Goal: Task Accomplishment & Management: Manage account settings

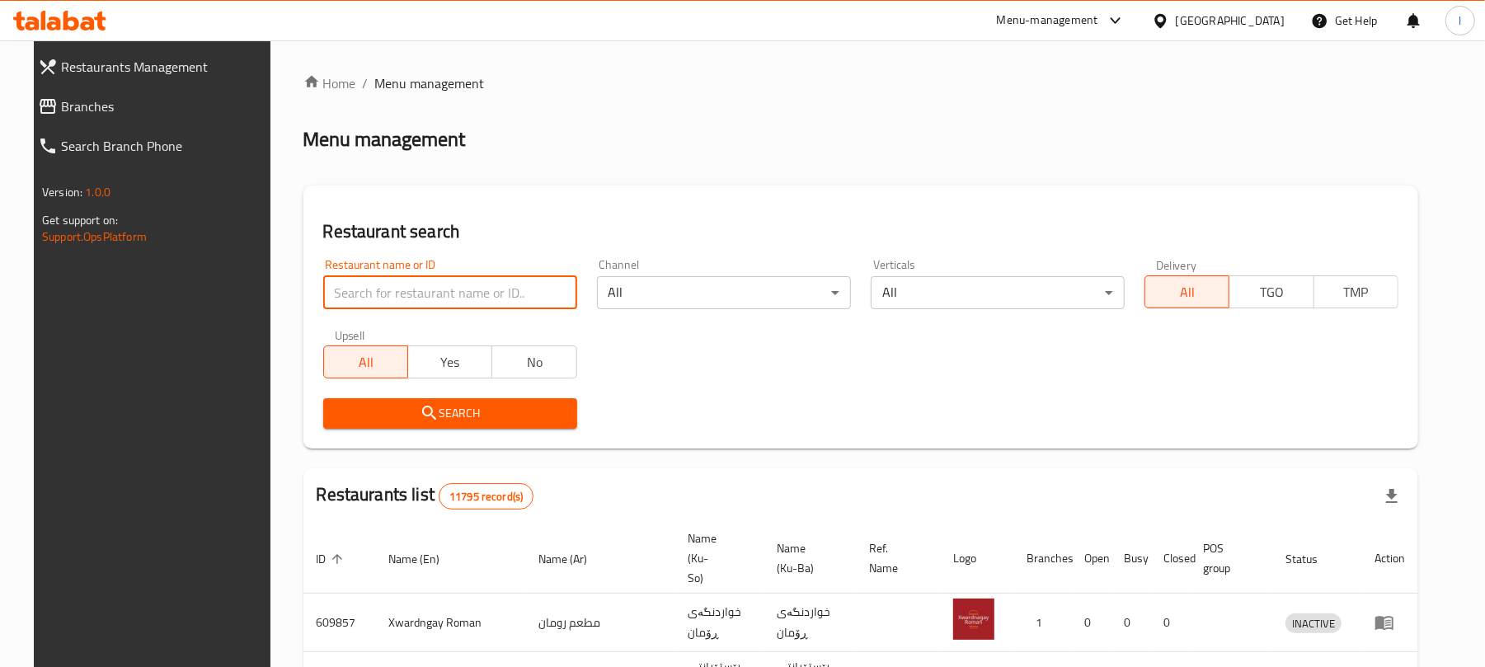
click at [388, 294] on input "search" at bounding box center [450, 292] width 254 height 33
paste input "The Boss Cafe"
type input "The Boss Cafe"
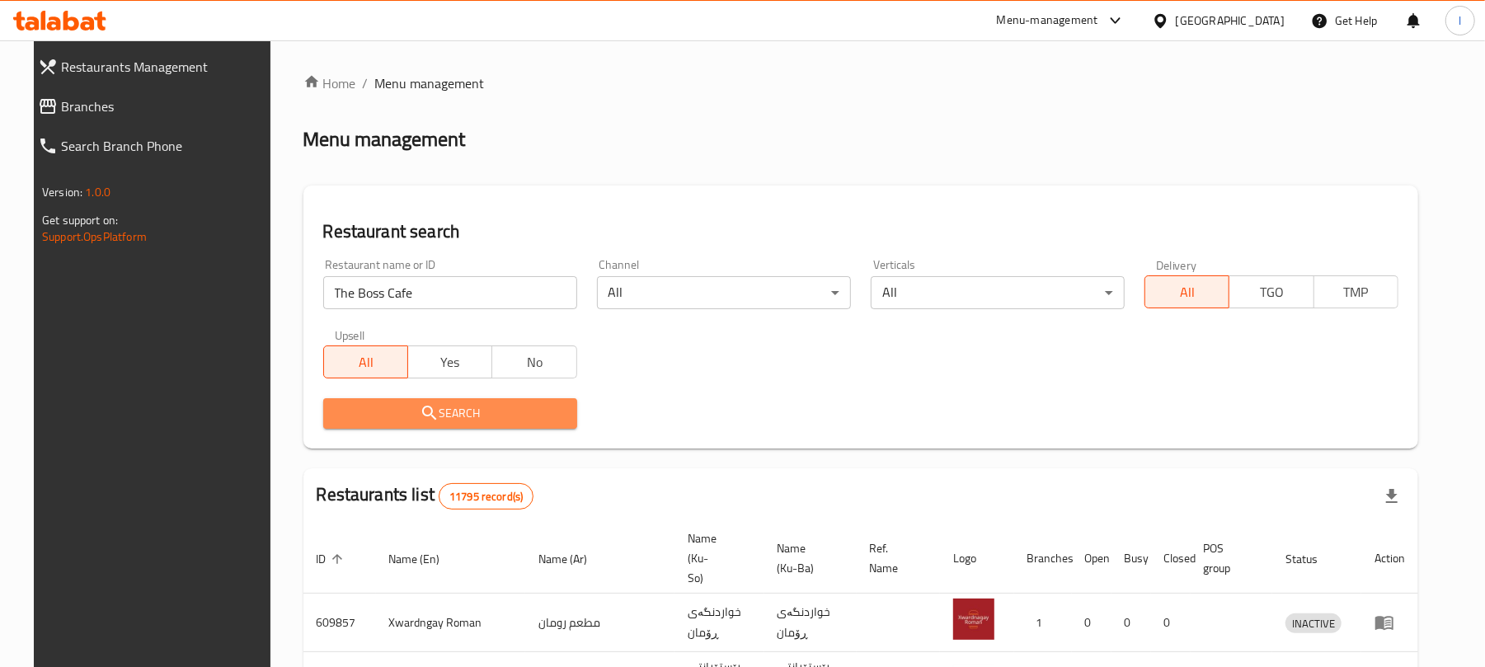
click at [420, 403] on icon "submit" at bounding box center [430, 413] width 20 height 20
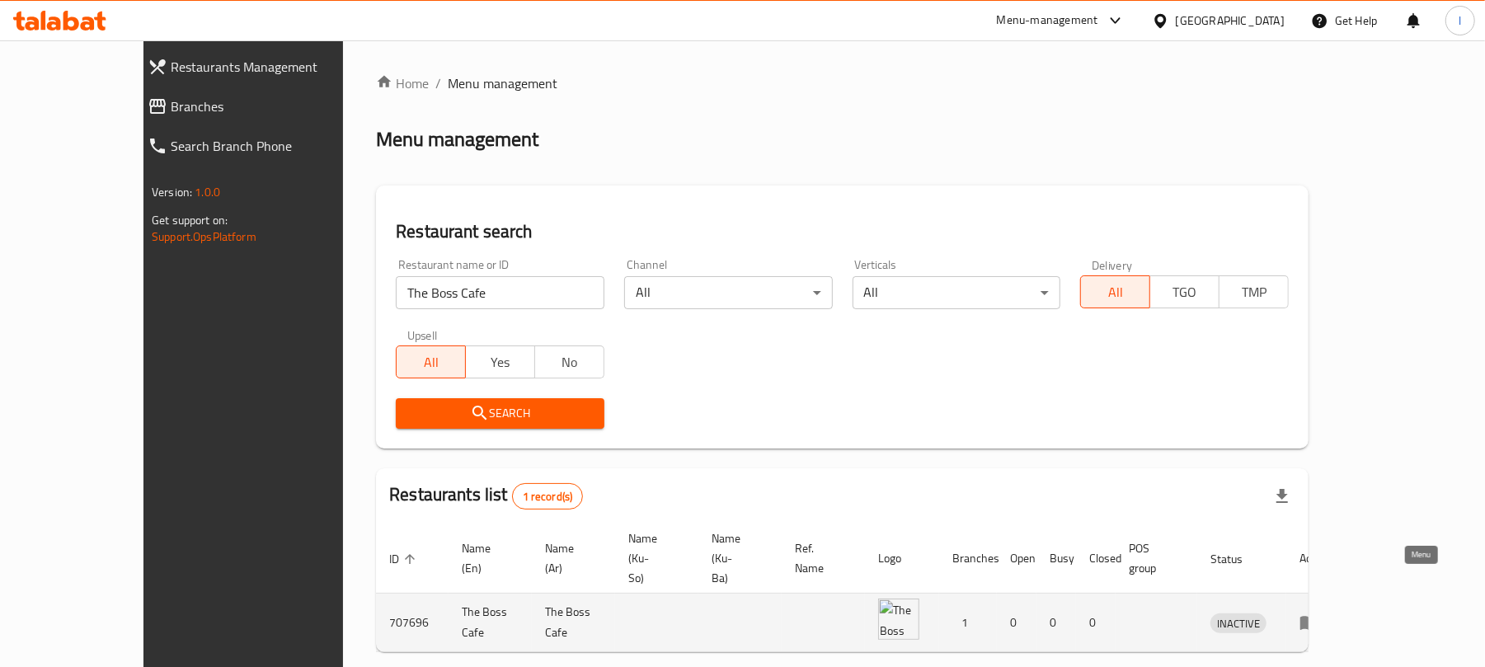
click at [1319, 617] on icon "enhanced table" at bounding box center [1310, 624] width 18 height 14
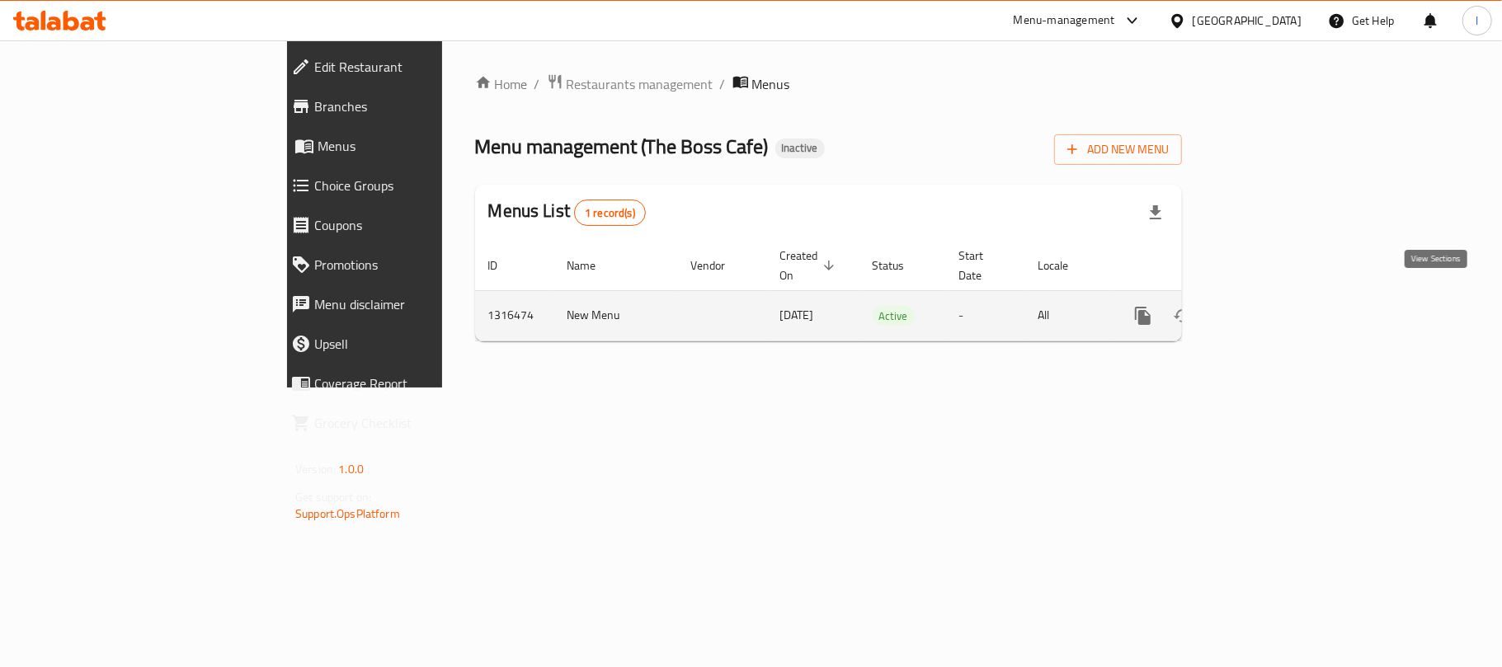
click at [1272, 306] on icon "enhanced table" at bounding box center [1262, 316] width 20 height 20
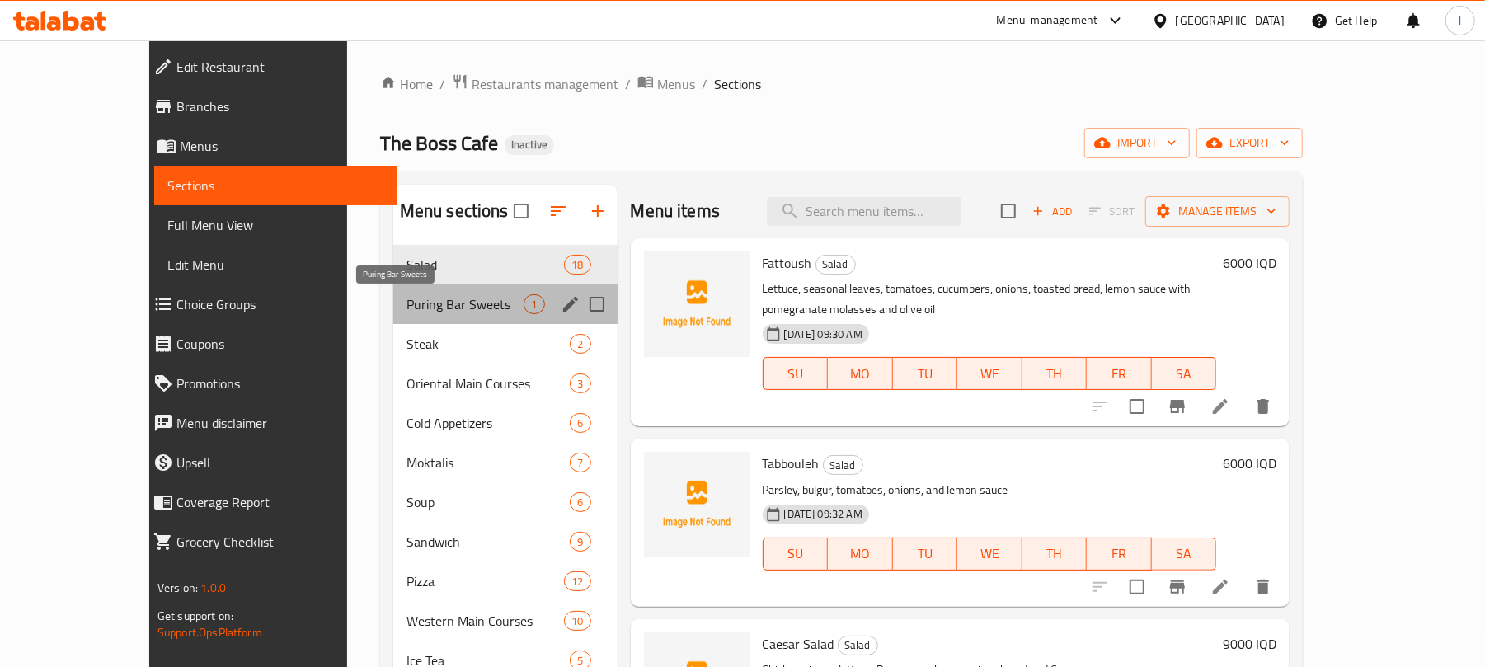
click at [407, 310] on span "Puring Bar Sweets" at bounding box center [466, 304] width 118 height 20
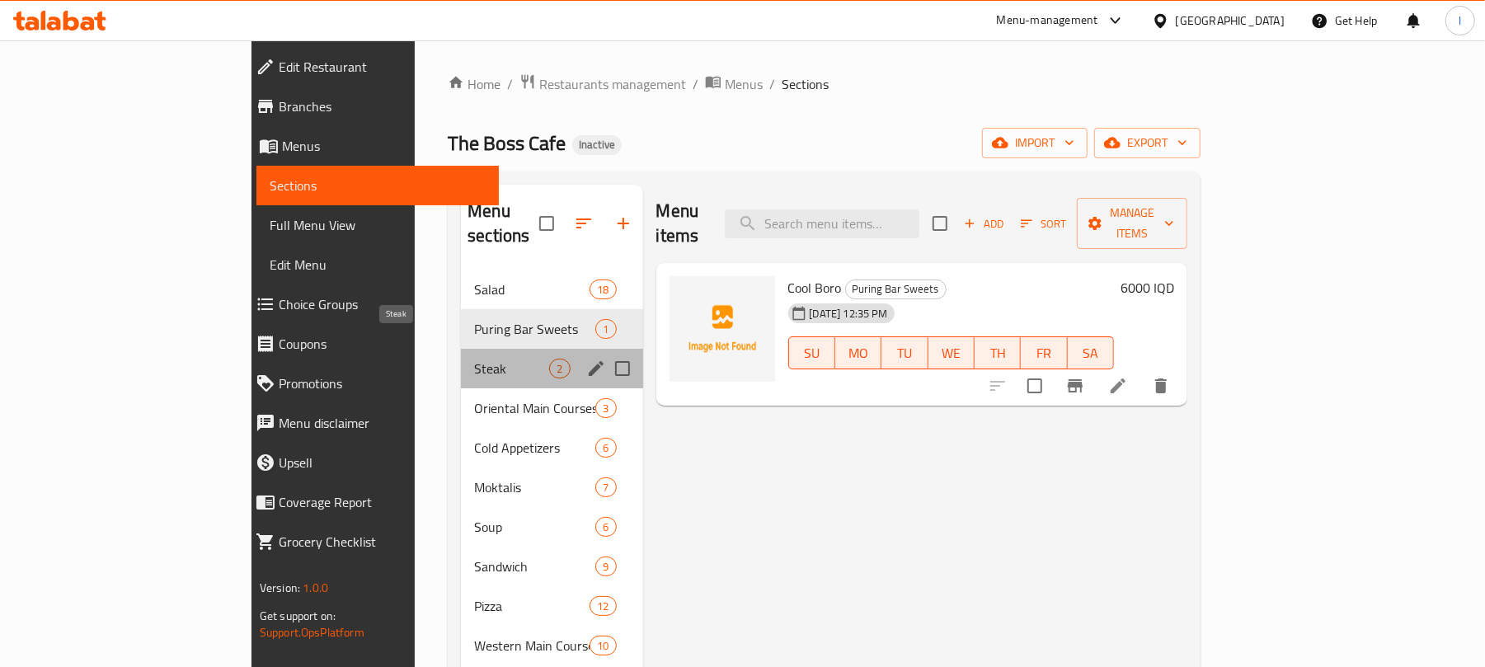
click at [474, 359] on span "Steak" at bounding box center [511, 369] width 75 height 20
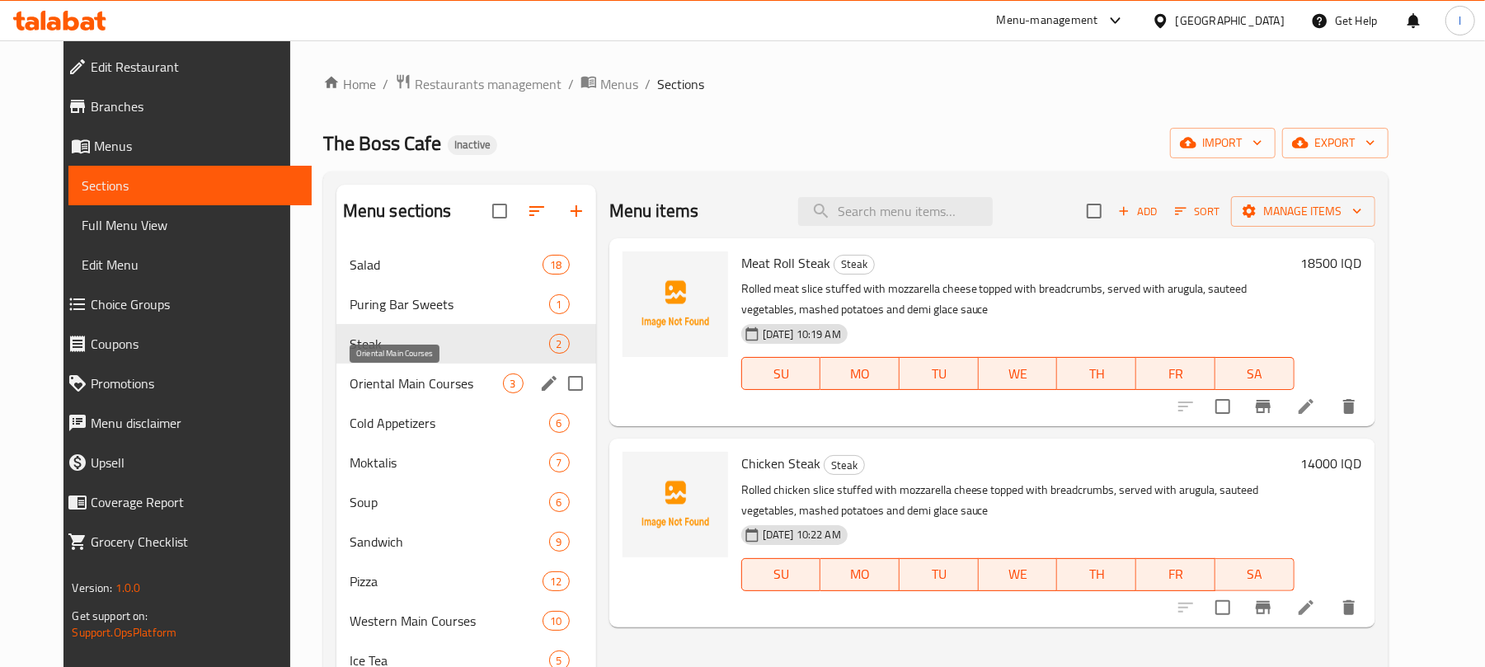
click at [376, 390] on span "Oriental Main Courses" at bounding box center [426, 384] width 153 height 20
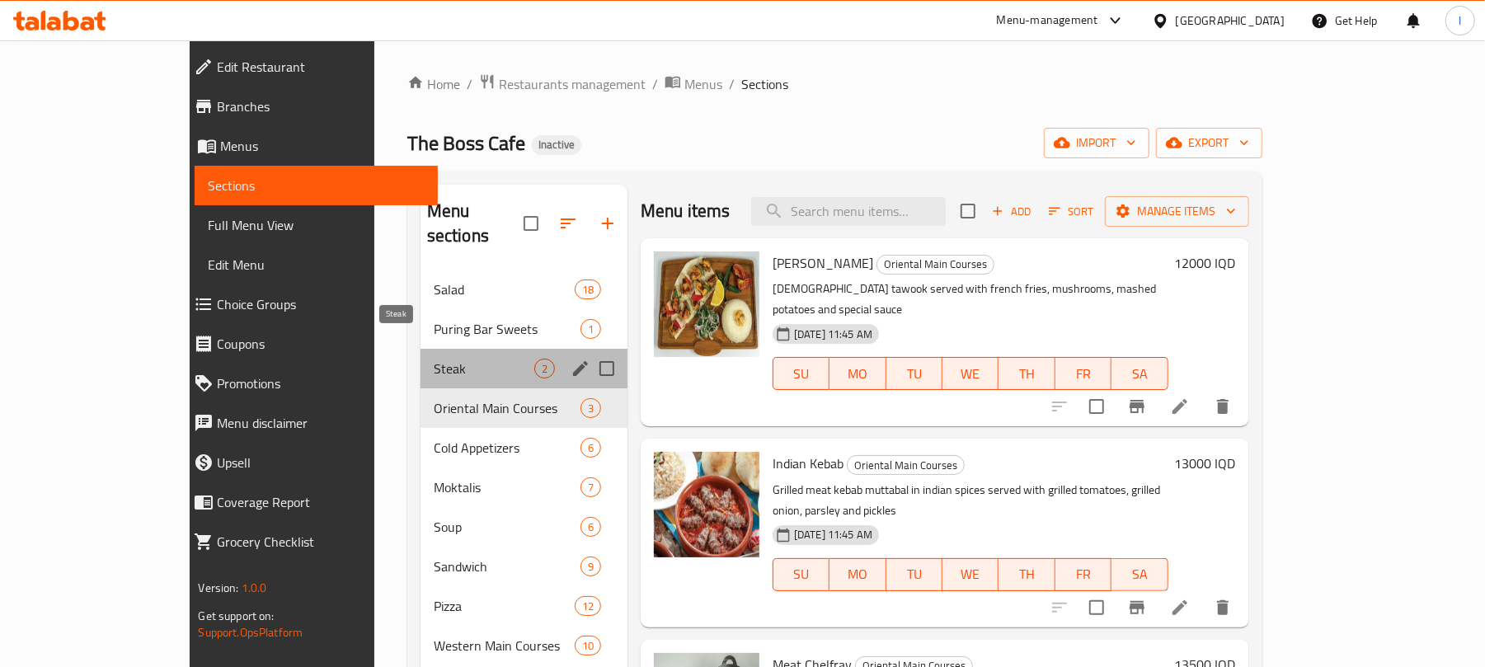
click at [434, 359] on span "Steak" at bounding box center [484, 369] width 101 height 20
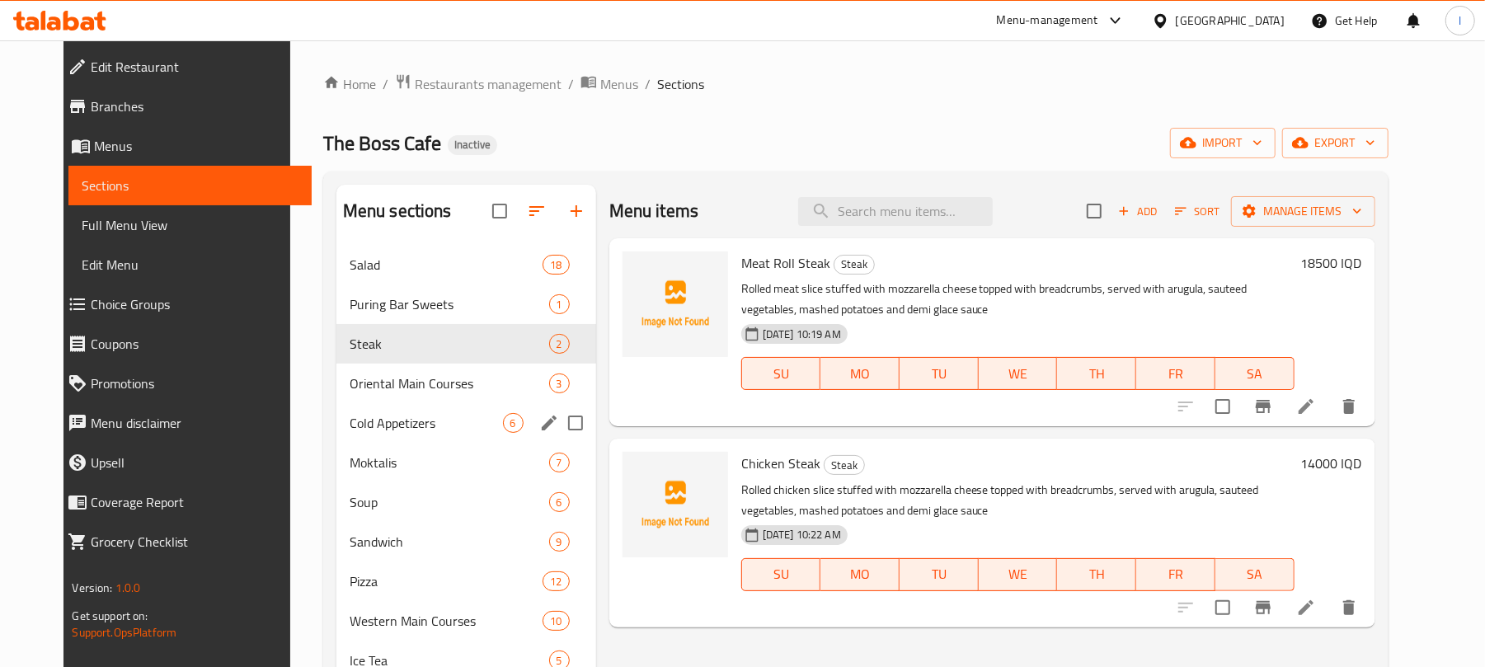
click at [346, 440] on div "Cold Appetizers 6" at bounding box center [466, 423] width 260 height 40
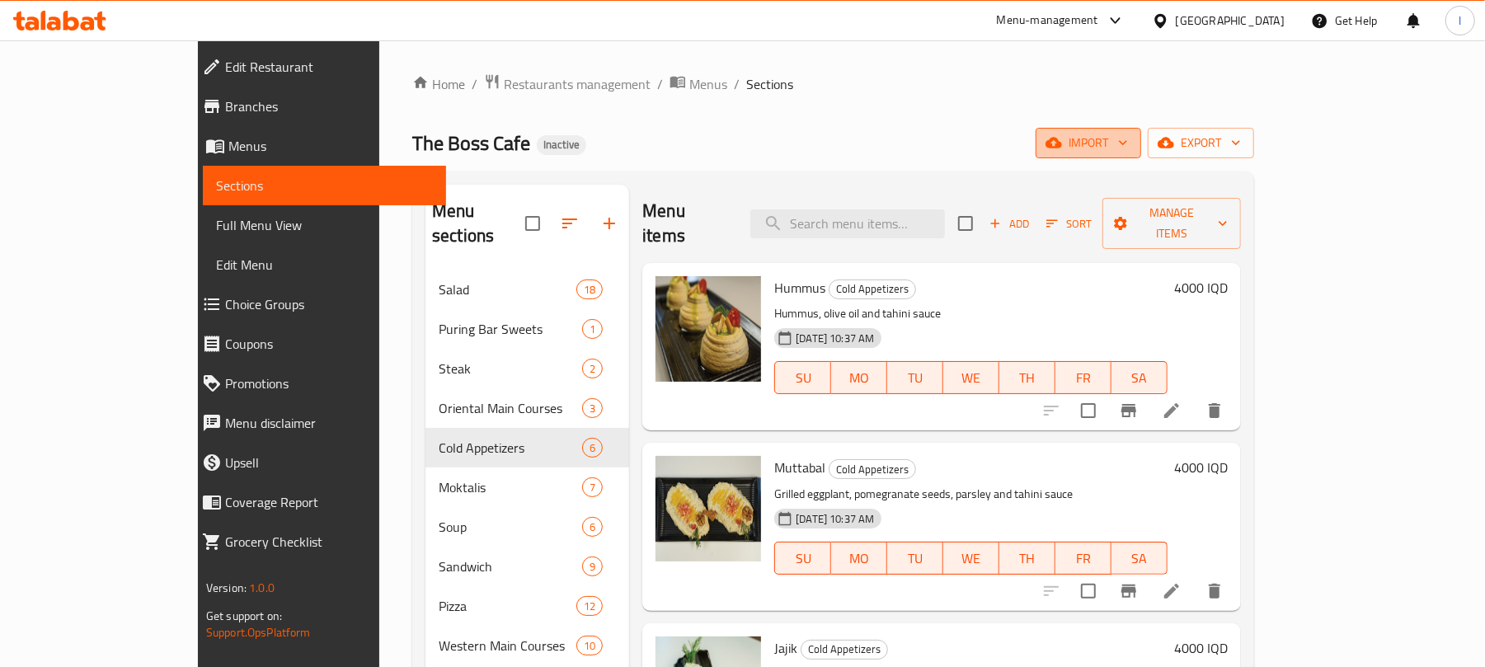
click at [1128, 135] on span "import" at bounding box center [1088, 143] width 79 height 21
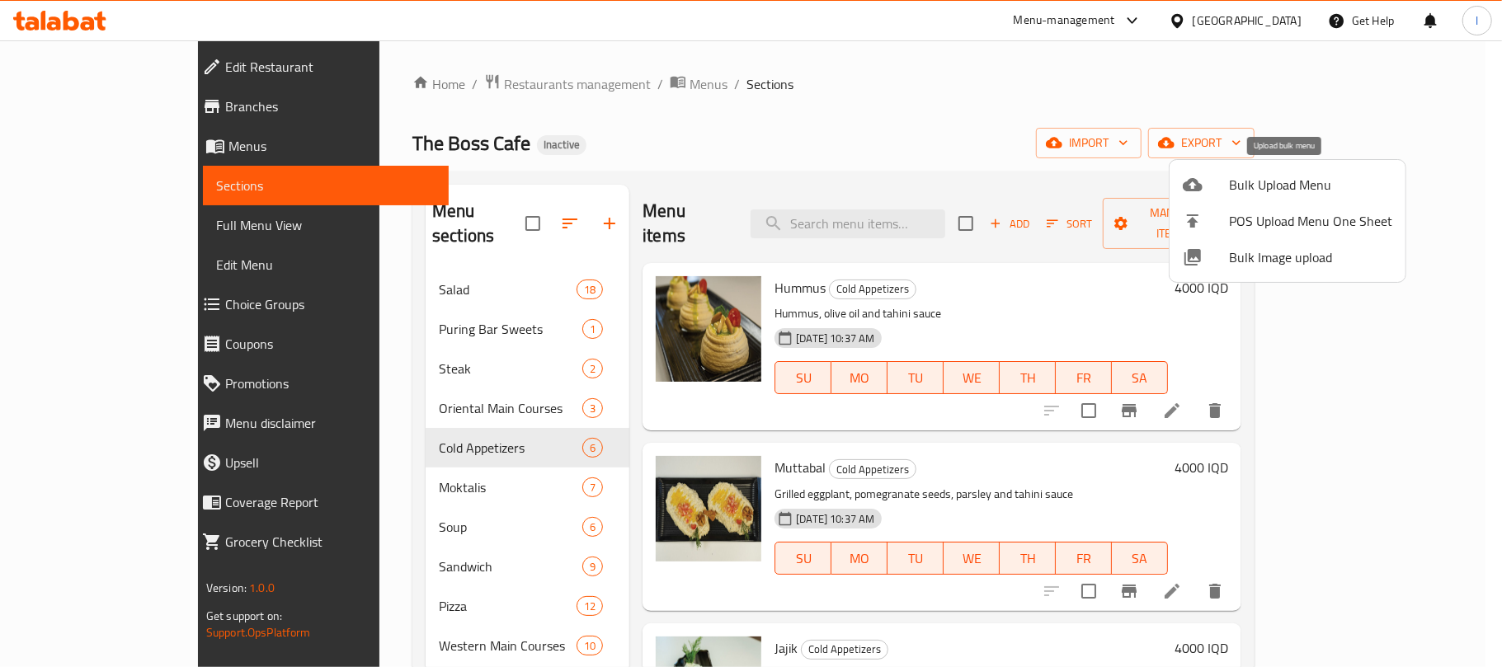
click at [1248, 182] on span "Bulk Upload Menu" at bounding box center [1310, 185] width 163 height 20
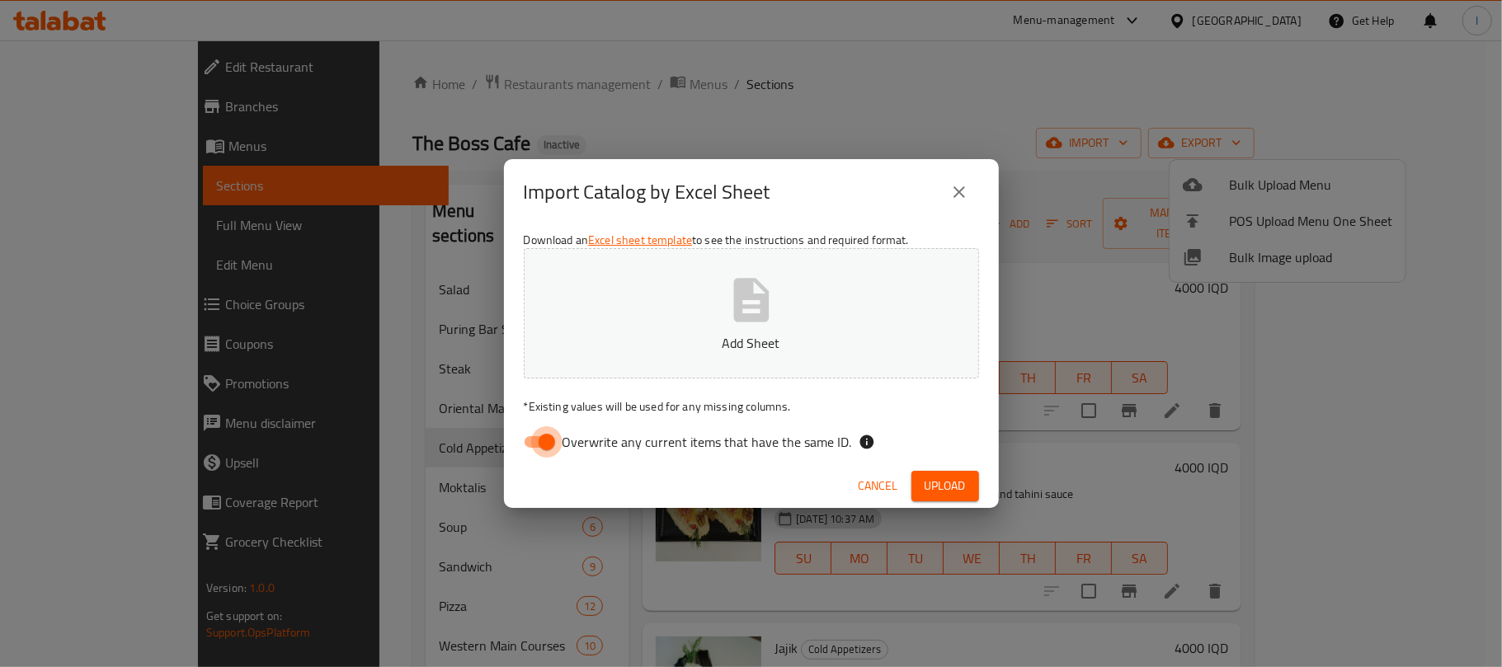
click at [552, 444] on input "Overwrite any current items that have the same ID." at bounding box center [547, 441] width 94 height 31
checkbox input "false"
click at [792, 338] on p "Add Sheet" at bounding box center [751, 343] width 404 height 20
click at [934, 487] on span "Upload" at bounding box center [945, 486] width 41 height 21
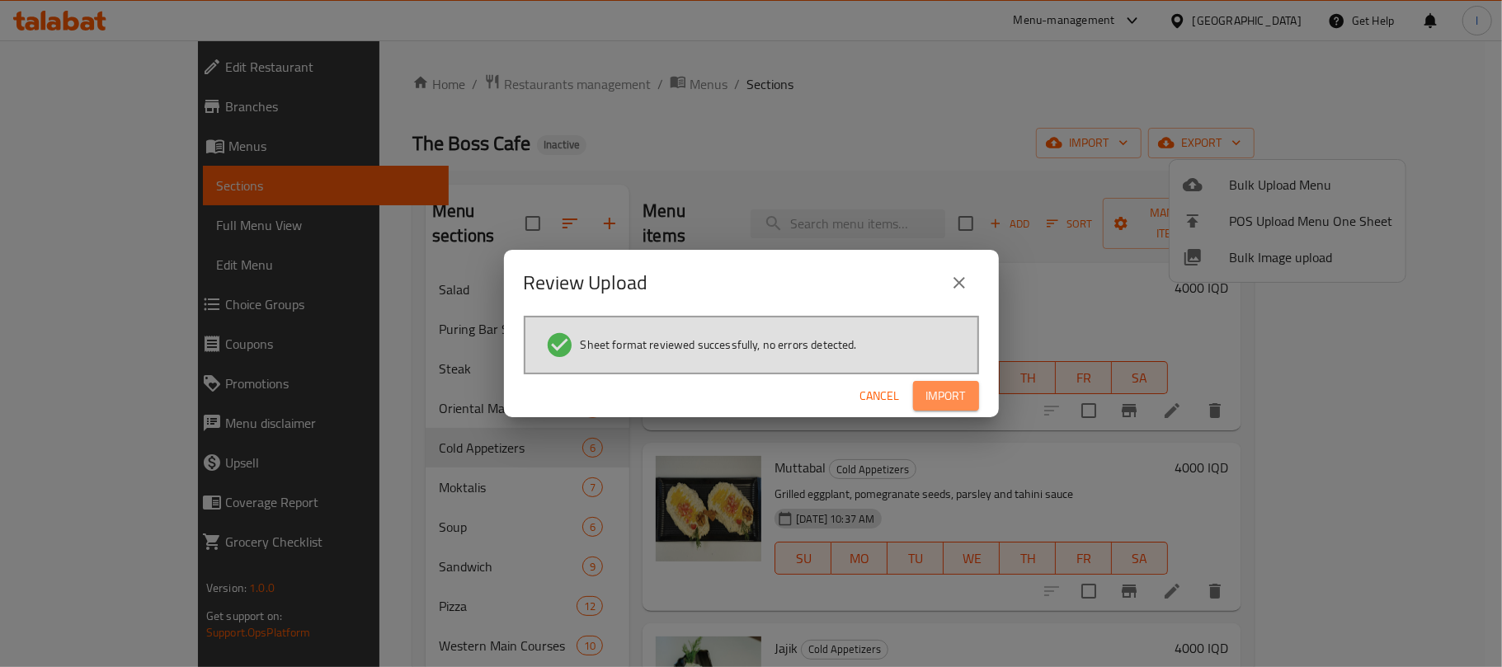
click at [960, 391] on span "Import" at bounding box center [946, 396] width 40 height 21
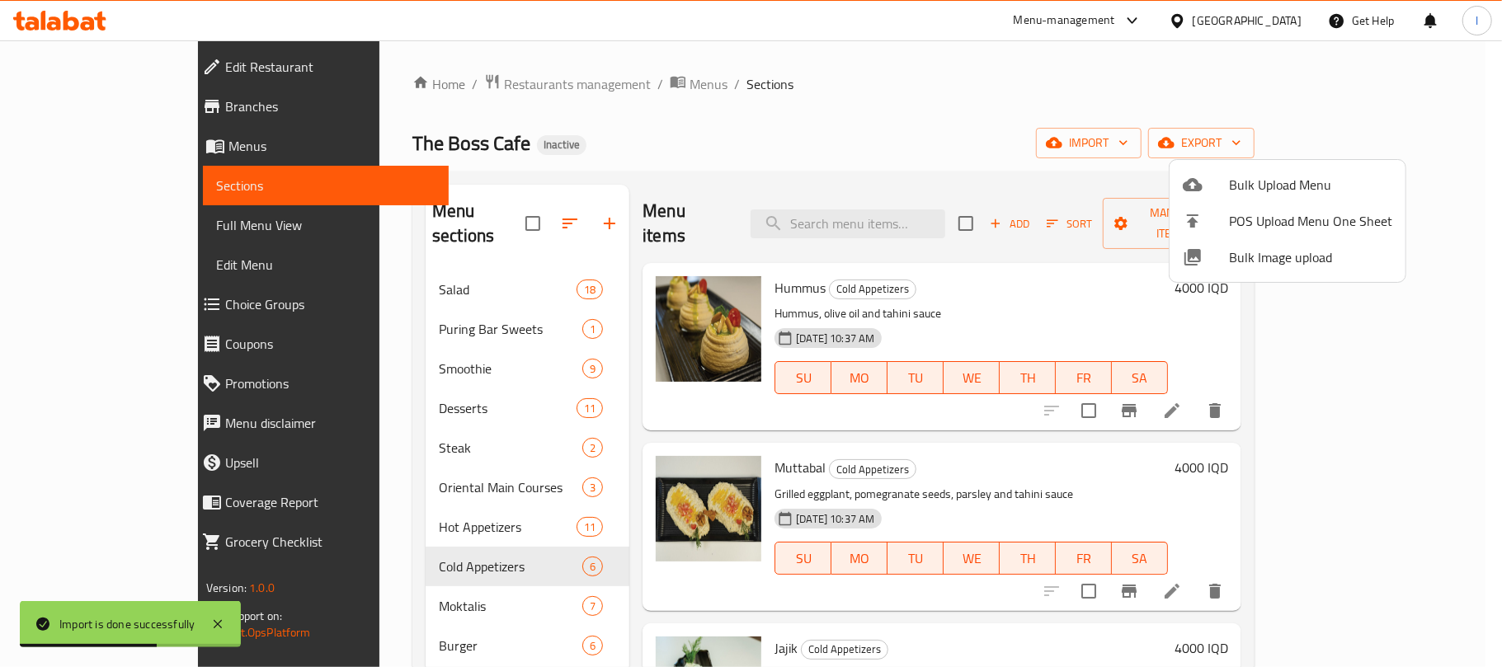
click at [858, 77] on div at bounding box center [751, 333] width 1502 height 667
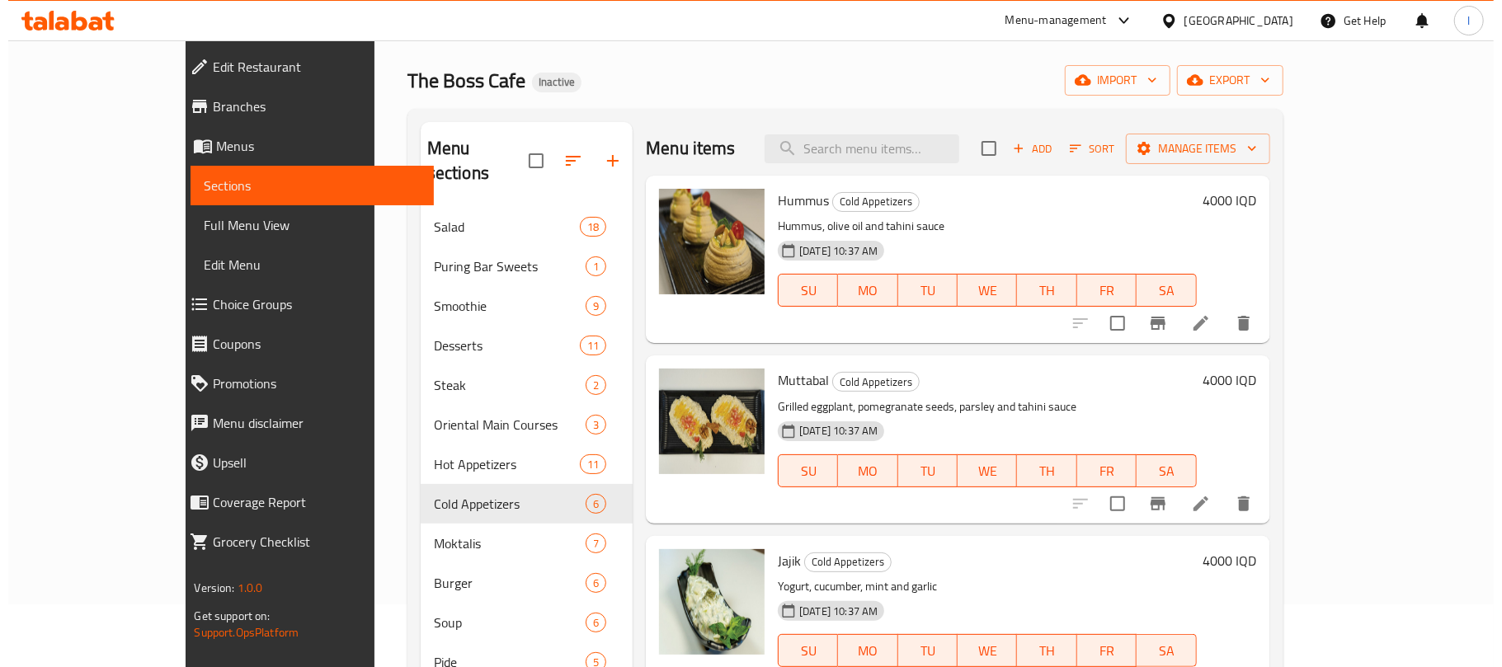
scroll to position [59, 0]
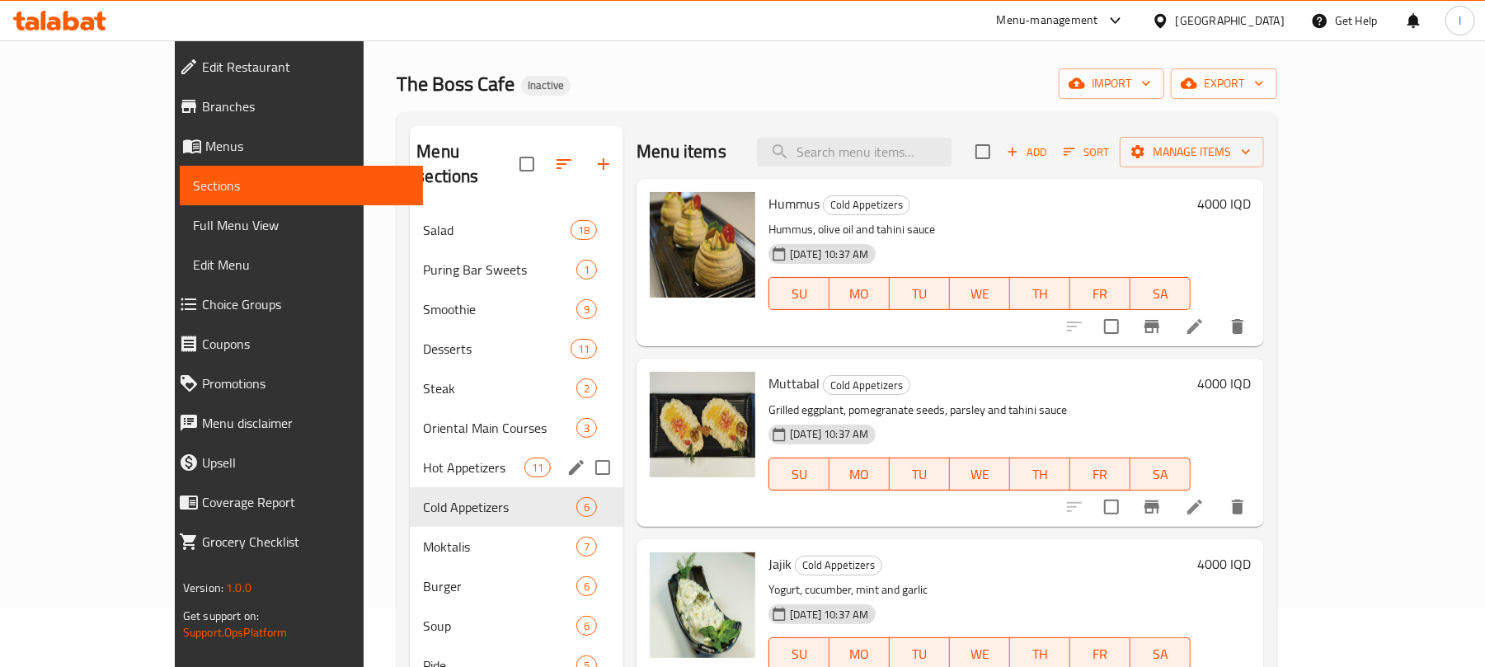
click at [420, 459] on div "Hot Appetizers 11" at bounding box center [517, 468] width 214 height 40
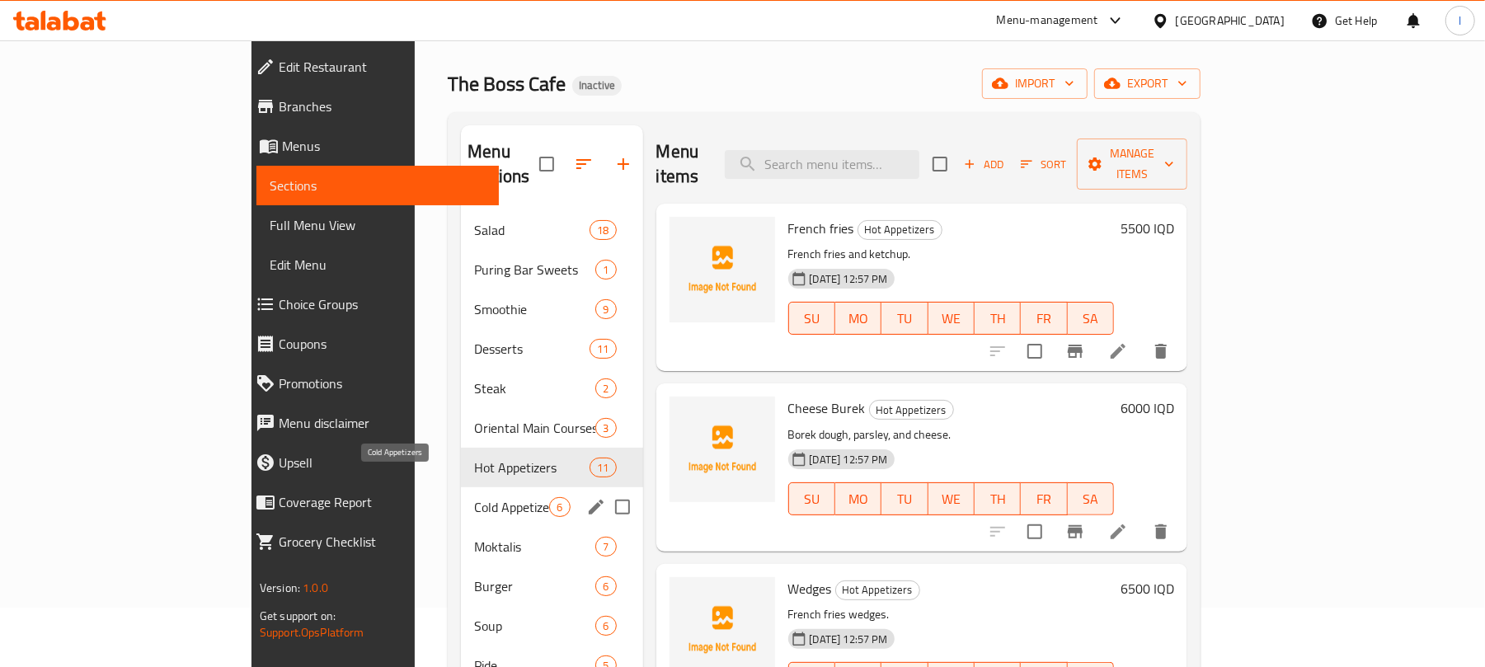
click at [474, 497] on span "Cold Appetizers" at bounding box center [511, 507] width 75 height 20
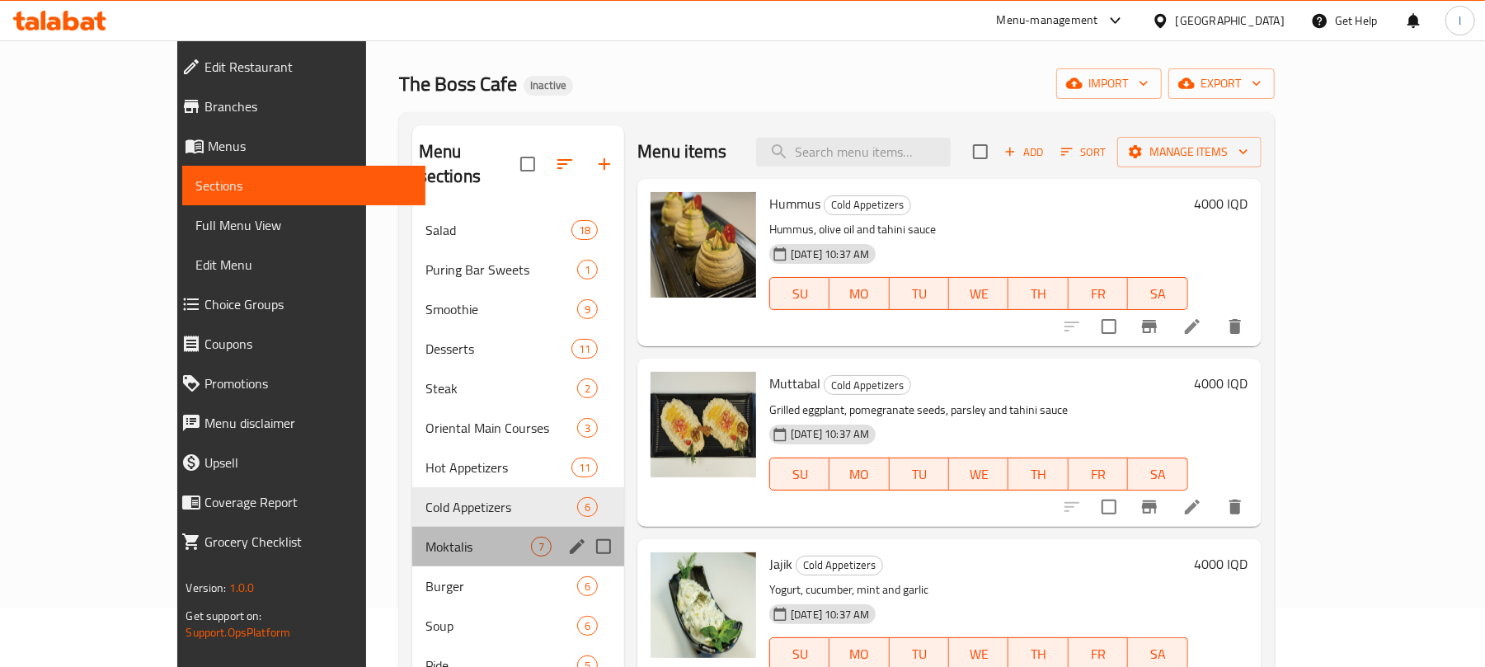
click at [427, 527] on div "Moktalis 7" at bounding box center [518, 547] width 212 height 40
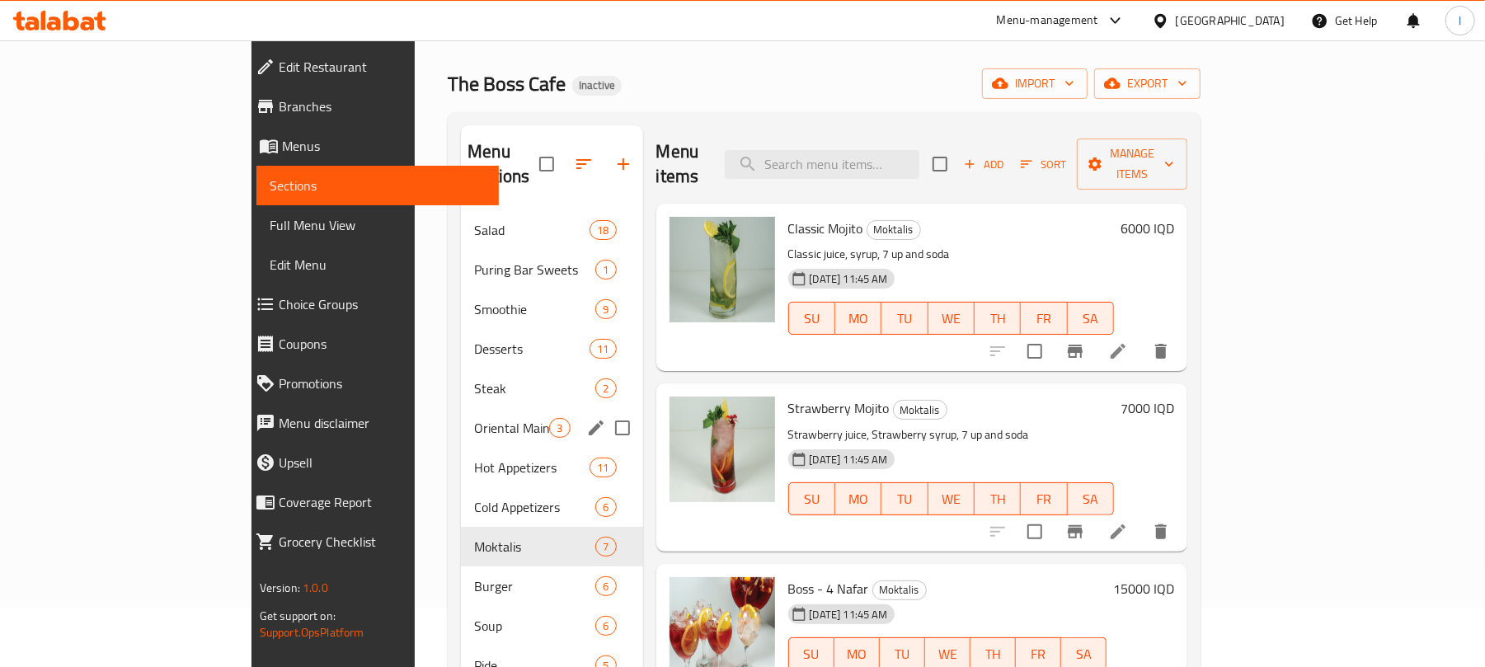
click at [461, 414] on div "Oriental Main Courses 3" at bounding box center [551, 428] width 181 height 40
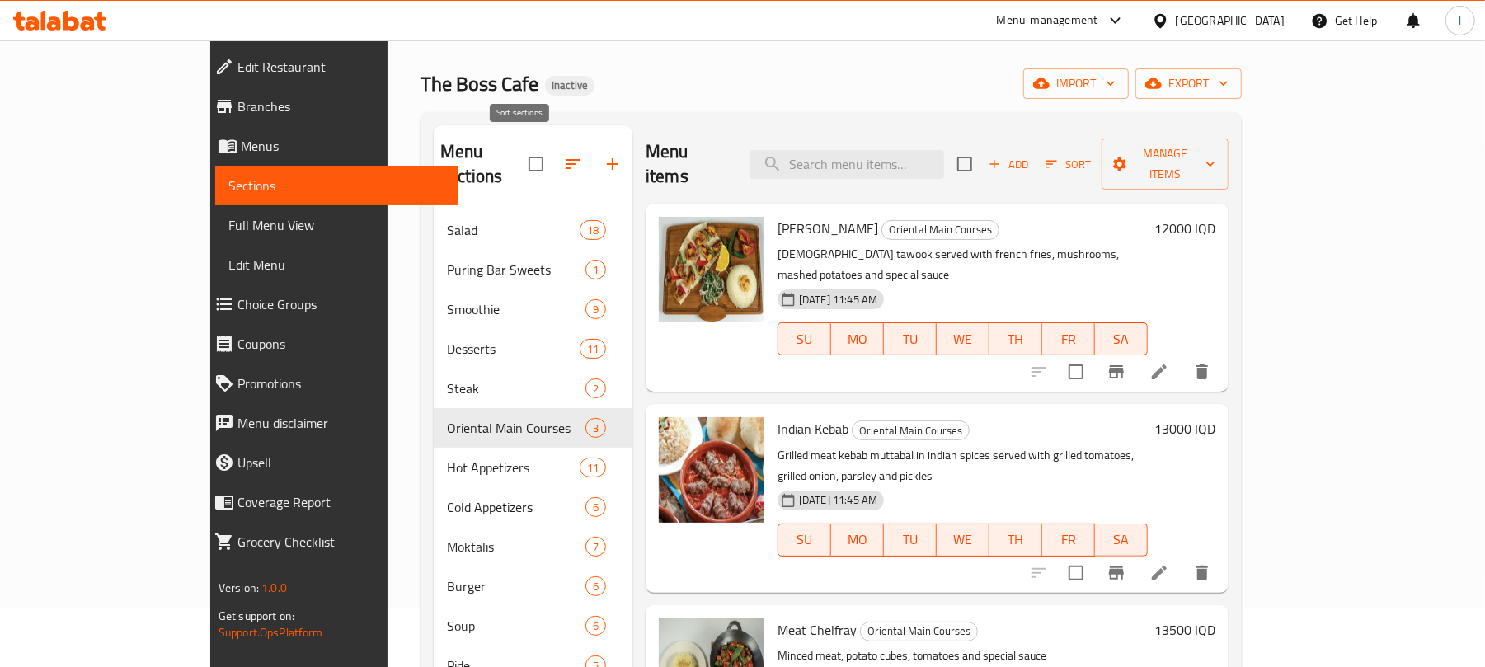
click at [563, 154] on icon "button" at bounding box center [573, 164] width 20 height 20
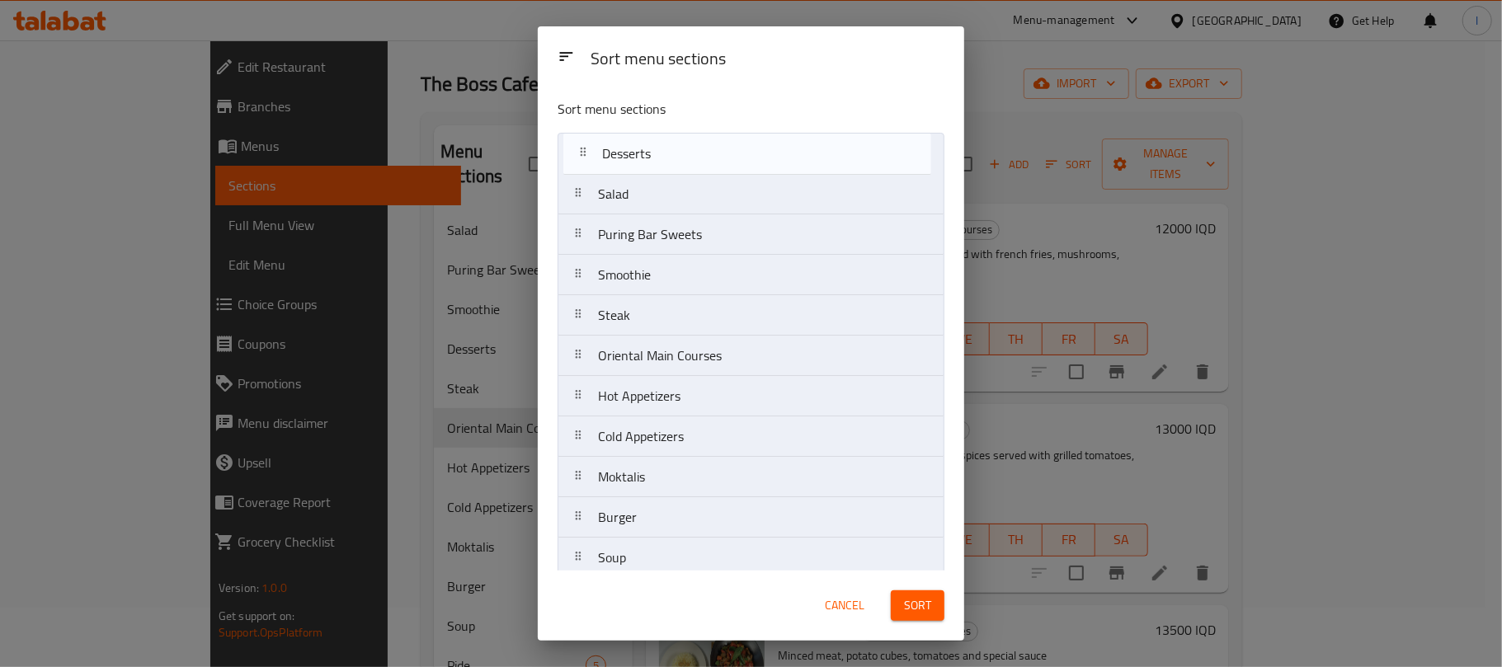
drag, startPoint x: 700, startPoint y: 274, endPoint x: 704, endPoint y: 157, distance: 117.2
click at [704, 157] on nav "Salad Puring Bar Sweets Smoothie Desserts Steak Oriental Main Courses Hot Appet…" at bounding box center [751, 558] width 387 height 850
drag, startPoint x: 654, startPoint y: 525, endPoint x: 665, endPoint y: 162, distance: 363.0
click at [665, 162] on nav "Desserts Salad Puring Bar Sweets Smoothie Steak Oriental Main Courses Hot Appet…" at bounding box center [751, 558] width 387 height 850
drag, startPoint x: 655, startPoint y: 456, endPoint x: 638, endPoint y: 176, distance: 280.9
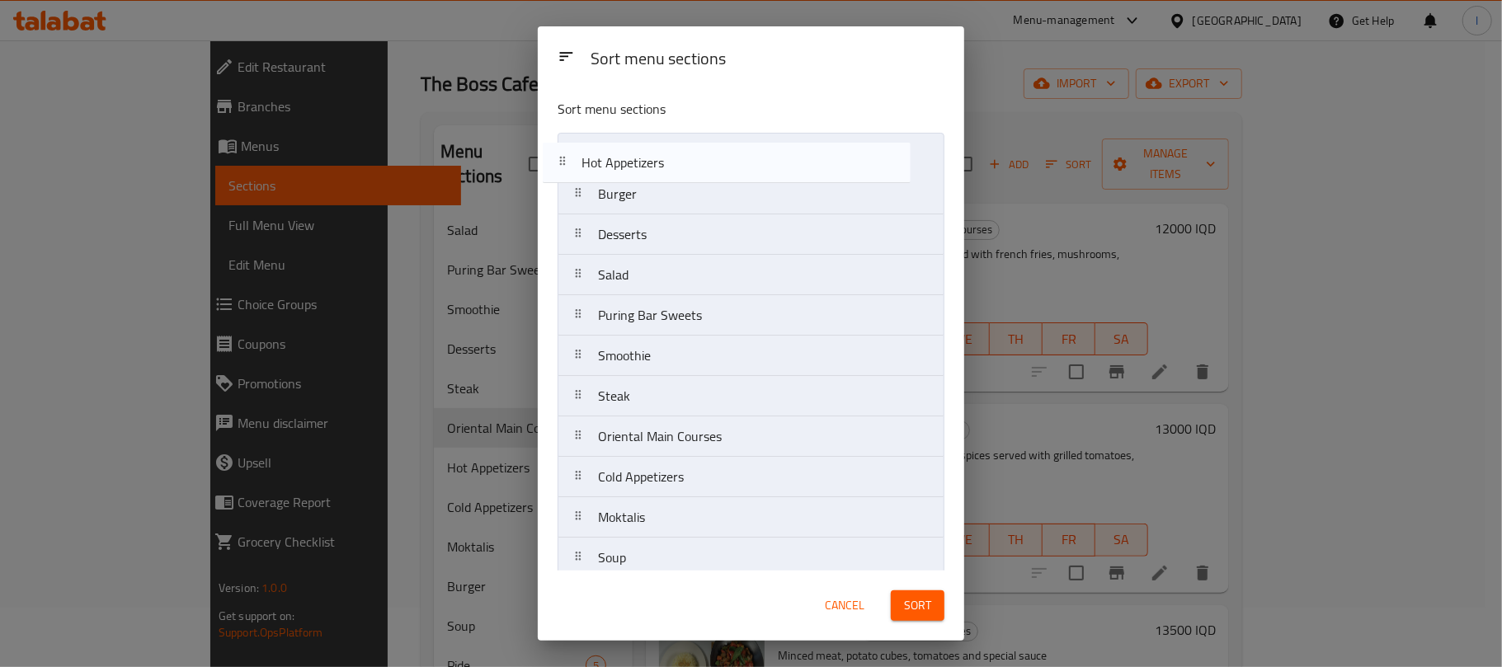
click at [638, 176] on nav "Burger Desserts Salad Puring Bar Sweets Smoothie Steak Oriental Main Courses Ho…" at bounding box center [751, 558] width 387 height 850
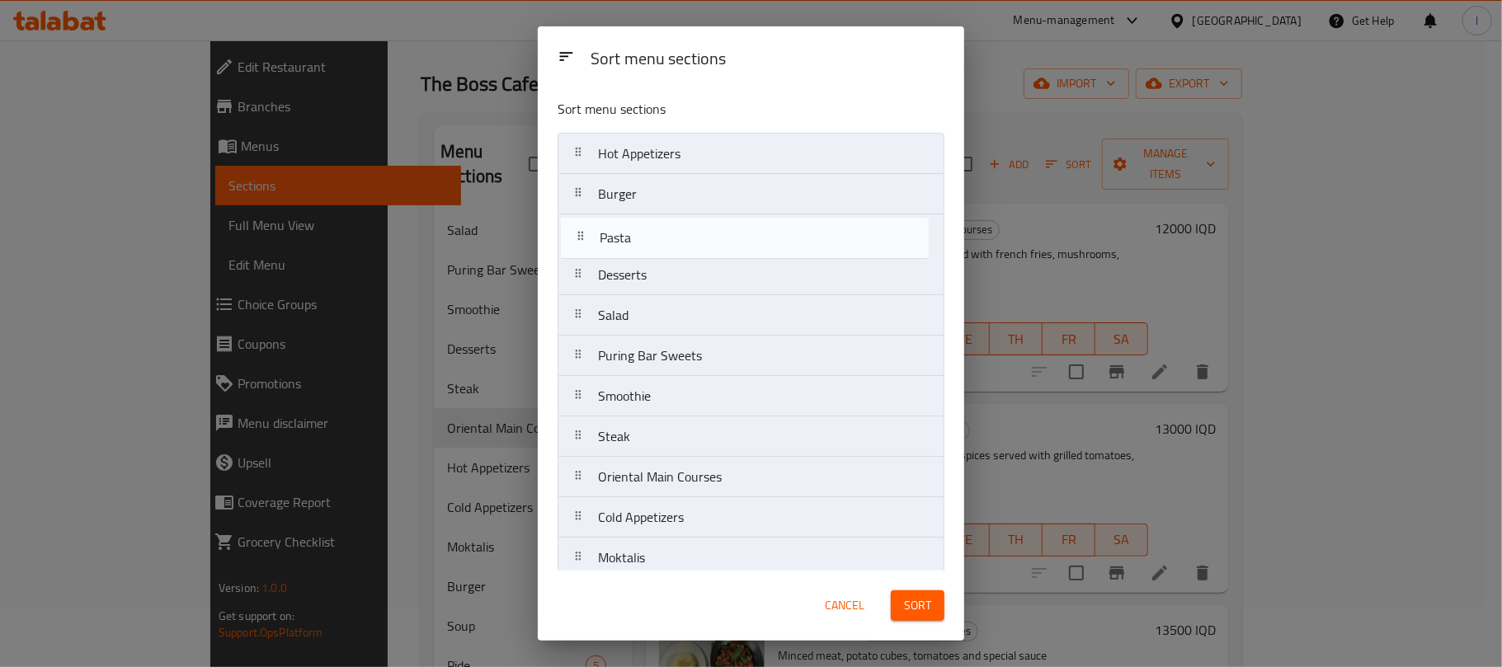
drag, startPoint x: 648, startPoint y: 289, endPoint x: 650, endPoint y: 242, distance: 46.2
click at [650, 242] on nav "Hot Appetizers Burger Desserts Salad Puring Bar Sweets Smoothie Steak Oriental …" at bounding box center [751, 558] width 387 height 850
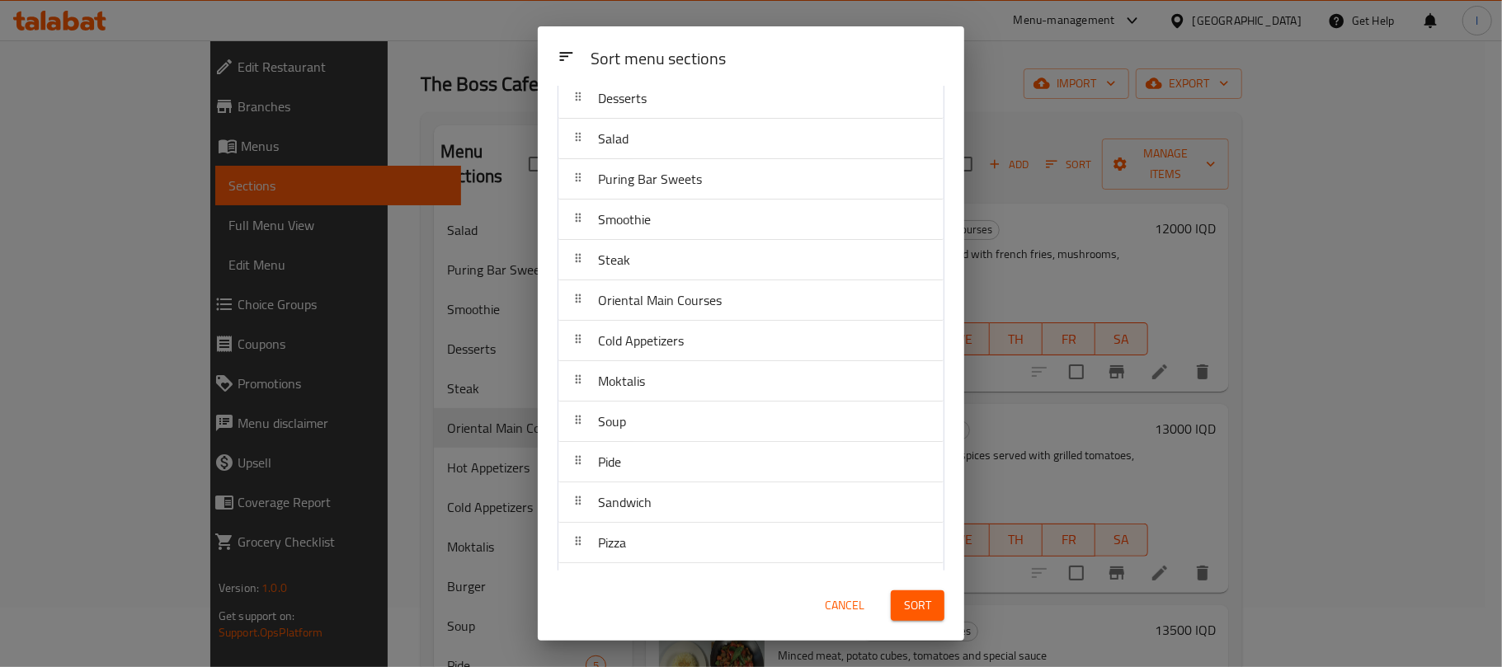
scroll to position [195, 0]
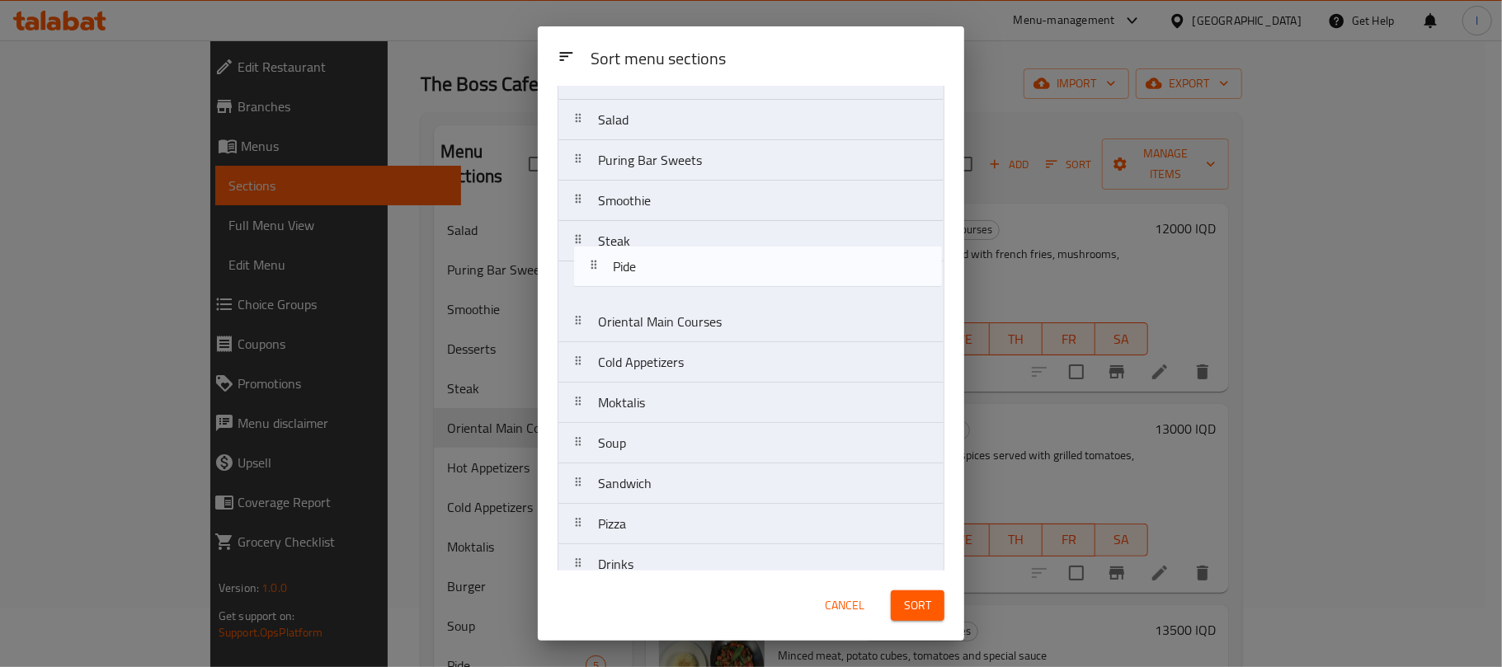
drag, startPoint x: 605, startPoint y: 453, endPoint x: 624, endPoint y: 226, distance: 227.5
click at [624, 226] on nav "Hot Appetizers Burger Pasta Desserts Salad Puring Bar Sweets Smoothie Steak Ori…" at bounding box center [751, 362] width 387 height 850
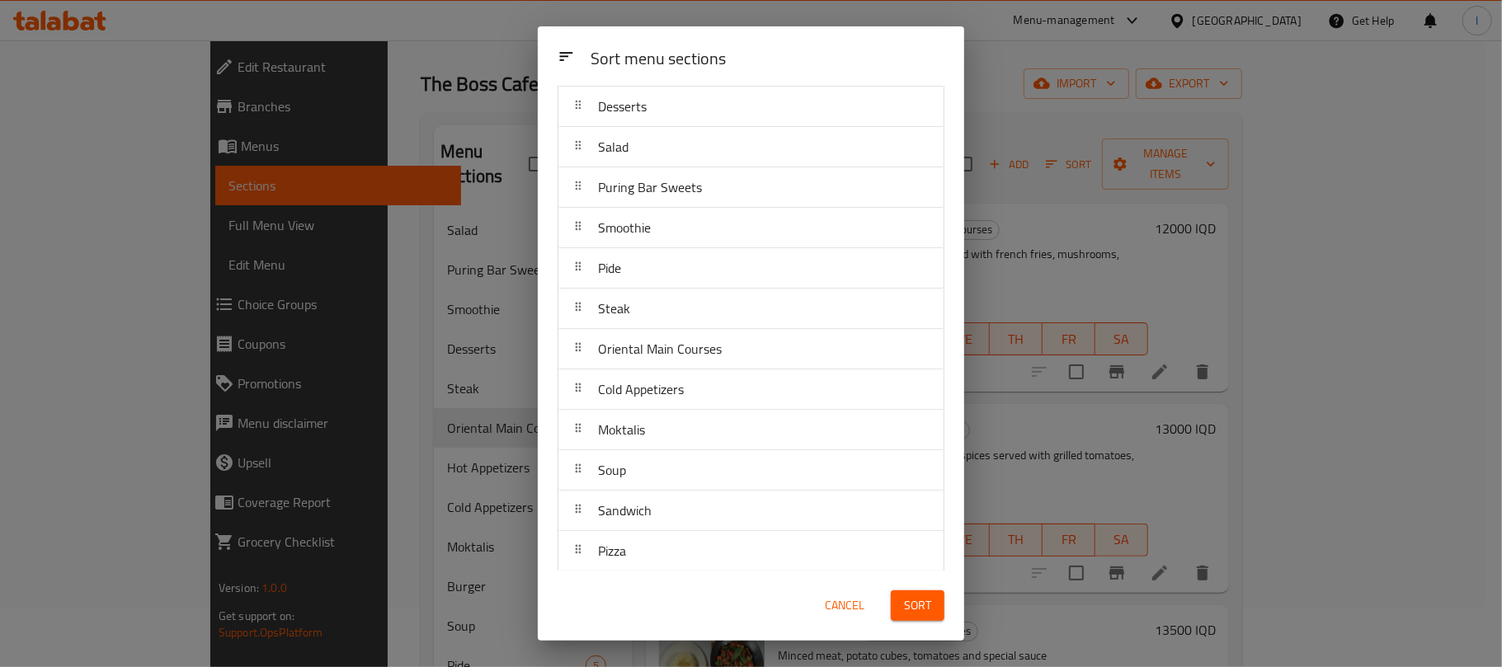
scroll to position [0, 0]
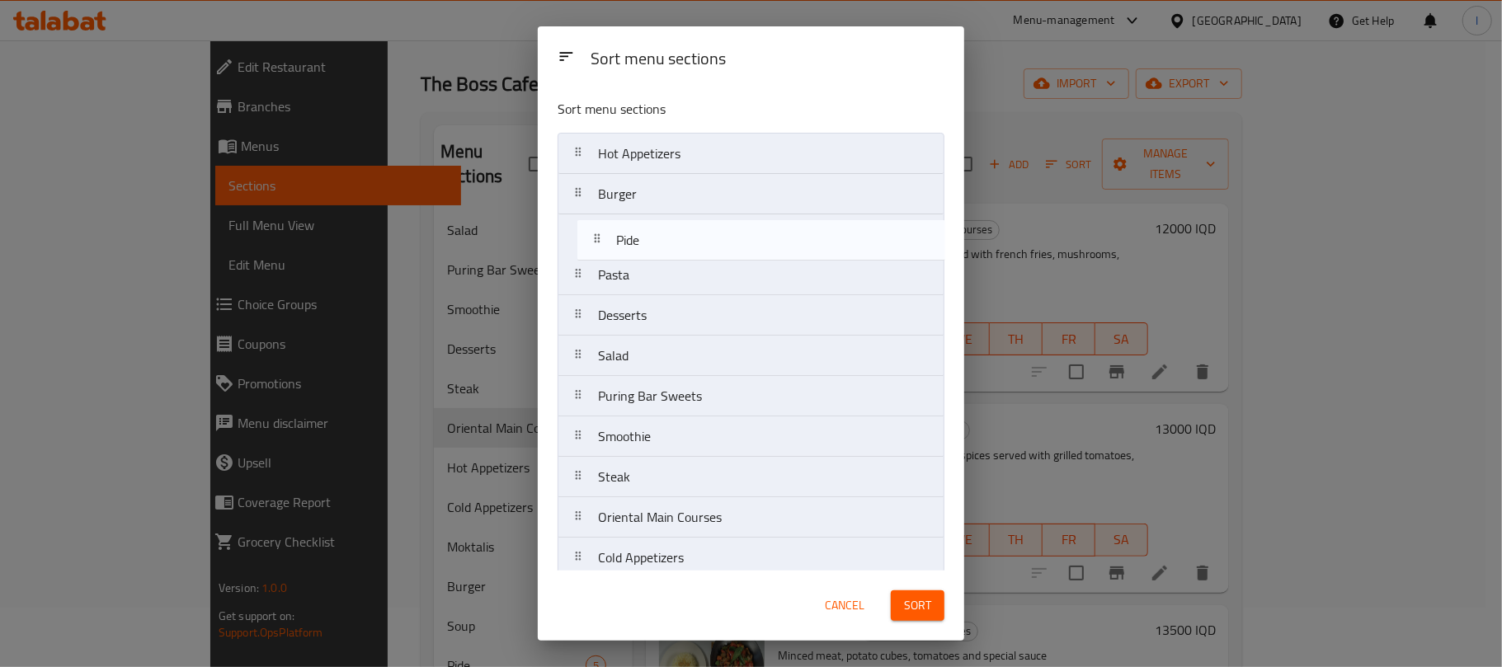
drag, startPoint x: 622, startPoint y: 436, endPoint x: 642, endPoint y: 228, distance: 208.8
click at [642, 228] on nav "Hot Appetizers Burger Pasta Desserts Salad Puring Bar Sweets Smoothie Pide Stea…" at bounding box center [751, 558] width 387 height 850
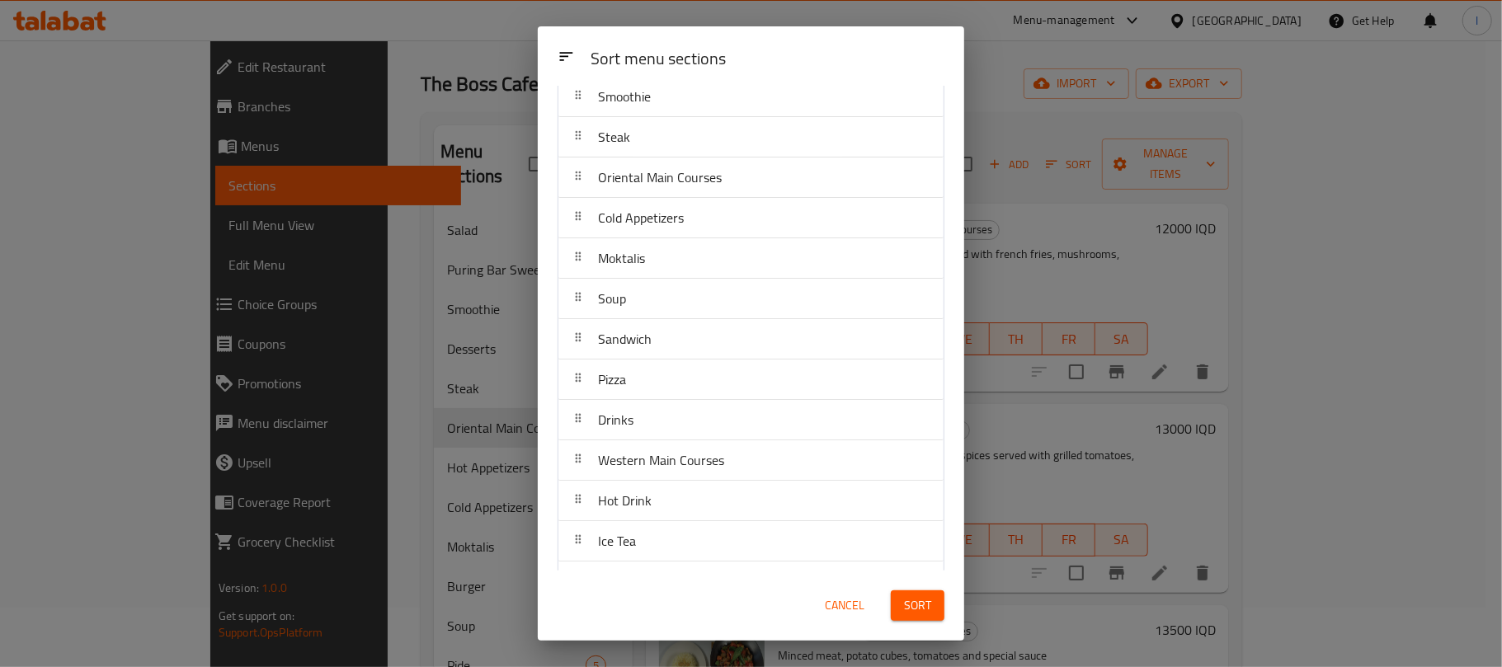
scroll to position [365, 0]
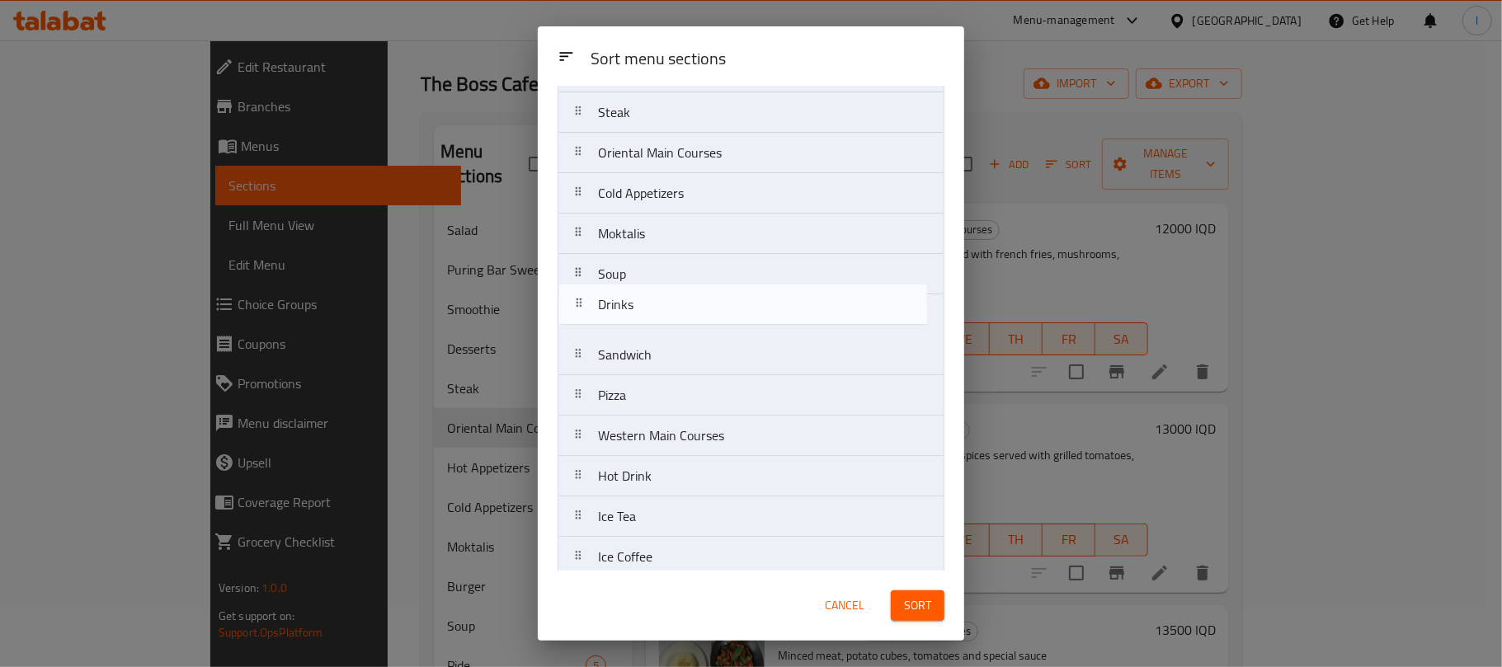
drag, startPoint x: 674, startPoint y: 411, endPoint x: 671, endPoint y: 280, distance: 130.3
click at [671, 280] on nav "Hot Appetizers Burger Pide Pasta Desserts Salad Puring Bar Sweets Smoothie Stea…" at bounding box center [751, 193] width 387 height 850
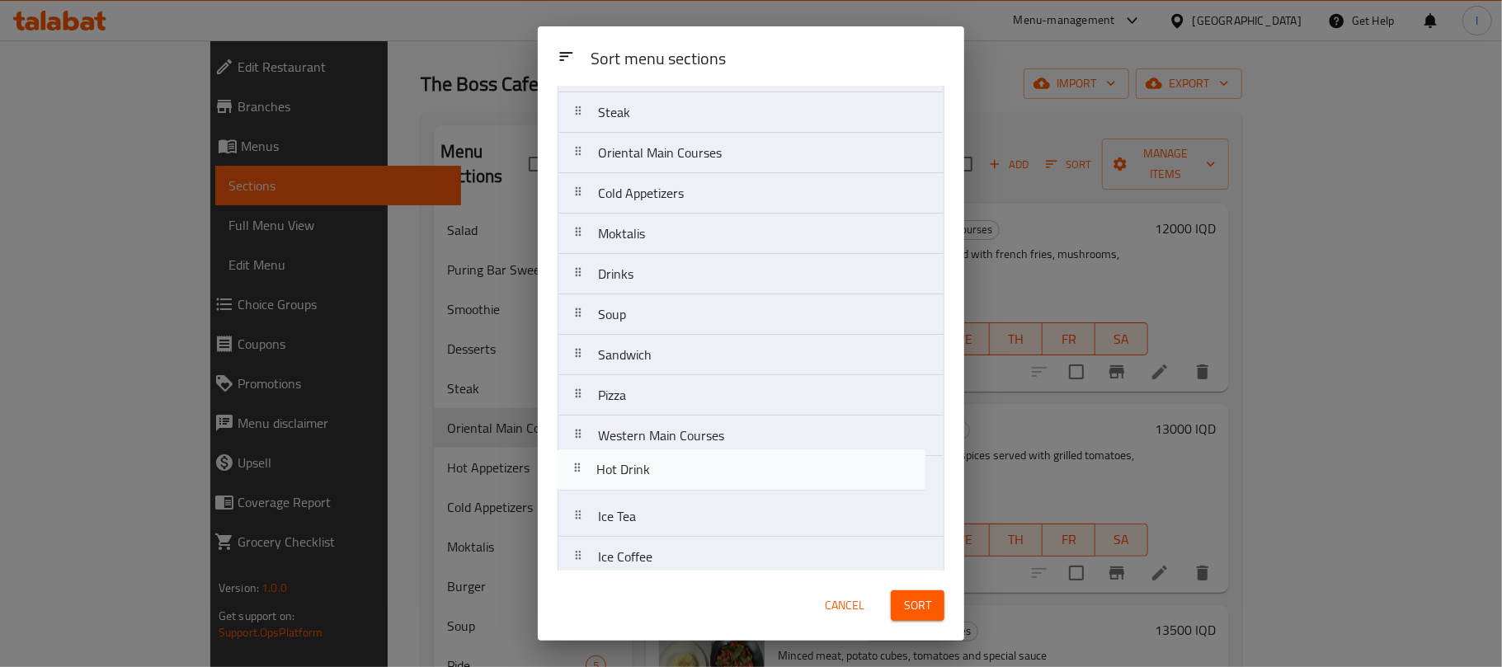
scroll to position [370, 0]
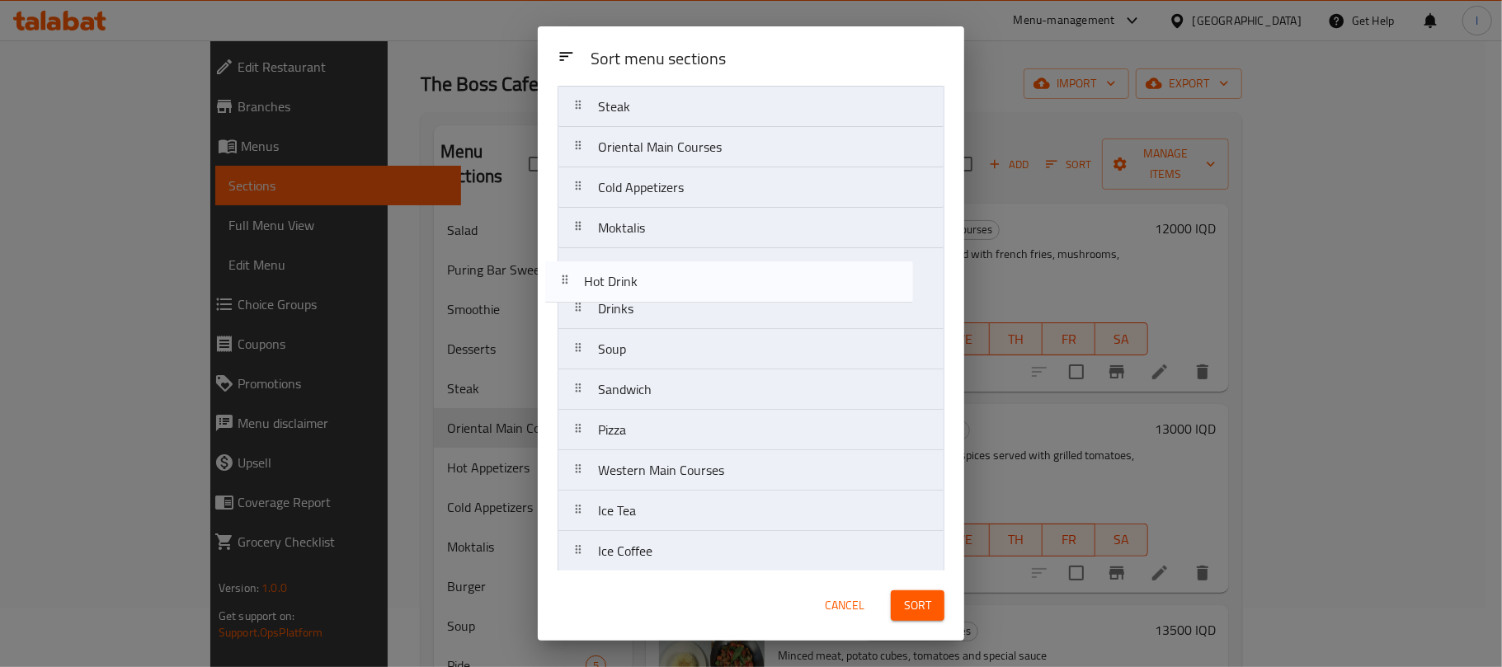
drag, startPoint x: 652, startPoint y: 486, endPoint x: 642, endPoint y: 228, distance: 258.3
click at [642, 228] on nav "Hot Appetizers Burger Pide Pasta Desserts Salad Puring Bar Sweets Smoothie Stea…" at bounding box center [751, 187] width 387 height 850
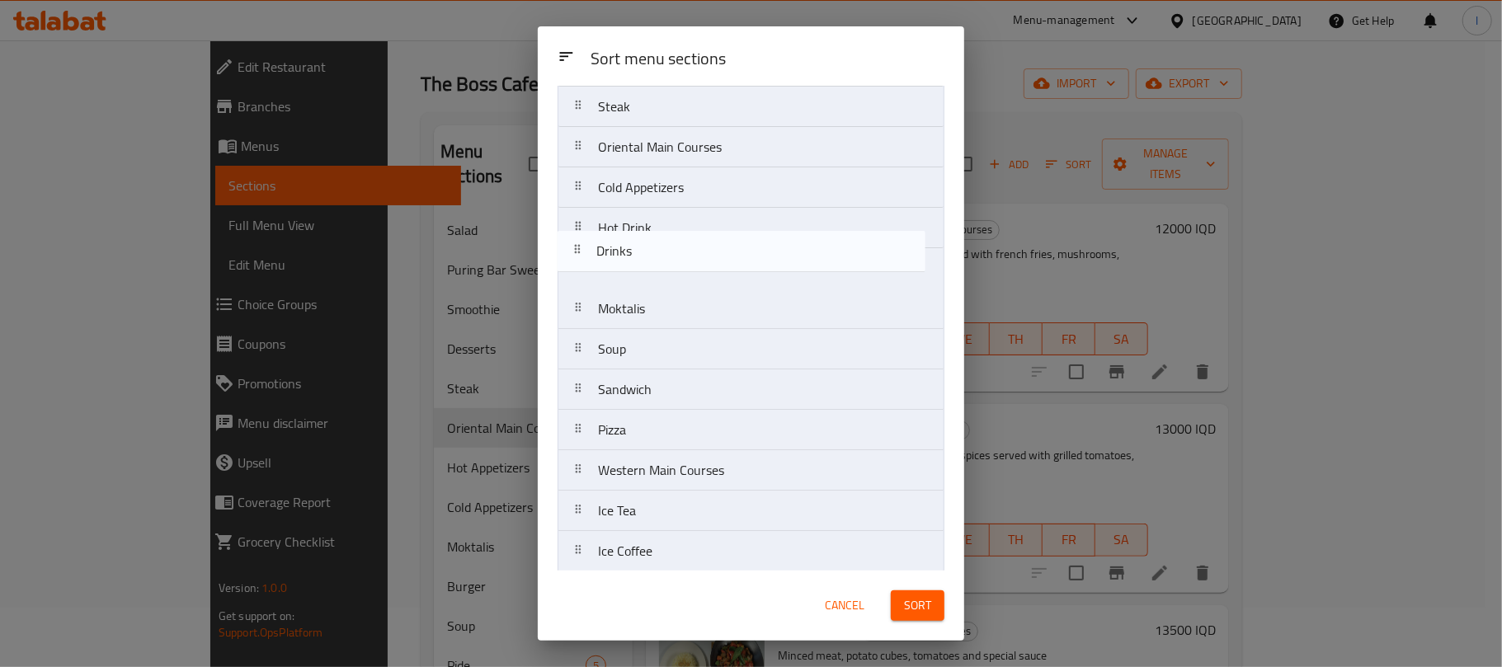
click at [648, 231] on nav "Hot Appetizers Burger Pide Pasta Desserts Salad Puring Bar Sweets Smoothie Stea…" at bounding box center [751, 187] width 387 height 850
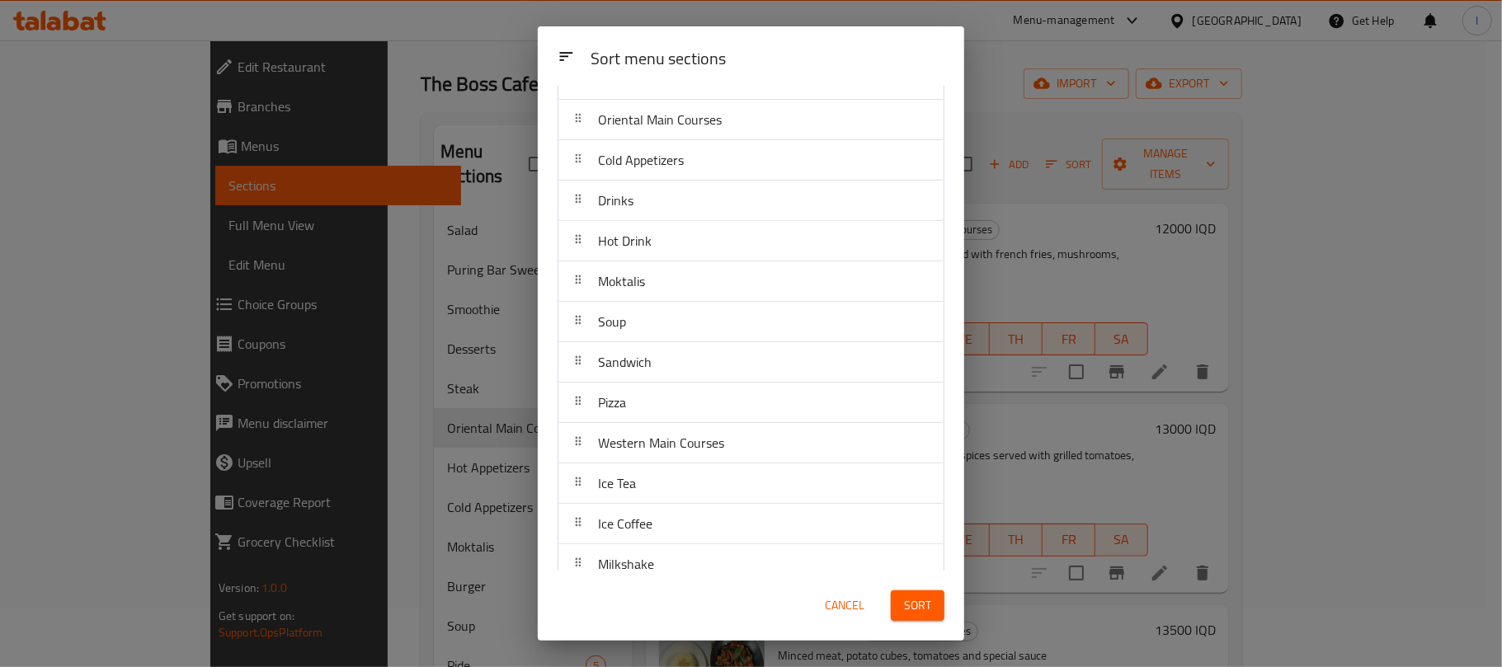
scroll to position [403, 0]
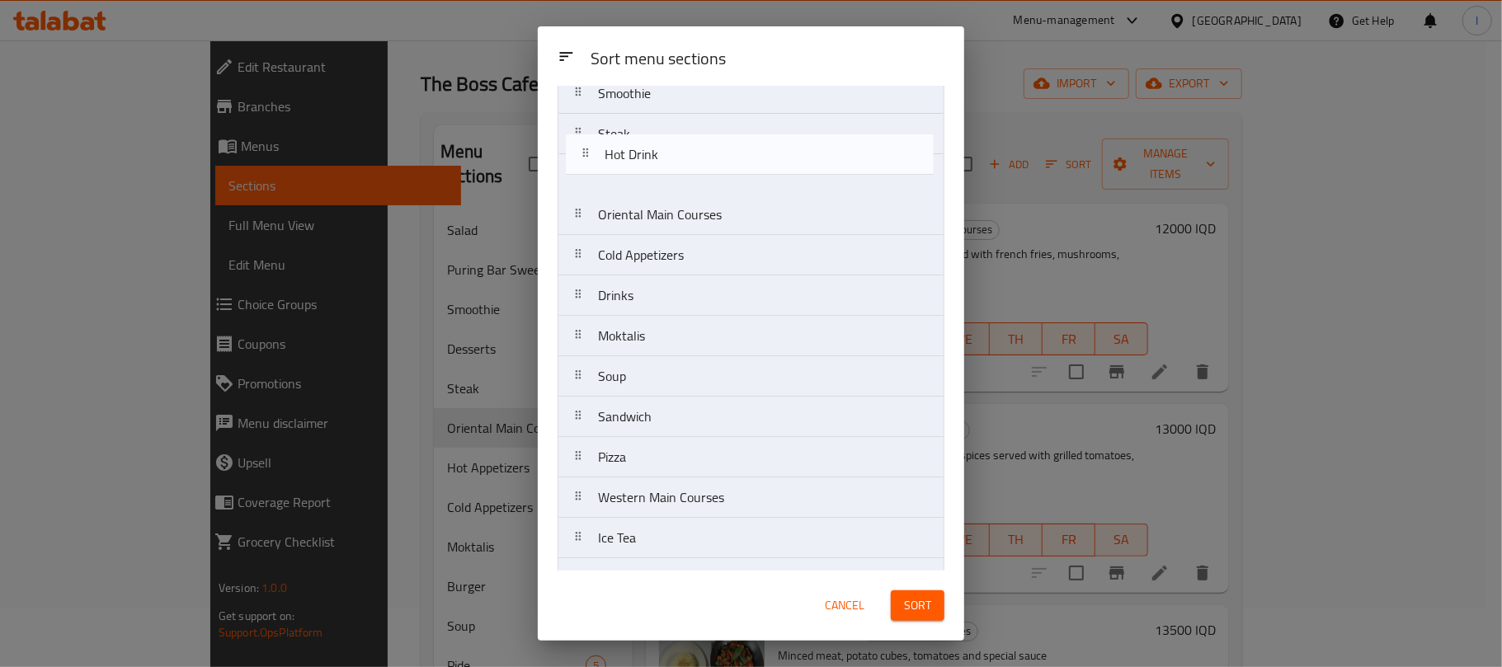
drag, startPoint x: 650, startPoint y: 245, endPoint x: 656, endPoint y: 155, distance: 90.1
click at [656, 155] on nav "Hot Appetizers Burger Pide Pasta Desserts Salad Puring Bar Sweets Smoothie Stea…" at bounding box center [751, 215] width 387 height 850
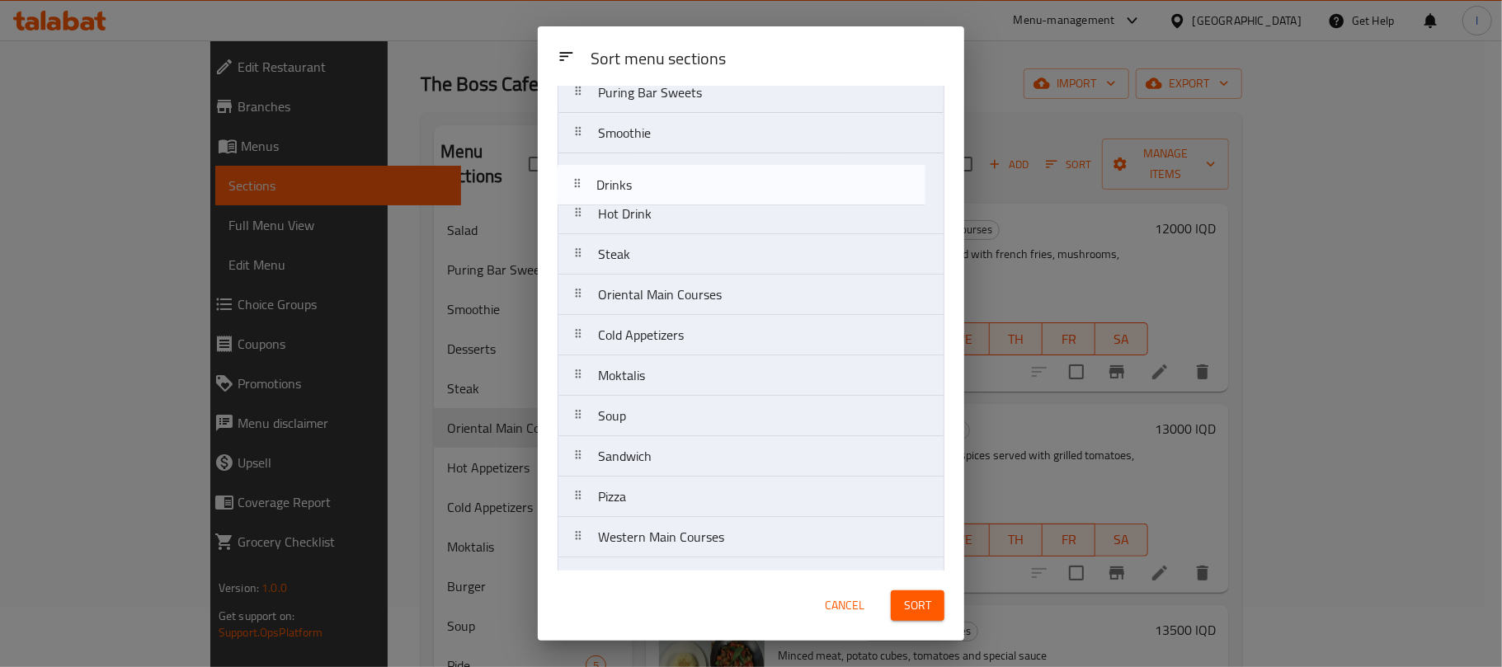
drag, startPoint x: 637, startPoint y: 337, endPoint x: 635, endPoint y: 180, distance: 157.5
click at [635, 180] on nav "Hot Appetizers Burger Pide Pasta Desserts Salad Puring Bar Sweets Smoothie Hot …" at bounding box center [751, 254] width 387 height 850
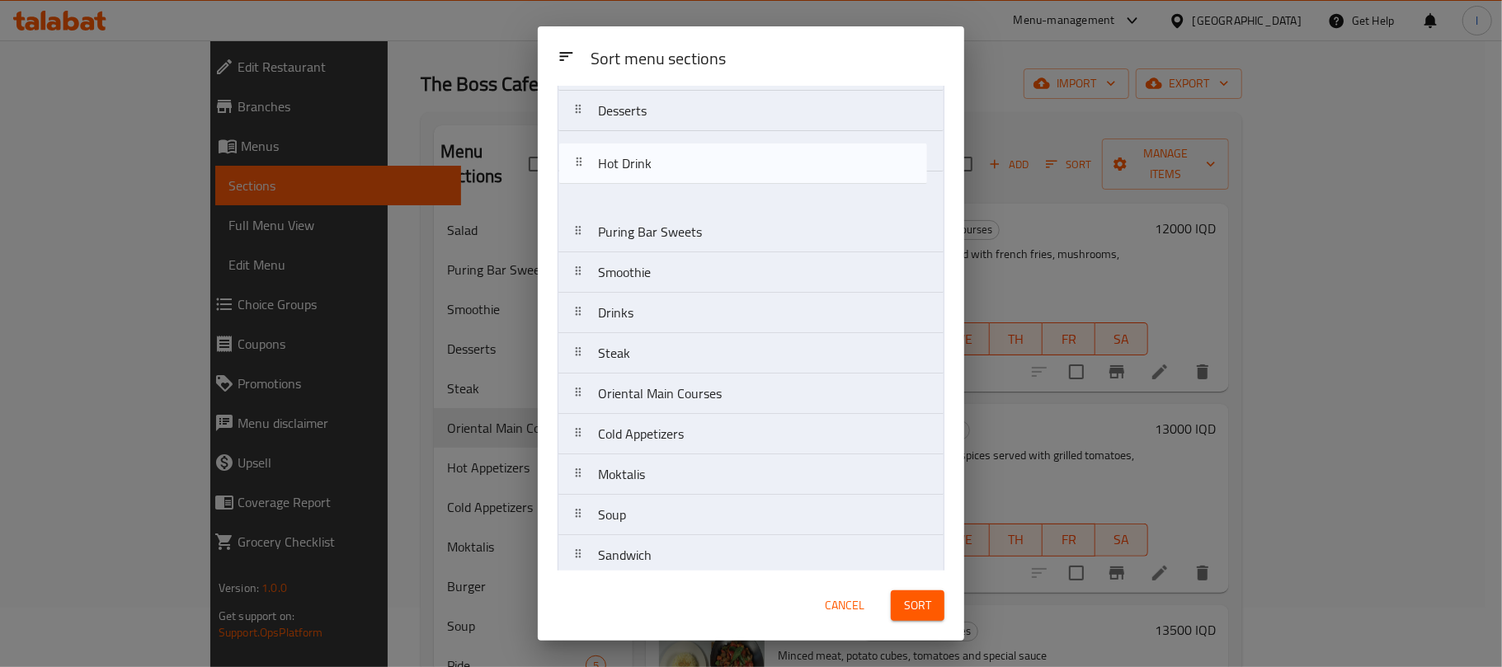
drag, startPoint x: 638, startPoint y: 236, endPoint x: 638, endPoint y: 165, distance: 70.9
click at [638, 165] on nav "Hot Appetizers Burger Pide Pasta Desserts Salad Puring Bar Sweets Smoothie Drin…" at bounding box center [751, 353] width 387 height 850
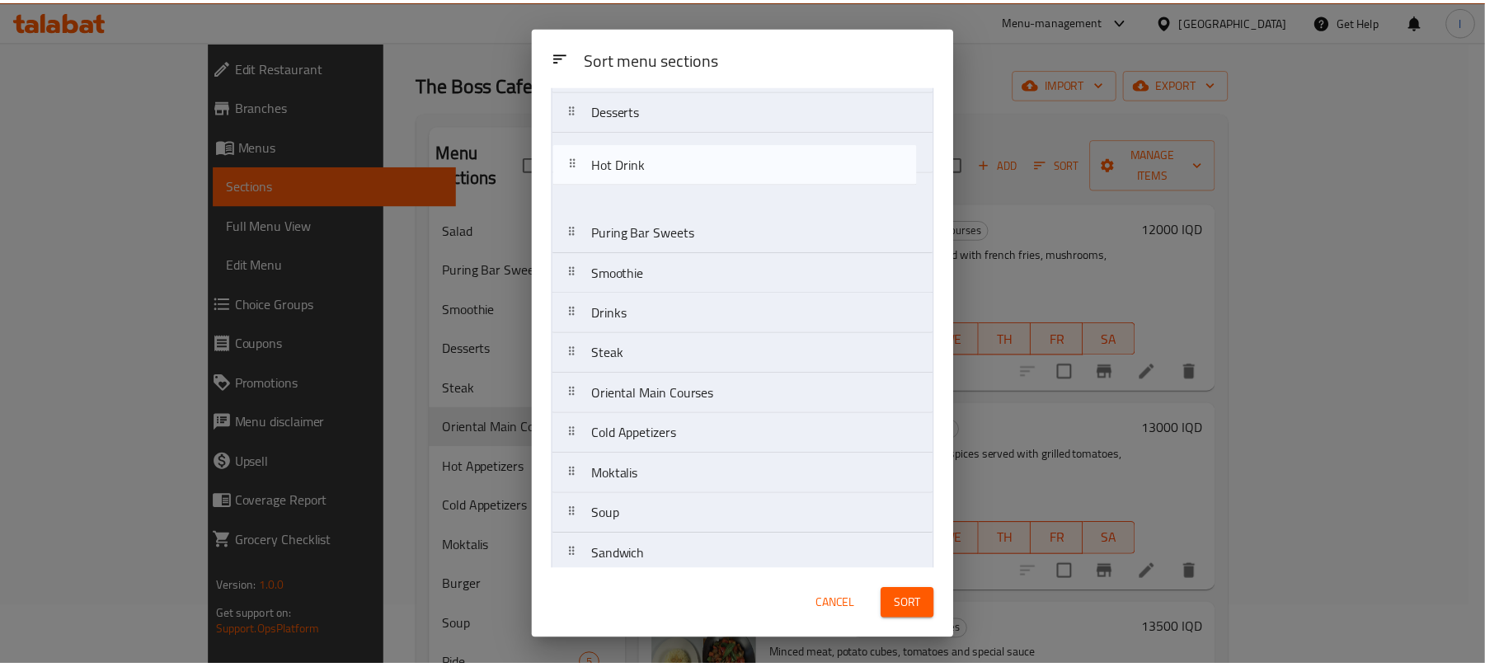
scroll to position [188, 0]
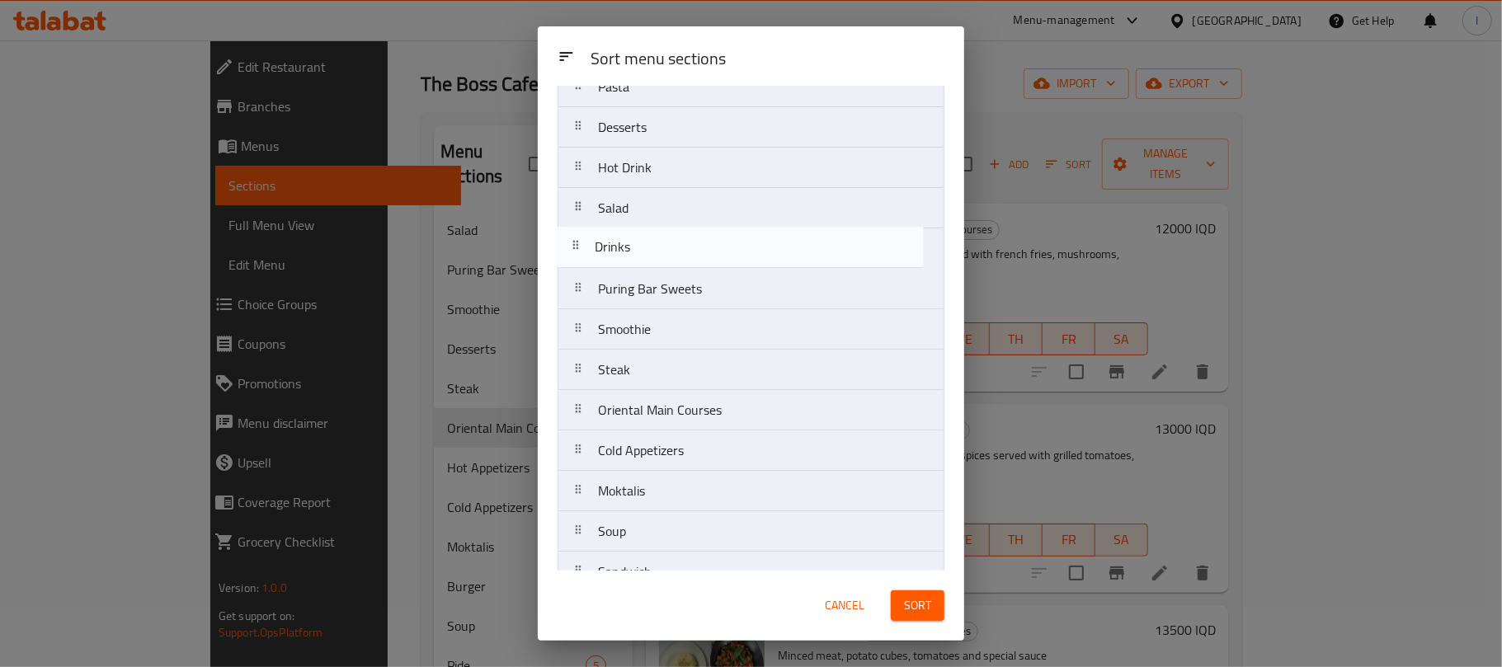
drag, startPoint x: 634, startPoint y: 335, endPoint x: 631, endPoint y: 242, distance: 92.4
click at [631, 242] on nav "Hot Appetizers Burger Pide Pasta Desserts Hot Drink Salad Puring Bar Sweets Smo…" at bounding box center [751, 370] width 387 height 850
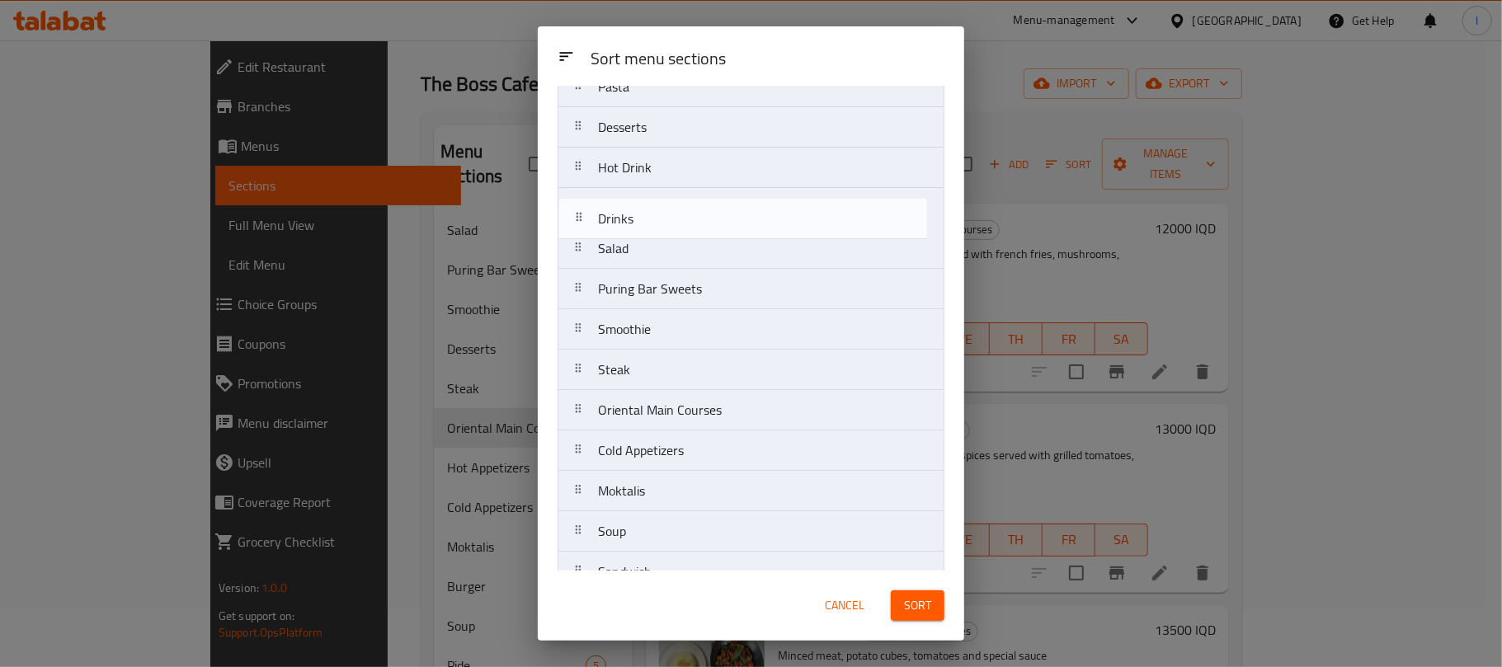
drag, startPoint x: 632, startPoint y: 244, endPoint x: 632, endPoint y: 205, distance: 38.8
click at [632, 205] on nav "Hot Appetizers Burger Pide Pasta Desserts Hot Drink Salad Drinks Puring Bar Swe…" at bounding box center [751, 370] width 387 height 850
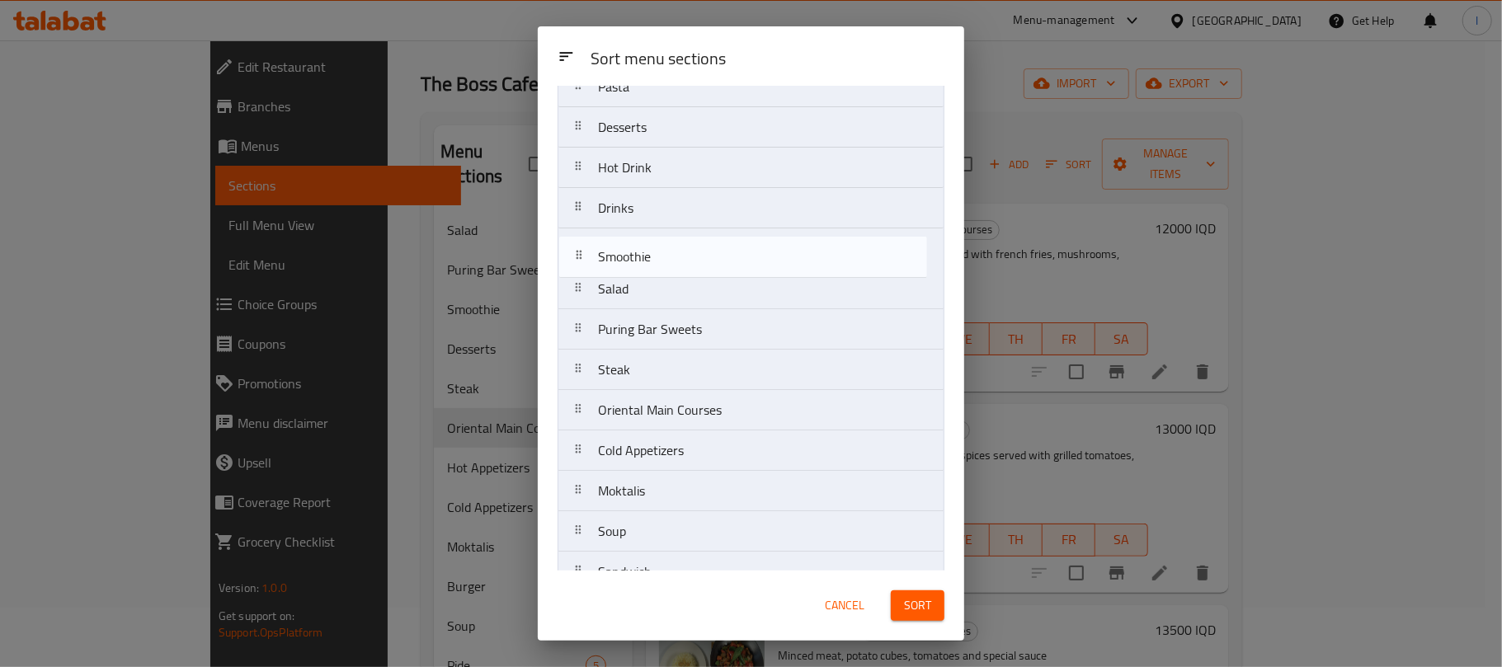
drag, startPoint x: 655, startPoint y: 334, endPoint x: 655, endPoint y: 252, distance: 81.7
click at [655, 252] on nav "Hot Appetizers Burger Pide Pasta Desserts Hot Drink Drinks Salad Puring Bar Swe…" at bounding box center [751, 370] width 387 height 850
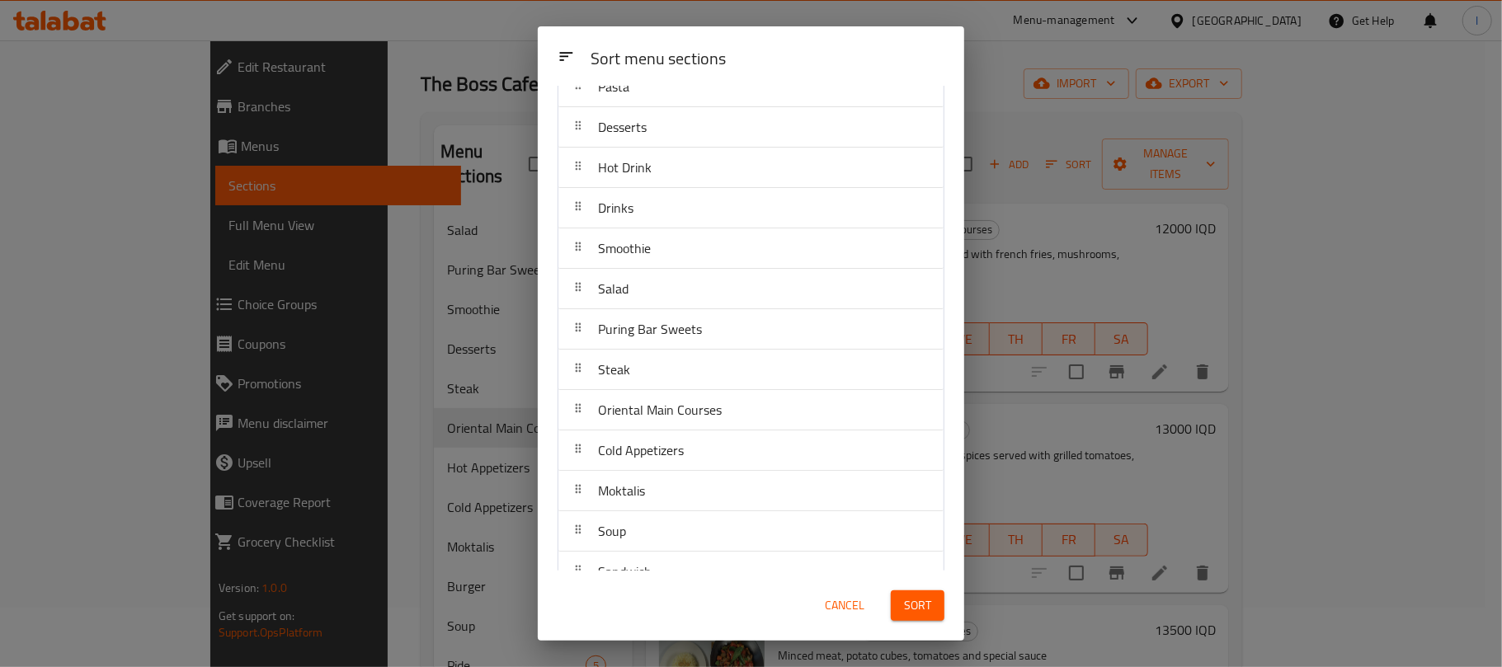
click at [914, 609] on span "Sort" at bounding box center [917, 605] width 27 height 21
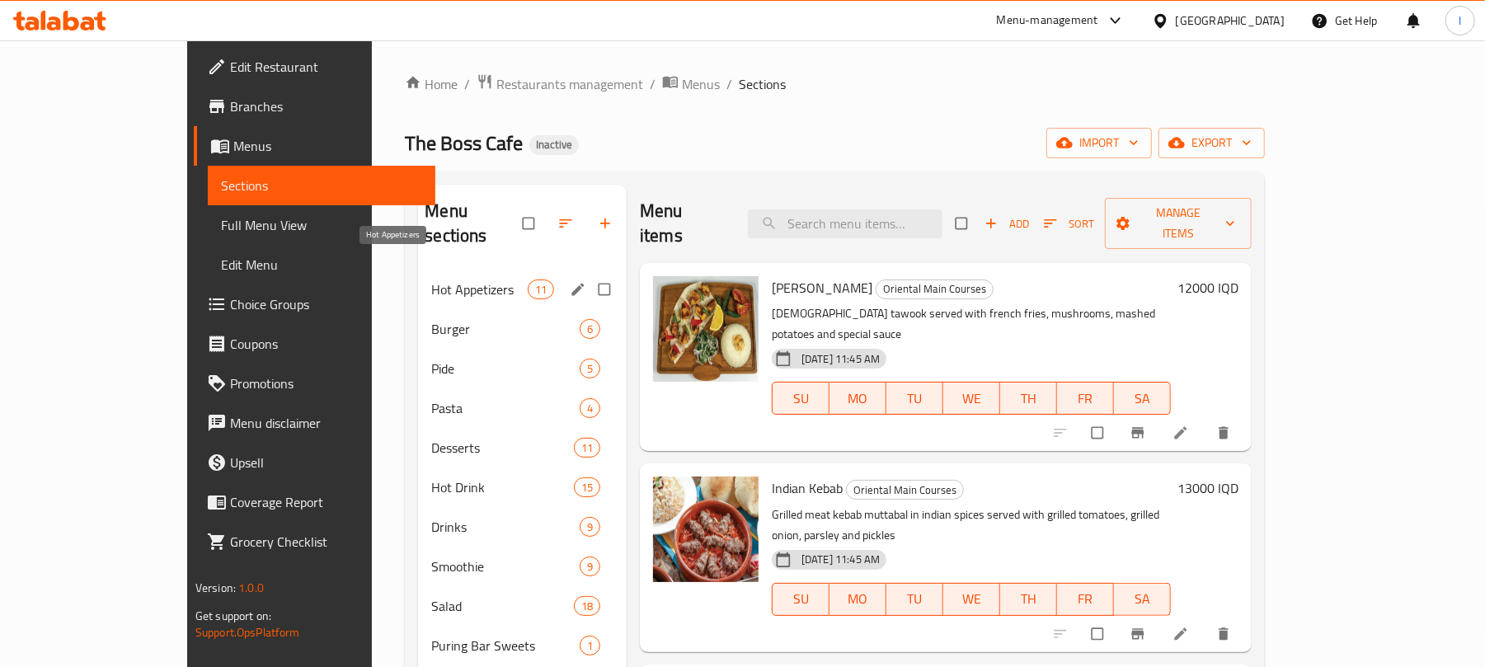
click at [440, 280] on span "Hot Appetizers" at bounding box center [479, 290] width 96 height 20
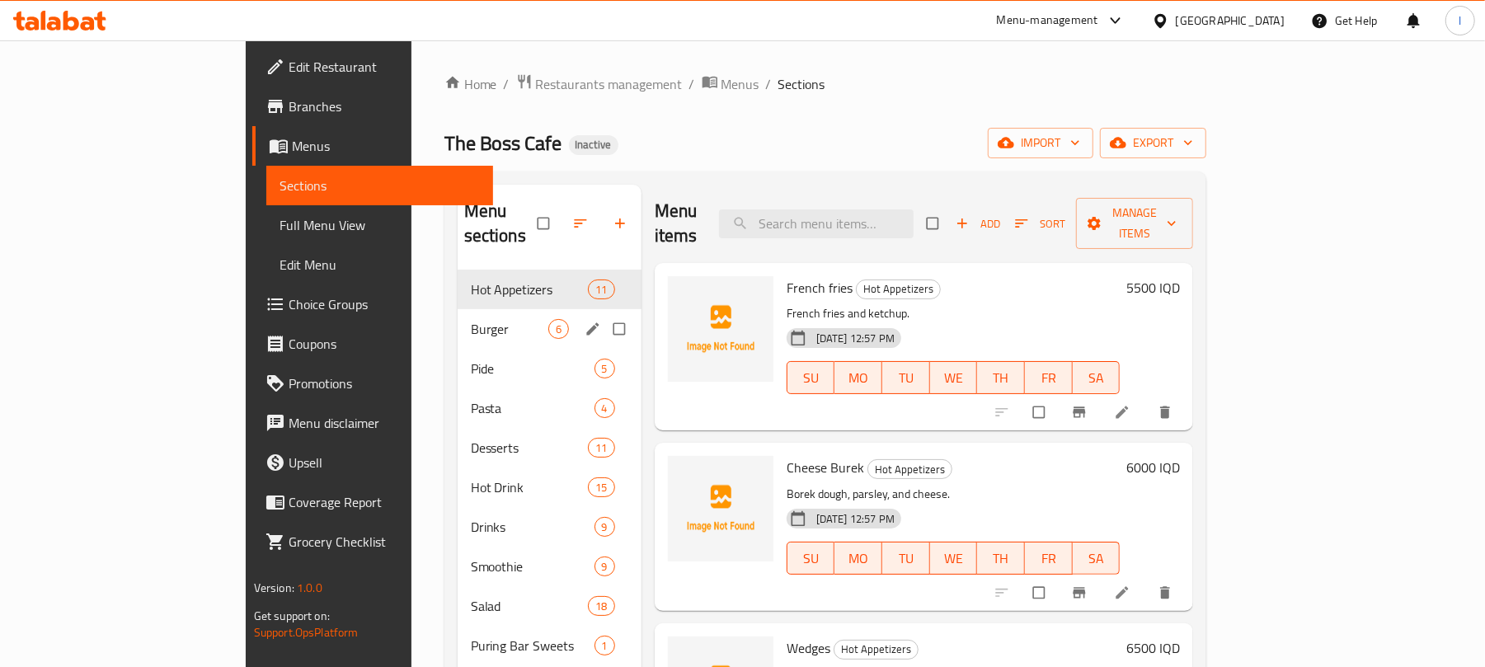
click at [458, 309] on div "Burger 6" at bounding box center [550, 329] width 184 height 40
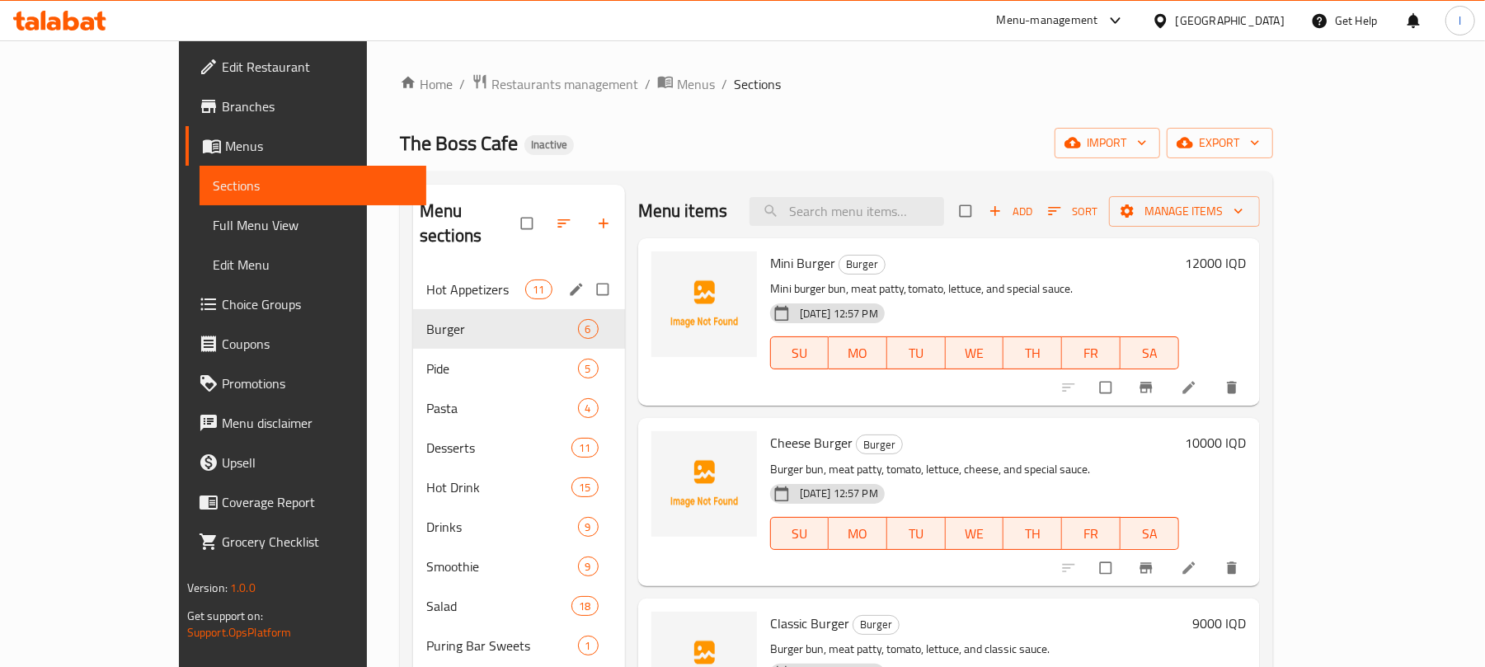
click at [413, 270] on div "Hot Appetizers 11" at bounding box center [519, 290] width 212 height 40
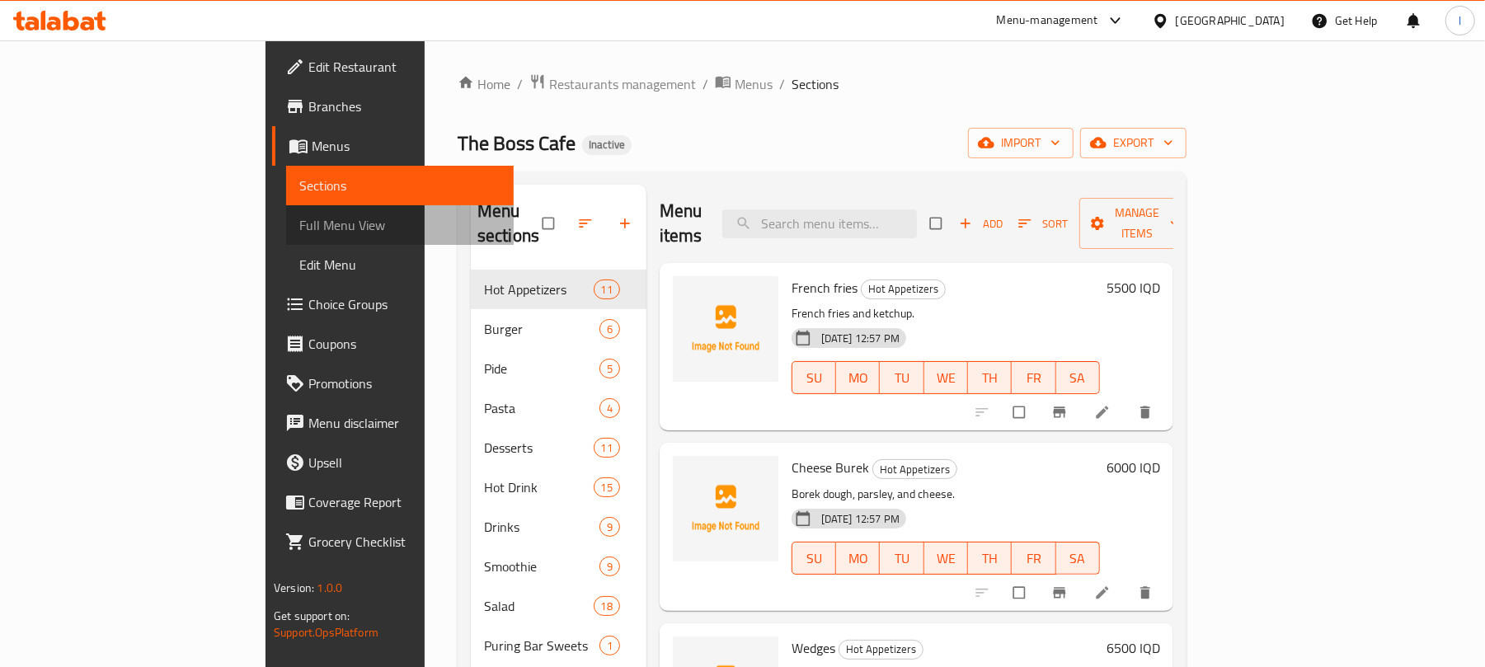
click at [299, 228] on span "Full Menu View" at bounding box center [399, 225] width 201 height 20
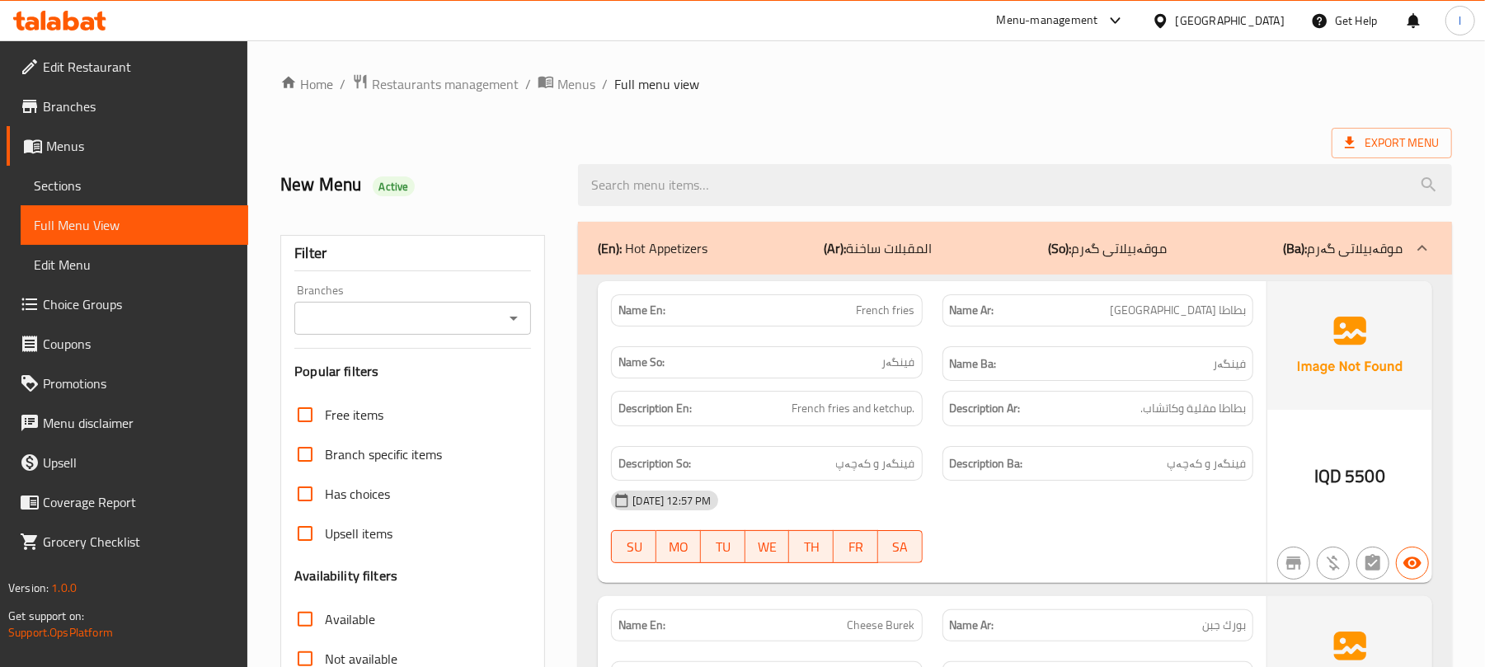
click at [511, 320] on icon "Open" at bounding box center [514, 318] width 20 height 20
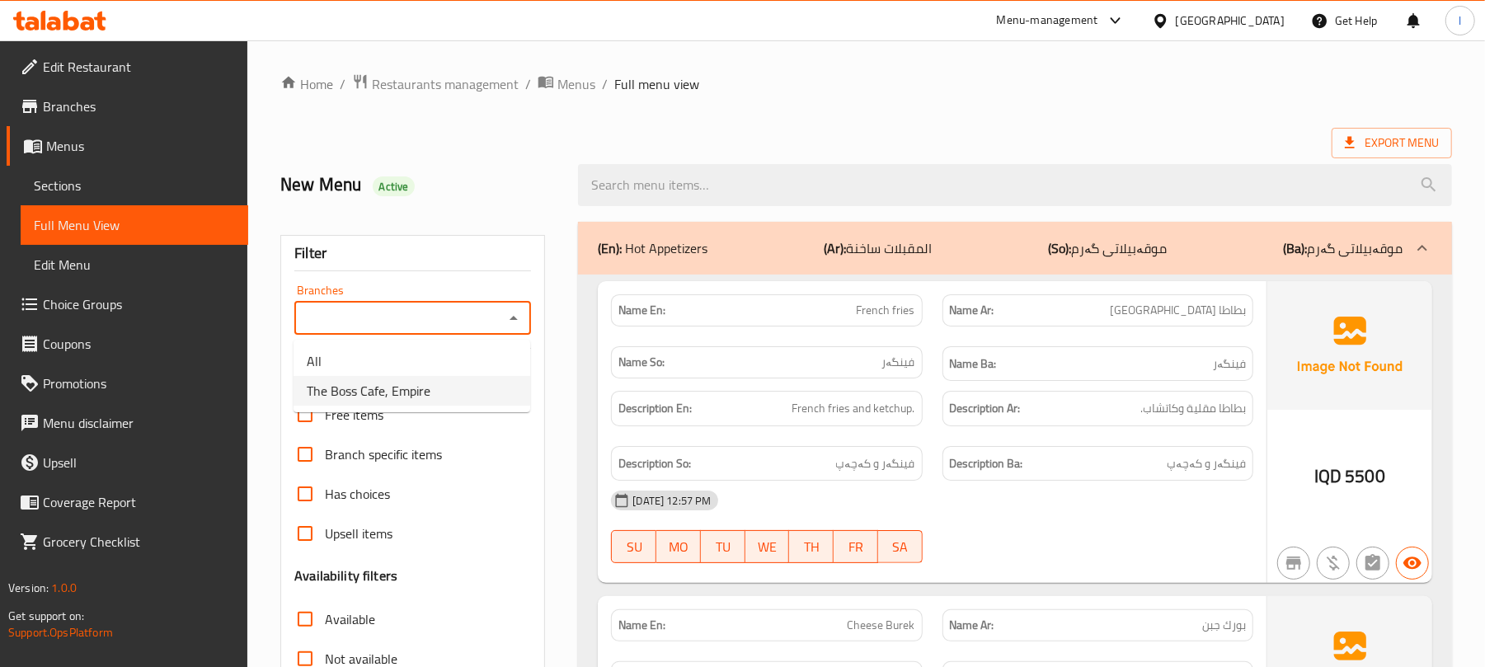
click at [443, 394] on li "The Boss Cafe, Empire" at bounding box center [412, 391] width 237 height 30
type input "The Boss Cafe, Empire"
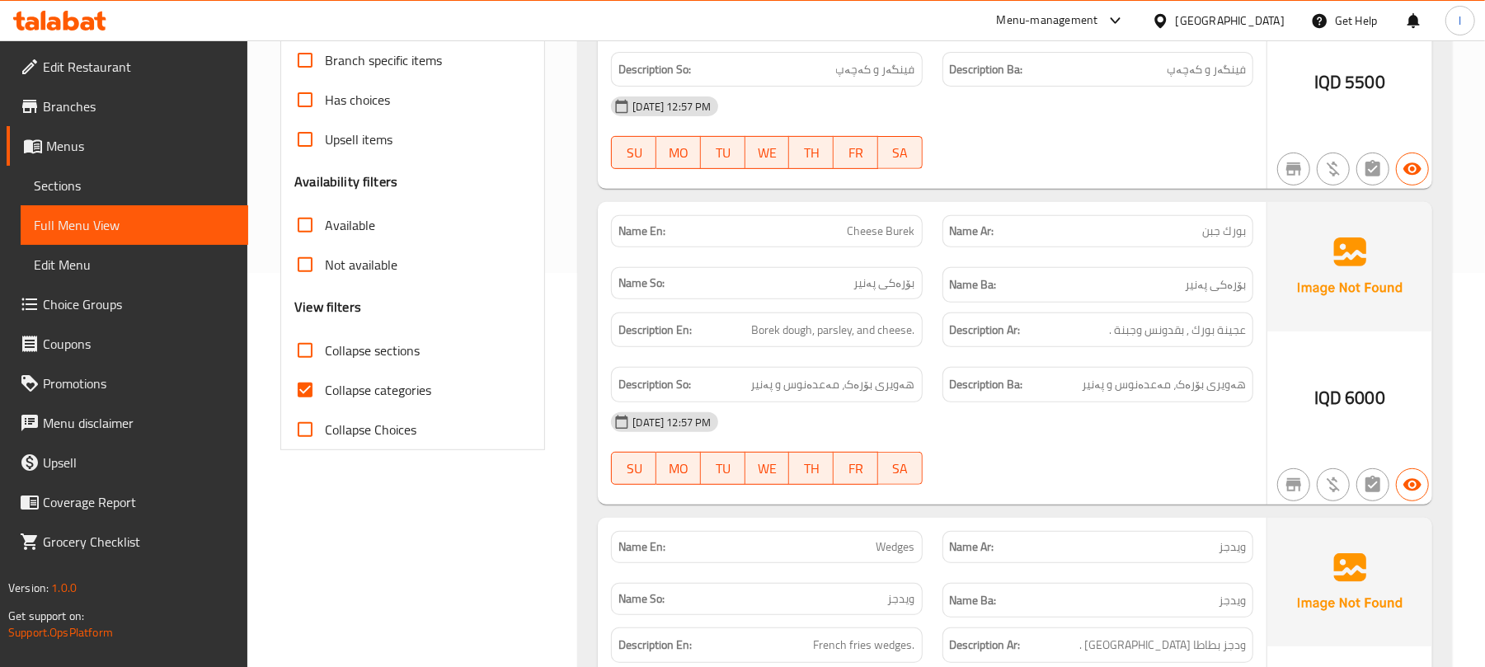
scroll to position [403, 0]
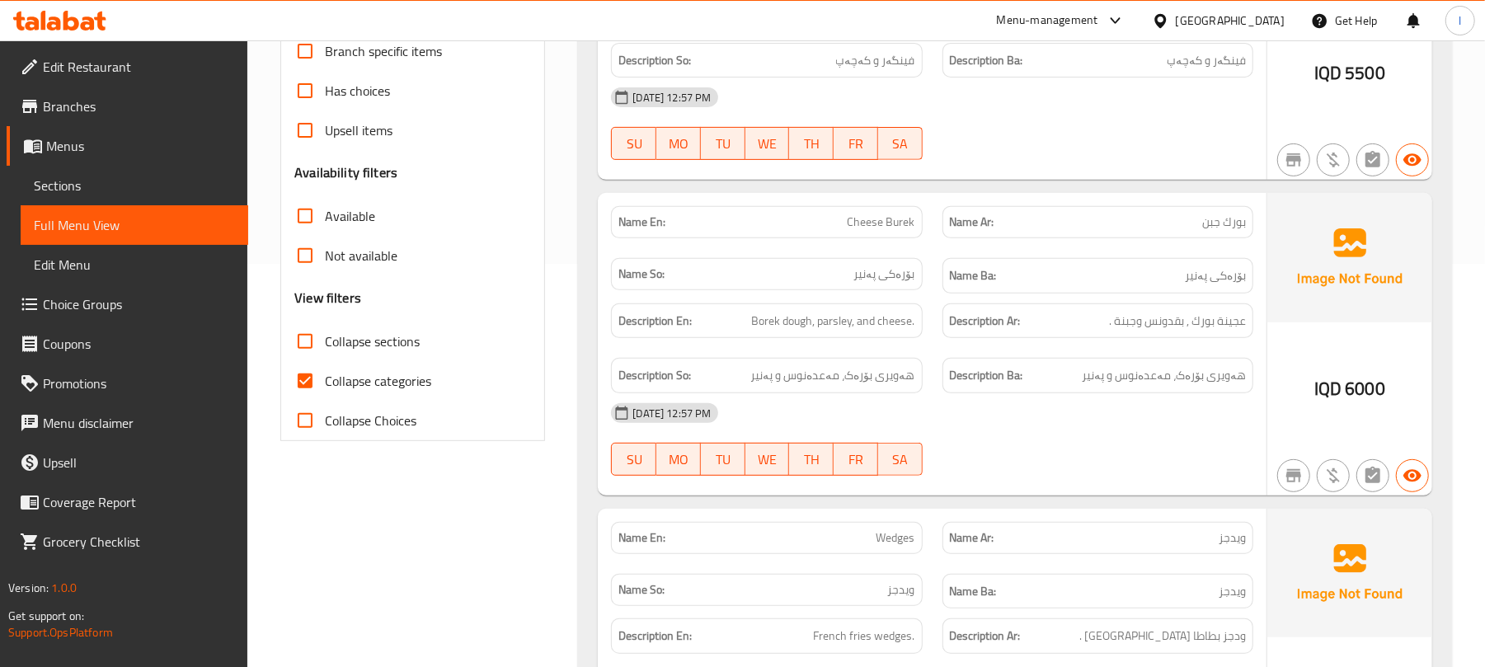
click at [311, 374] on input "Collapse categories" at bounding box center [305, 381] width 40 height 40
checkbox input "false"
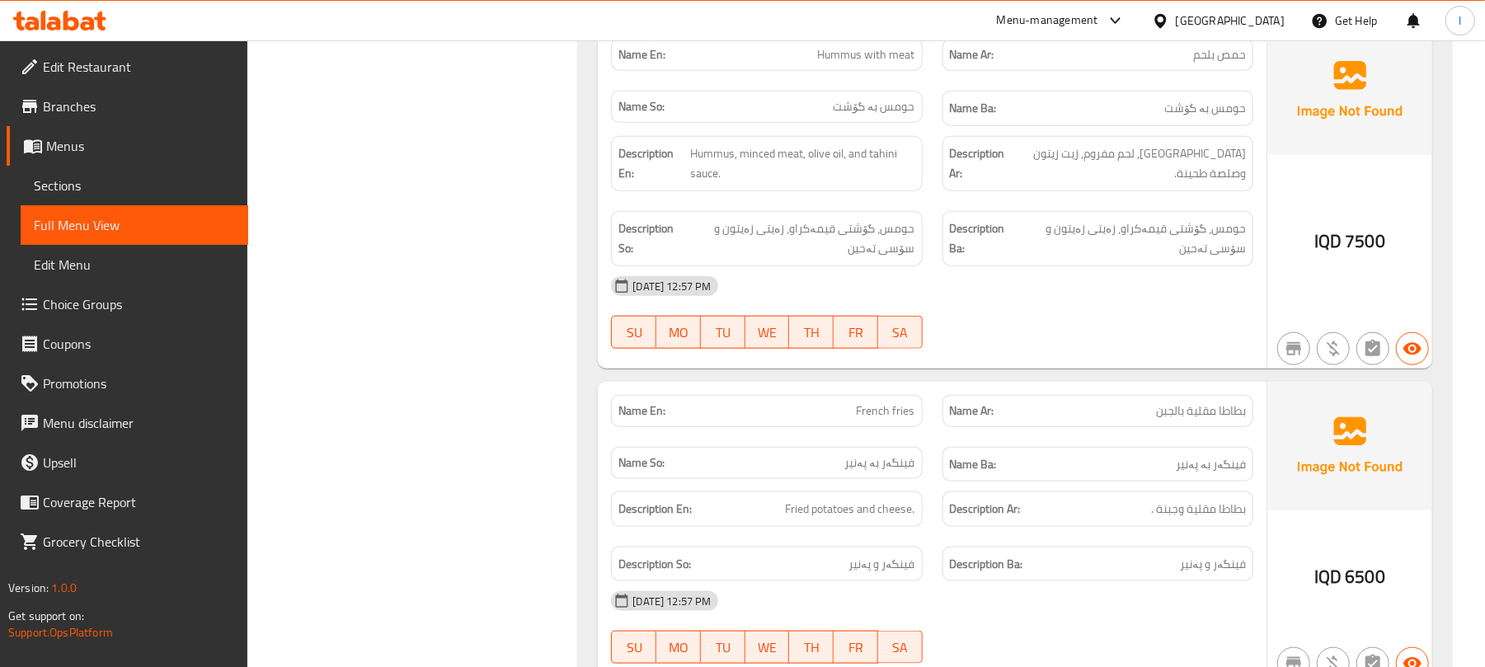
scroll to position [1209, 0]
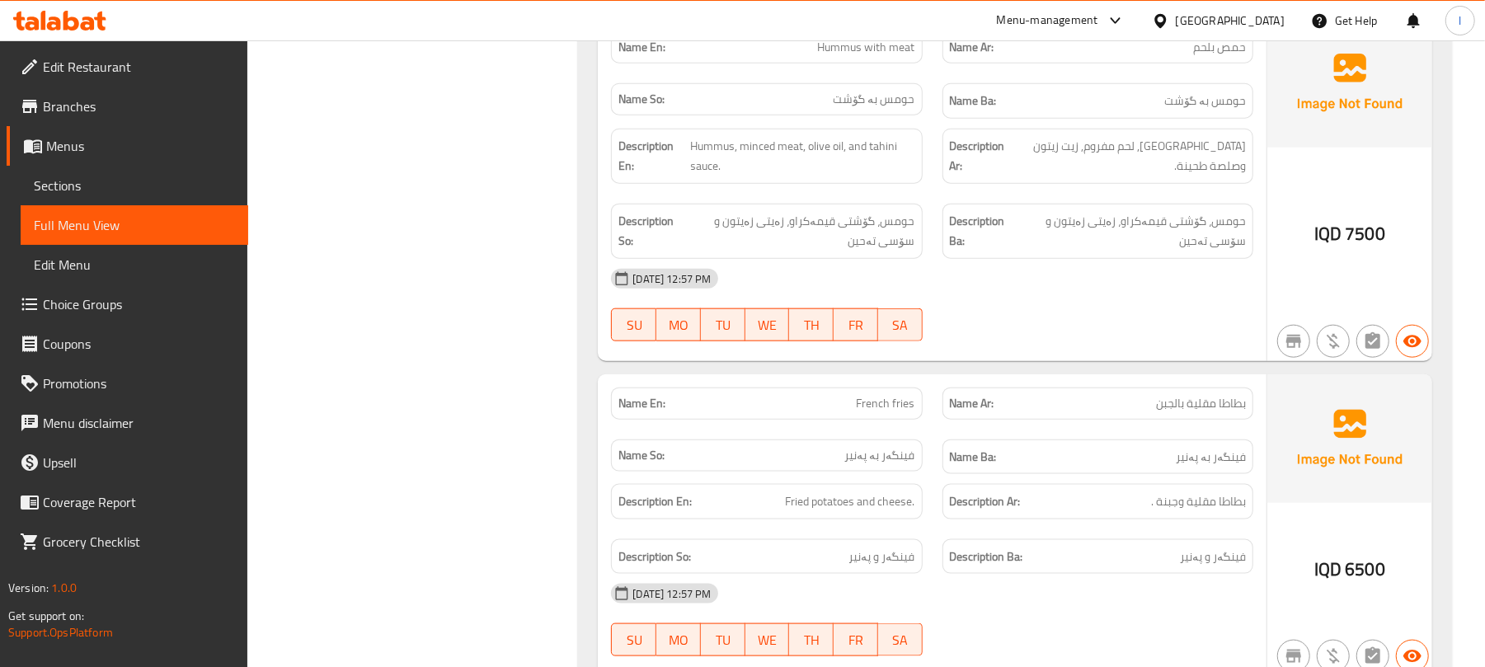
click at [901, 409] on span "French fries" at bounding box center [886, 403] width 59 height 17
copy span "French fries"
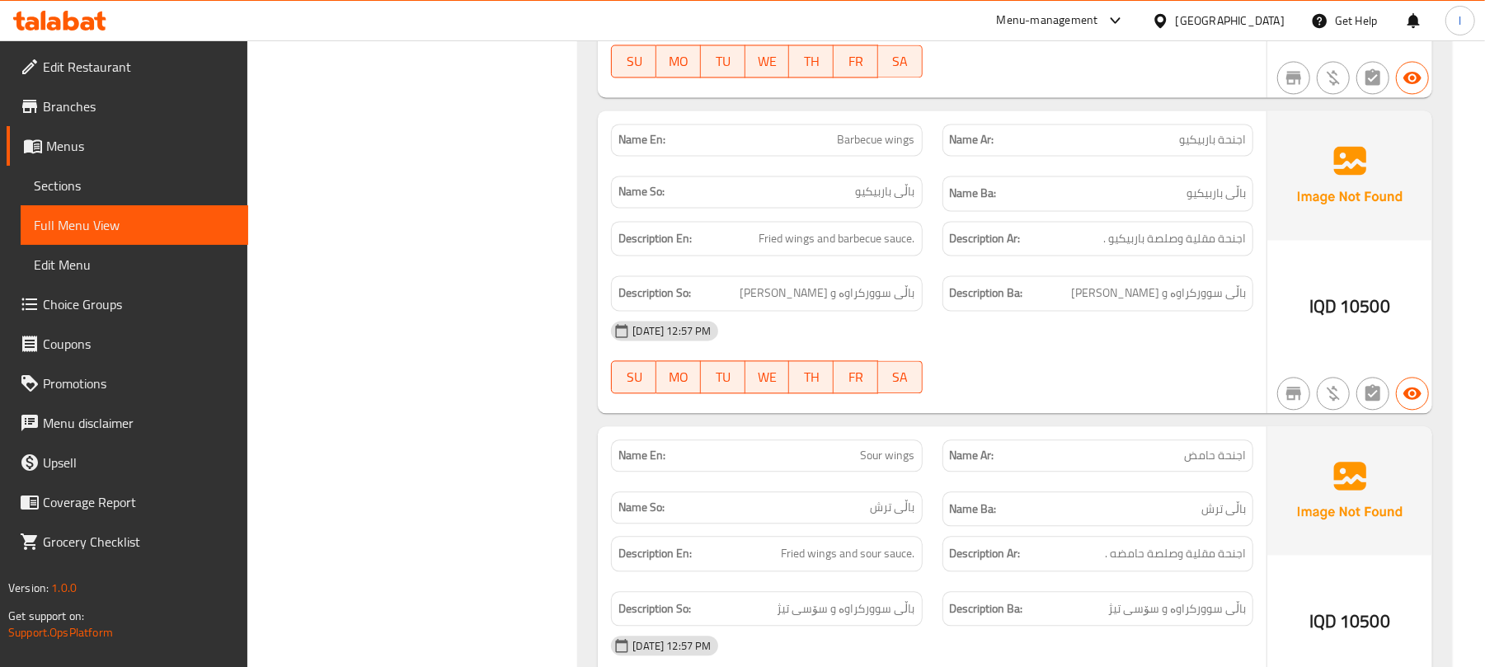
scroll to position [2822, 0]
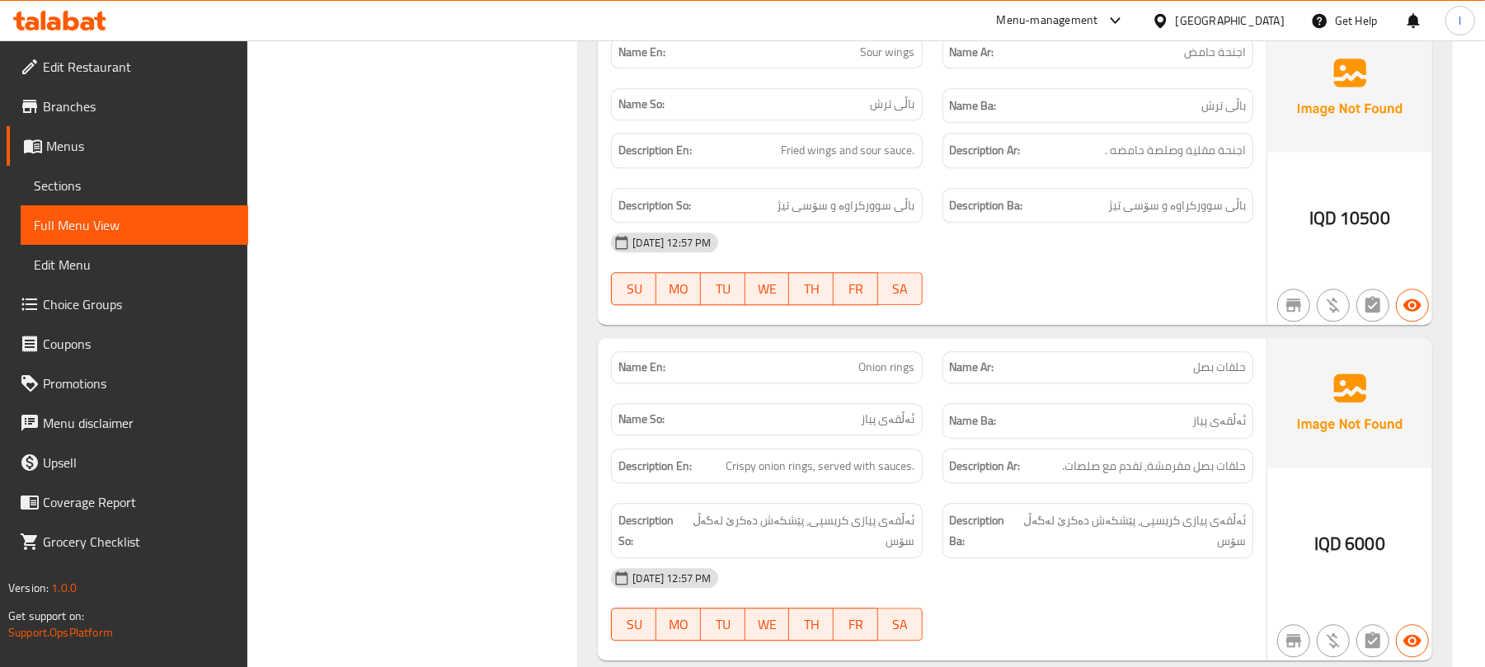
click at [878, 68] on div "Name En: Sour wings" at bounding box center [766, 52] width 311 height 32
click at [879, 68] on div "Name En: Sour wings" at bounding box center [766, 52] width 311 height 32
copy span "Sour wings"
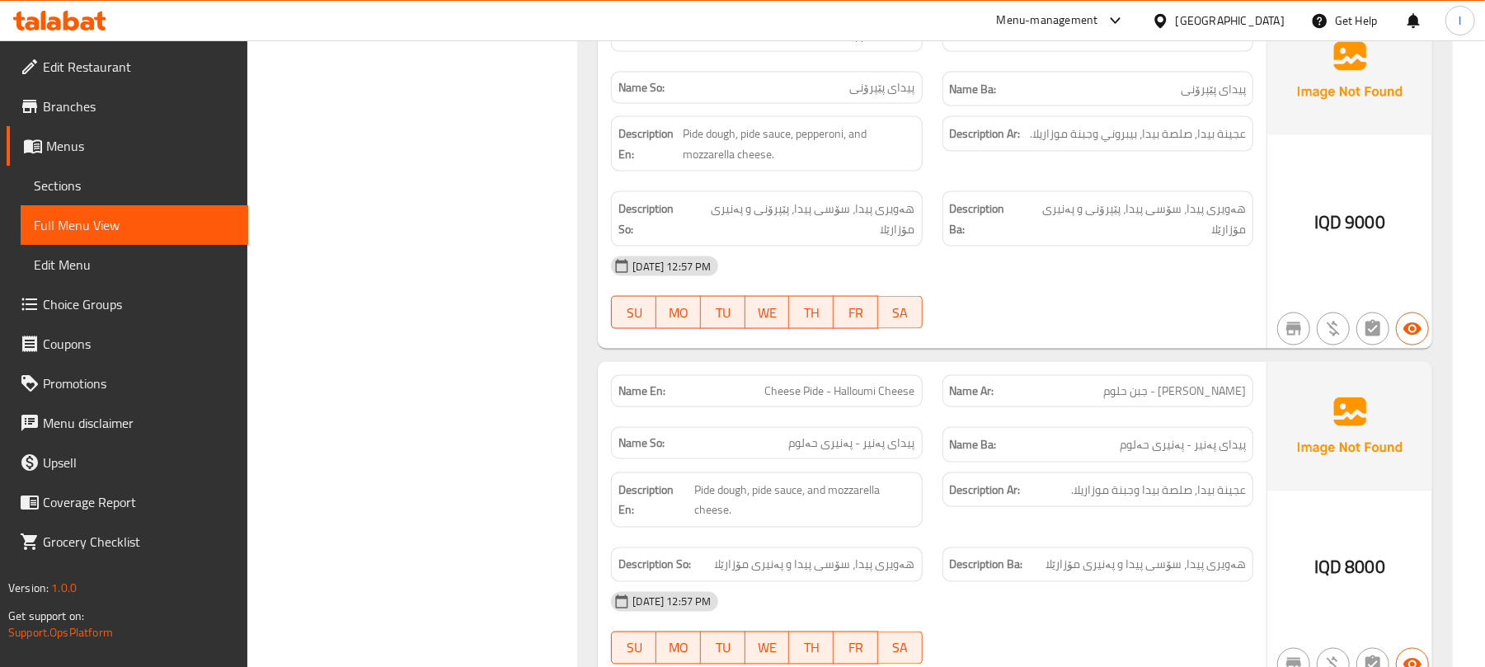
scroll to position [6298, 0]
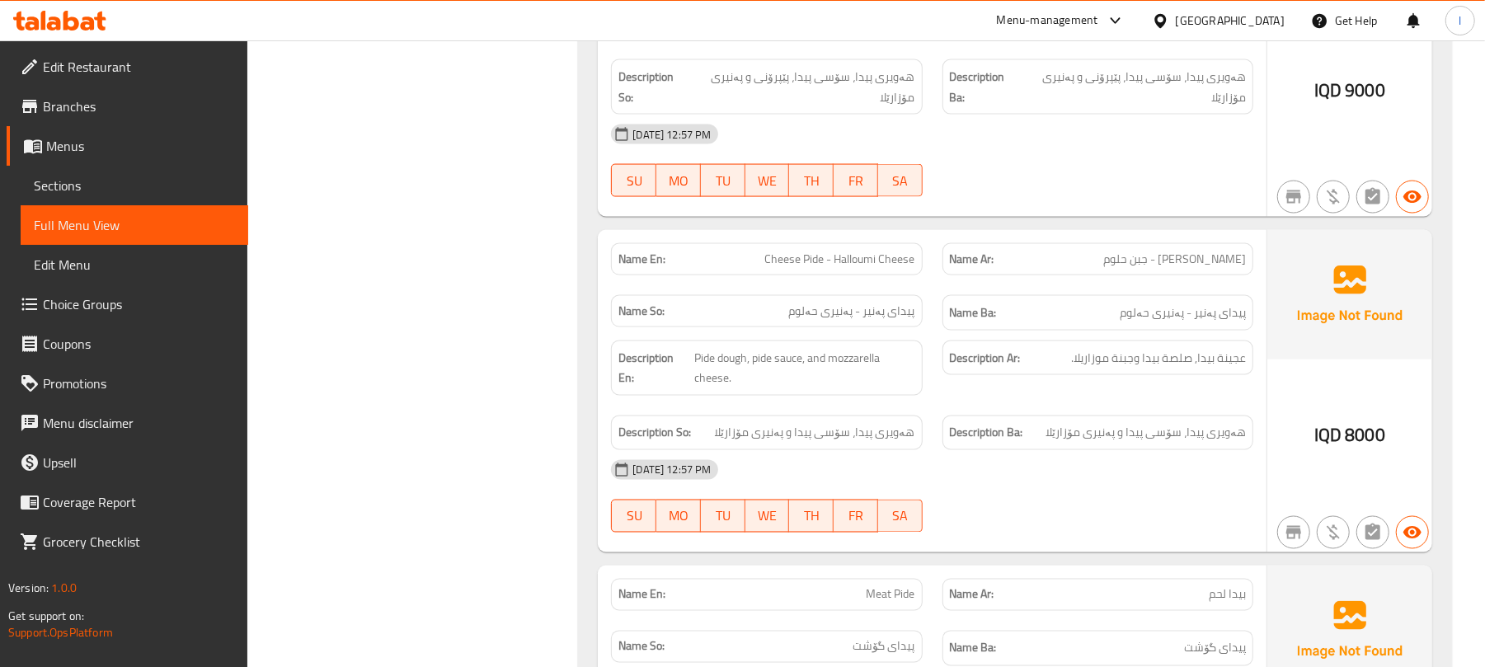
click at [845, 268] on span "Cheese Pide - Halloumi Cheese" at bounding box center [840, 259] width 150 height 17
copy span "Cheese Pide - Halloumi Cheese"
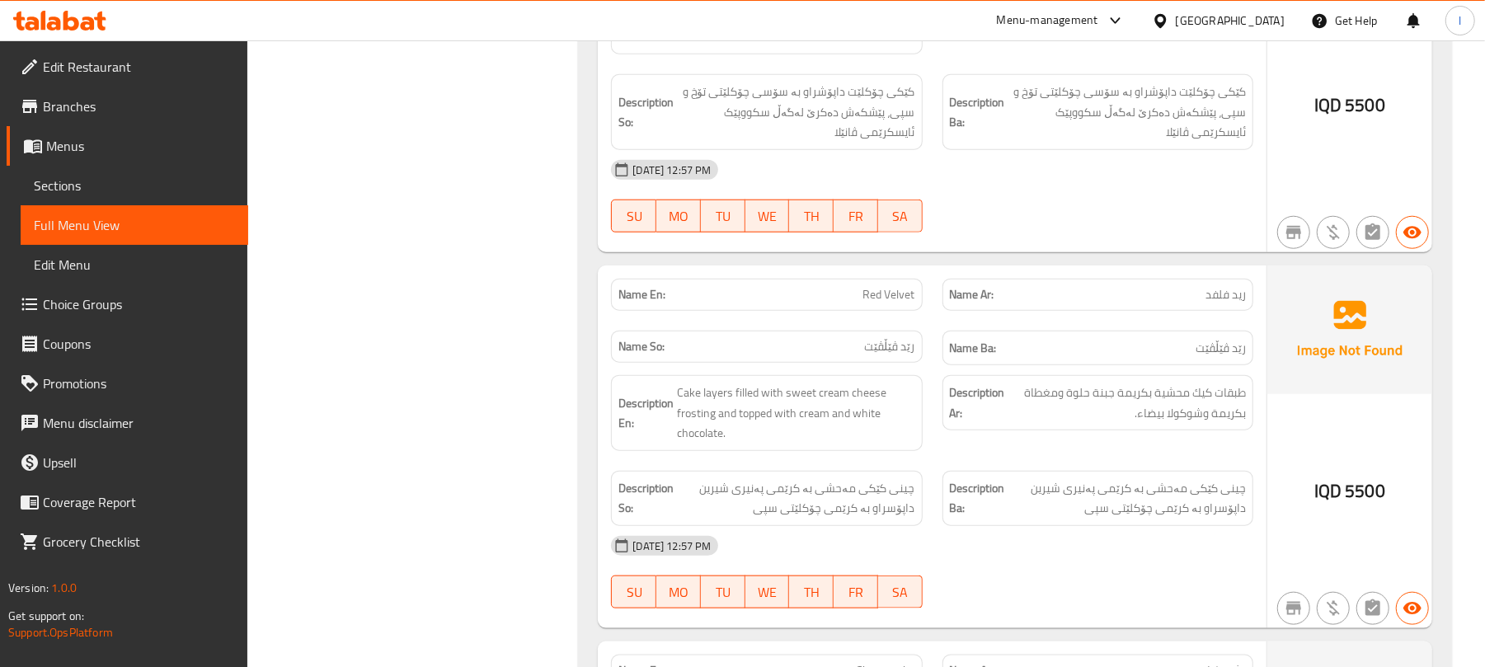
scroll to position [10014, 0]
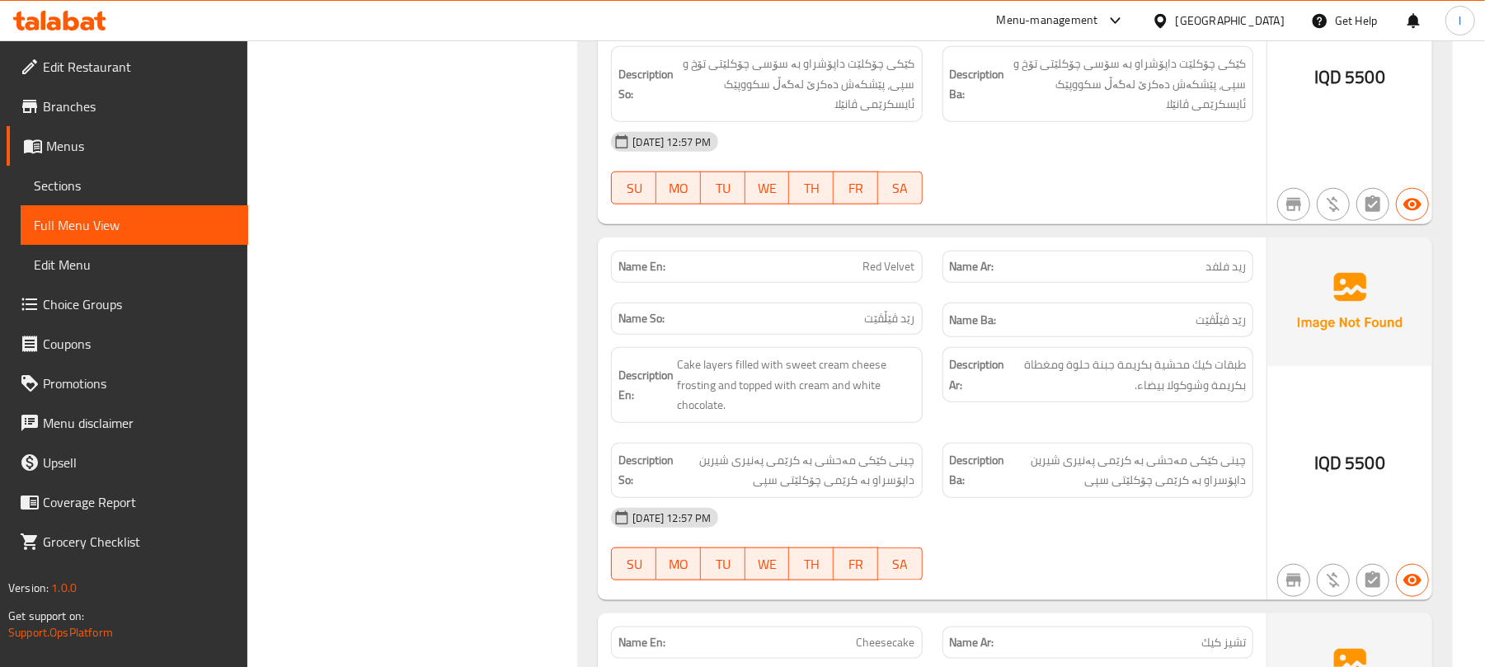
click at [872, 275] on span "Red Velvet" at bounding box center [890, 266] width 52 height 17
copy span "Red Velvet"
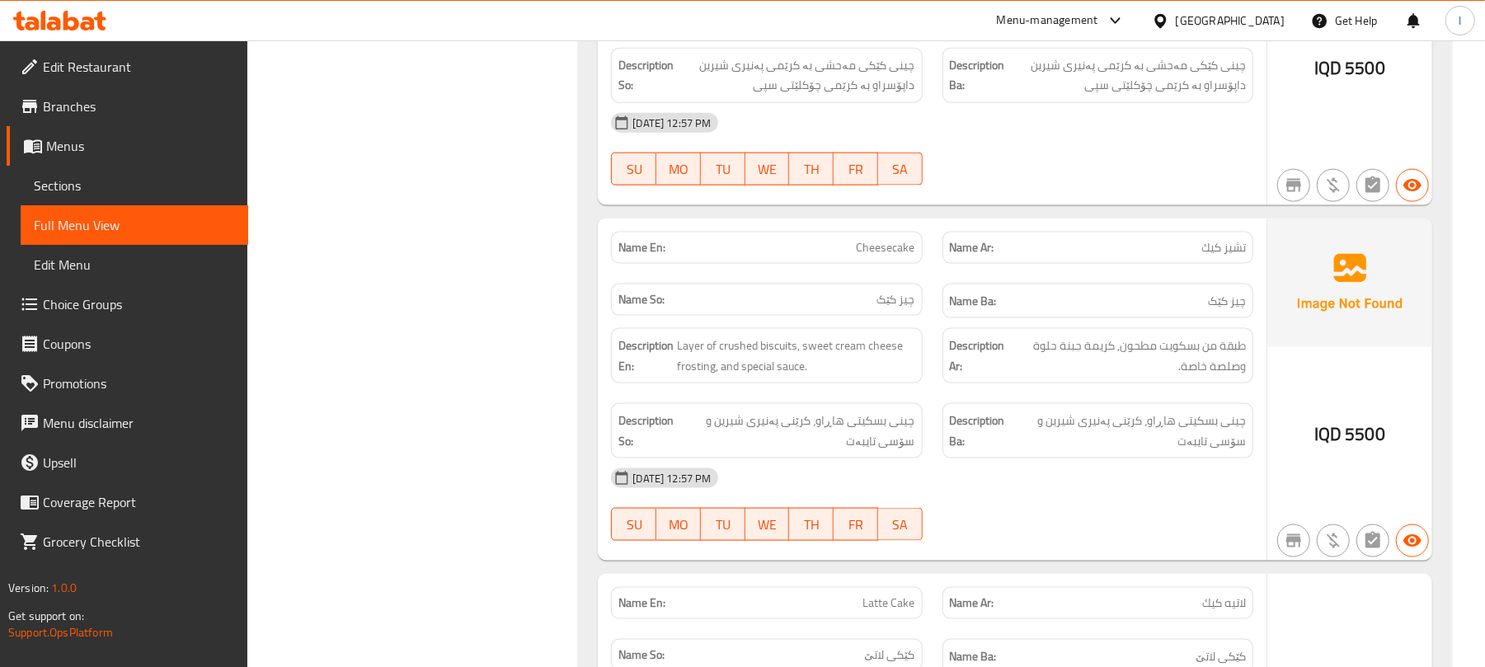
scroll to position [10418, 0]
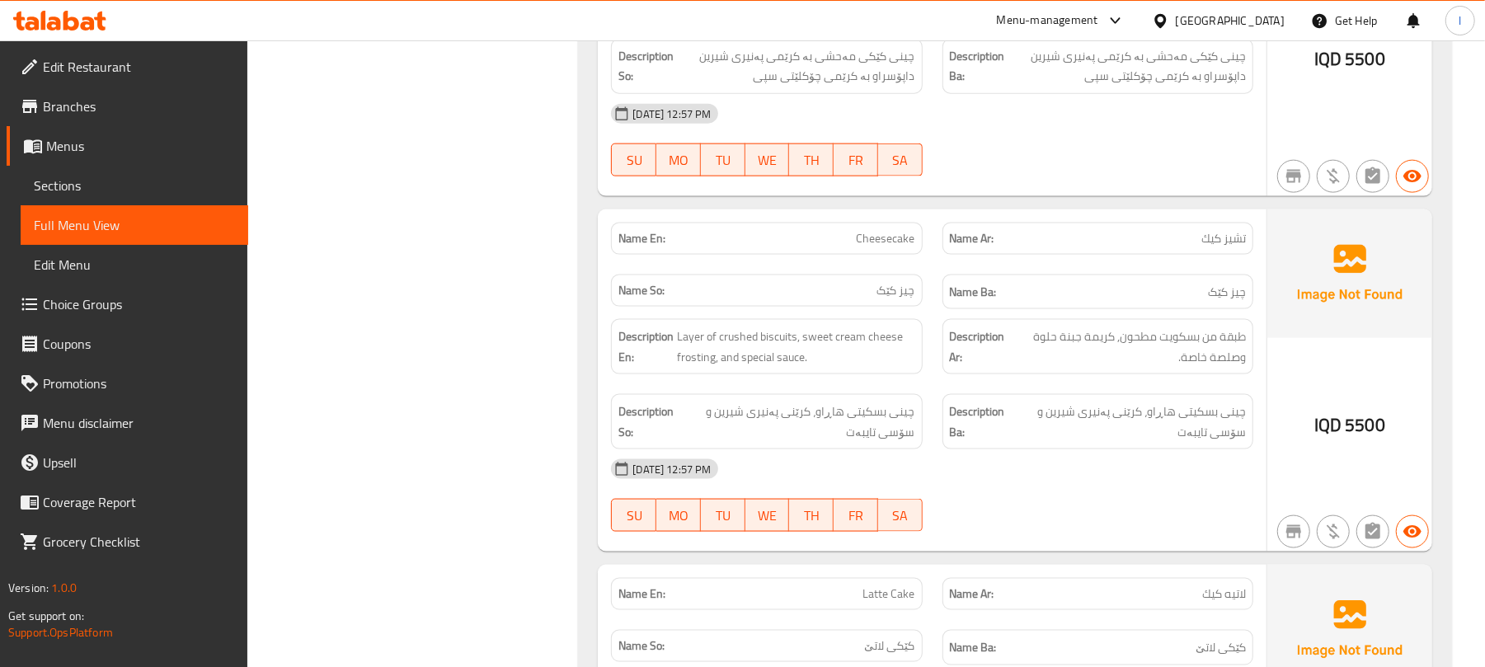
click at [896, 247] on span "Cheesecake" at bounding box center [886, 238] width 59 height 17
copy span "Cheesecake"
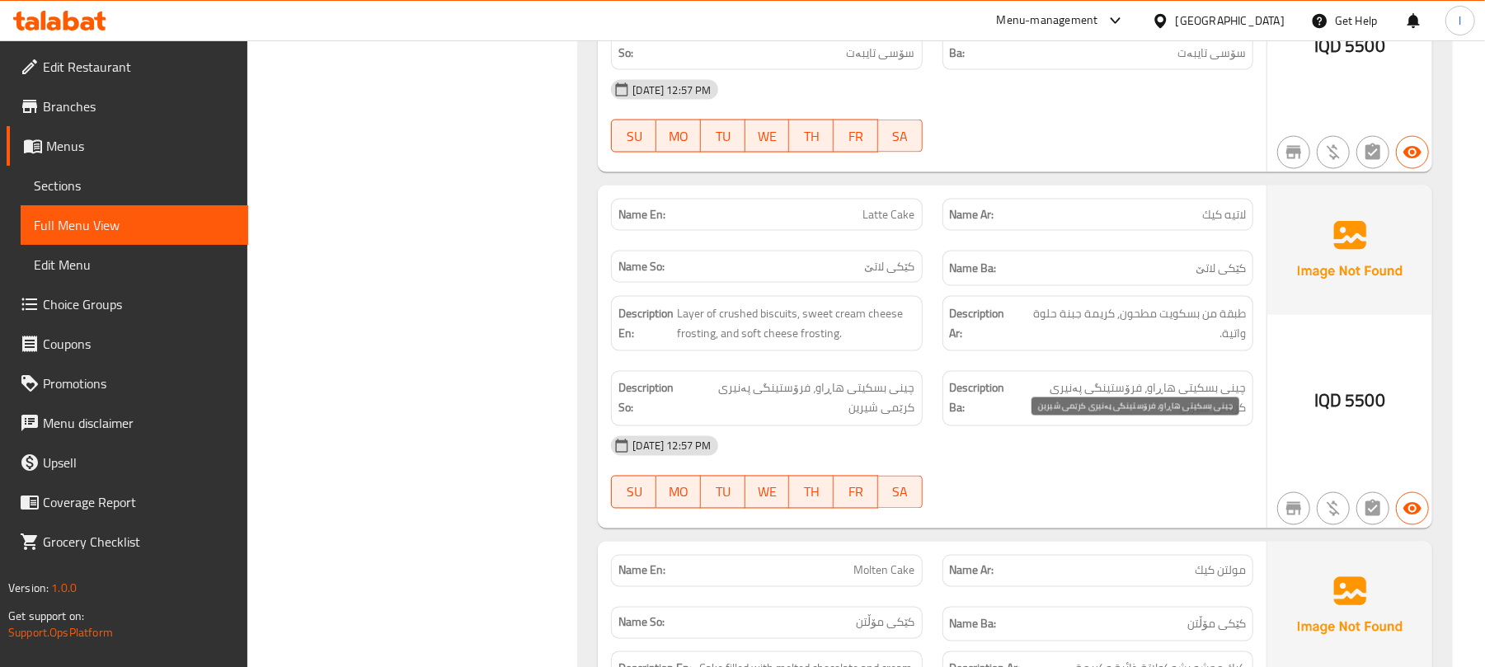
scroll to position [10821, 0]
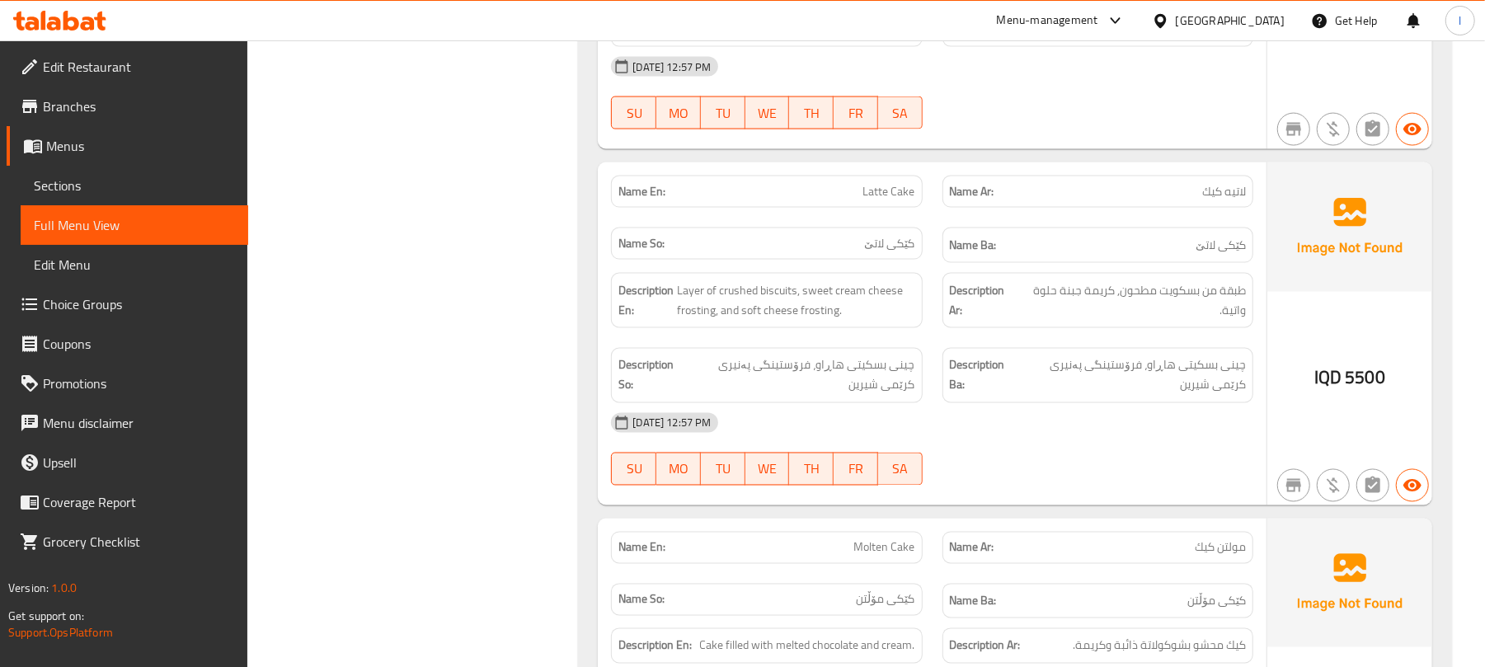
click at [889, 200] on span "Latte Cake" at bounding box center [890, 191] width 52 height 17
copy span "Latte Cake"
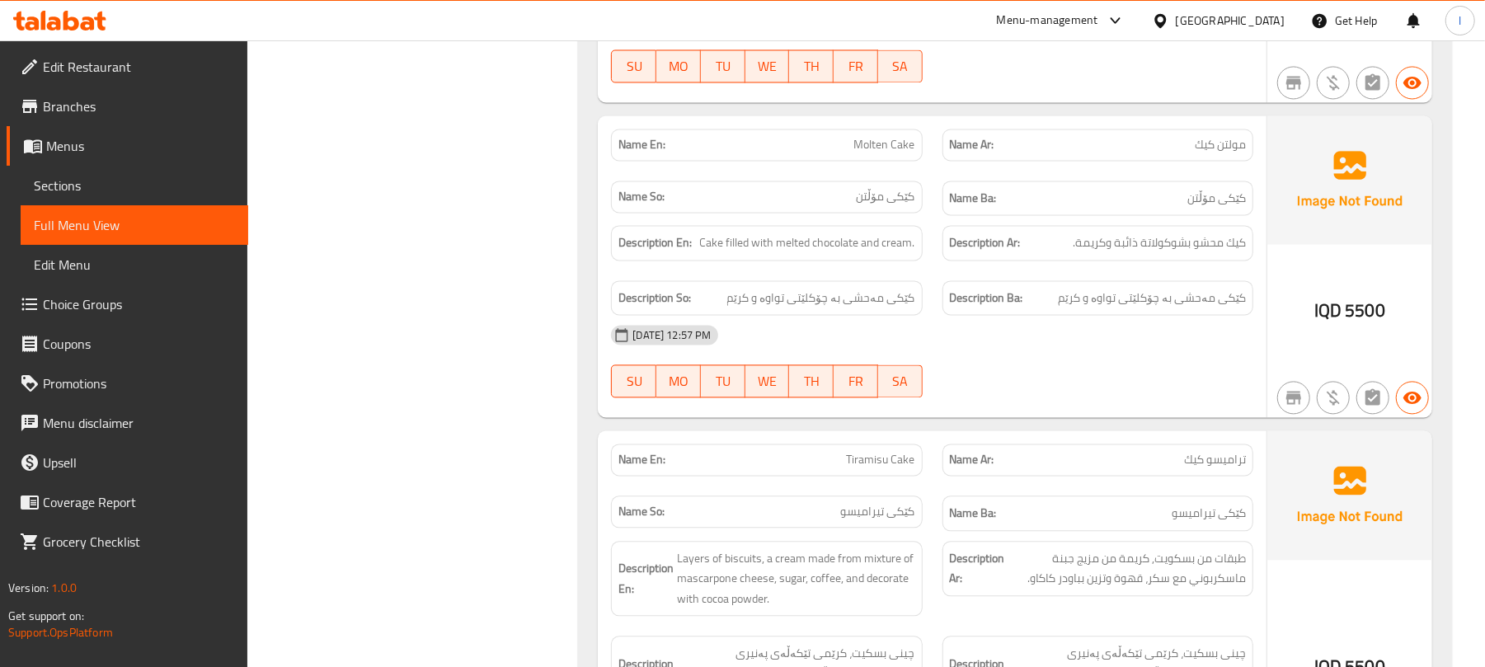
scroll to position [11627, 0]
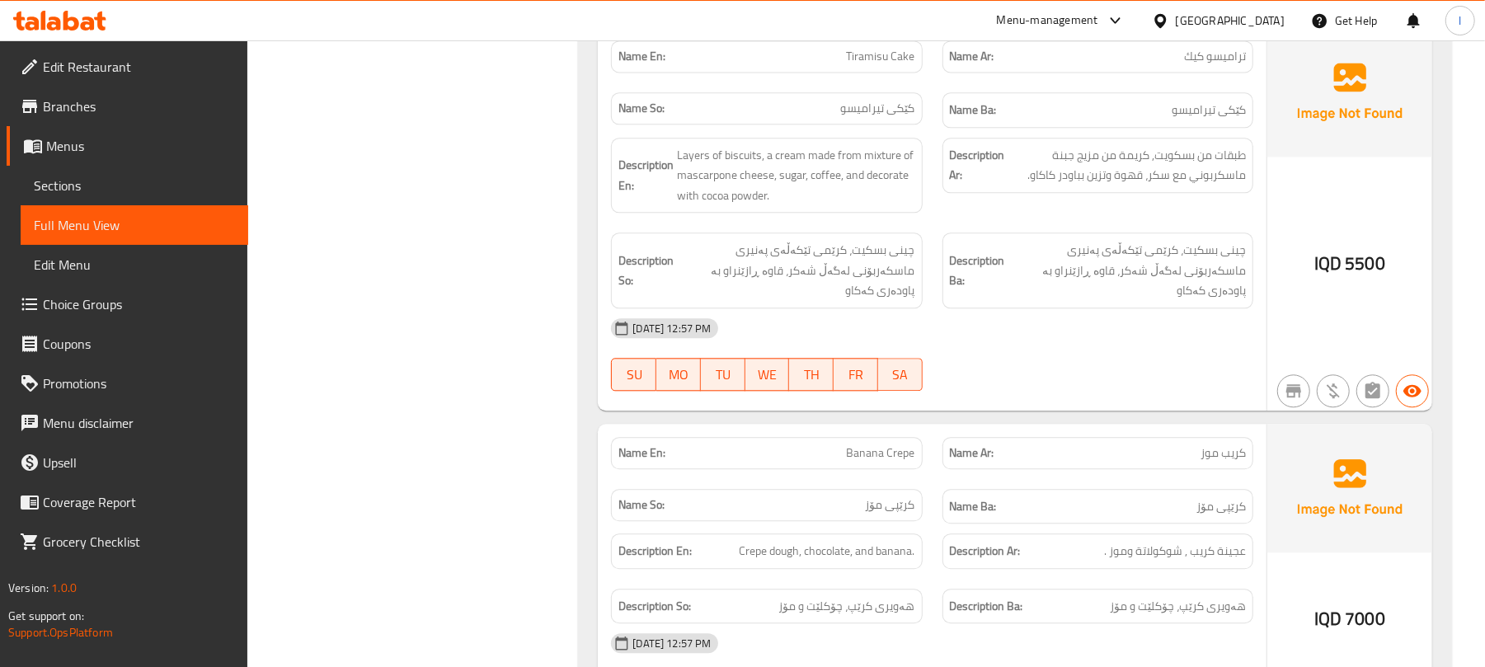
click at [849, 65] on span "Tiramisu Cake" at bounding box center [881, 56] width 68 height 17
copy span "Tiramisu Cake"
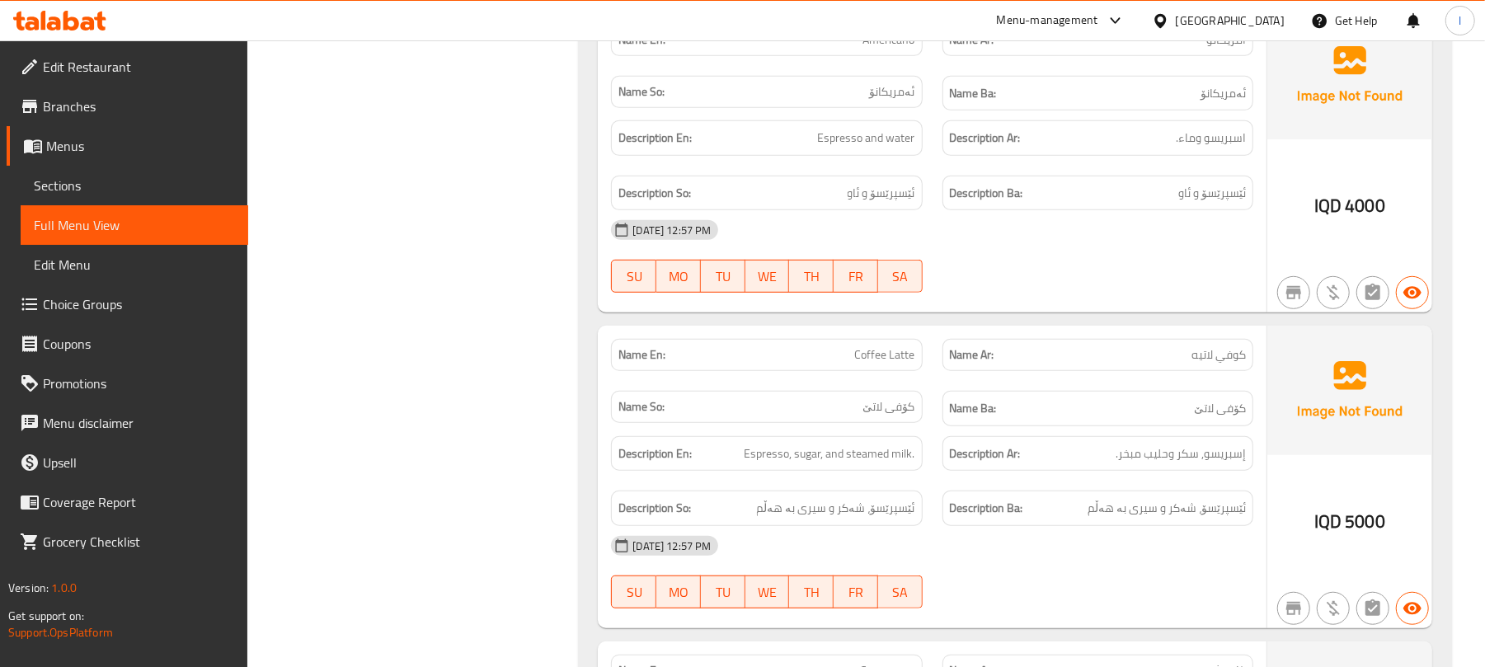
scroll to position [14091, 0]
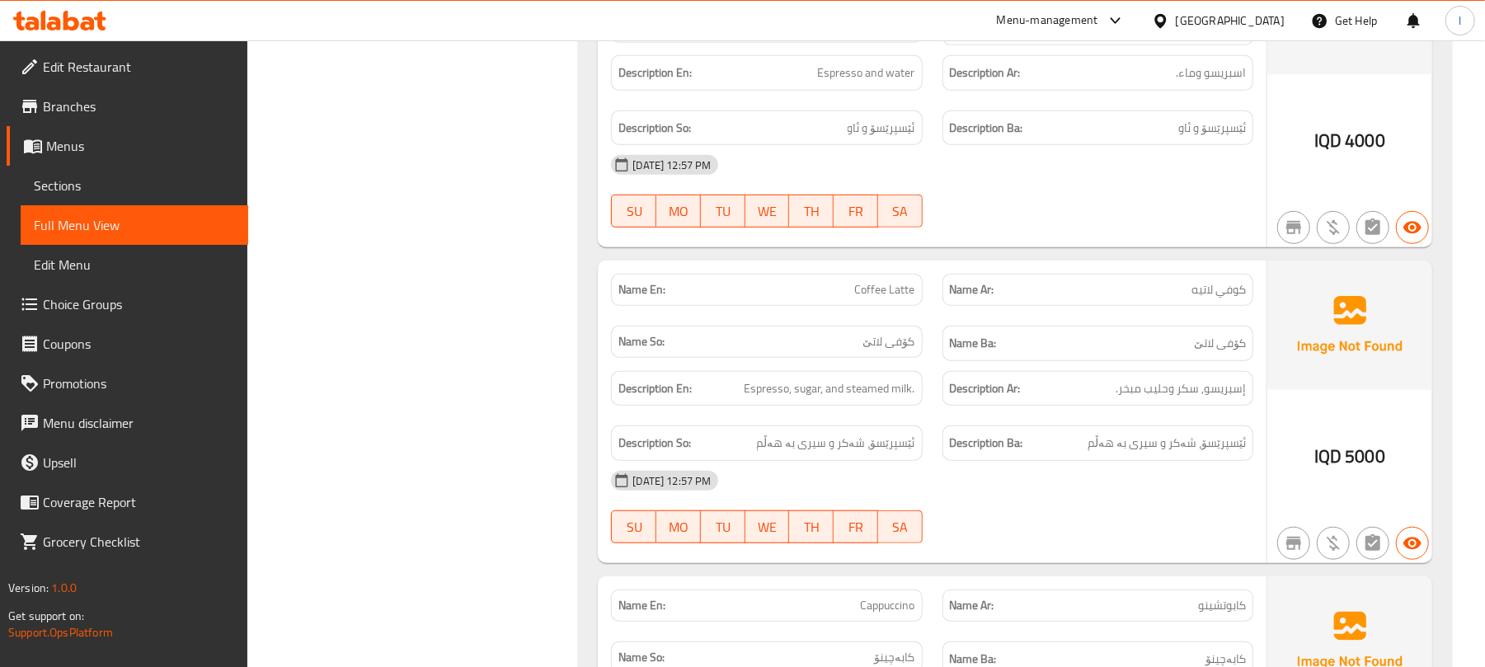
click at [863, 306] on div "Name En: Coffee Latte" at bounding box center [766, 290] width 311 height 32
copy span "Coffee Latte"
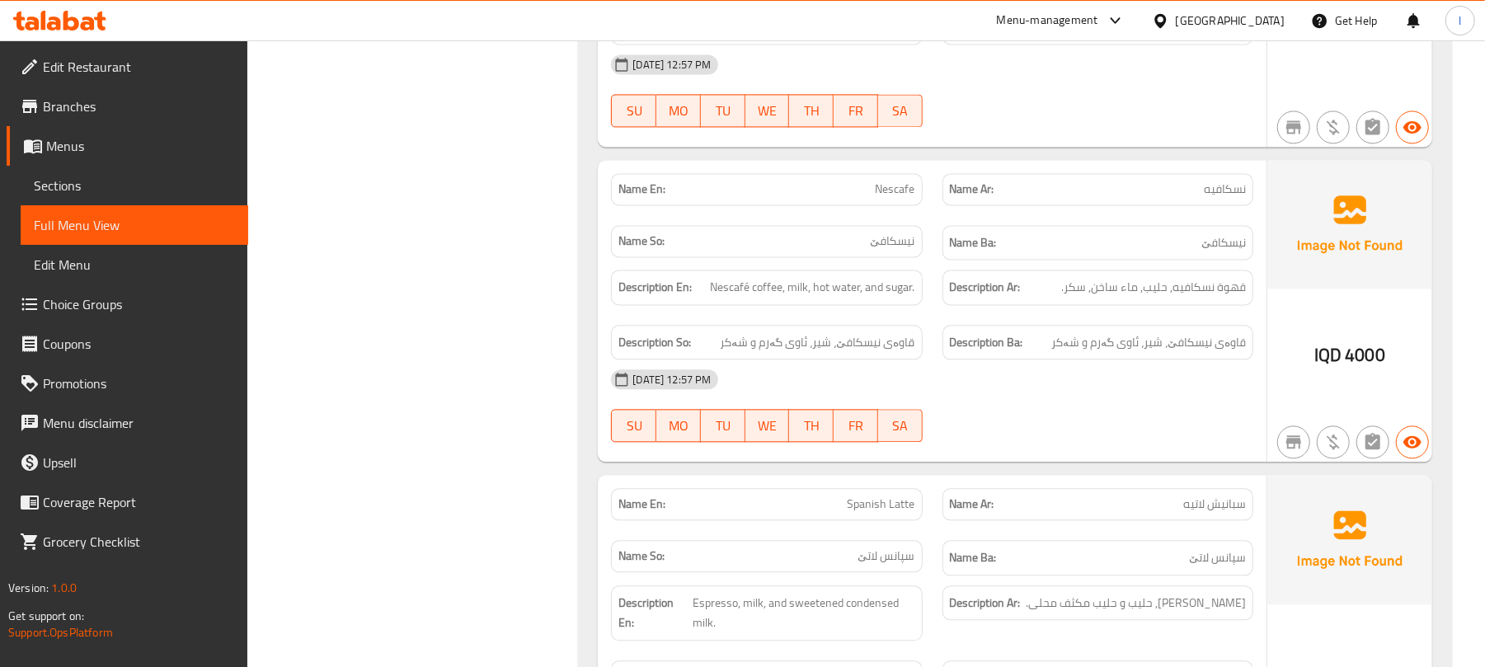
scroll to position [15938, 0]
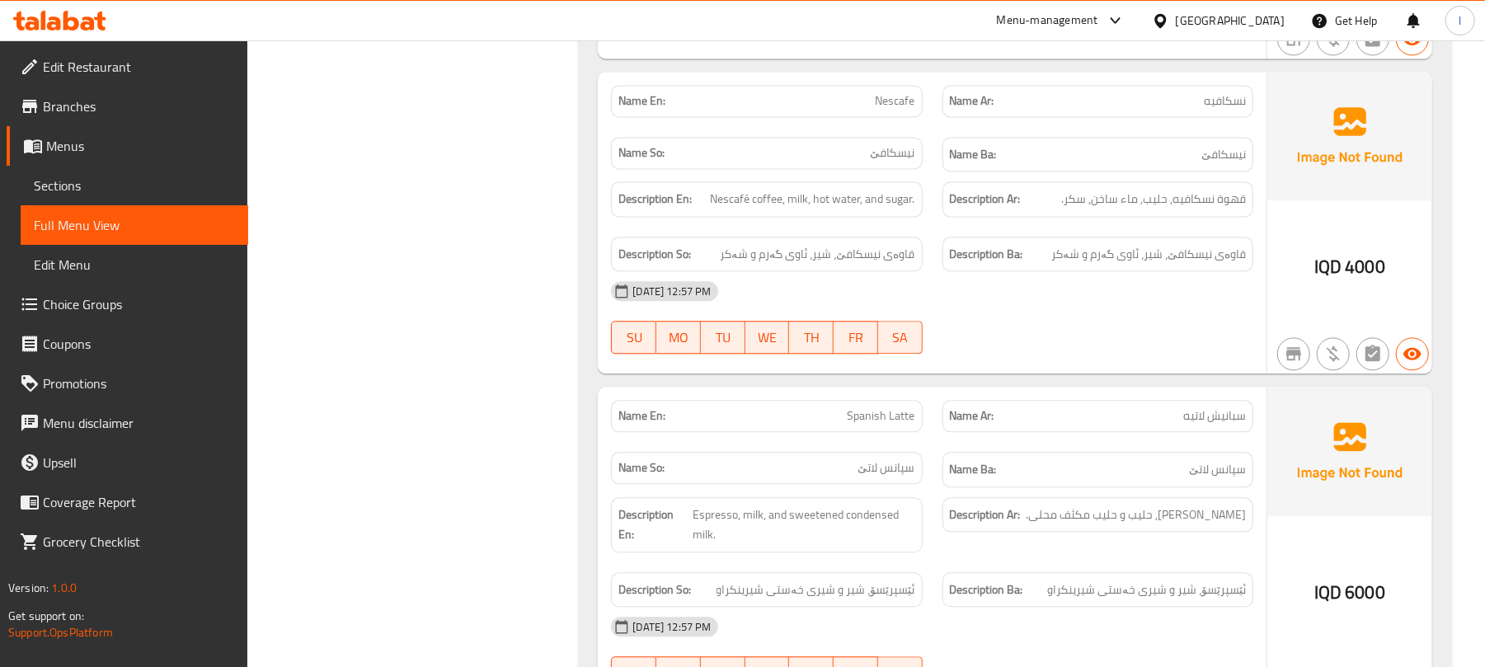
click at [901, 110] on span "Nescafe" at bounding box center [896, 100] width 40 height 17
copy span "Nescafe"
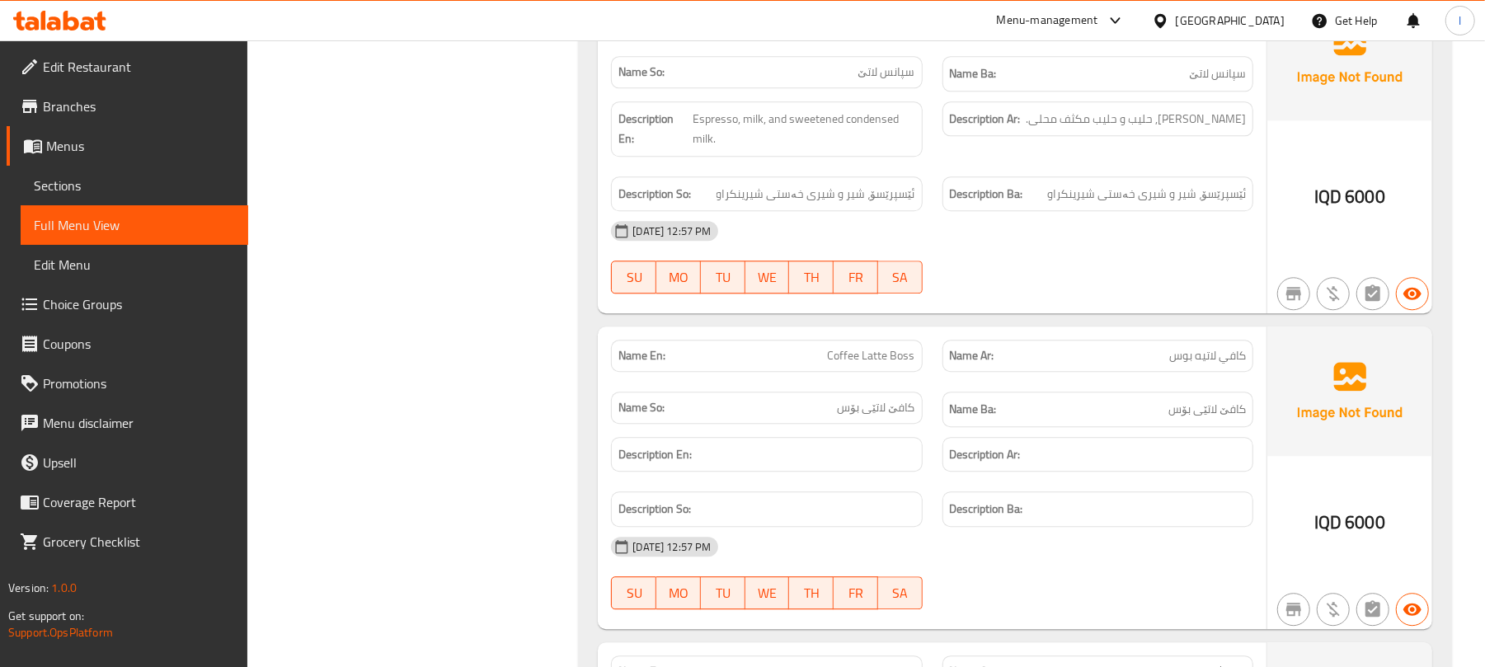
scroll to position [16342, 0]
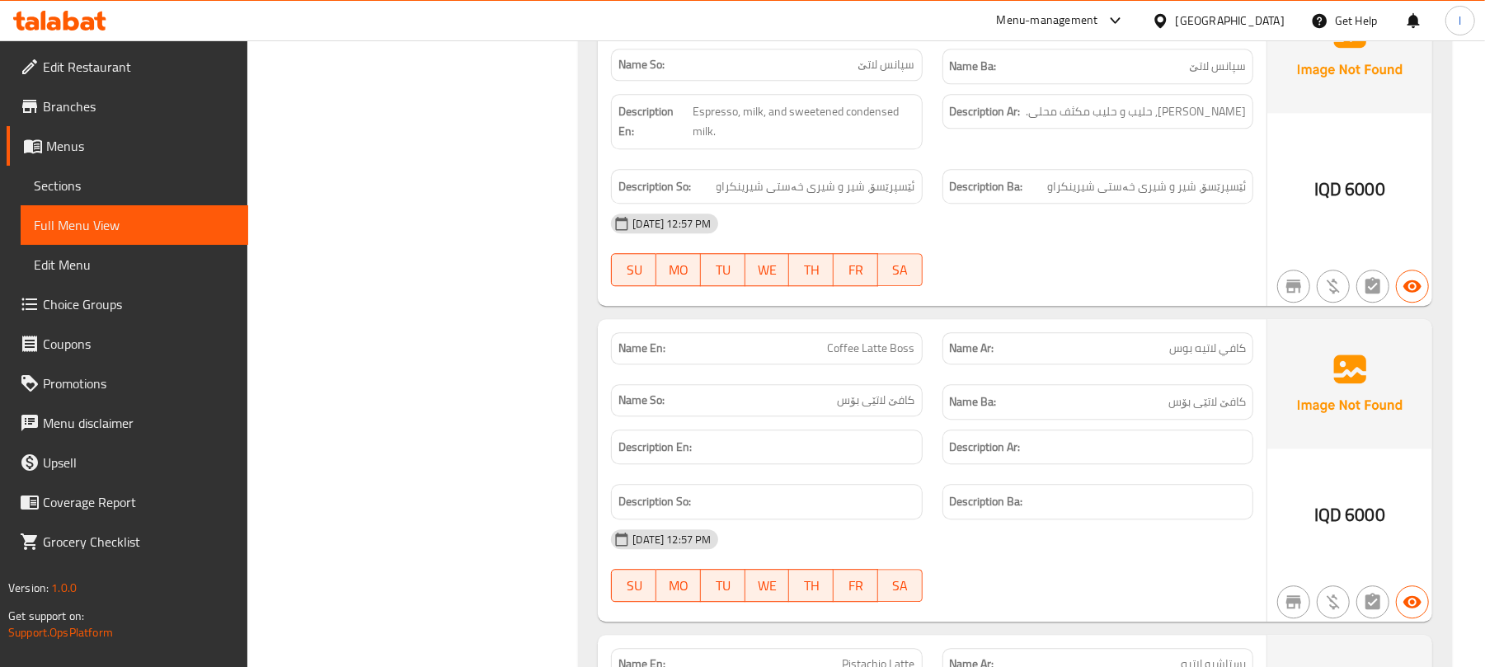
click at [862, 357] on span "Coffee Latte Boss" at bounding box center [871, 348] width 87 height 17
copy span "Coffee Latte Boss"
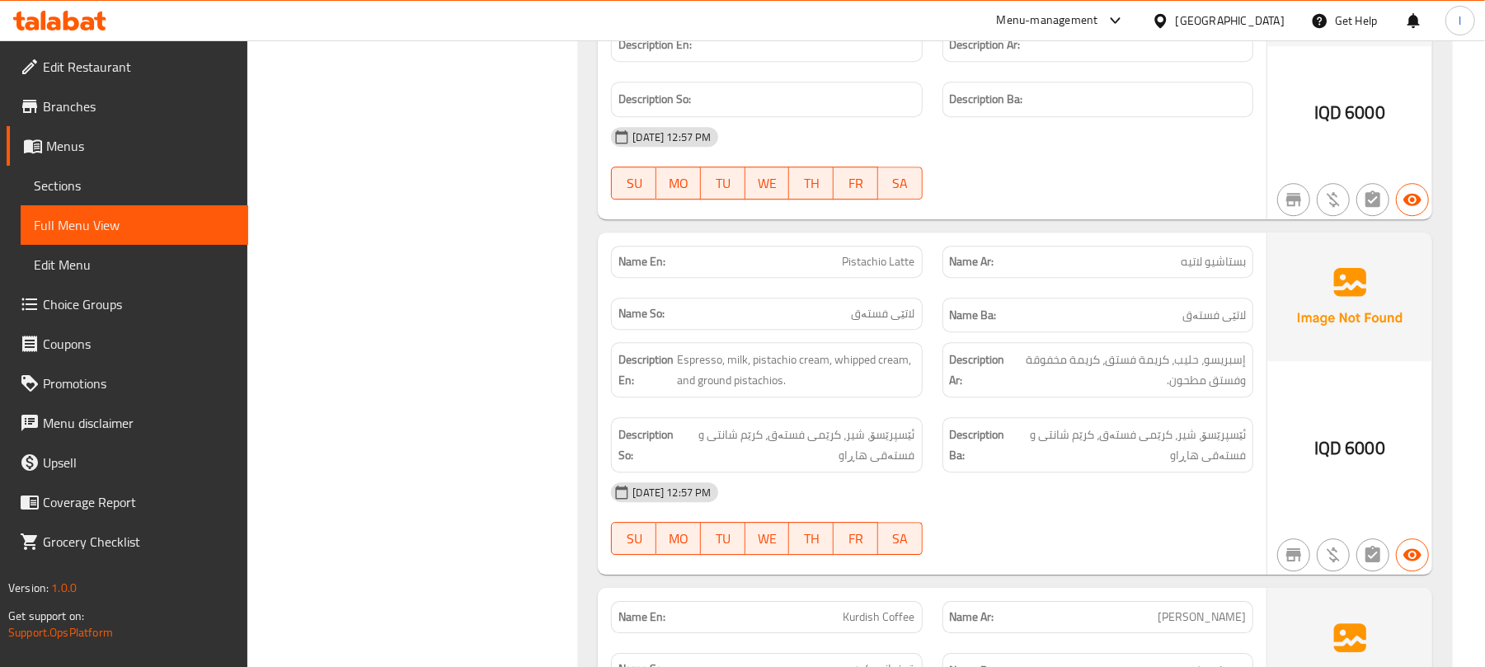
scroll to position [17148, 0]
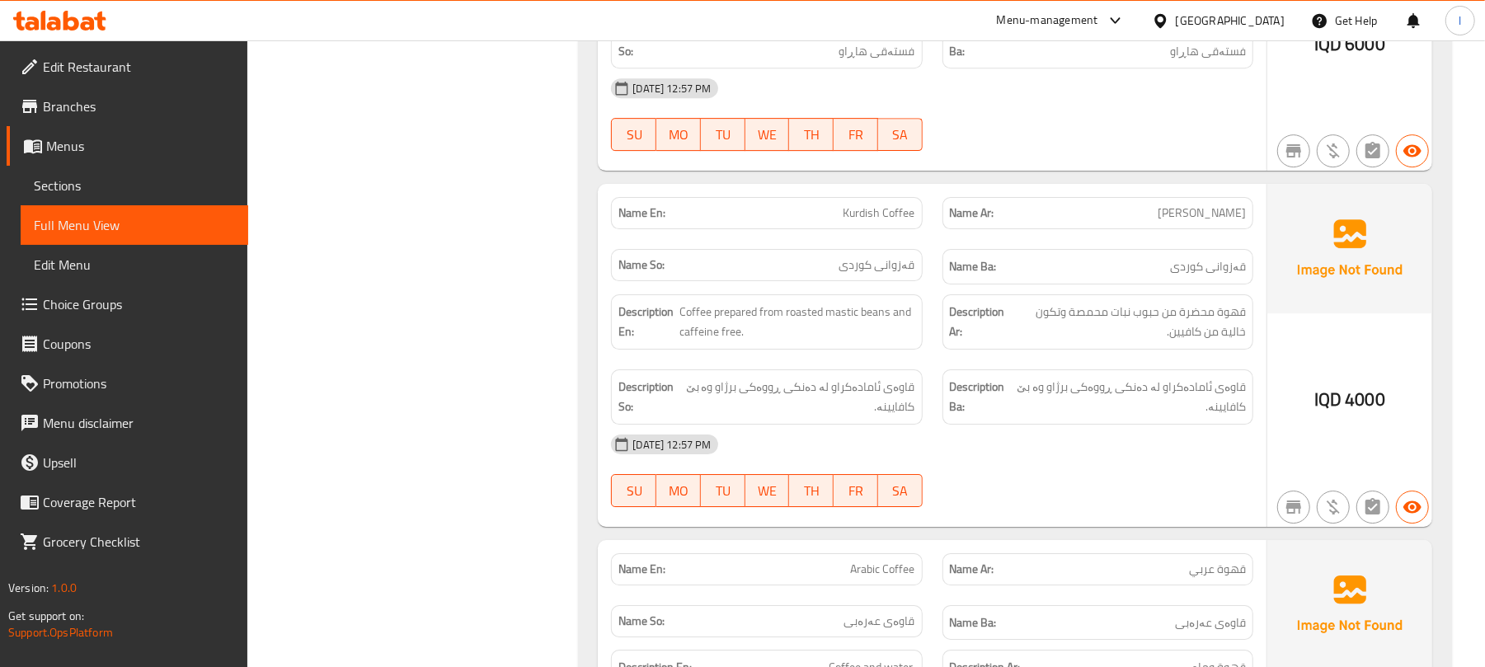
click at [886, 222] on span "Kurdish Coffee" at bounding box center [880, 213] width 72 height 17
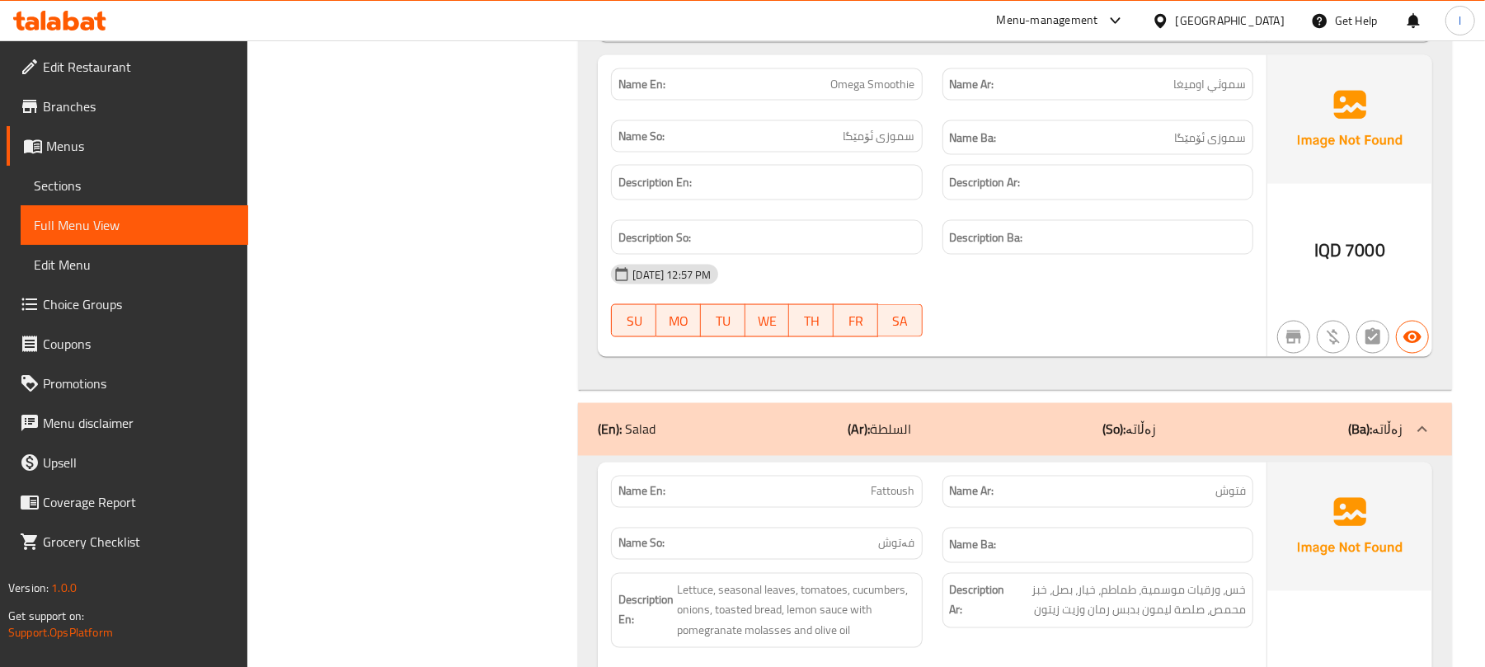
scroll to position [24486, 0]
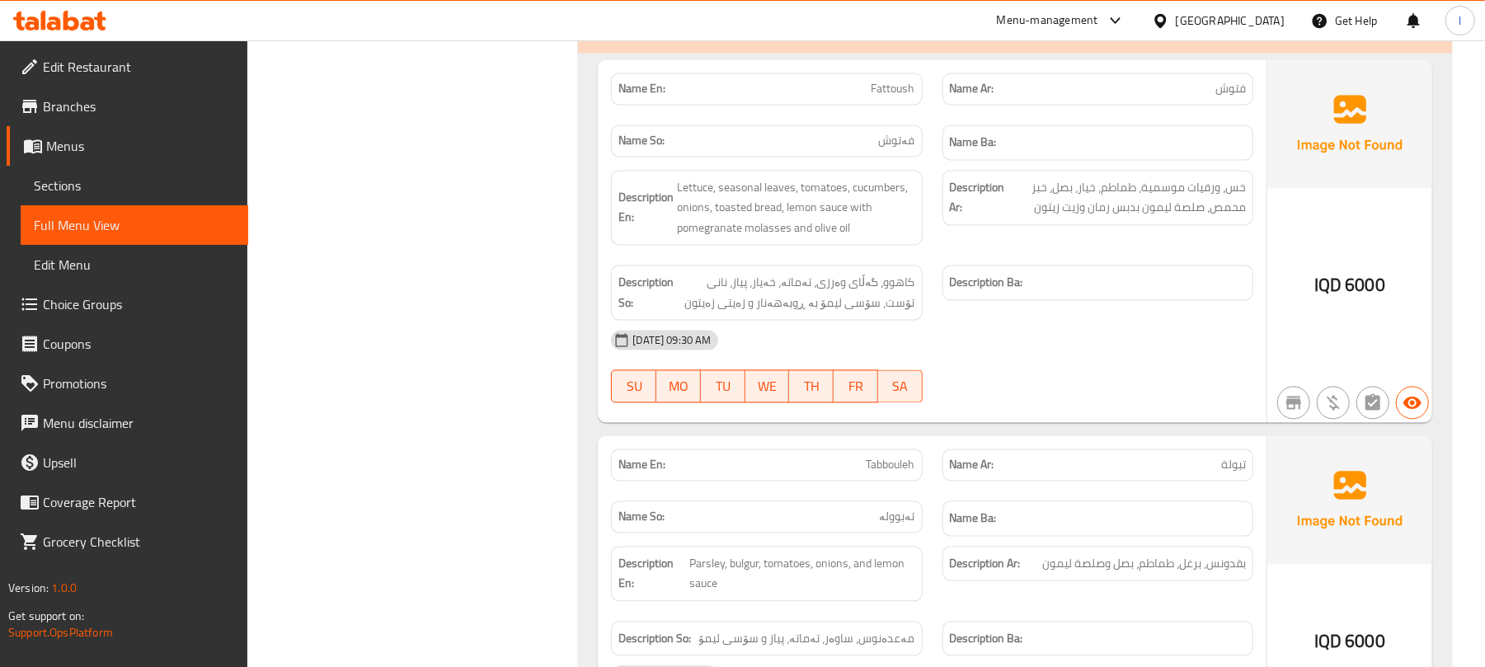
click at [1175, 37] on div "(En): Salad (Ar): السلطة (So): زەڵاتە (Ba): زەڵاتە" at bounding box center [1000, 27] width 805 height 20
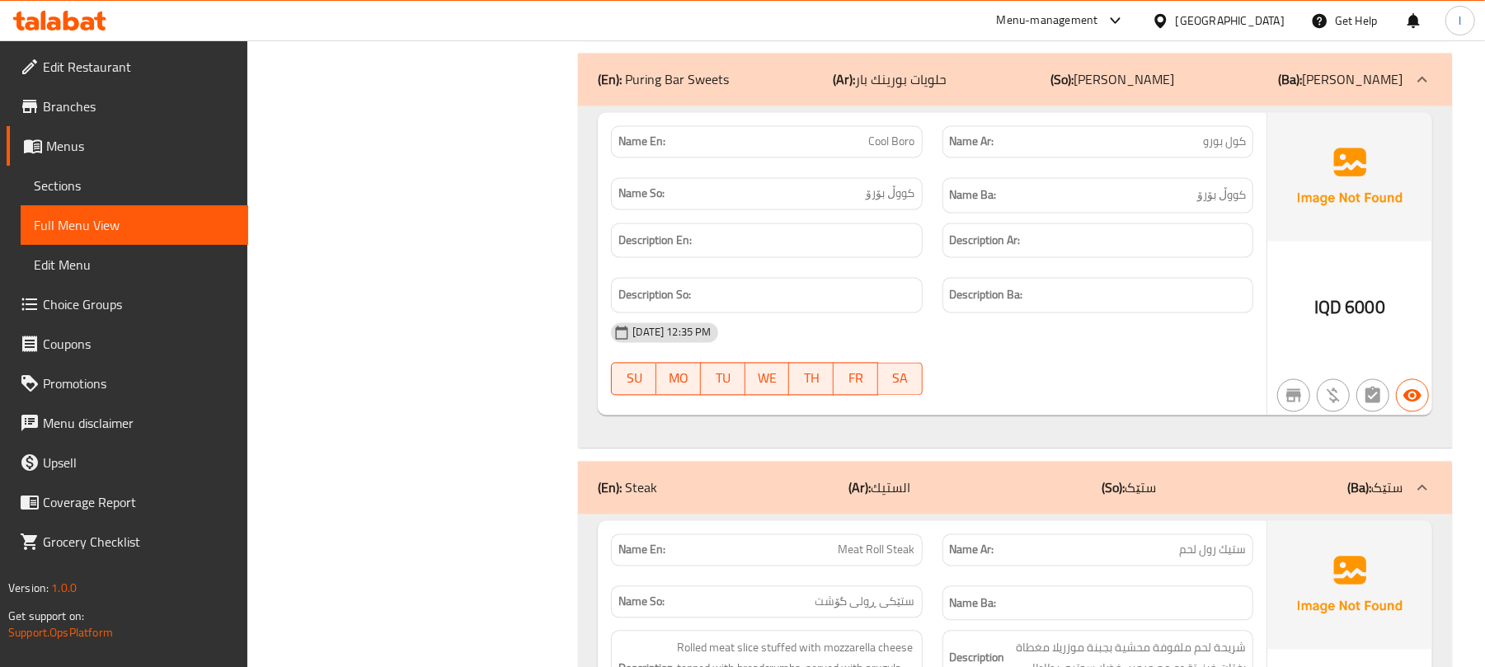
click at [1040, 106] on div "(En): Puring Bar Sweets (Ar): حلويات بورينك بار (So): شیرنەمەنی پورینگ بار (Ba)…" at bounding box center [1015, 80] width 874 height 53
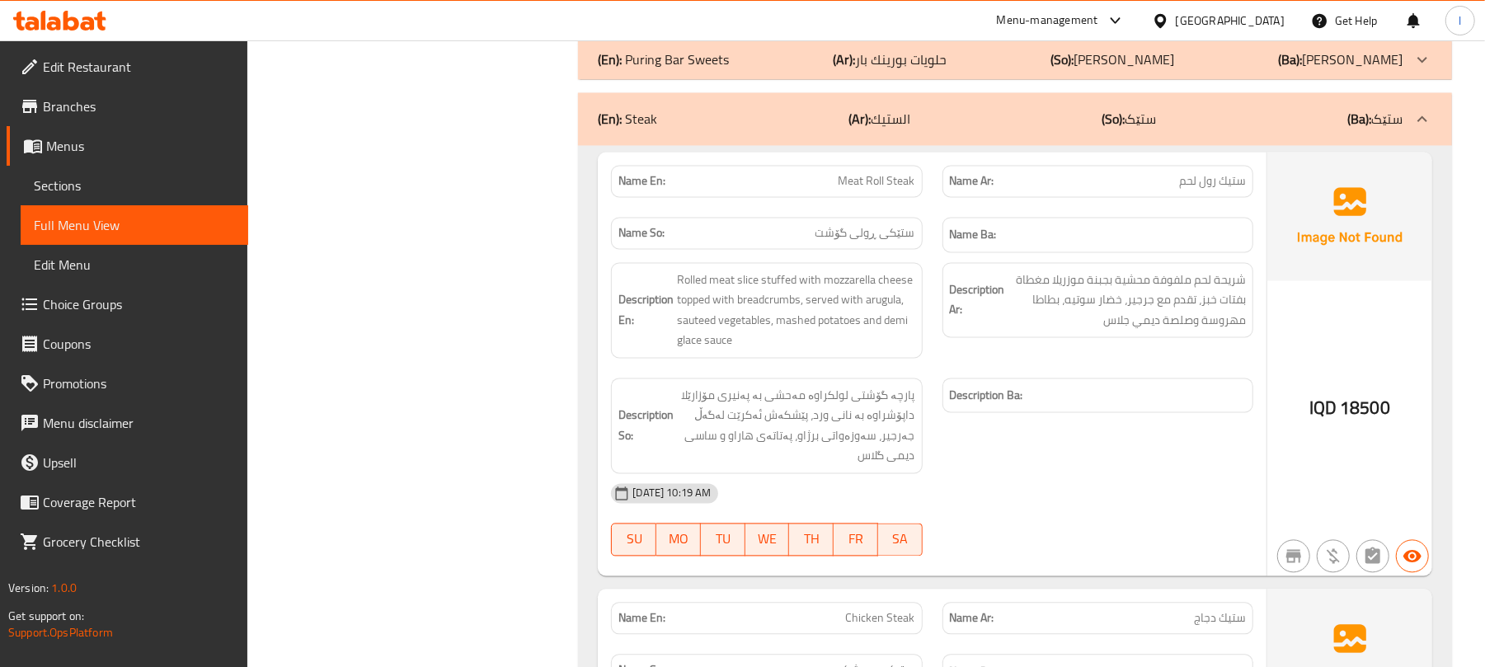
click at [1003, 129] on div "(En): Steak (Ar): الستيك (So): ستێک (Ba): ستێک" at bounding box center [1000, 120] width 805 height 20
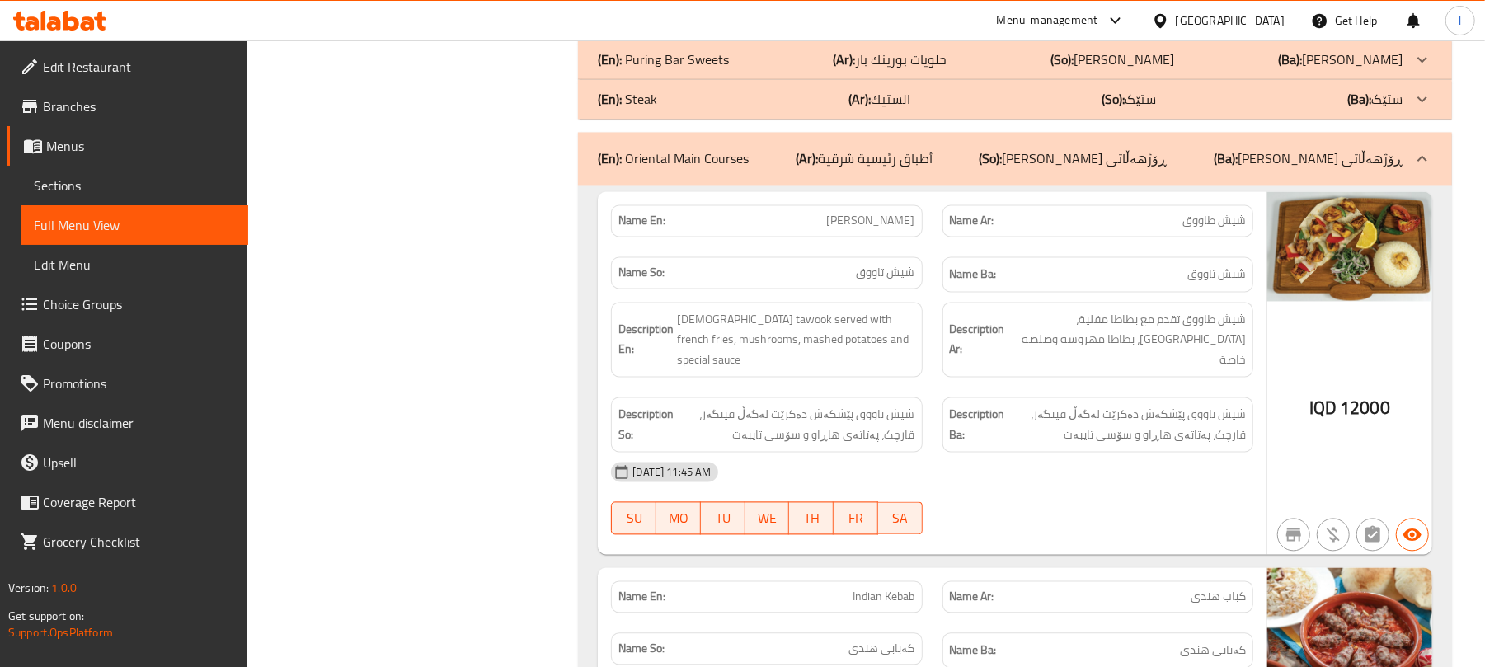
click at [975, 169] on div "(En): Oriental Main Courses (Ar): أطباق رئيسية شرقية (So): ژەمە سەرەکییەکان ڕۆژ…" at bounding box center [1000, 159] width 805 height 20
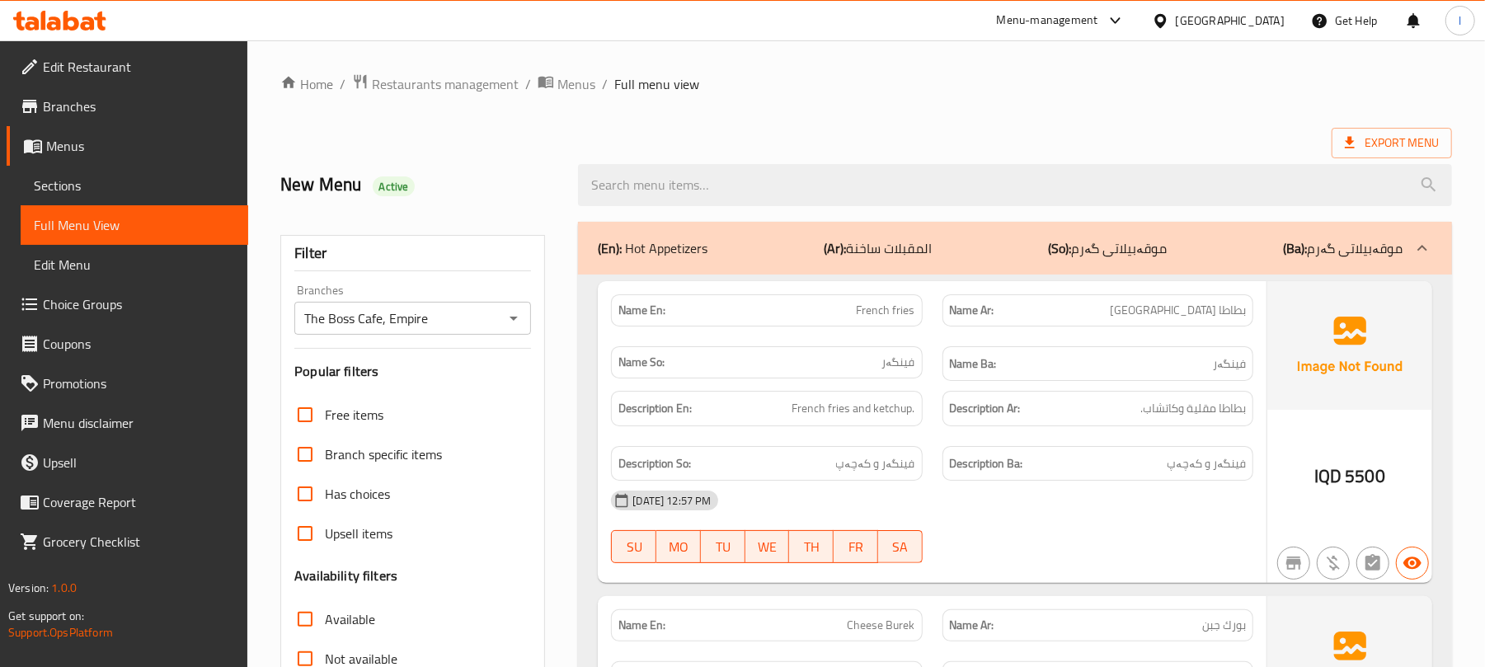
scroll to position [403, 0]
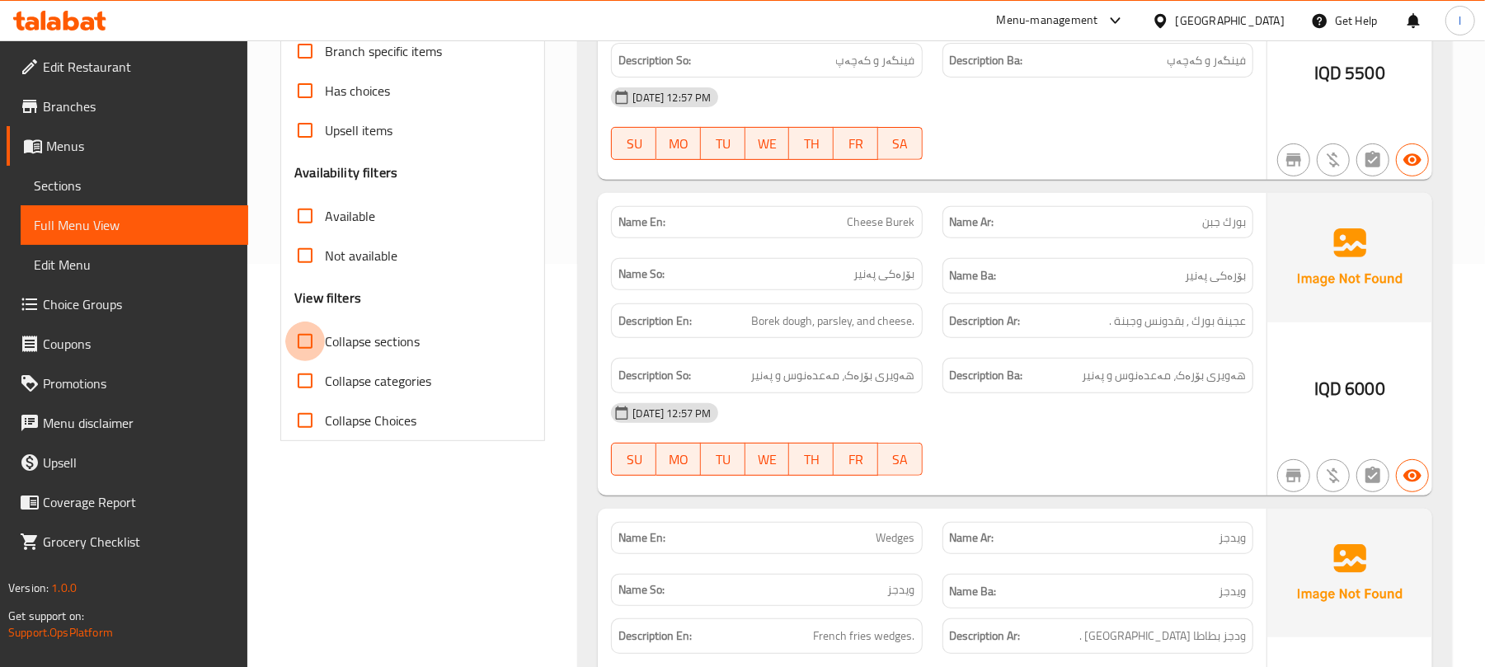
click at [311, 350] on input "Collapse sections" at bounding box center [305, 342] width 40 height 40
checkbox input "true"
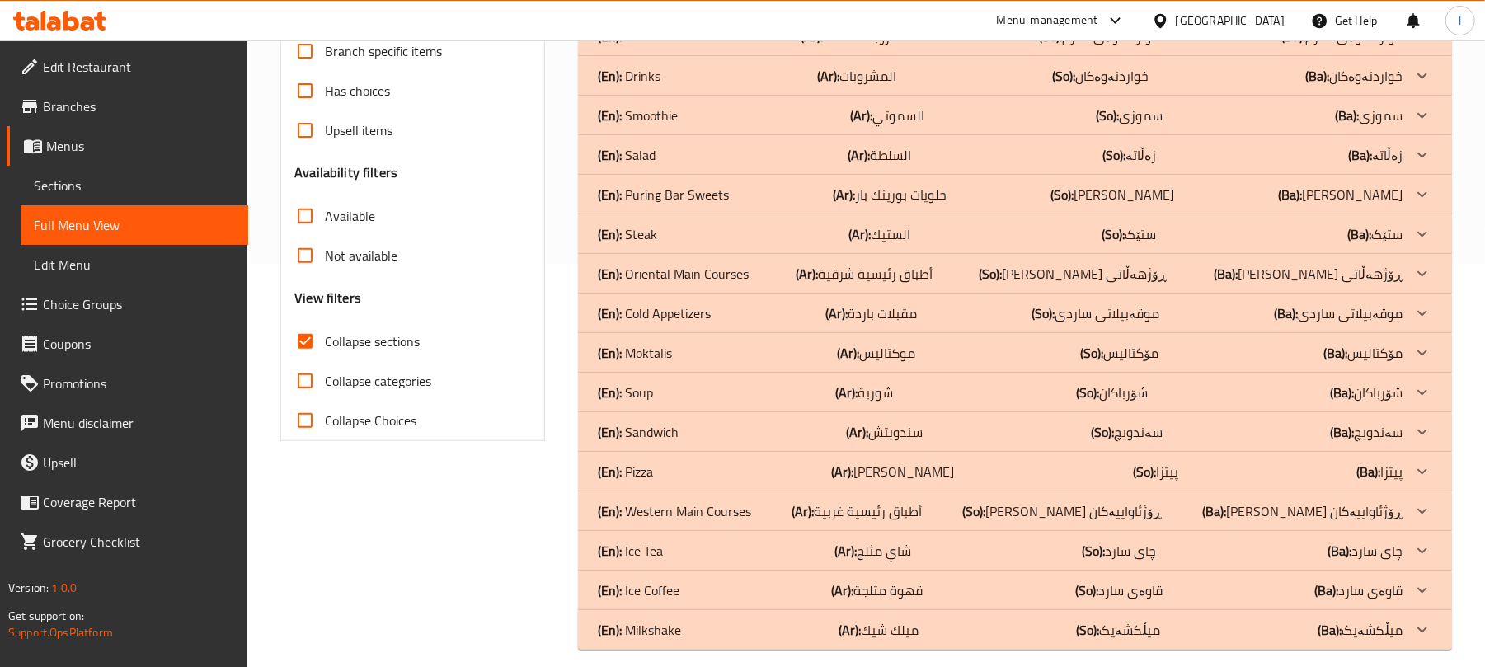
scroll to position [0, 0]
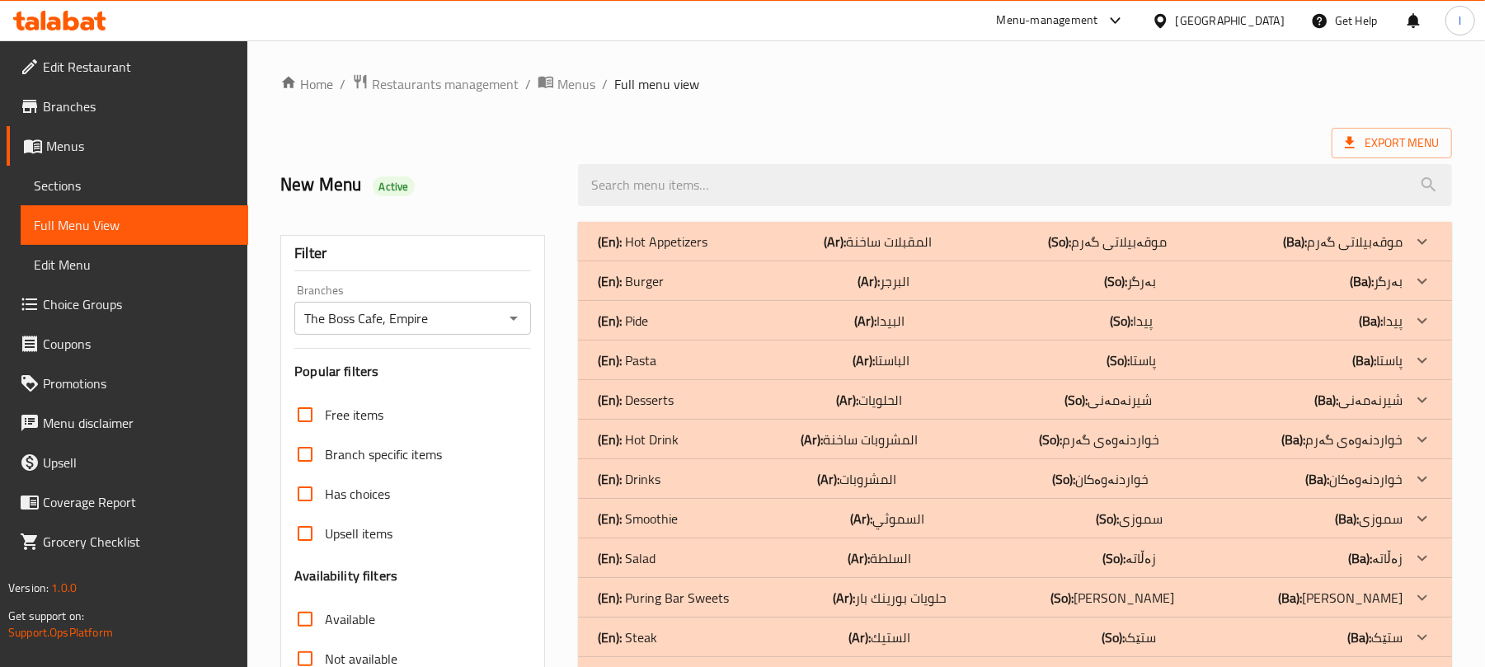
click at [100, 181] on span "Sections" at bounding box center [134, 186] width 201 height 20
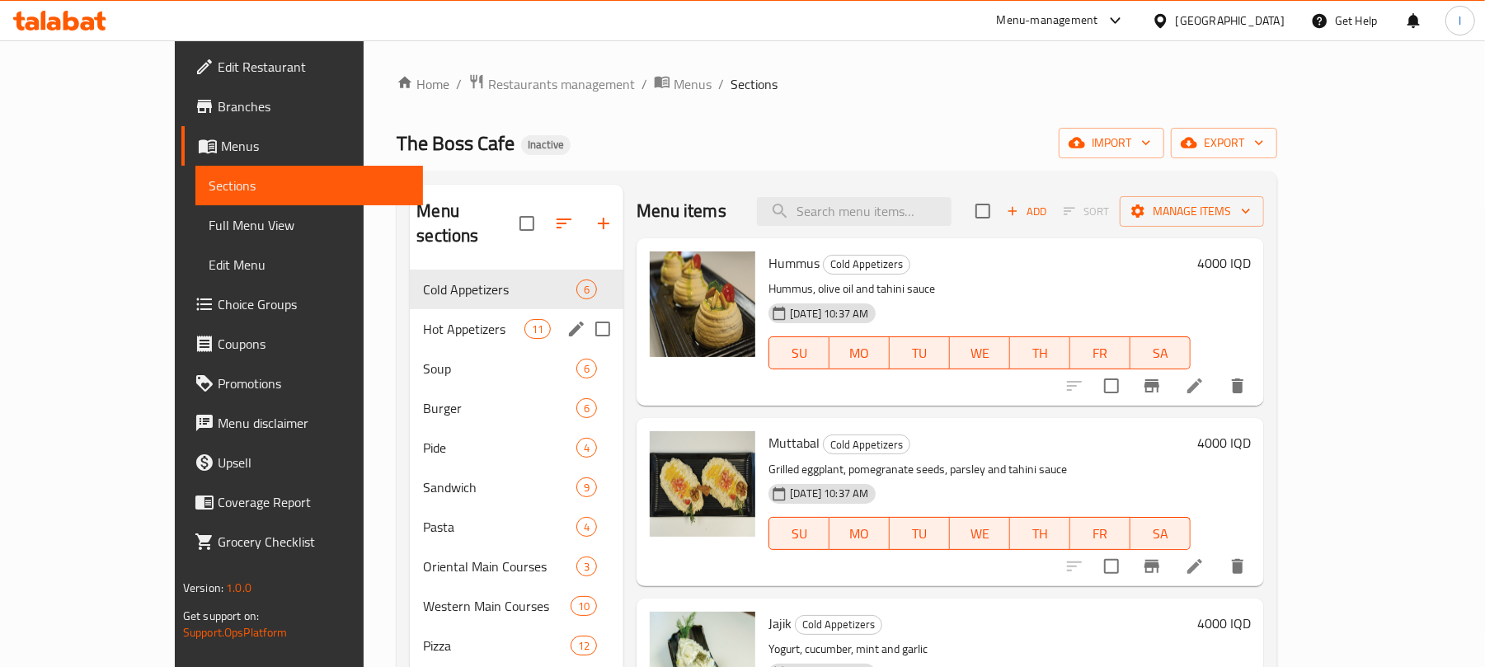
click at [423, 319] on span "Hot Appetizers" at bounding box center [473, 329] width 101 height 20
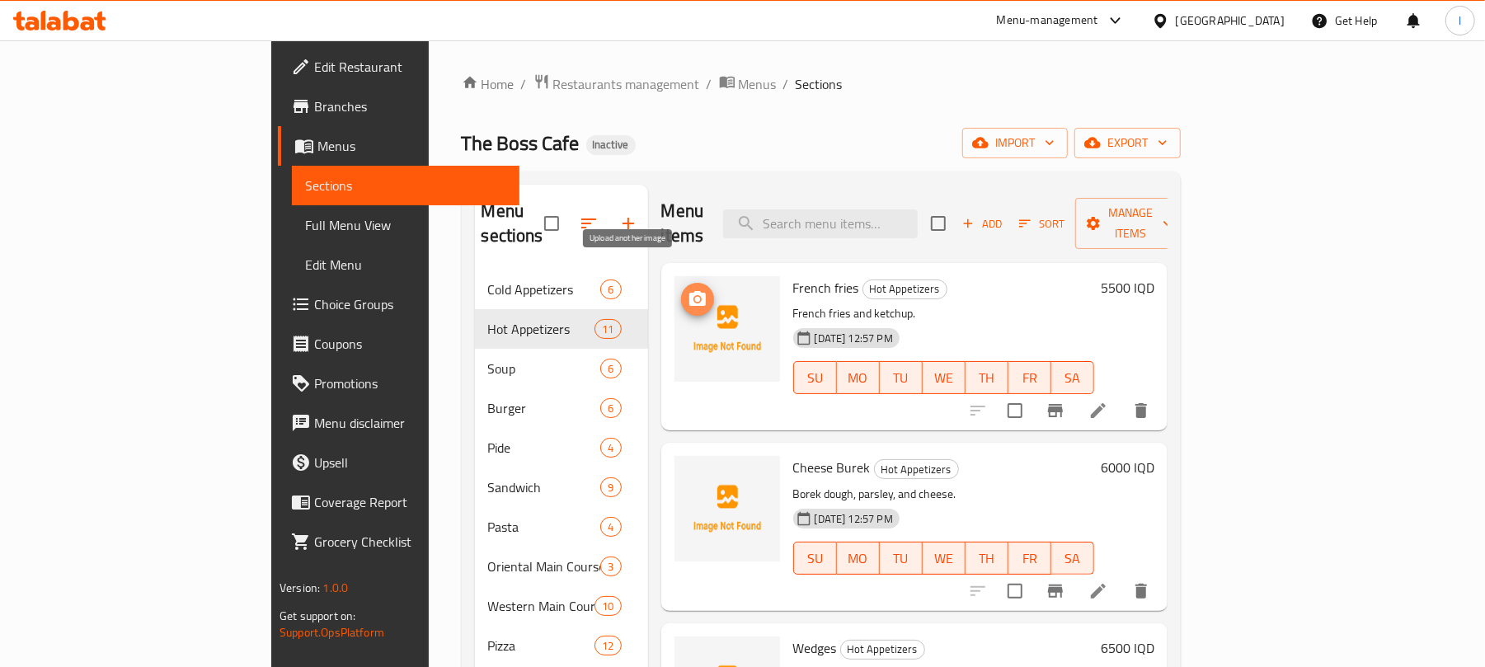
click at [681, 289] on span "upload picture" at bounding box center [697, 299] width 33 height 20
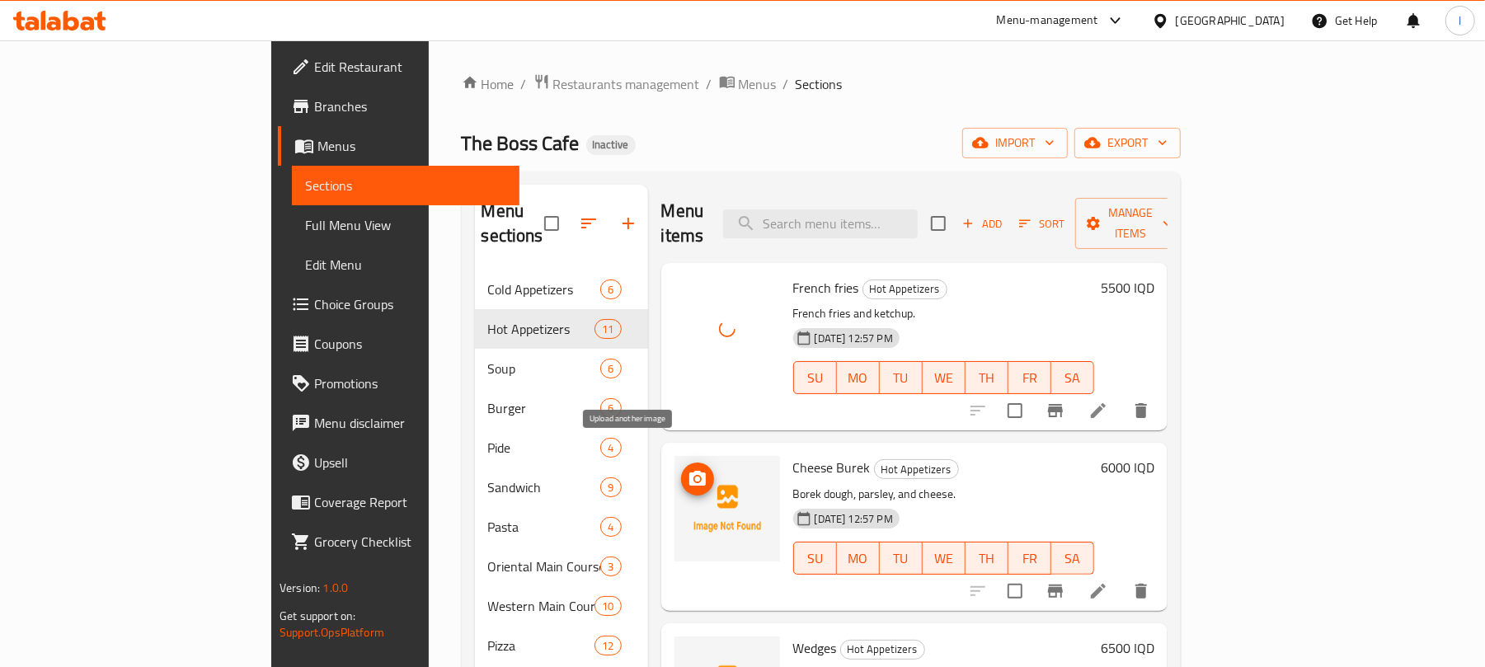
click at [681, 469] on span "upload picture" at bounding box center [697, 479] width 33 height 20
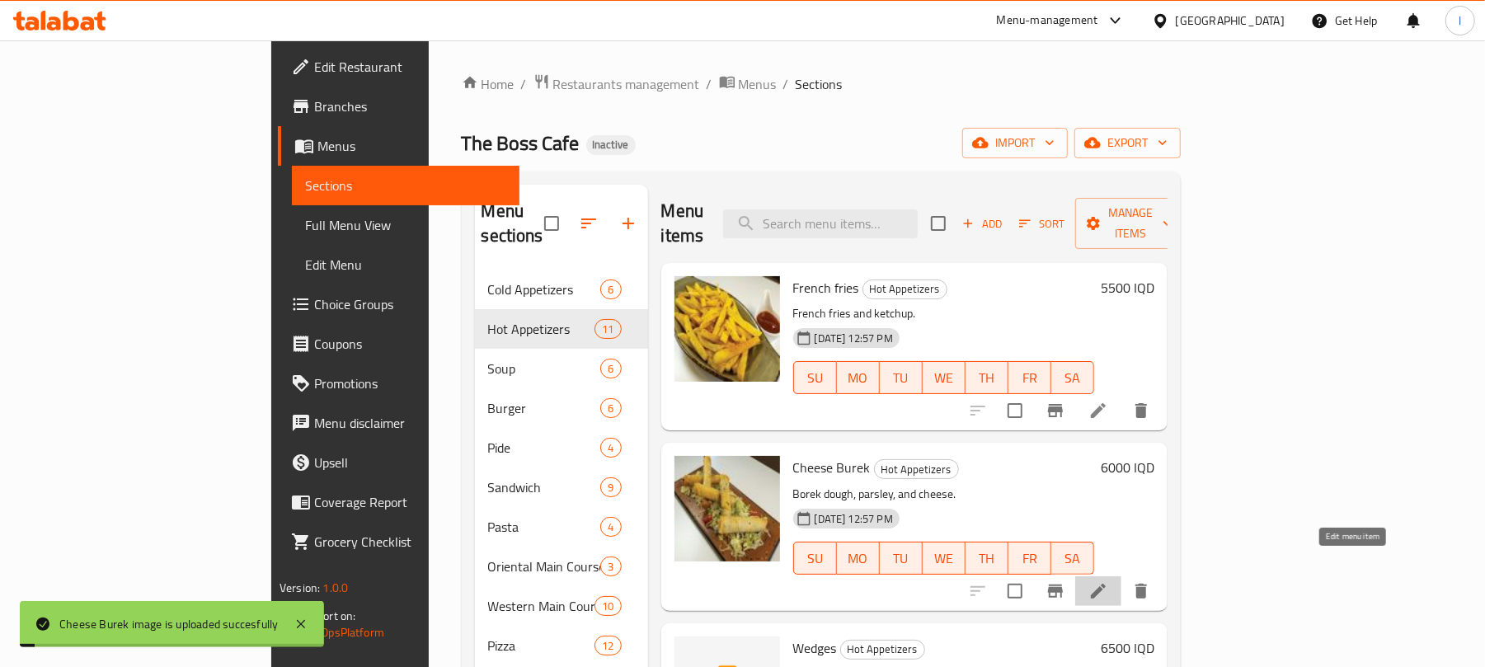
click at [1108, 581] on icon at bounding box center [1099, 591] width 20 height 20
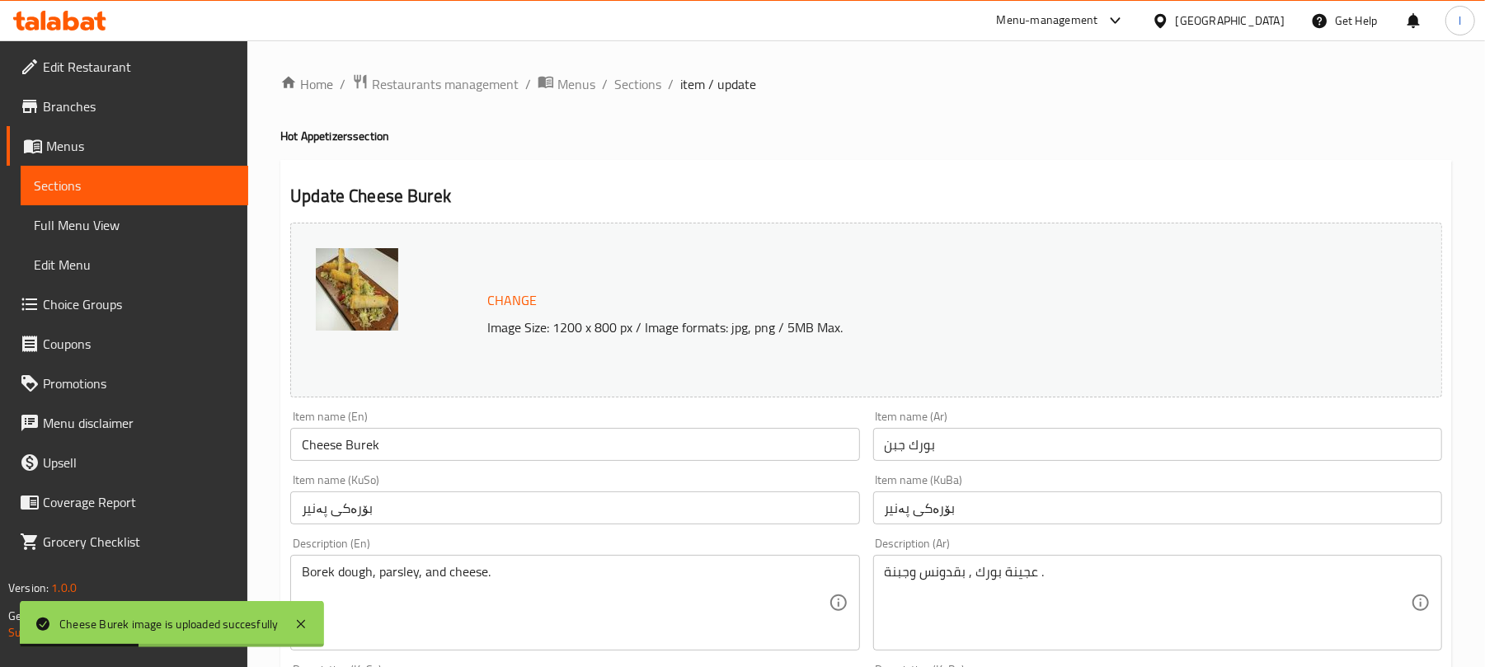
click at [360, 440] on input "Cheese Burek" at bounding box center [574, 444] width 569 height 33
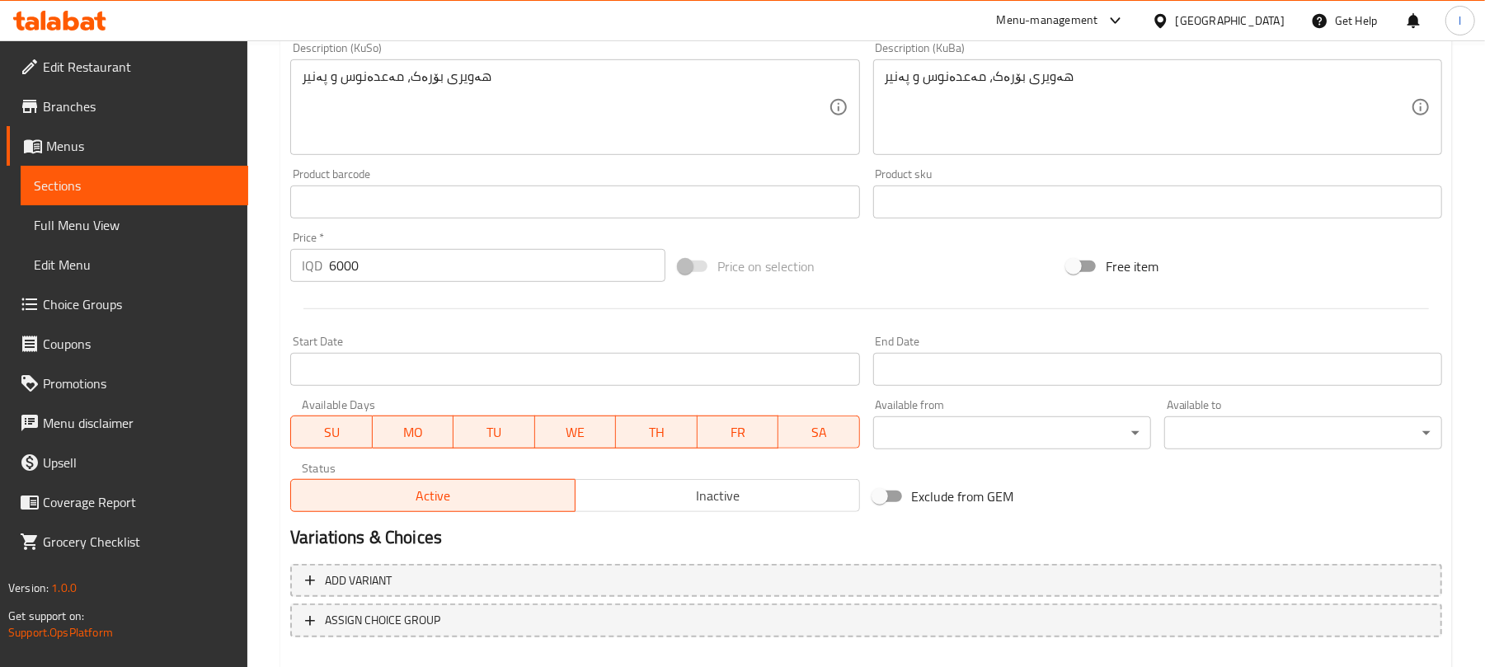
scroll to position [710, 0]
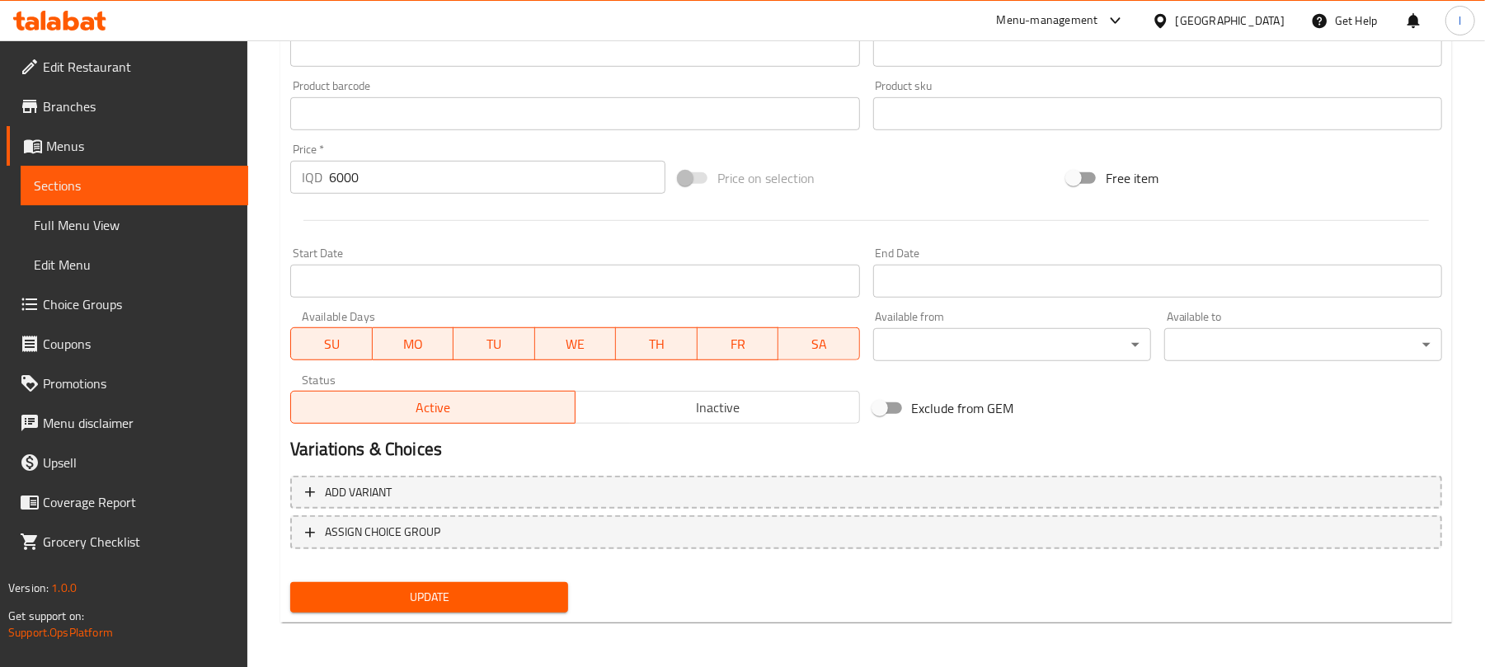
type input "Cheese Borek"
click at [512, 595] on span "Update" at bounding box center [430, 597] width 252 height 21
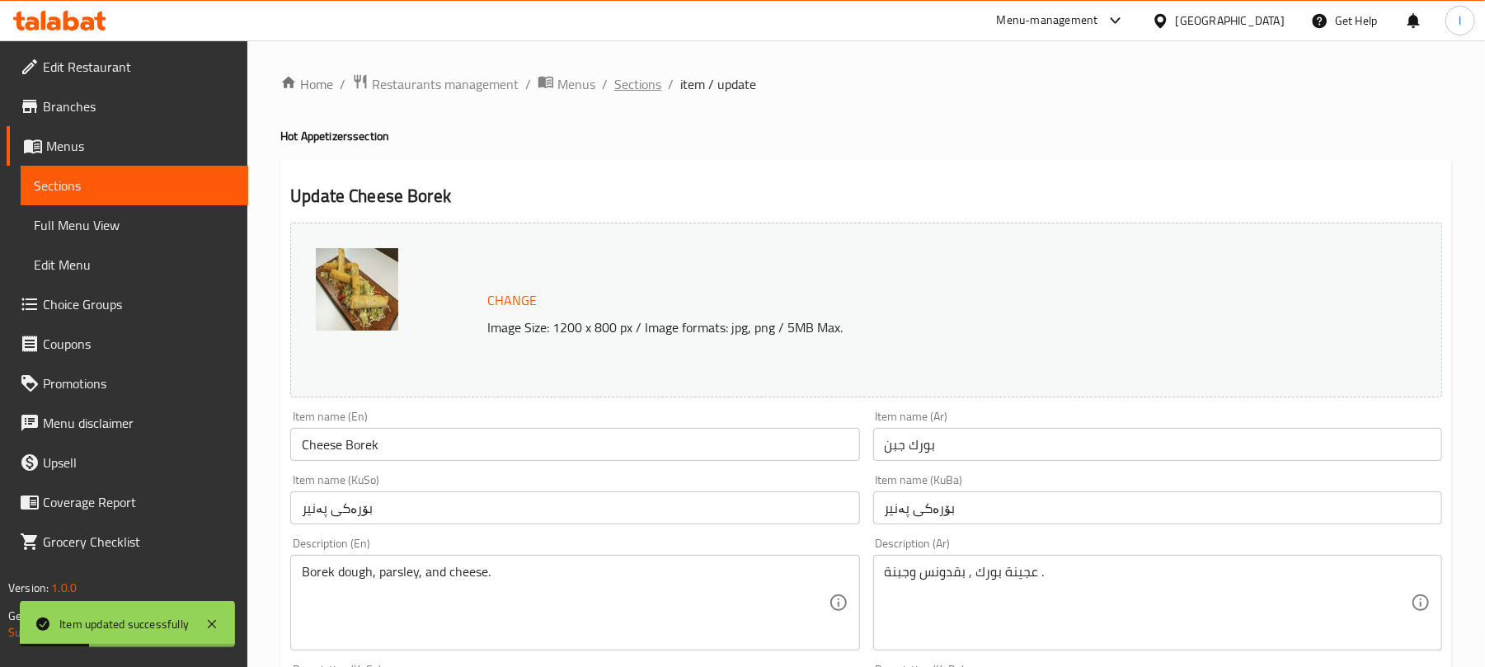
click at [624, 84] on span "Sections" at bounding box center [637, 84] width 47 height 20
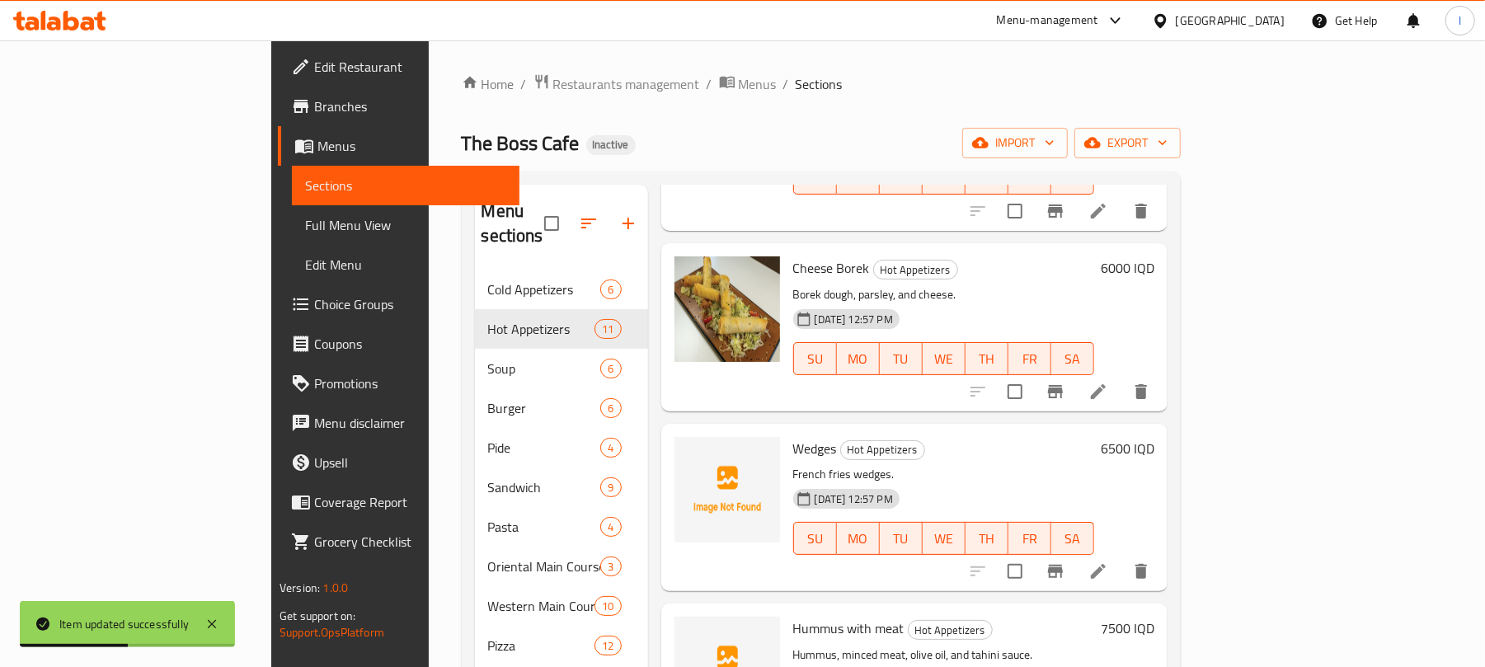
scroll to position [313, 0]
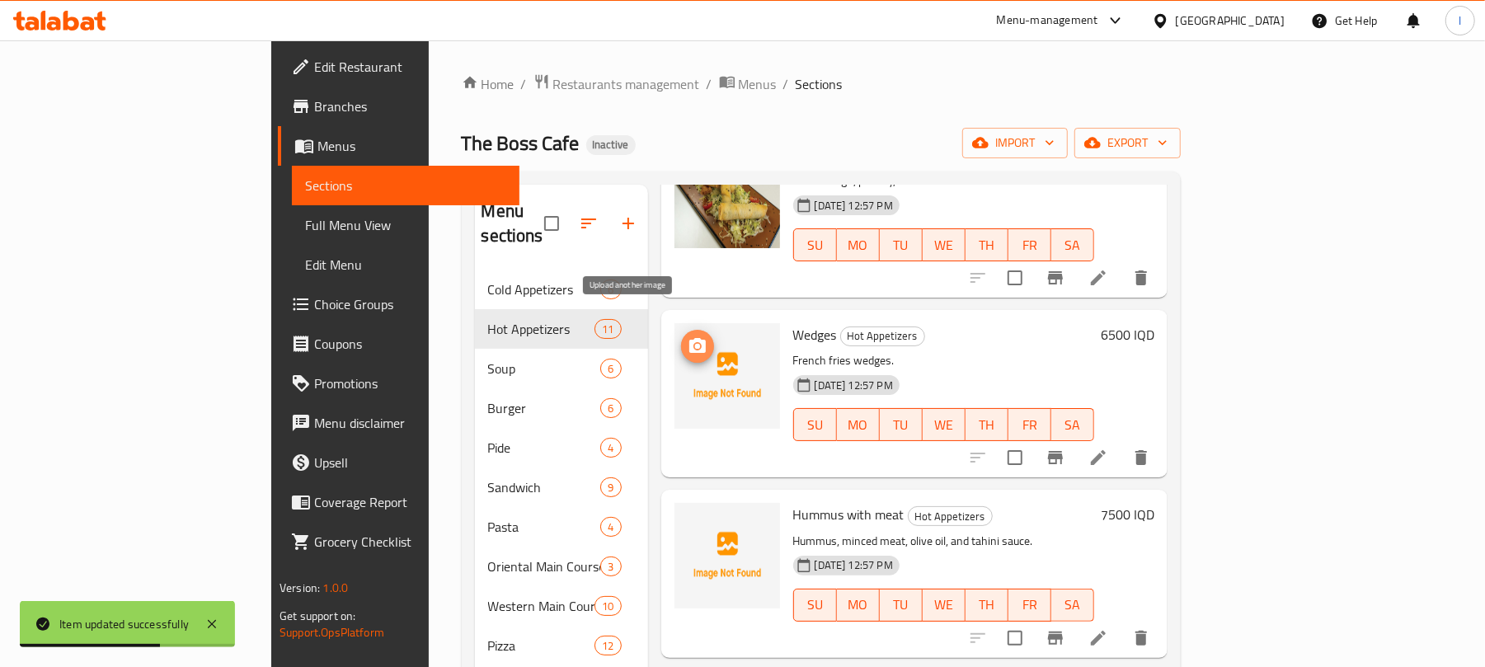
click at [694, 344] on circle "upload picture" at bounding box center [696, 346] width 5 height 5
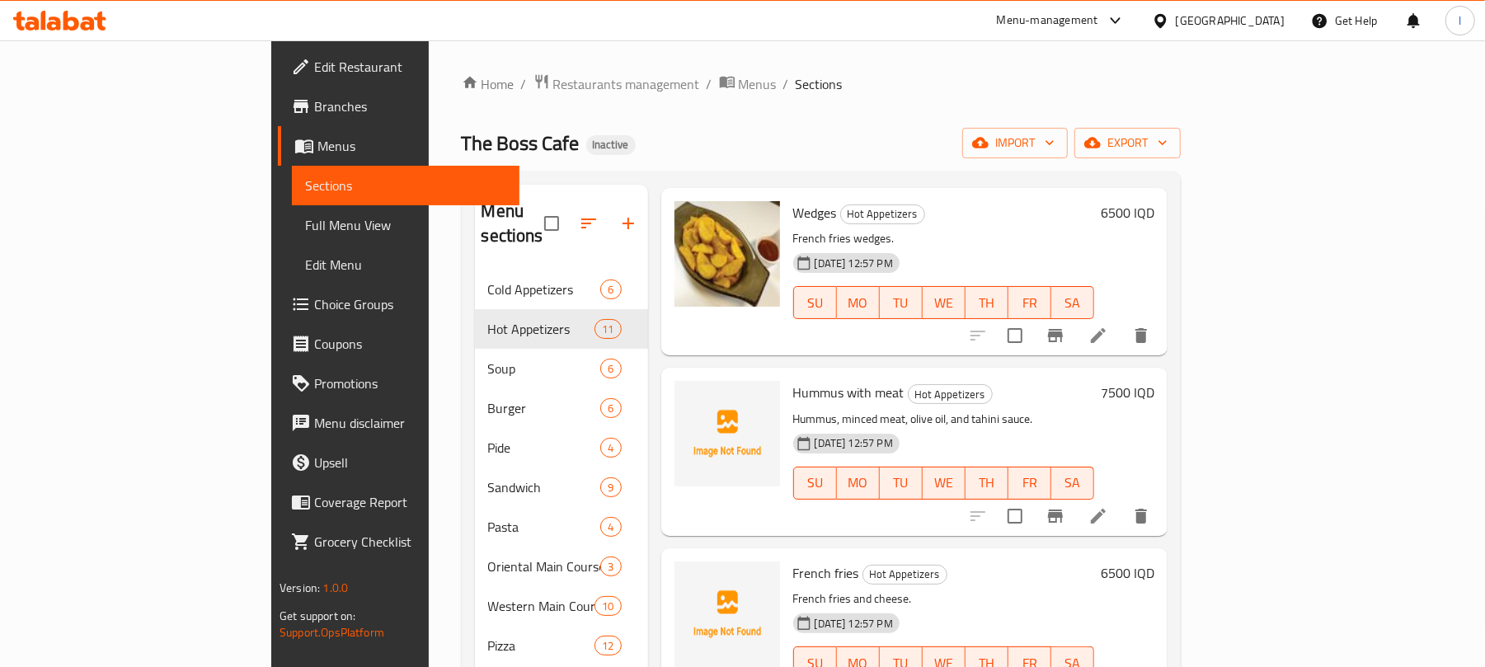
scroll to position [437, 0]
click at [681, 393] on span "upload picture" at bounding box center [697, 403] width 33 height 20
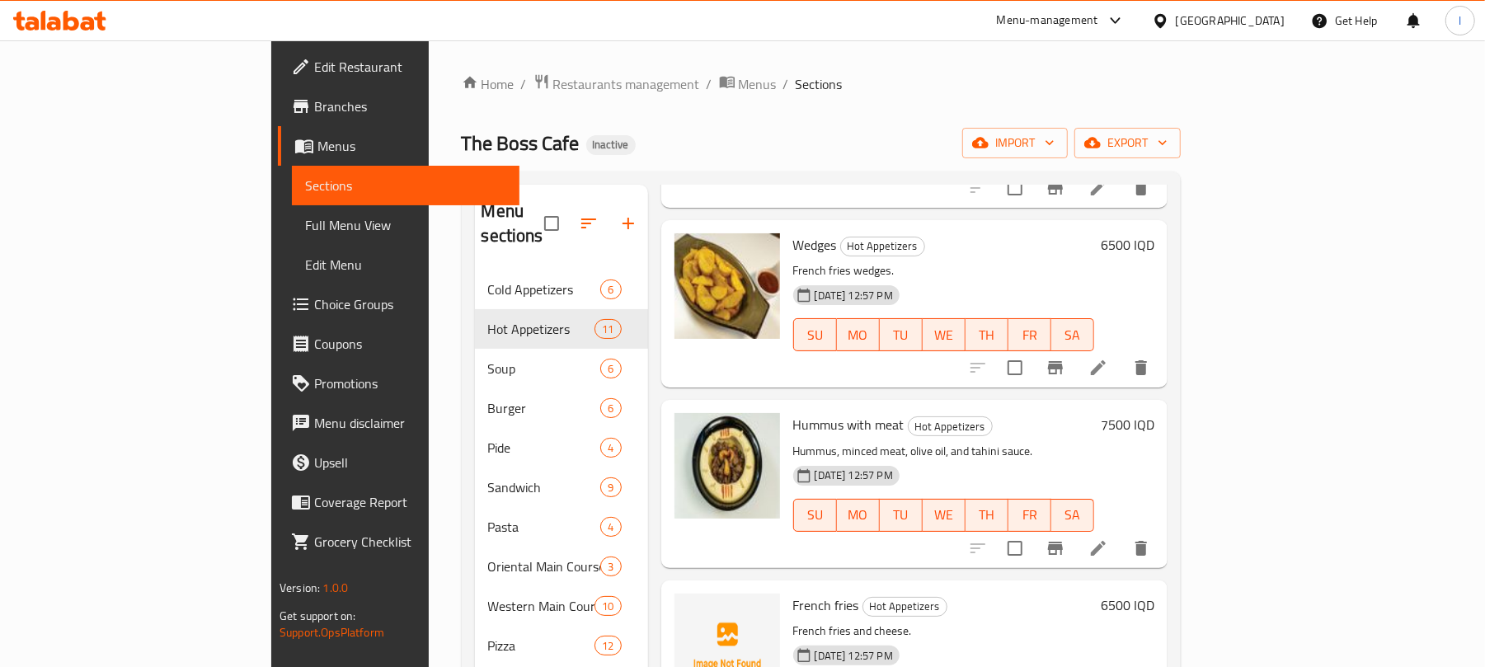
scroll to position [806, 0]
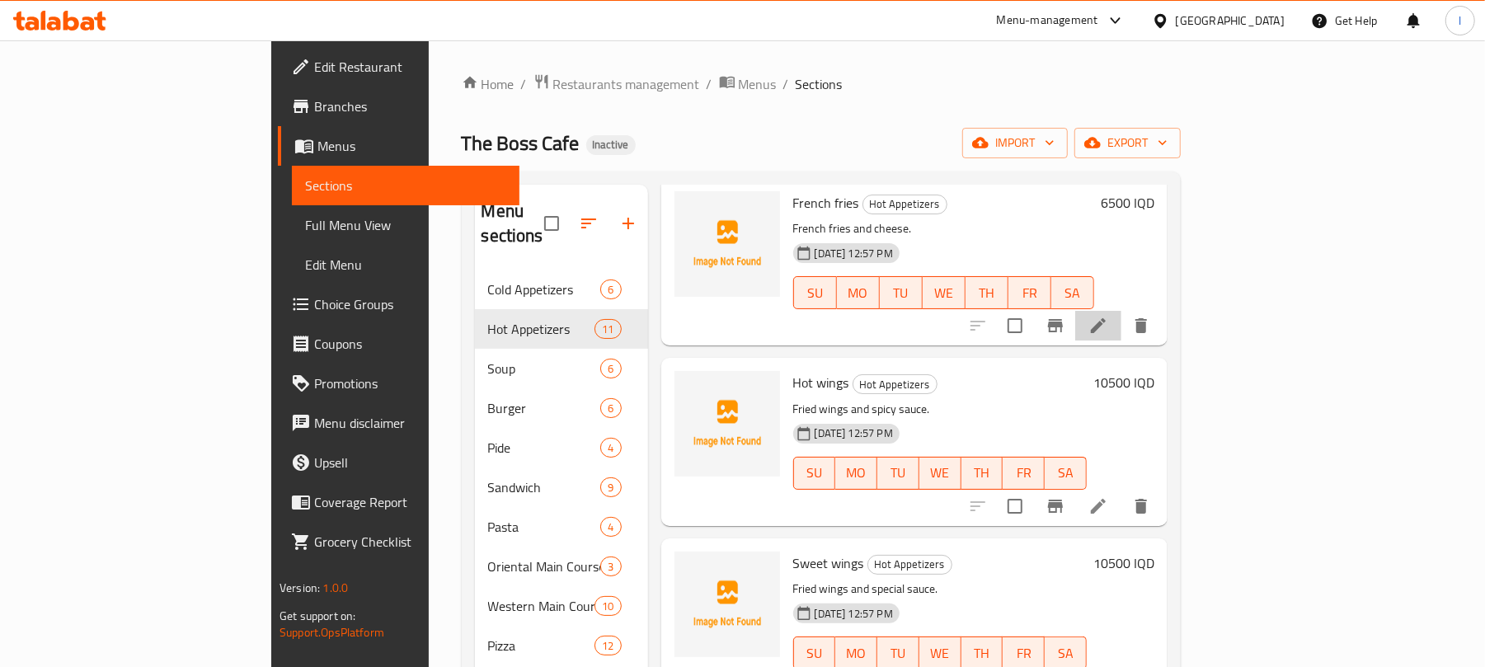
click at [1122, 311] on li at bounding box center [1098, 326] width 46 height 30
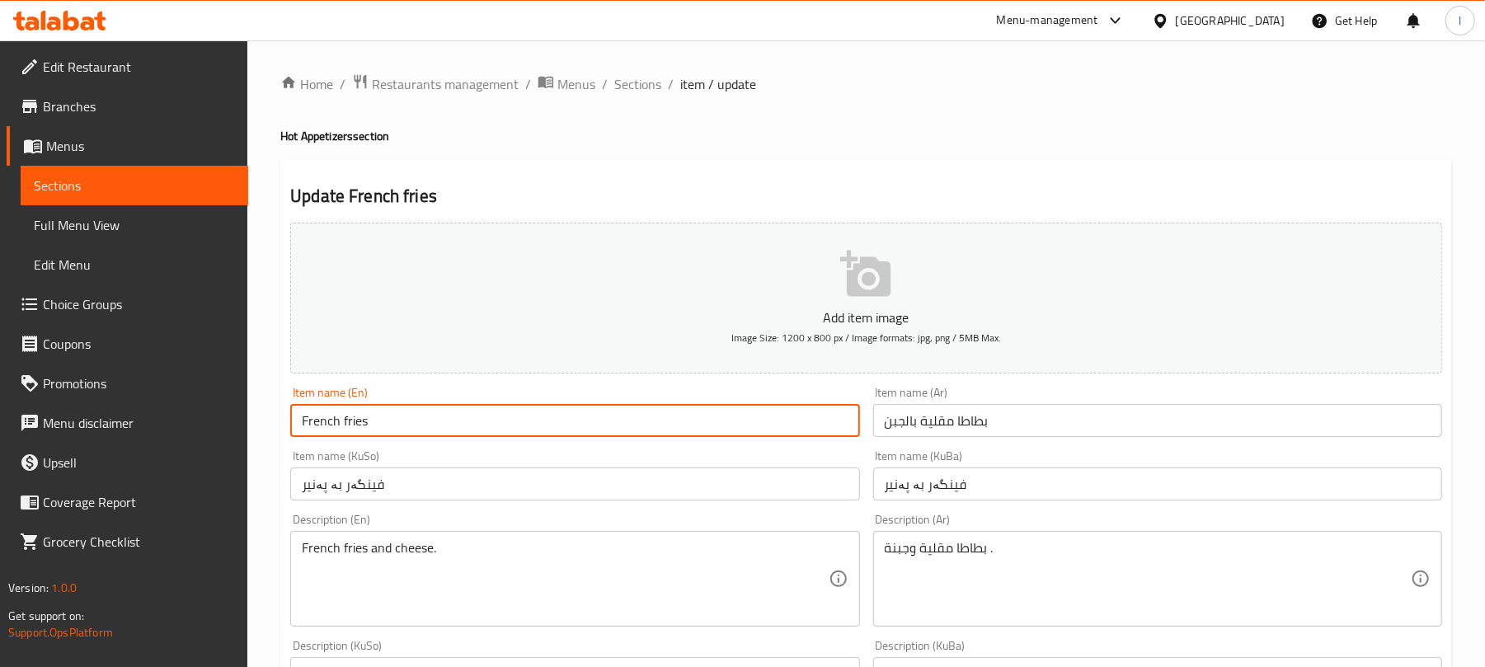
click at [462, 429] on input "French fries" at bounding box center [574, 420] width 569 height 33
type input "French Fries With Cheese"
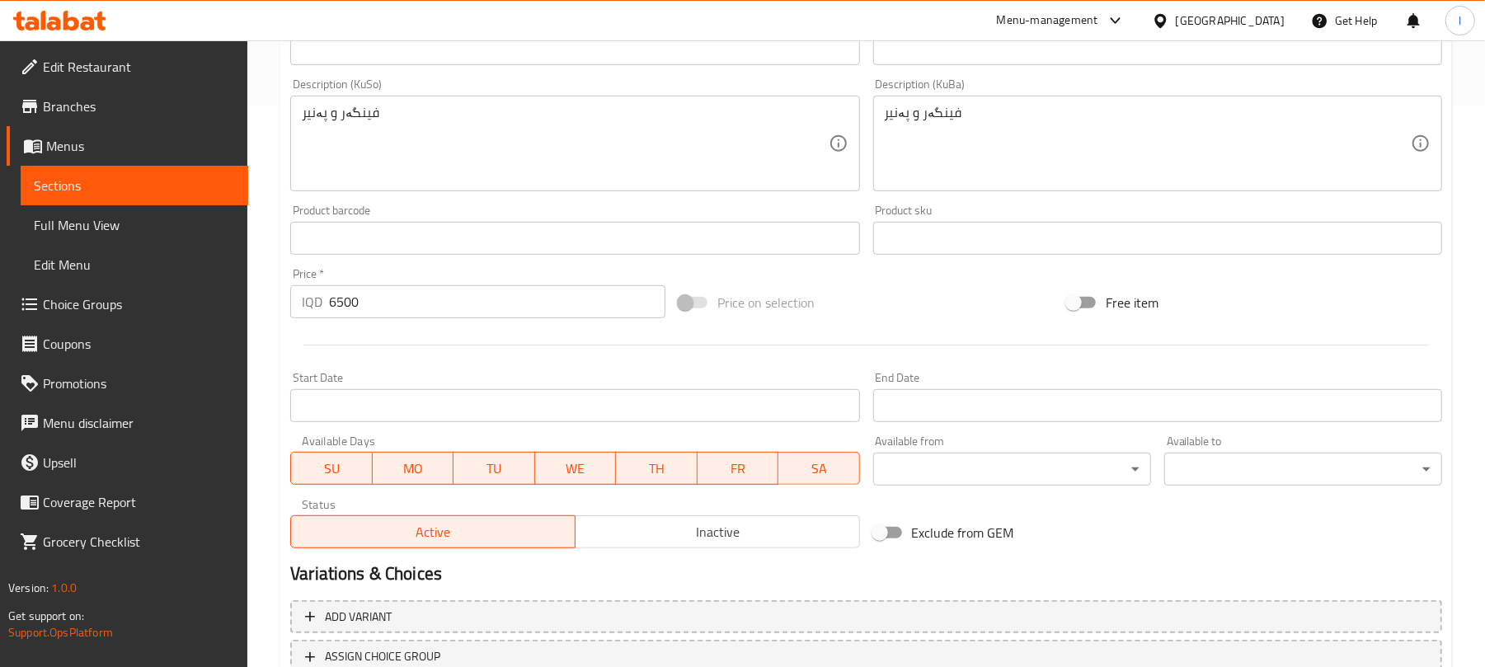
scroll to position [687, 0]
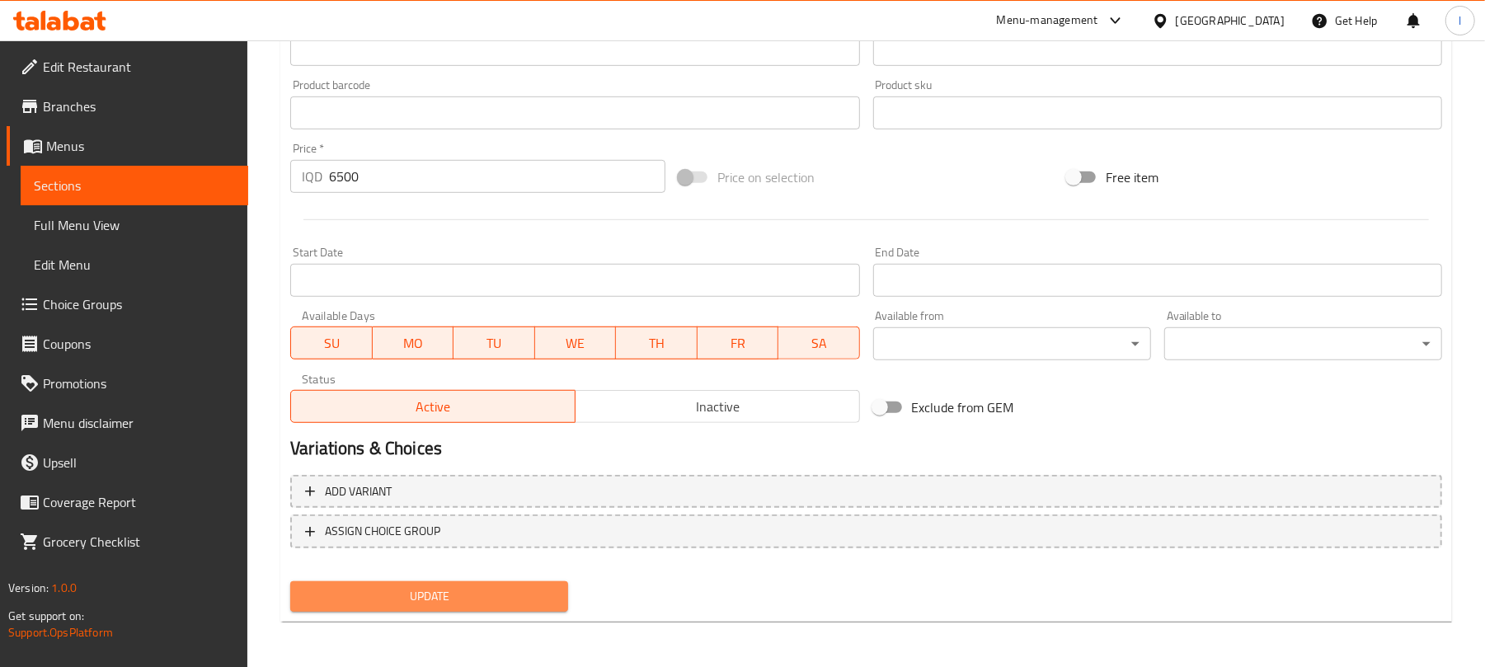
click at [515, 602] on span "Update" at bounding box center [430, 596] width 252 height 21
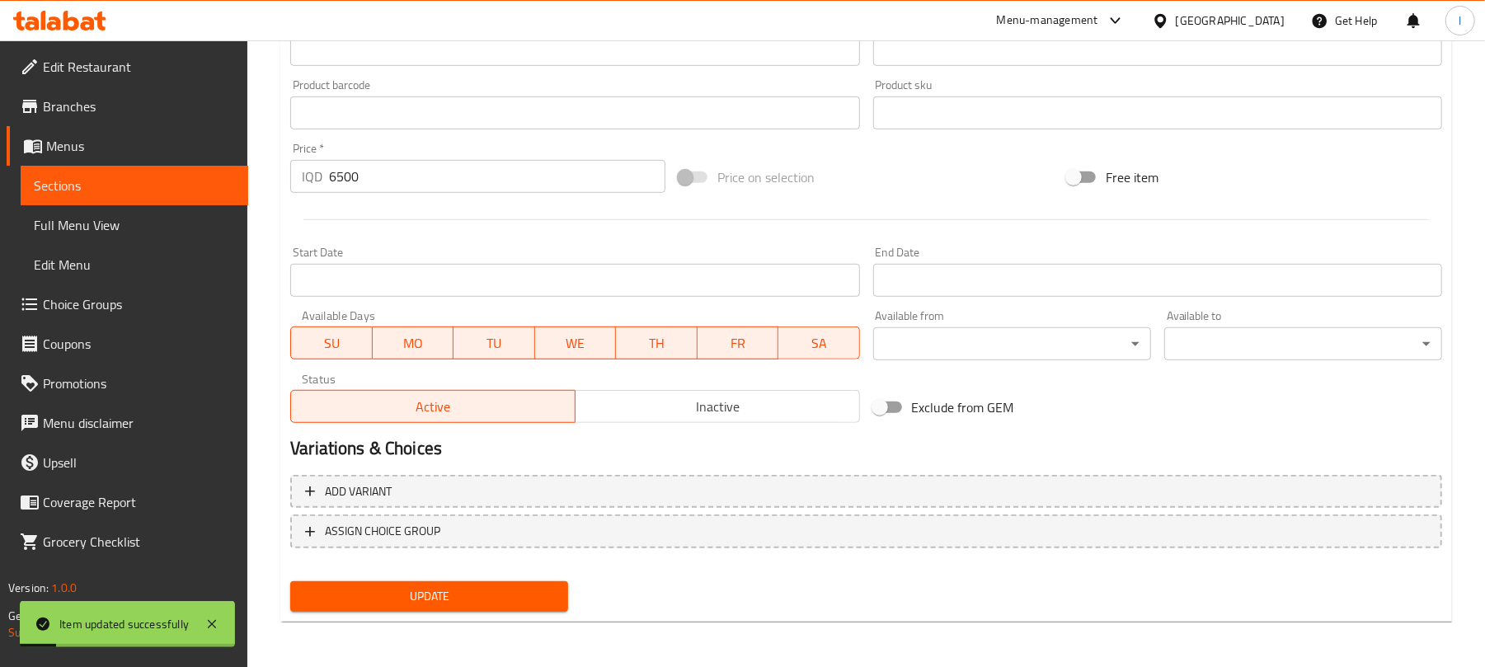
scroll to position [0, 0]
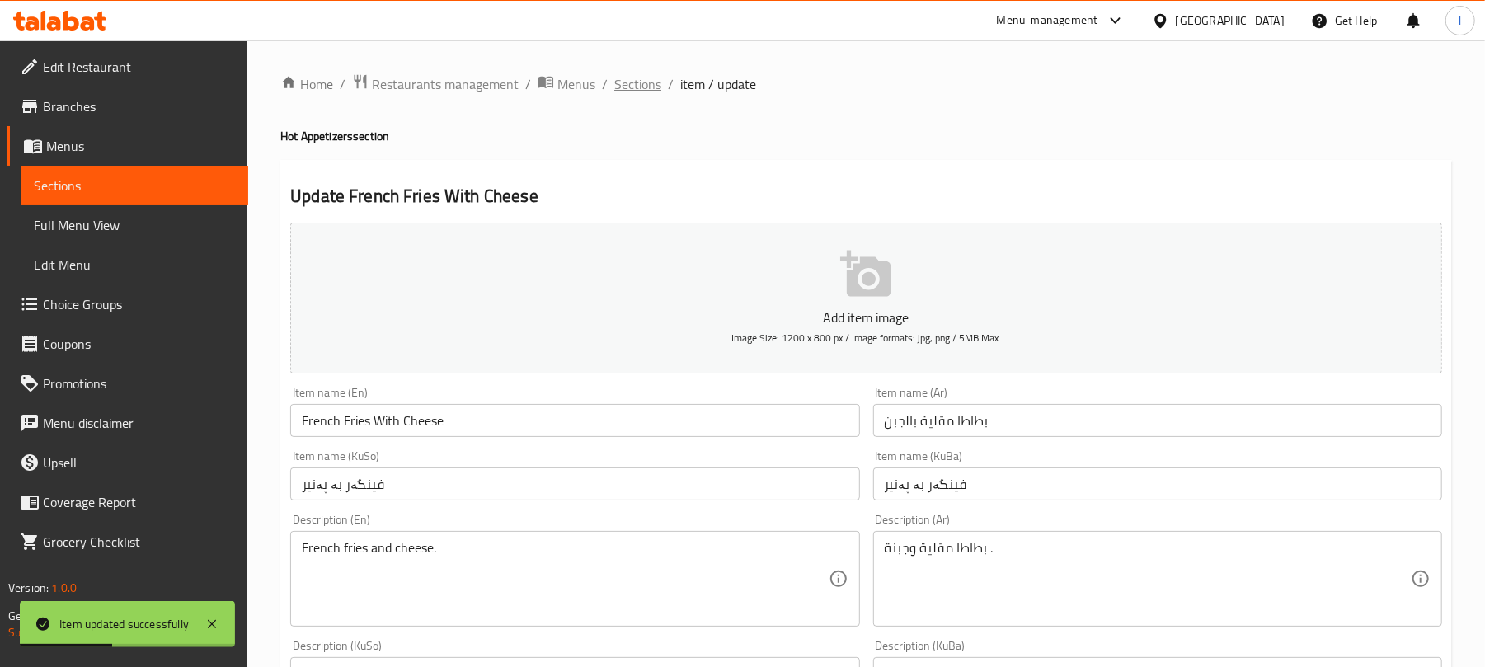
click at [647, 83] on span "Sections" at bounding box center [637, 84] width 47 height 20
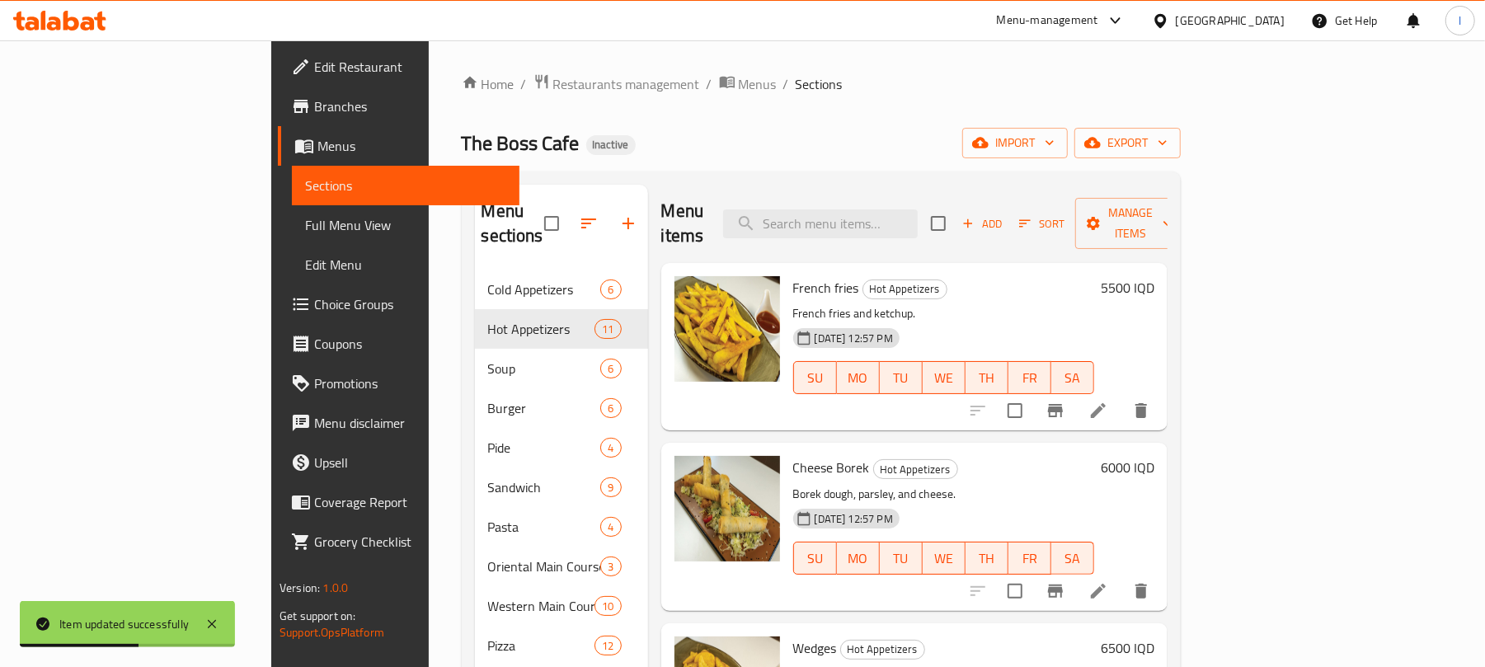
scroll to position [403, 0]
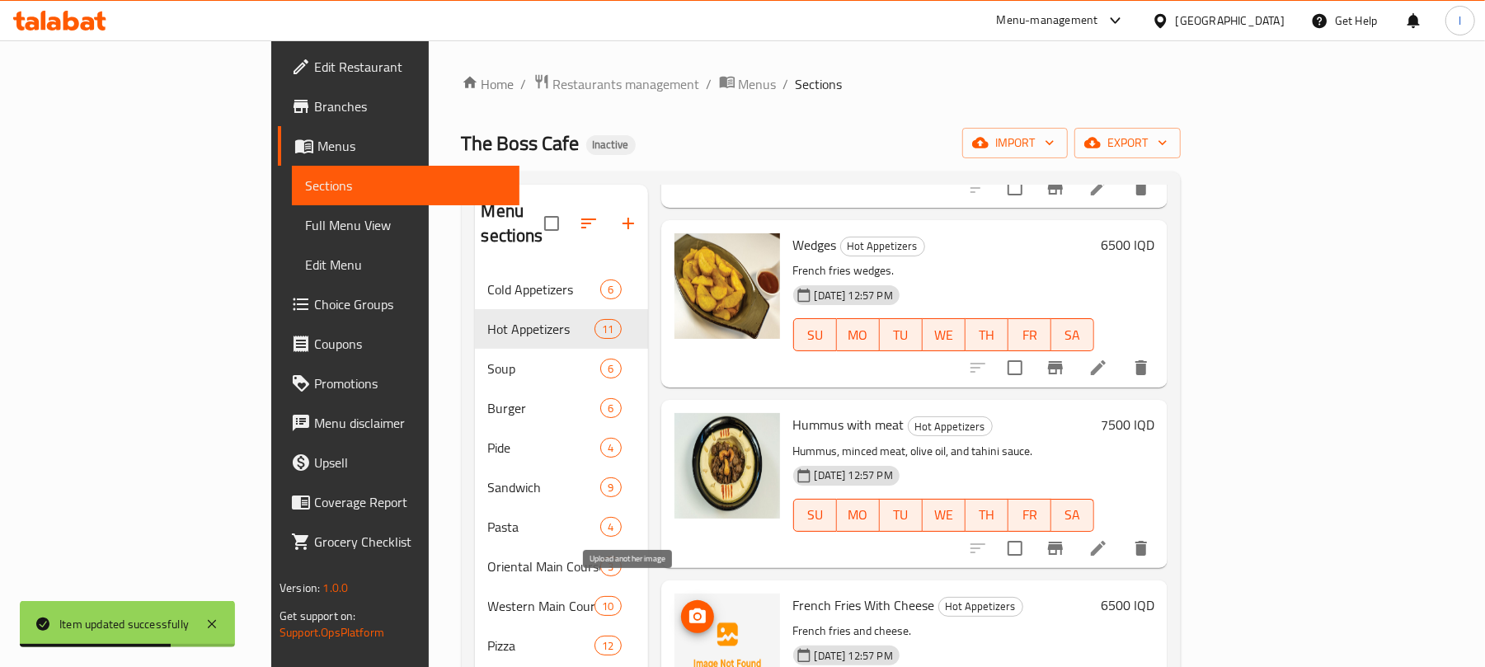
click at [688, 607] on icon "upload picture" at bounding box center [698, 617] width 20 height 20
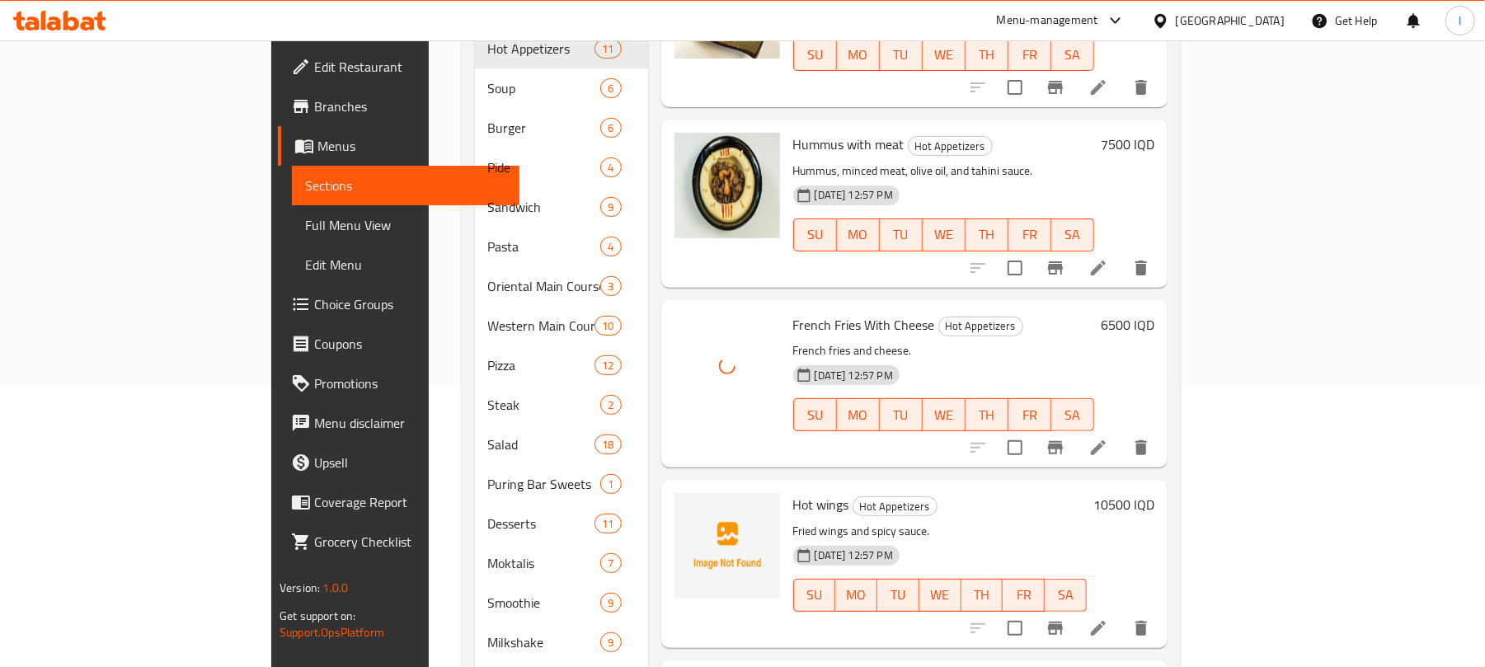
scroll to position [300, 0]
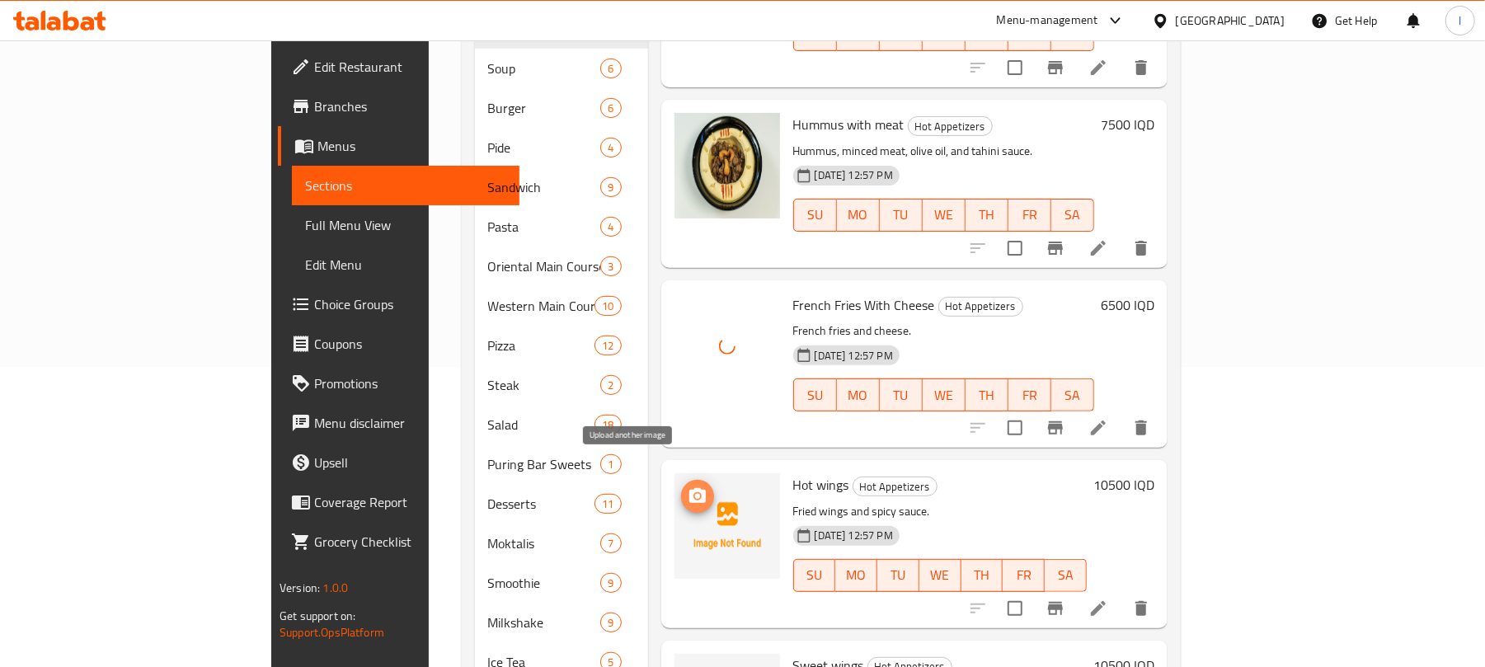
click at [681, 480] on button "upload picture" at bounding box center [697, 496] width 33 height 33
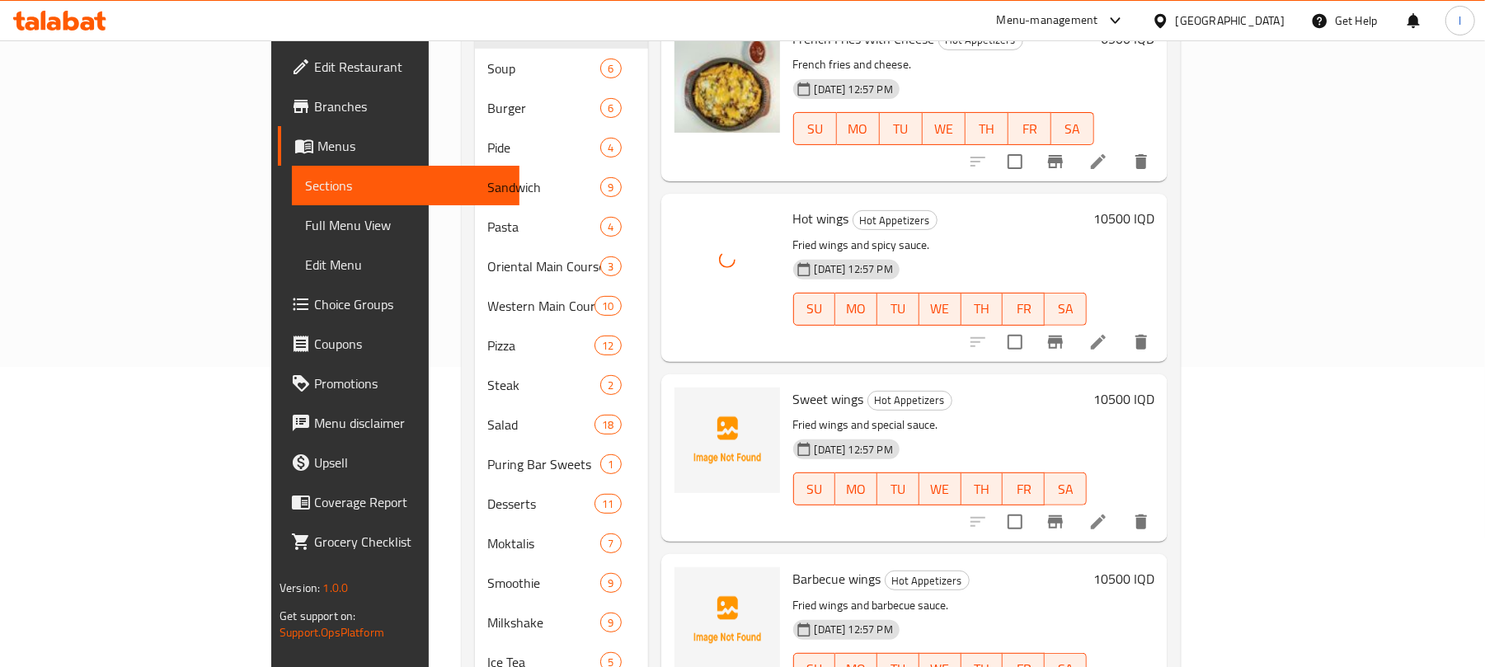
scroll to position [683, 0]
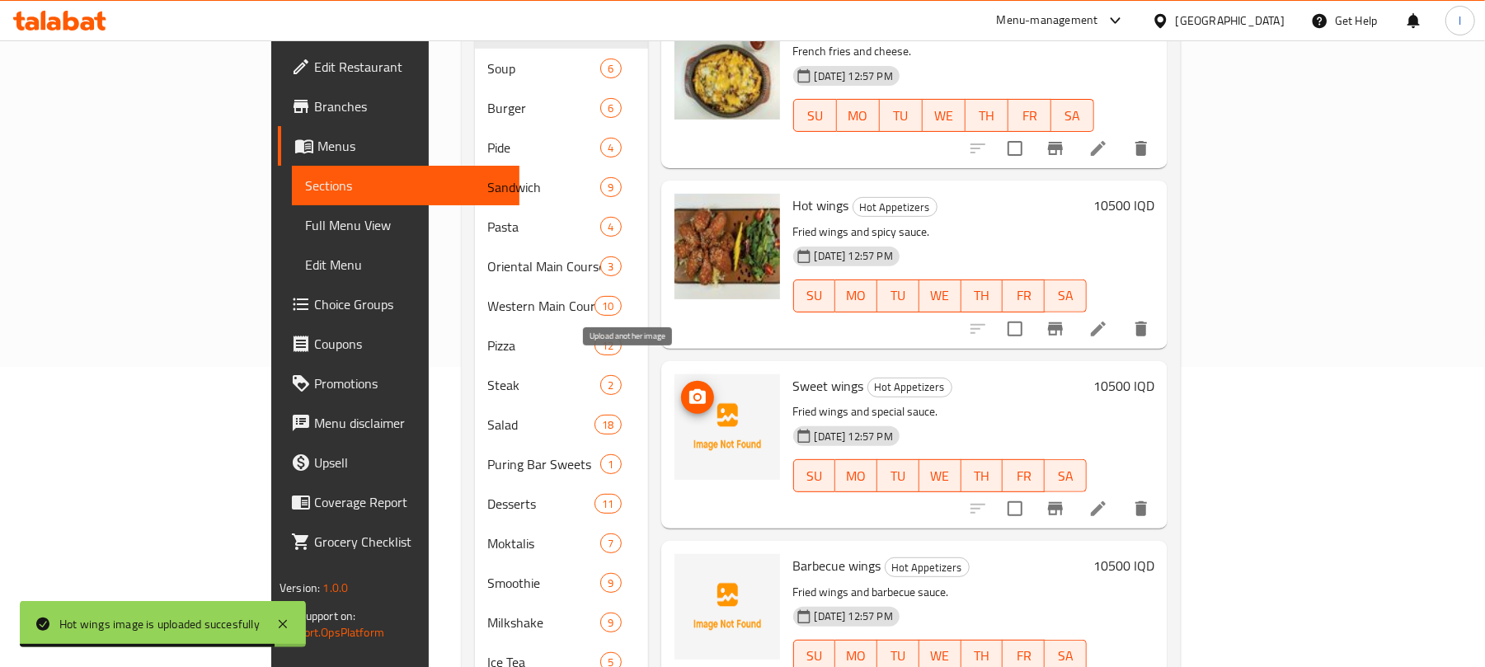
click at [688, 388] on icon "upload picture" at bounding box center [698, 398] width 20 height 20
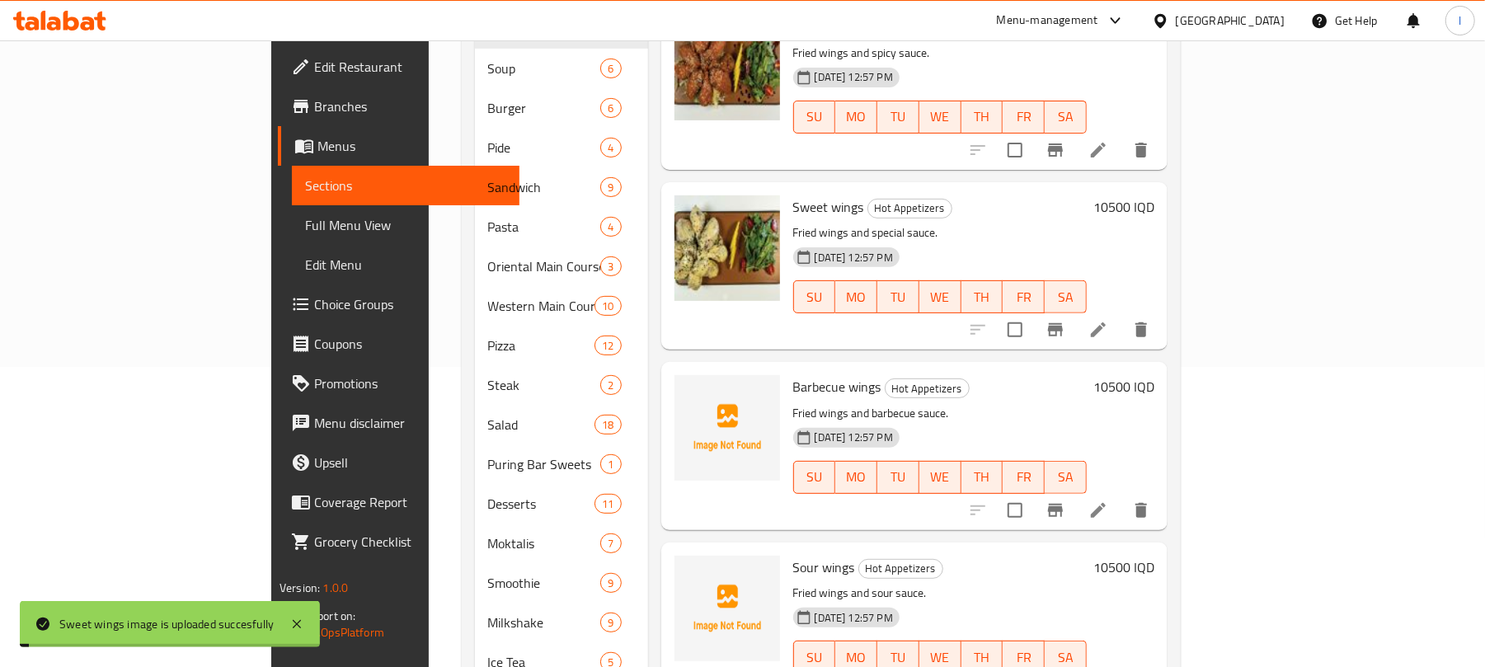
scroll to position [1007, 0]
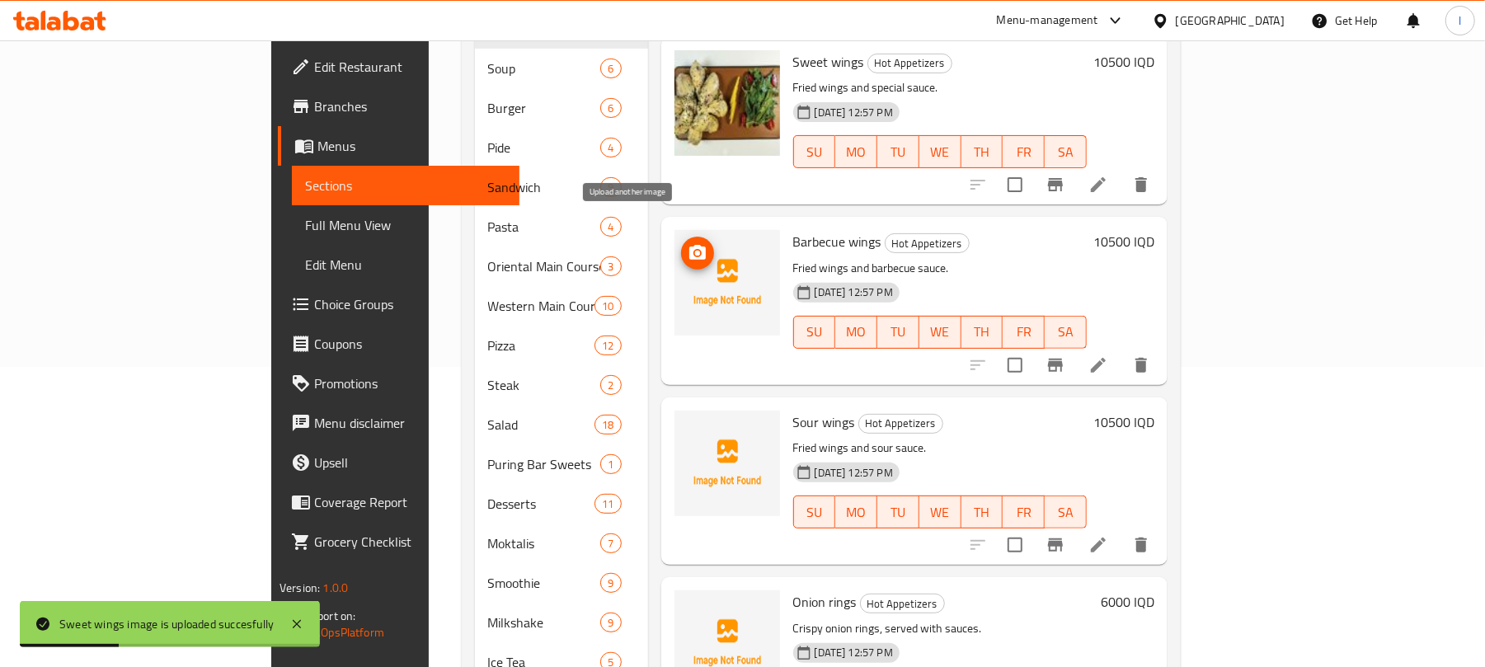
click at [688, 243] on icon "upload picture" at bounding box center [698, 253] width 20 height 20
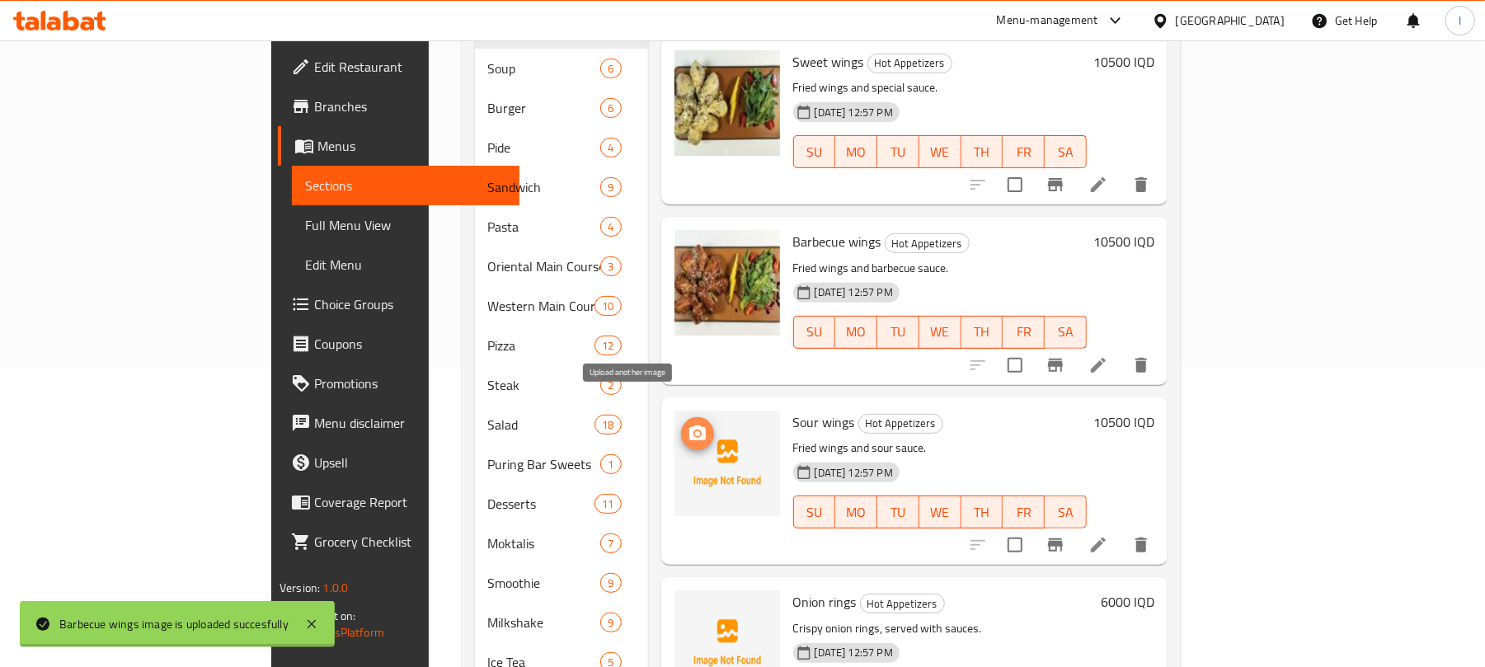
click at [688, 424] on icon "upload picture" at bounding box center [698, 434] width 20 height 20
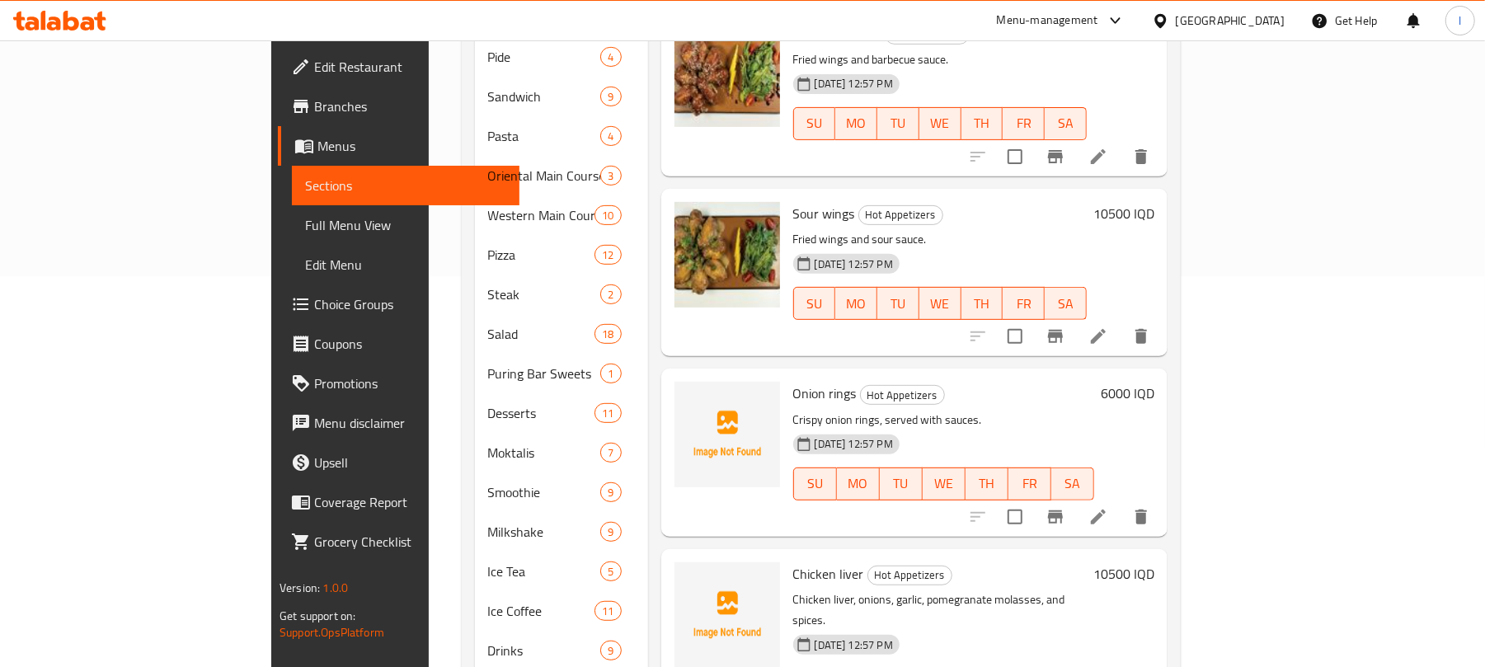
scroll to position [463, 0]
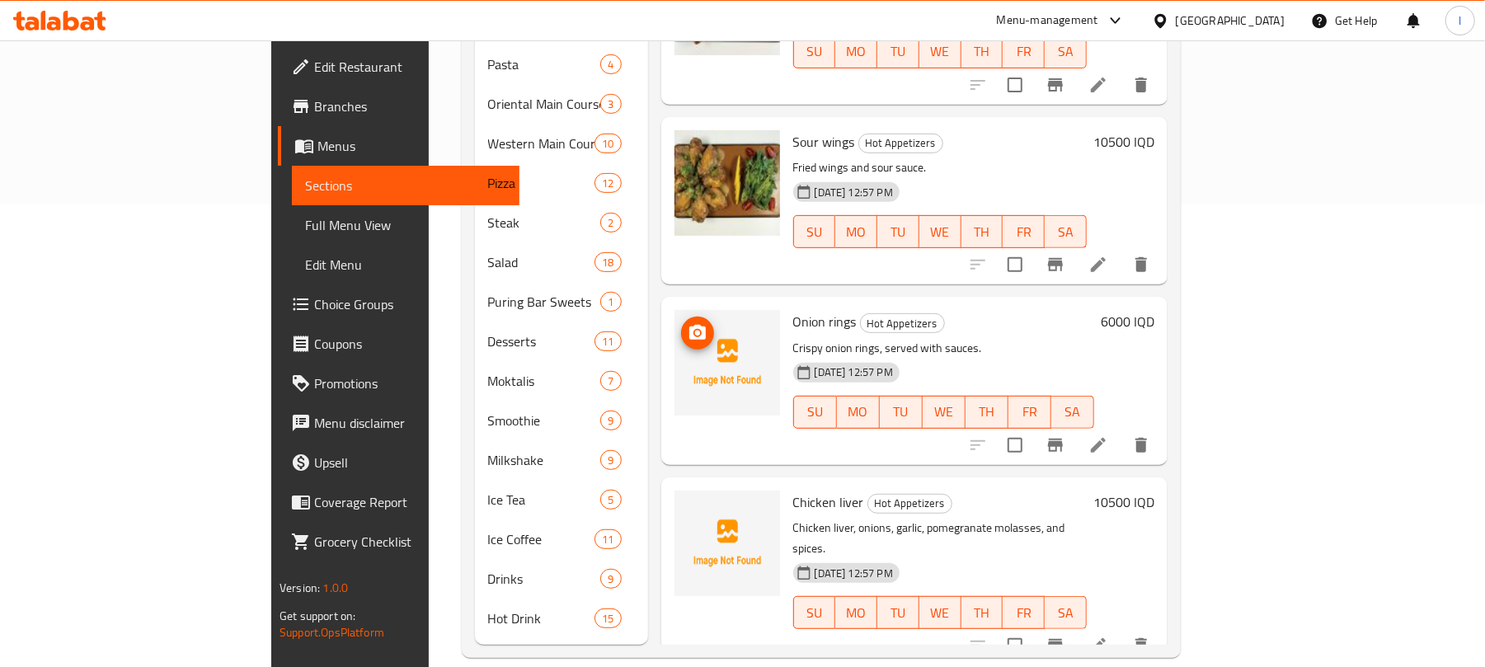
click at [689, 325] on icon "upload picture" at bounding box center [697, 332] width 16 height 15
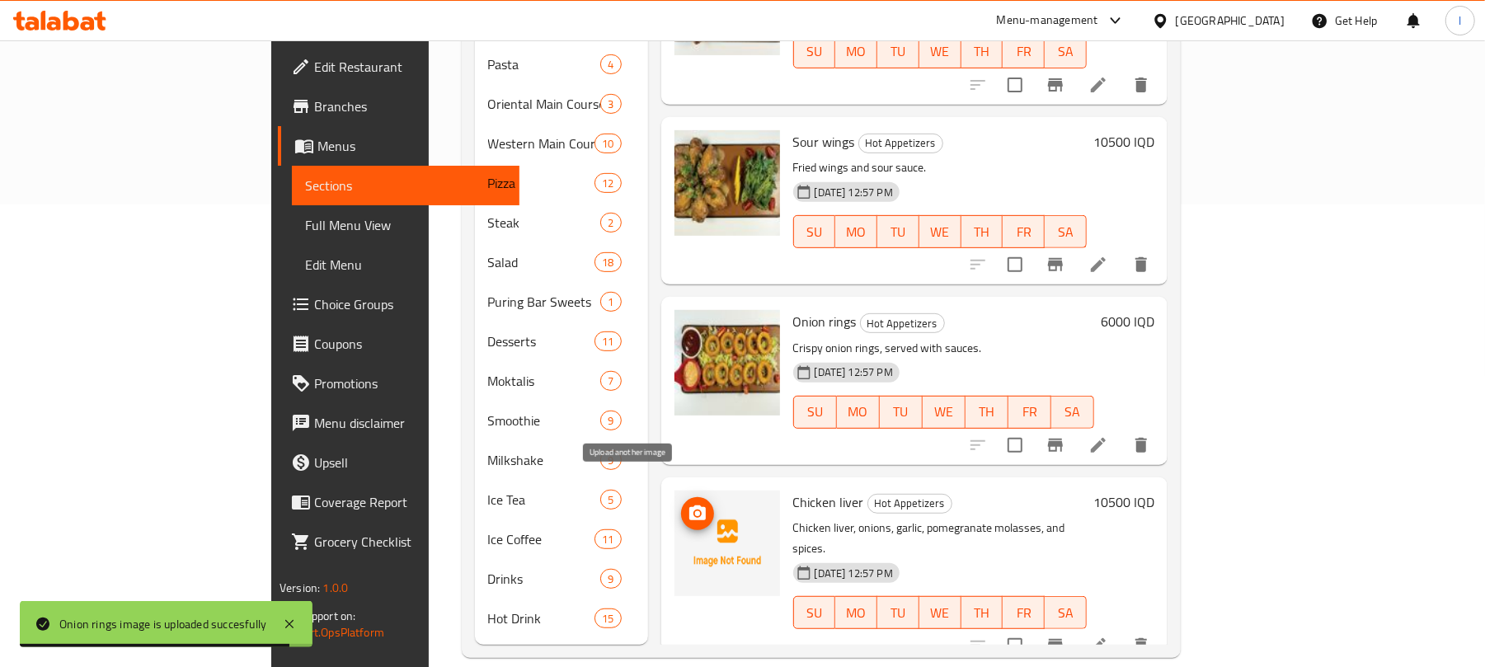
click at [689, 506] on icon "upload picture" at bounding box center [697, 513] width 16 height 15
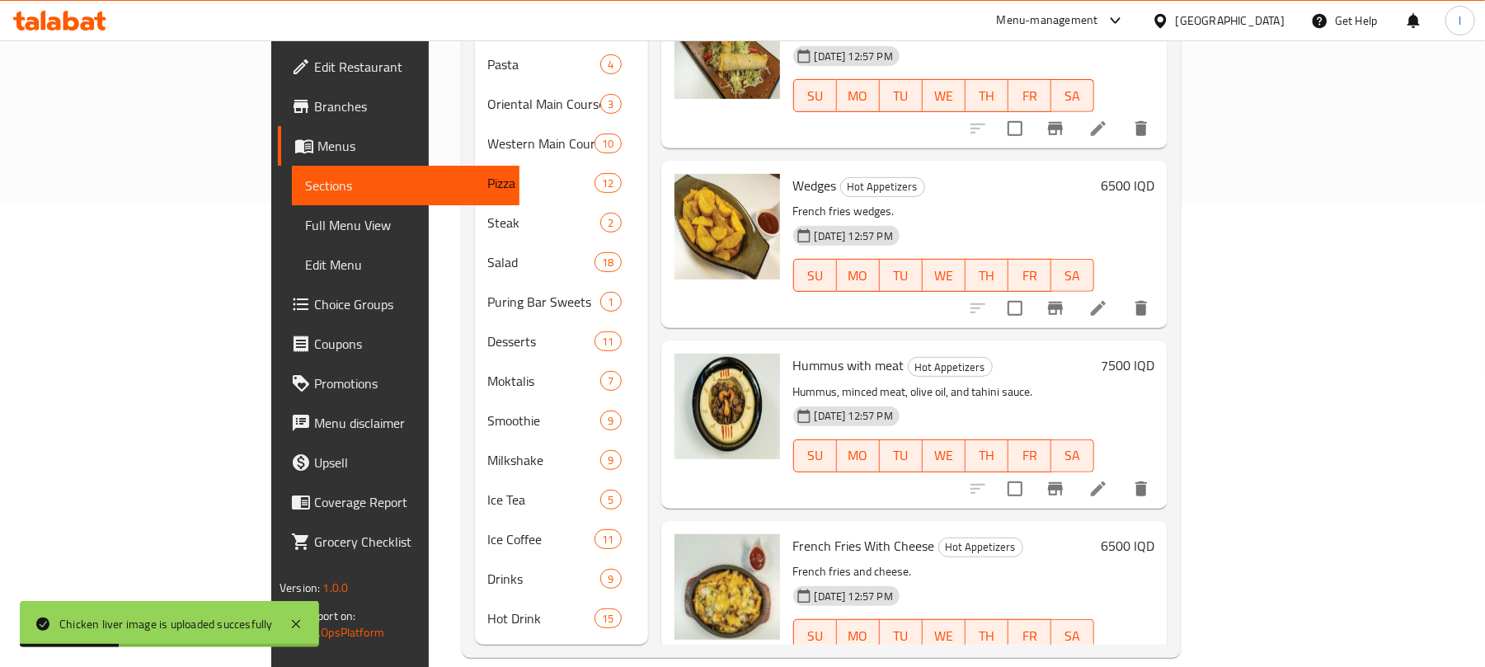
scroll to position [0, 0]
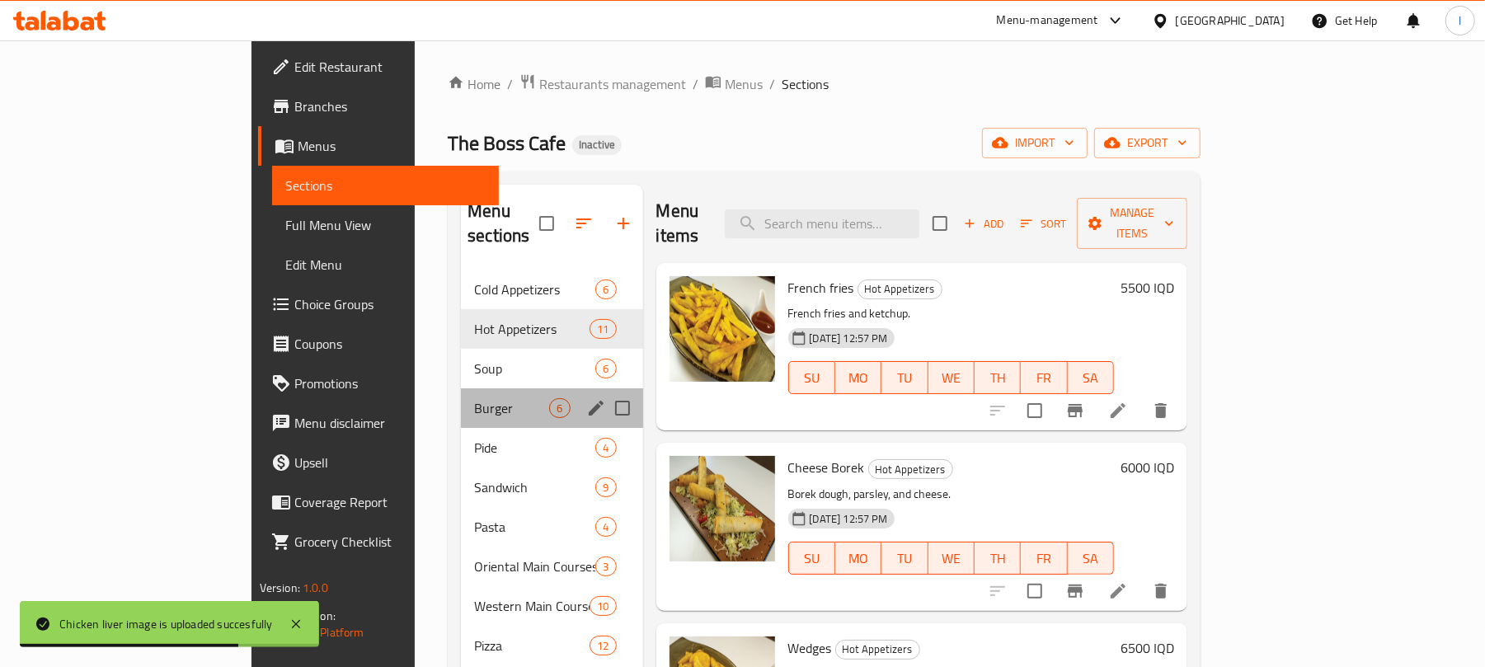
click at [461, 401] on div "Burger 6" at bounding box center [551, 408] width 181 height 40
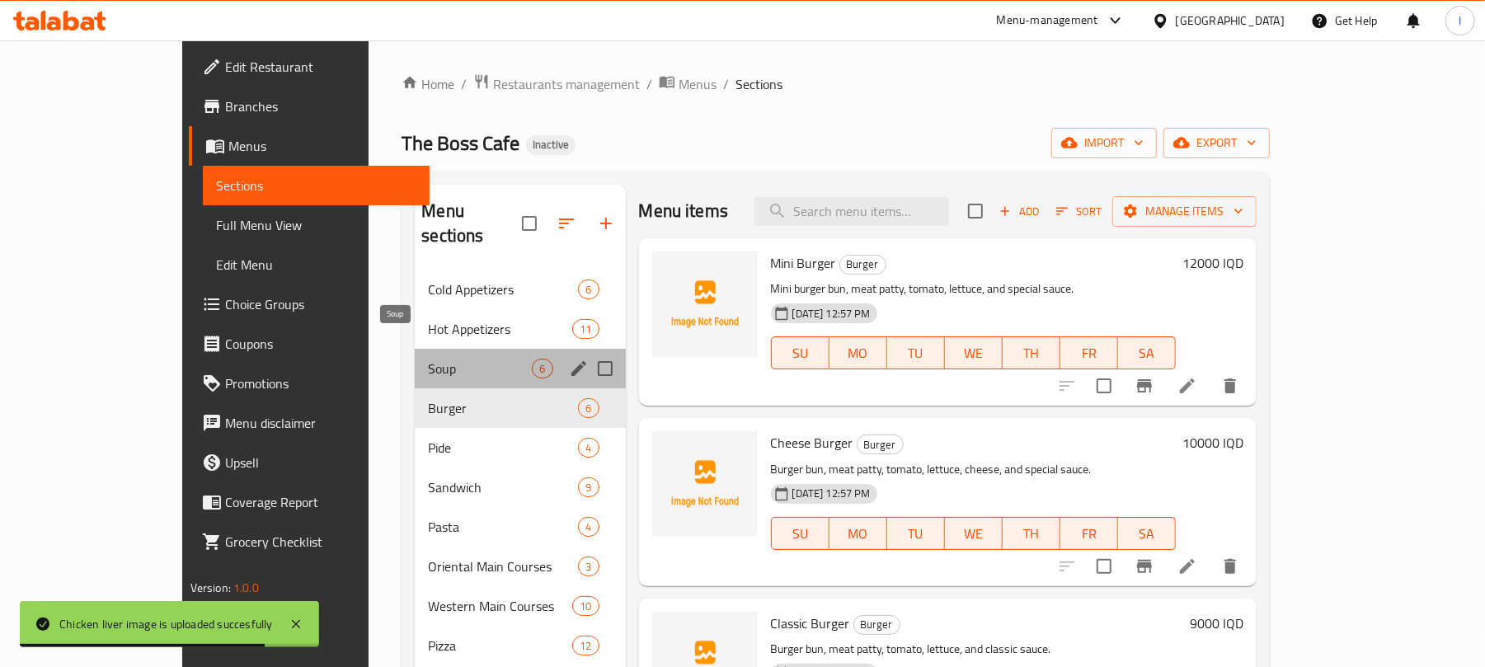
click at [428, 359] on span "Soup" at bounding box center [480, 369] width 104 height 20
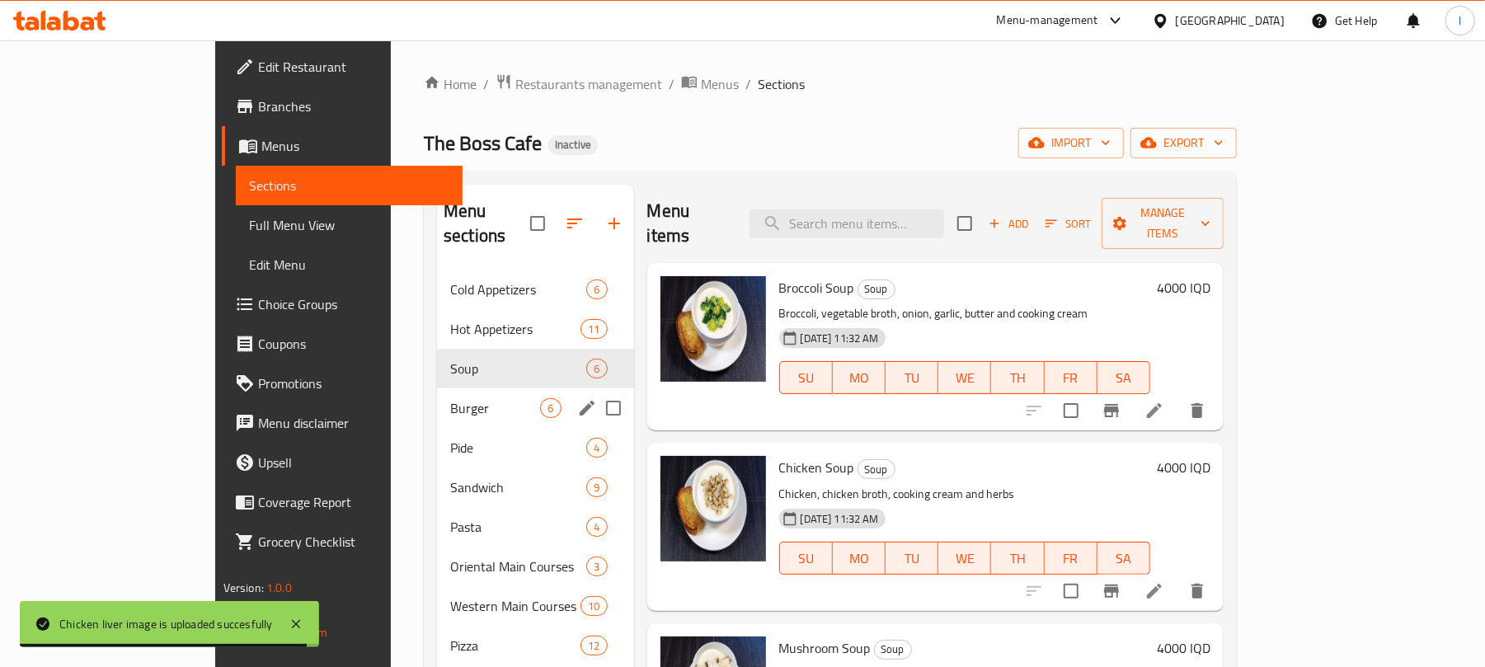
click at [437, 401] on div "Burger 6" at bounding box center [535, 408] width 196 height 40
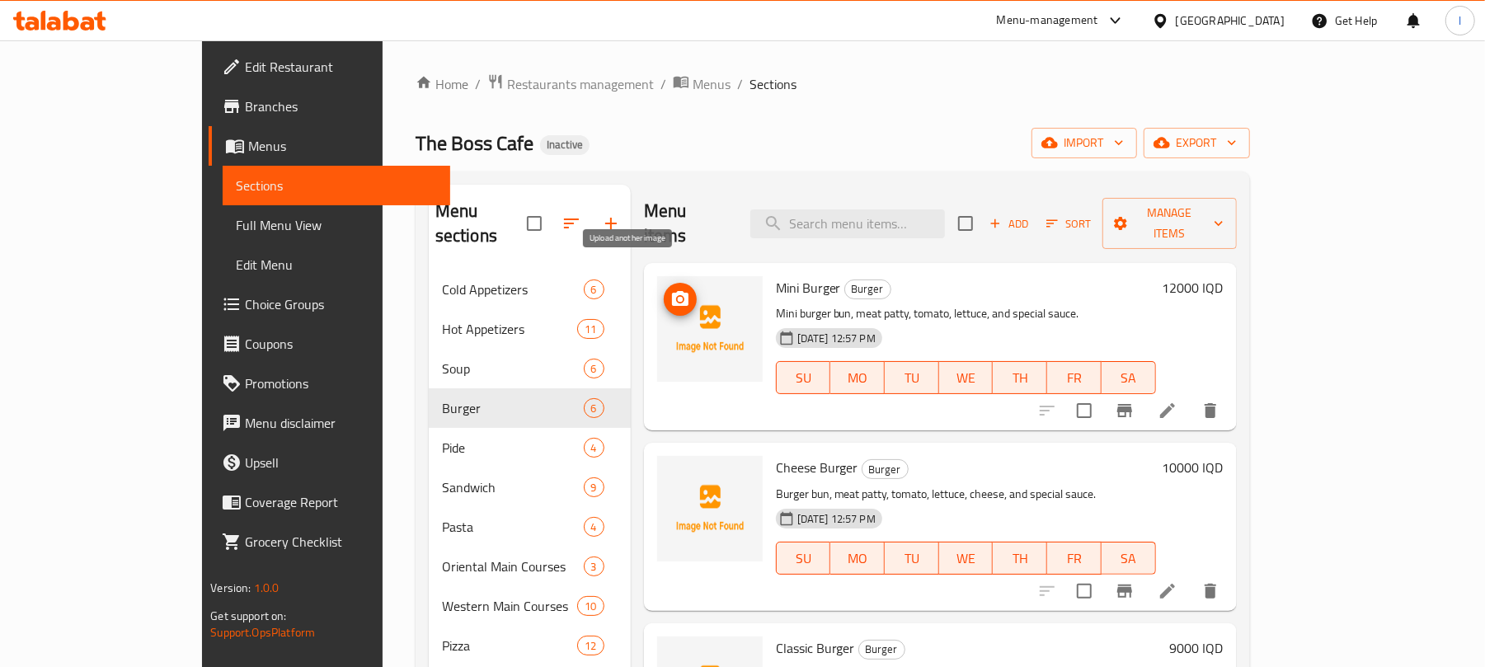
click at [671, 289] on icon "upload picture" at bounding box center [681, 299] width 20 height 20
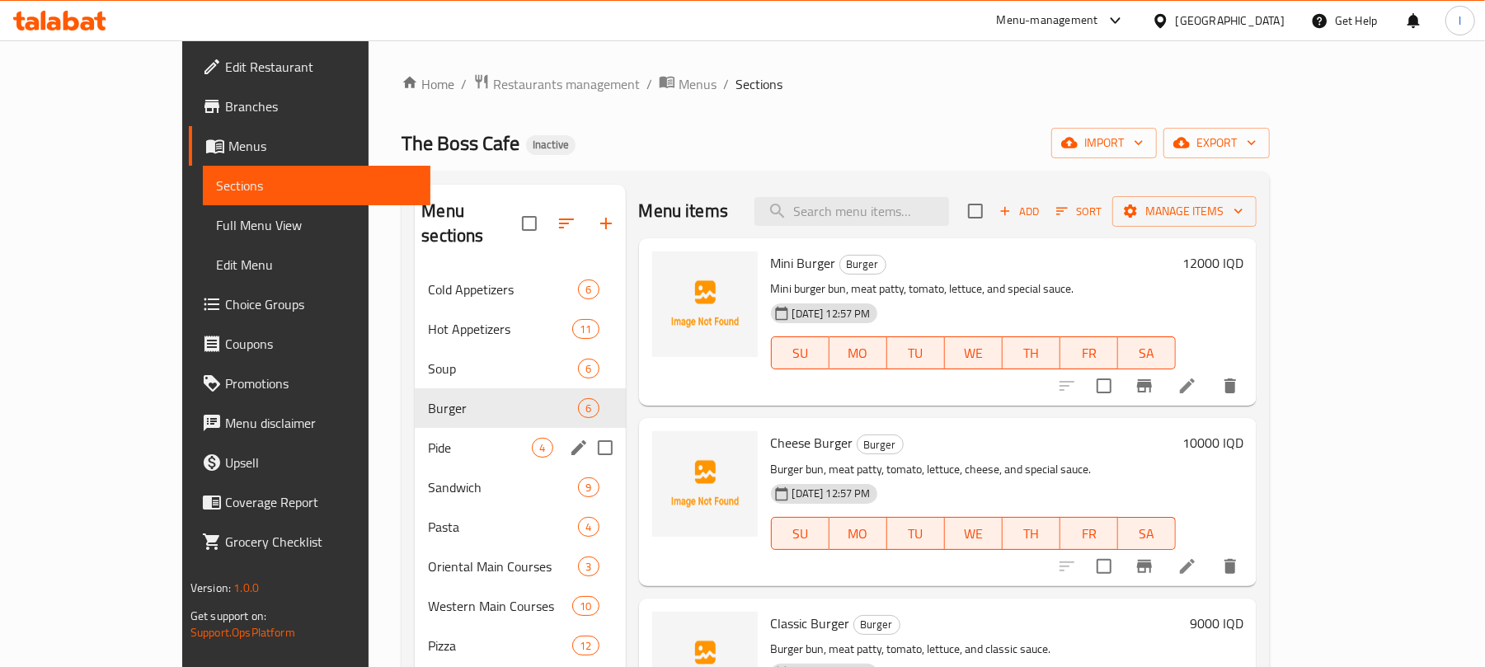
click at [433, 437] on div "Pide 4" at bounding box center [520, 448] width 210 height 40
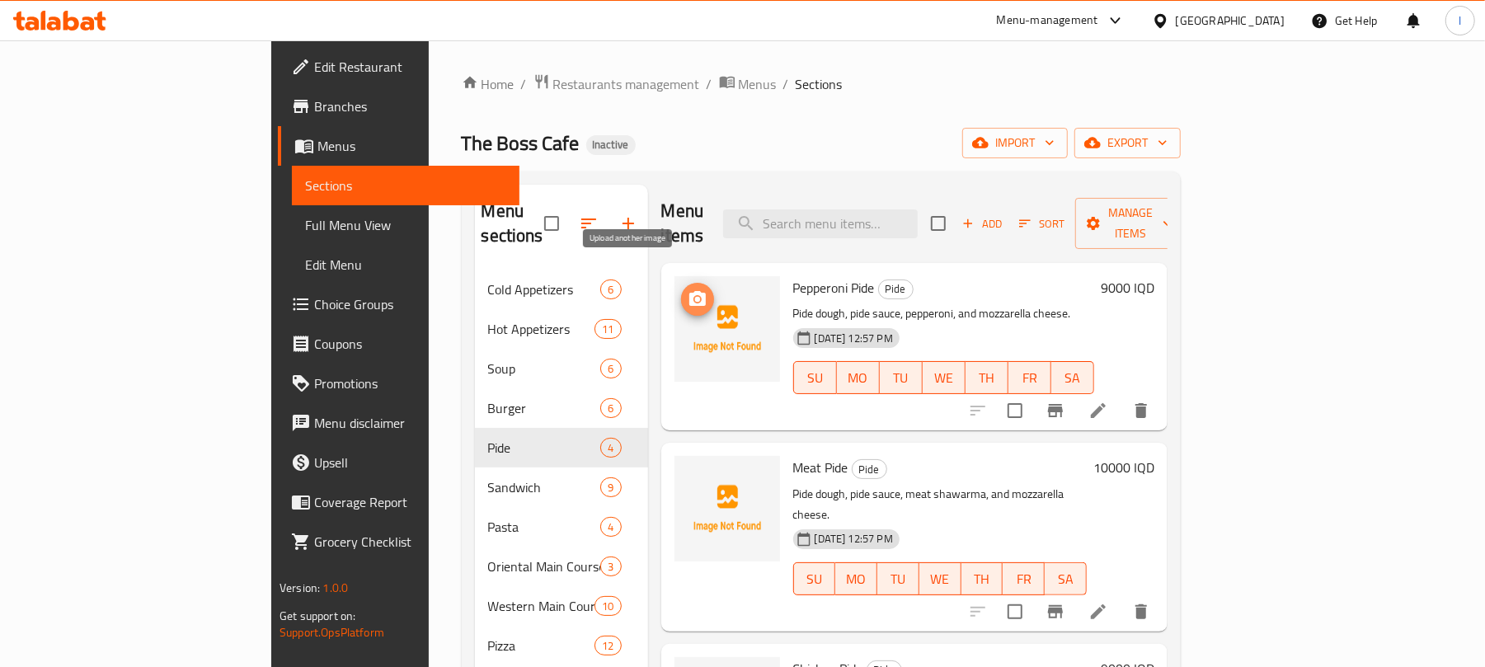
click at [688, 289] on icon "upload picture" at bounding box center [698, 299] width 20 height 20
click at [681, 469] on span "upload picture" at bounding box center [697, 479] width 33 height 20
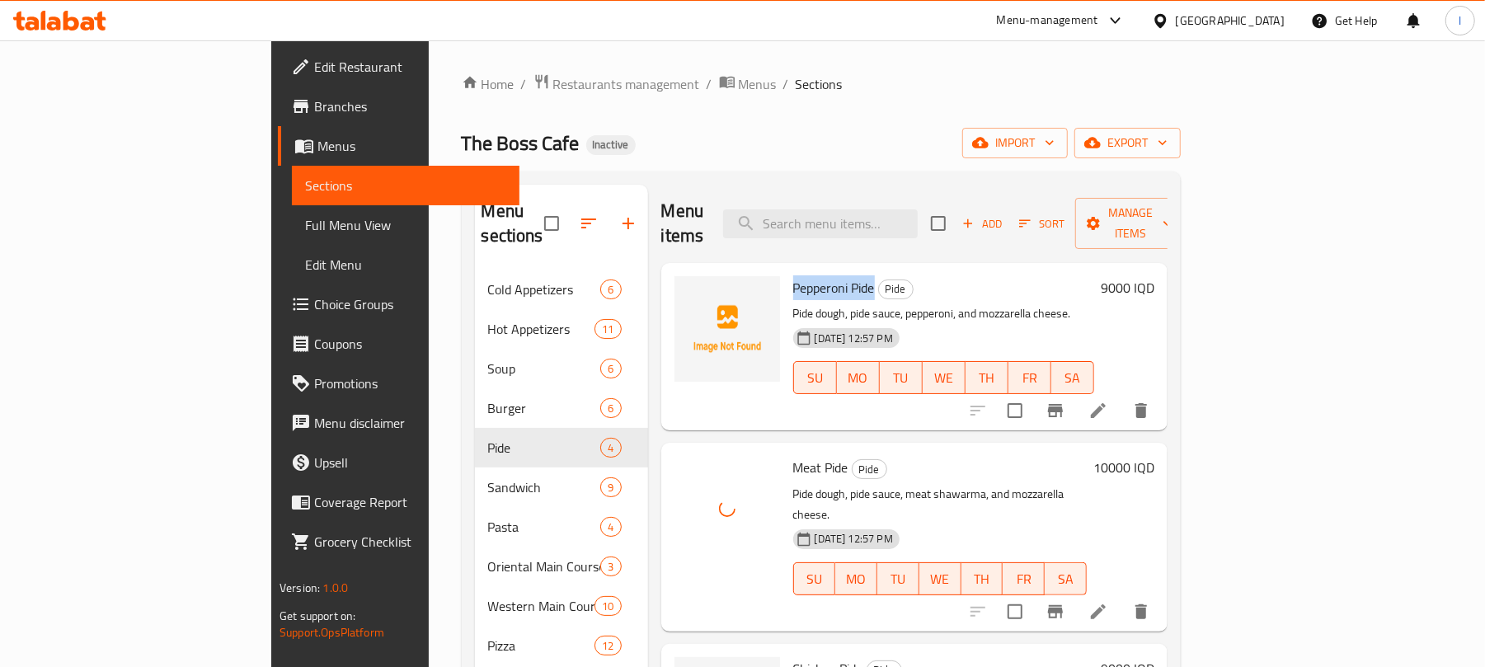
drag, startPoint x: 808, startPoint y: 258, endPoint x: 718, endPoint y: 258, distance: 90.7
click at [787, 270] on div "Pepperoni Pide Pide Pide dough, pide sauce, pepperoni, and mozzarella cheese. 0…" at bounding box center [944, 347] width 314 height 154
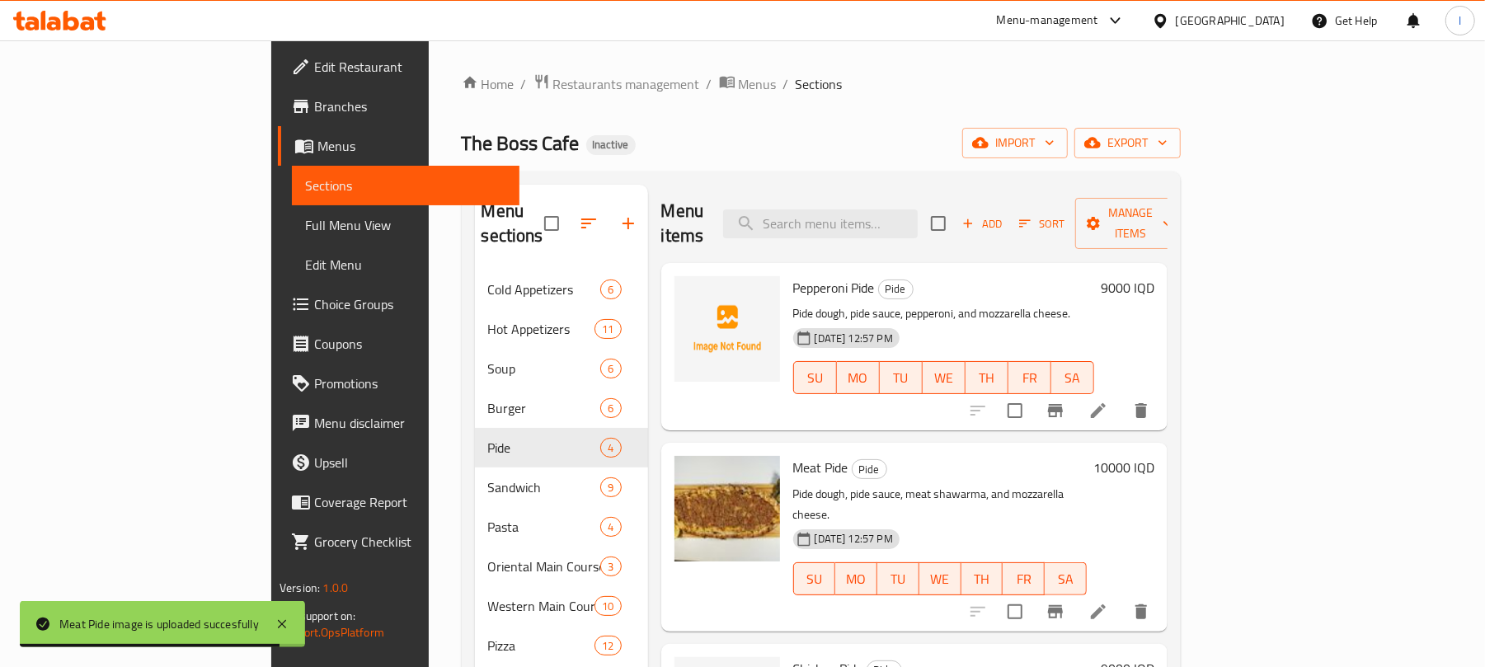
click at [967, 106] on div "Home / Restaurants management / Menus / Sections The Boss Cafe Inactive import …" at bounding box center [821, 596] width 719 height 1047
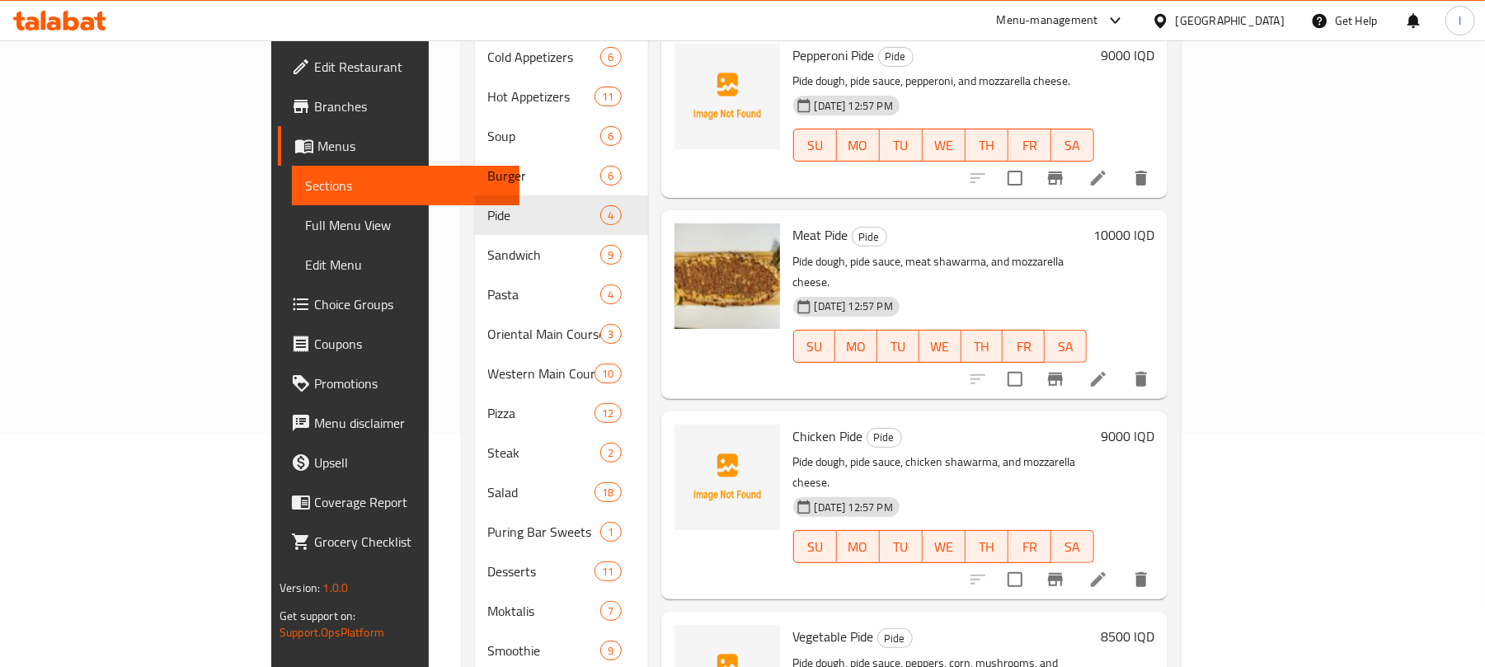
scroll to position [312, 0]
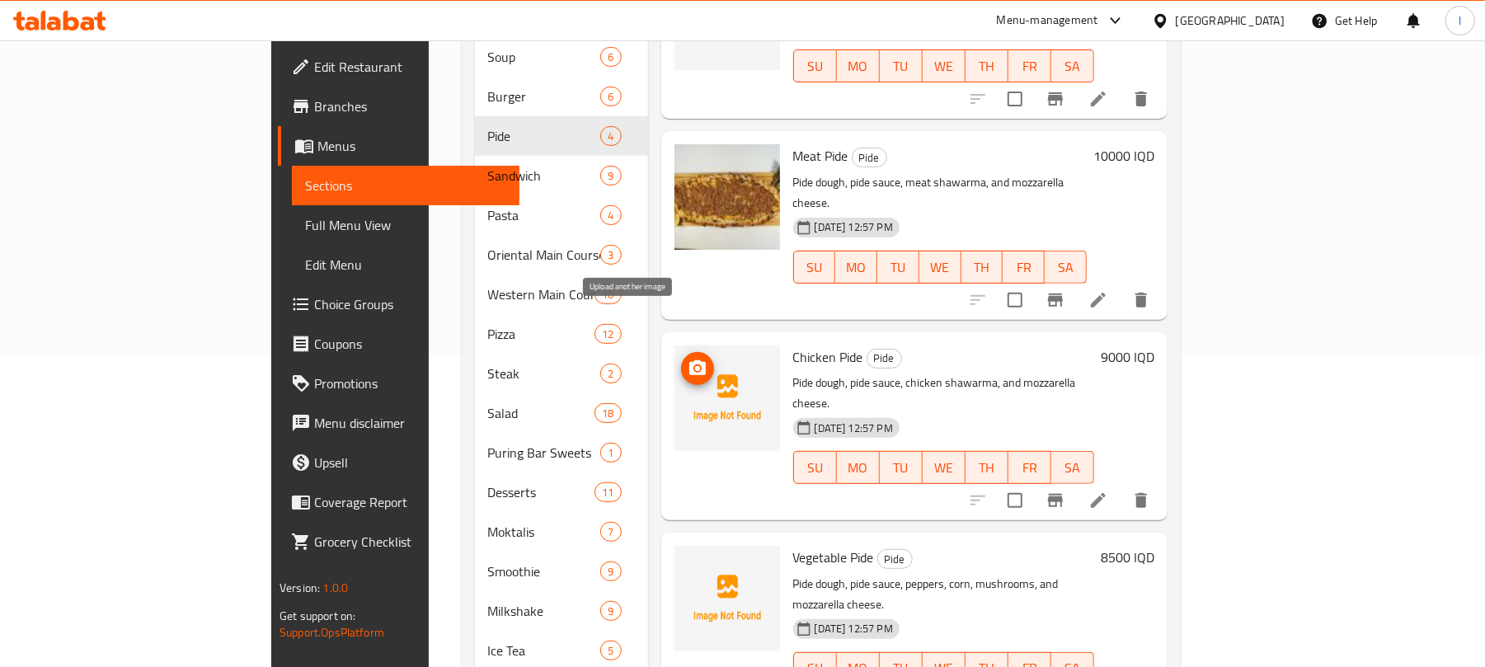
click at [688, 359] on icon "upload picture" at bounding box center [698, 369] width 20 height 20
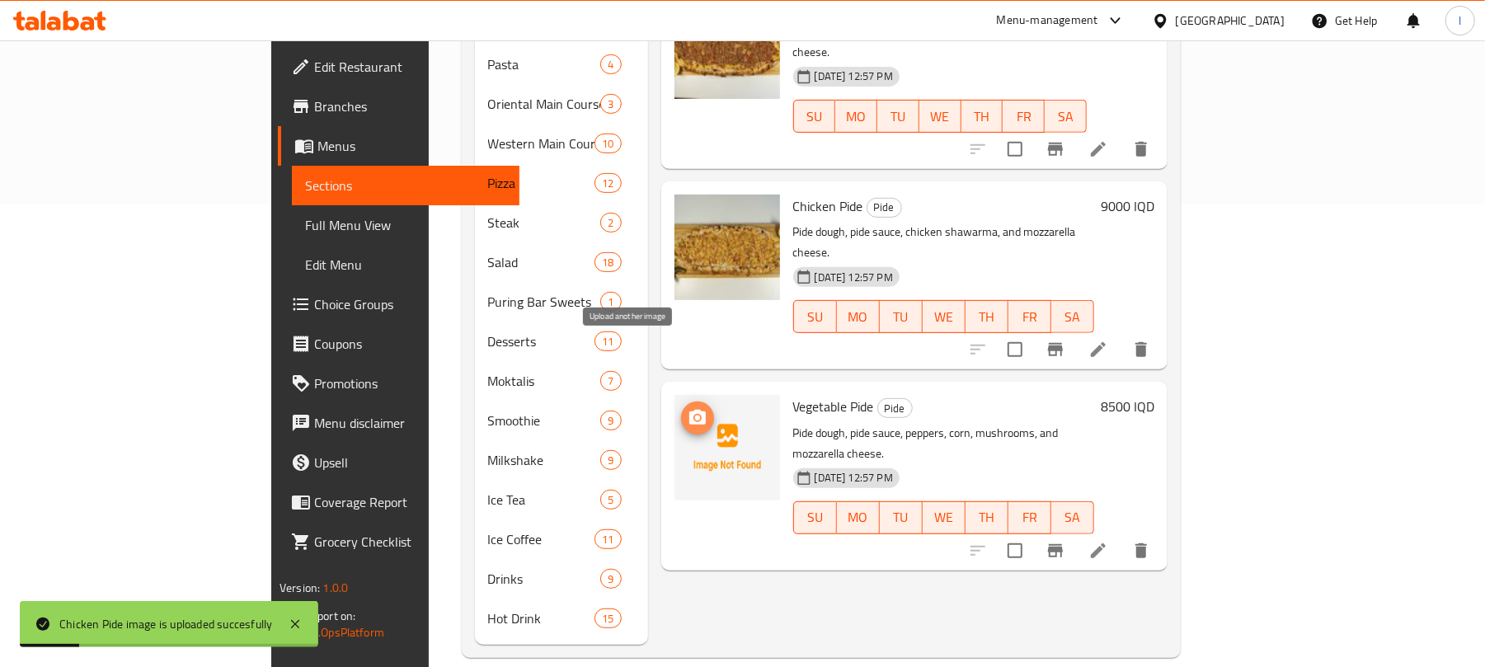
click at [689, 410] on icon "upload picture" at bounding box center [697, 417] width 16 height 15
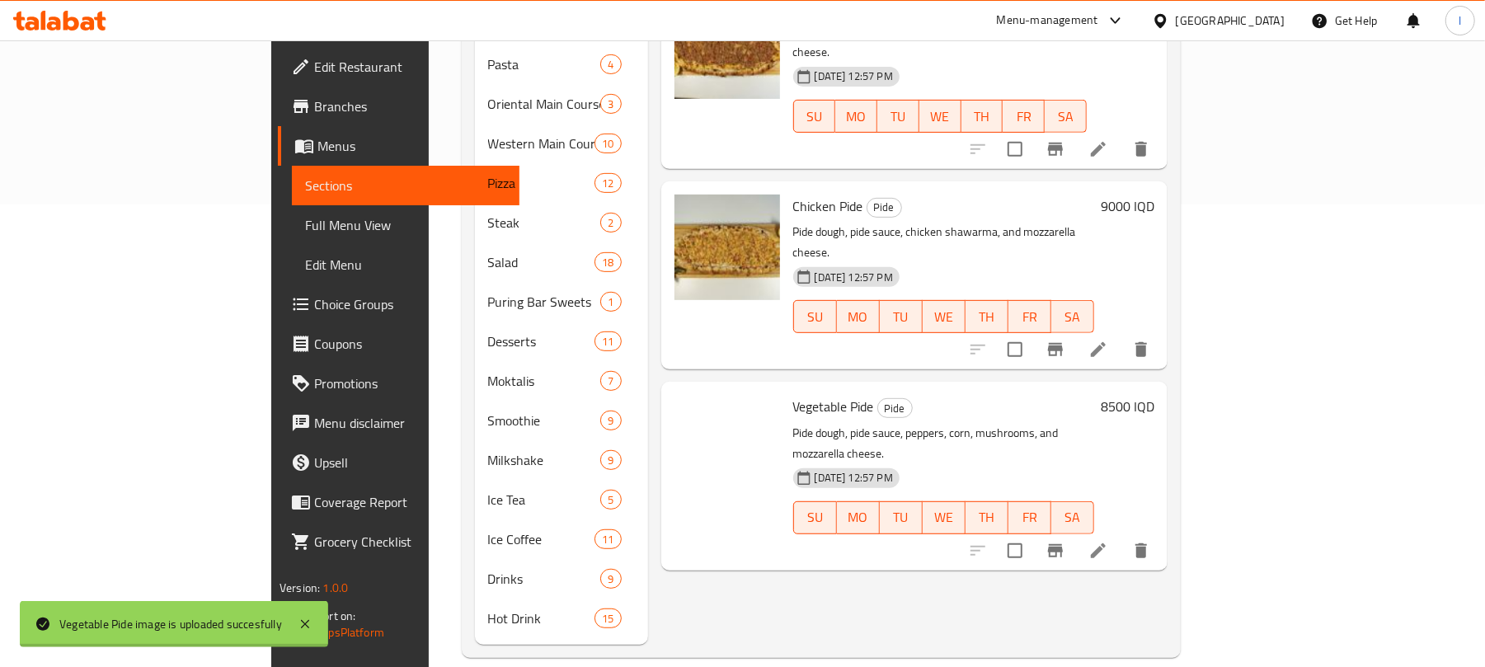
scroll to position [59, 0]
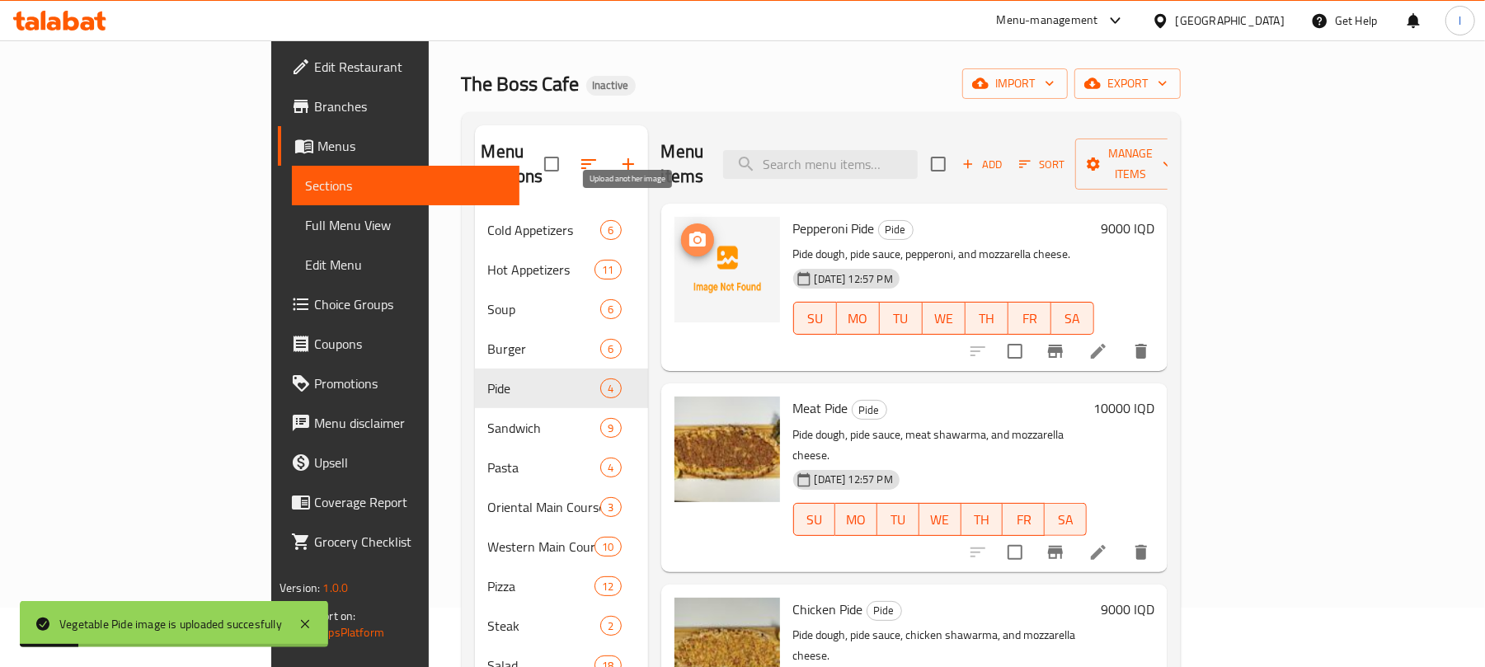
click at [688, 230] on icon "upload picture" at bounding box center [698, 240] width 20 height 20
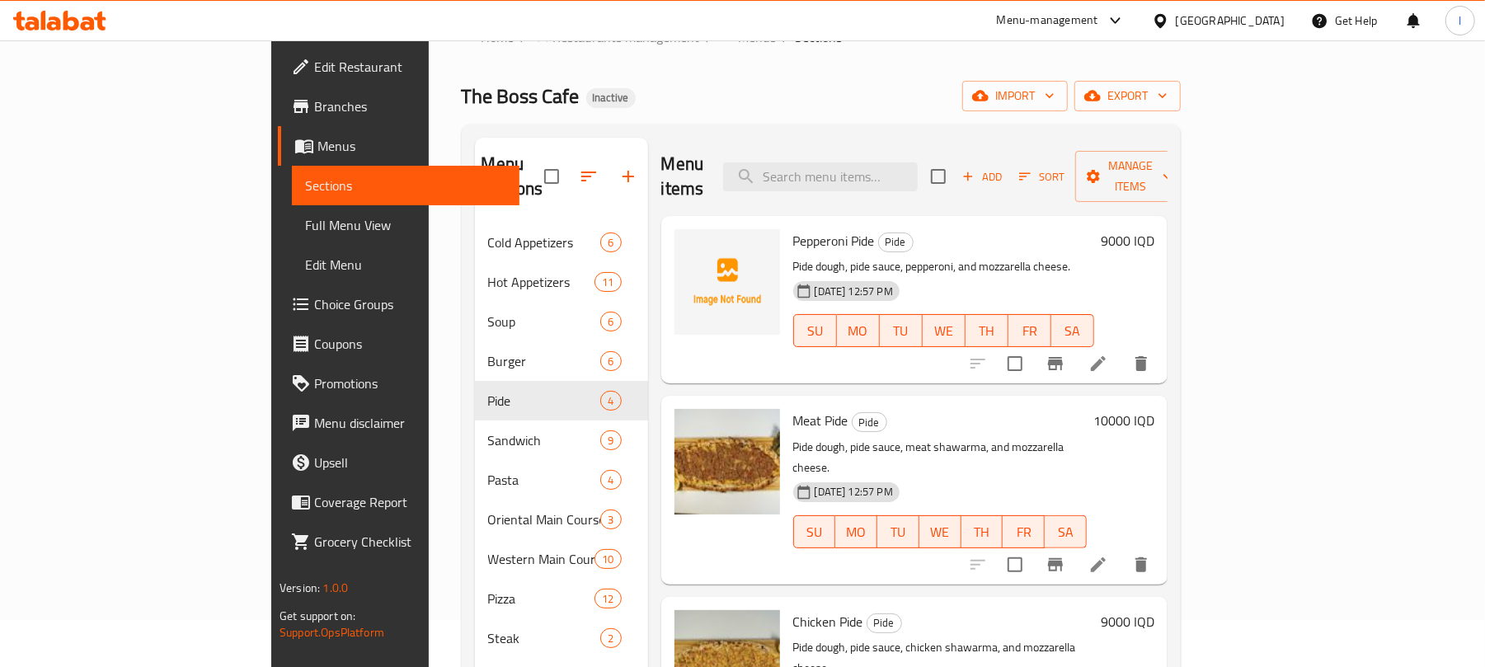
scroll to position [0, 0]
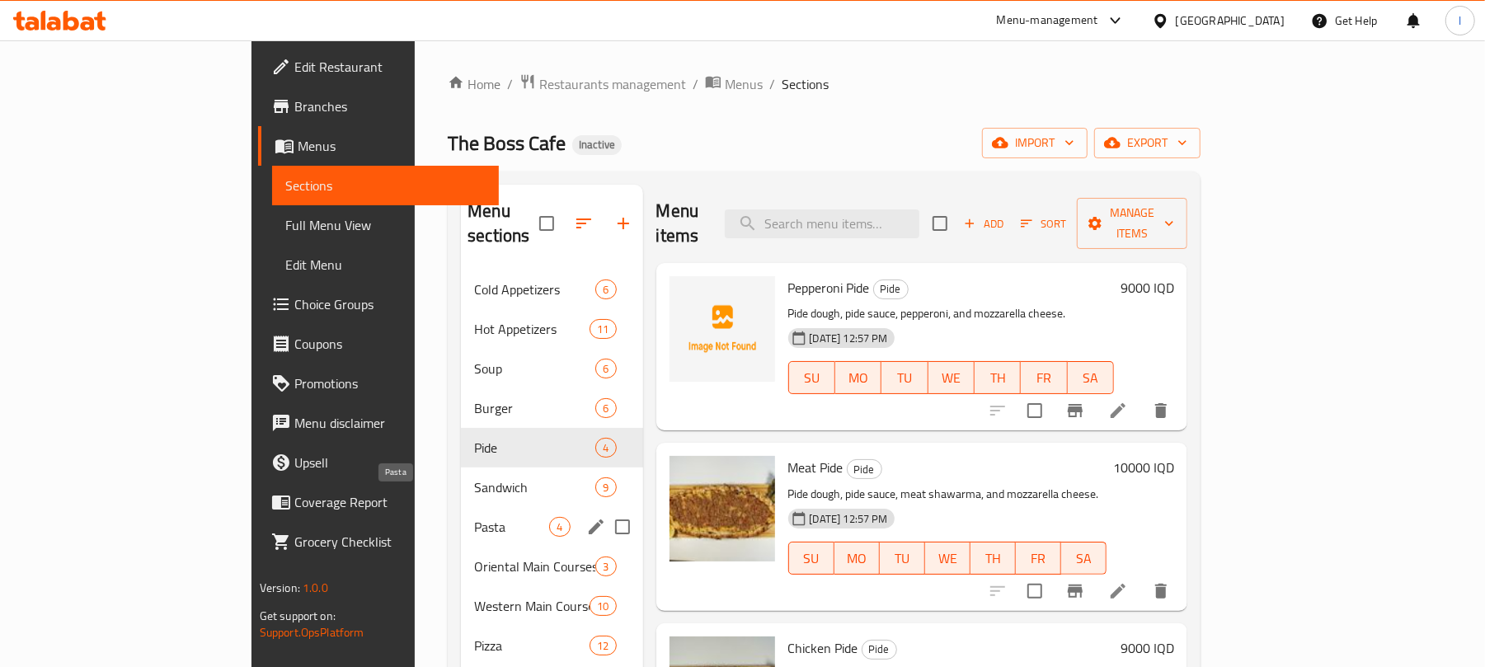
click at [474, 517] on span "Pasta" at bounding box center [511, 527] width 75 height 20
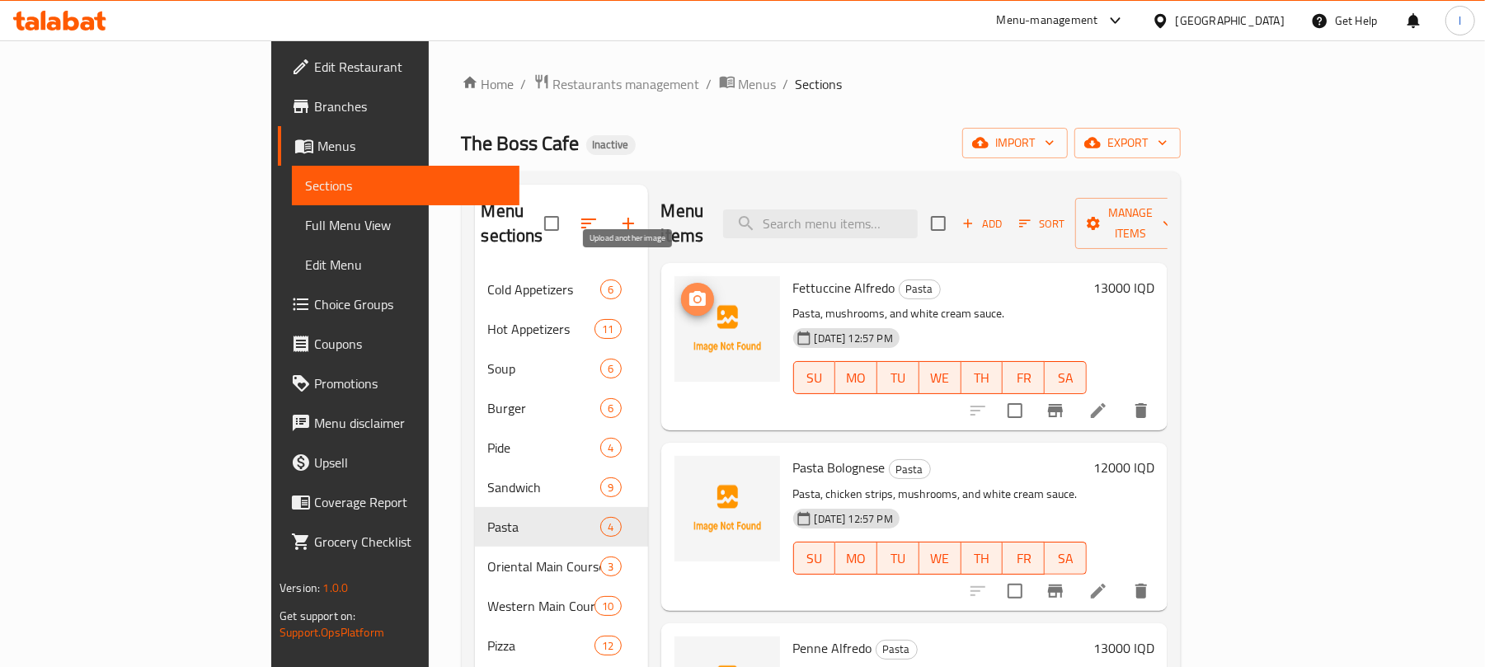
click at [689, 291] on icon "upload picture" at bounding box center [697, 298] width 16 height 15
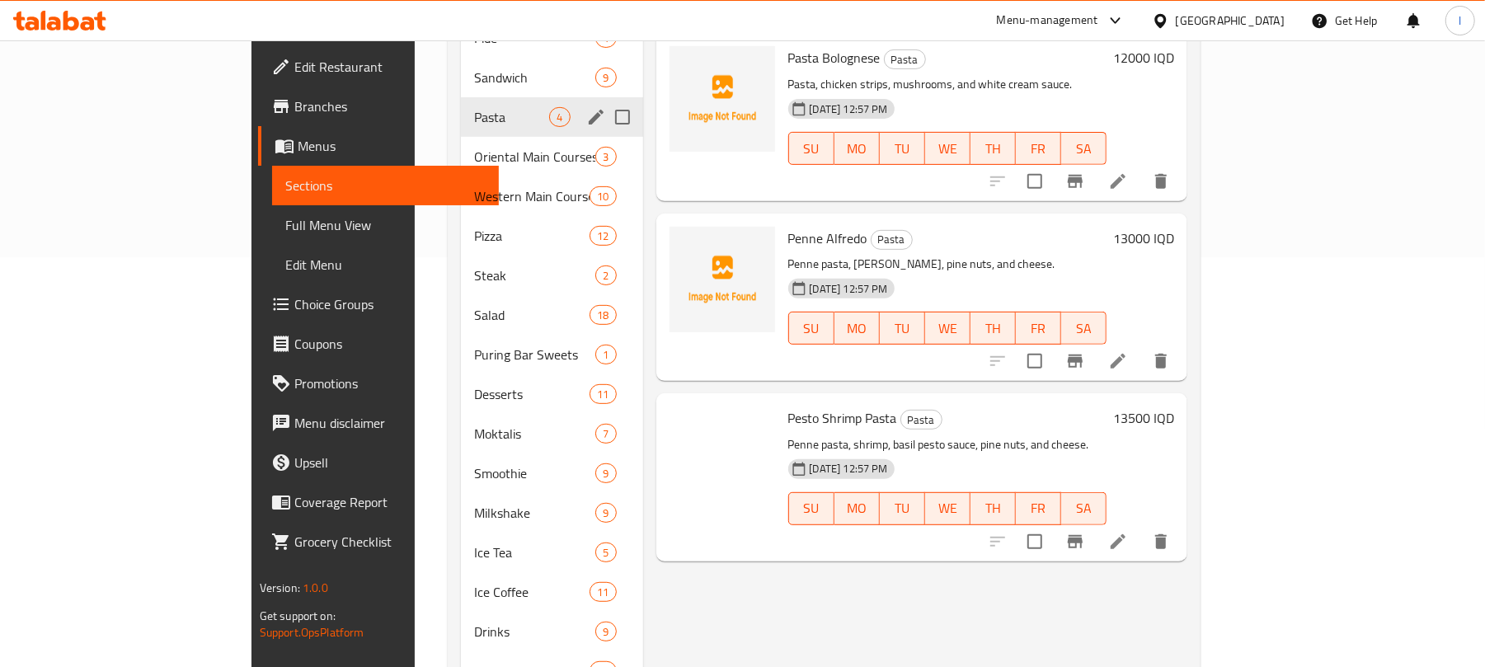
scroll to position [463, 0]
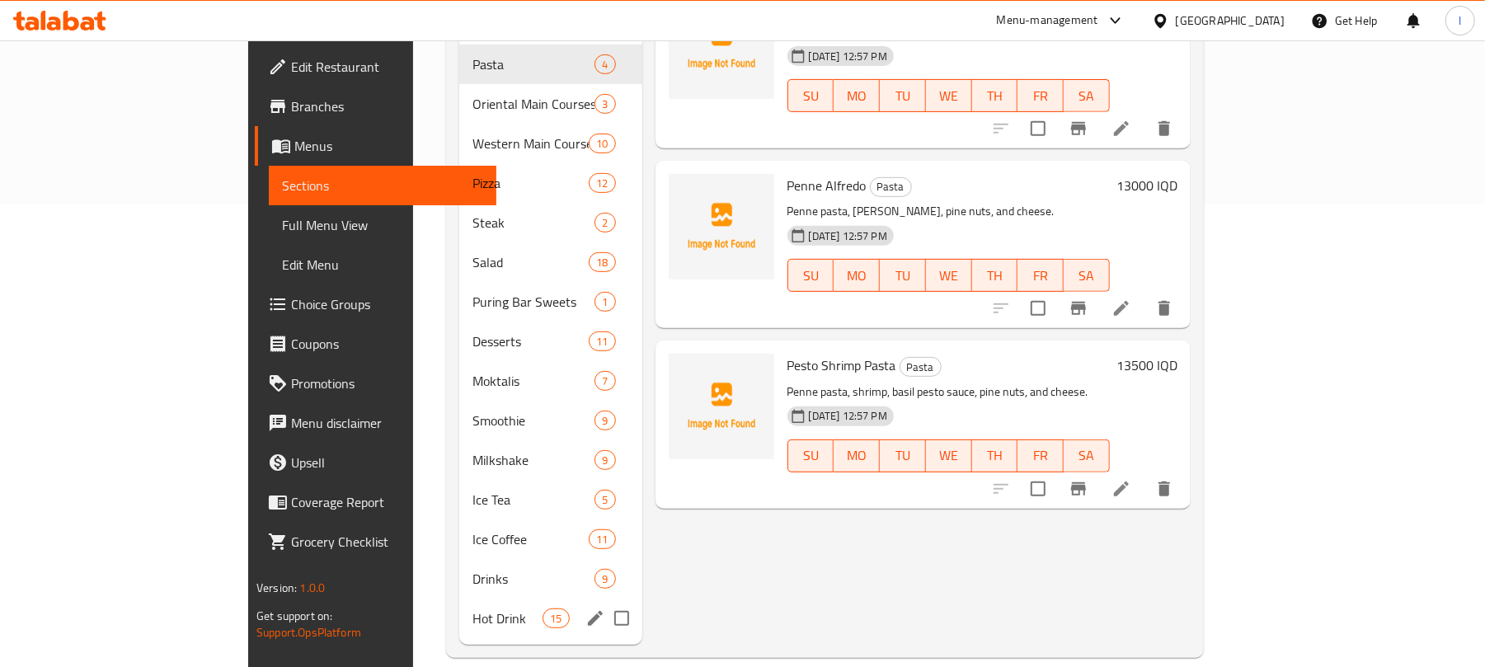
click at [473, 569] on span "Drinks" at bounding box center [534, 579] width 123 height 20
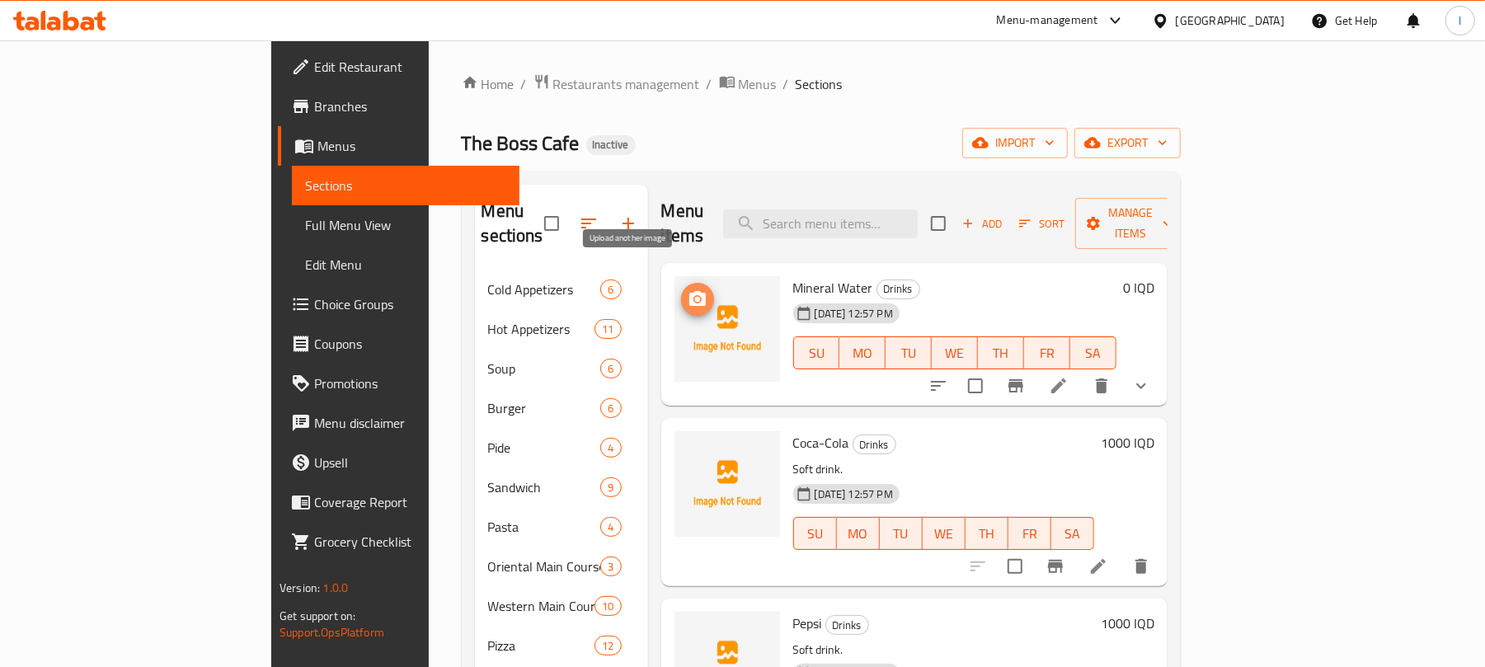
click at [688, 289] on icon "upload picture" at bounding box center [698, 299] width 20 height 20
drag, startPoint x: 806, startPoint y: 264, endPoint x: 723, endPoint y: 271, distance: 82.8
click at [787, 271] on div "Mineral Water Drinks 09-10-2025 12:57 PM SU MO TU WE TH FR SA" at bounding box center [955, 335] width 336 height 130
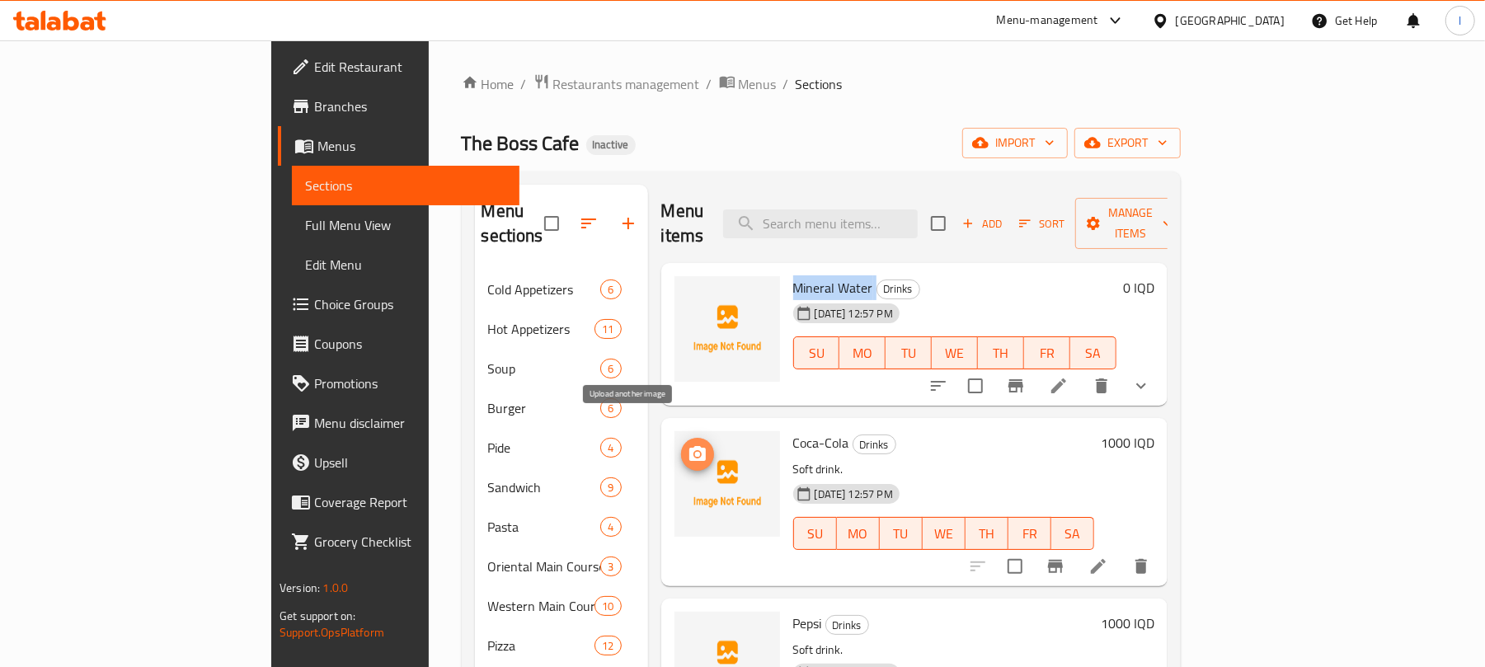
click at [689, 446] on icon "upload picture" at bounding box center [697, 453] width 16 height 15
click at [892, 431] on h6 "Coca-Cola Drinks" at bounding box center [943, 442] width 301 height 23
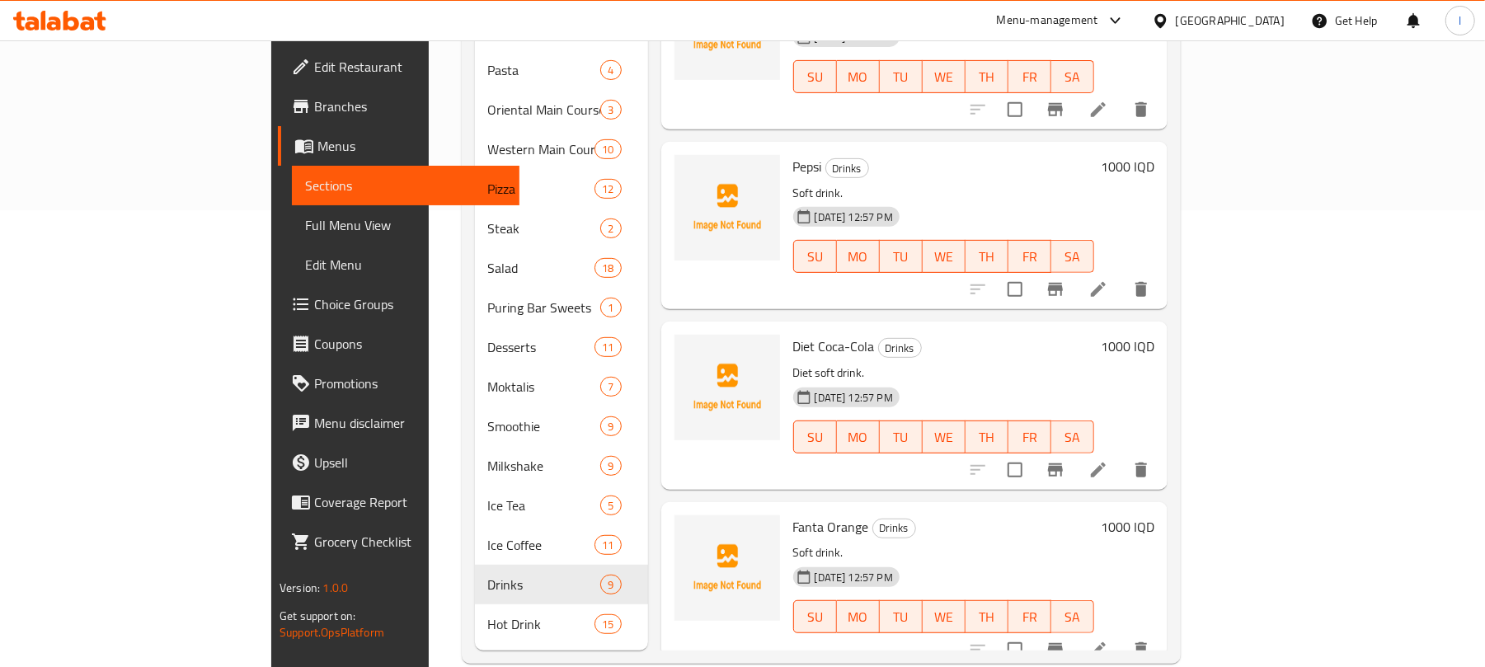
scroll to position [463, 0]
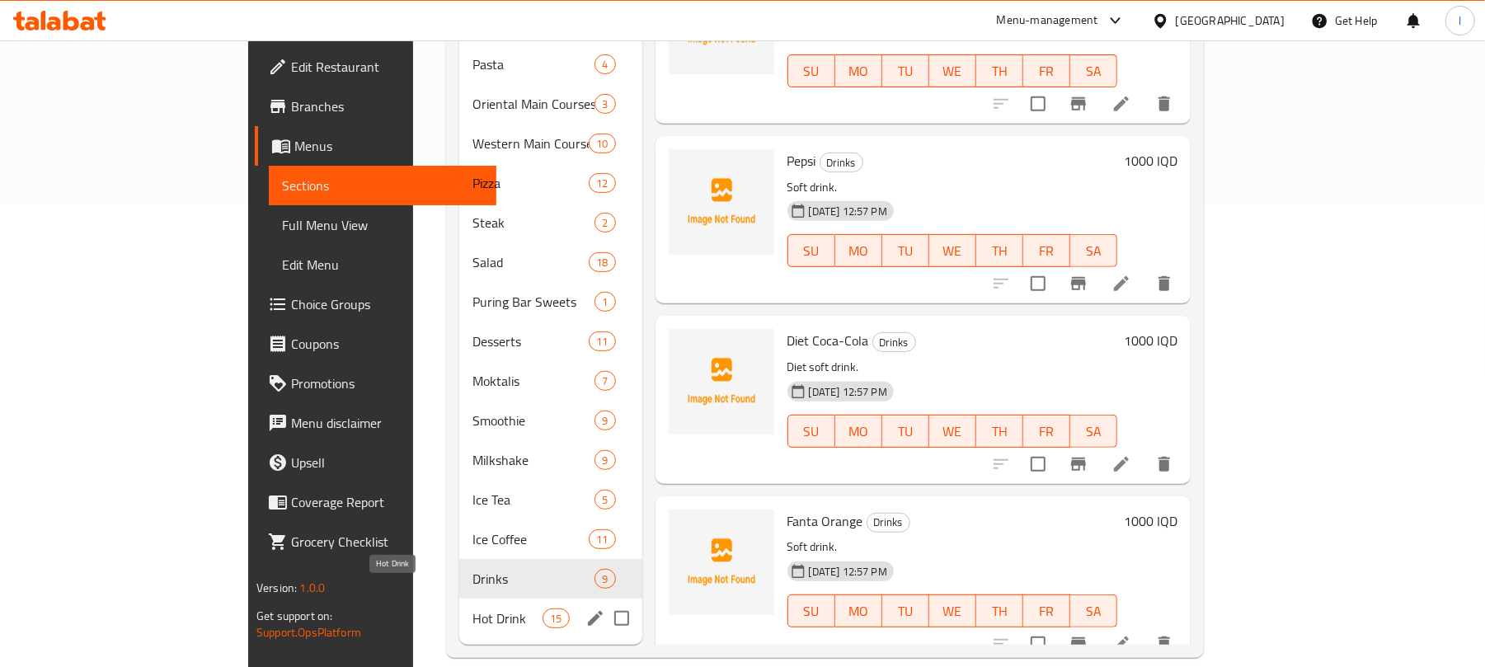
click at [473, 609] on span "Hot Drink" at bounding box center [508, 619] width 70 height 20
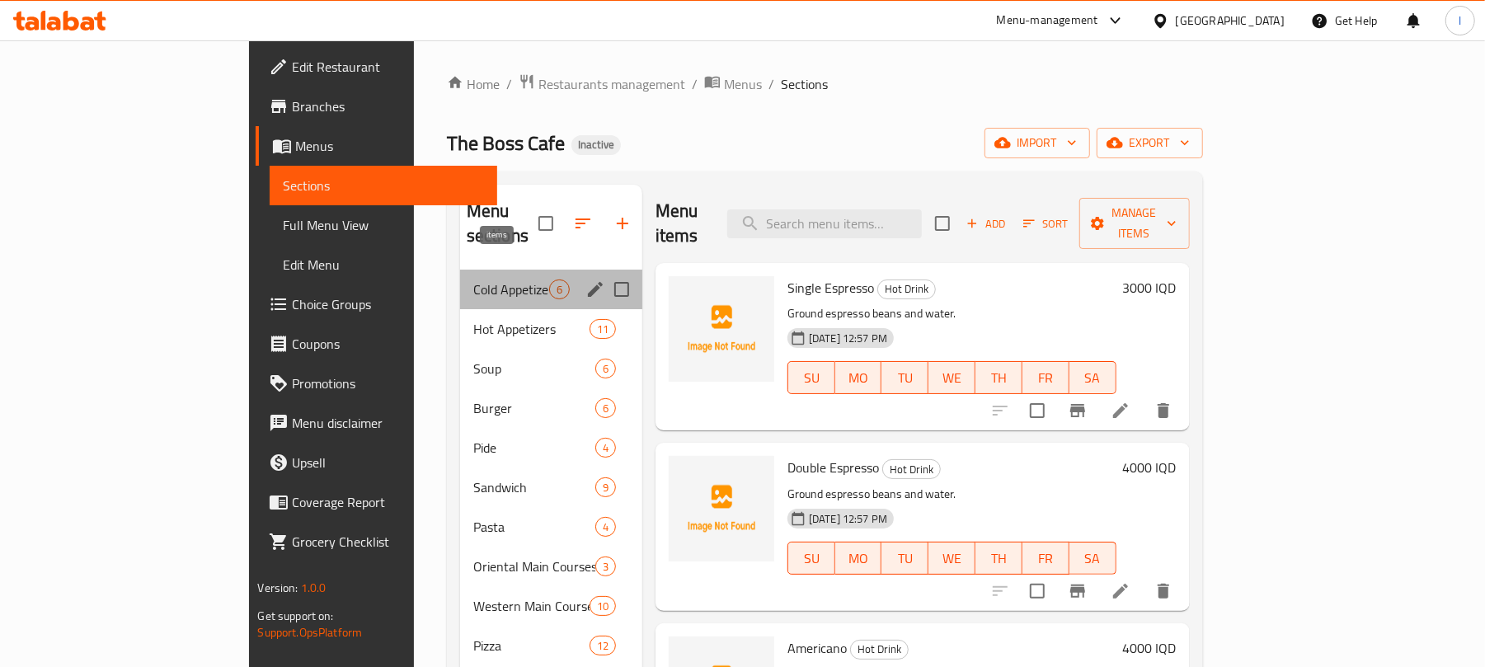
click at [550, 282] on span "6" at bounding box center [559, 290] width 19 height 16
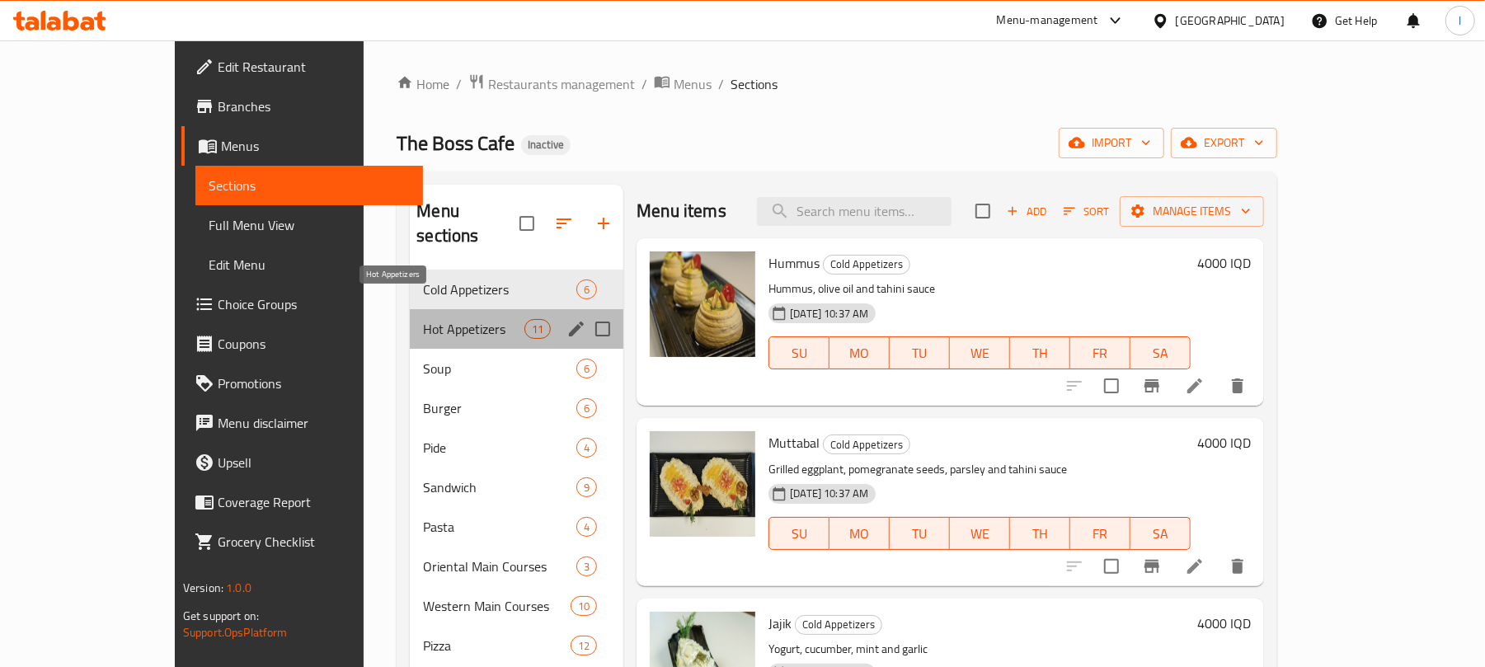
click at [436, 319] on span "Hot Appetizers" at bounding box center [473, 329] width 101 height 20
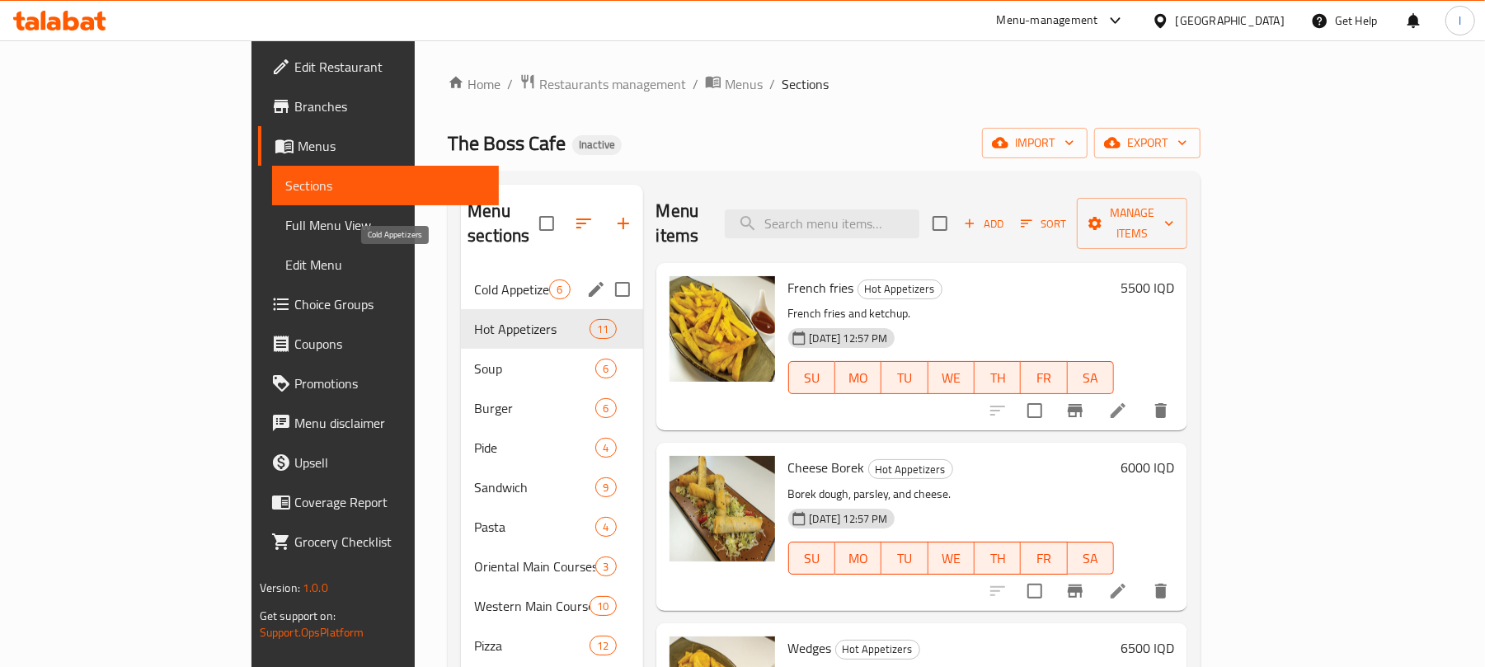
click at [474, 280] on span "Cold Appetizers" at bounding box center [511, 290] width 75 height 20
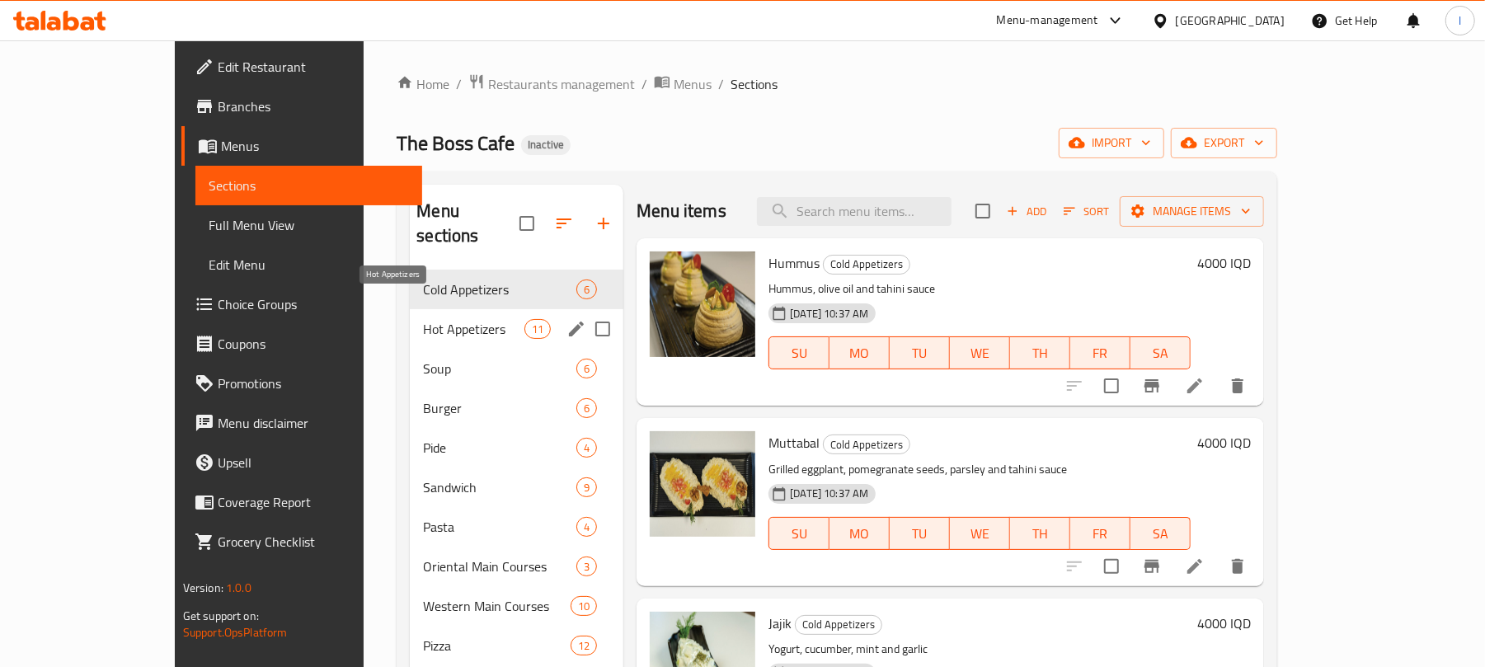
click at [423, 319] on span "Hot Appetizers" at bounding box center [473, 329] width 101 height 20
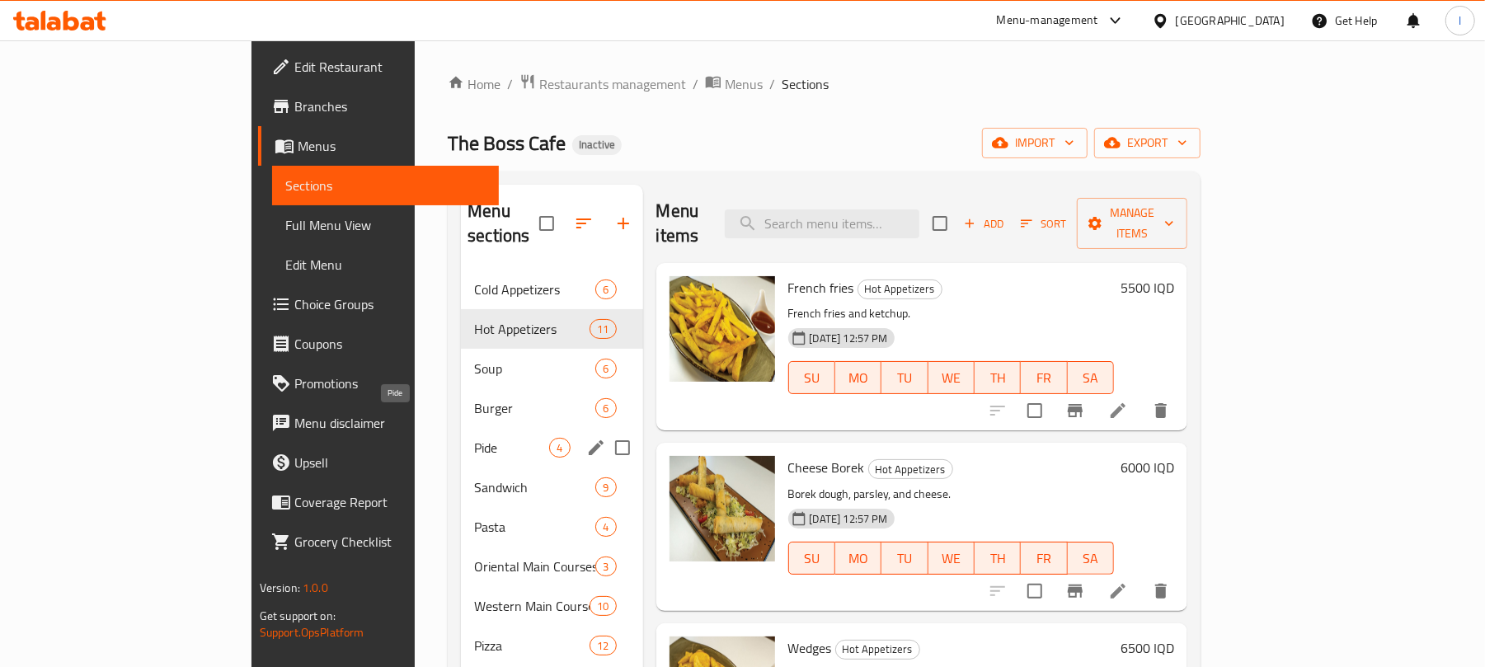
click at [474, 438] on span "Pide" at bounding box center [511, 448] width 75 height 20
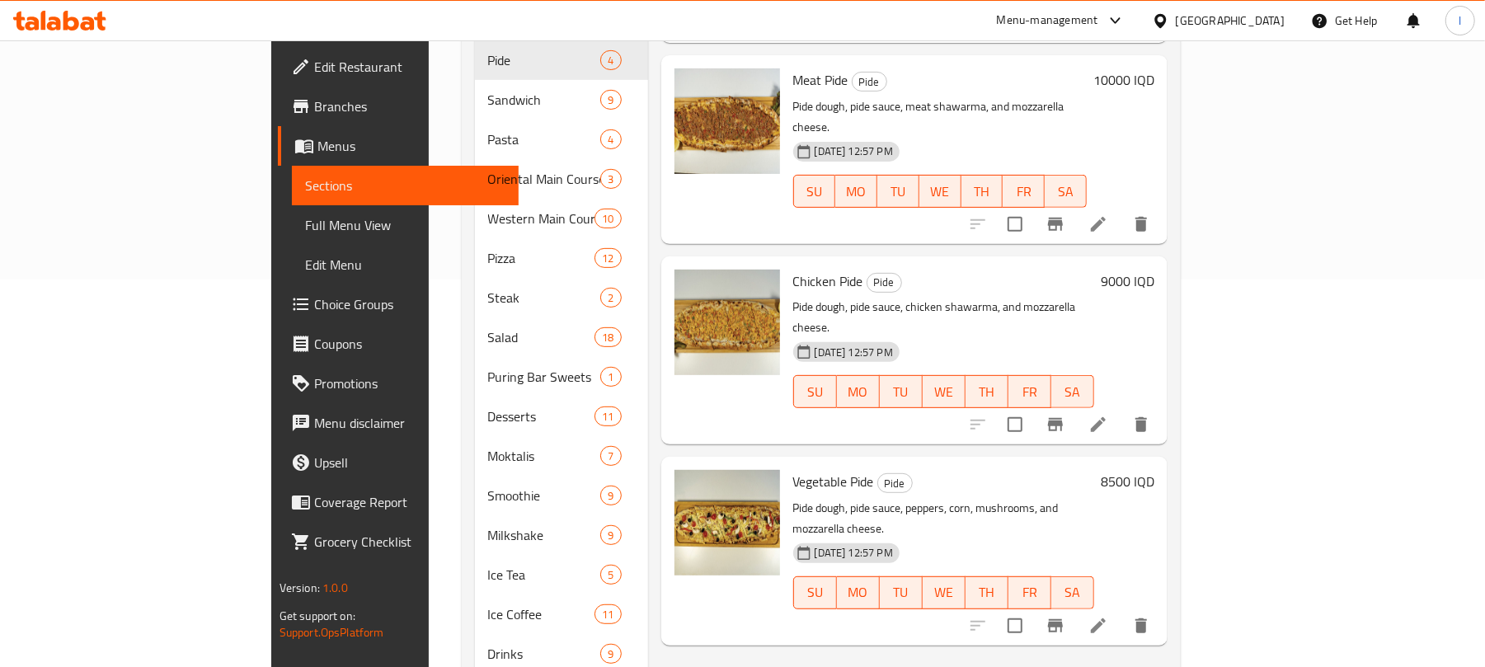
scroll to position [463, 0]
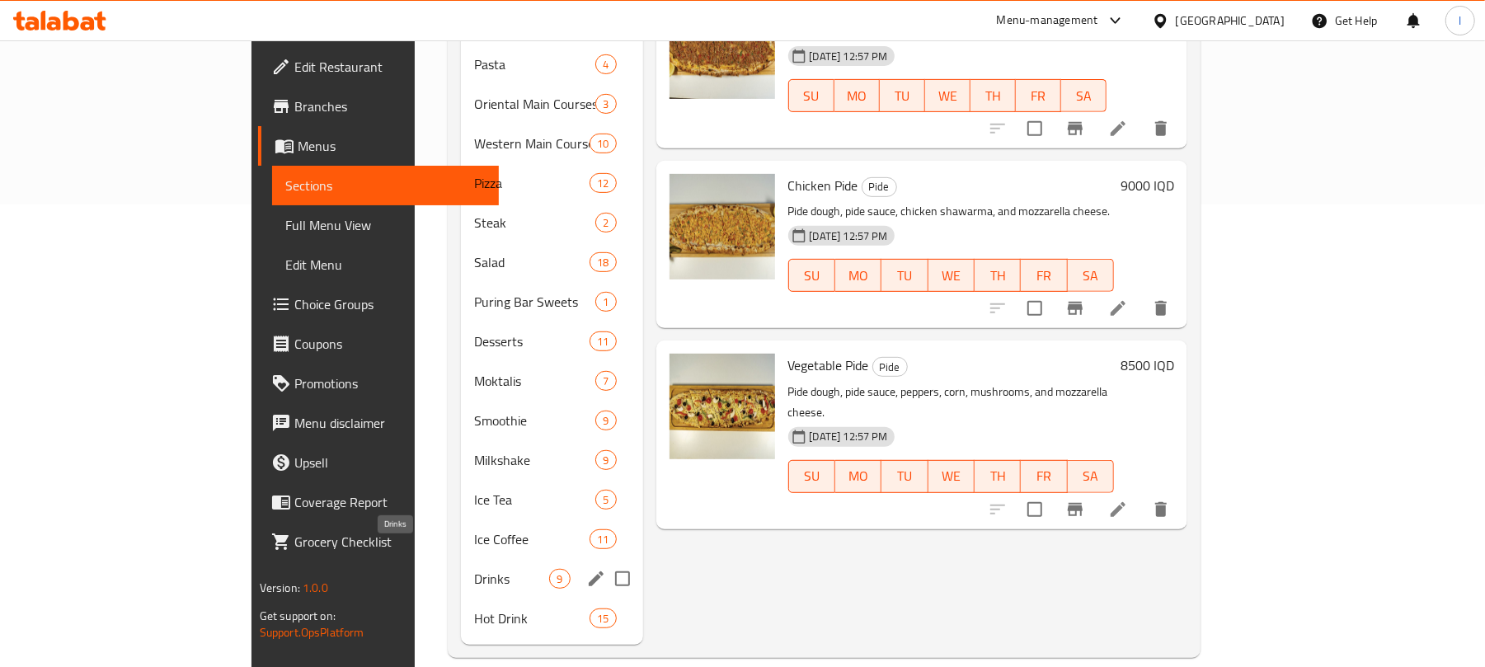
click at [474, 569] on span "Drinks" at bounding box center [511, 579] width 75 height 20
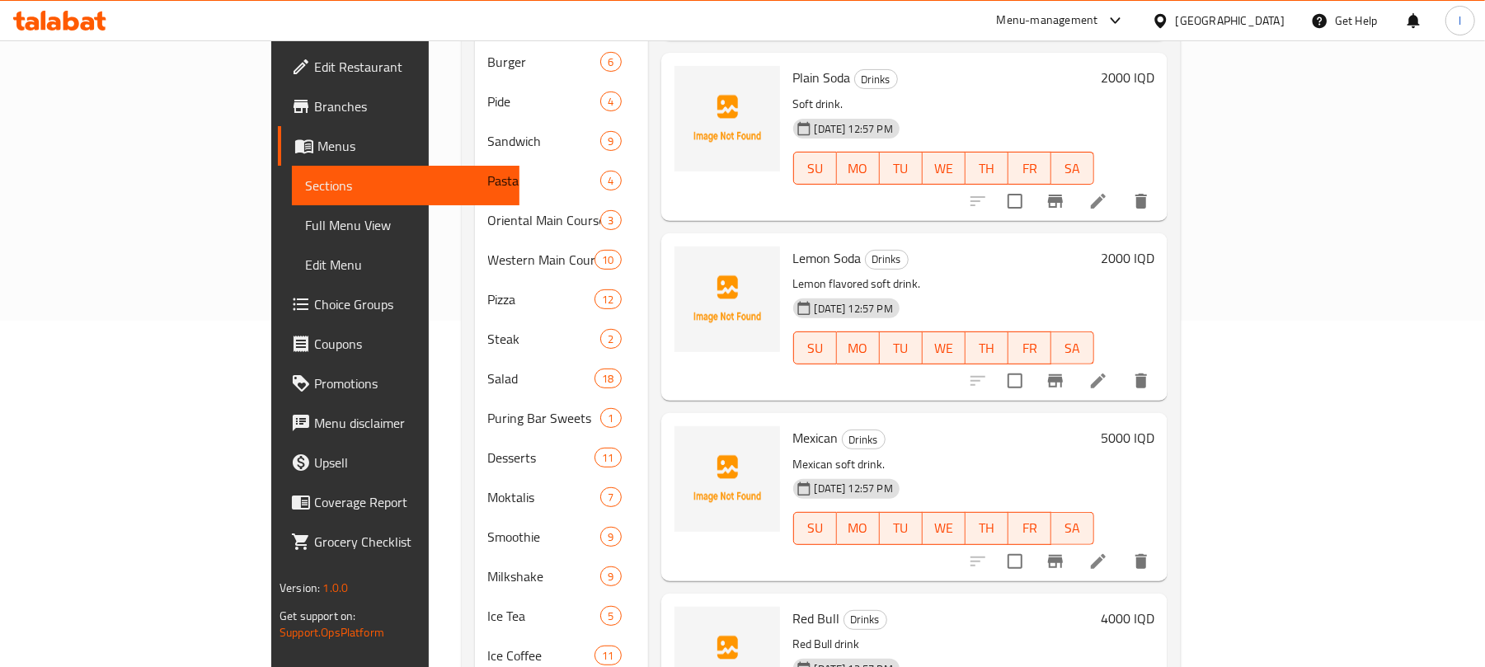
scroll to position [463, 0]
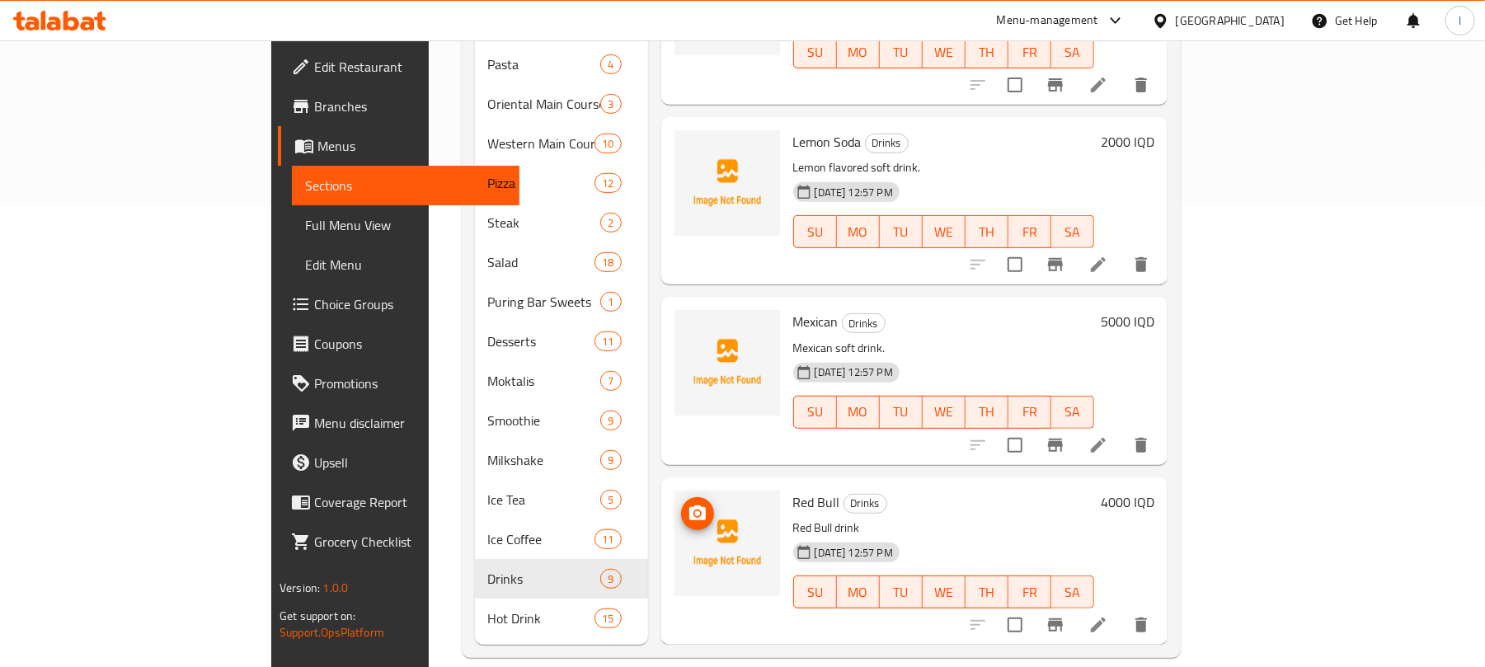
click at [681, 504] on span "upload picture" at bounding box center [697, 514] width 33 height 20
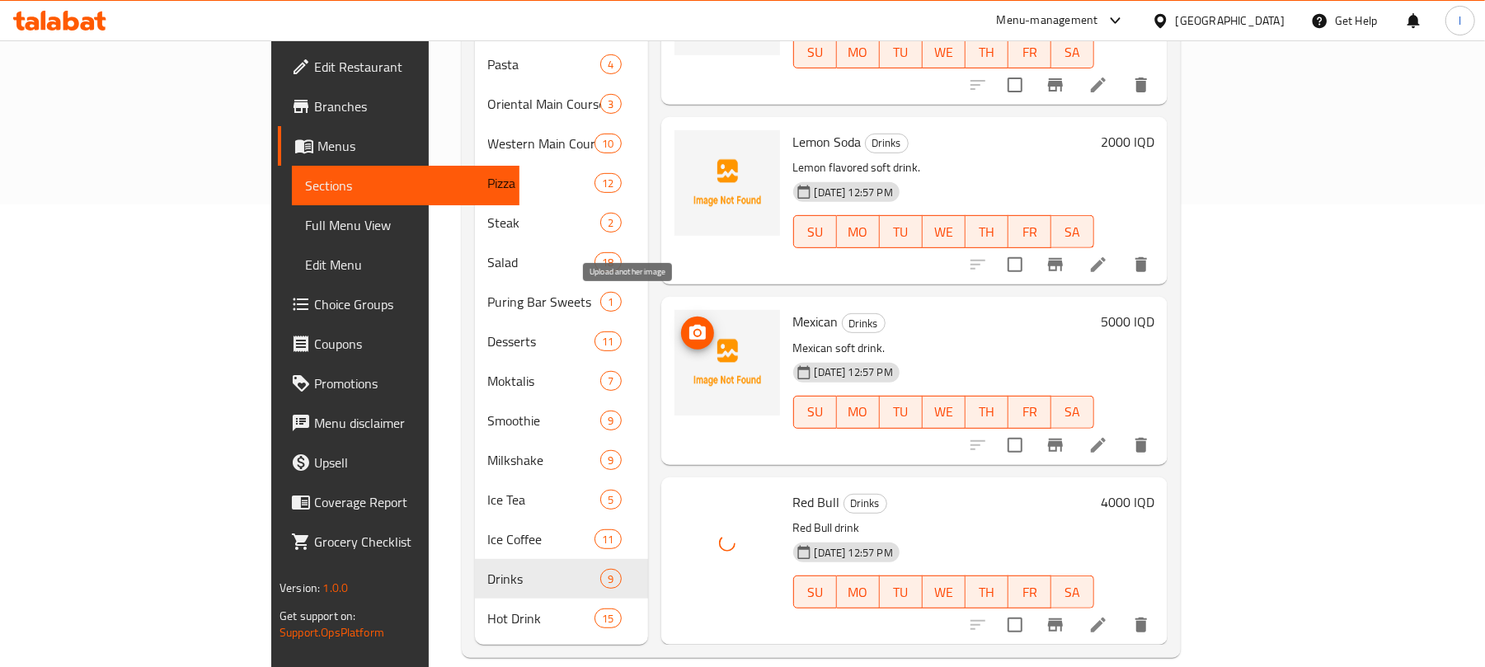
click at [681, 317] on button "upload picture" at bounding box center [697, 333] width 33 height 33
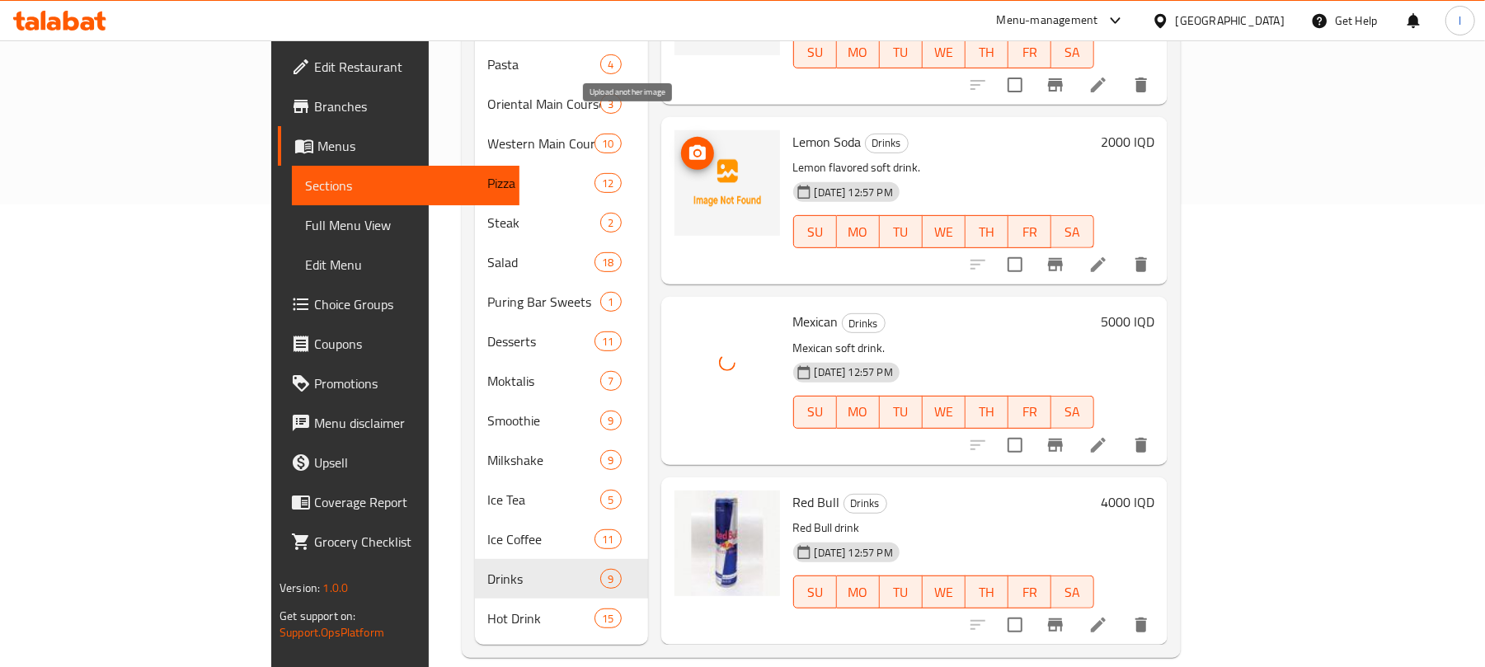
click at [688, 144] on icon "upload picture" at bounding box center [698, 154] width 20 height 20
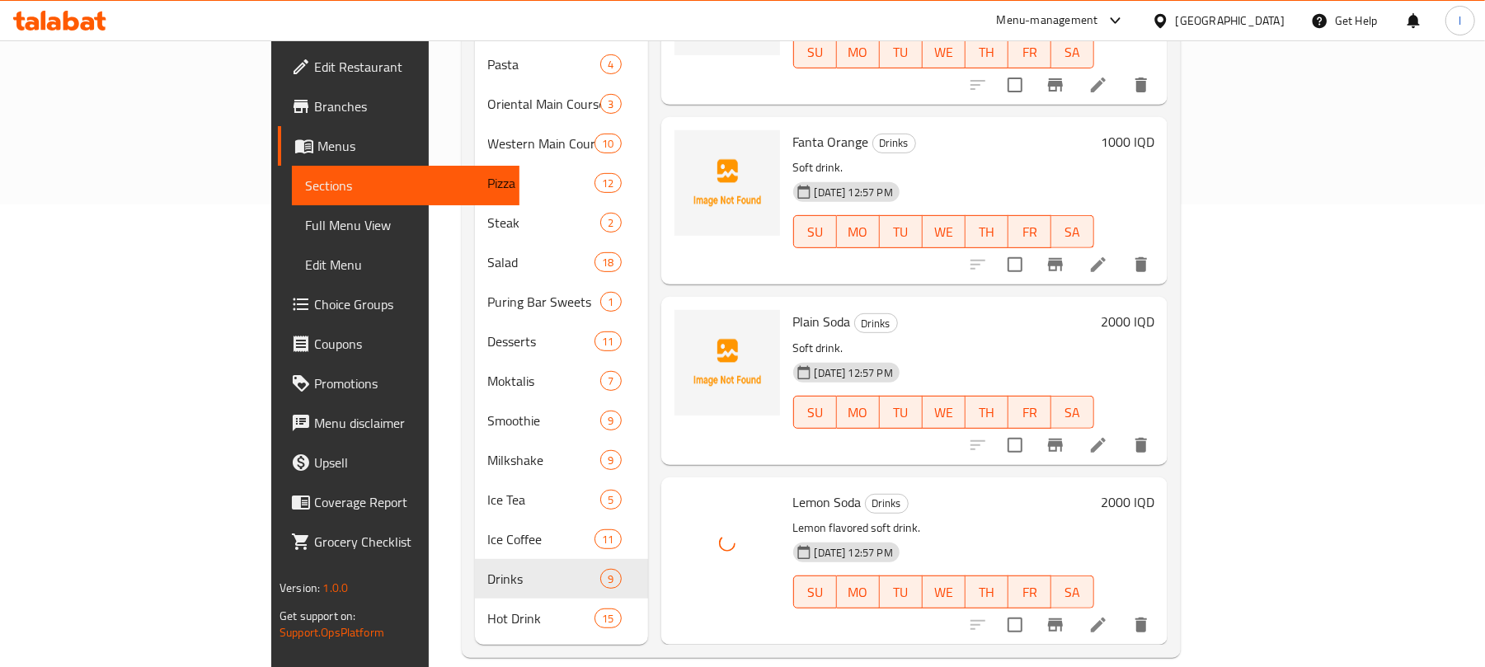
scroll to position [336, 0]
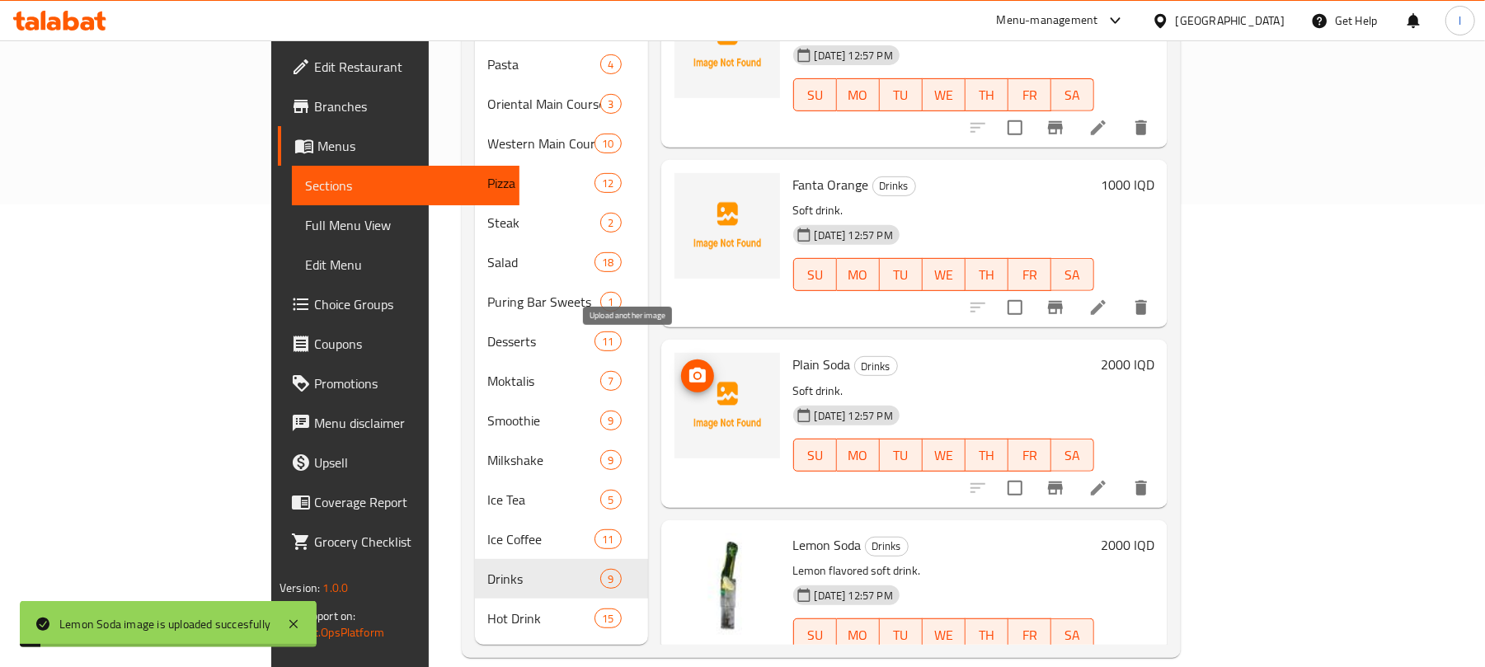
click at [681, 366] on span "upload picture" at bounding box center [697, 376] width 33 height 20
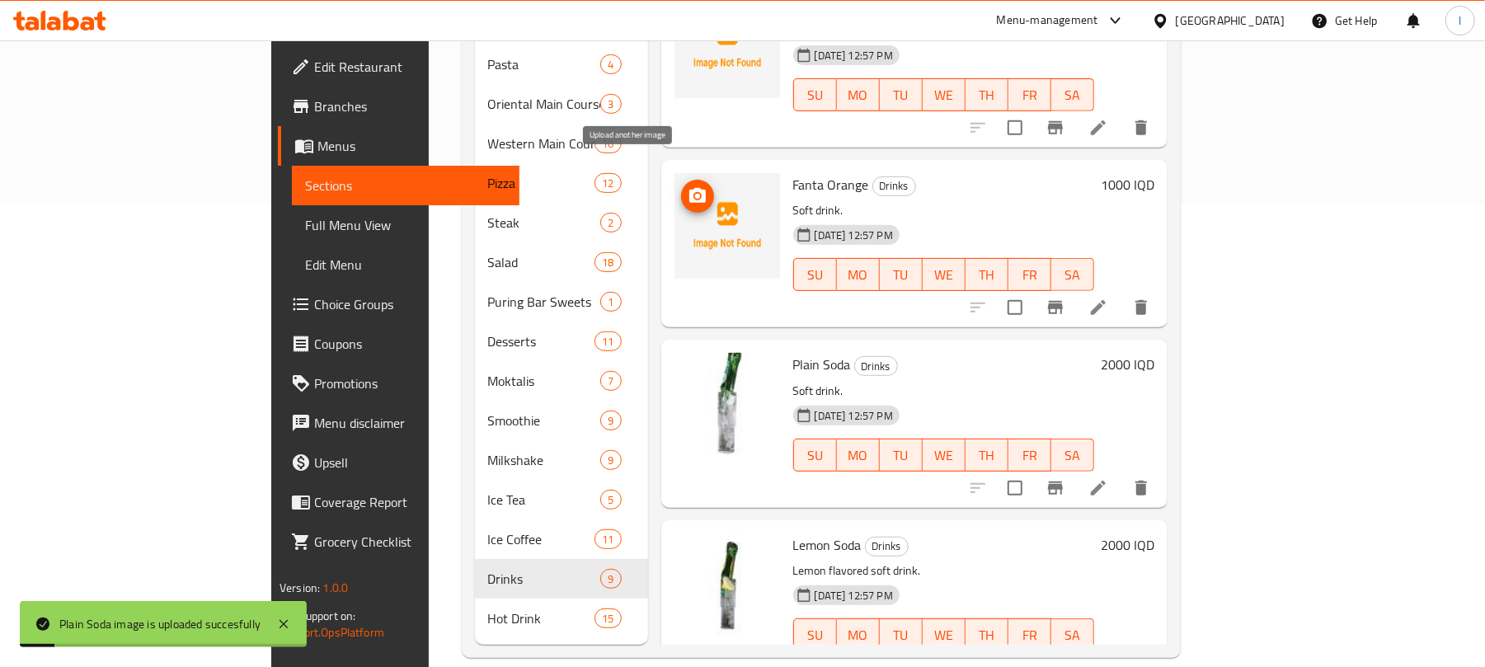
click at [694, 194] on circle "upload picture" at bounding box center [696, 196] width 5 height 5
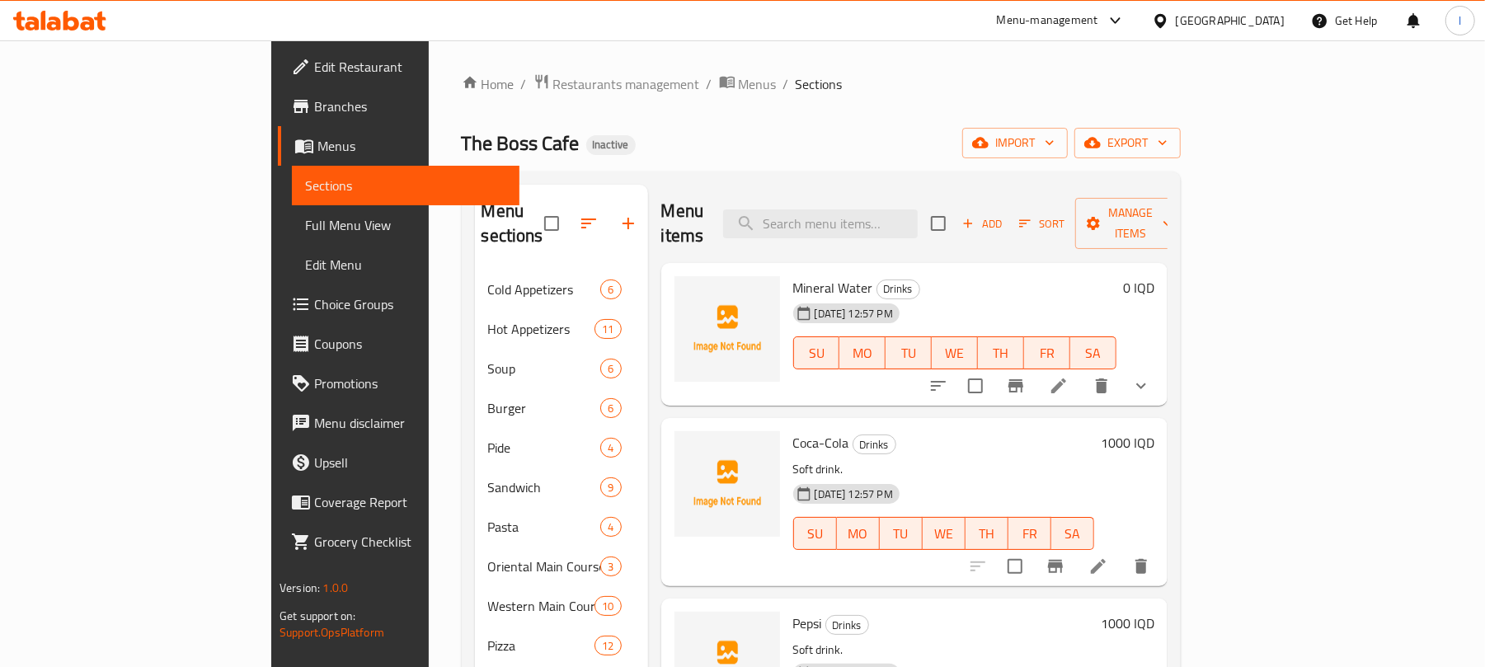
scroll to position [740, 0]
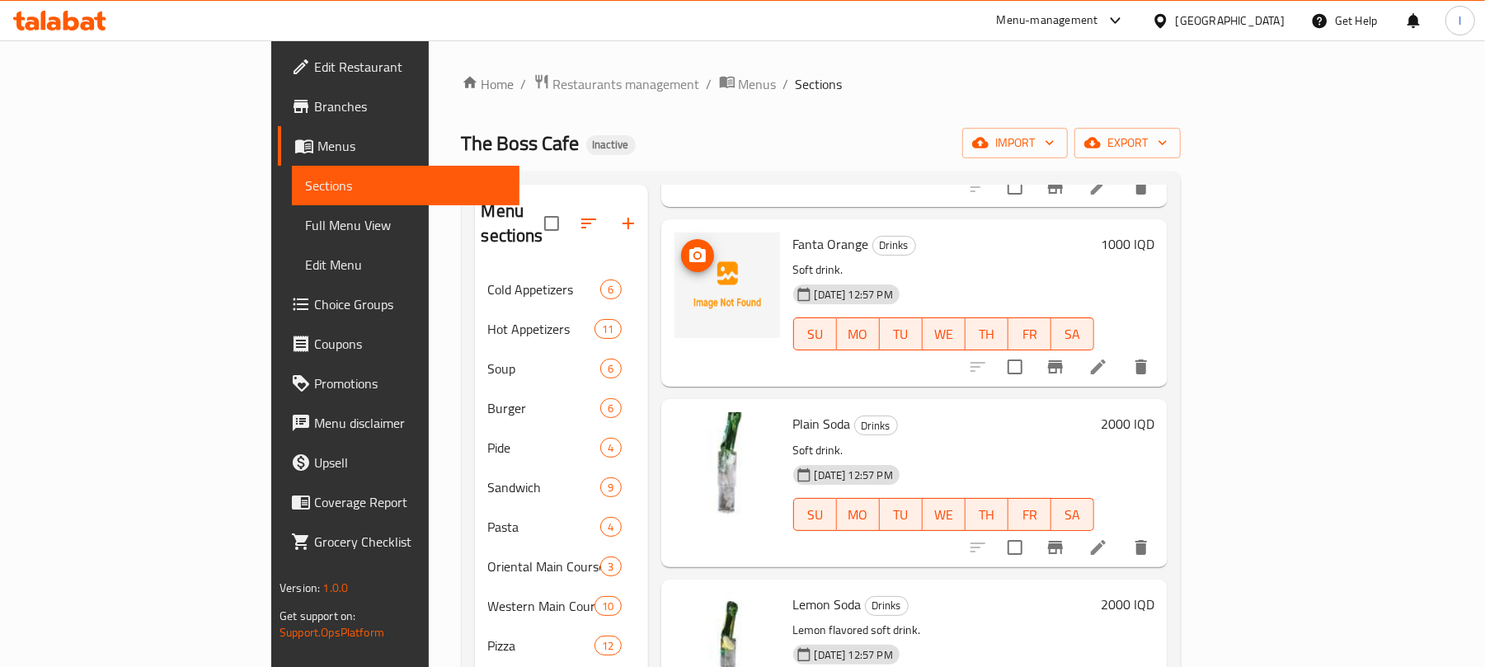
click at [689, 247] on icon "upload picture" at bounding box center [697, 254] width 16 height 15
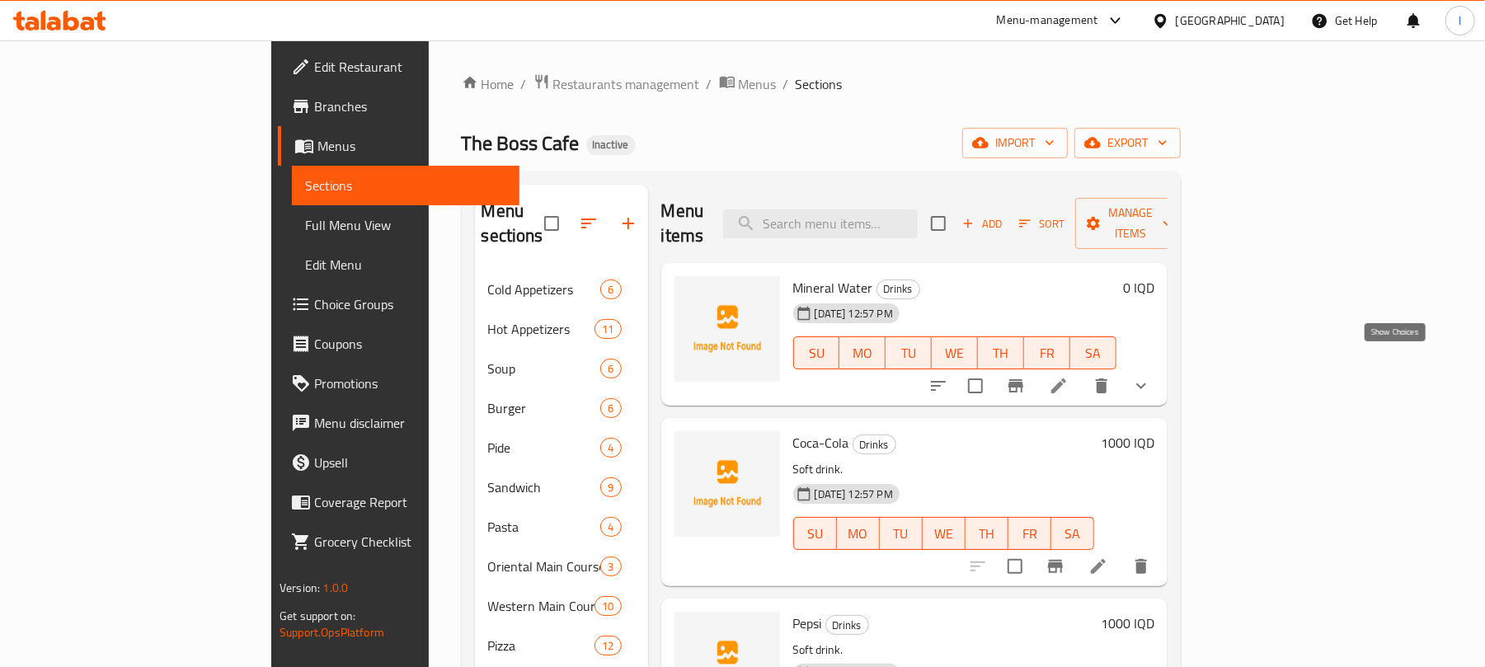
click at [1151, 376] on icon "show more" at bounding box center [1142, 386] width 20 height 20
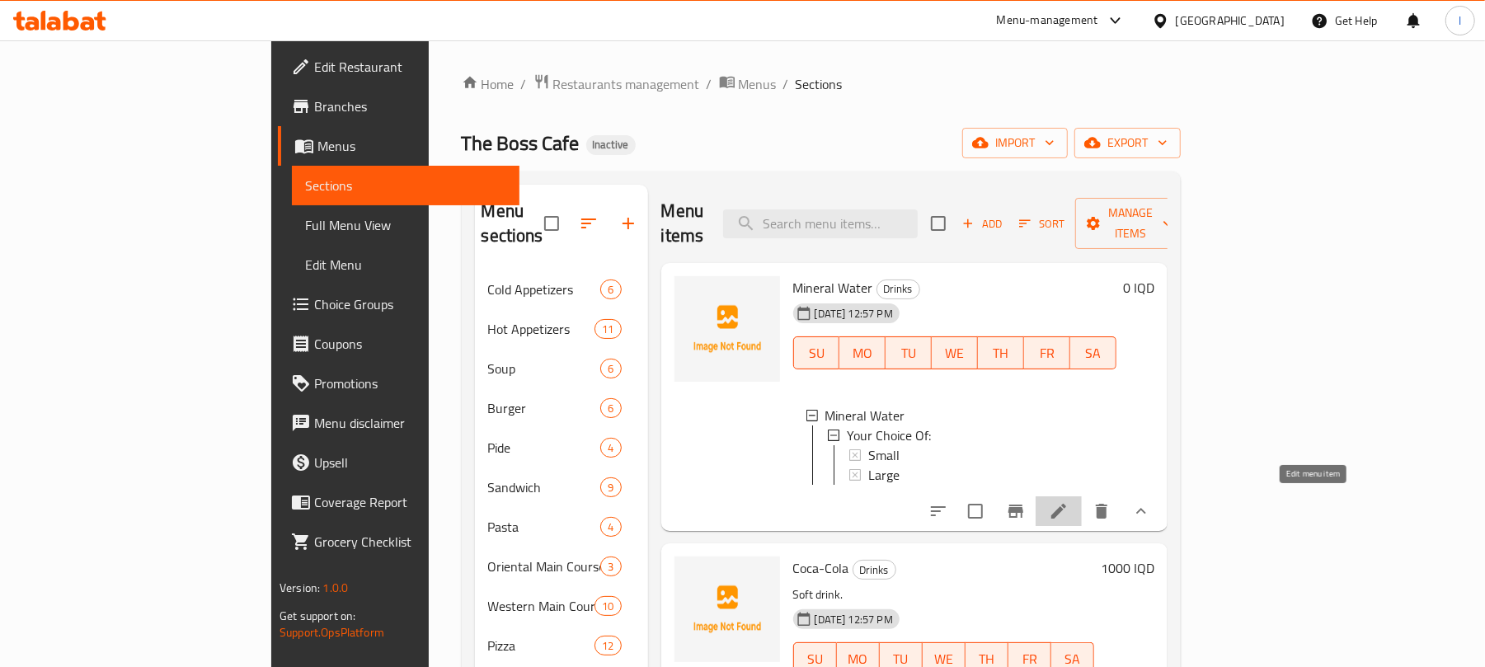
click at [1069, 501] on icon at bounding box center [1059, 511] width 20 height 20
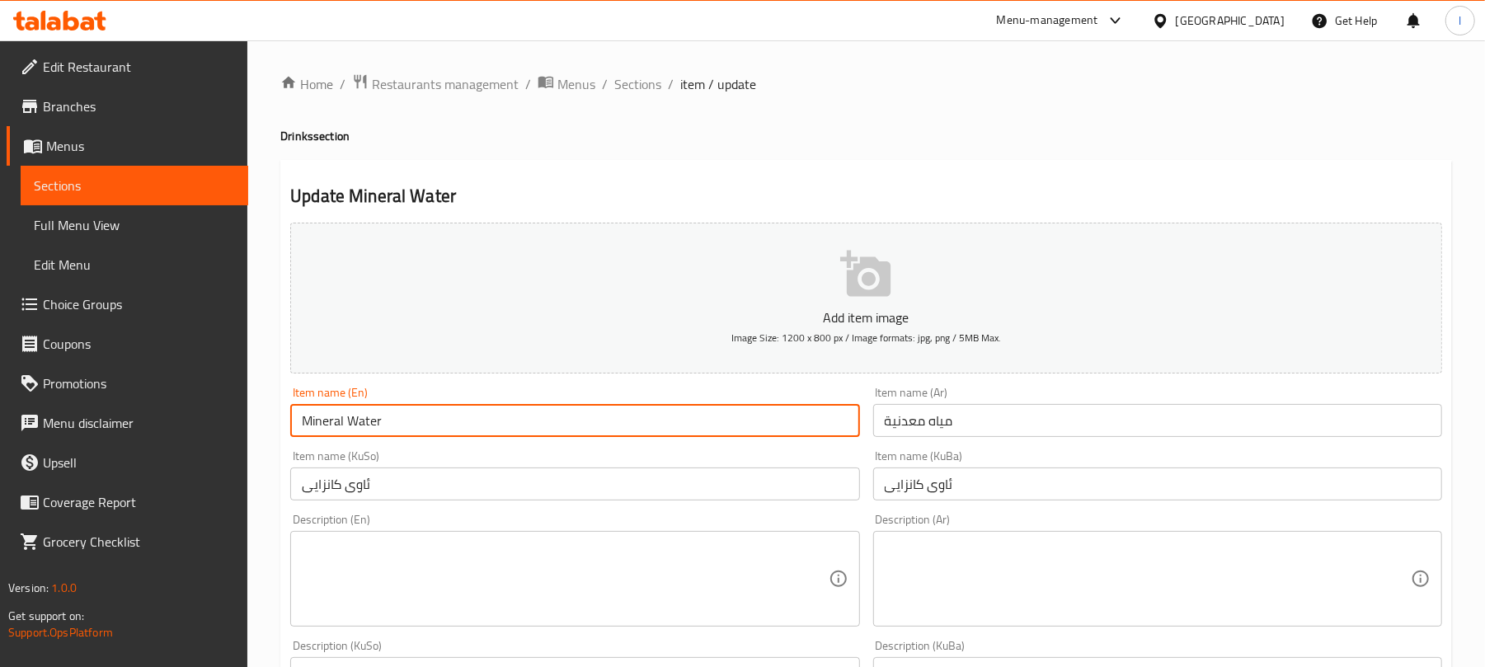
drag, startPoint x: 407, startPoint y: 416, endPoint x: 272, endPoint y: 416, distance: 134.4
type input "Mineral Water - Small"
click at [981, 424] on input "مياه معدنية" at bounding box center [1157, 420] width 569 height 33
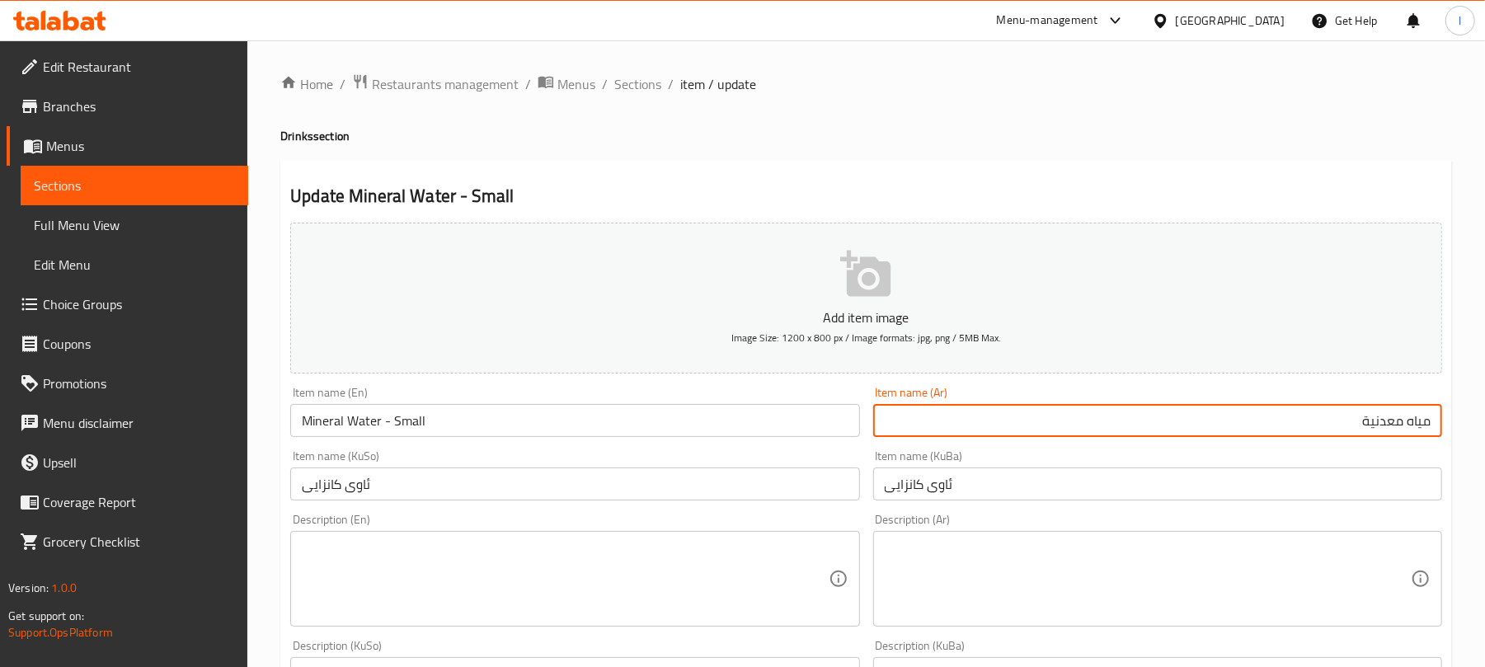
type input "مياه معدنية - صغير"
click at [459, 480] on input "ئاوی کانزایی" at bounding box center [574, 484] width 569 height 33
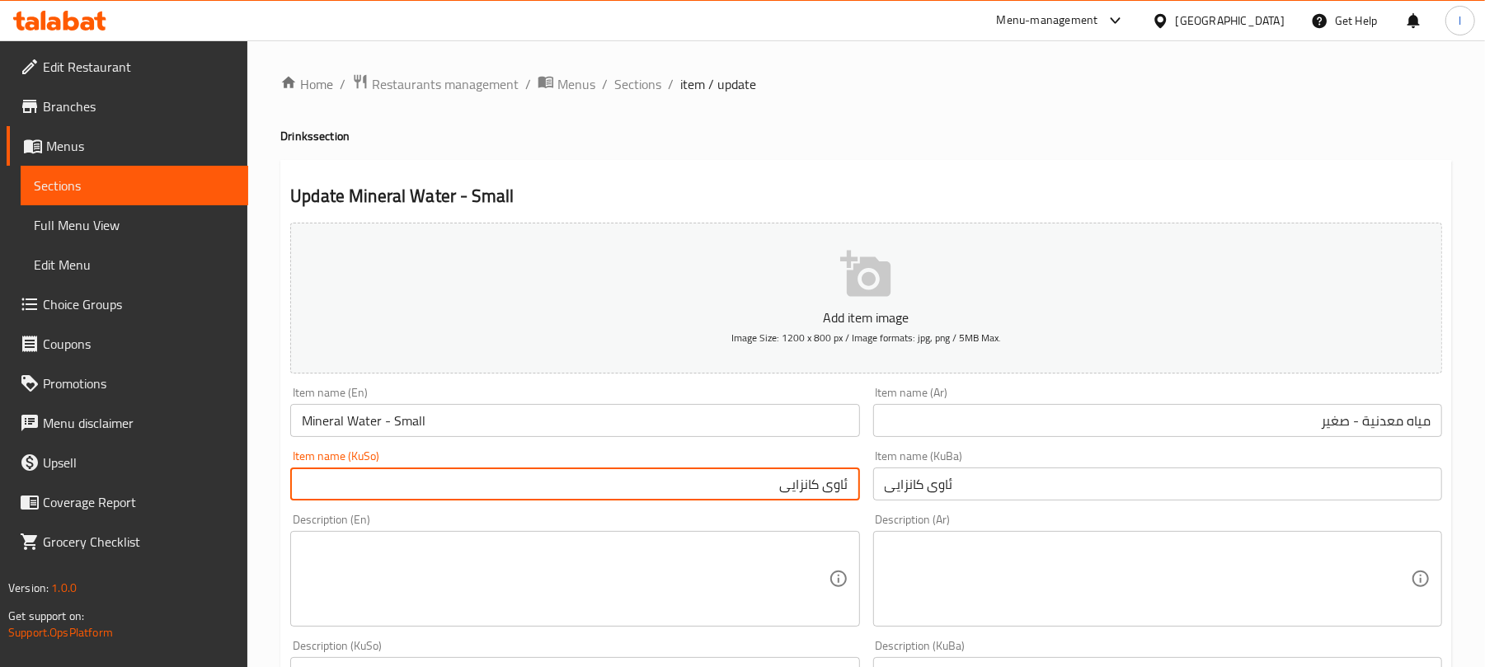
click at [502, 501] on input "ئاوی کانزایی" at bounding box center [574, 484] width 569 height 33
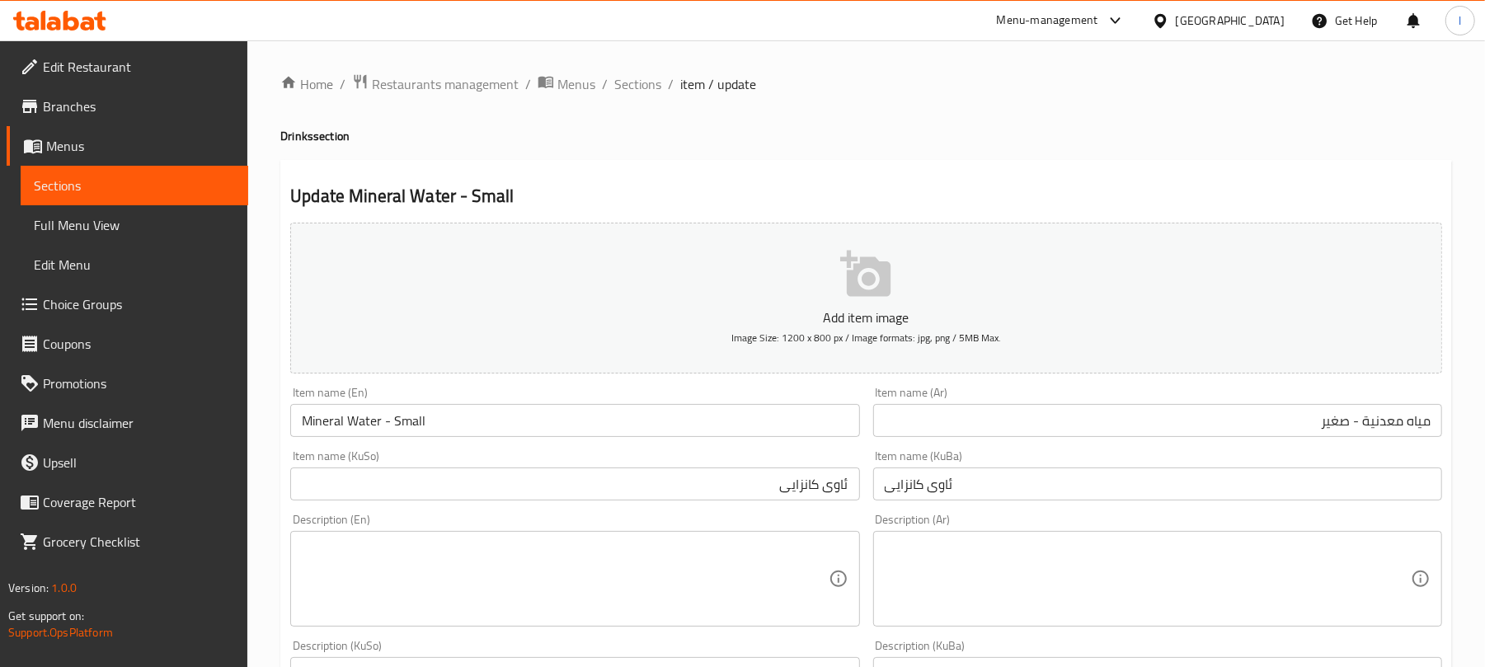
click at [625, 464] on div "Item name (KuSo) ئاوی کانزایی Item name (KuSo)" at bounding box center [574, 475] width 569 height 50
click at [654, 475] on input "ئاوی کانزایی" at bounding box center [574, 484] width 569 height 33
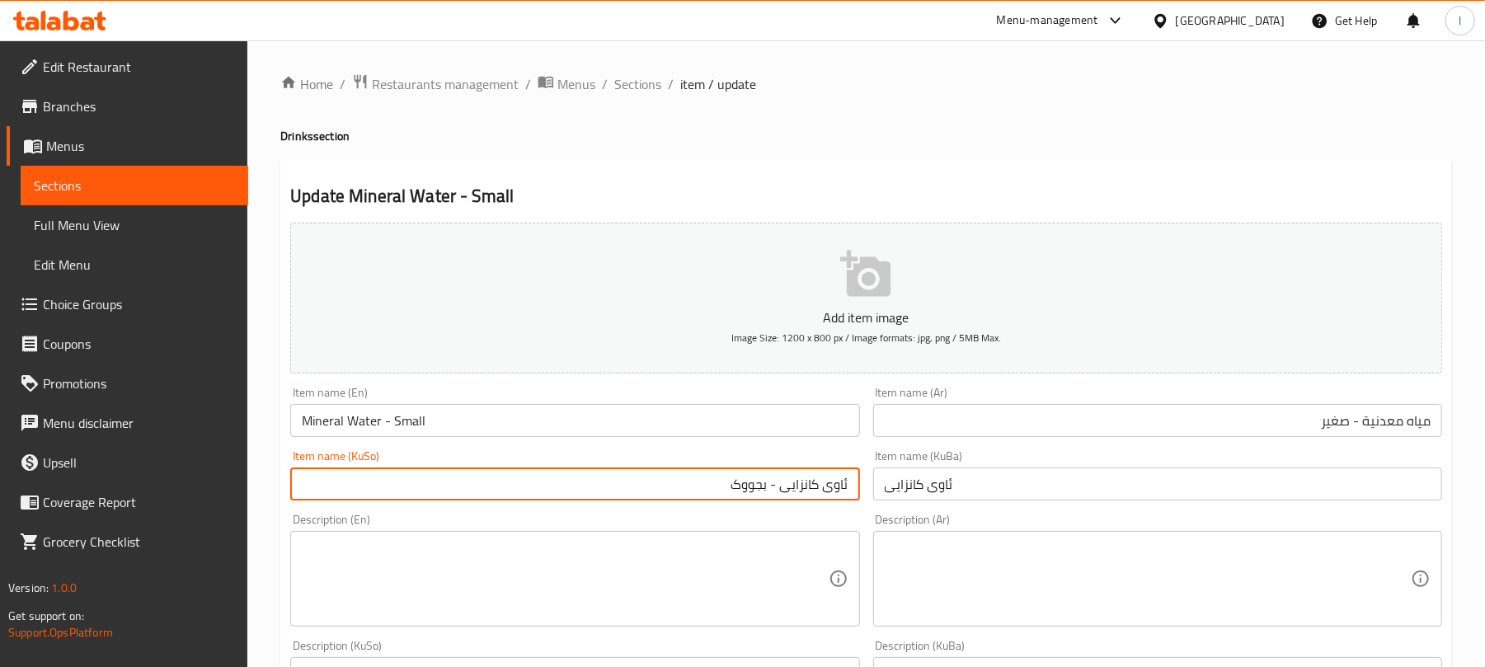
click at [754, 483] on input "ئاوی کانزایی - بجووک" at bounding box center [574, 484] width 569 height 33
click at [759, 479] on input "ئاوی کانزایی - بچووک" at bounding box center [574, 484] width 569 height 33
type input "ئاوی کانزایی - بچووک"
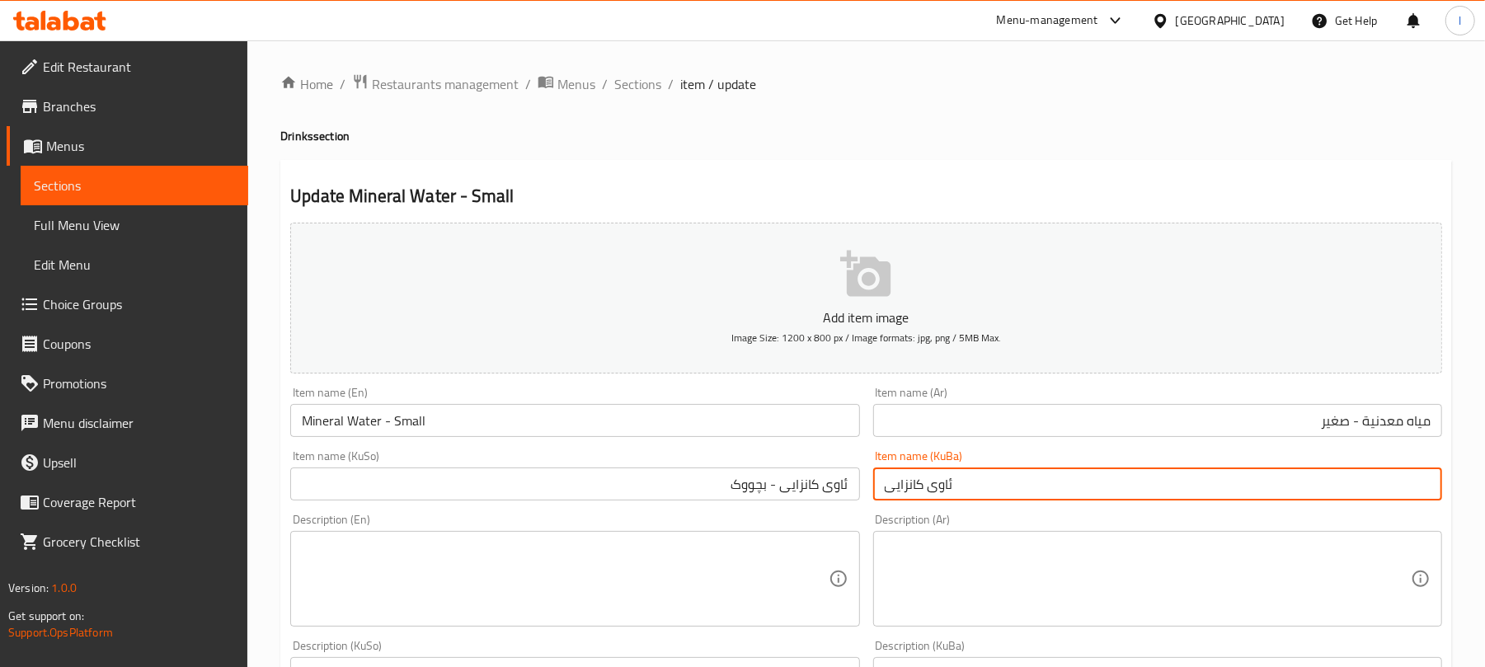
click at [931, 486] on input "ئاوی کانزایی" at bounding box center [1157, 484] width 569 height 33
paste input "- بچووک"
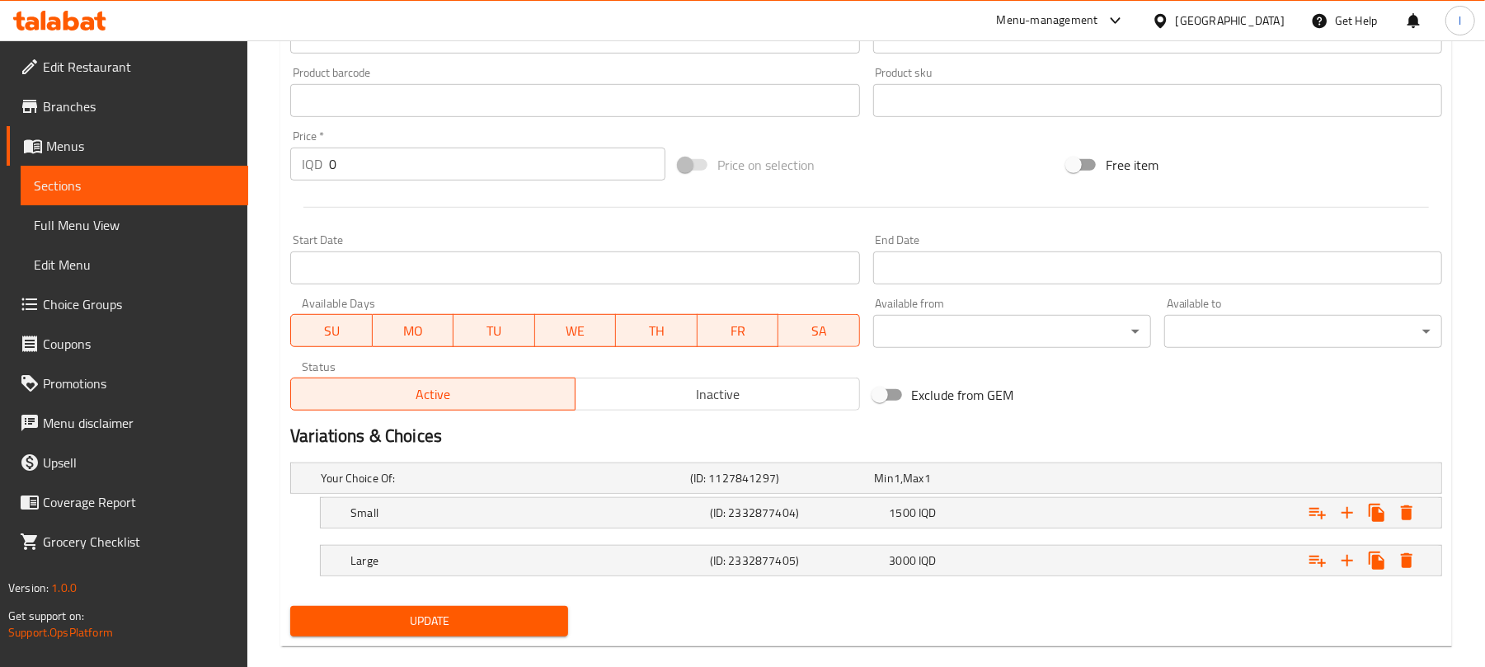
scroll to position [727, 0]
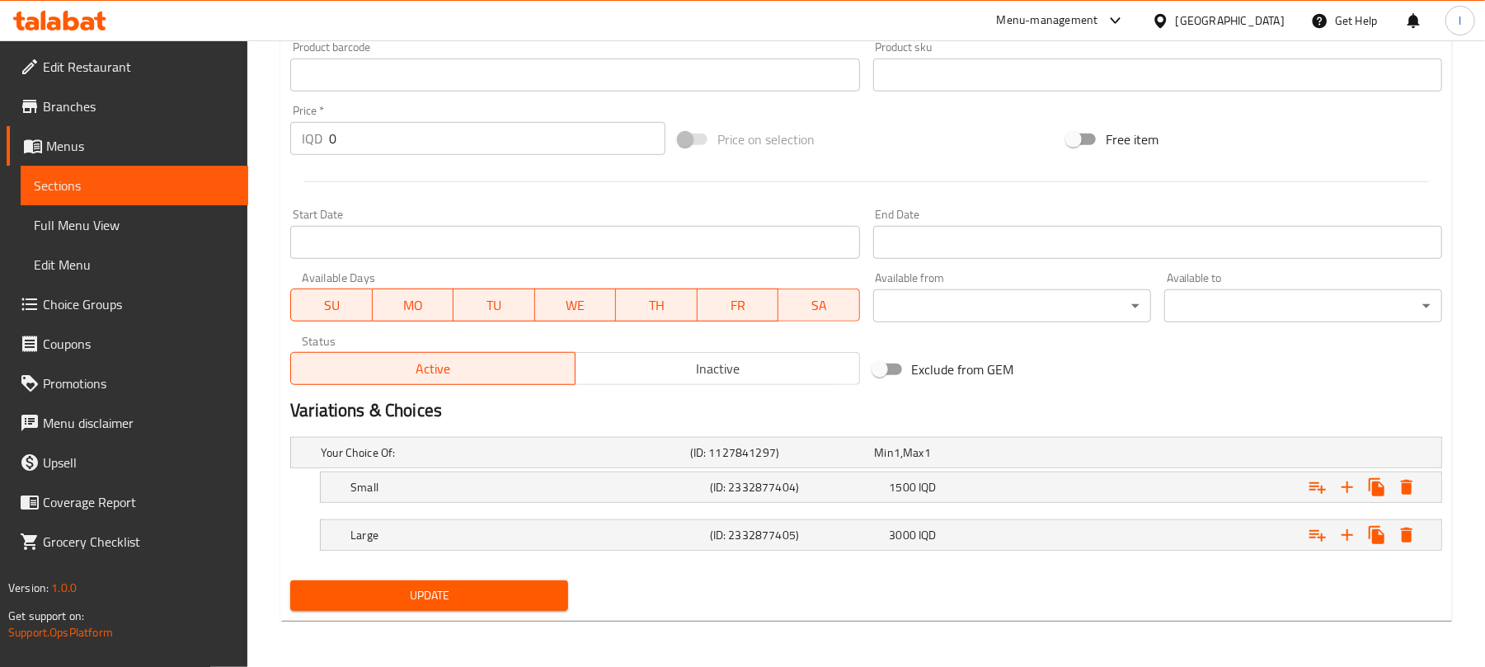
type input "ئاوی کانزایی - بچووک"
click at [466, 589] on span "Update" at bounding box center [430, 596] width 252 height 21
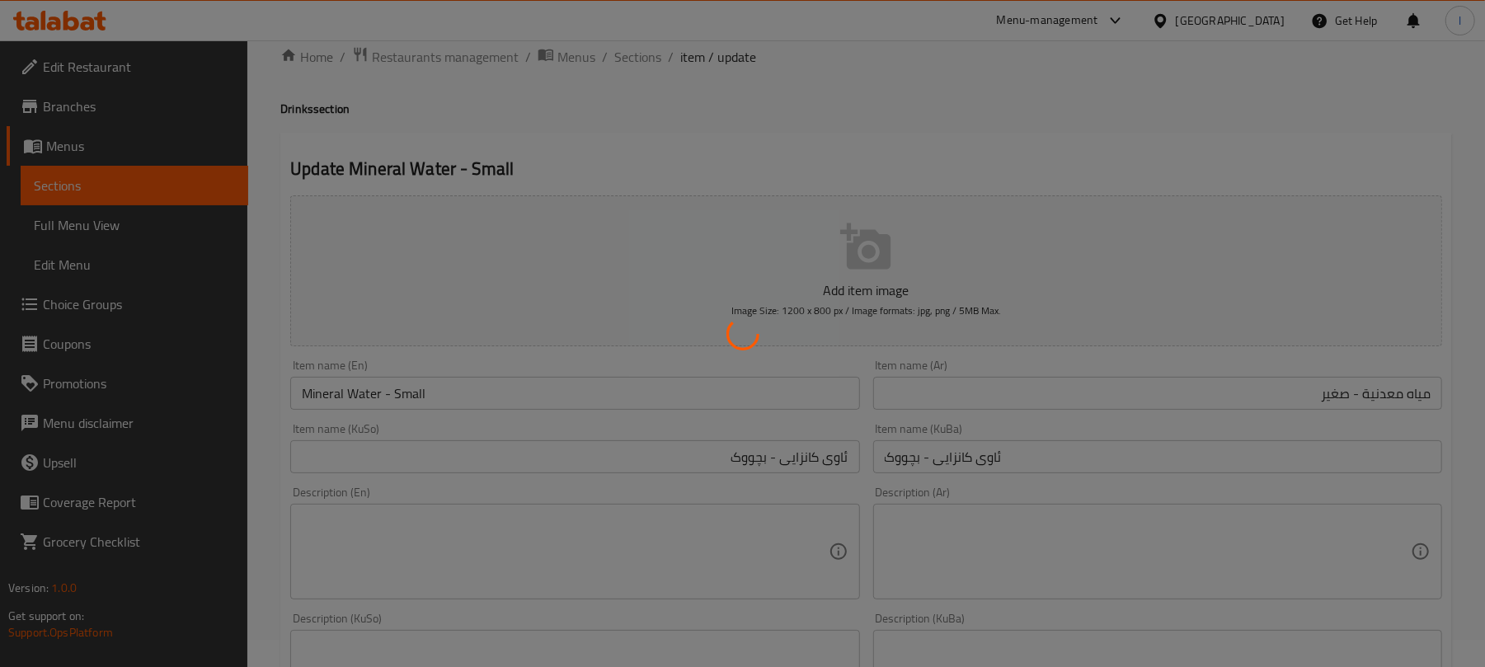
scroll to position [0, 0]
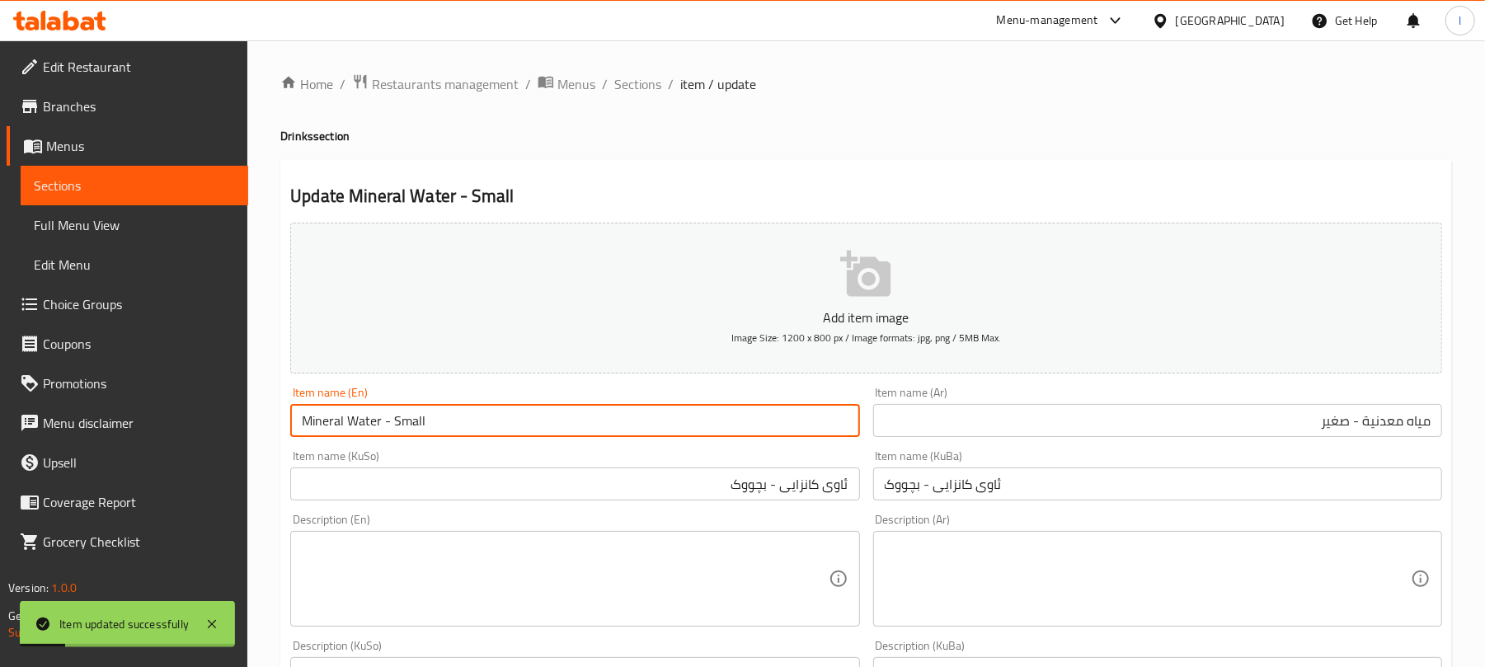
drag, startPoint x: 493, startPoint y: 427, endPoint x: 201, endPoint y: 429, distance: 292.0
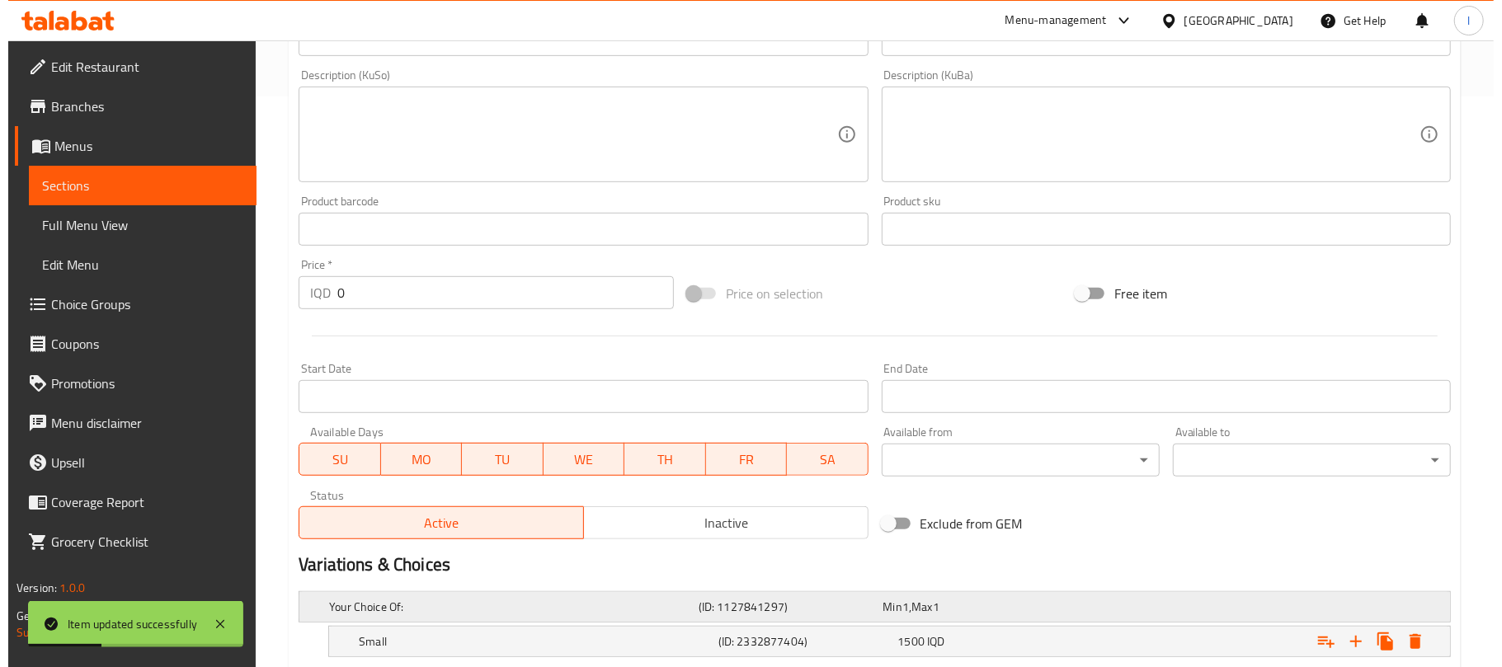
scroll to position [727, 0]
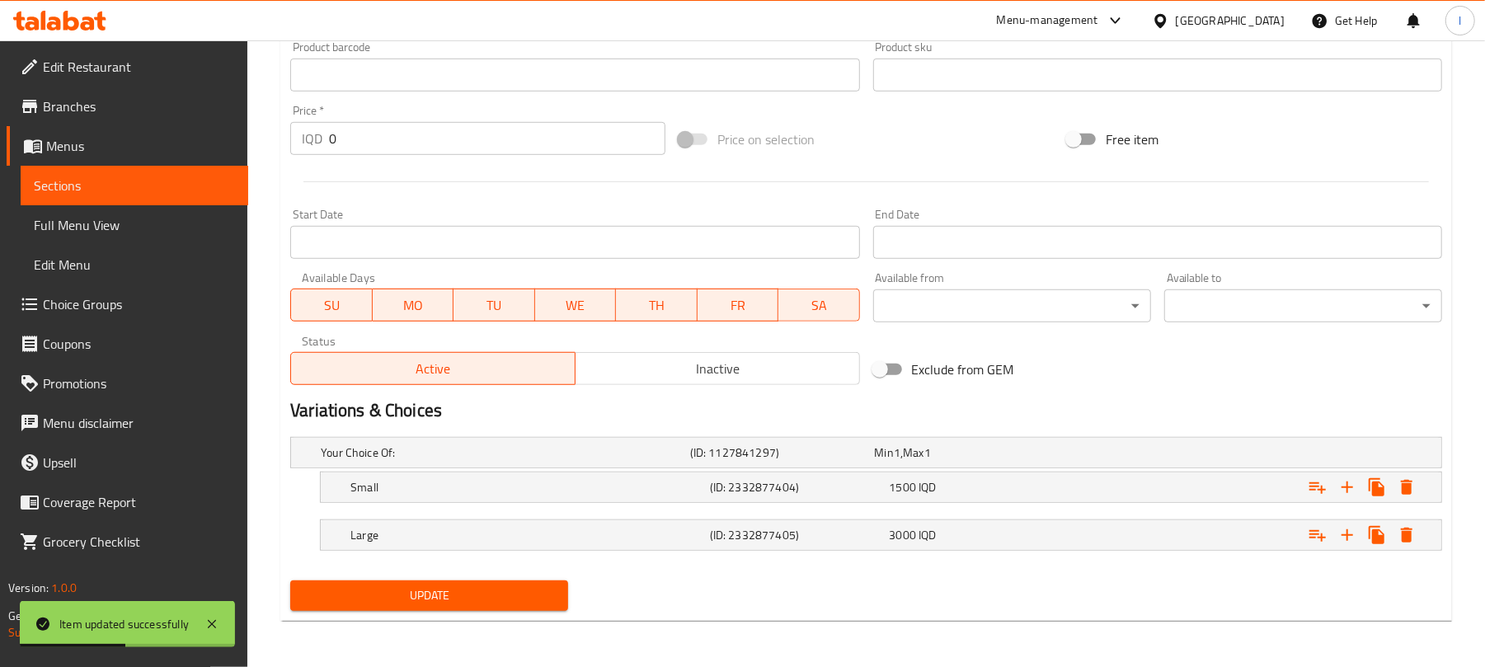
drag, startPoint x: 360, startPoint y: 143, endPoint x: 120, endPoint y: 142, distance: 239.2
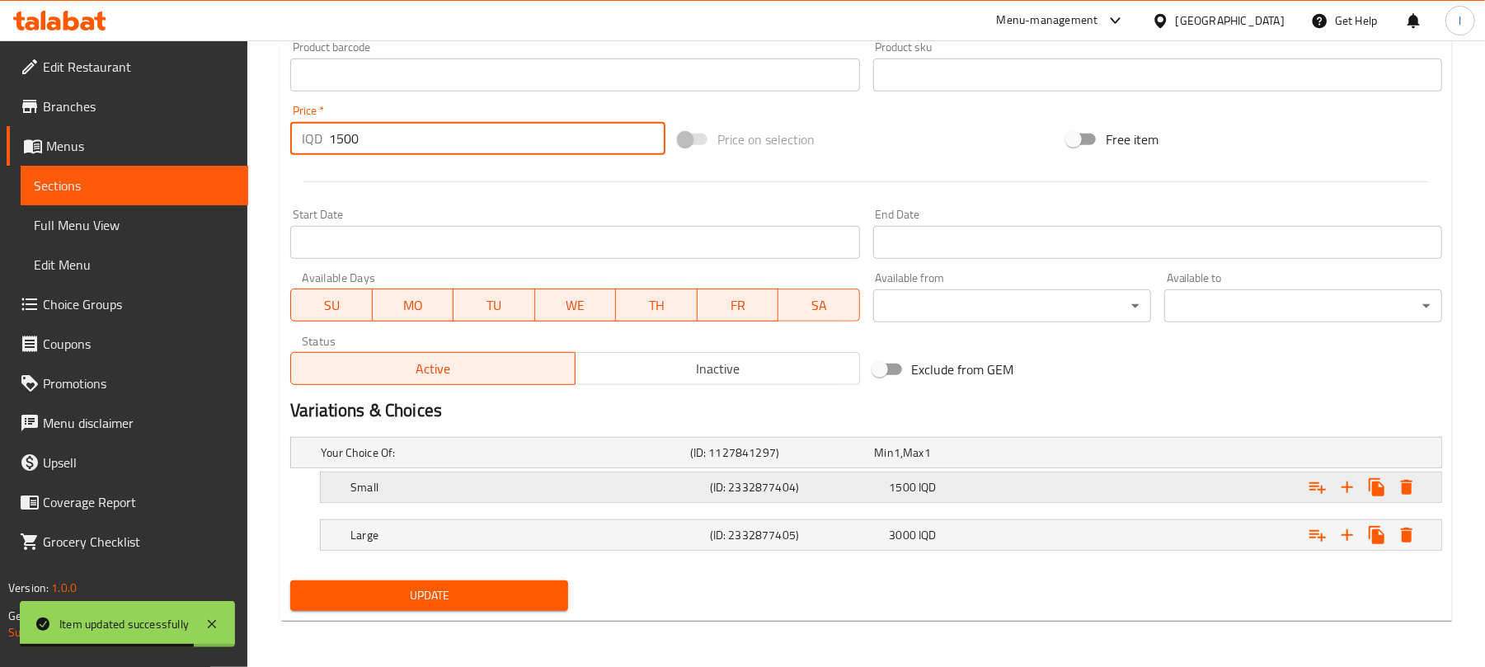
type input "1500"
click at [1407, 469] on div "Expand" at bounding box center [1246, 487] width 360 height 36
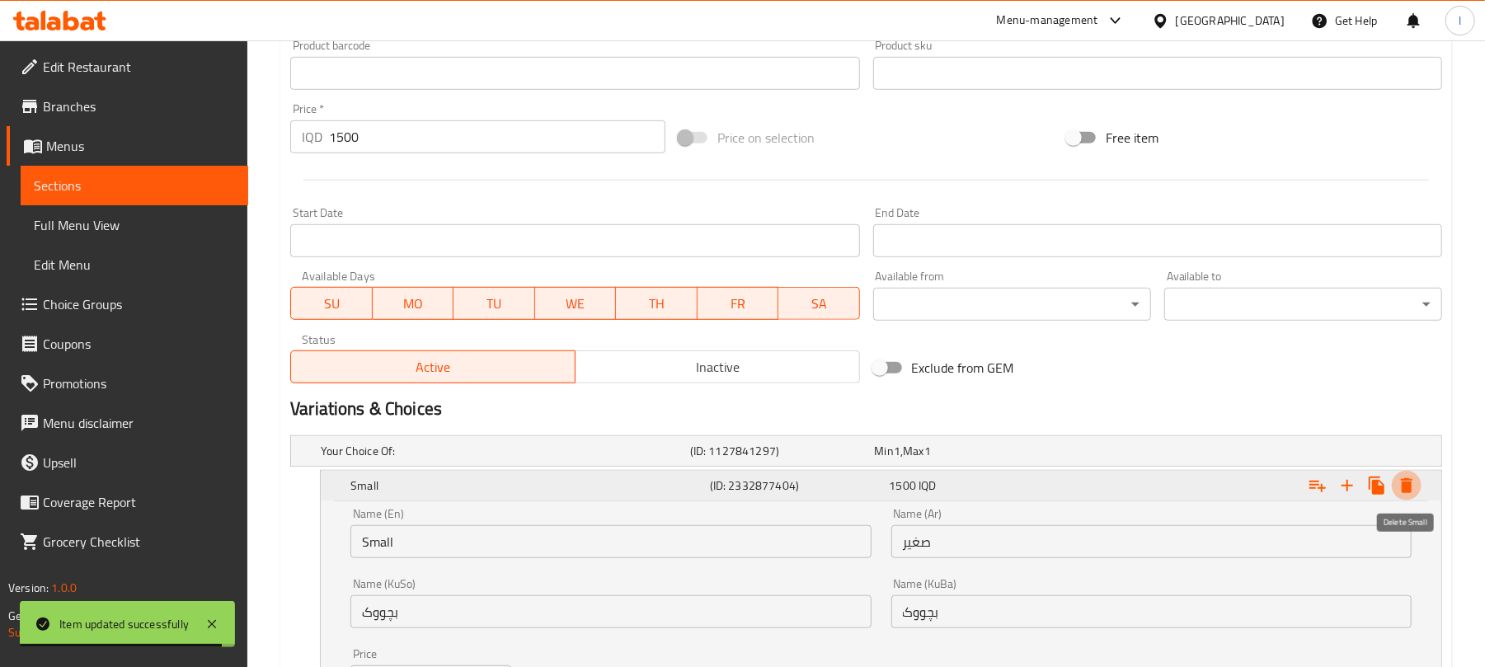
click at [1416, 492] on icon "Expand" at bounding box center [1407, 486] width 20 height 20
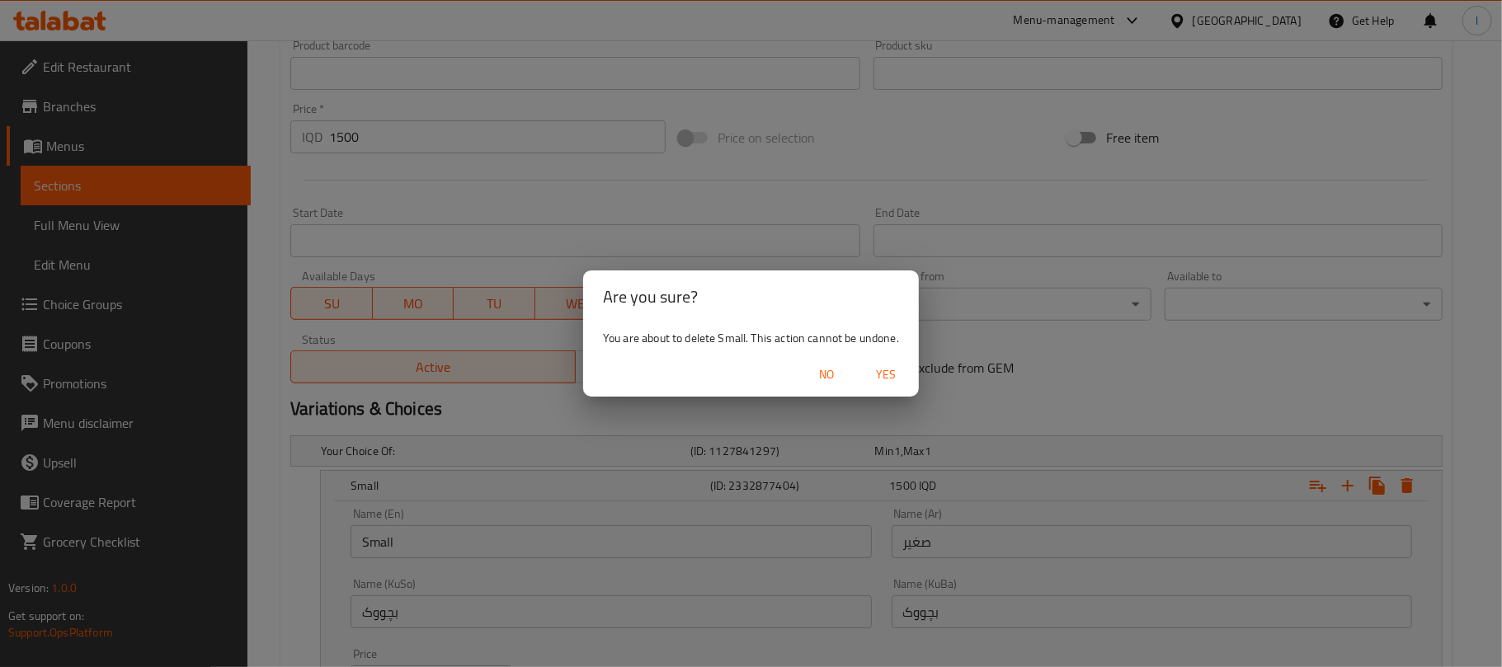
click at [879, 370] on span "Yes" at bounding box center [886, 375] width 40 height 21
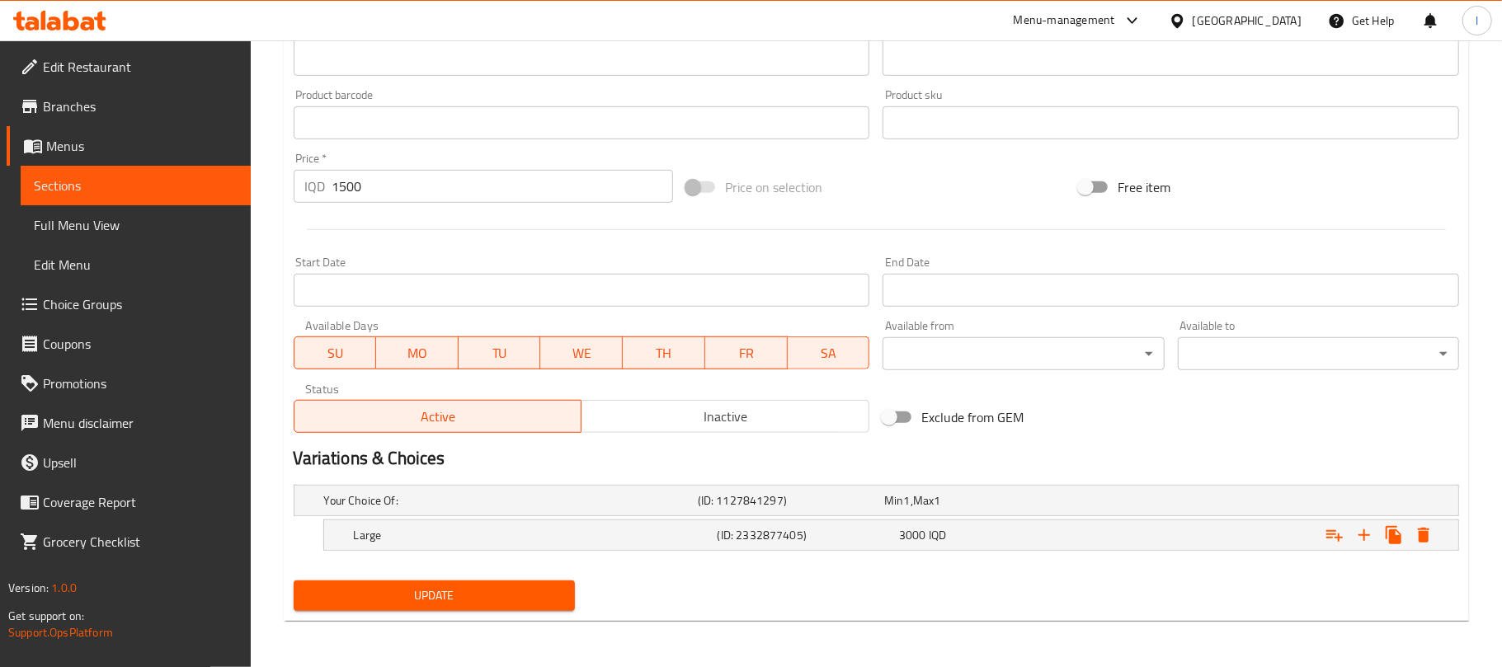
scroll to position [678, 0]
click at [1403, 531] on icon "Expand" at bounding box center [1407, 535] width 20 height 20
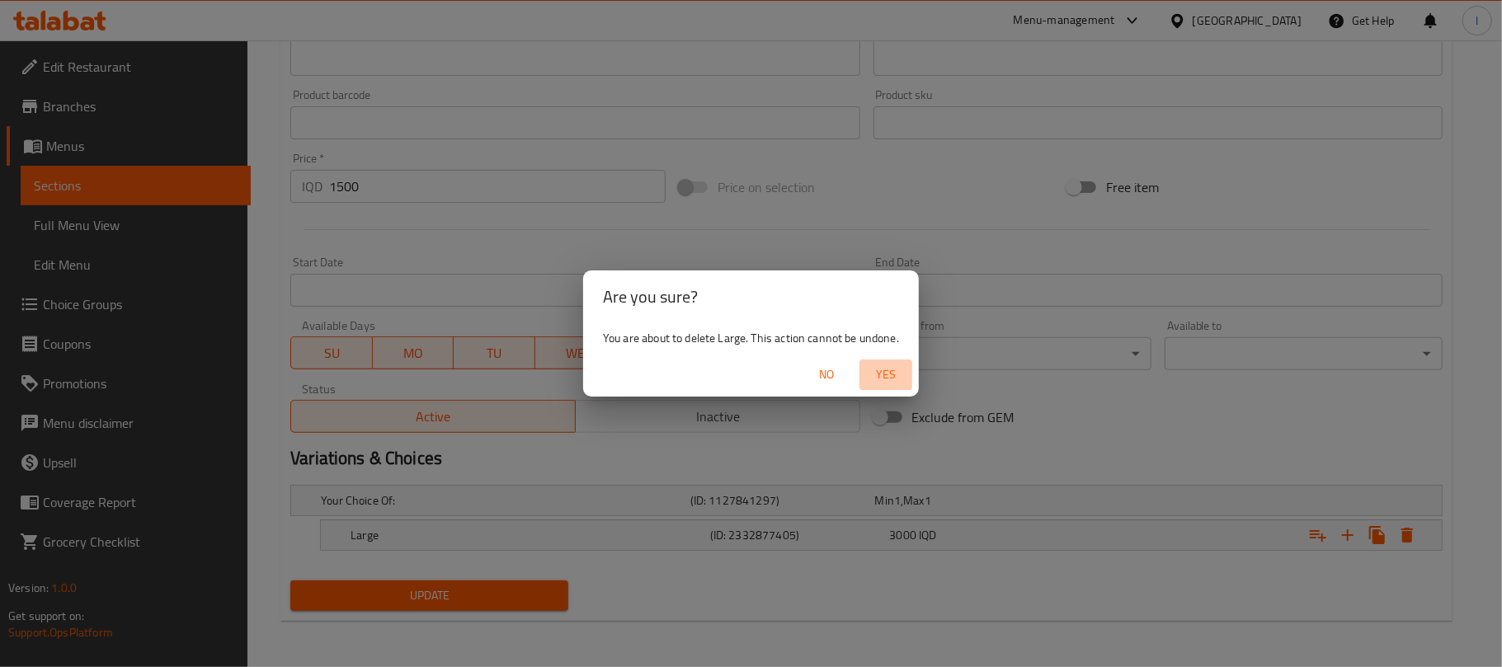
click at [894, 376] on span "Yes" at bounding box center [886, 375] width 40 height 21
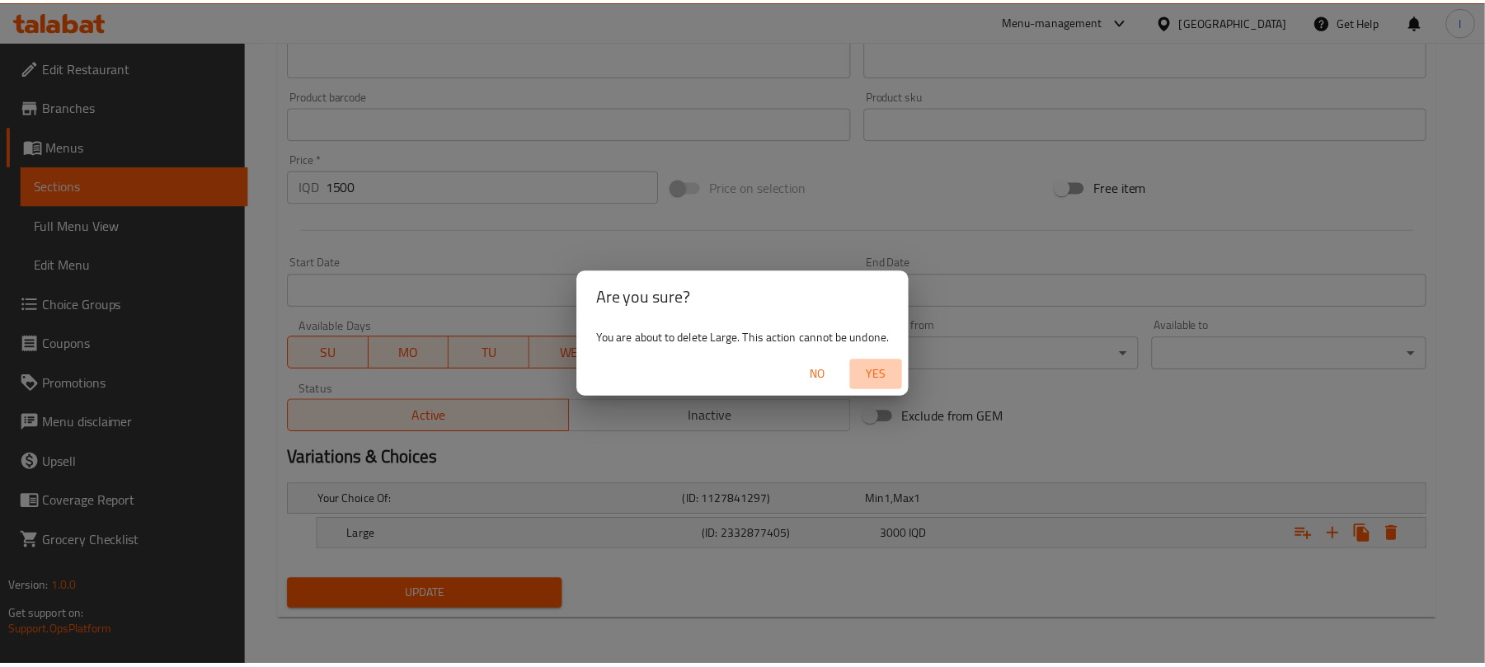
scroll to position [673, 0]
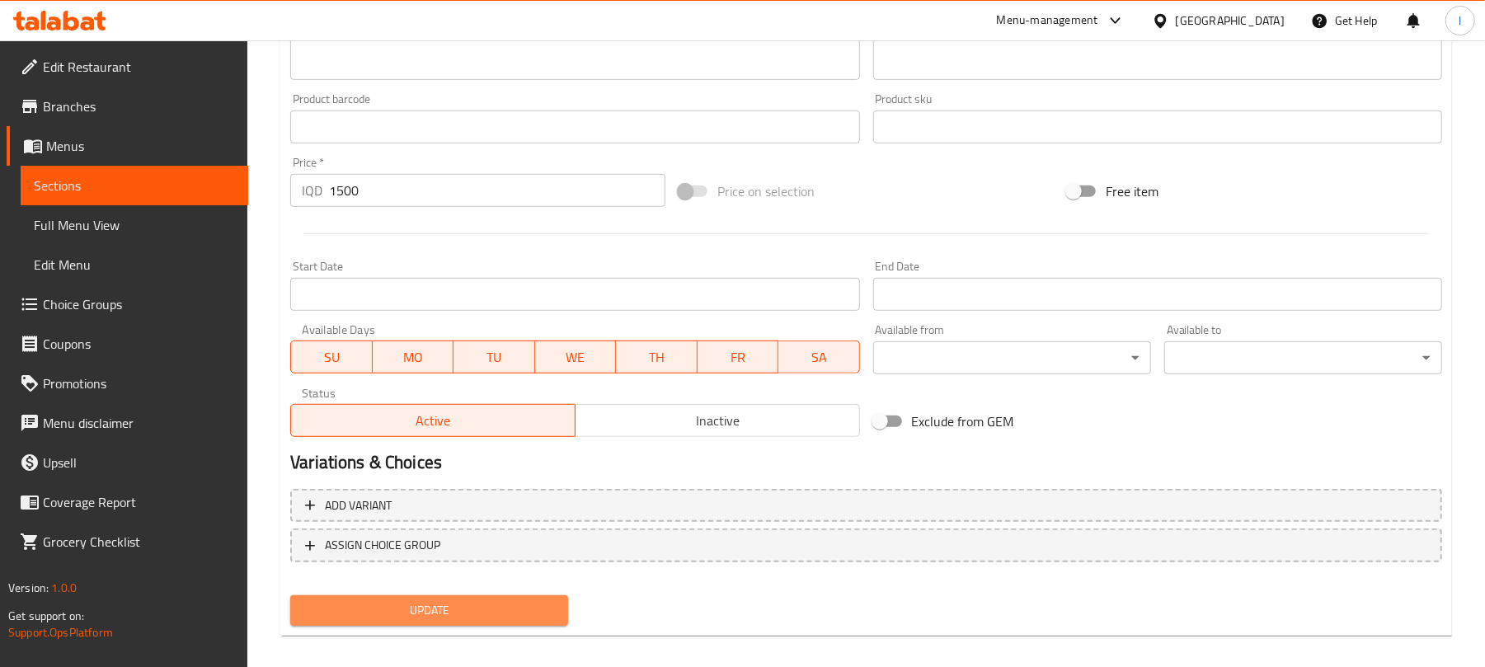
click at [493, 600] on span "Update" at bounding box center [430, 610] width 252 height 21
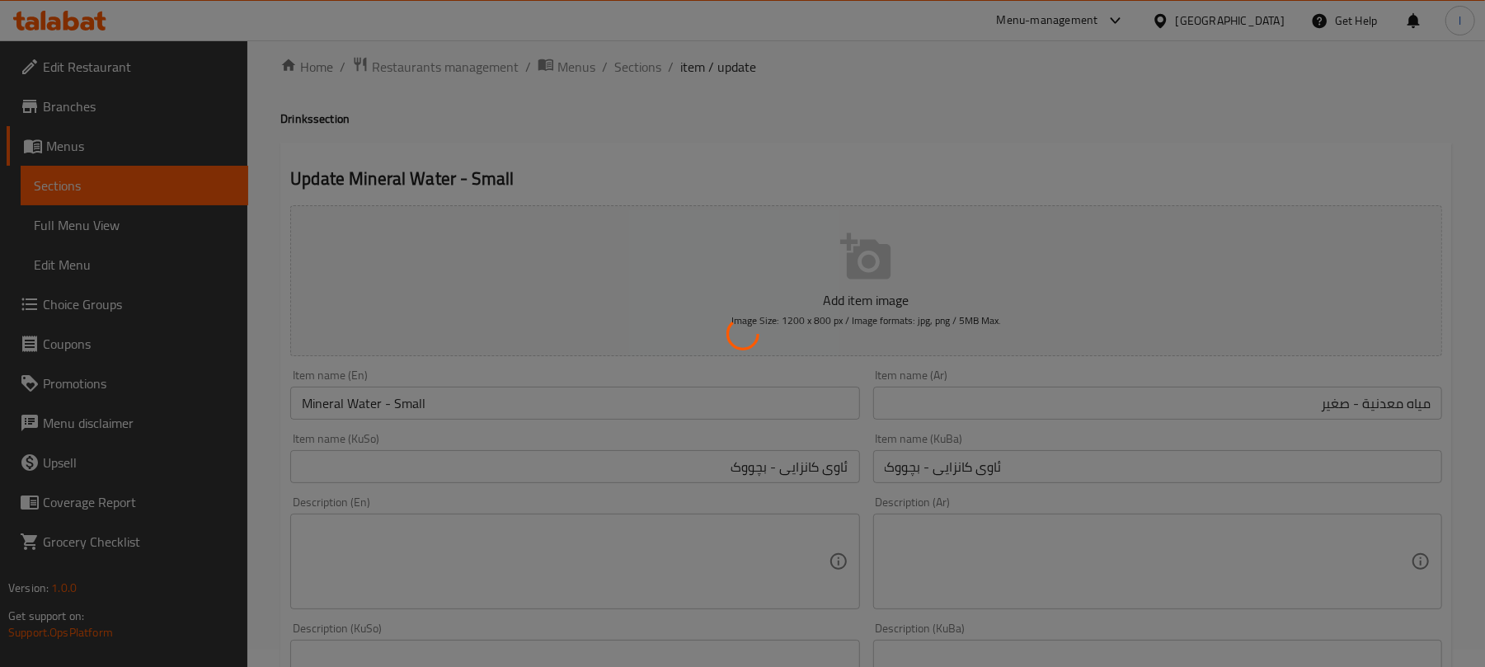
scroll to position [0, 0]
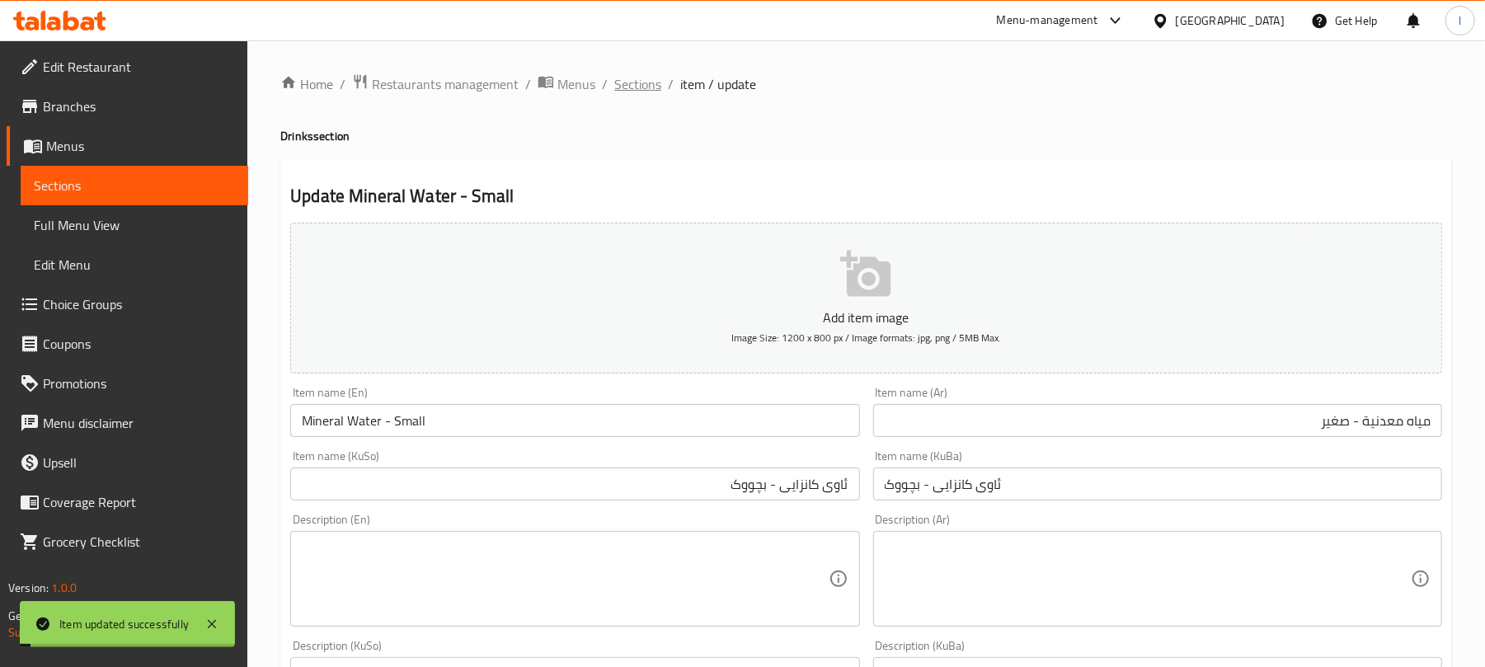
click at [628, 76] on span "Sections" at bounding box center [637, 84] width 47 height 20
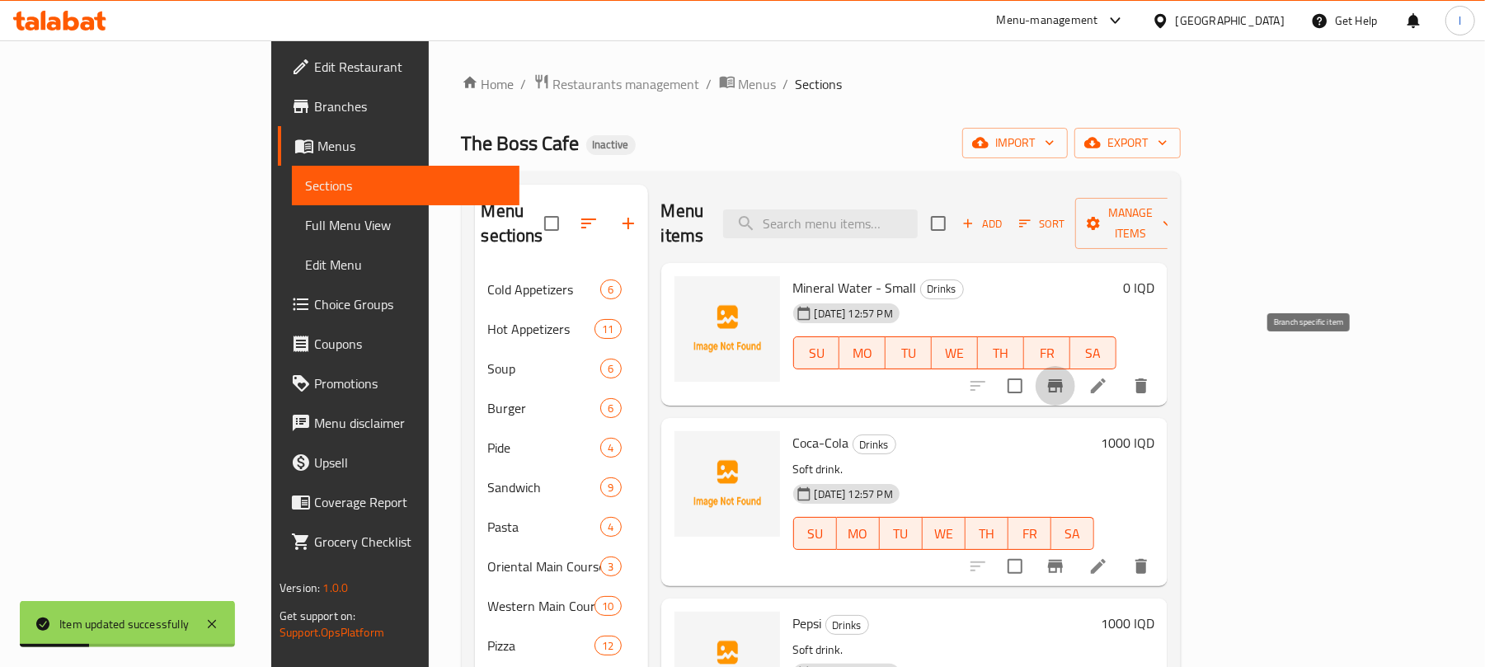
click at [1066, 376] on icon "Branch-specific-item" at bounding box center [1056, 386] width 20 height 20
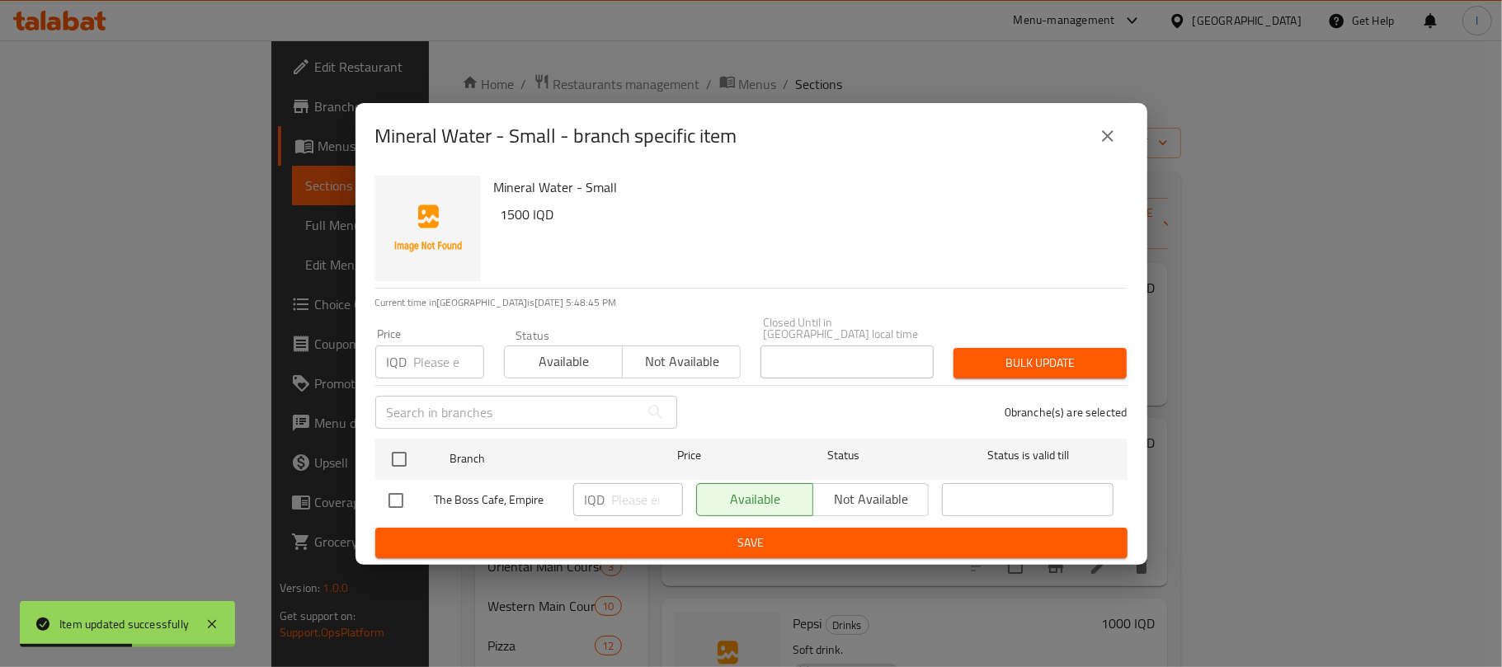
click at [1098, 140] on icon "close" at bounding box center [1108, 136] width 20 height 20
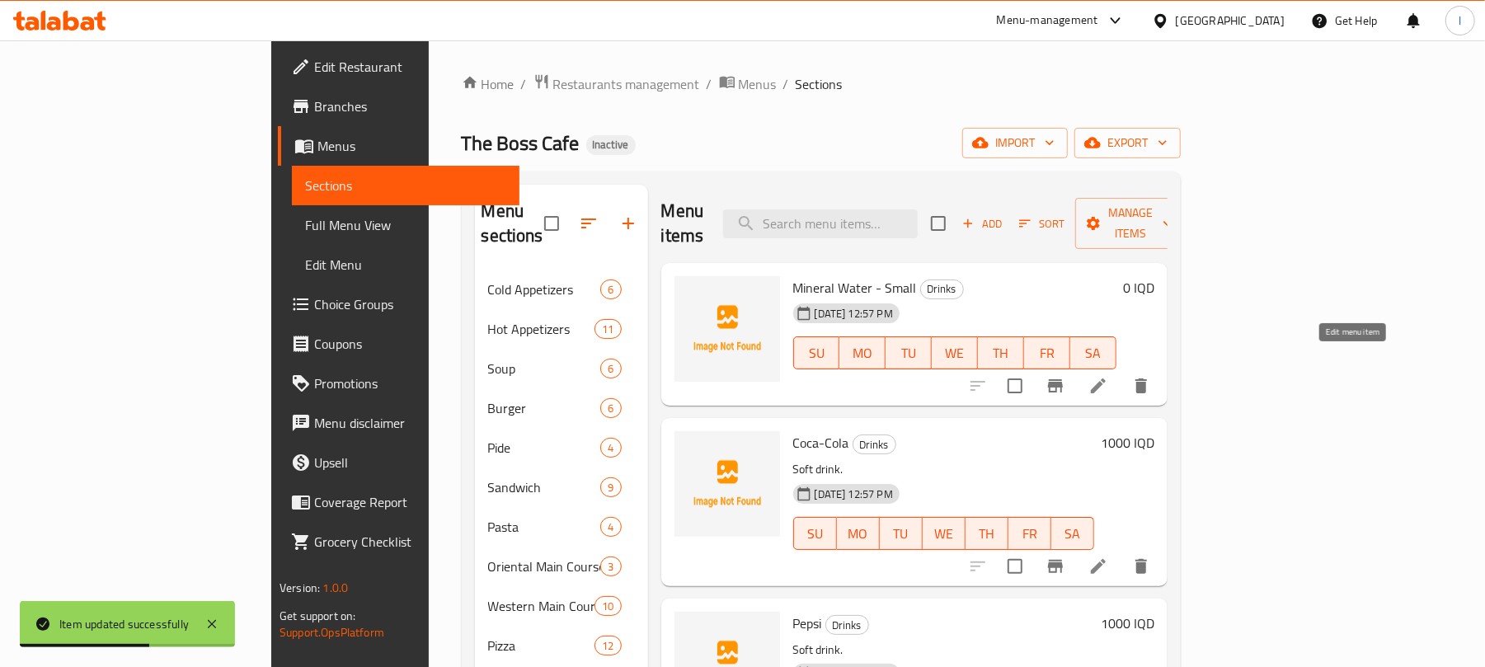
click at [1108, 376] on icon at bounding box center [1099, 386] width 20 height 20
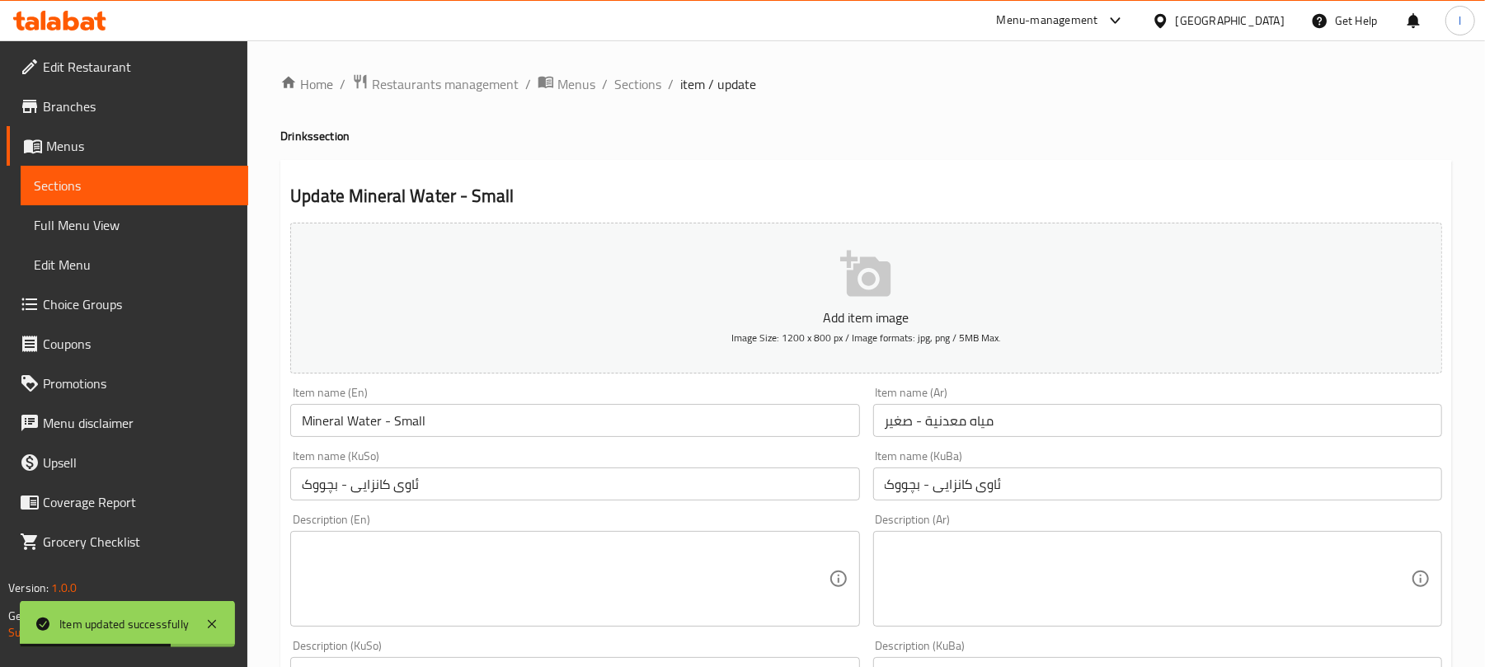
click at [978, 423] on input "مياه معدنية - صغير" at bounding box center [1157, 420] width 569 height 33
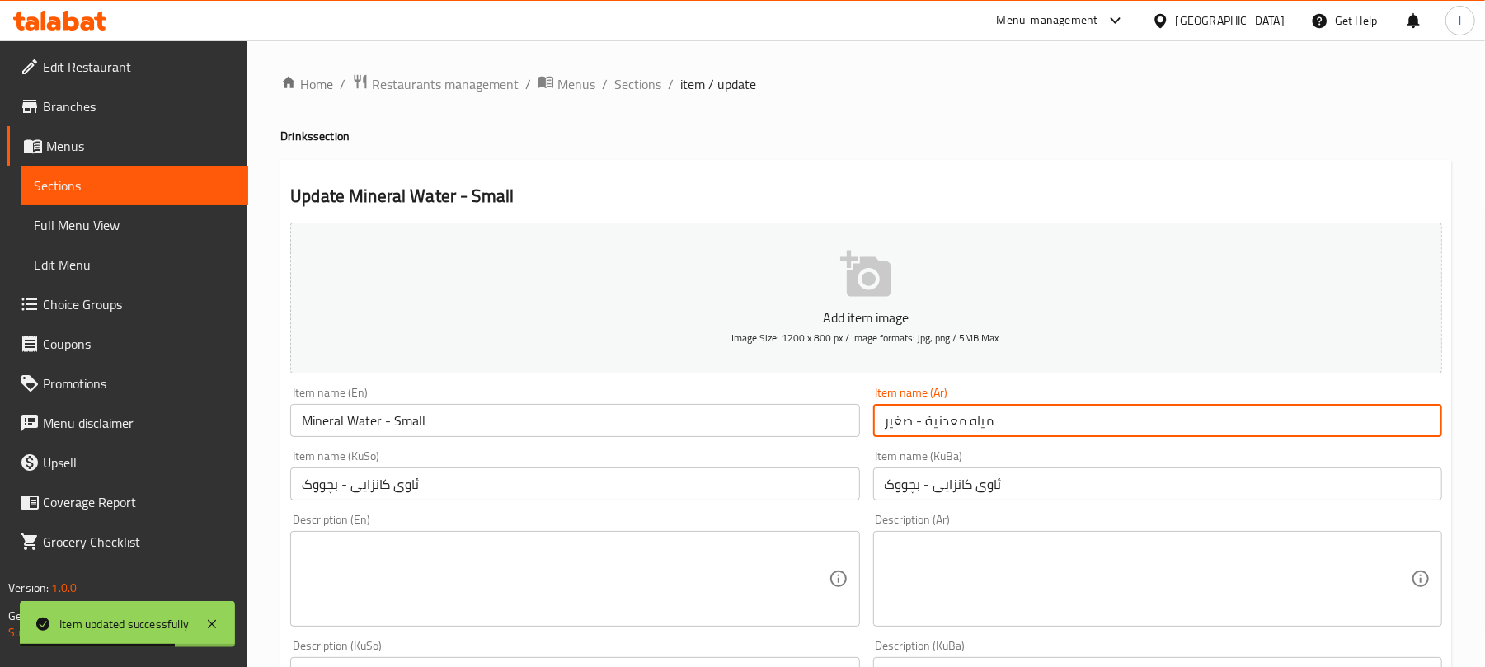
click at [978, 423] on input "مياه معدنية - صغير" at bounding box center [1157, 420] width 569 height 33
click at [978, 424] on input "مياه معدنية - صغير" at bounding box center [1157, 420] width 569 height 33
click at [454, 476] on input "ئاوی کانزایی - بچووک" at bounding box center [574, 484] width 569 height 33
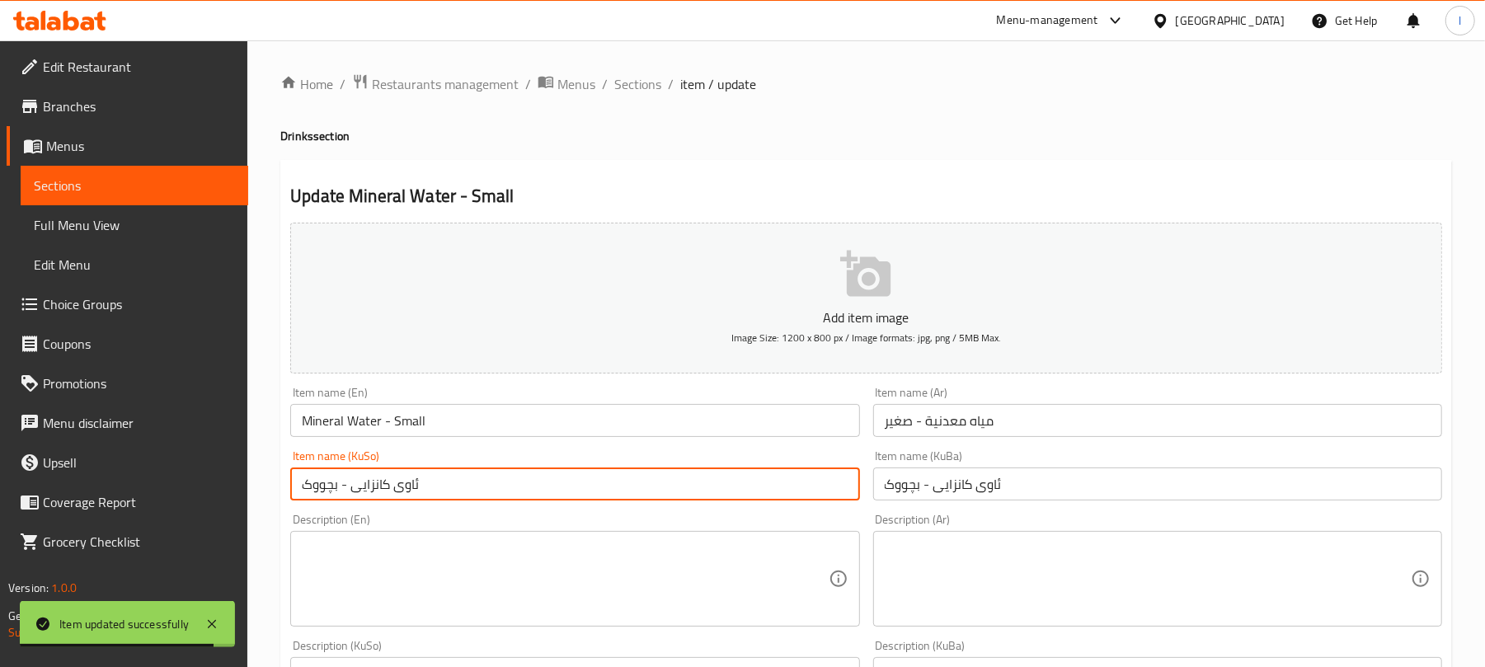
click at [453, 477] on input "ئاوی کانزایی - بچووک" at bounding box center [574, 484] width 569 height 33
click at [638, 91] on span "Sections" at bounding box center [637, 84] width 47 height 20
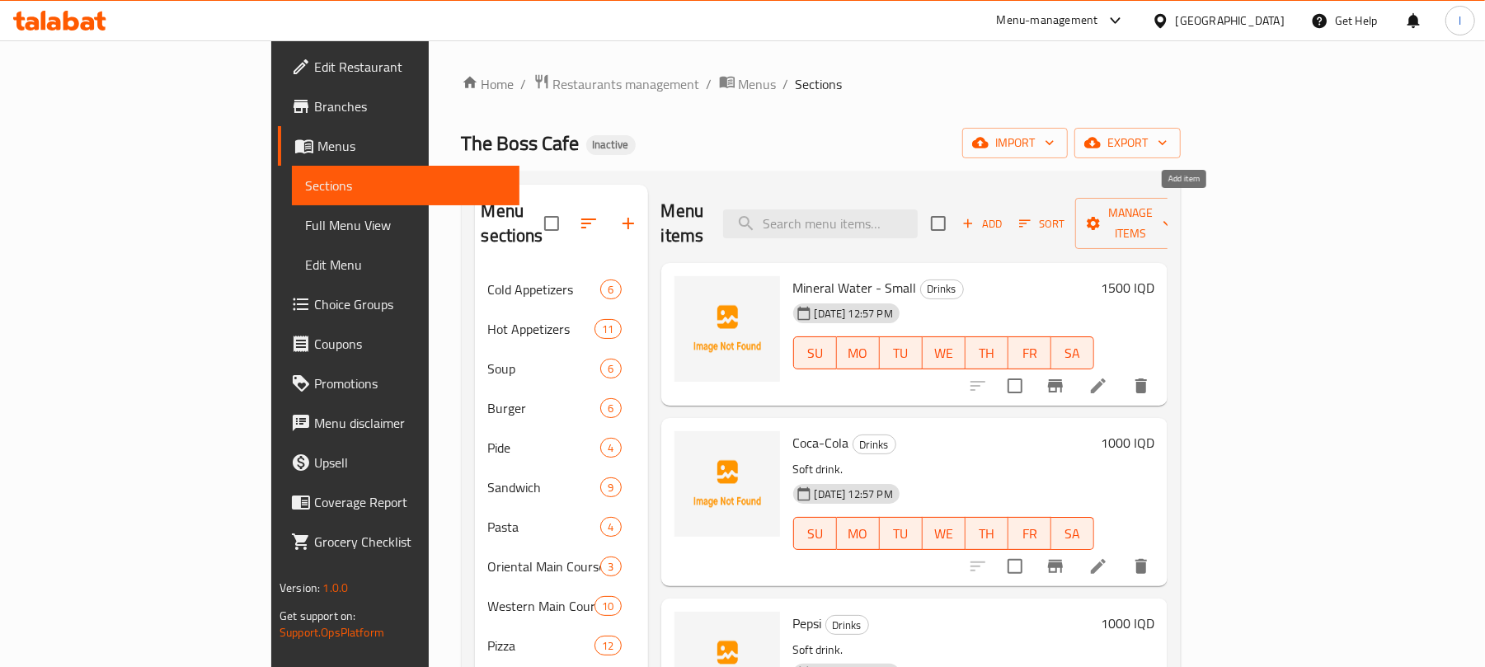
click at [1005, 214] on span "Add" at bounding box center [982, 223] width 45 height 19
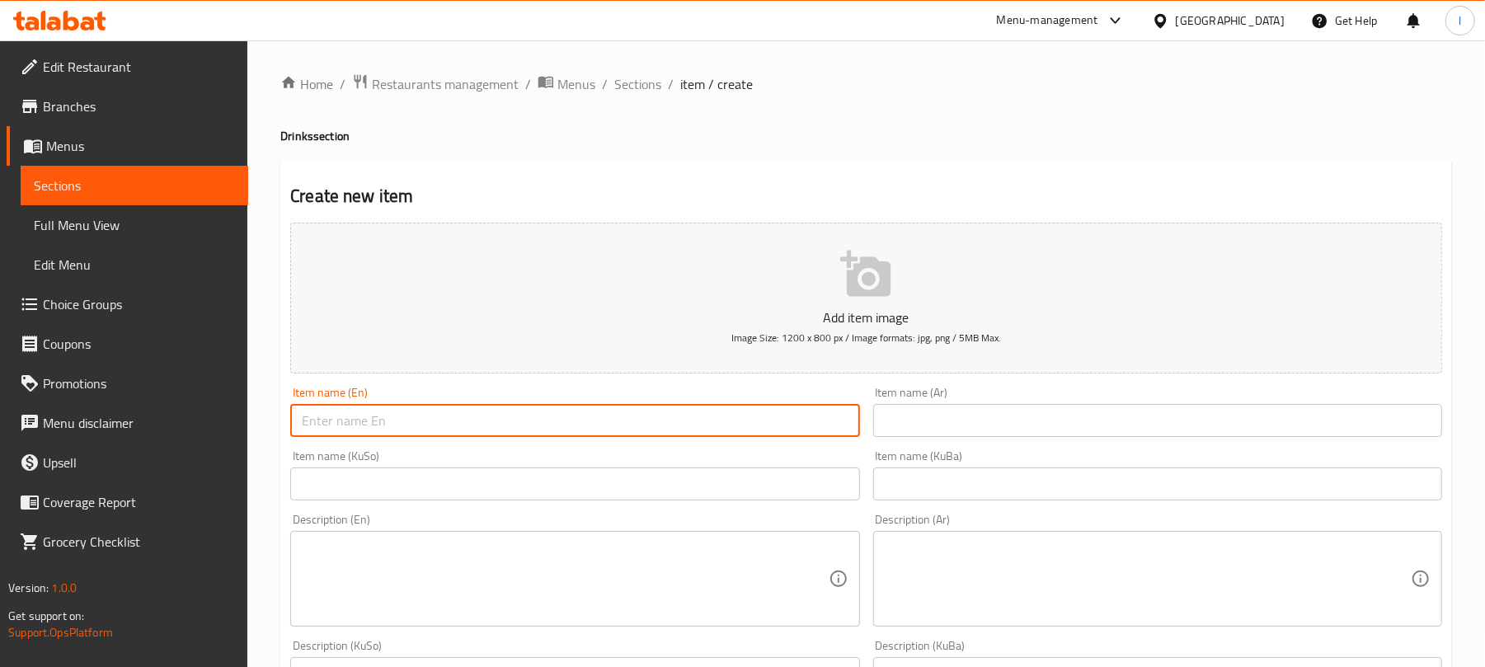
click at [393, 412] on input "text" at bounding box center [574, 420] width 569 height 33
paste input "Mineral Water - Small"
drag, startPoint x: 398, startPoint y: 420, endPoint x: 485, endPoint y: 424, distance: 87.5
click at [485, 424] on input "Mineral Water - Small" at bounding box center [574, 420] width 569 height 33
type input "Mineral Water - Large"
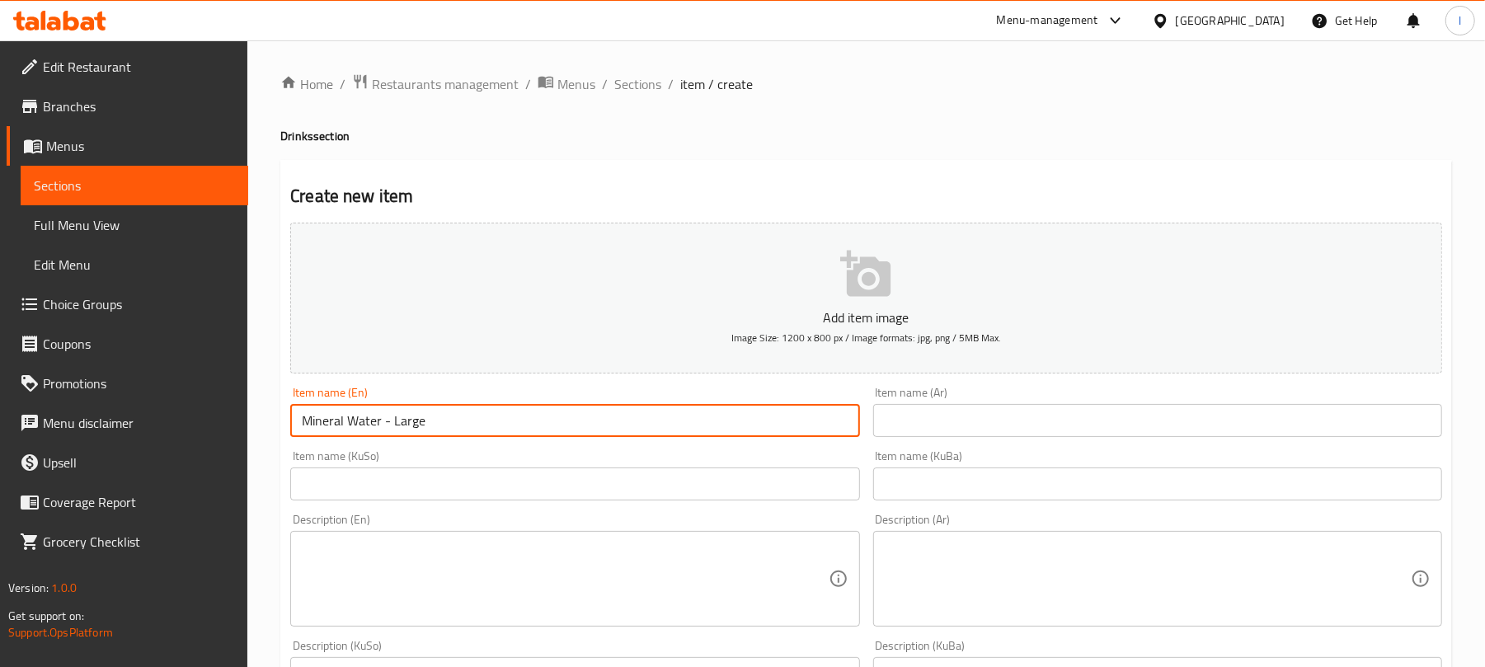
click at [1030, 431] on input "text" at bounding box center [1157, 420] width 569 height 33
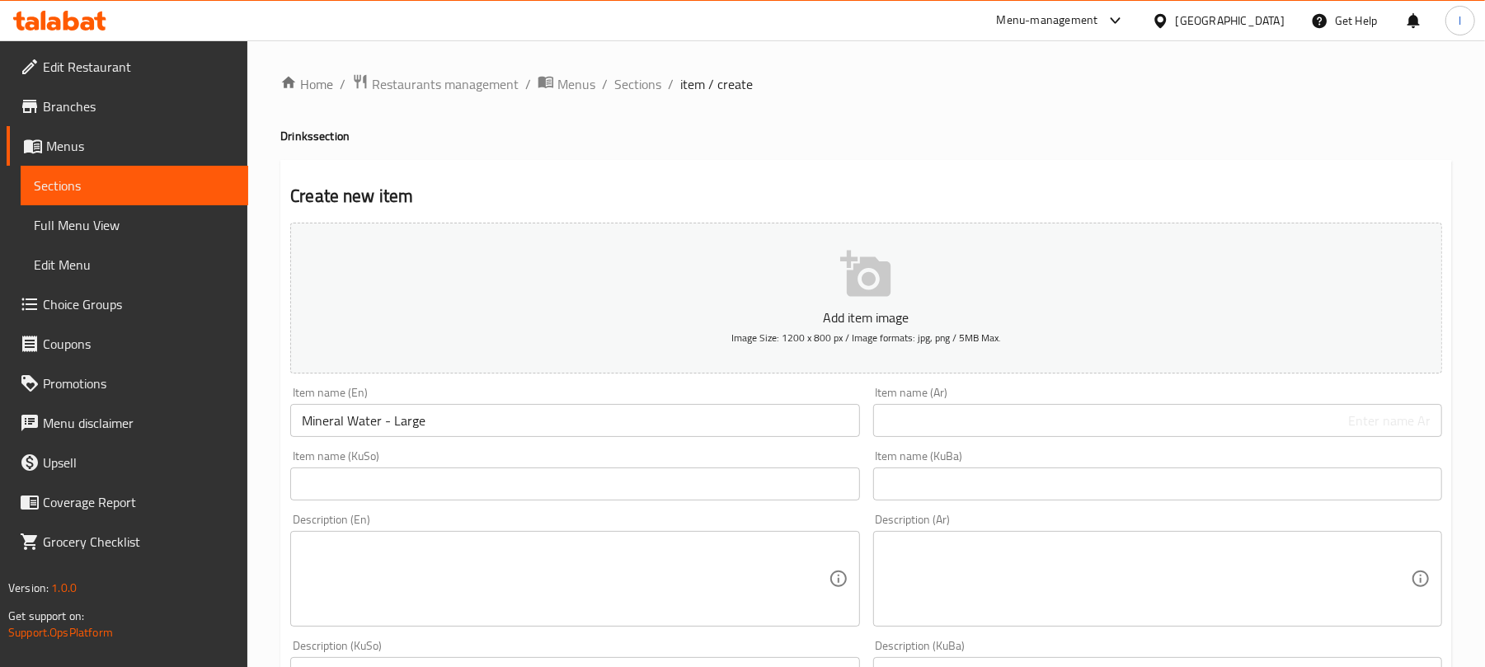
click at [1142, 440] on div "Item name (Ar) Item name (Ar)" at bounding box center [1158, 412] width 582 height 64
click at [1183, 426] on input "text" at bounding box center [1157, 420] width 569 height 33
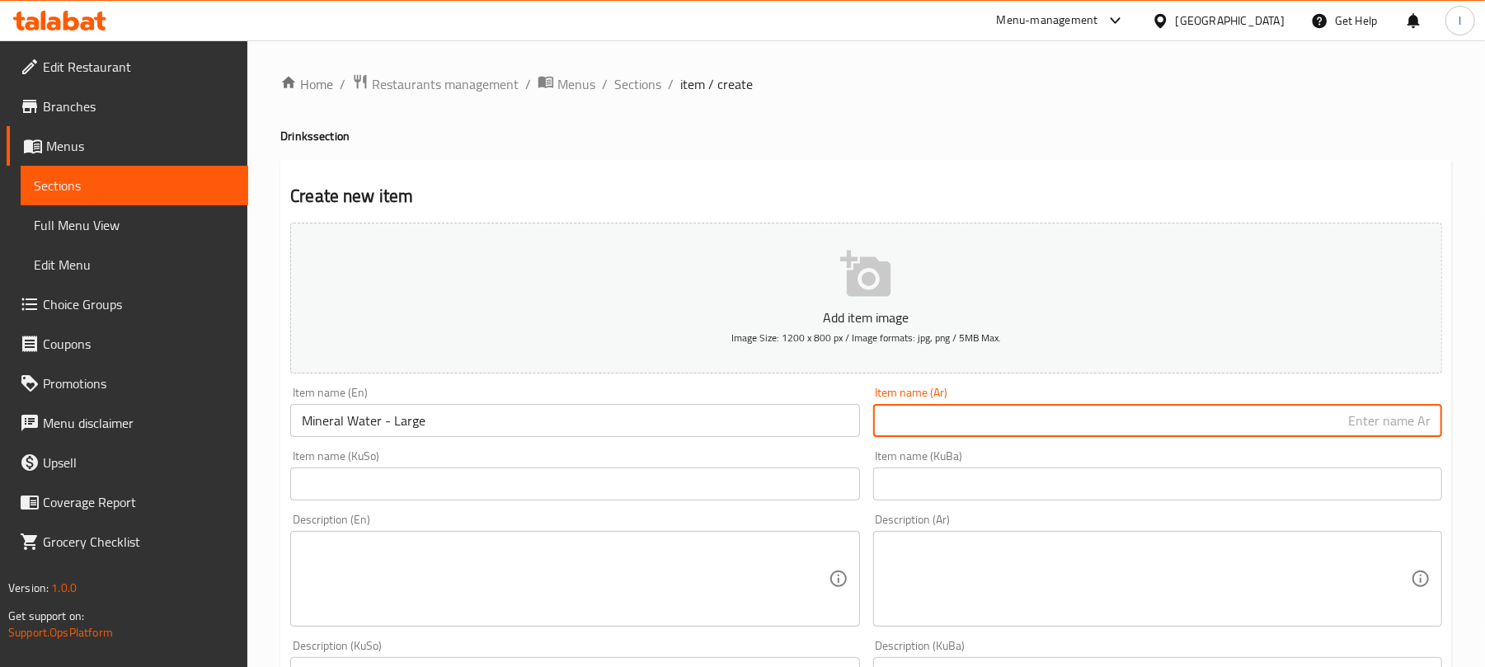
paste input "مياه معدنية - صغير"
drag, startPoint x: 1349, startPoint y: 422, endPoint x: 1245, endPoint y: 409, distance: 104.8
click at [1245, 409] on input "مياه معدنية - صغير" at bounding box center [1157, 420] width 569 height 33
type input "مياه معدنية - كبير"
click at [714, 469] on input "text" at bounding box center [574, 484] width 569 height 33
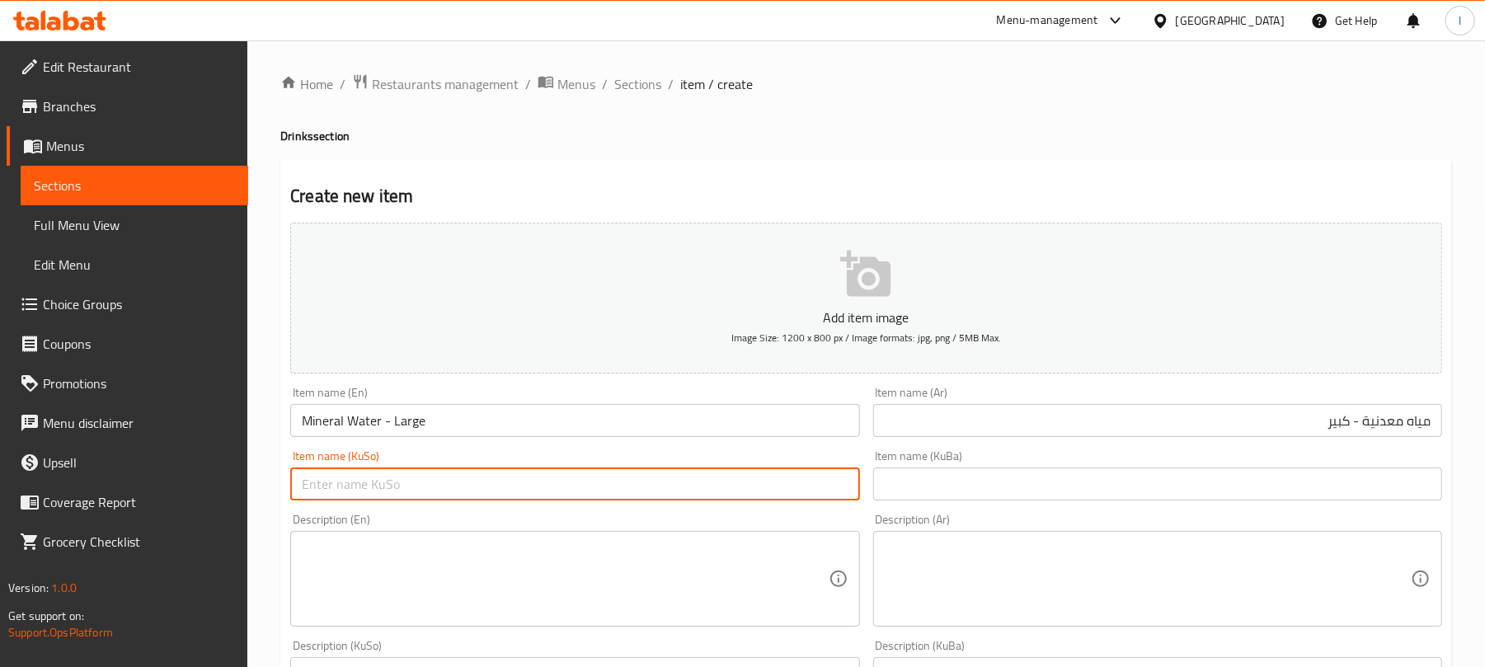
paste input "ئاوی کانزایی - بچووک"
drag, startPoint x: 769, startPoint y: 490, endPoint x: 586, endPoint y: 459, distance: 185.6
click at [586, 459] on div "Item name (KuSo) ئاوی کانزایی - بچووک Item name (KuSo)" at bounding box center [574, 475] width 569 height 50
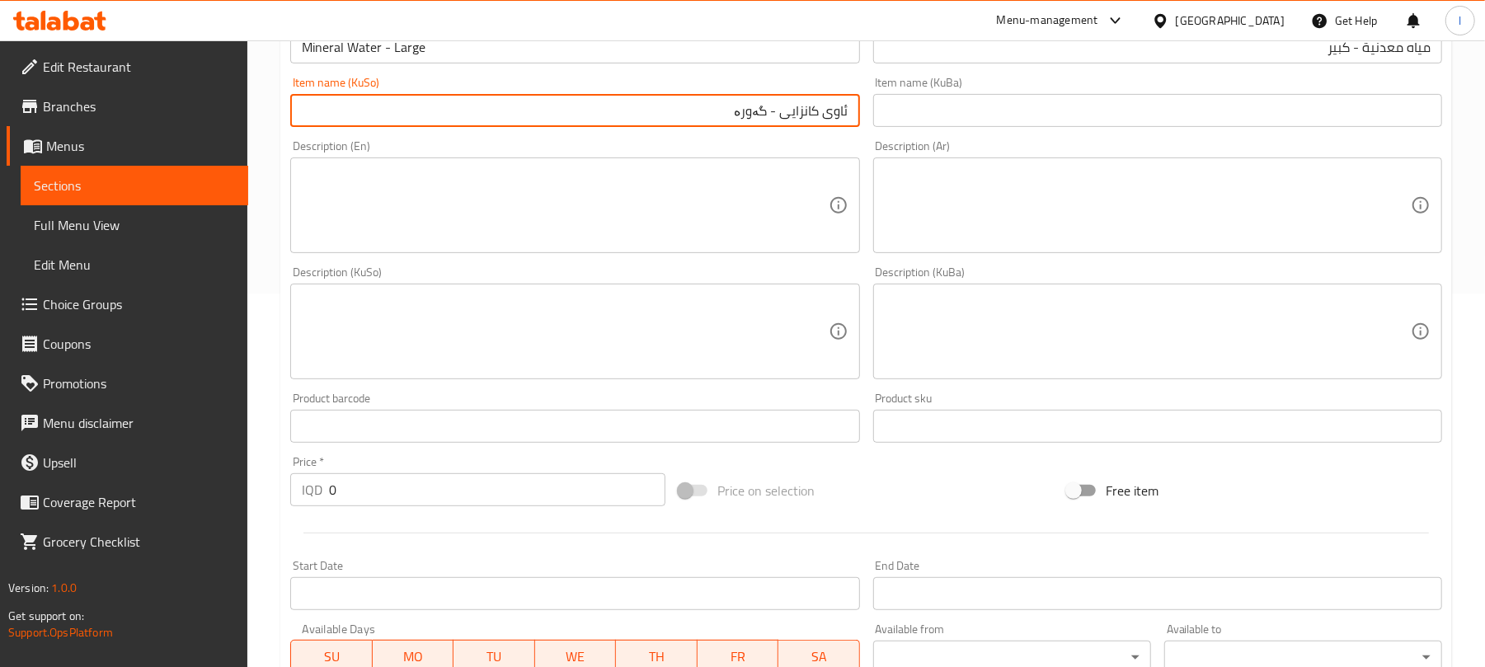
scroll to position [403, 0]
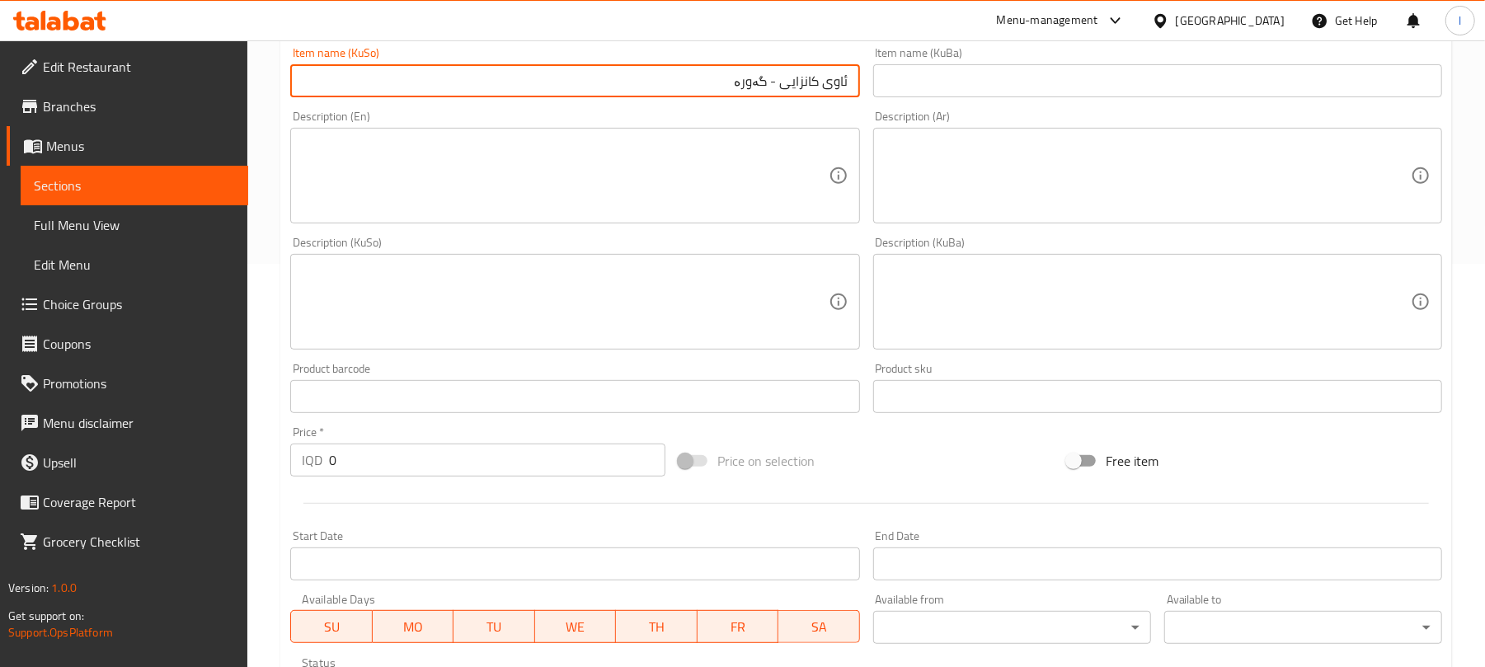
type input "ئاوی کانزایی - گەورە"
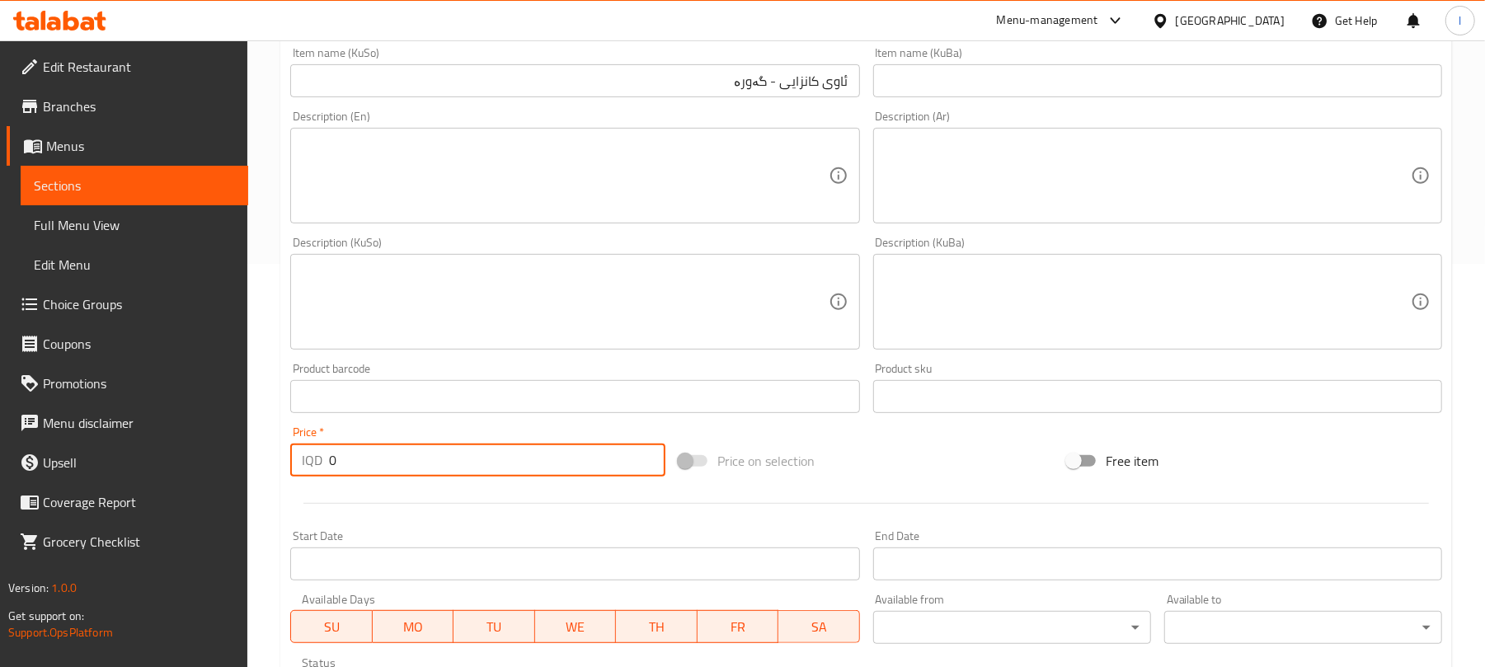
drag, startPoint x: 336, startPoint y: 463, endPoint x: 232, endPoint y: 457, distance: 104.9
click at [232, 457] on div "Edit Restaurant Branches Menus Sections Full Menu View Edit Menu Choice Groups …" at bounding box center [742, 294] width 1485 height 1315
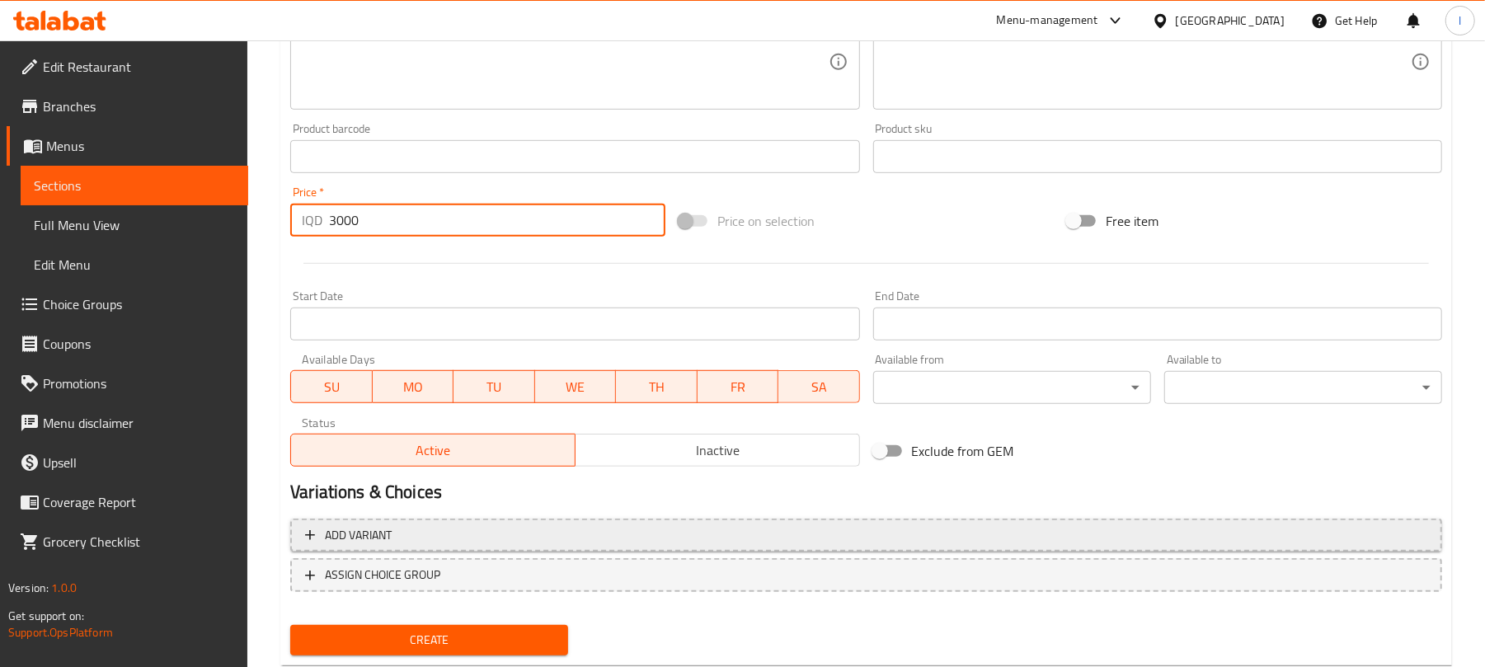
scroll to position [687, 0]
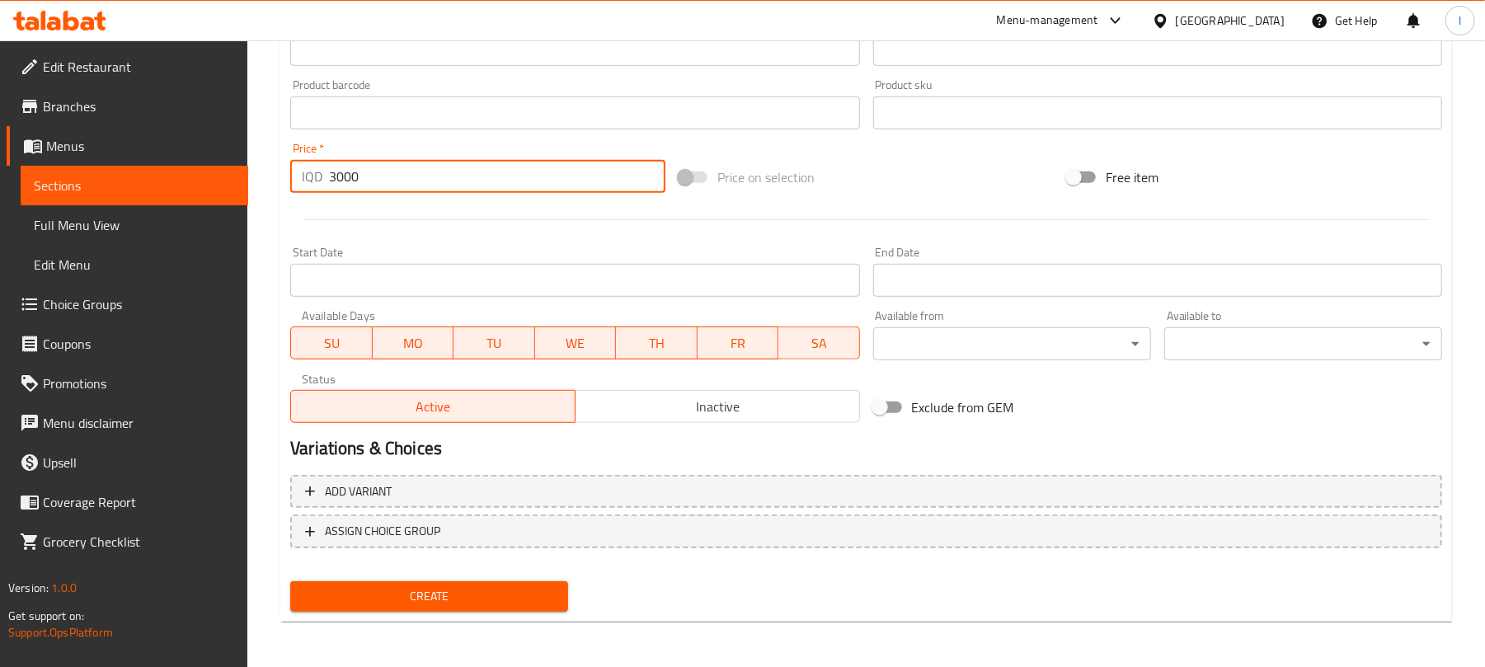
type input "3000"
click at [459, 581] on button "Create" at bounding box center [429, 596] width 278 height 31
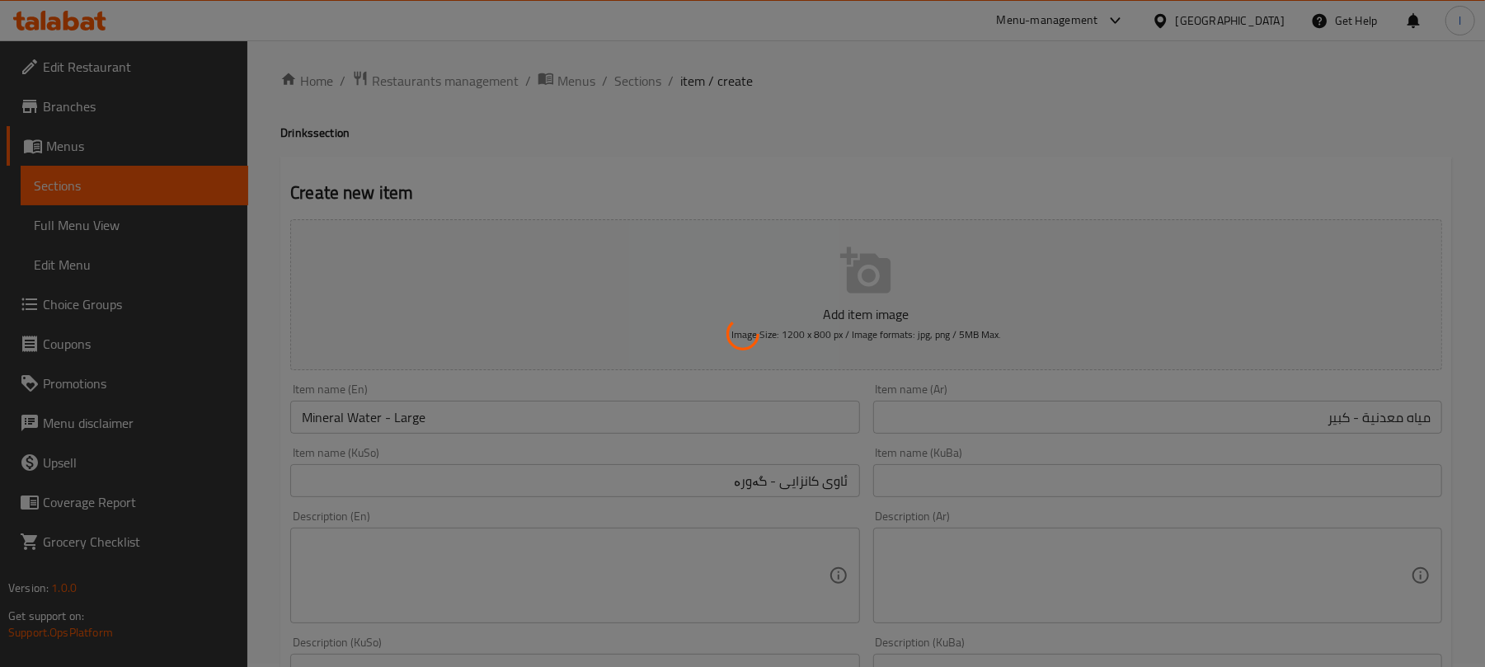
scroll to position [0, 0]
type input "0"
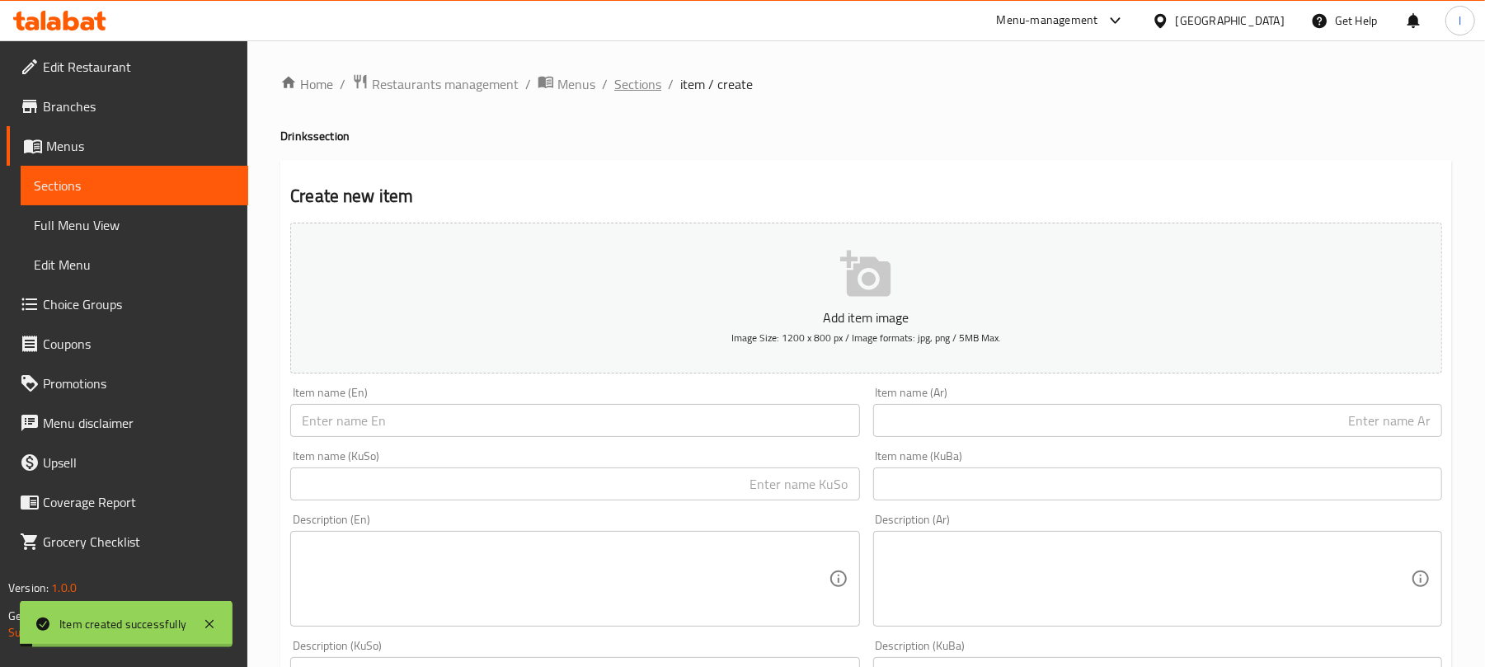
click at [638, 79] on span "Sections" at bounding box center [637, 84] width 47 height 20
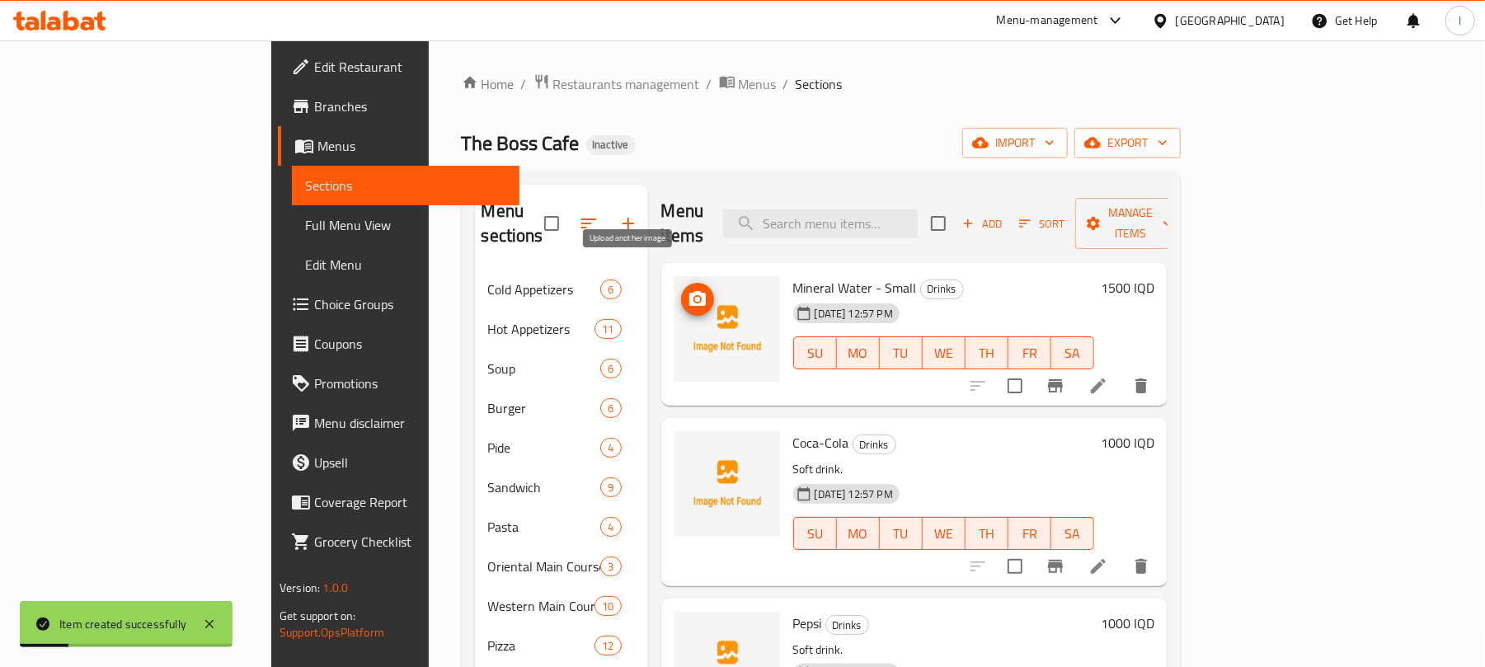
click at [689, 291] on icon "upload picture" at bounding box center [697, 298] width 16 height 15
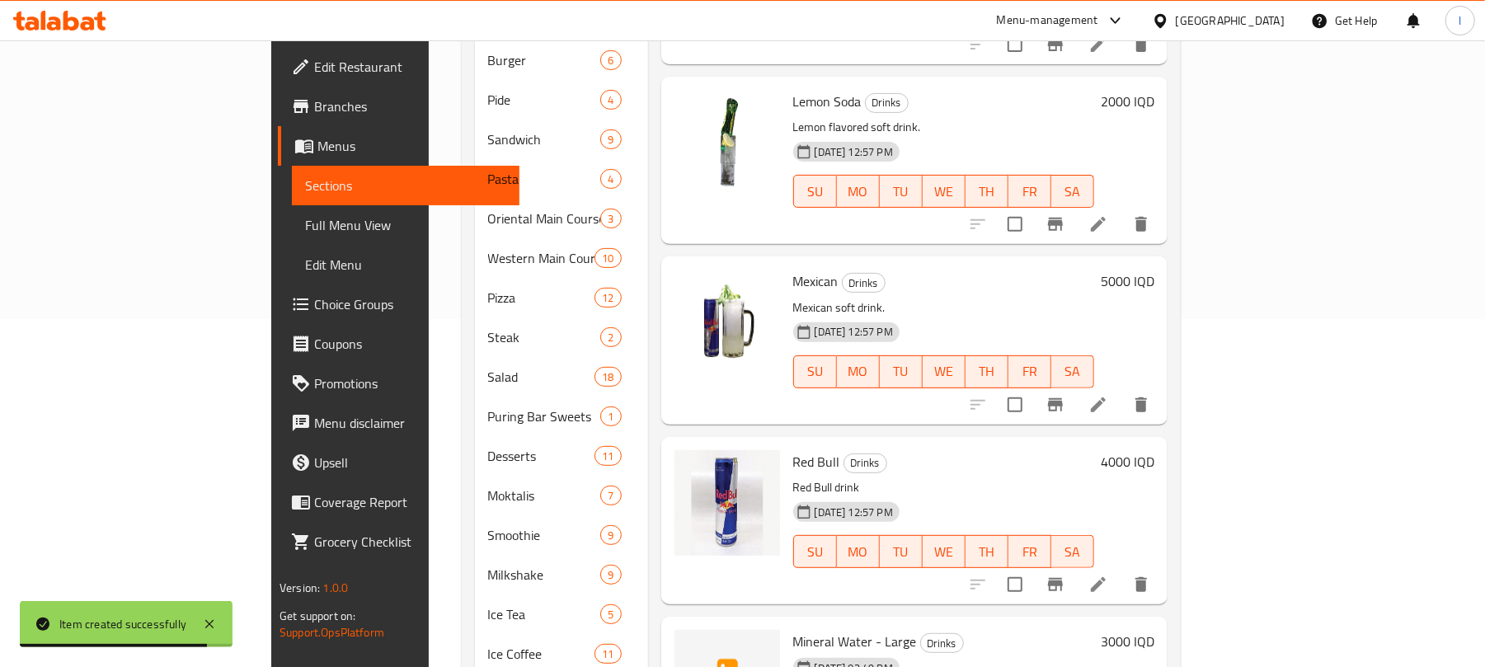
scroll to position [463, 0]
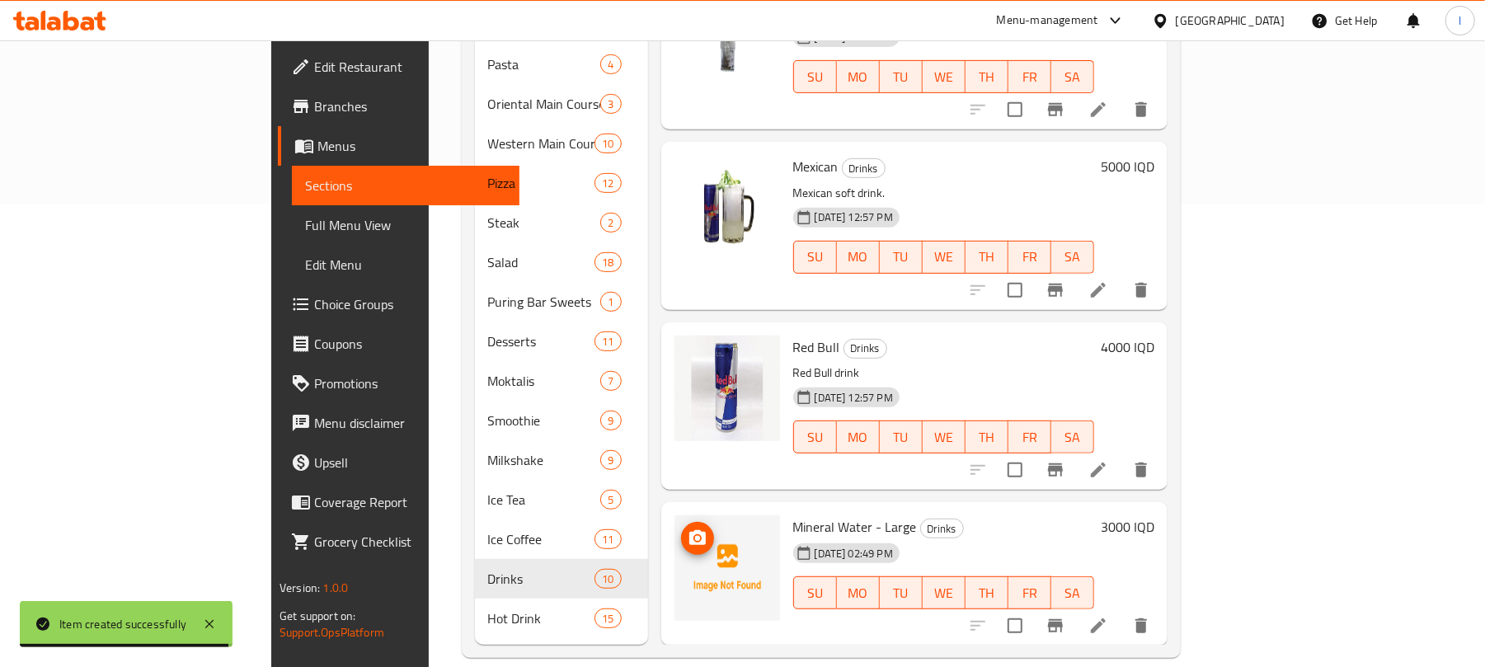
click at [689, 530] on icon "upload picture" at bounding box center [697, 537] width 16 height 15
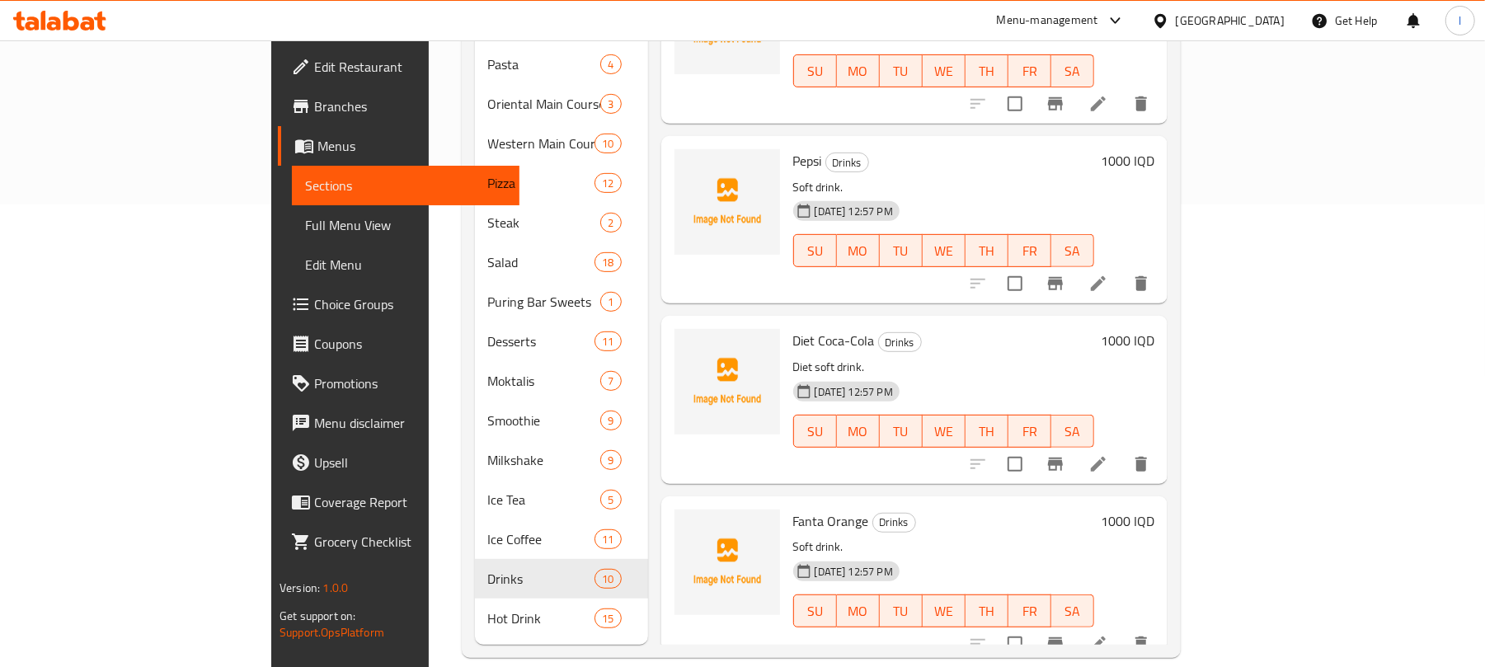
scroll to position [0, 0]
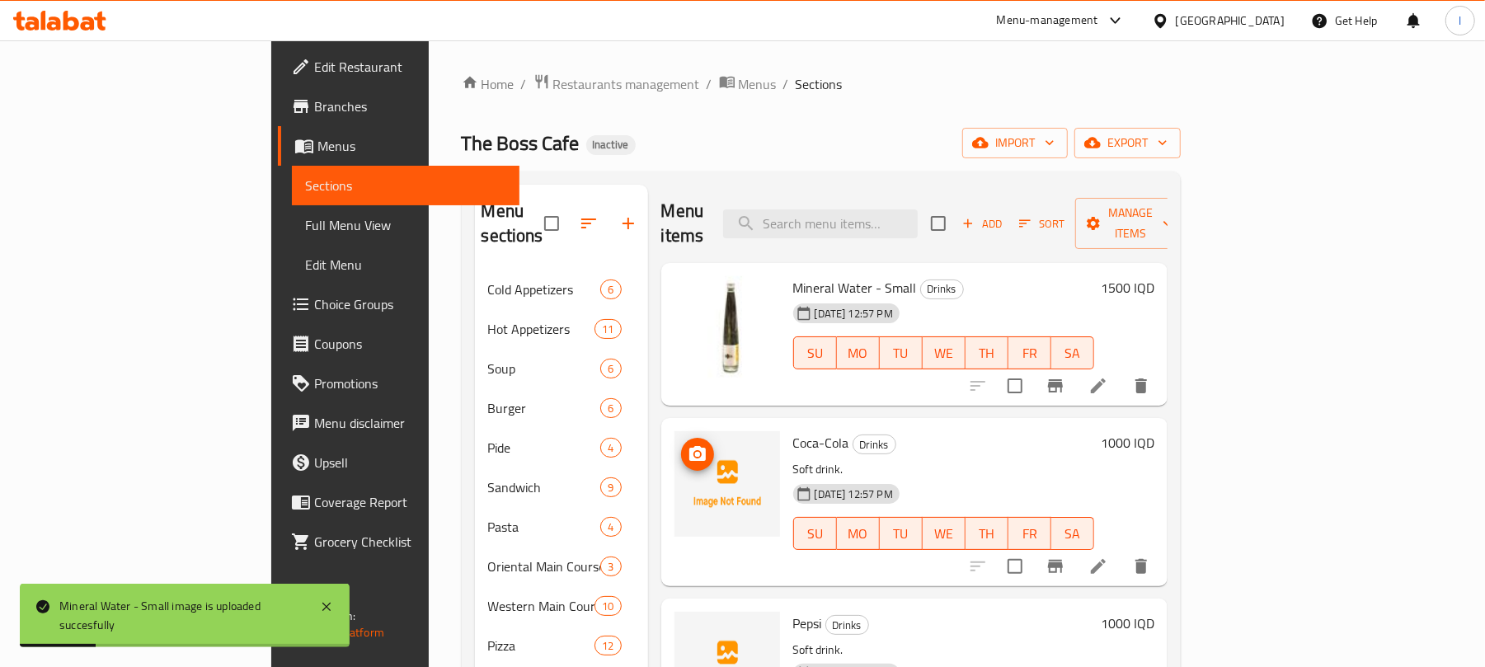
click at [688, 445] on icon "upload picture" at bounding box center [698, 455] width 20 height 20
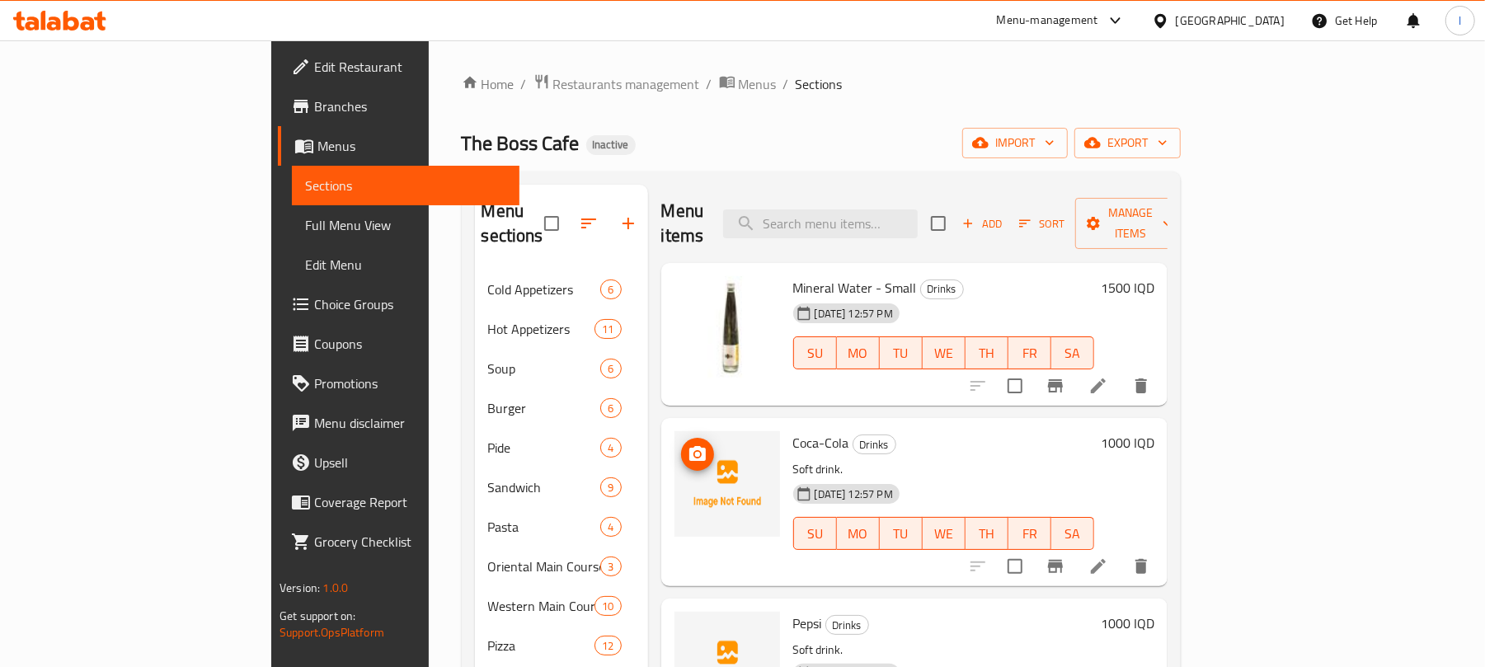
click at [689, 446] on icon "upload picture" at bounding box center [697, 453] width 16 height 15
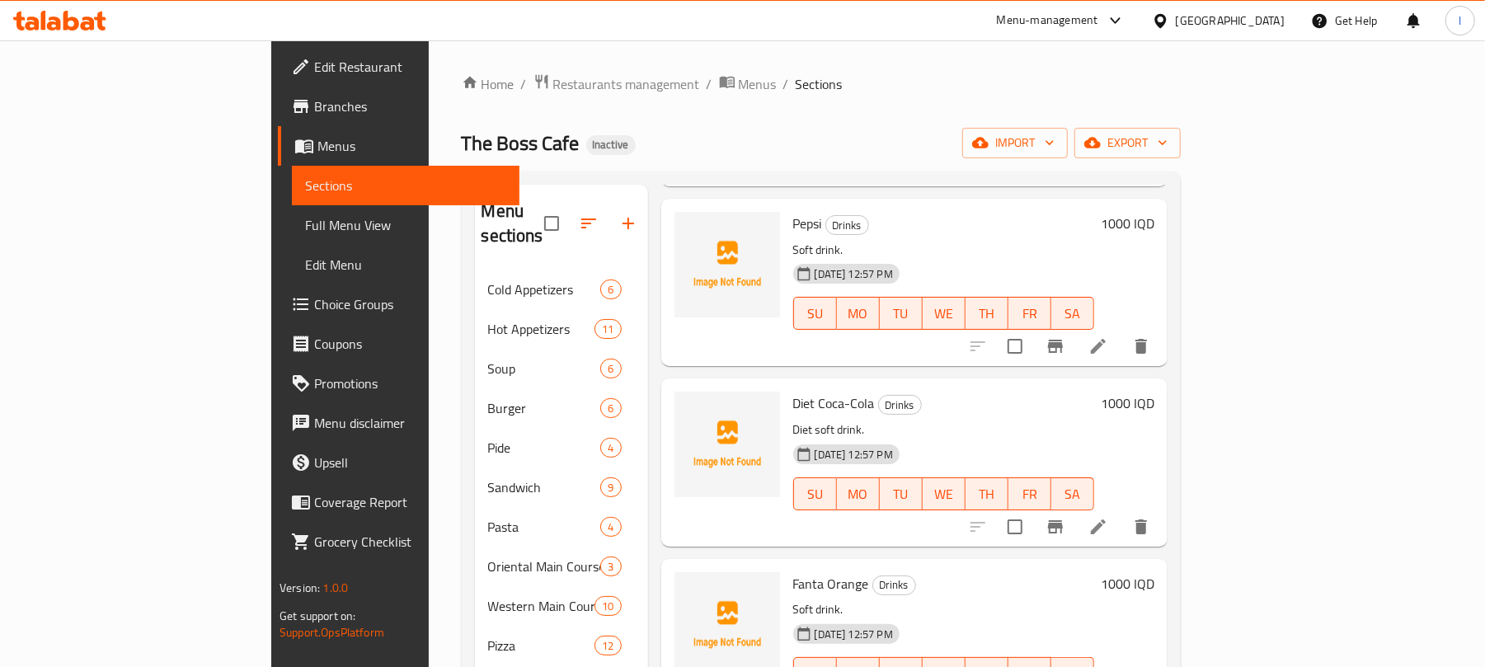
scroll to position [403, 0]
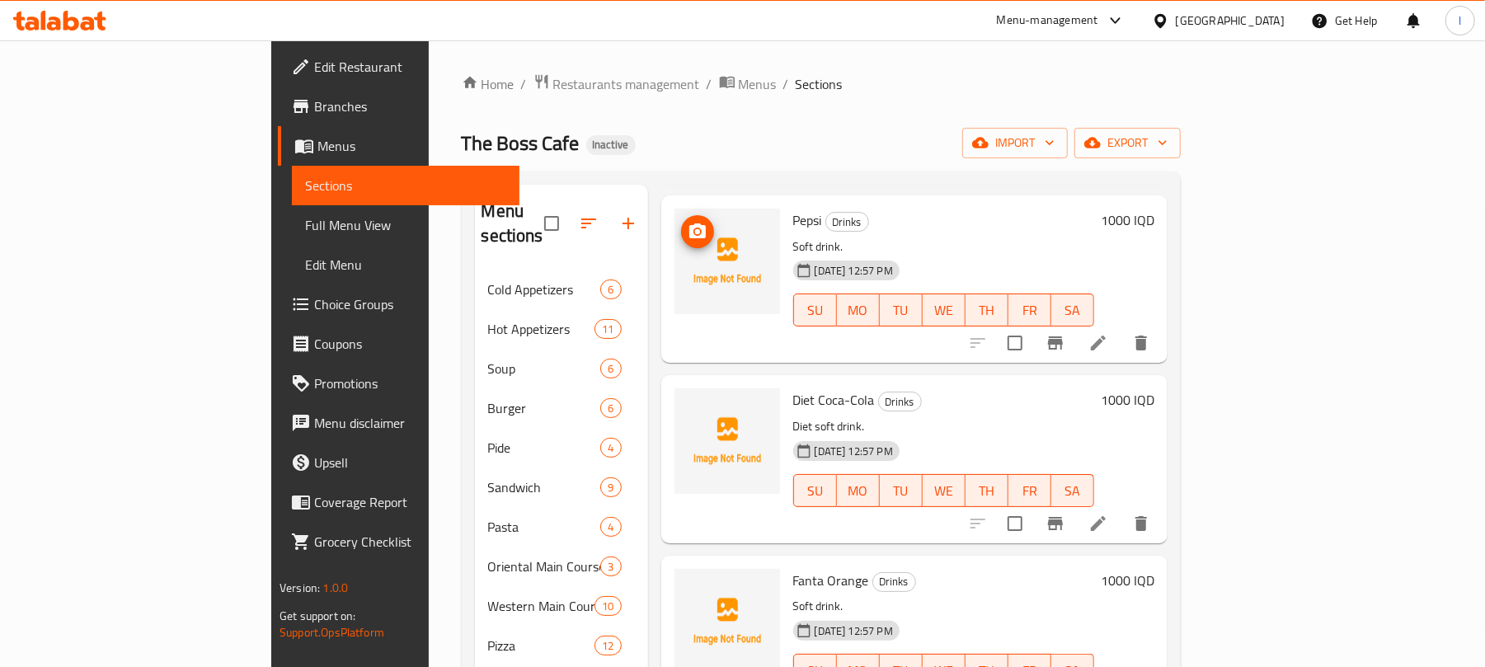
click at [688, 222] on icon "upload picture" at bounding box center [698, 232] width 20 height 20
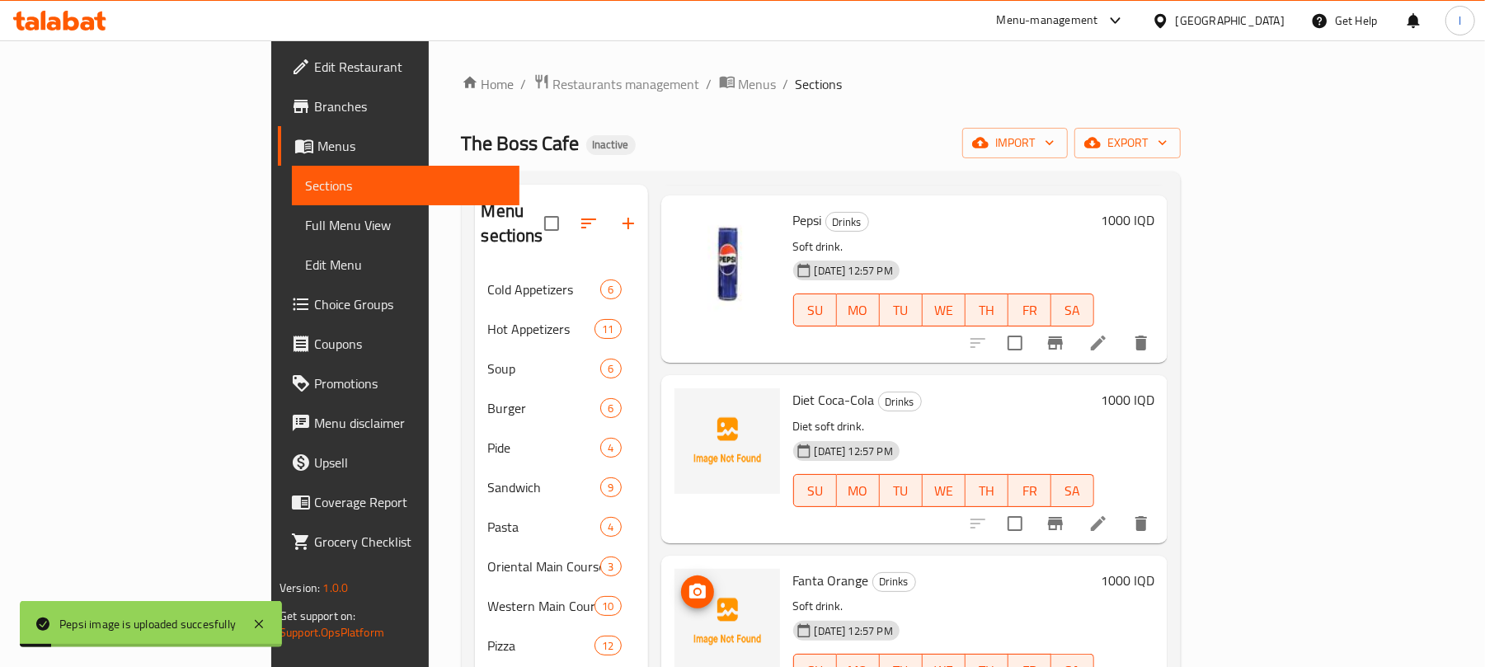
click at [688, 582] on icon "upload picture" at bounding box center [698, 592] width 20 height 20
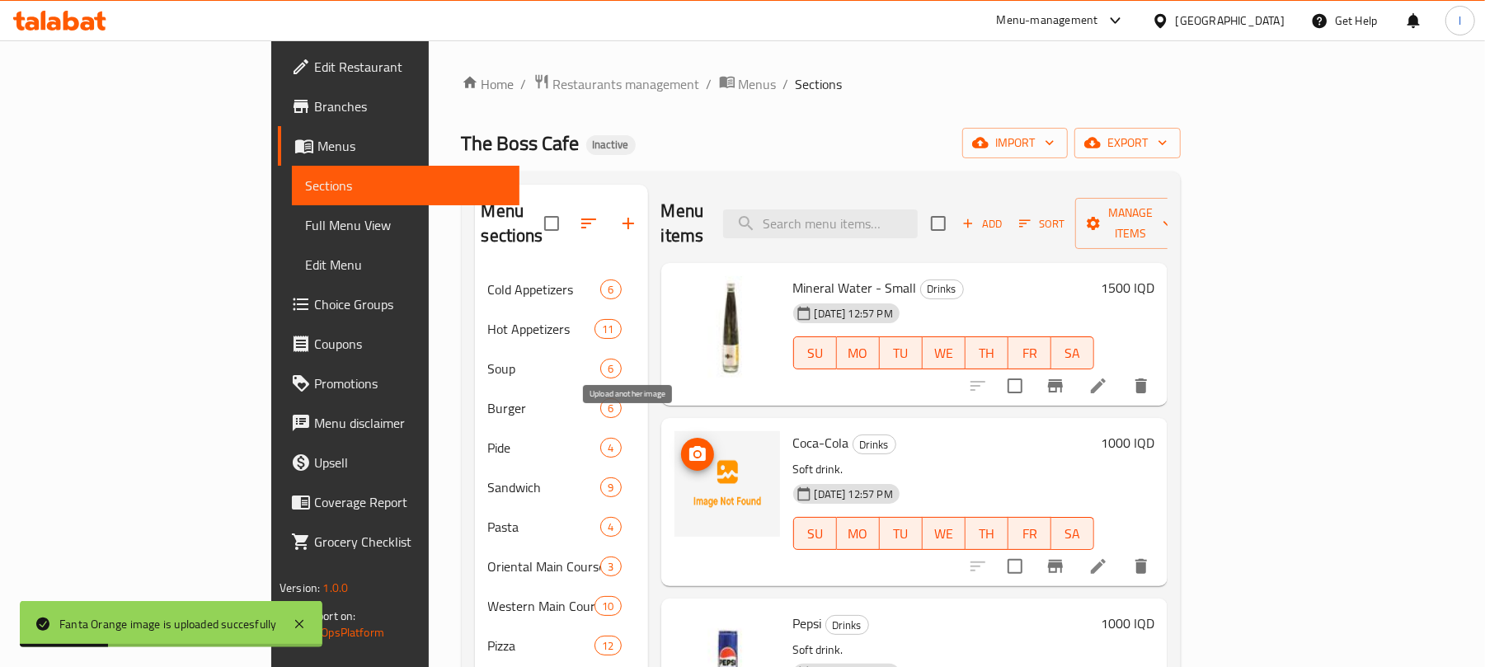
click at [689, 446] on icon "upload picture" at bounding box center [697, 453] width 16 height 15
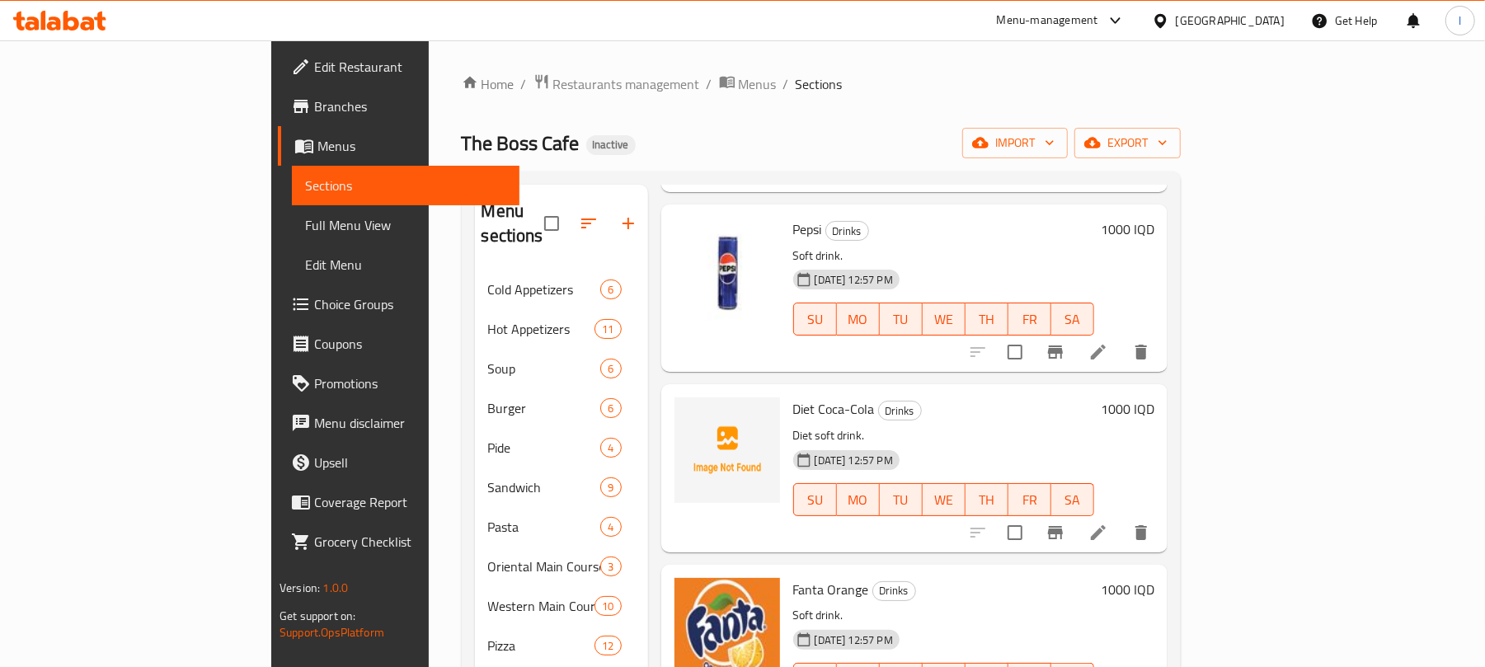
scroll to position [403, 0]
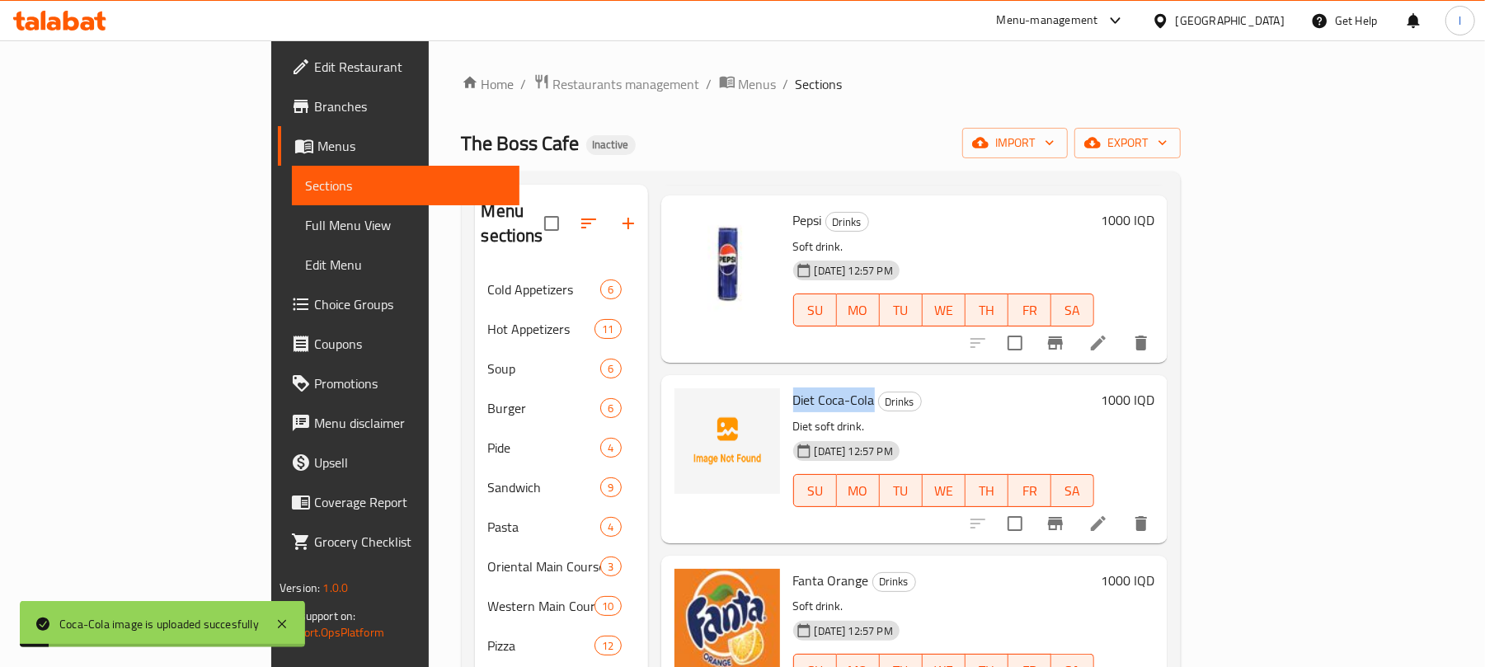
drag, startPoint x: 807, startPoint y: 380, endPoint x: 724, endPoint y: 379, distance: 82.5
click at [793, 388] on span "Diet Coca-Cola" at bounding box center [834, 400] width 82 height 25
click at [1007, 435] on div "09-10-2025 12:57 PM SU MO TU WE TH FR SA" at bounding box center [944, 479] width 314 height 89
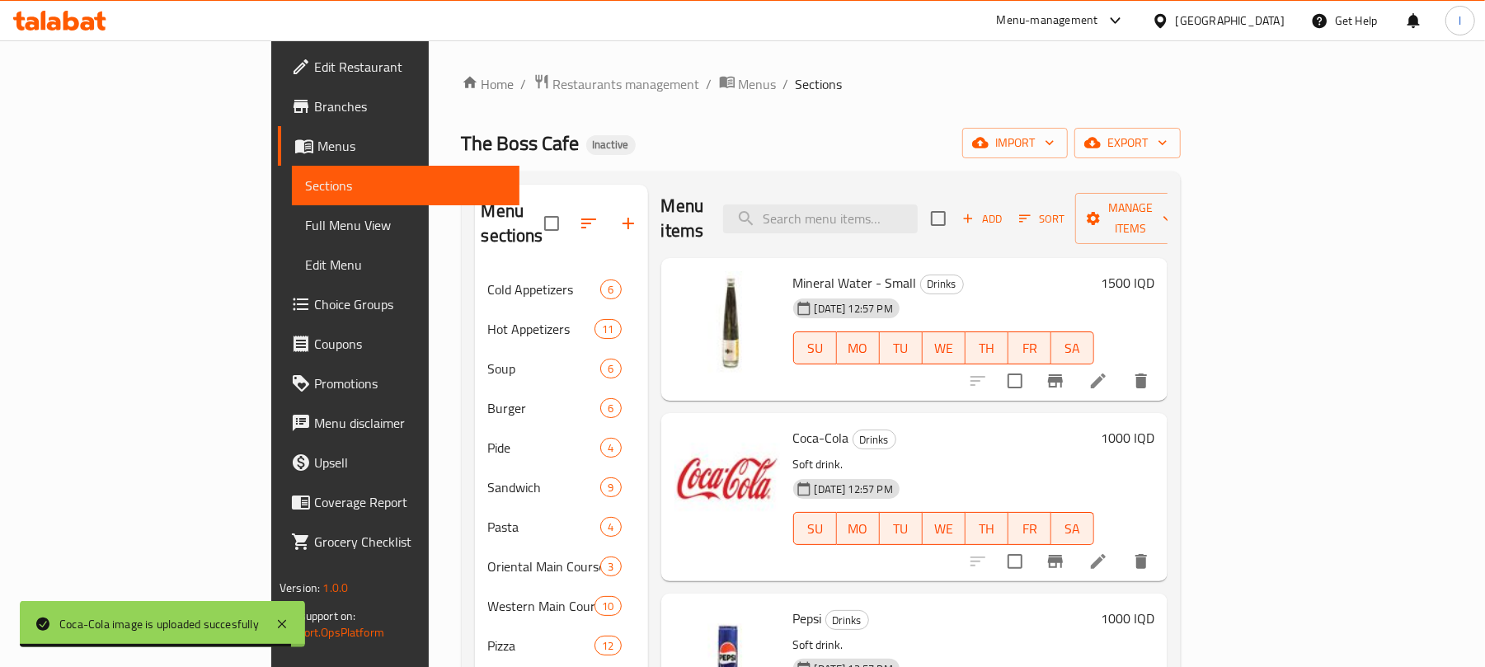
scroll to position [0, 0]
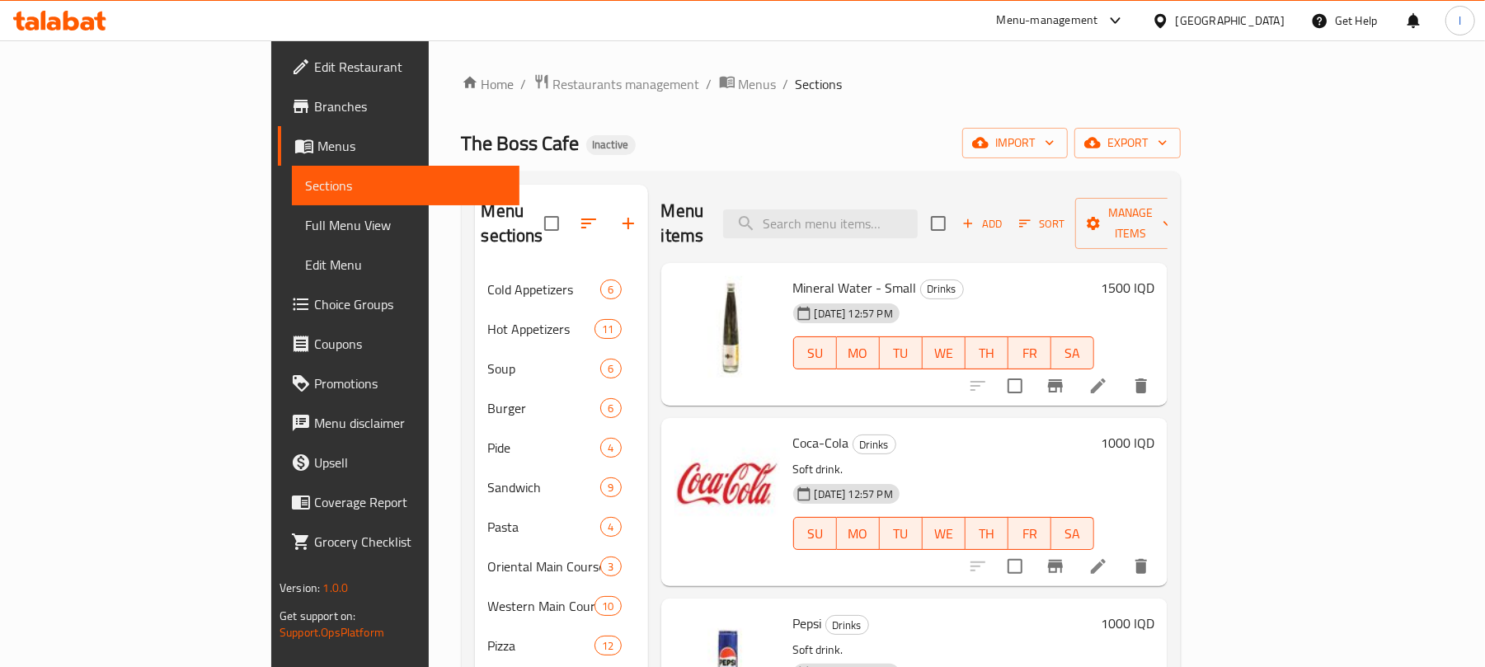
click at [305, 226] on span "Full Menu View" at bounding box center [405, 225] width 201 height 20
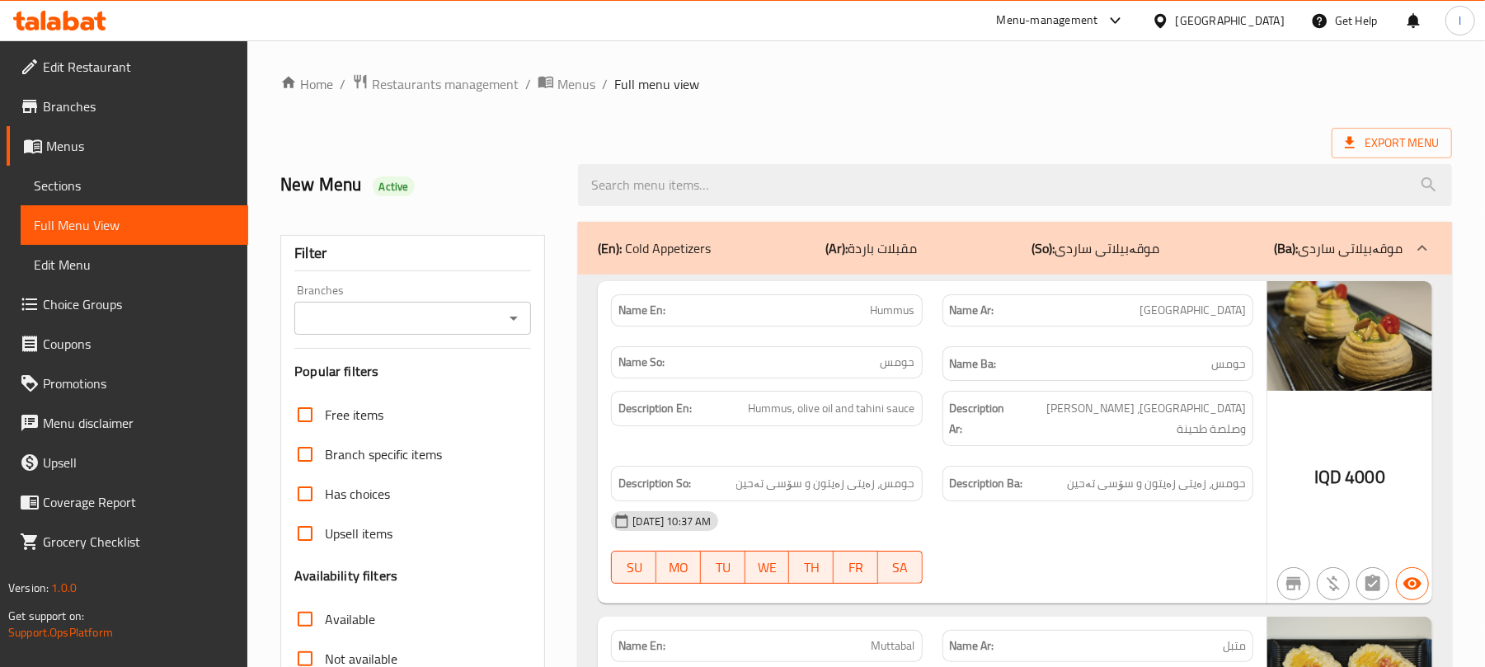
click at [508, 313] on icon "Open" at bounding box center [514, 318] width 20 height 20
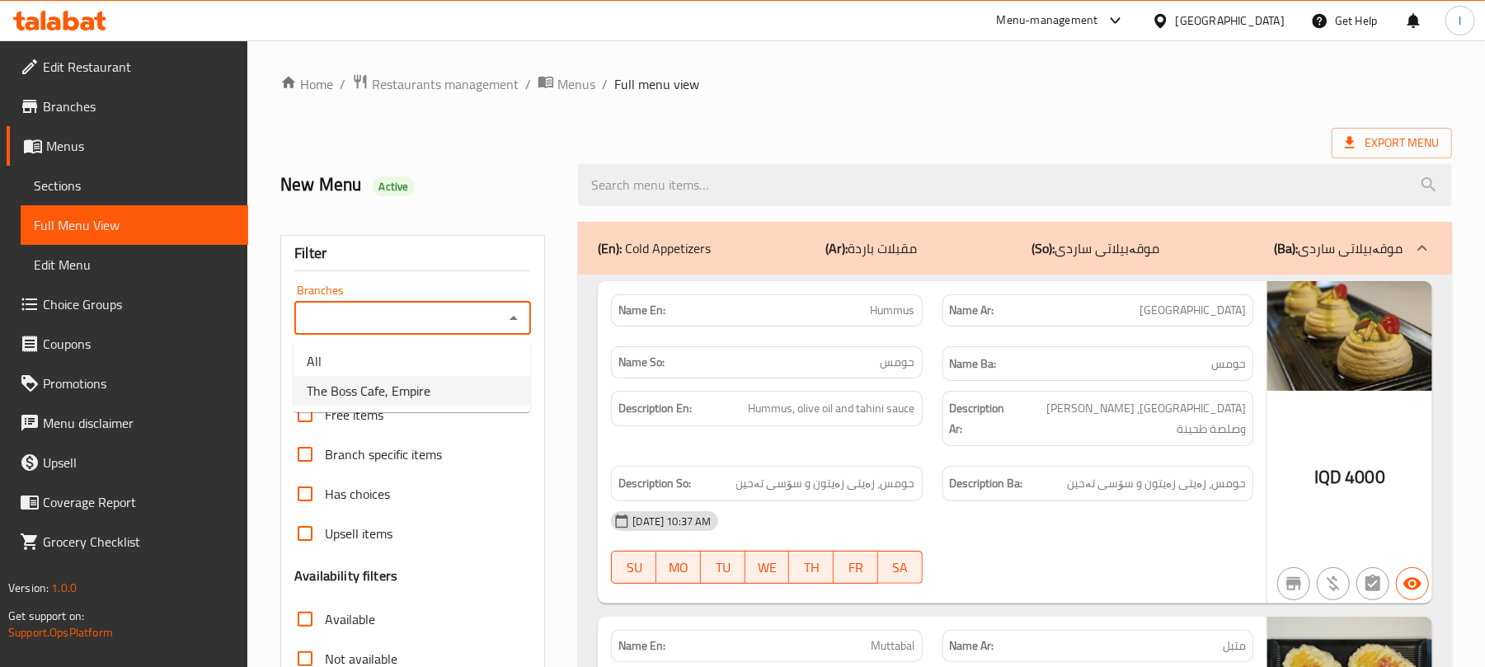
click at [420, 393] on span "The Boss Cafe, Empire" at bounding box center [369, 391] width 124 height 20
type input "The Boss Cafe, Empire"
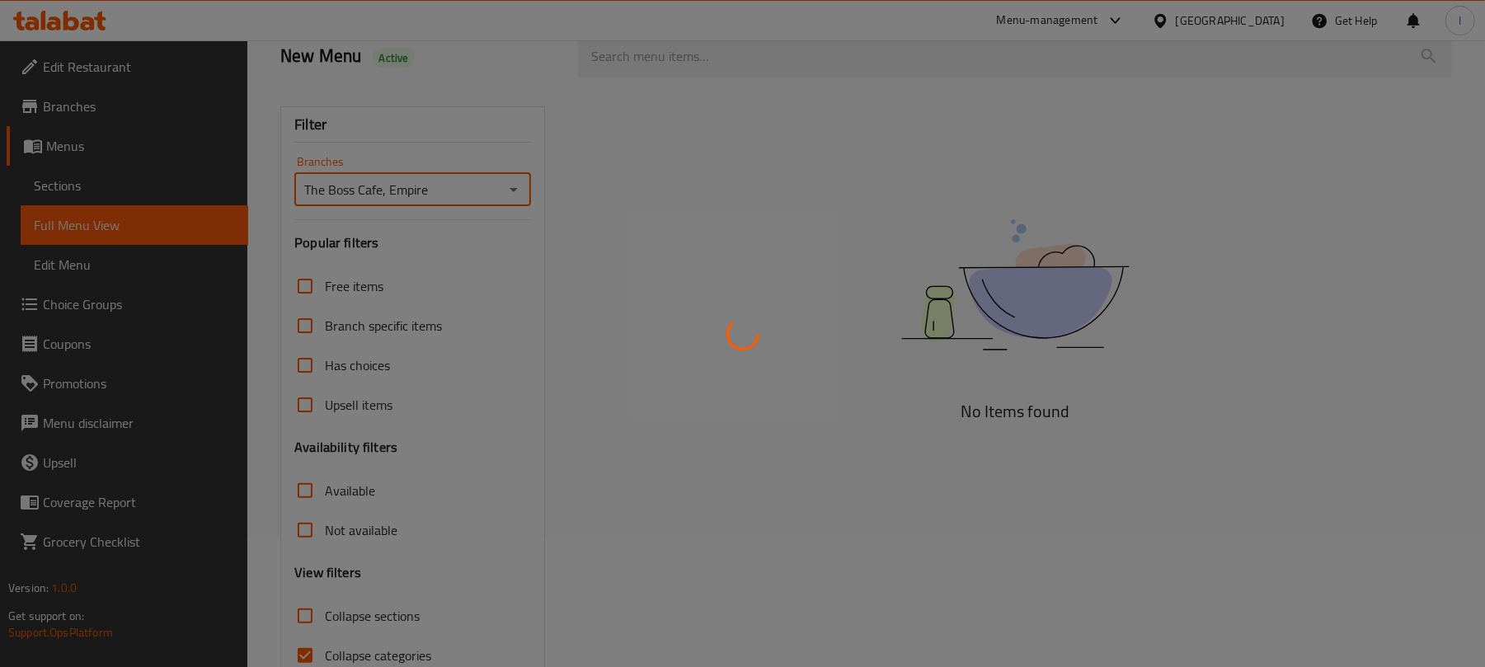
scroll to position [212, 0]
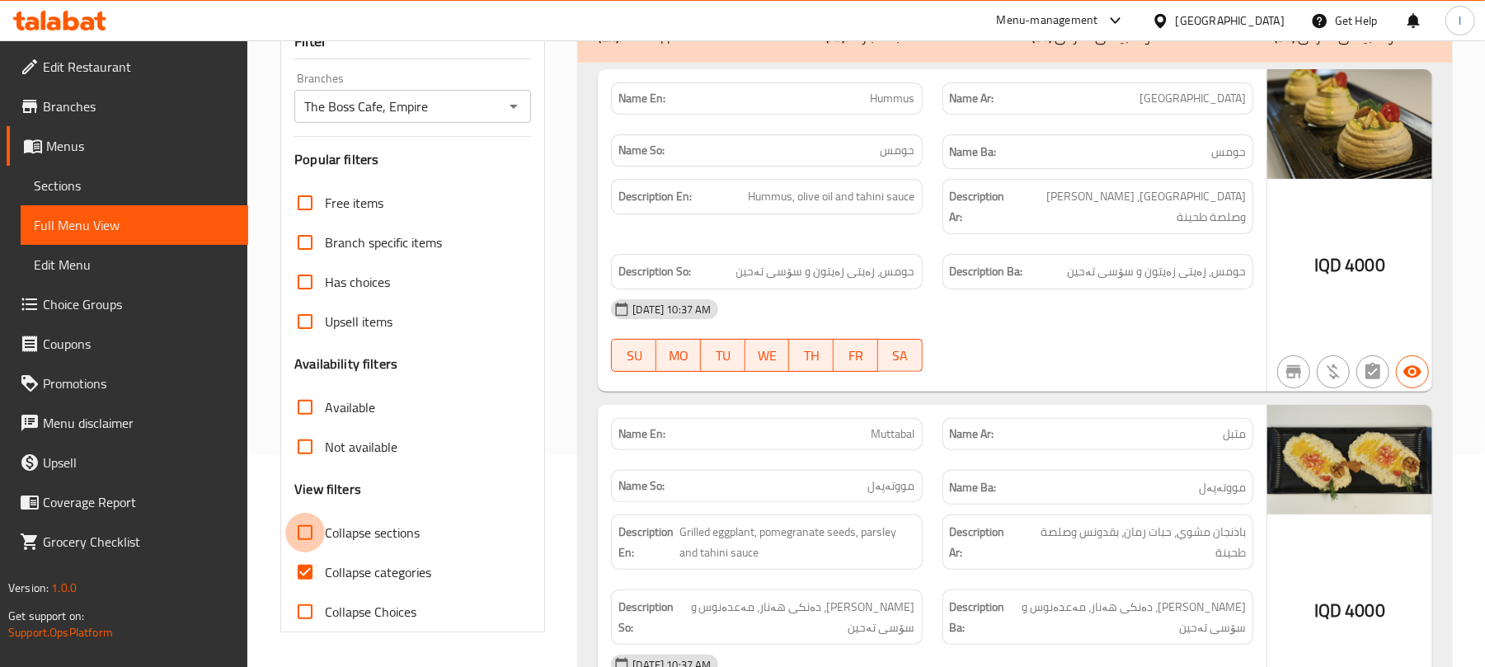
click at [313, 534] on input "Collapse sections" at bounding box center [305, 533] width 40 height 40
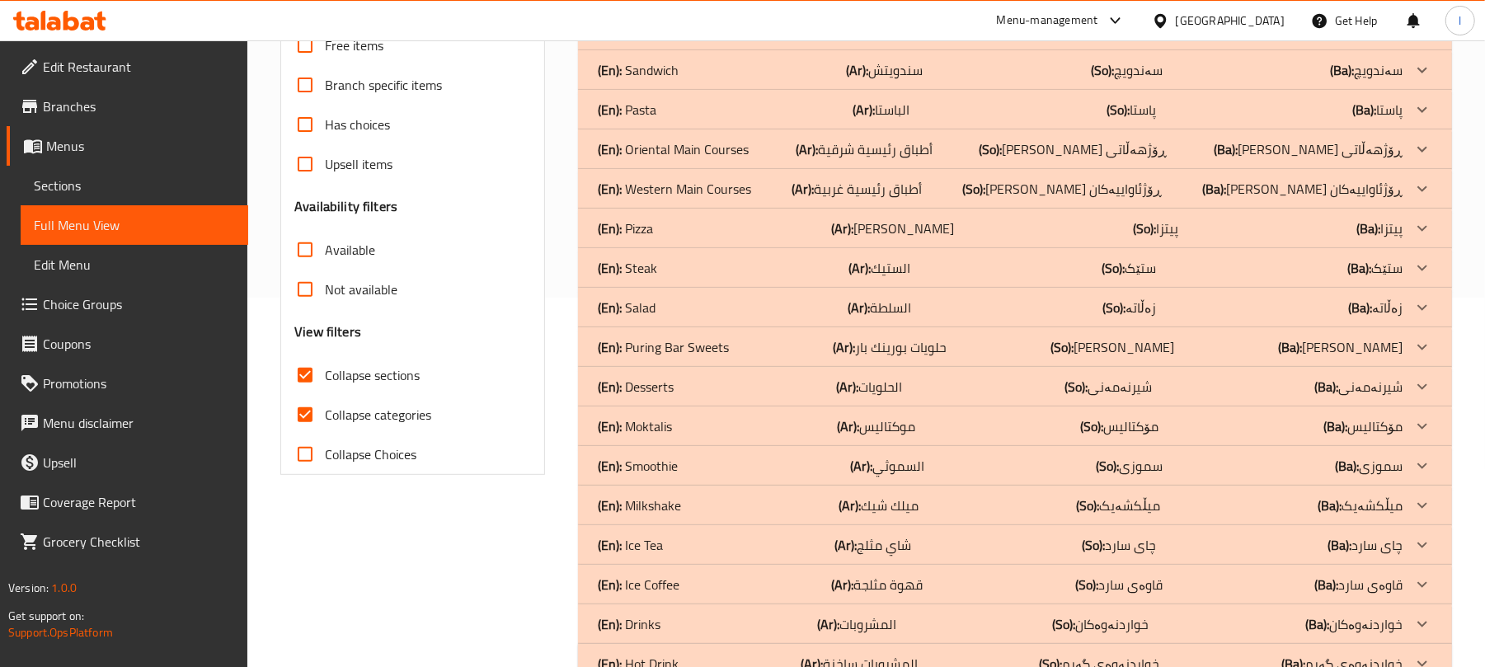
scroll to position [420, 0]
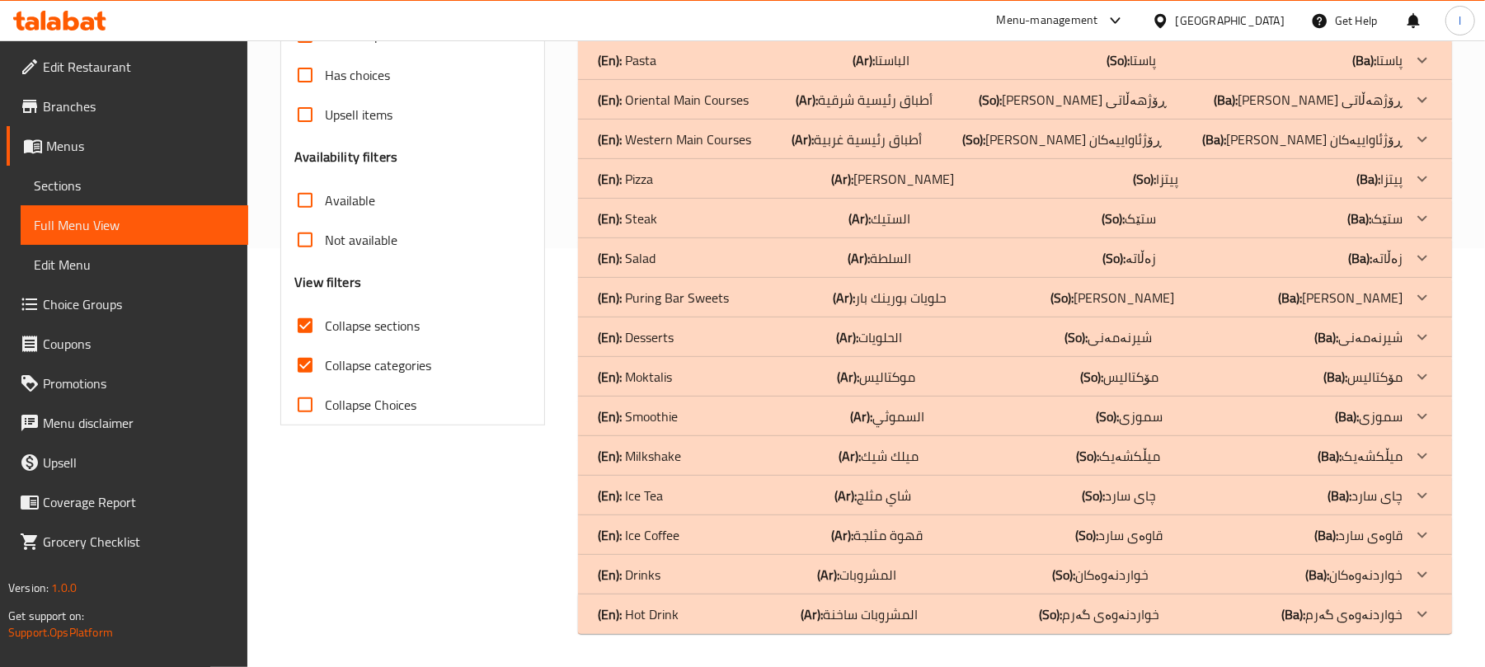
click at [694, 615] on div "(En): Hot Drink (Ar): المشروبات ساخنة (So): خواردنەوەی گەرم (Ba): خواردنەوەی گە…" at bounding box center [1000, 615] width 805 height 20
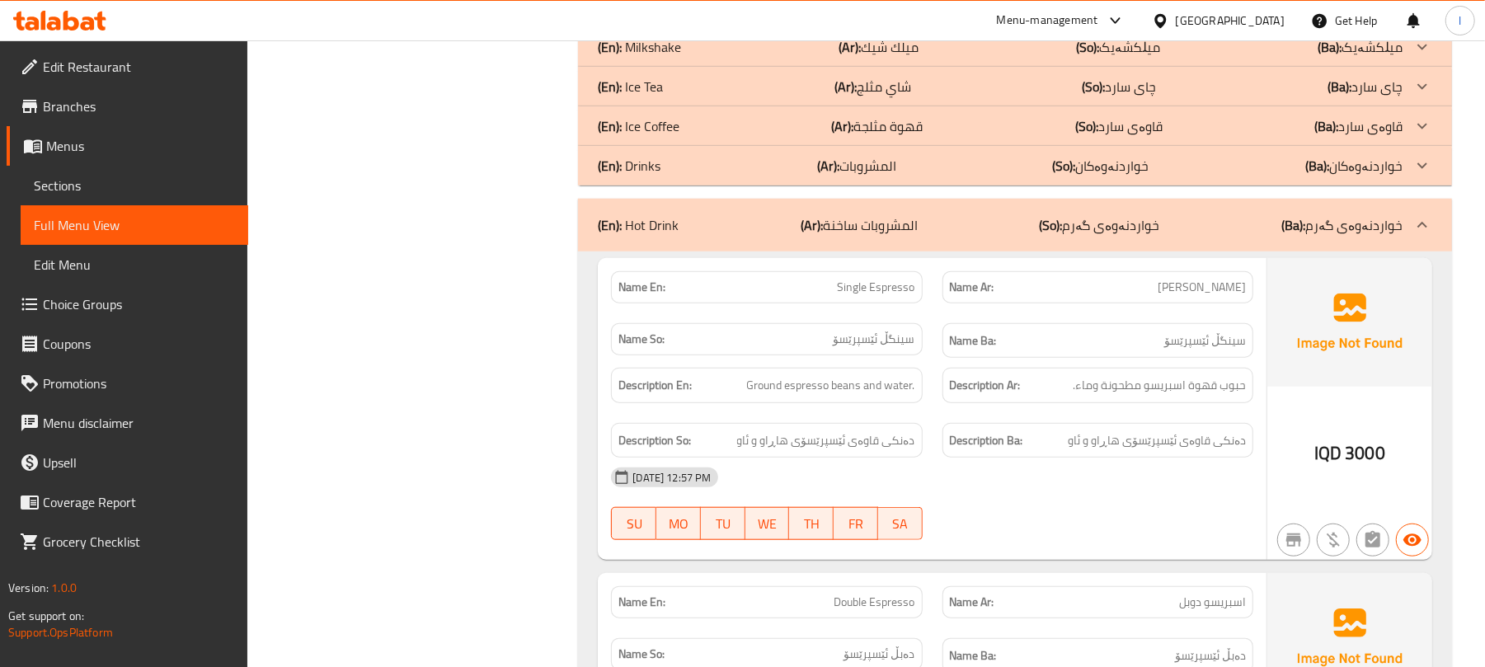
scroll to position [424, 0]
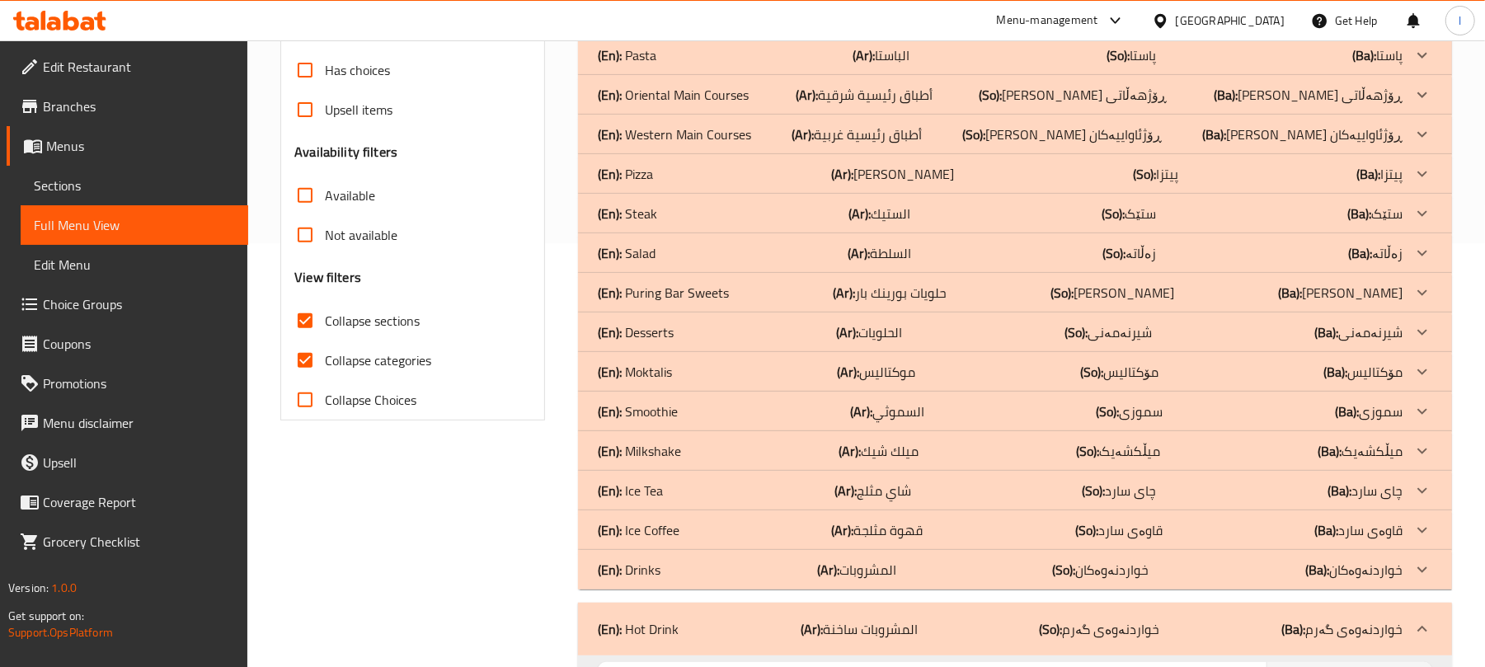
click at [706, 581] on div "(En): Drinks (Ar): المشروبات (So): خواردنەوەکان (Ba): خواردنەوەکان" at bounding box center [1015, 570] width 874 height 40
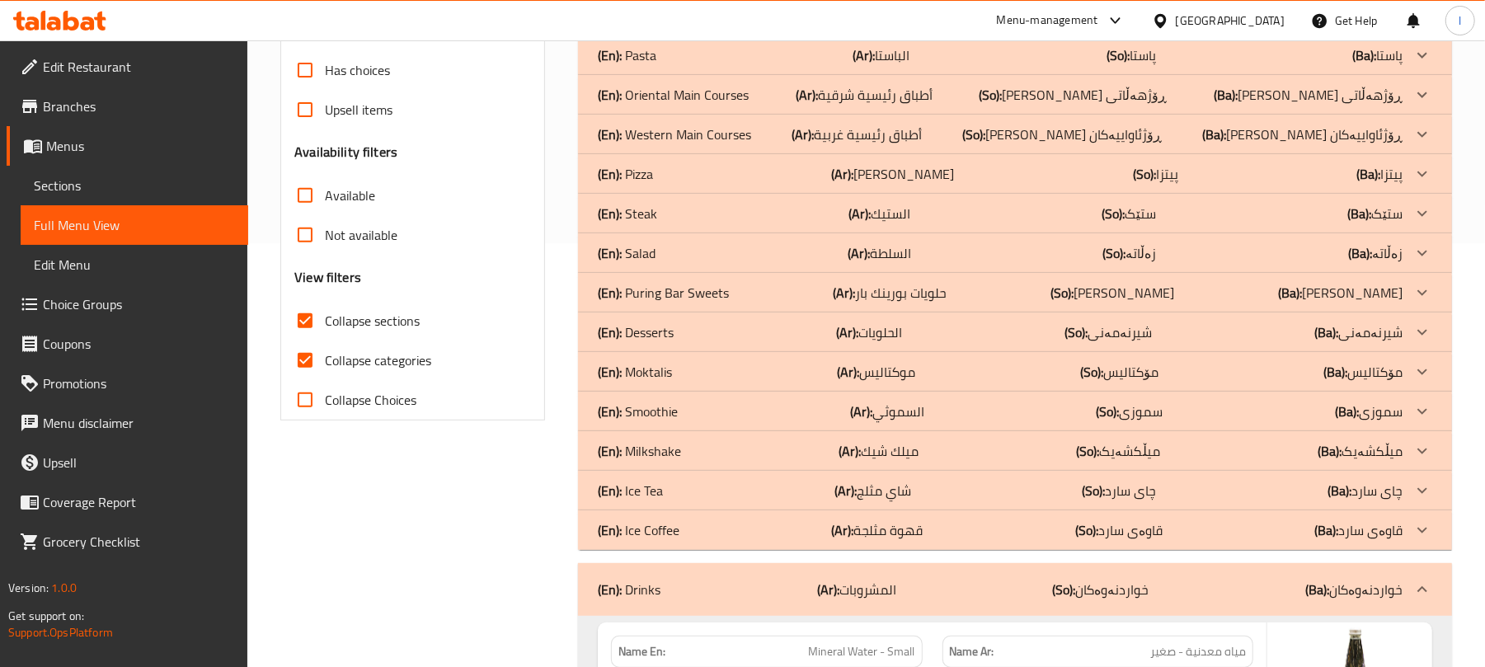
click at [709, 413] on div "(En): Smoothie (Ar): السموثي (So): سموزی (Ba): سموزی" at bounding box center [1000, 412] width 805 height 20
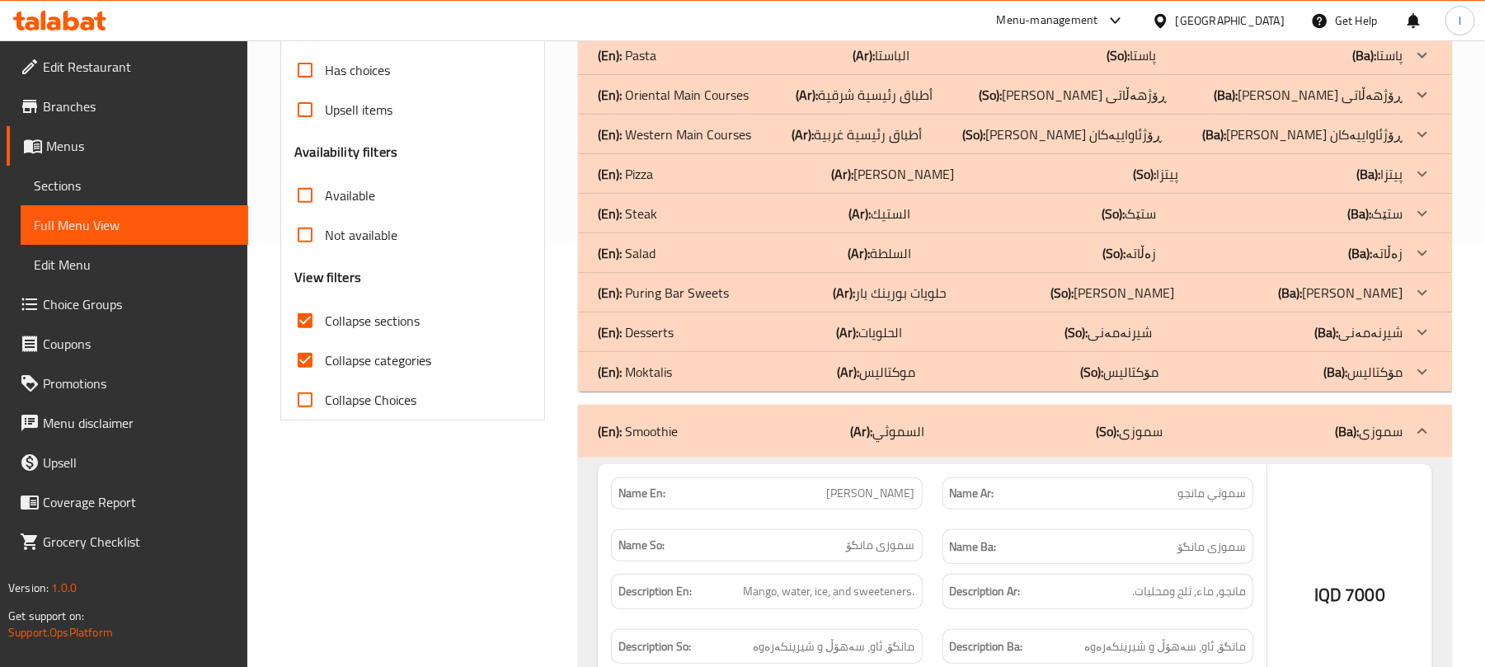
click at [714, 324] on div "(En): Desserts (Ar): الحلويات (So): شیرنەمەنی (Ba): شیرنەمەنی" at bounding box center [1000, 332] width 805 height 20
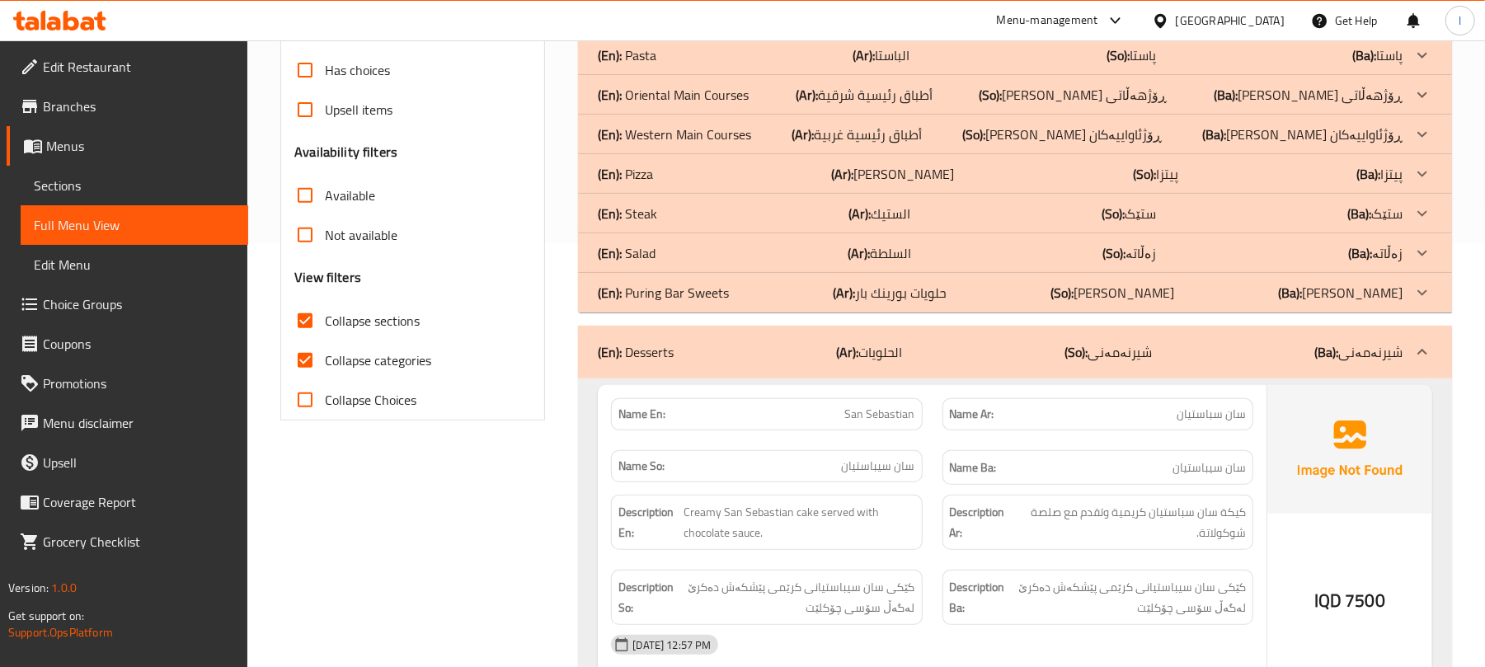
scroll to position [21, 0]
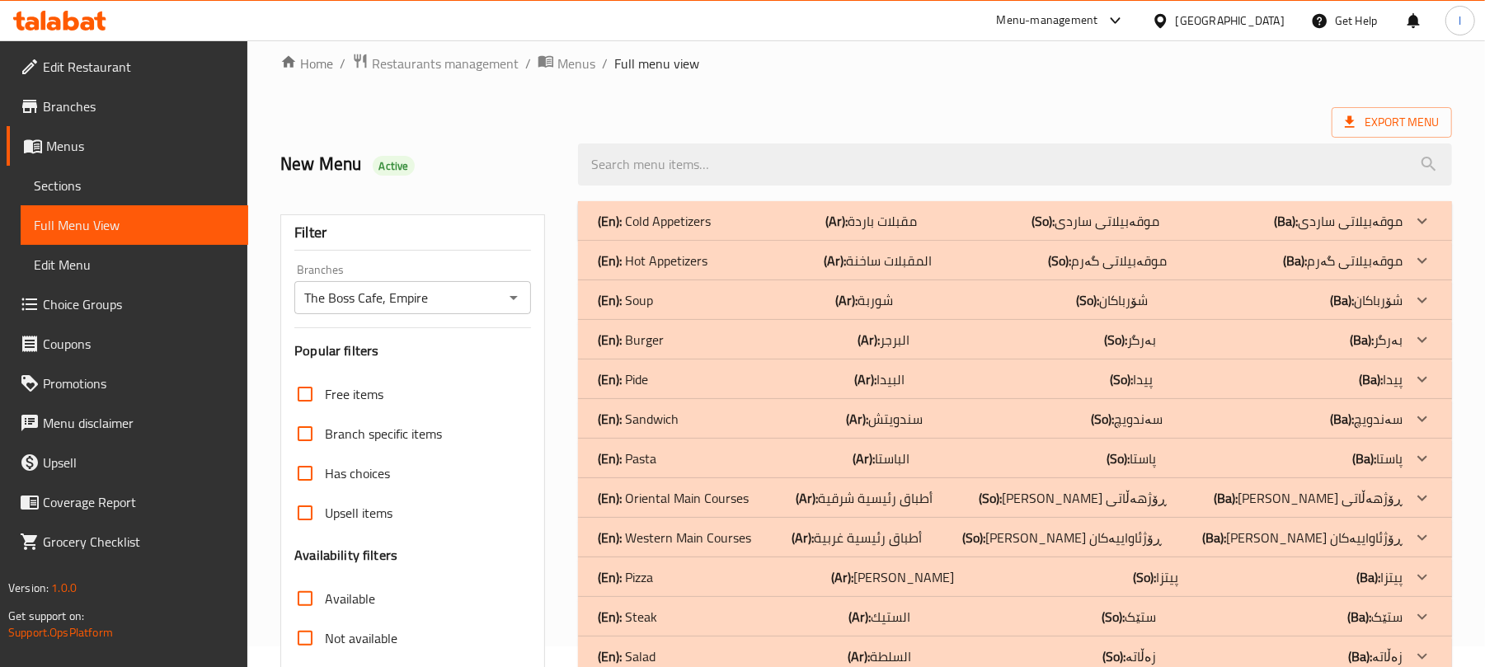
click at [676, 449] on div "(En): Pasta (Ar): الباستا (So): پاستا (Ba): پاستا" at bounding box center [1000, 459] width 805 height 20
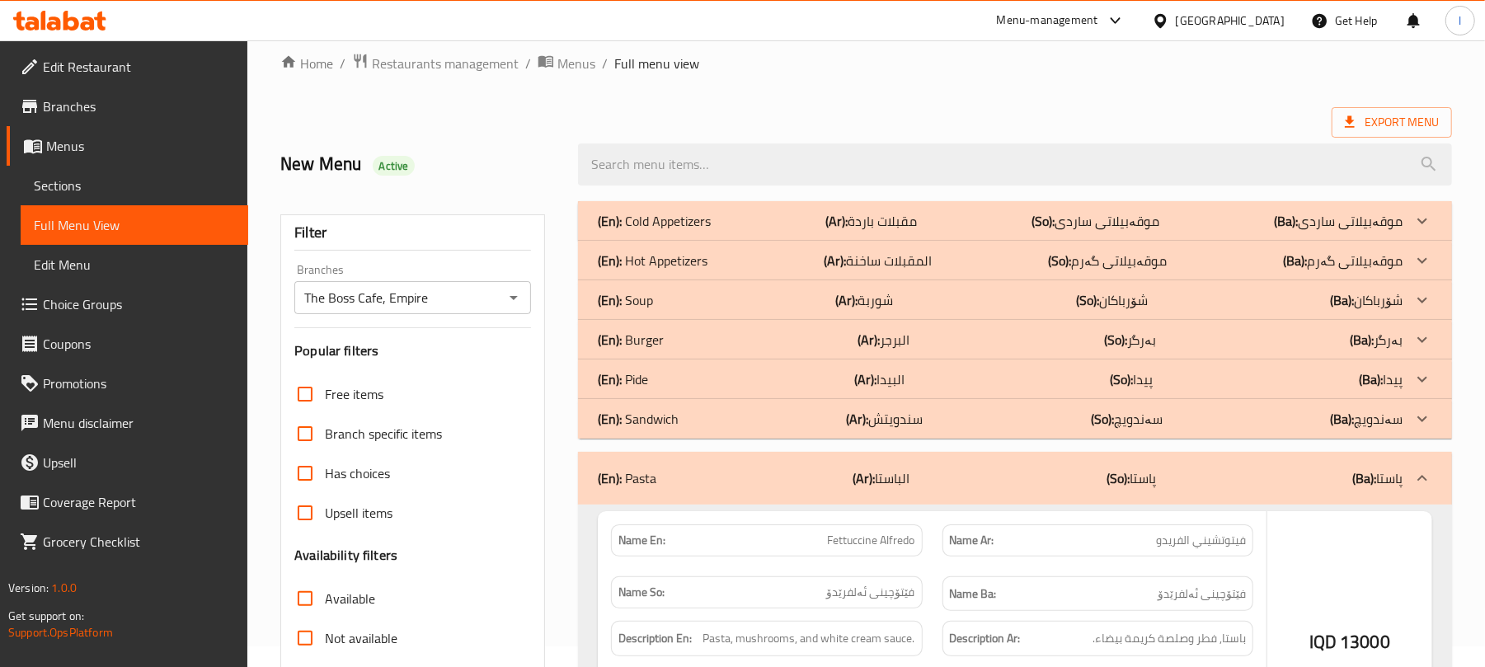
click at [676, 374] on div "(En): Pide (Ar): البيدا (So): پیدا (Ba): پیدا" at bounding box center [1000, 379] width 805 height 20
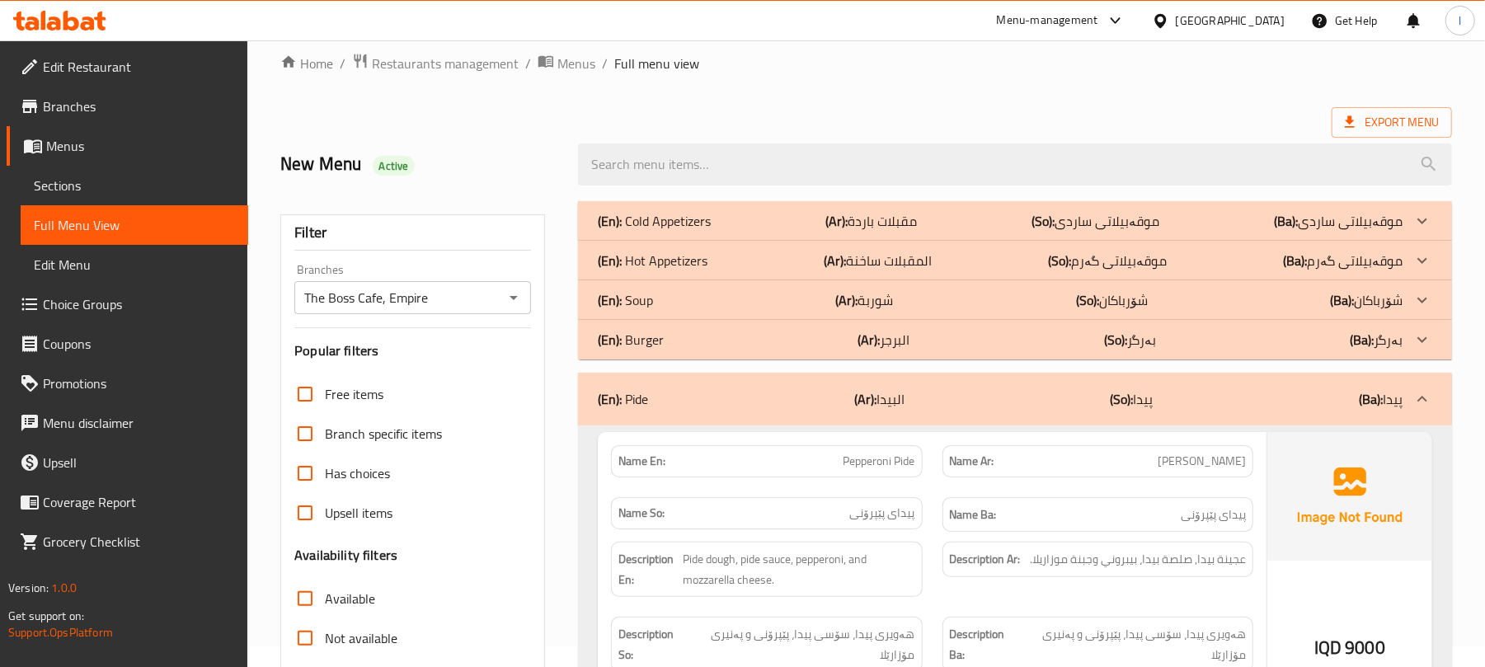
click at [690, 336] on div "(En): Burger (Ar): البرجر (So): بەرگر (Ba): بەرگر" at bounding box center [1000, 340] width 805 height 20
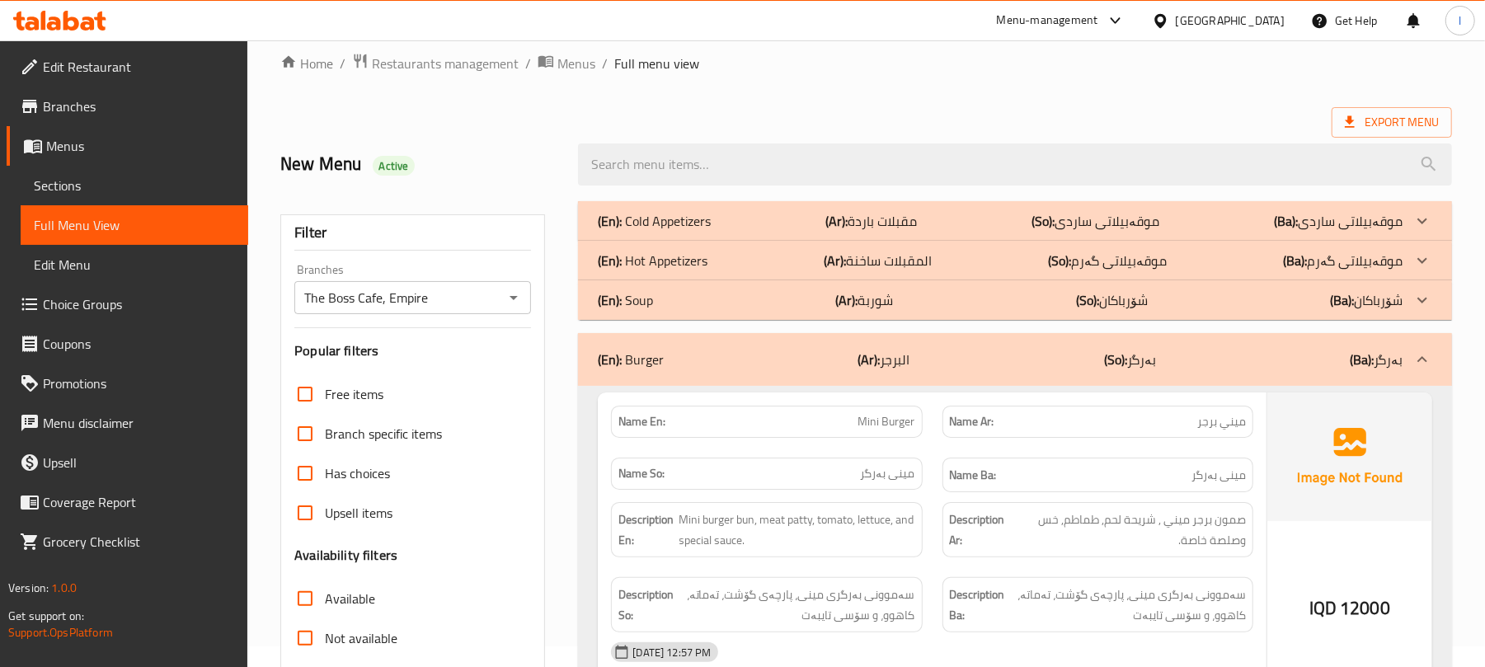
click at [736, 258] on div "(En): Hot Appetizers (Ar): المقبلات ساخنة (So): موقەبیلاتی گەرم (Ba): موقەبیلات…" at bounding box center [1000, 261] width 805 height 20
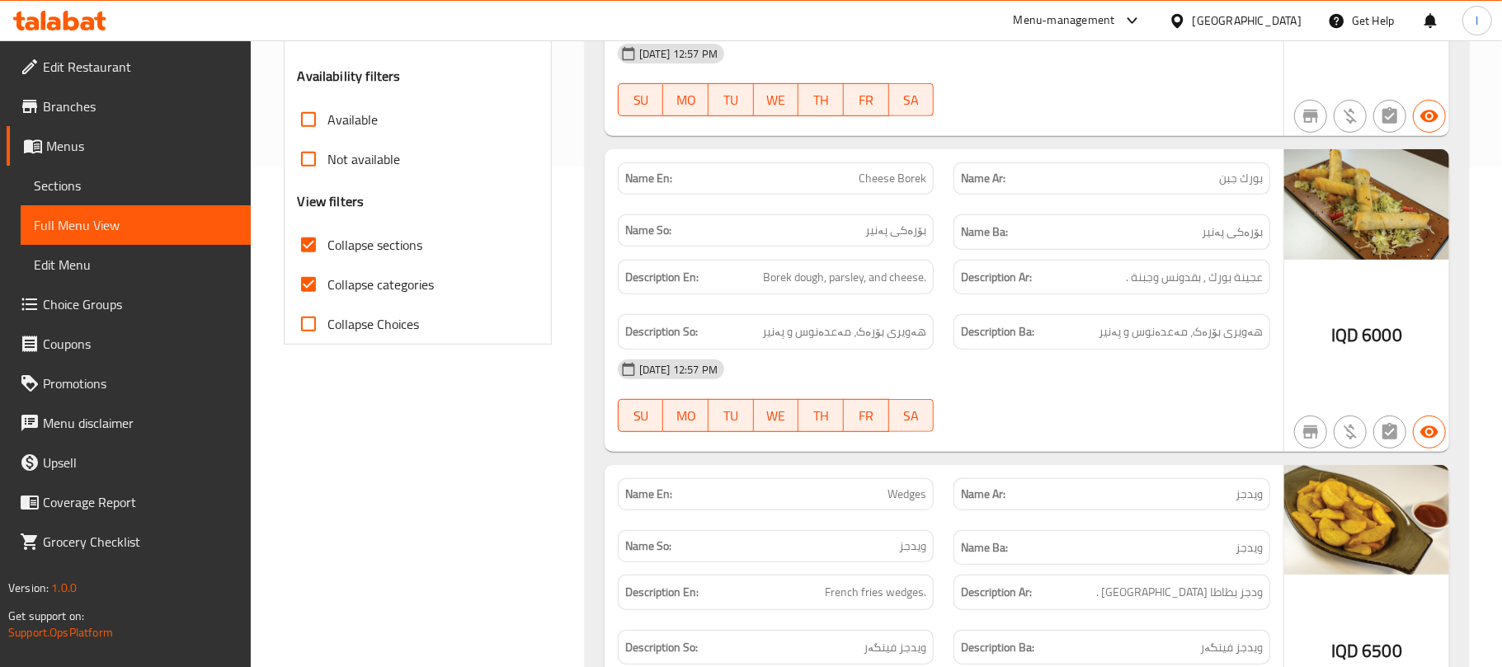
scroll to position [1001, 0]
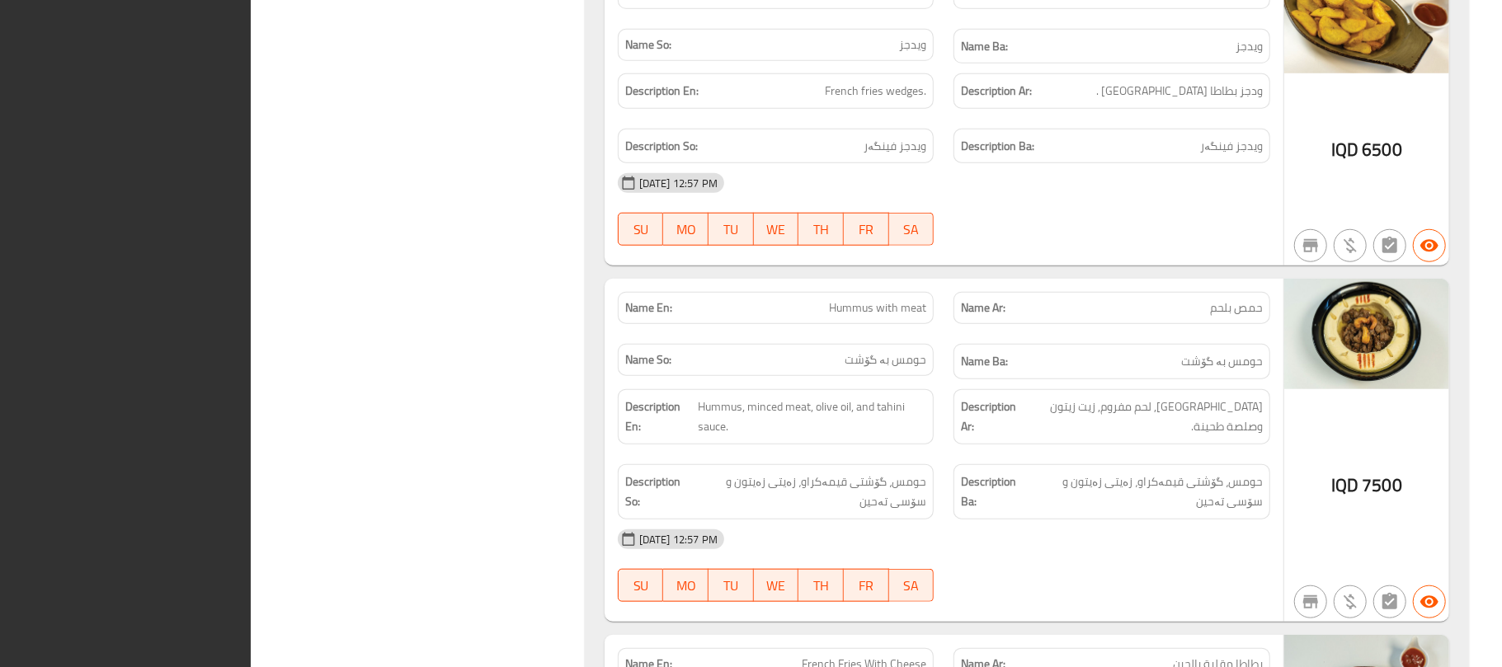
click at [713, 294] on div "Name En: Hummus with meat" at bounding box center [776, 308] width 336 height 52
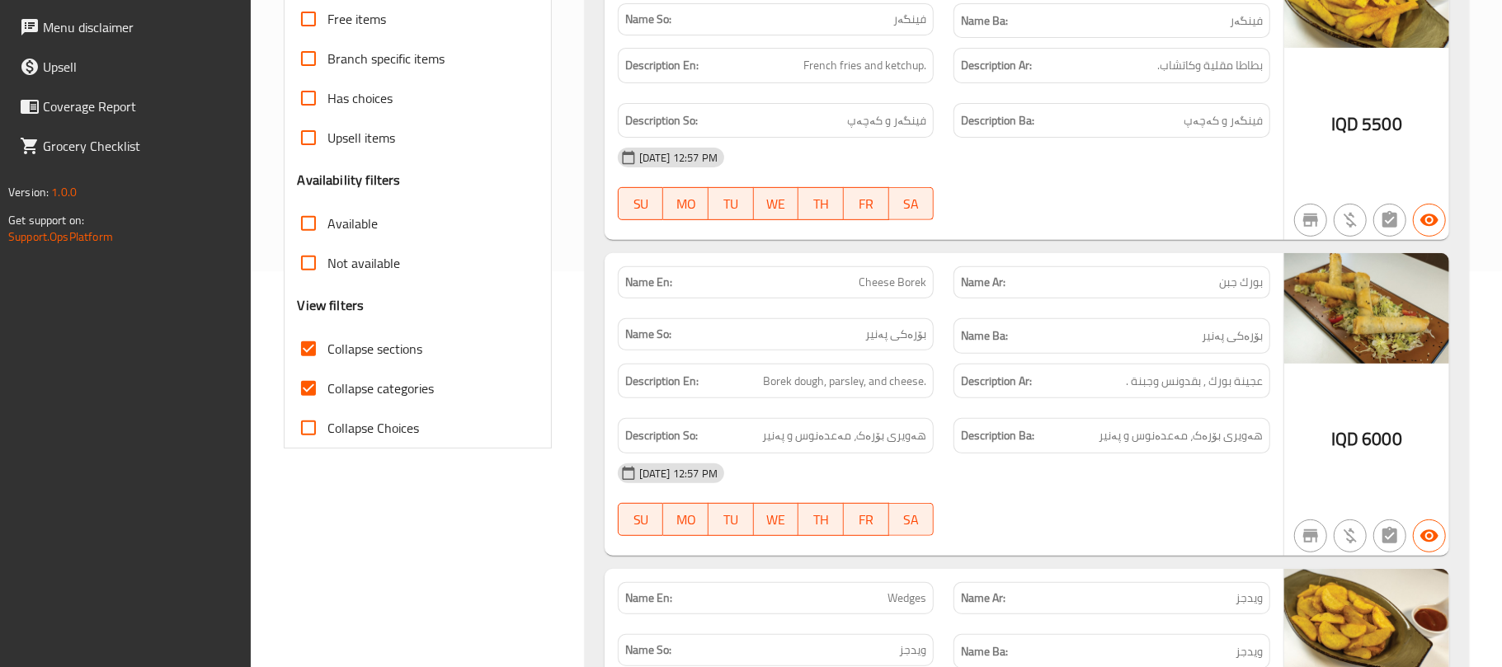
scroll to position [403, 0]
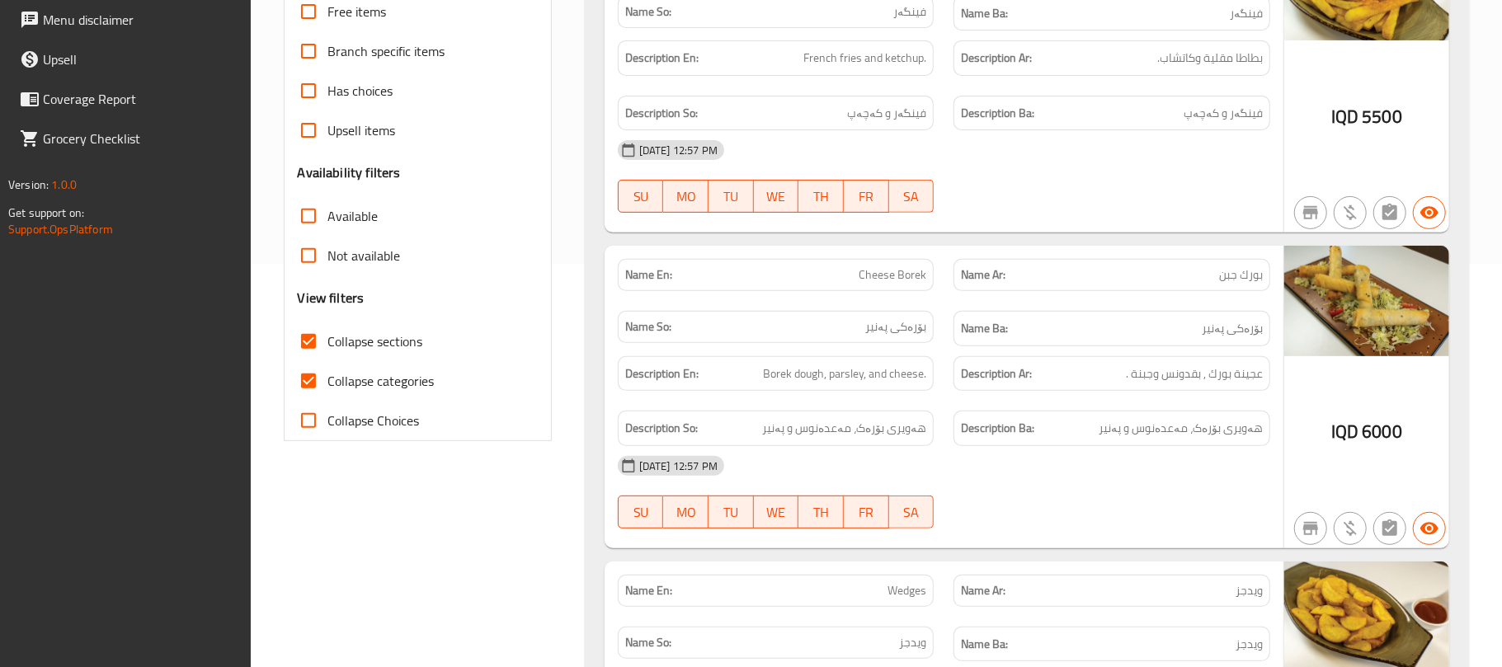
click at [318, 337] on input "Collapse sections" at bounding box center [309, 342] width 40 height 40
checkbox input "false"
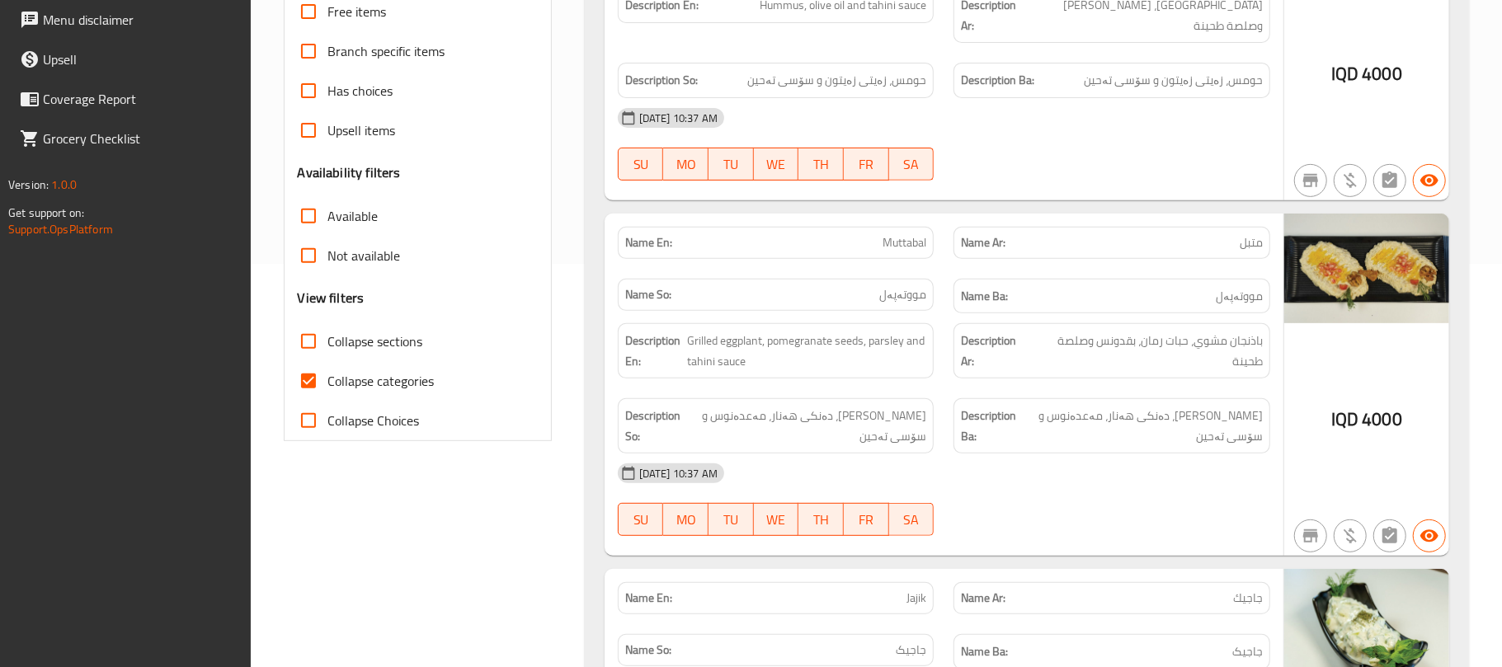
click at [312, 384] on input "Collapse categories" at bounding box center [309, 381] width 40 height 40
checkbox input "false"
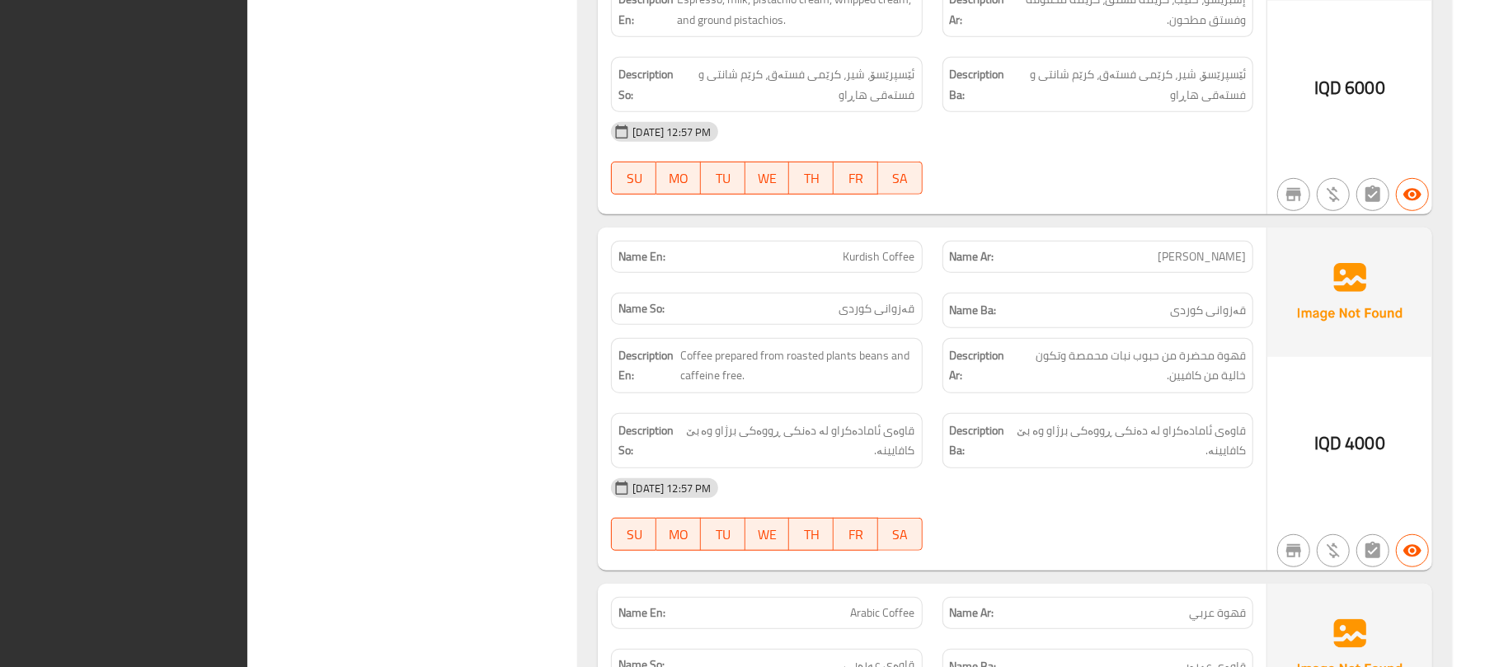
scroll to position [59073, 0]
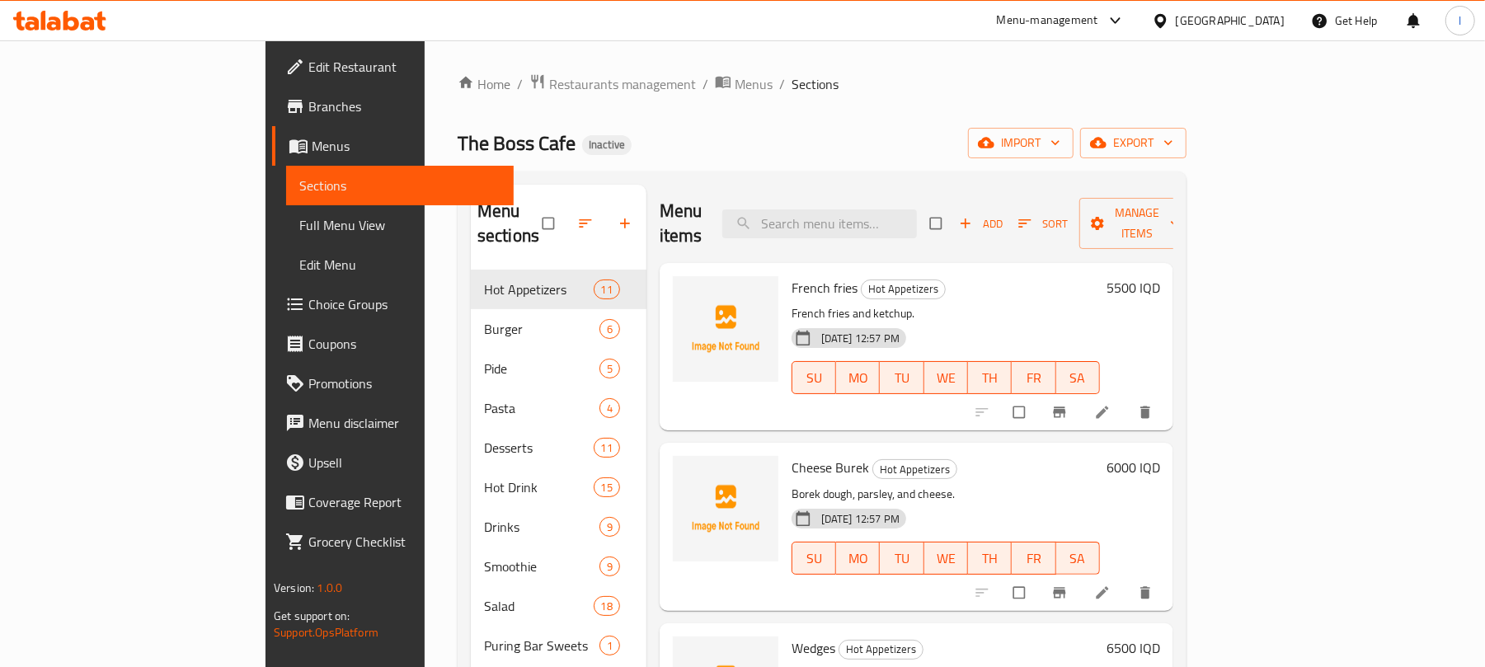
drag, startPoint x: 894, startPoint y: 41, endPoint x: 45, endPoint y: 17, distance: 849.8
click at [45, 17] on icon at bounding box center [43, 20] width 5 height 19
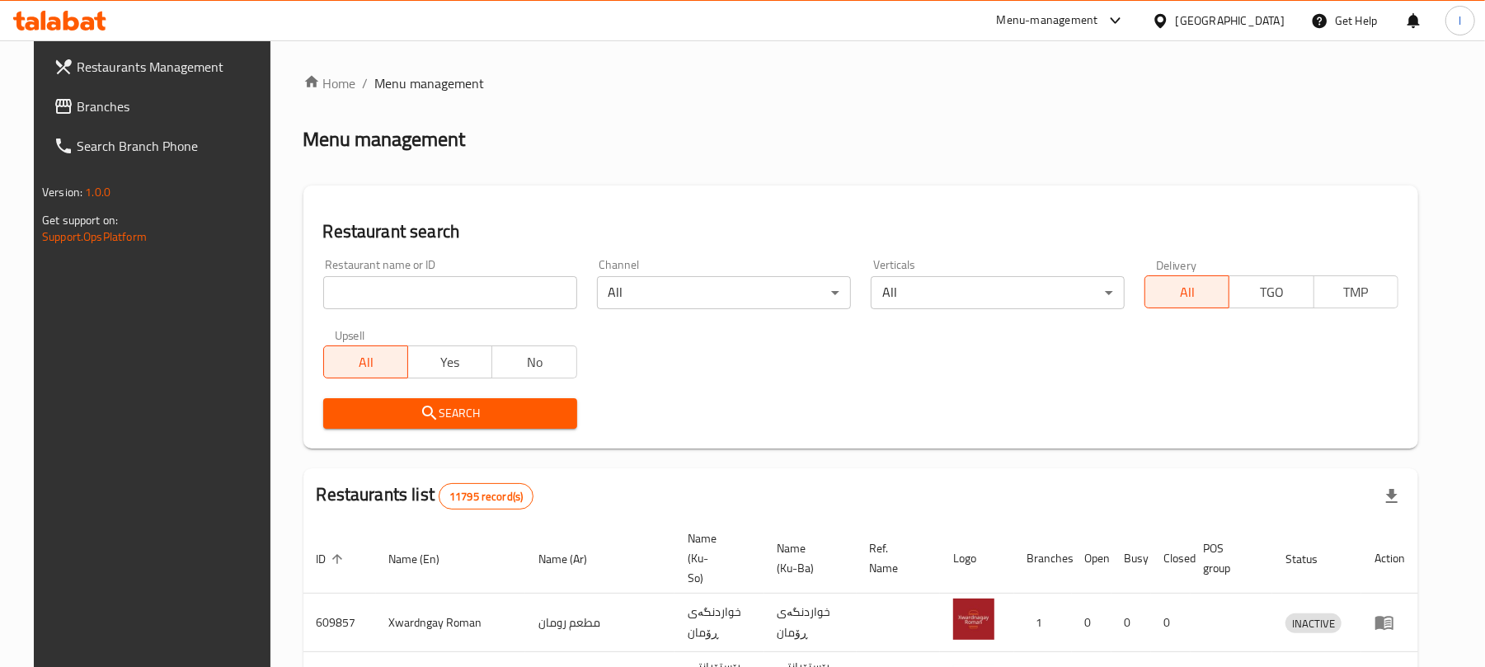
click at [370, 300] on input "search" at bounding box center [450, 292] width 254 height 33
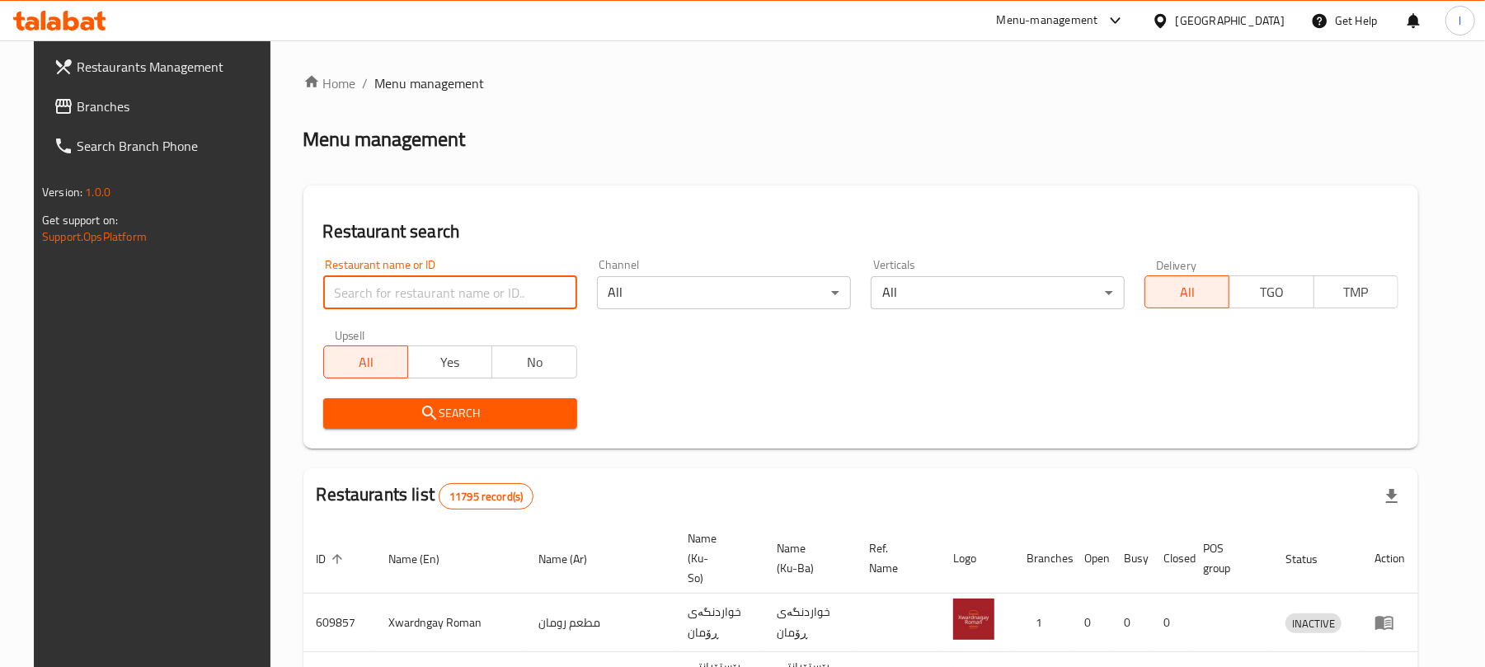
paste input "Yooz Burger"
type input "Yooz Burger"
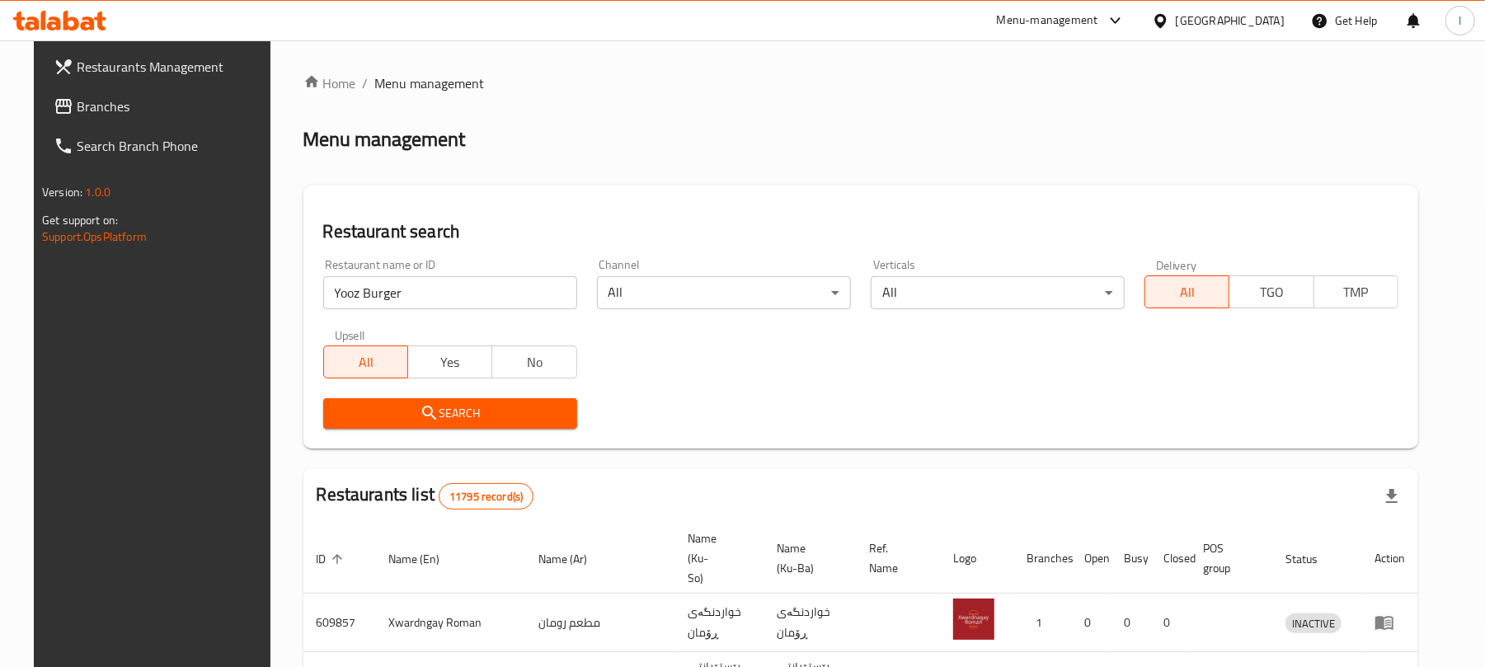
click at [442, 417] on span "Search" at bounding box center [450, 413] width 228 height 21
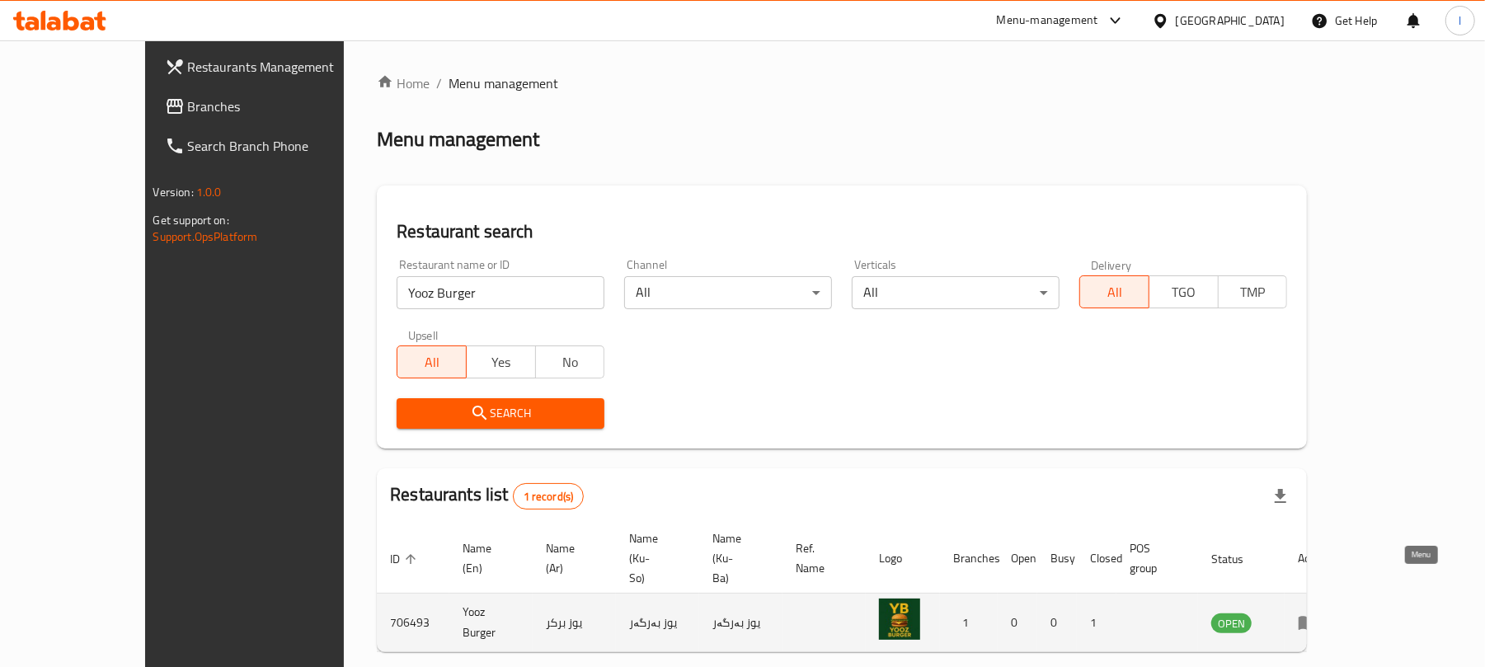
click at [1318, 613] on icon "enhanced table" at bounding box center [1308, 623] width 20 height 20
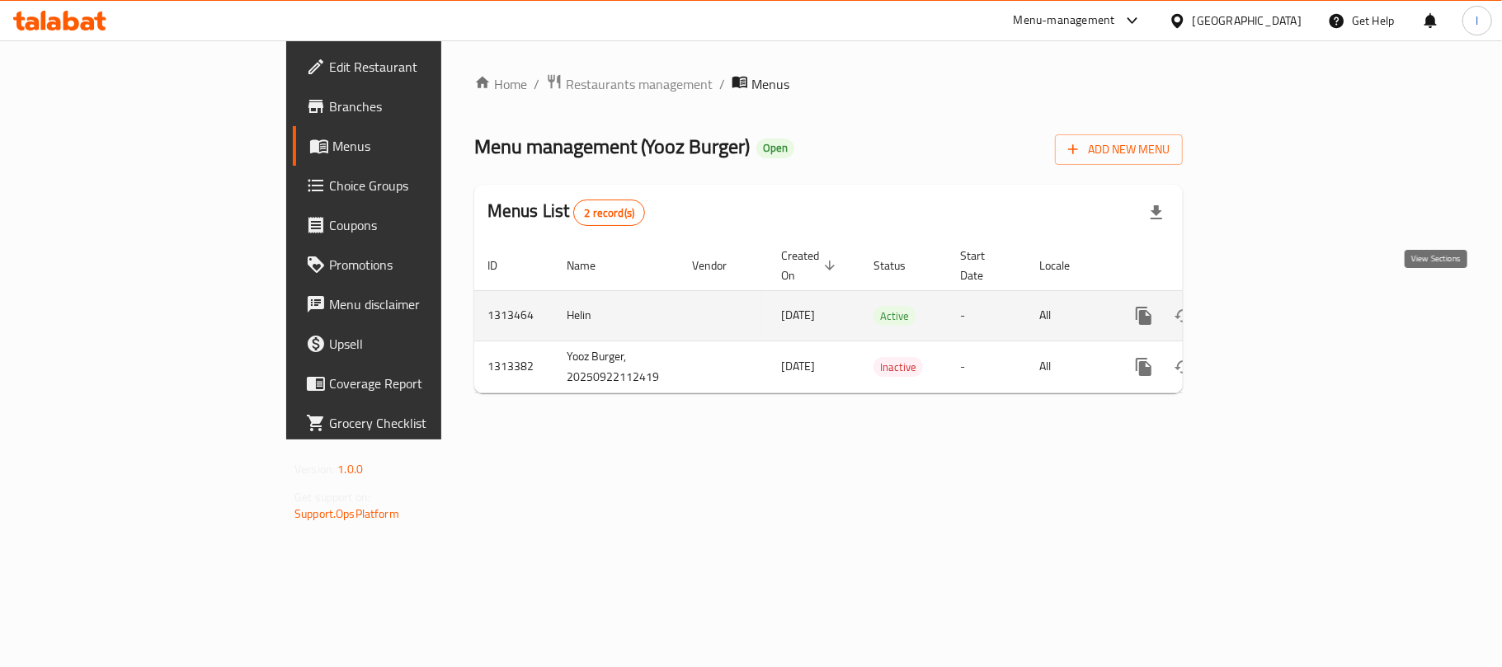
click at [1273, 306] on icon "enhanced table" at bounding box center [1263, 316] width 20 height 20
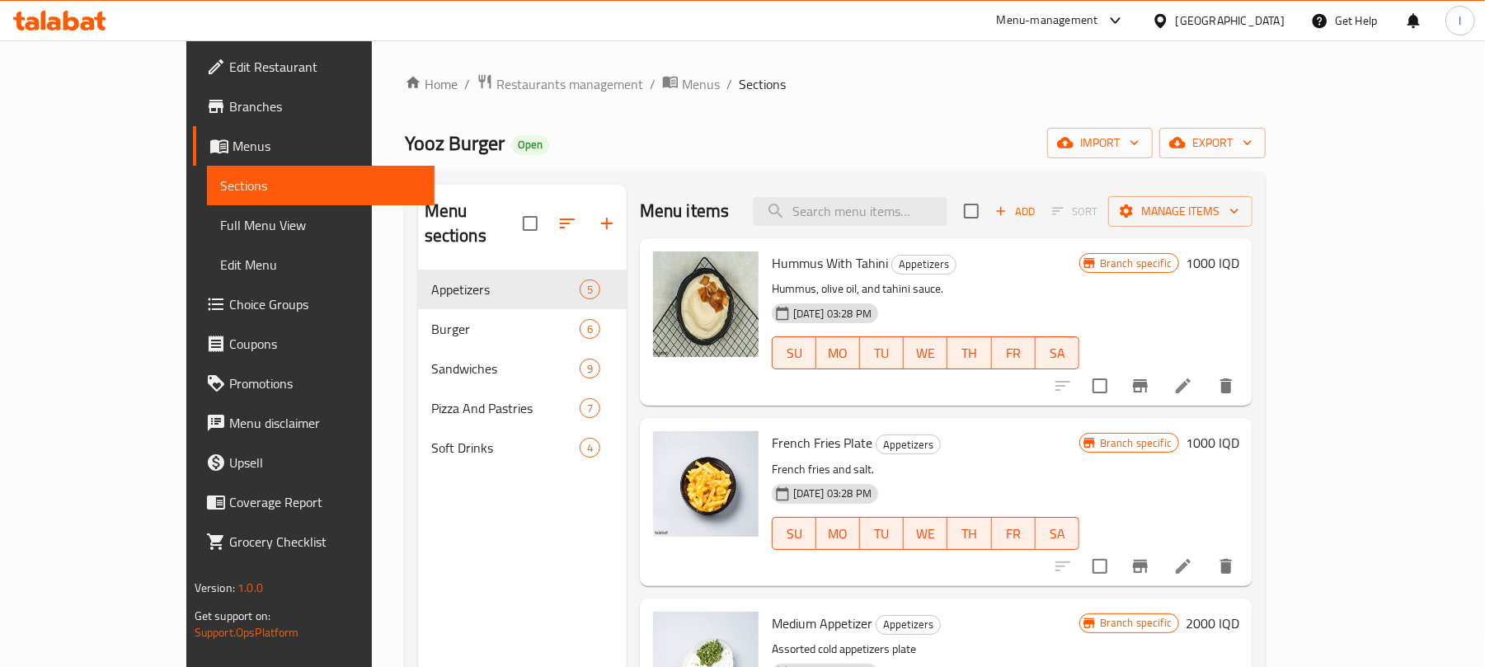
click at [207, 212] on link "Full Menu View" at bounding box center [321, 225] width 228 height 40
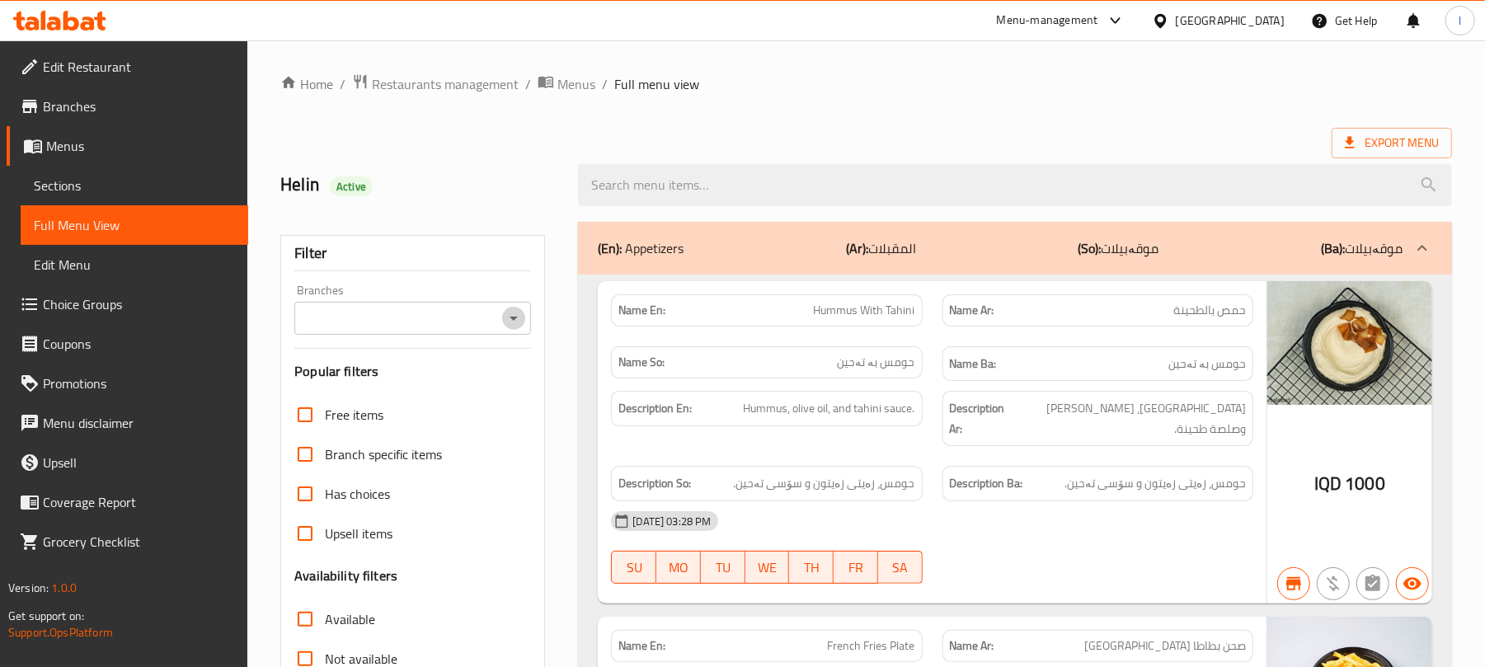
click at [519, 324] on icon "Open" at bounding box center [514, 318] width 20 height 20
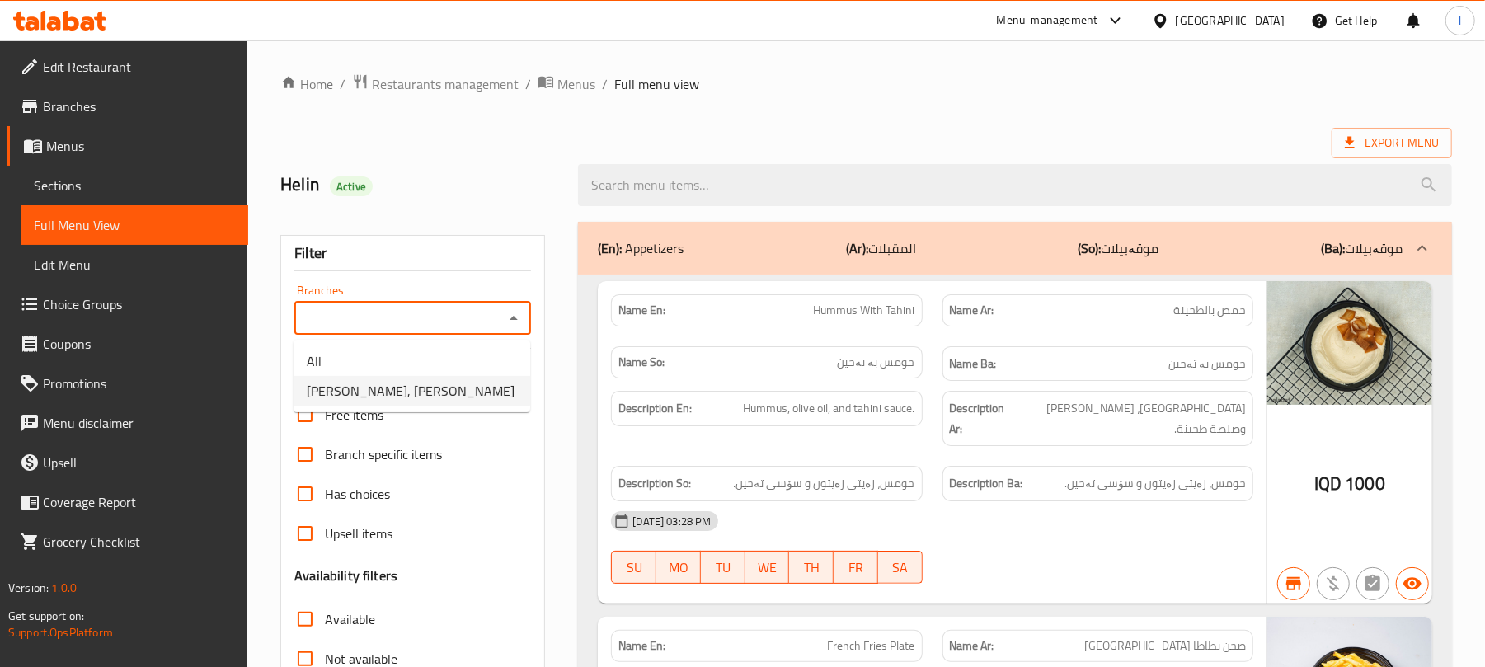
click at [456, 393] on li "[PERSON_NAME], [PERSON_NAME]" at bounding box center [412, 391] width 237 height 30
type input "[PERSON_NAME], [PERSON_NAME]"
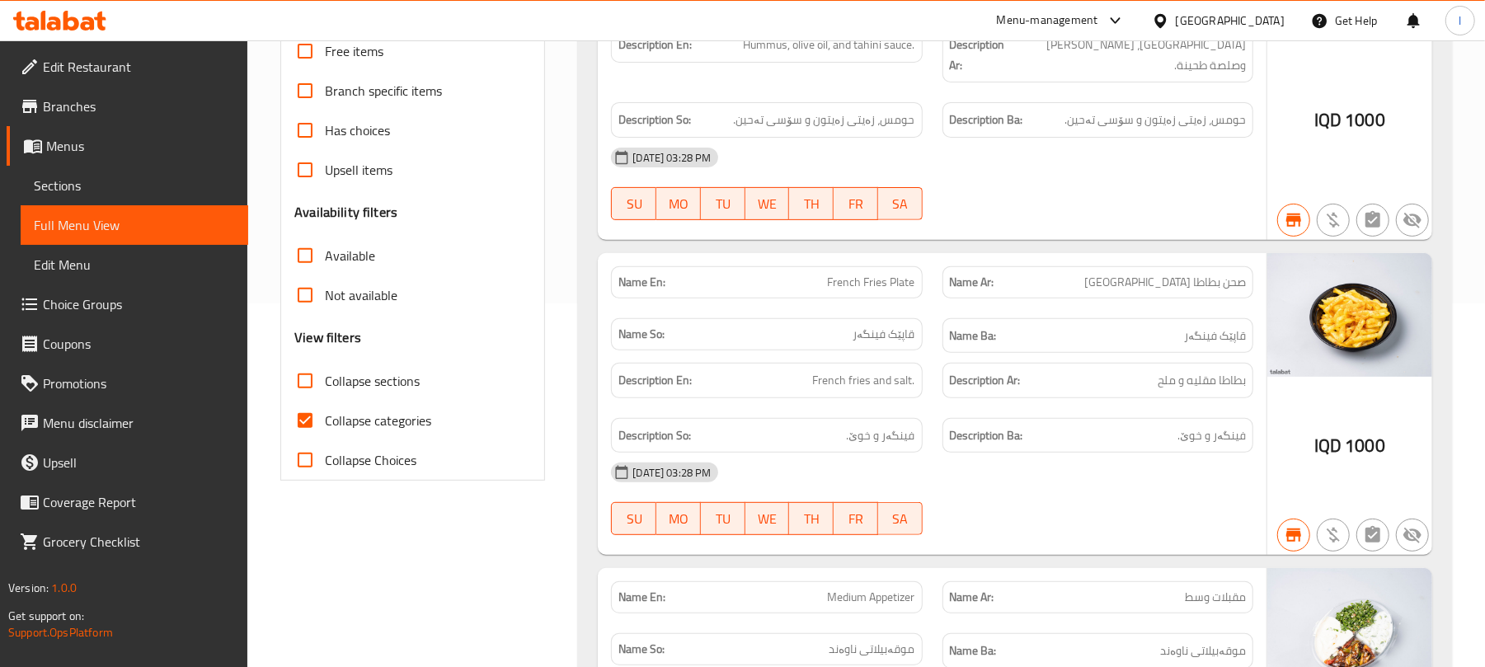
scroll to position [403, 0]
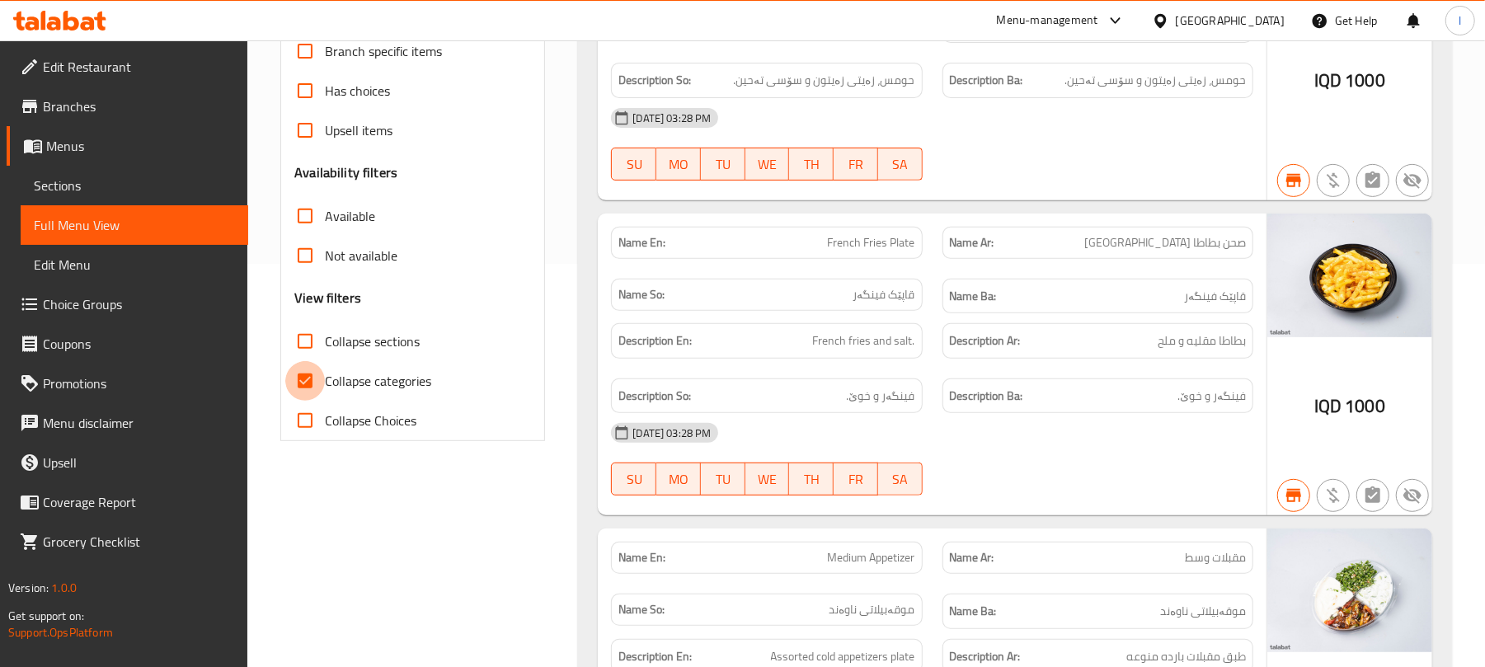
click at [301, 390] on input "Collapse categories" at bounding box center [305, 381] width 40 height 40
checkbox input "false"
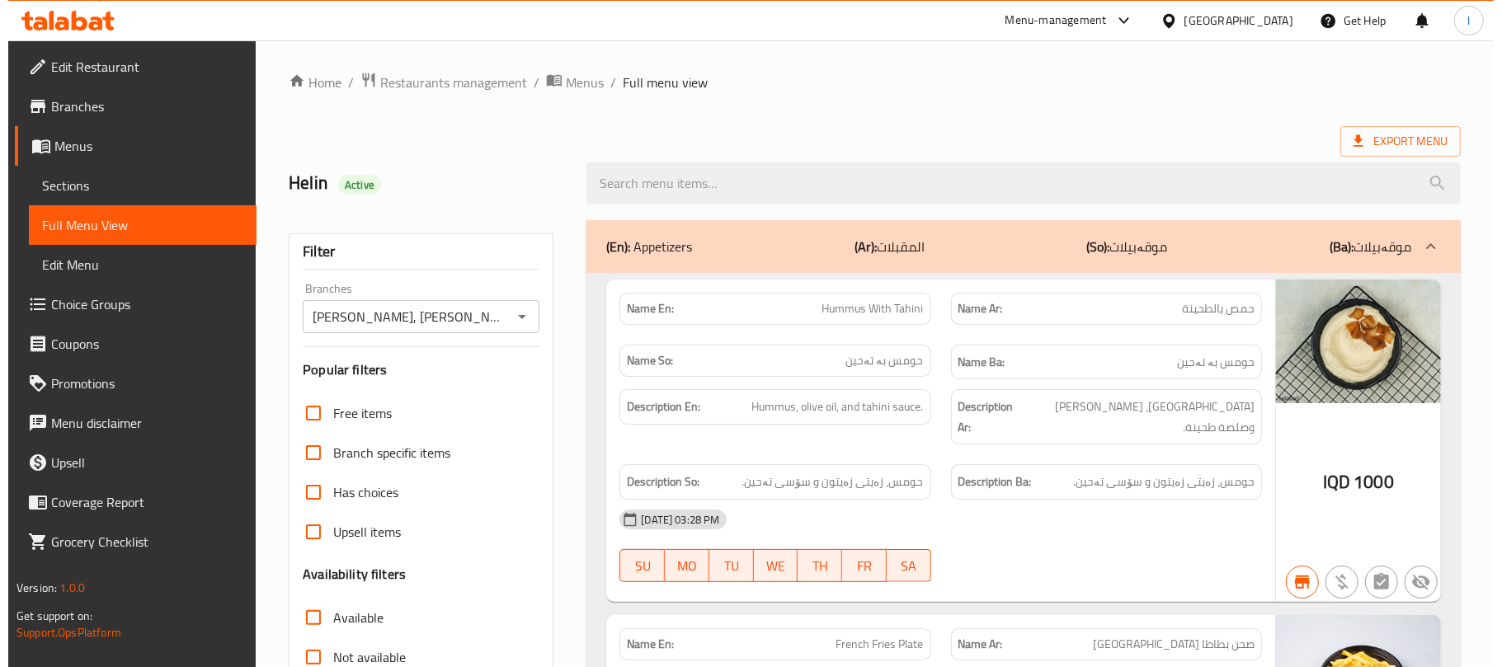
scroll to position [0, 0]
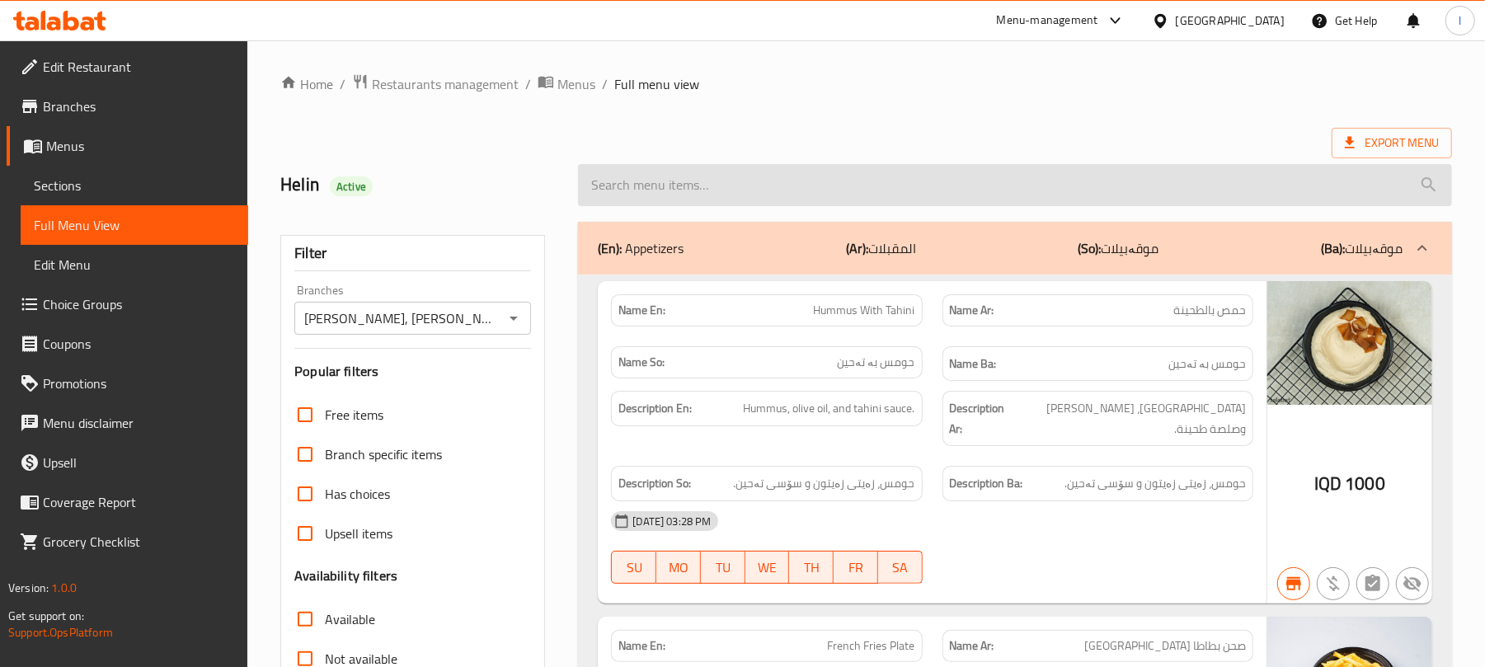
click at [647, 186] on input "search" at bounding box center [1015, 185] width 874 height 42
paste input "[PERSON_NAME]"
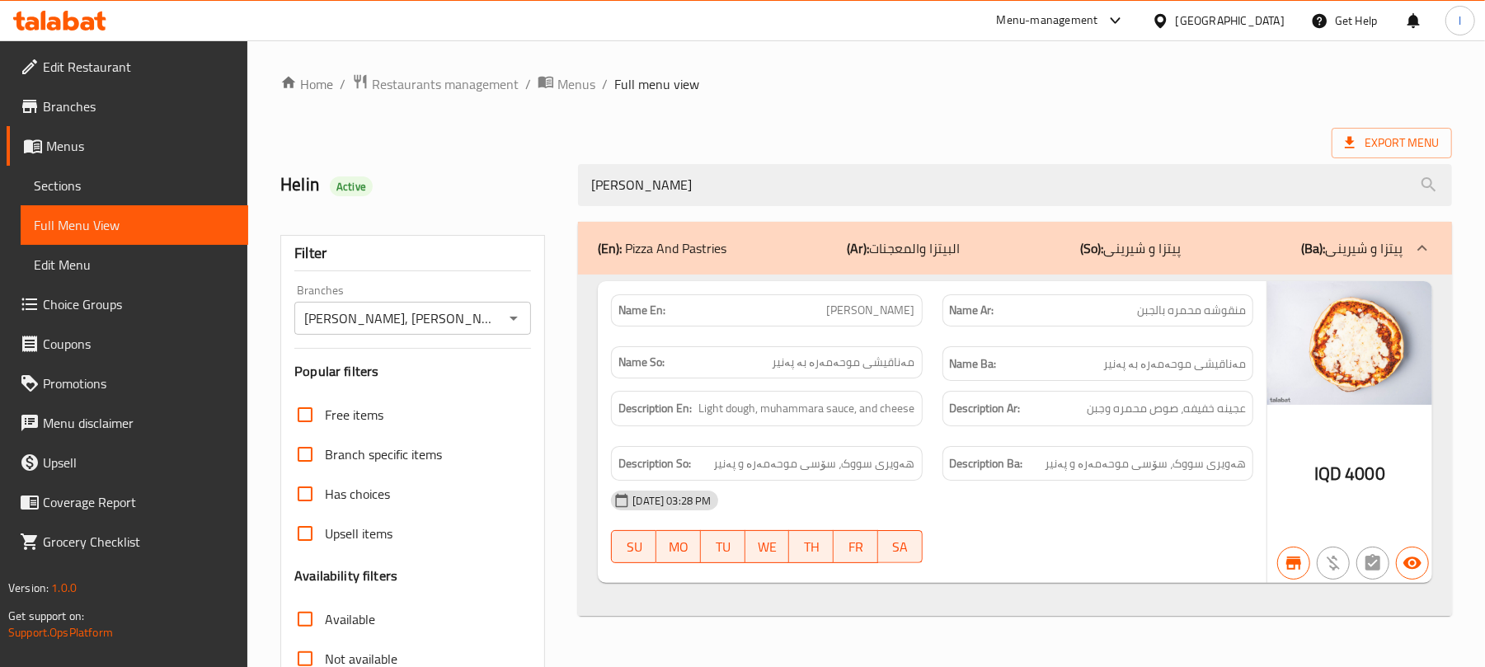
type input "[PERSON_NAME]"
click at [81, 189] on span "Sections" at bounding box center [134, 186] width 201 height 20
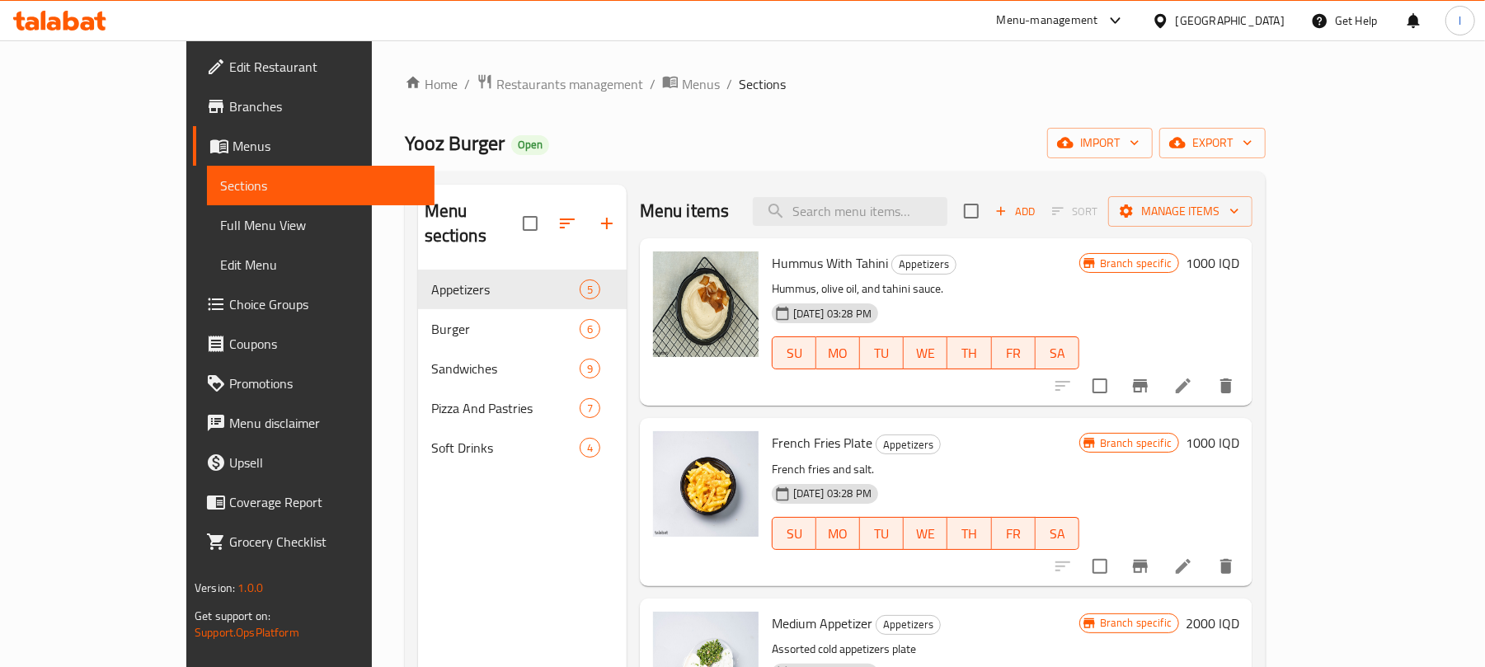
click at [220, 228] on span "Full Menu View" at bounding box center [320, 225] width 201 height 20
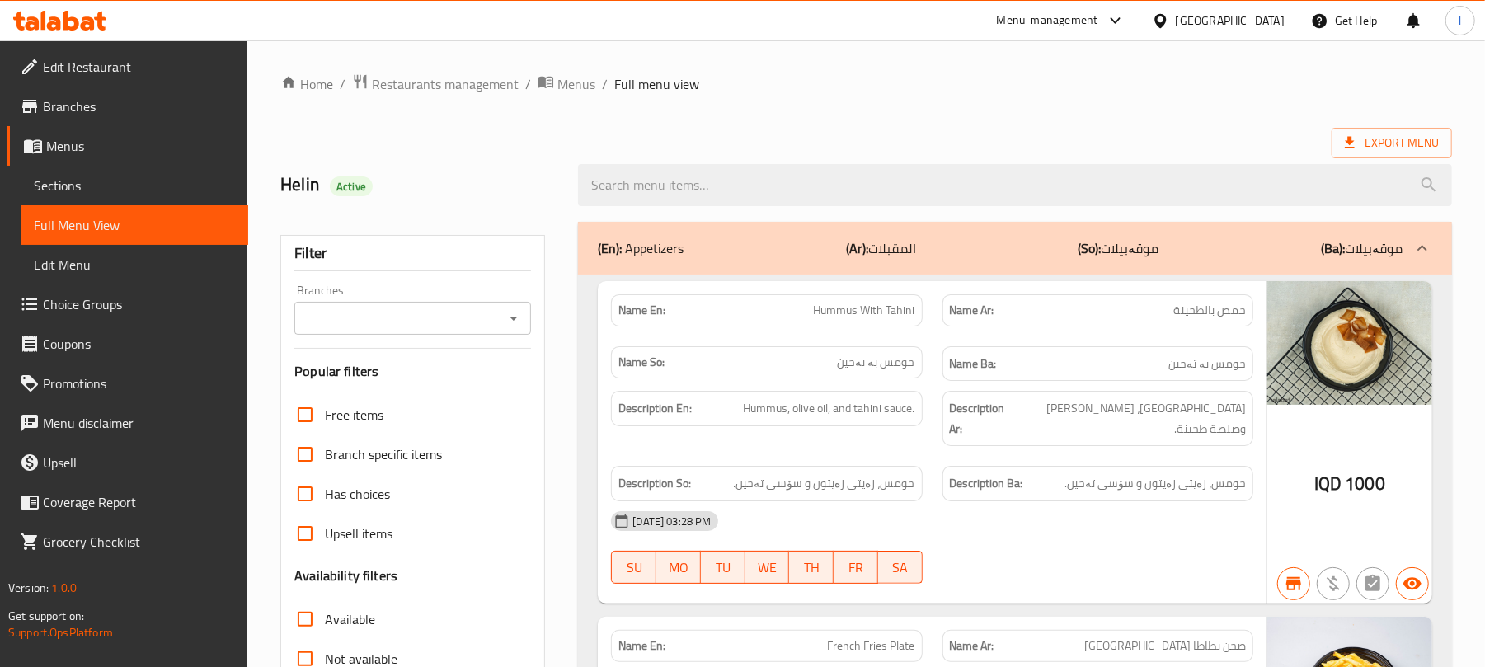
click at [522, 312] on icon "Open" at bounding box center [514, 318] width 20 height 20
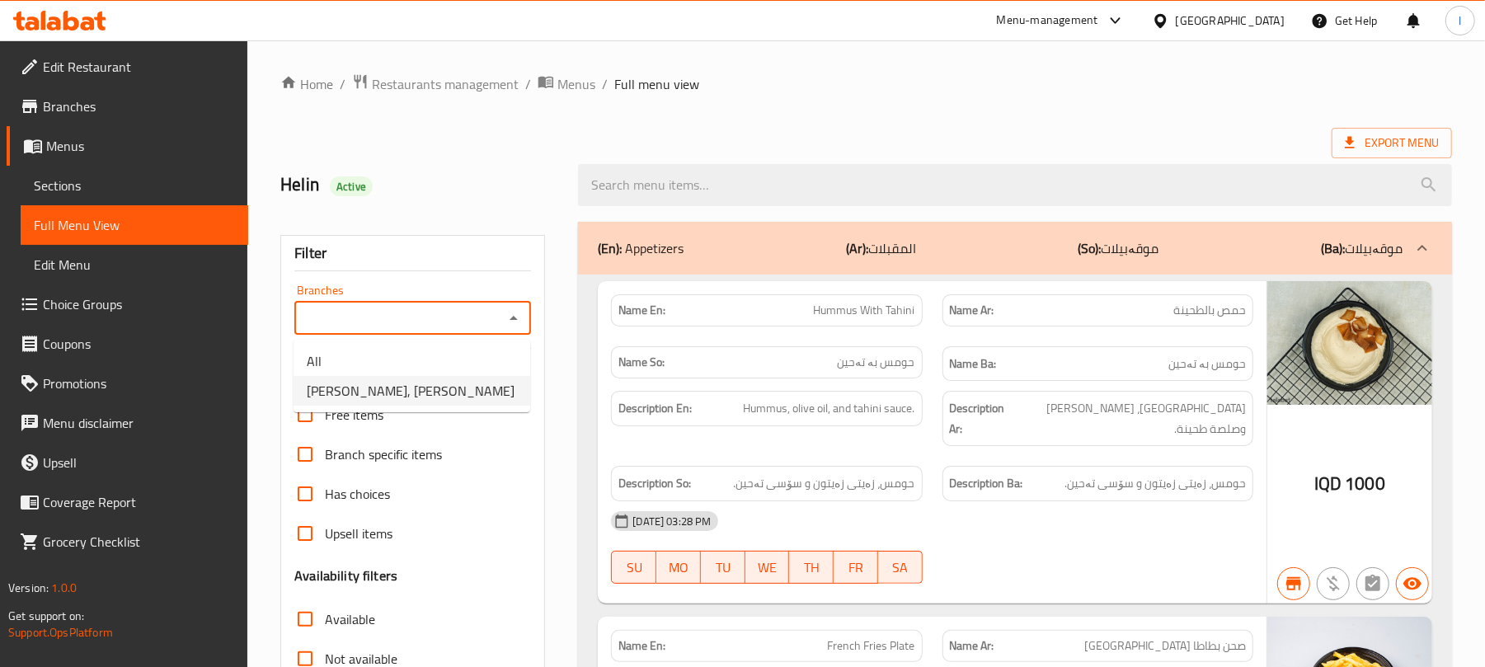
click at [443, 390] on span "[PERSON_NAME], [PERSON_NAME]" at bounding box center [411, 391] width 208 height 20
type input "[PERSON_NAME], [PERSON_NAME]"
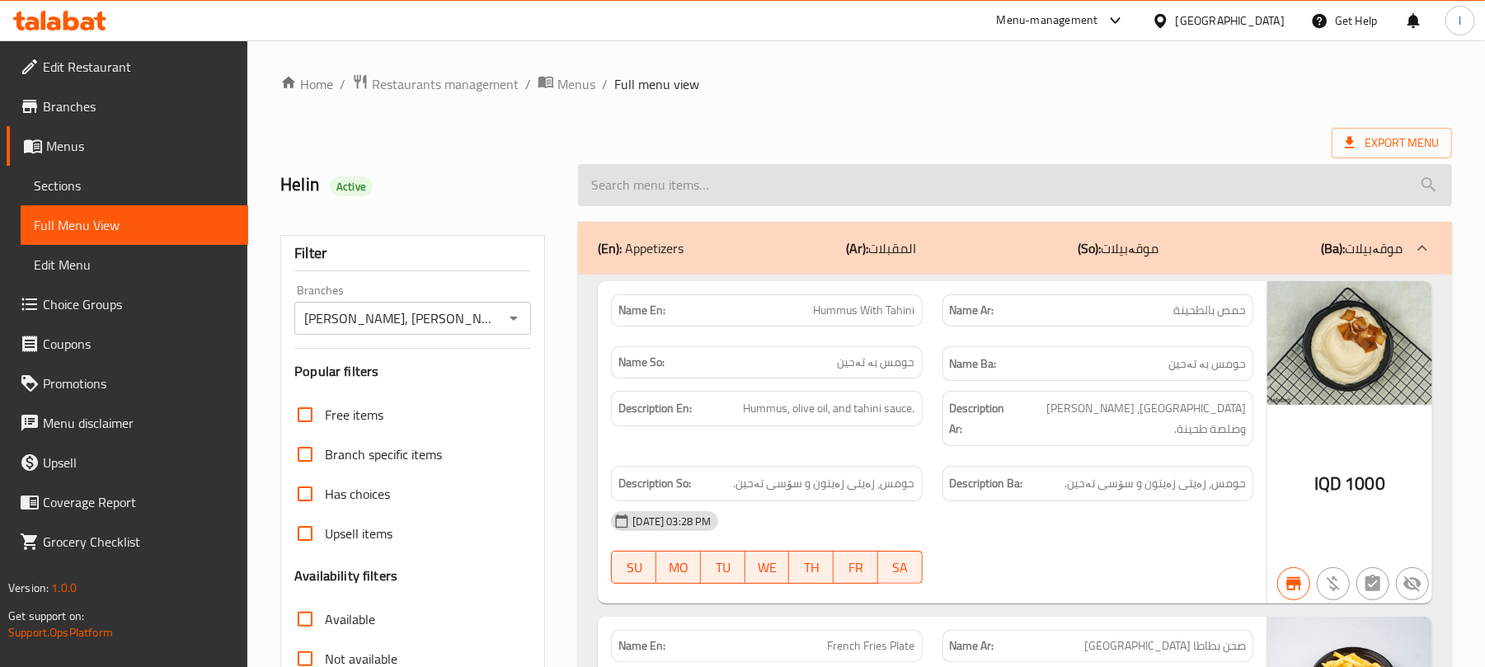
click at [699, 183] on input "search" at bounding box center [1015, 185] width 874 height 42
paste input "Four Seasons Pizza"
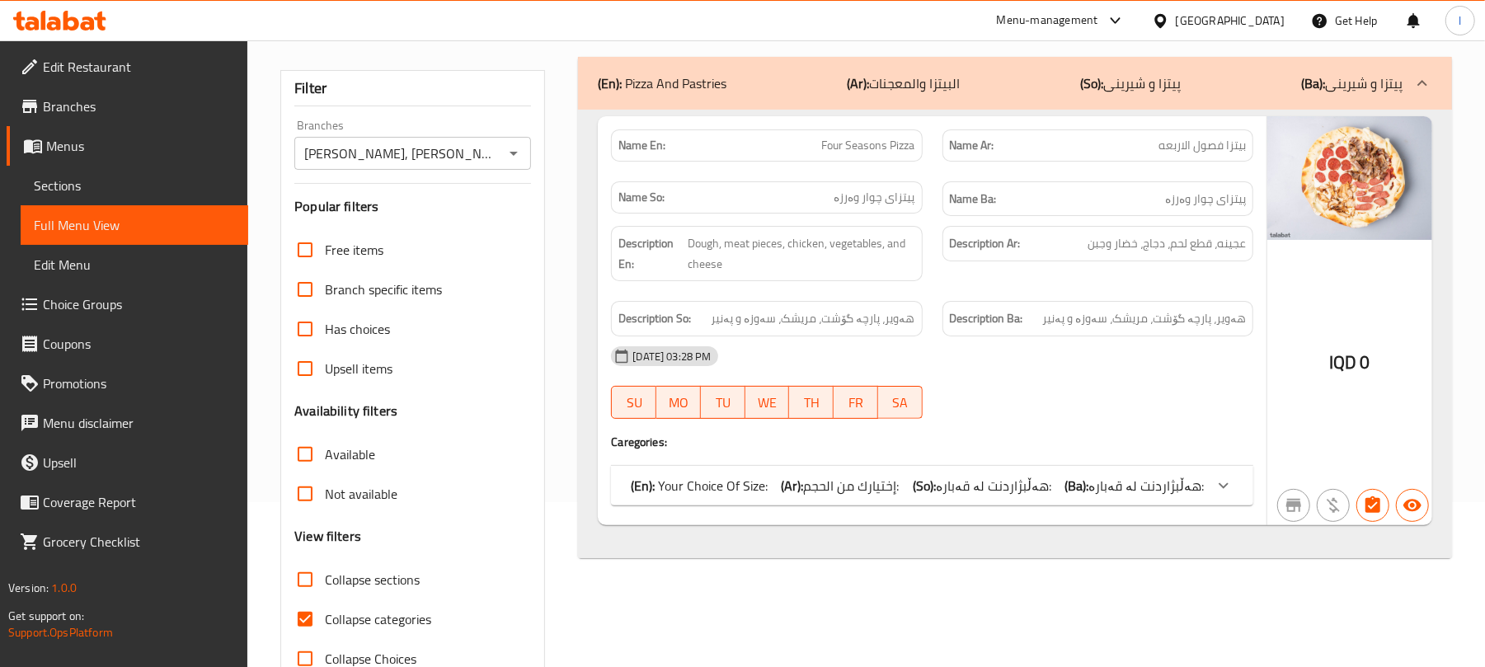
scroll to position [212, 0]
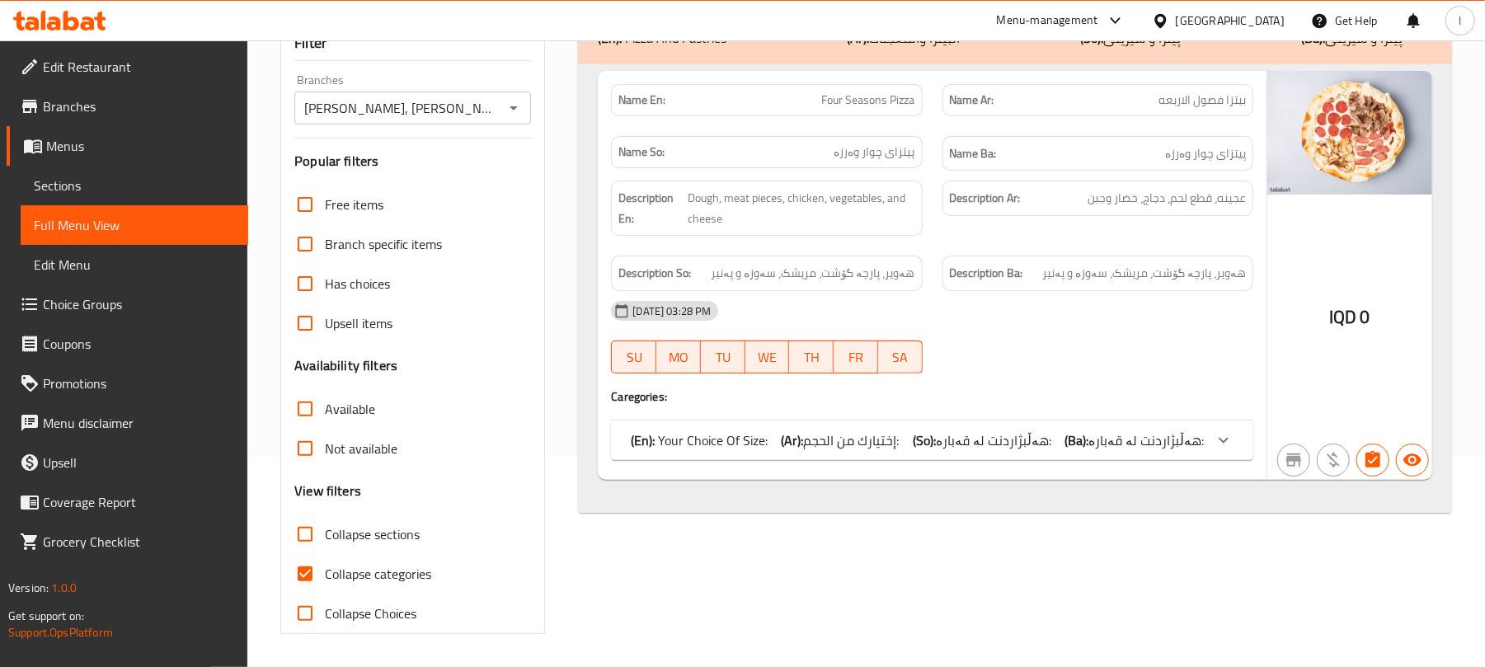
type input "Four Seasons Pizza"
click at [312, 562] on input "Collapse categories" at bounding box center [305, 574] width 40 height 40
checkbox input "false"
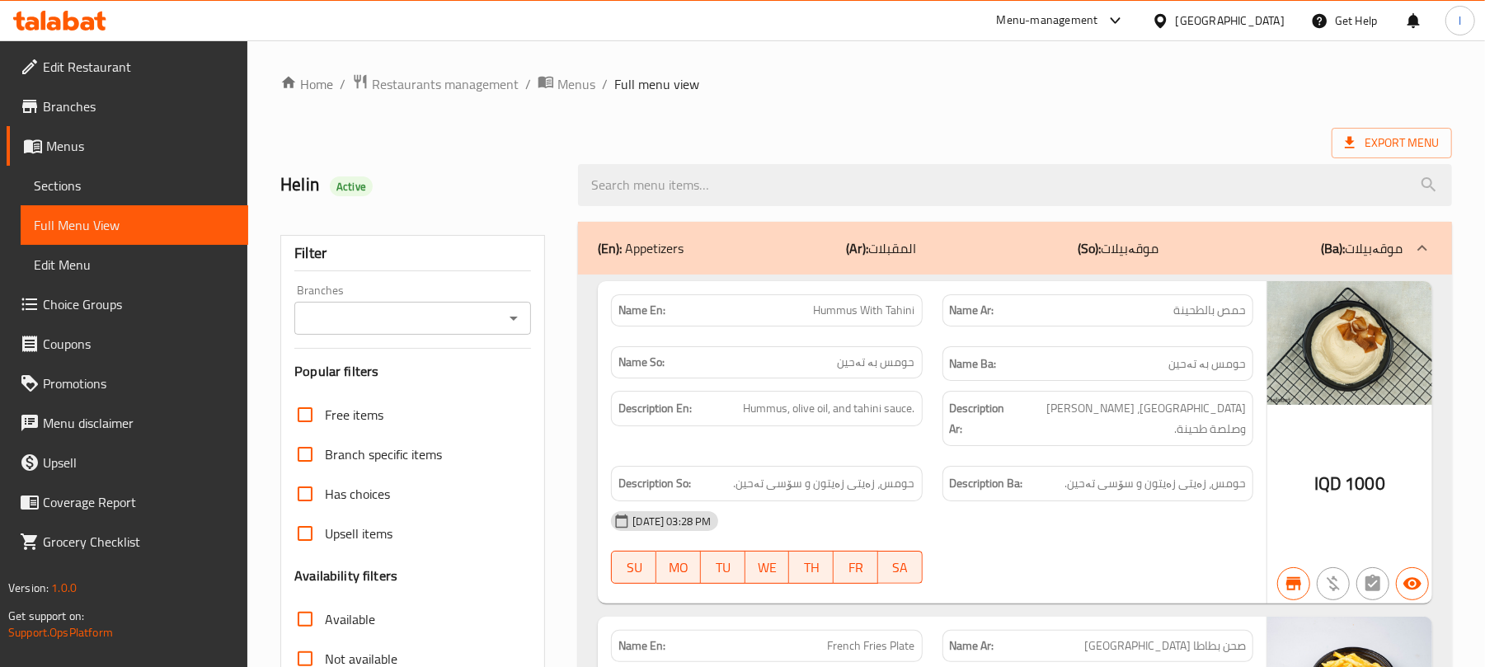
click at [512, 318] on icon "Open" at bounding box center [514, 319] width 8 height 4
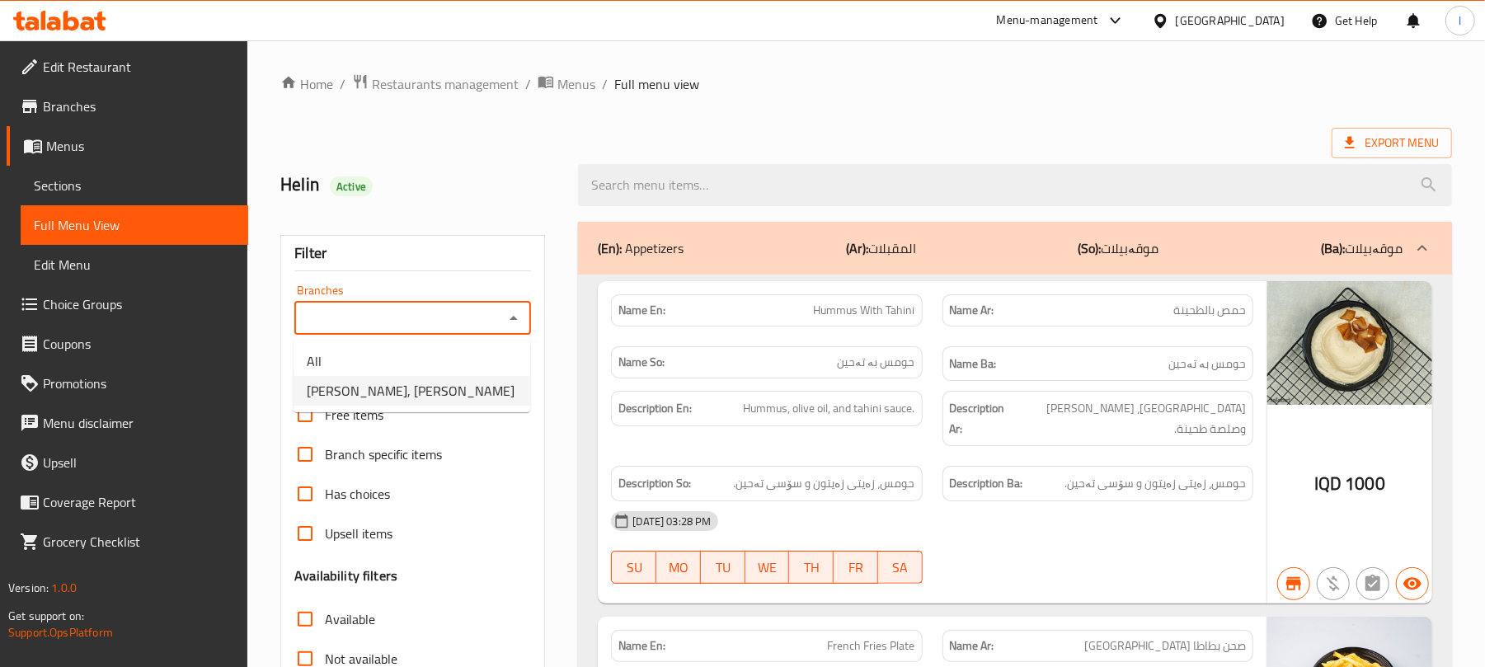
click at [421, 384] on span "[PERSON_NAME], [PERSON_NAME]" at bounding box center [411, 391] width 208 height 20
type input "[PERSON_NAME], [PERSON_NAME]"
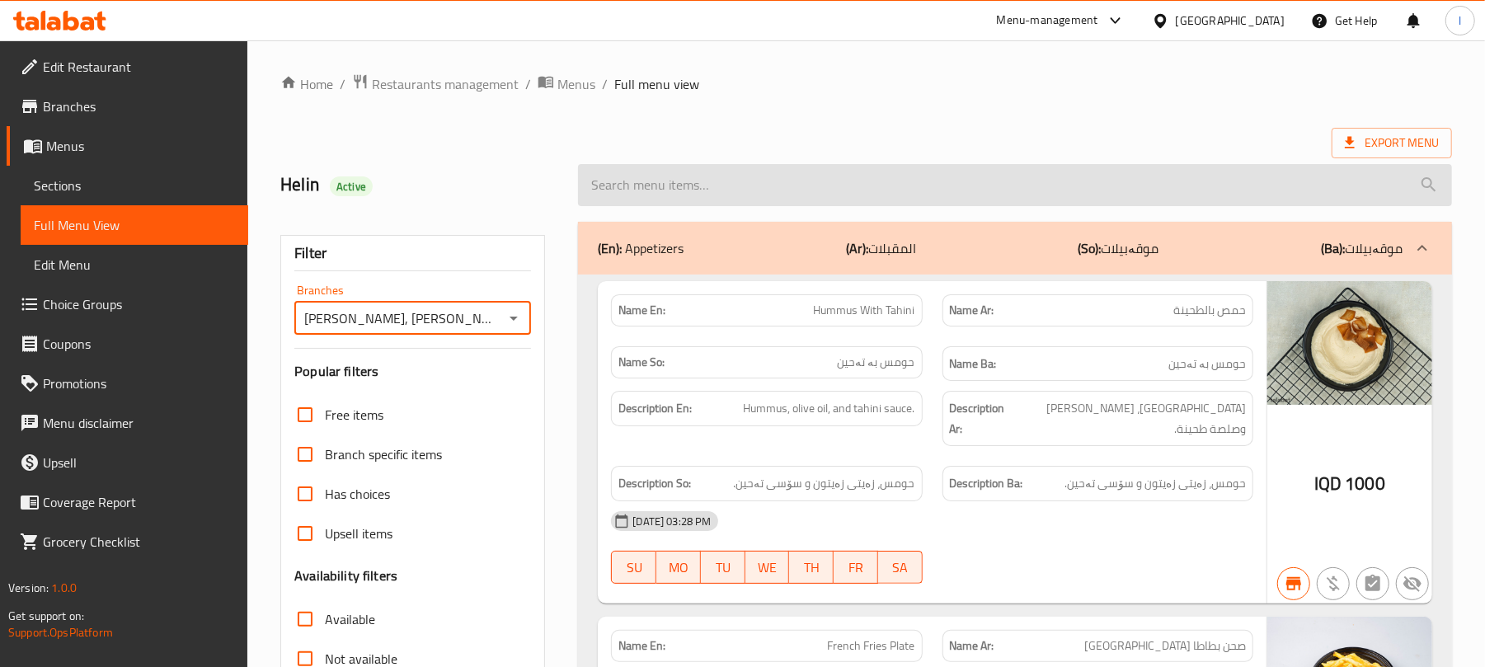
click at [696, 168] on input "search" at bounding box center [1015, 185] width 874 height 42
paste input "Four Seasons Pizza"
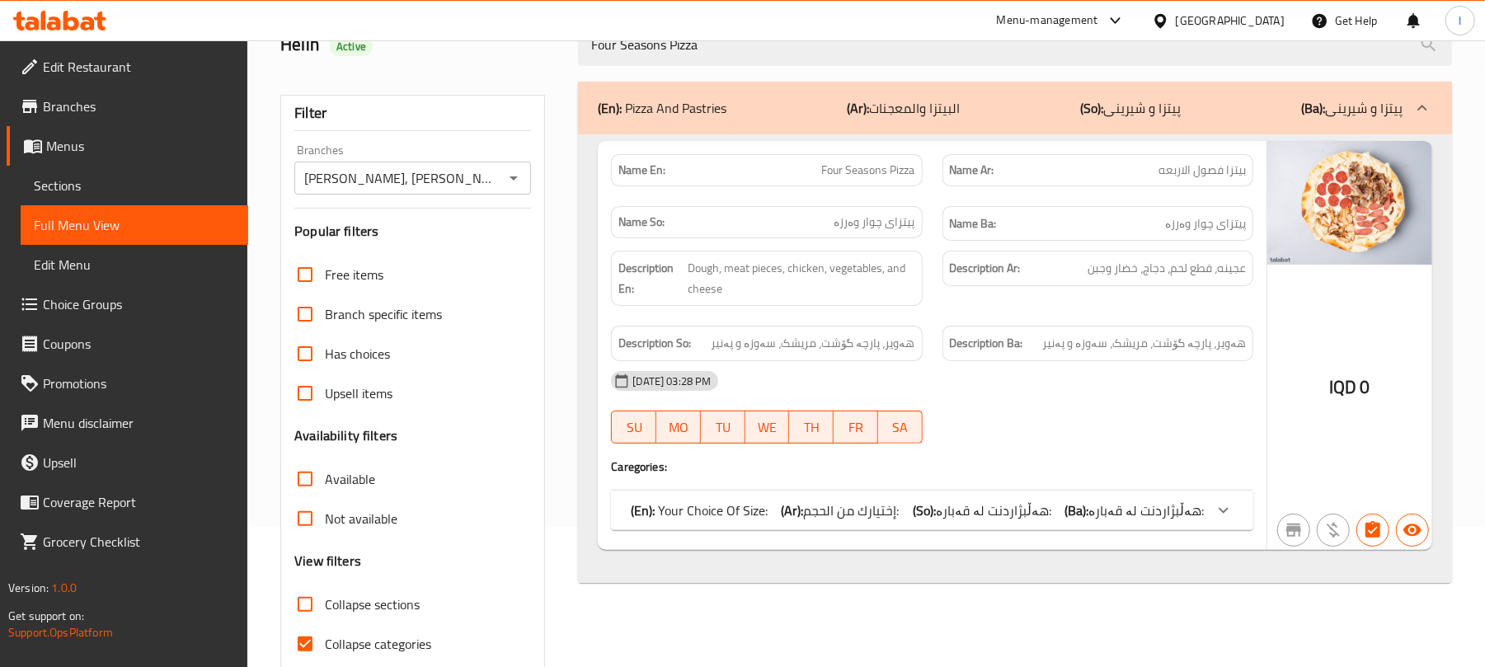
scroll to position [212, 0]
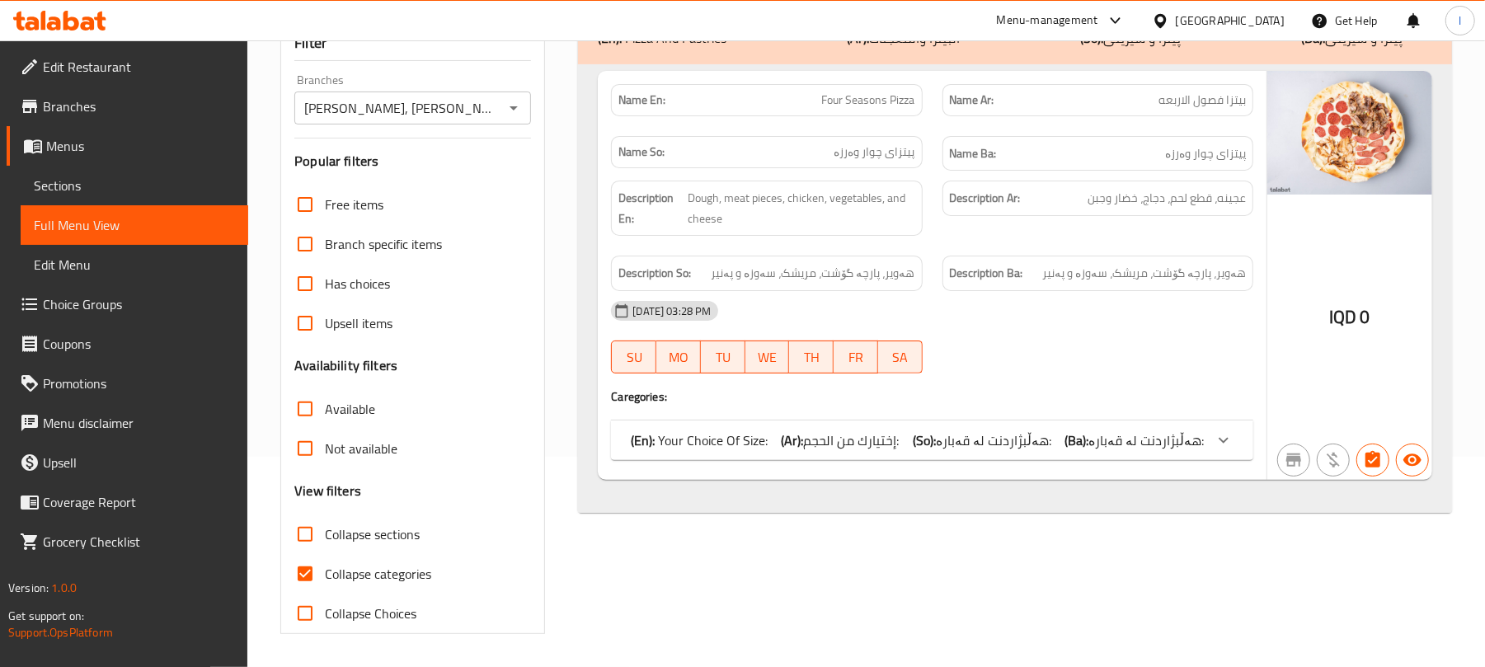
type input "Four Seasons Pizza"
click at [285, 576] on input "Collapse categories" at bounding box center [305, 574] width 40 height 40
checkbox input "false"
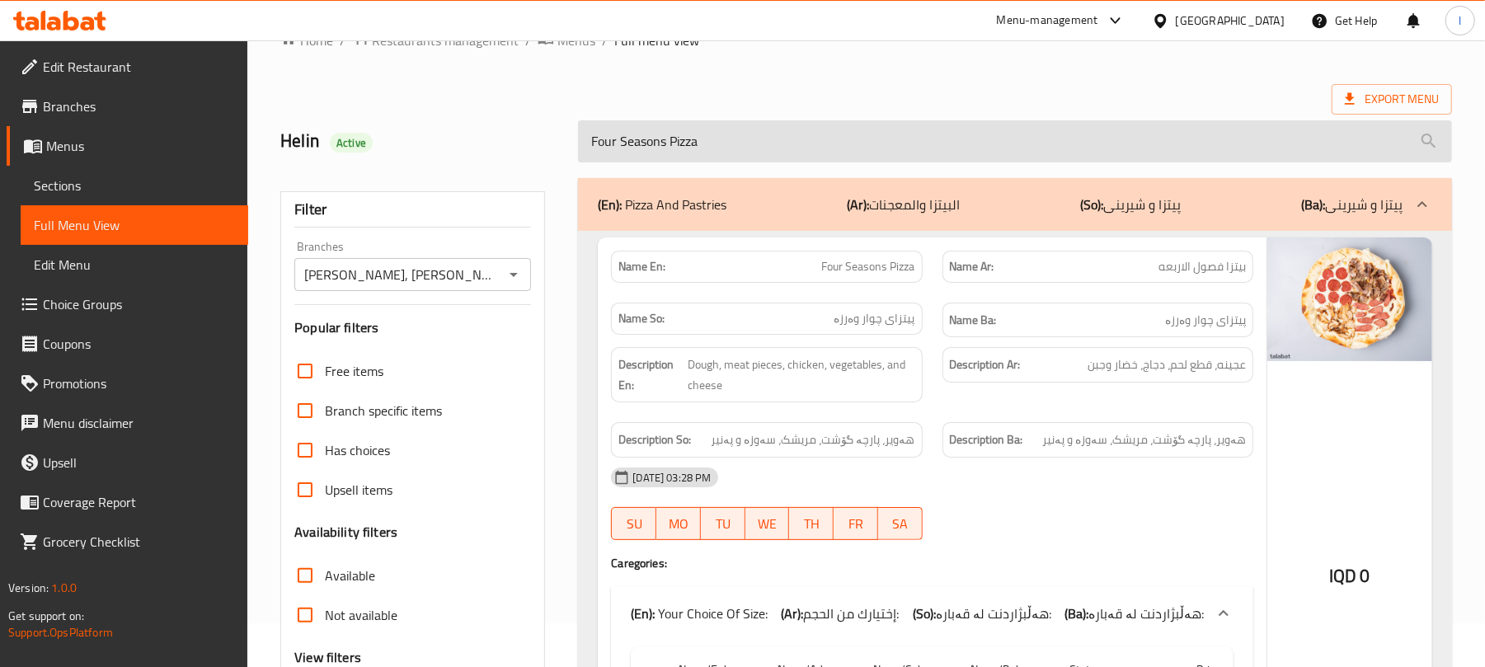
scroll to position [0, 0]
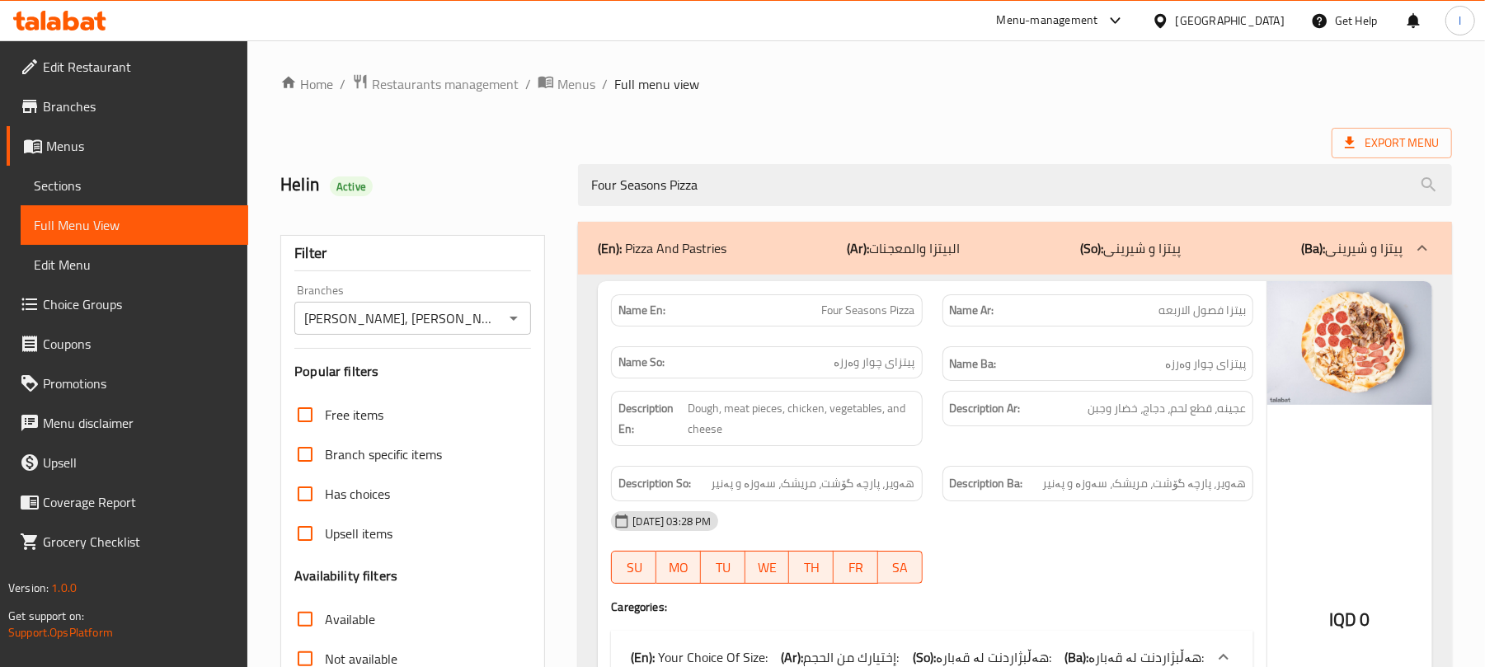
click at [101, 195] on span "Sections" at bounding box center [134, 186] width 201 height 20
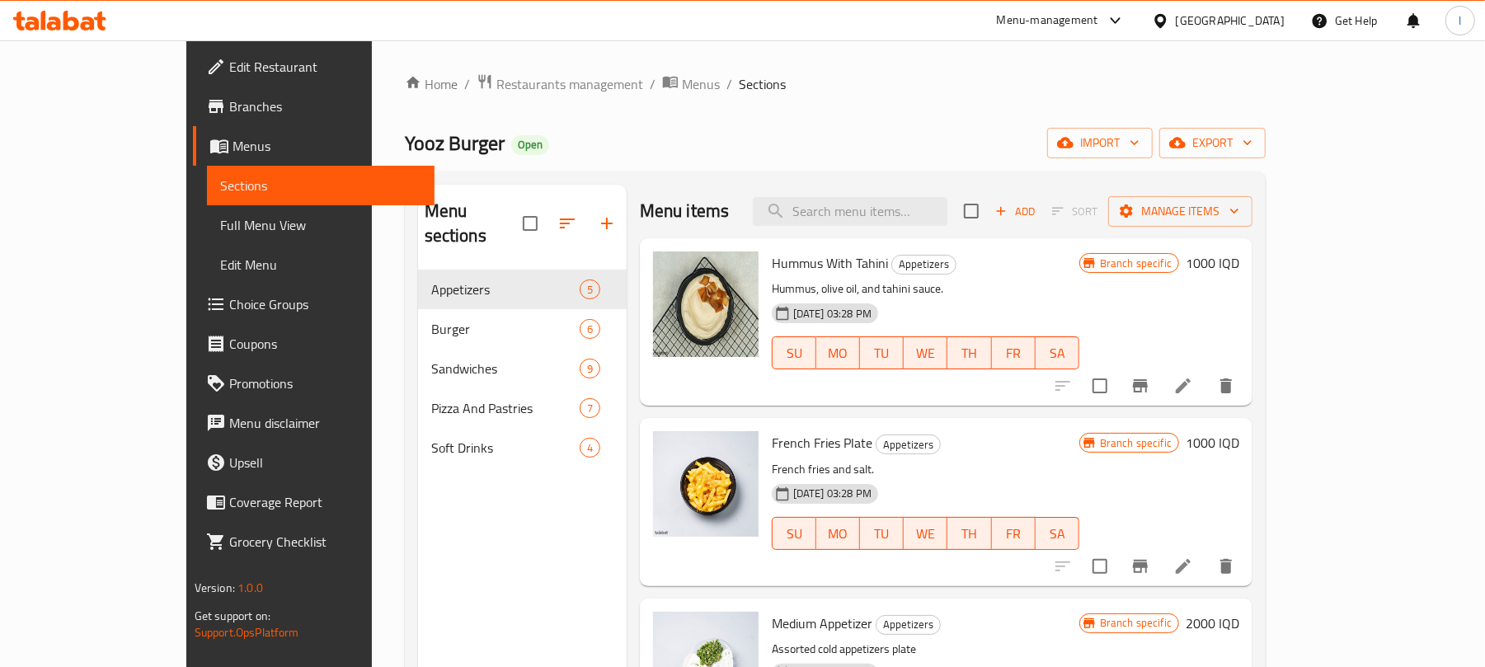
click at [81, 16] on icon at bounding box center [59, 21] width 93 height 20
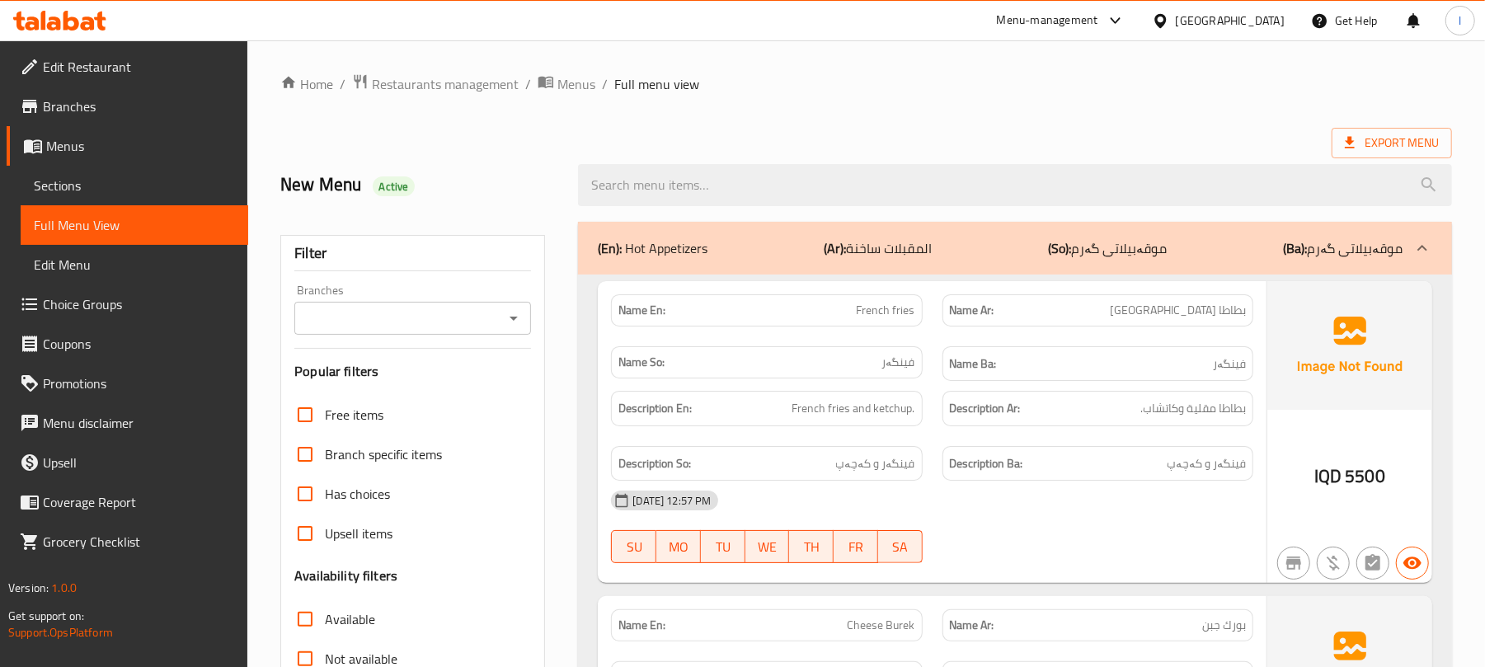
click at [506, 313] on icon "Open" at bounding box center [514, 318] width 20 height 20
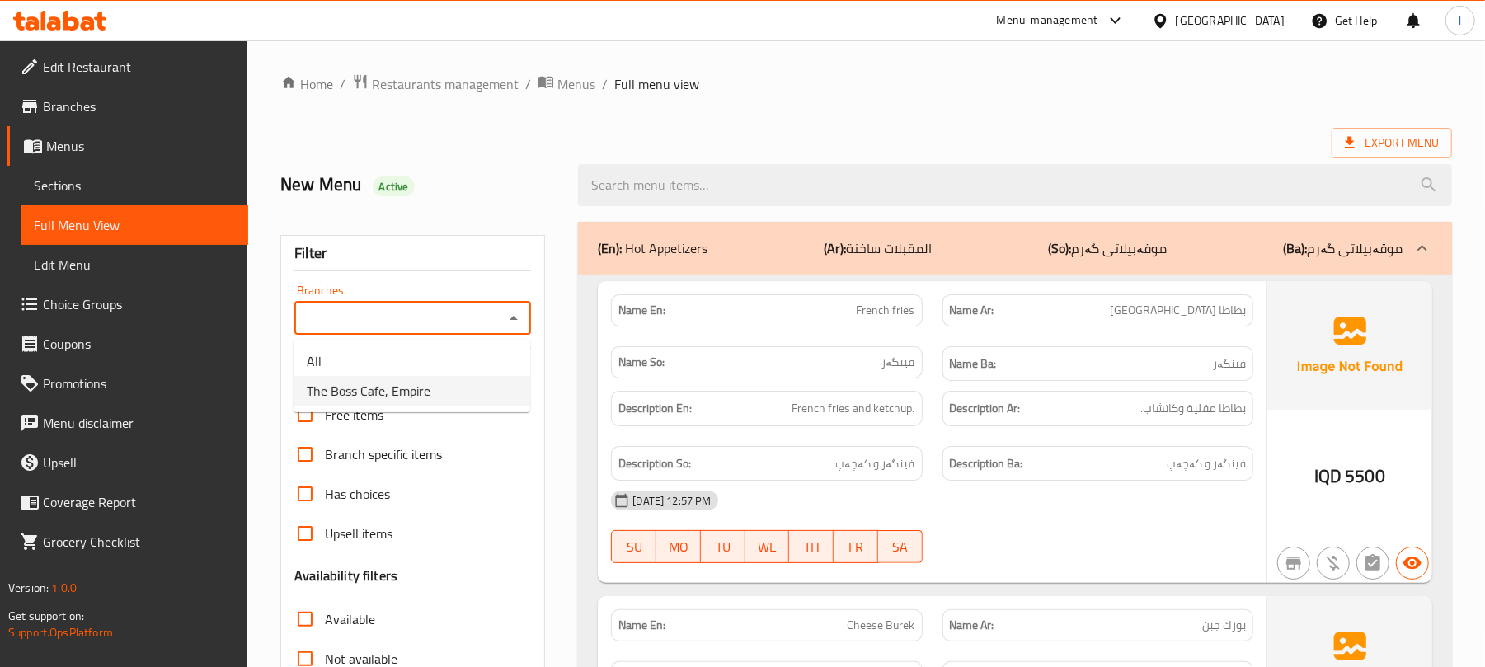
click at [426, 401] on span "The Boss Cafe, Empire" at bounding box center [369, 391] width 124 height 20
type input "The Boss Cafe, Empire"
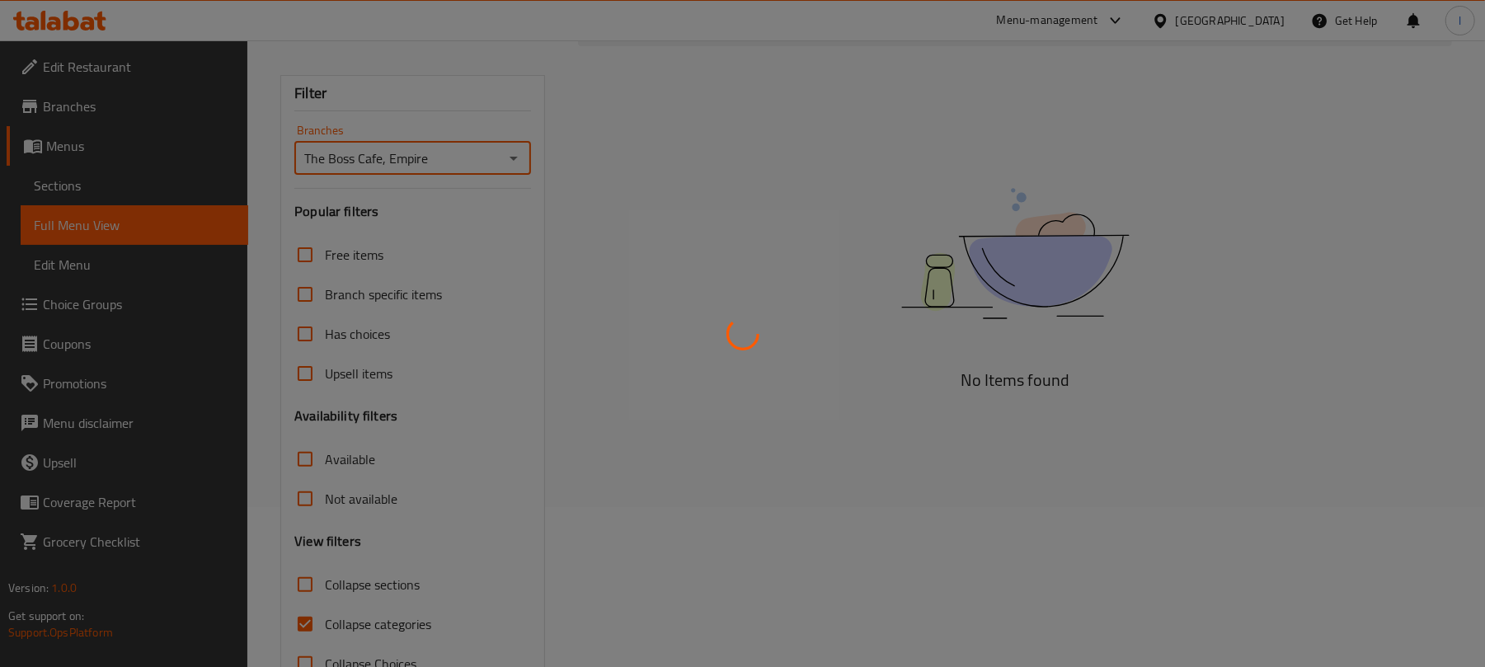
scroll to position [212, 0]
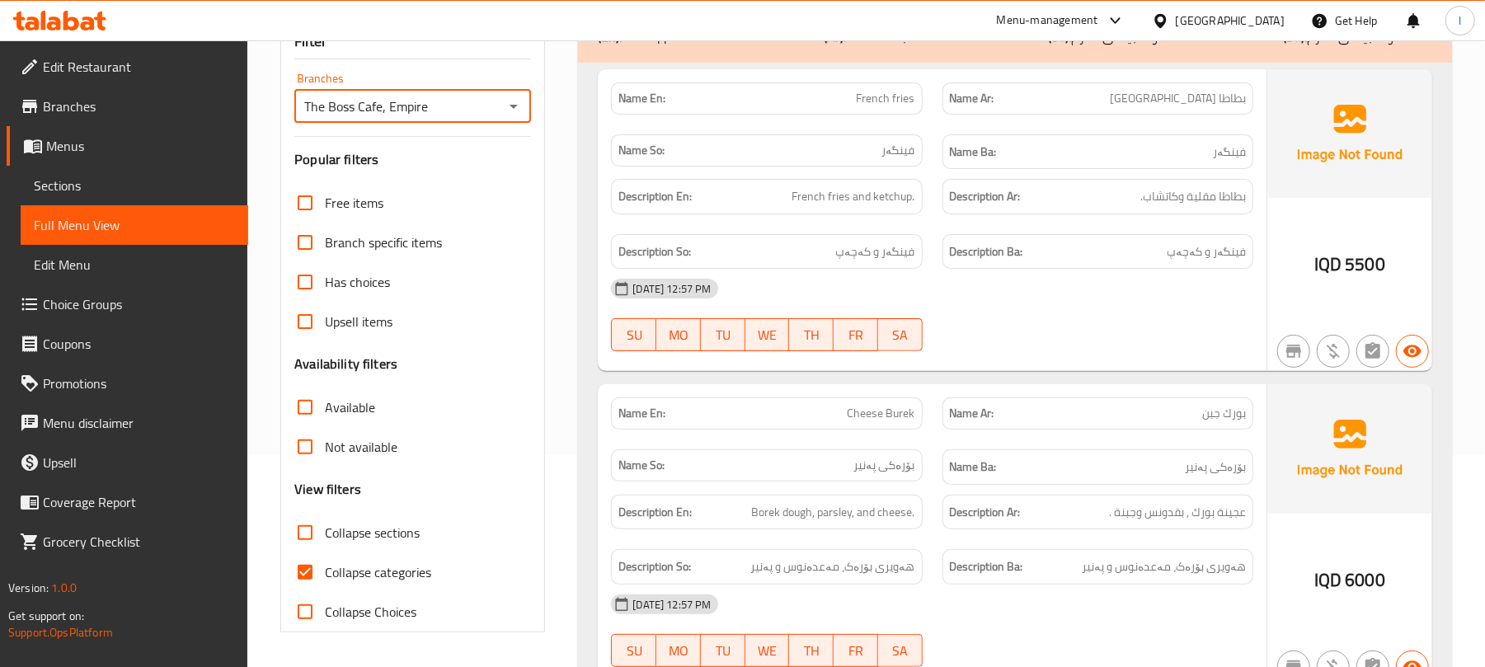
click at [129, 186] on span "Sections" at bounding box center [134, 186] width 201 height 20
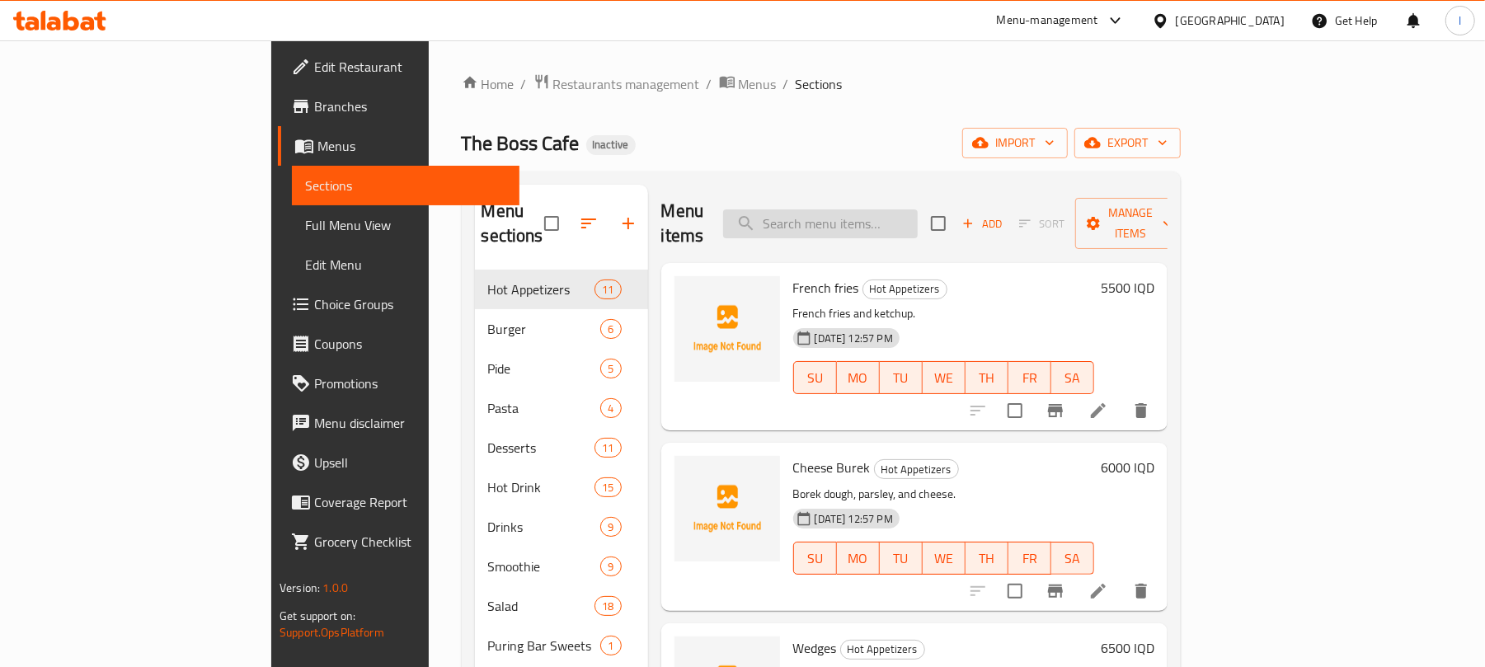
click at [859, 209] on input "search" at bounding box center [820, 223] width 195 height 29
paste input "French fries"
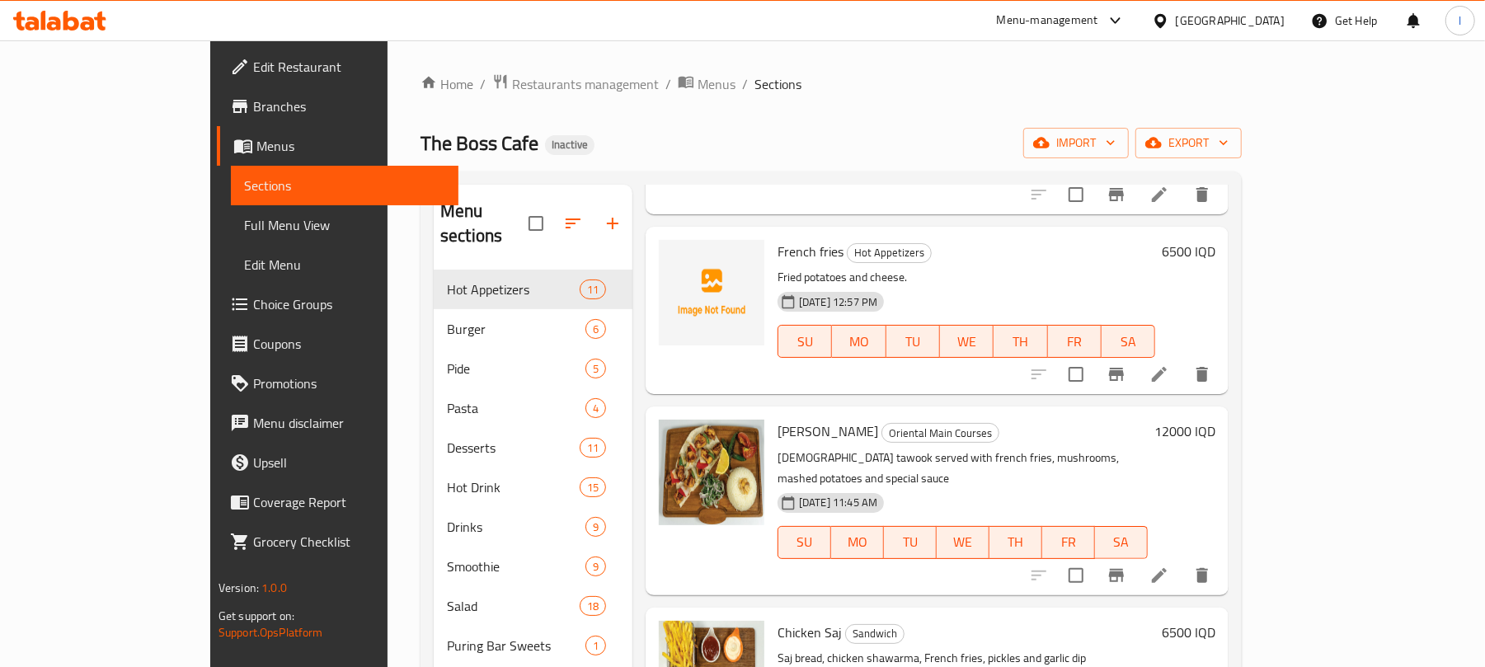
scroll to position [360, 0]
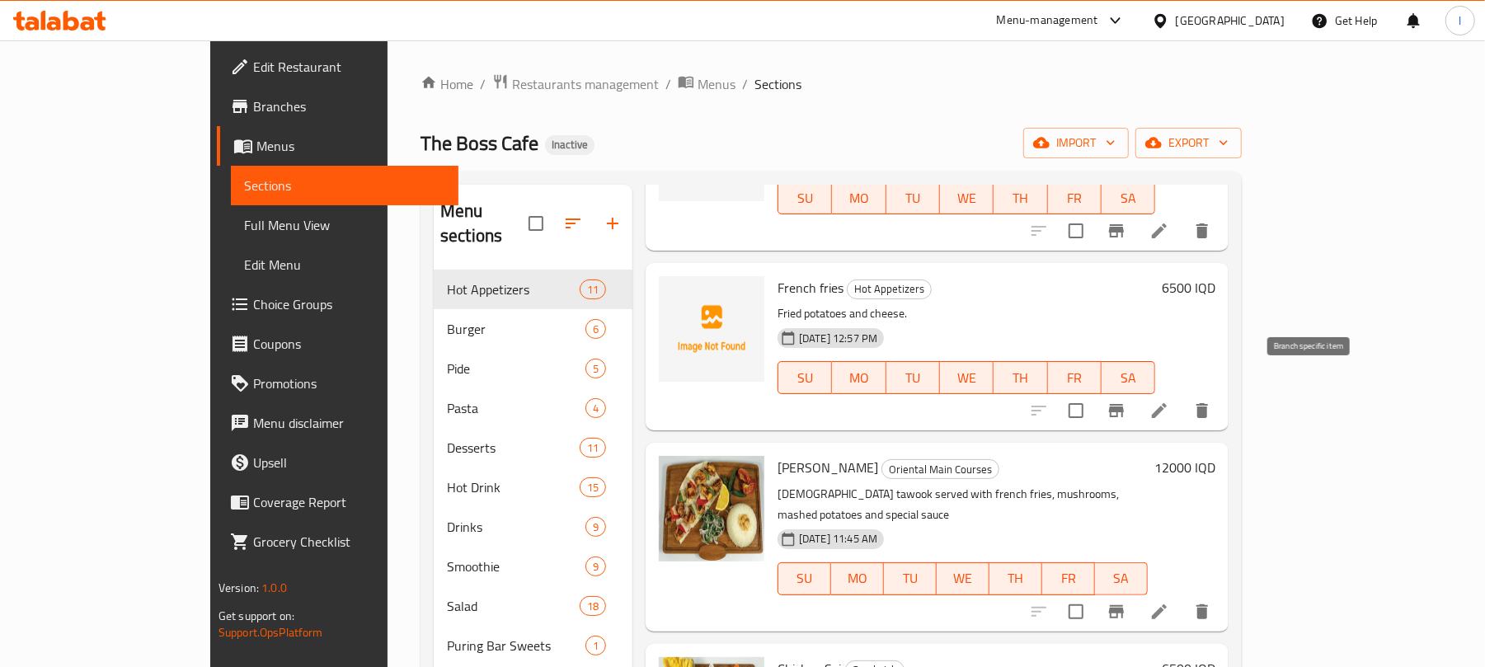
type input "French fries"
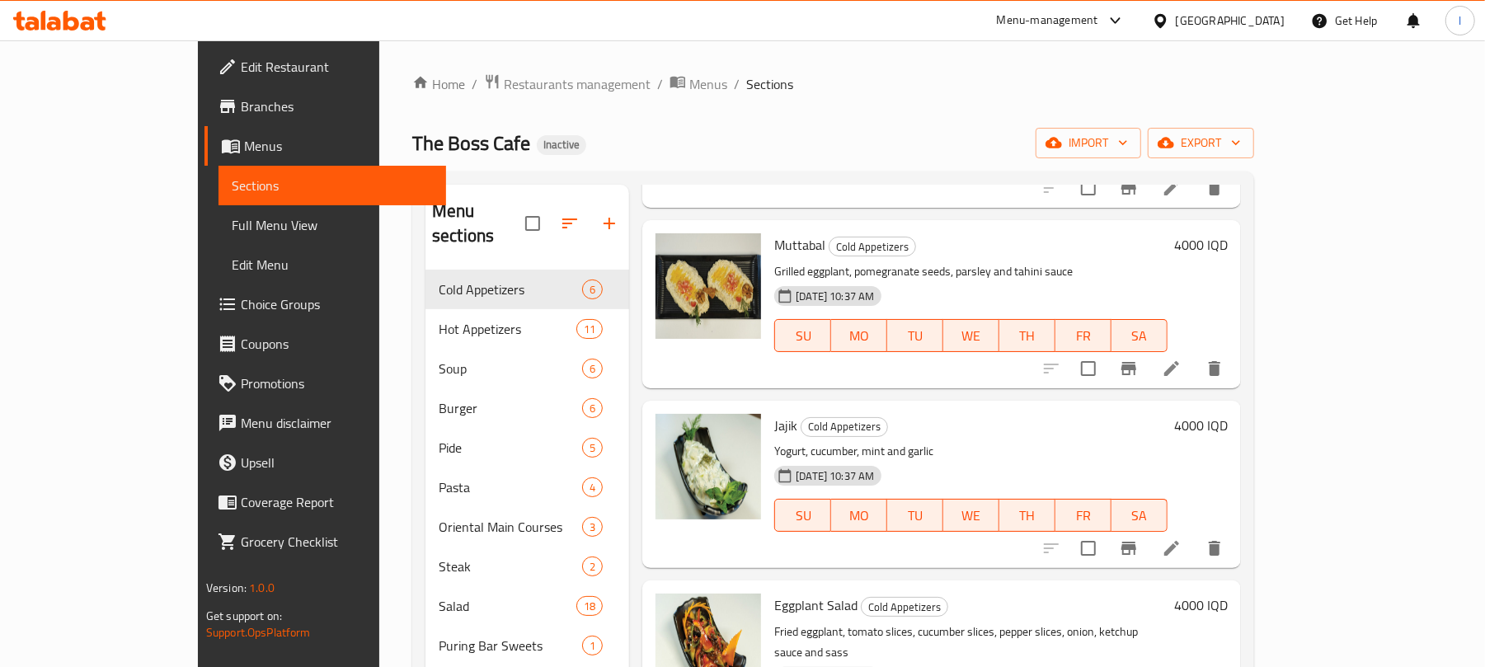
click at [1174, 407] on div "Jajik Cold Appetizers Yogurt, cucumber, mint and garlic 09-10-2025 10:37 AM SU …" at bounding box center [971, 484] width 407 height 154
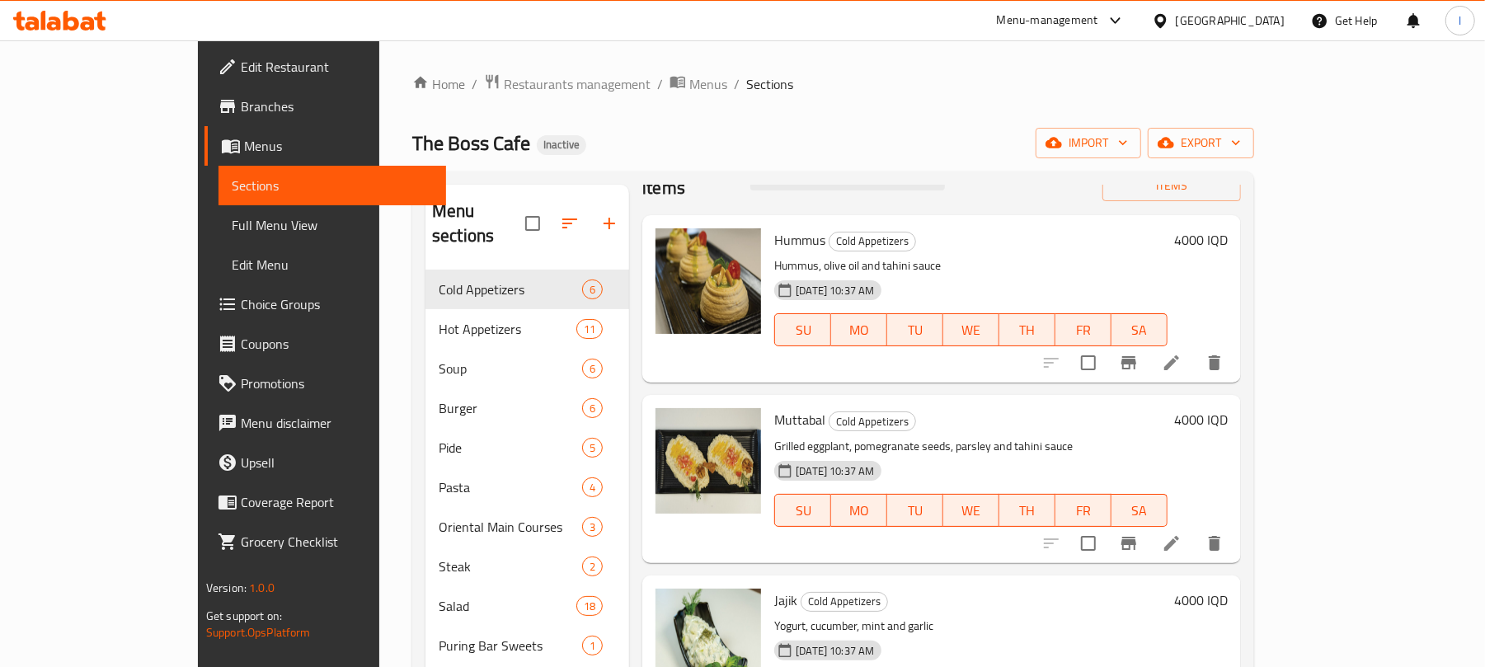
scroll to position [0, 0]
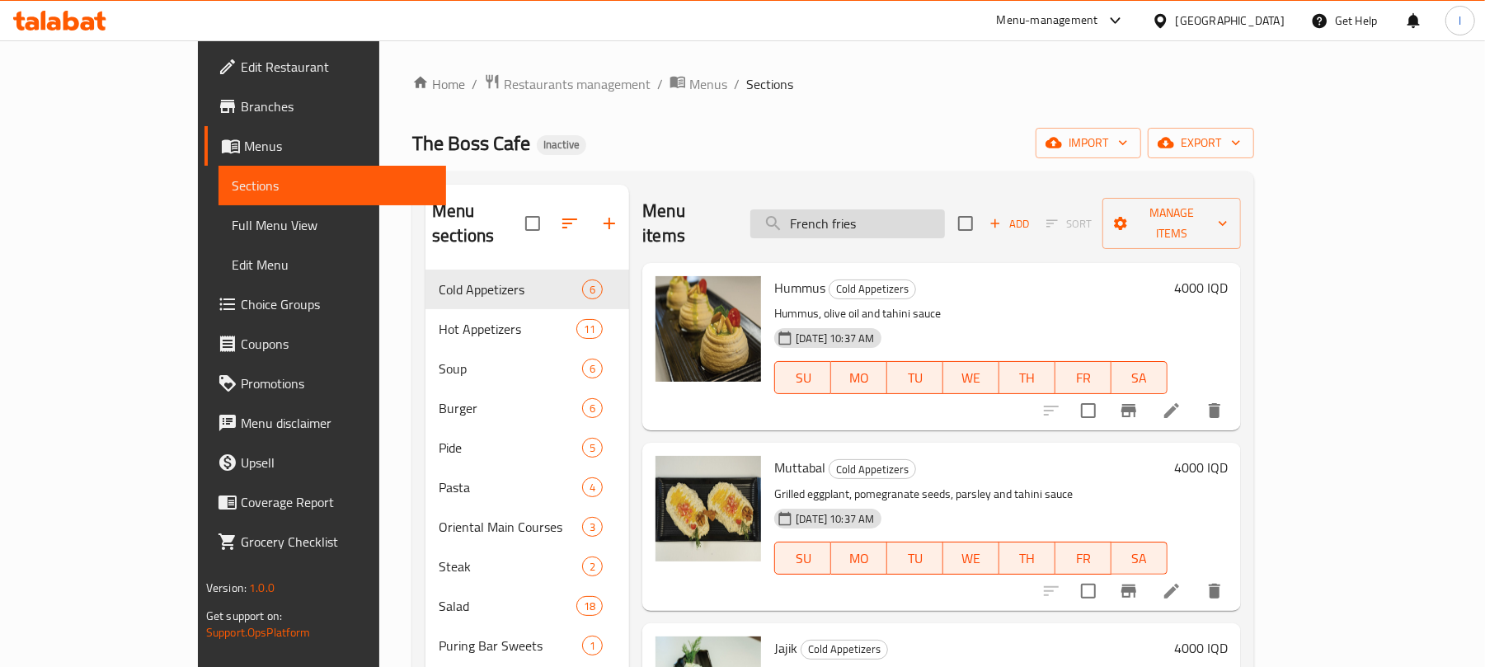
click at [931, 224] on input "French fries" at bounding box center [848, 223] width 195 height 29
drag, startPoint x: 931, startPoint y: 219, endPoint x: 475, endPoint y: 205, distance: 456.3
click at [475, 205] on div "Menu sections Cold Appetizers 6 Hot Appetizers 11 Soup 6 Burger 6 Pide 5 Pasta …" at bounding box center [834, 646] width 816 height 923
paste input "French fries"
type input "French fries"
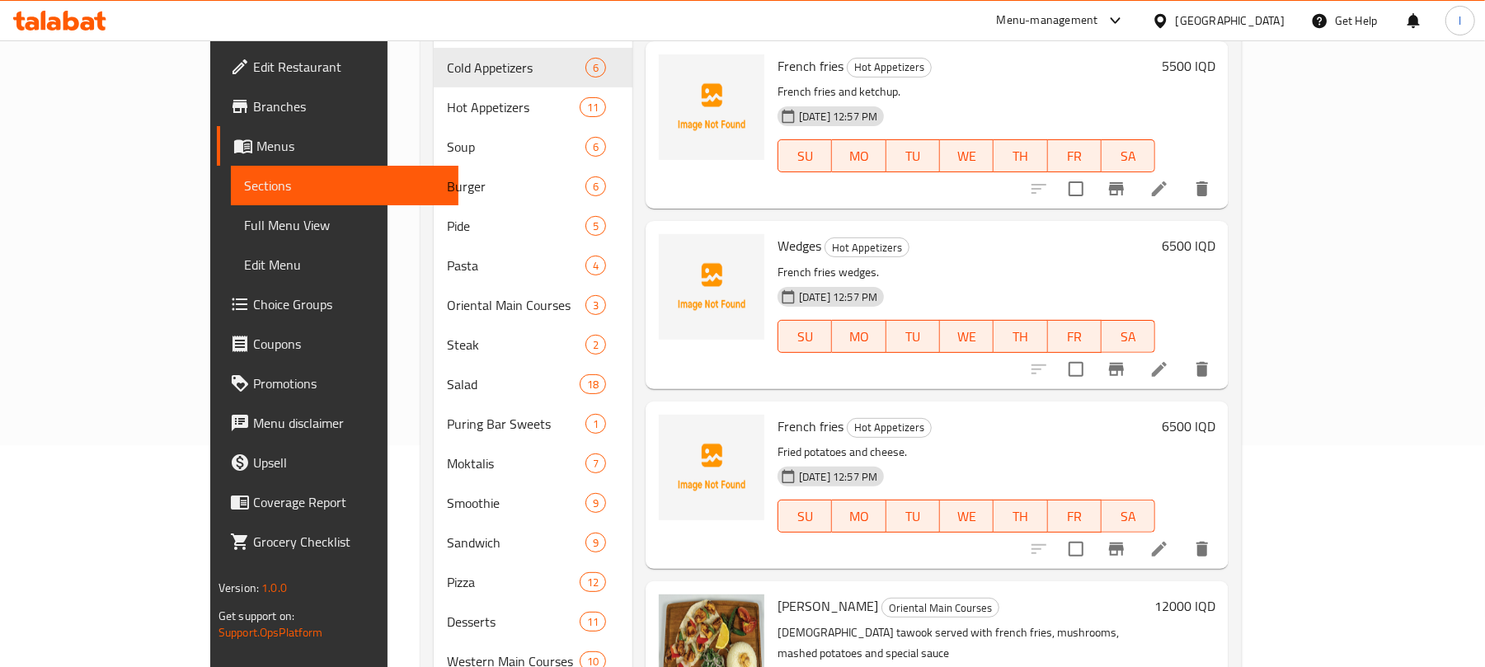
scroll to position [223, 0]
click at [1167, 541] on icon at bounding box center [1159, 548] width 15 height 15
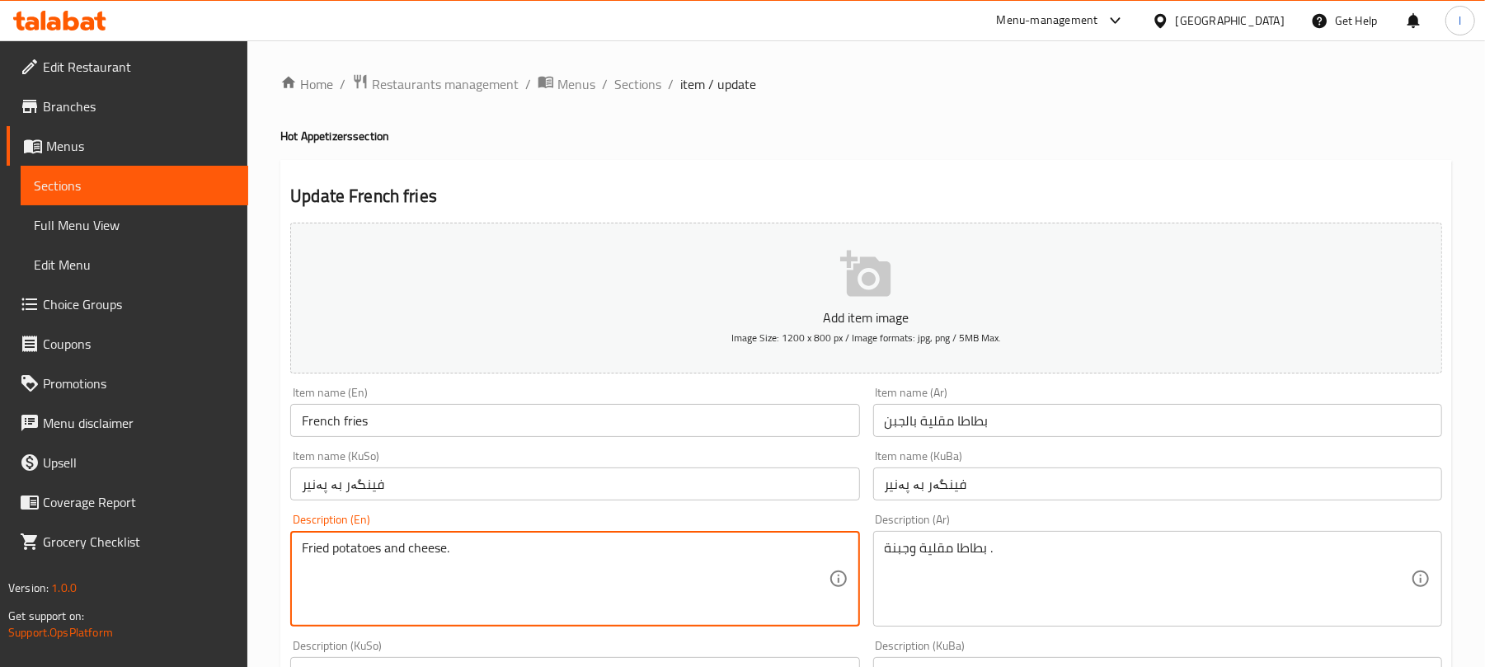
drag, startPoint x: 381, startPoint y: 553, endPoint x: 255, endPoint y: 539, distance: 126.9
paste textarea "ench fries"
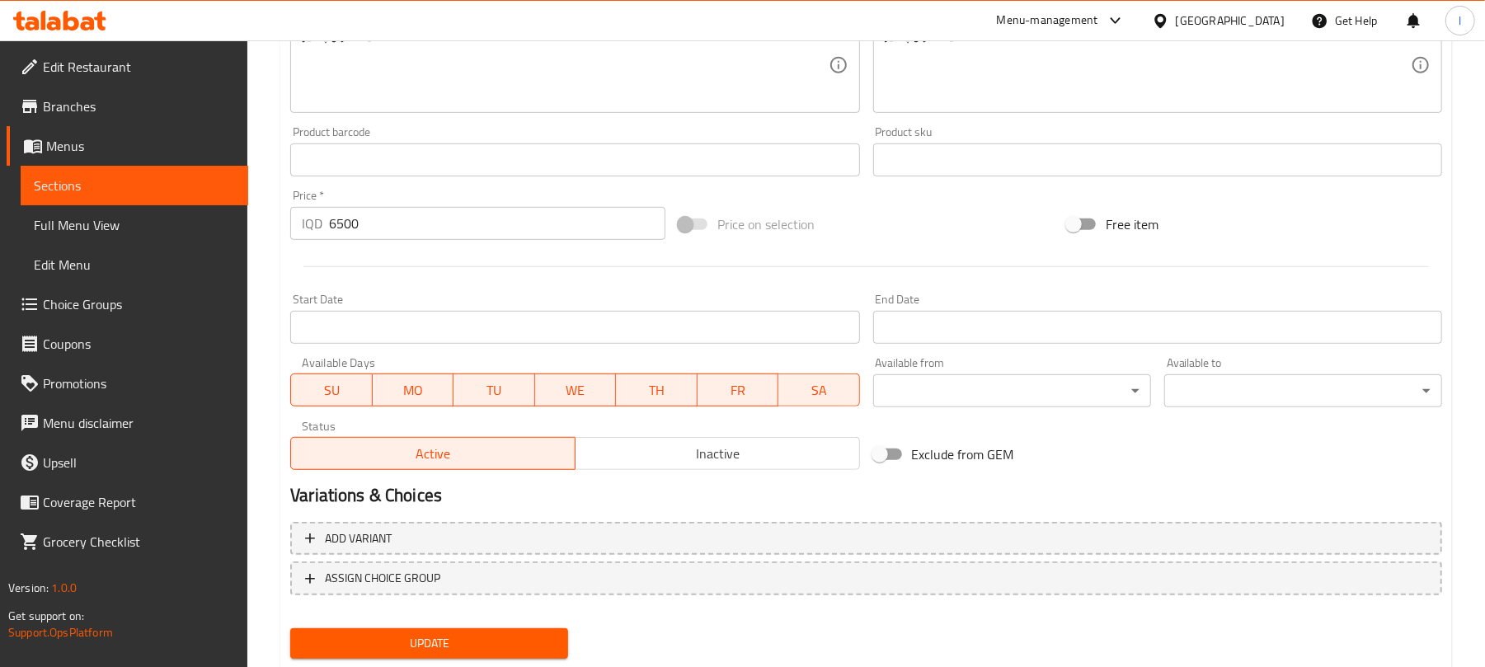
scroll to position [687, 0]
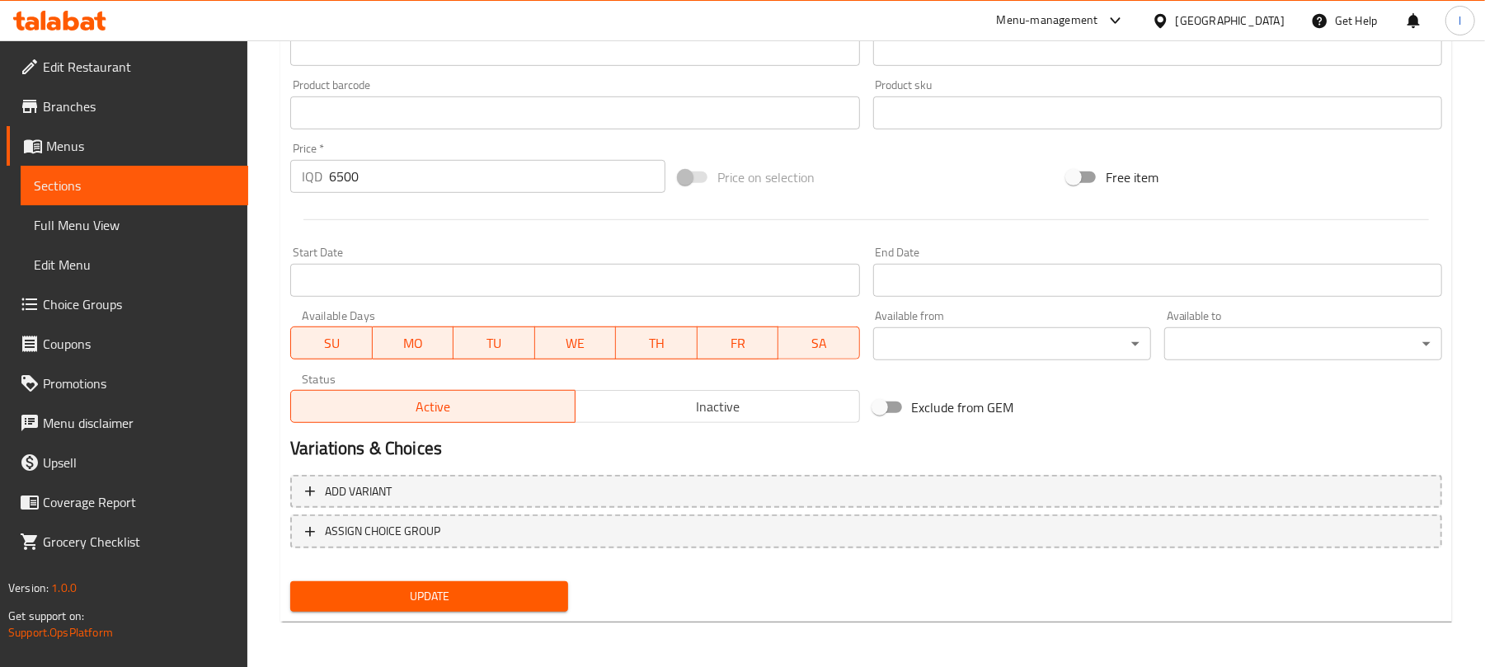
type textarea "French fries and cheese."
click at [416, 598] on span "Update" at bounding box center [430, 596] width 252 height 21
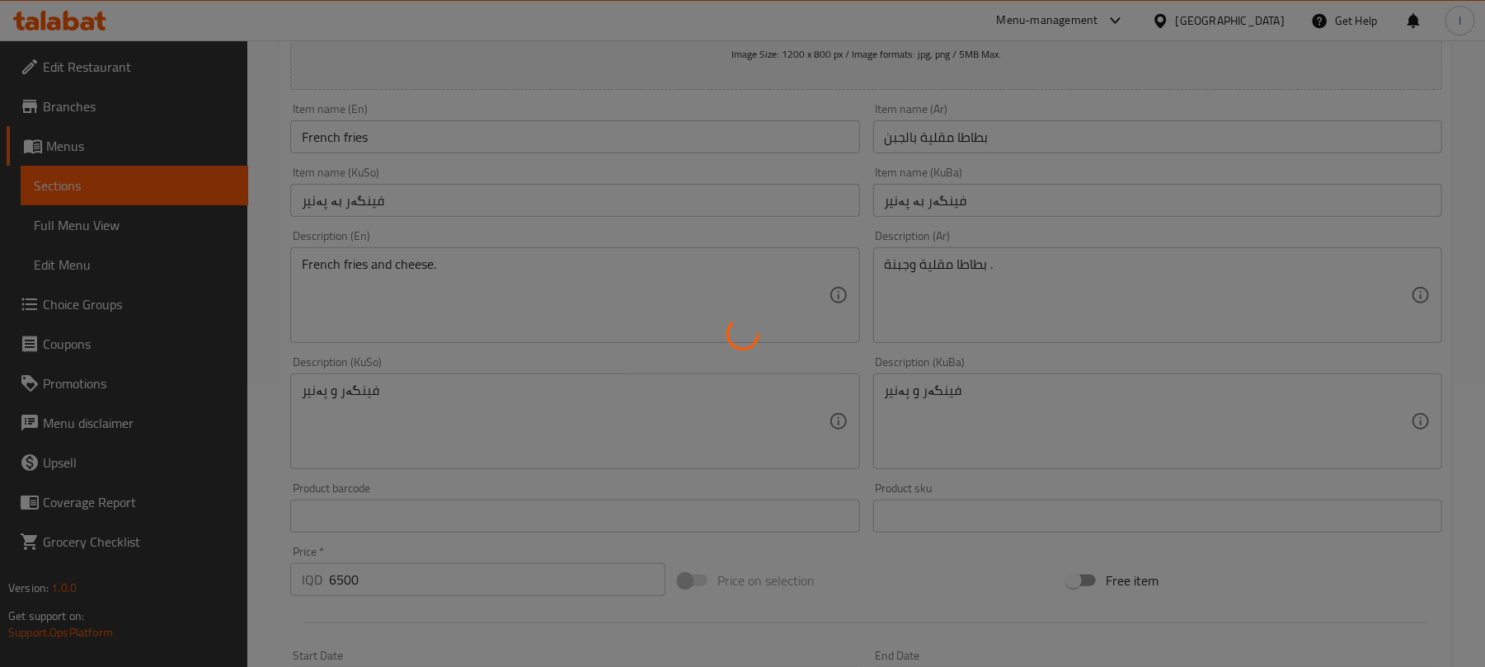
scroll to position [0, 0]
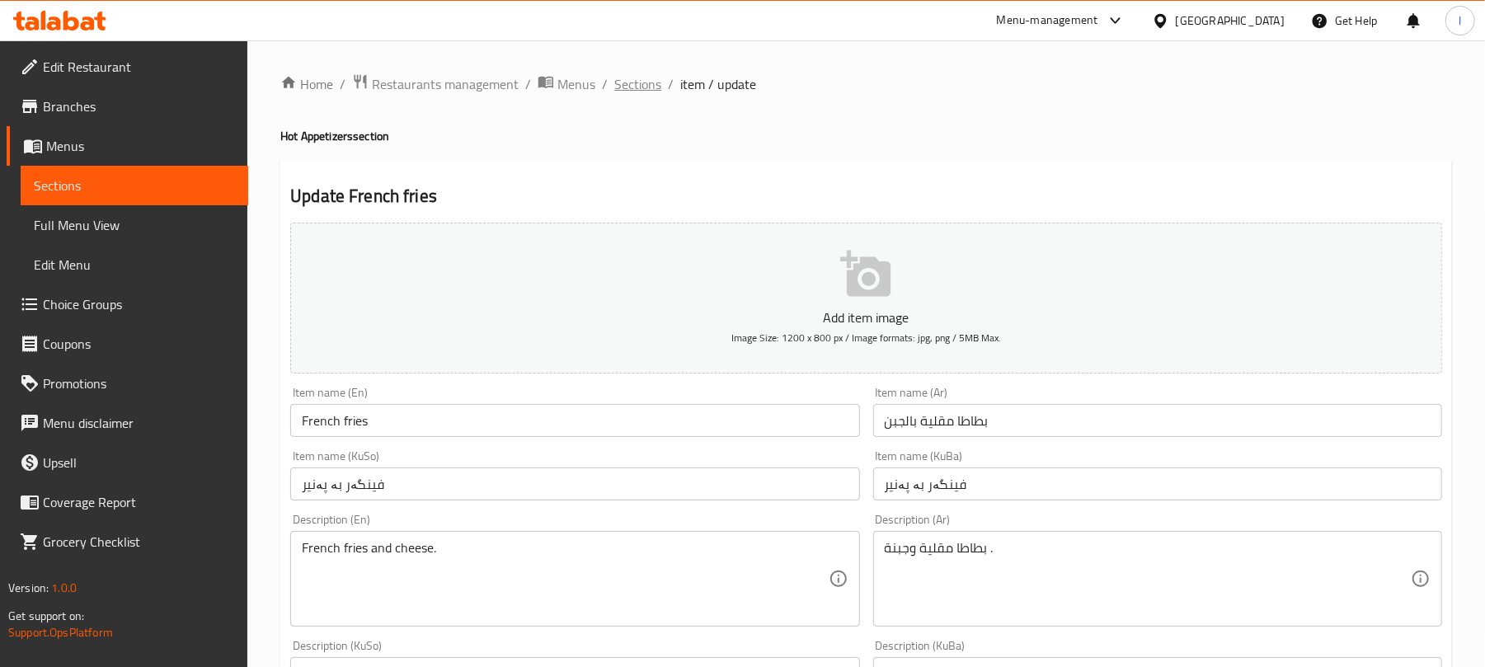
click at [643, 77] on span "Sections" at bounding box center [637, 84] width 47 height 20
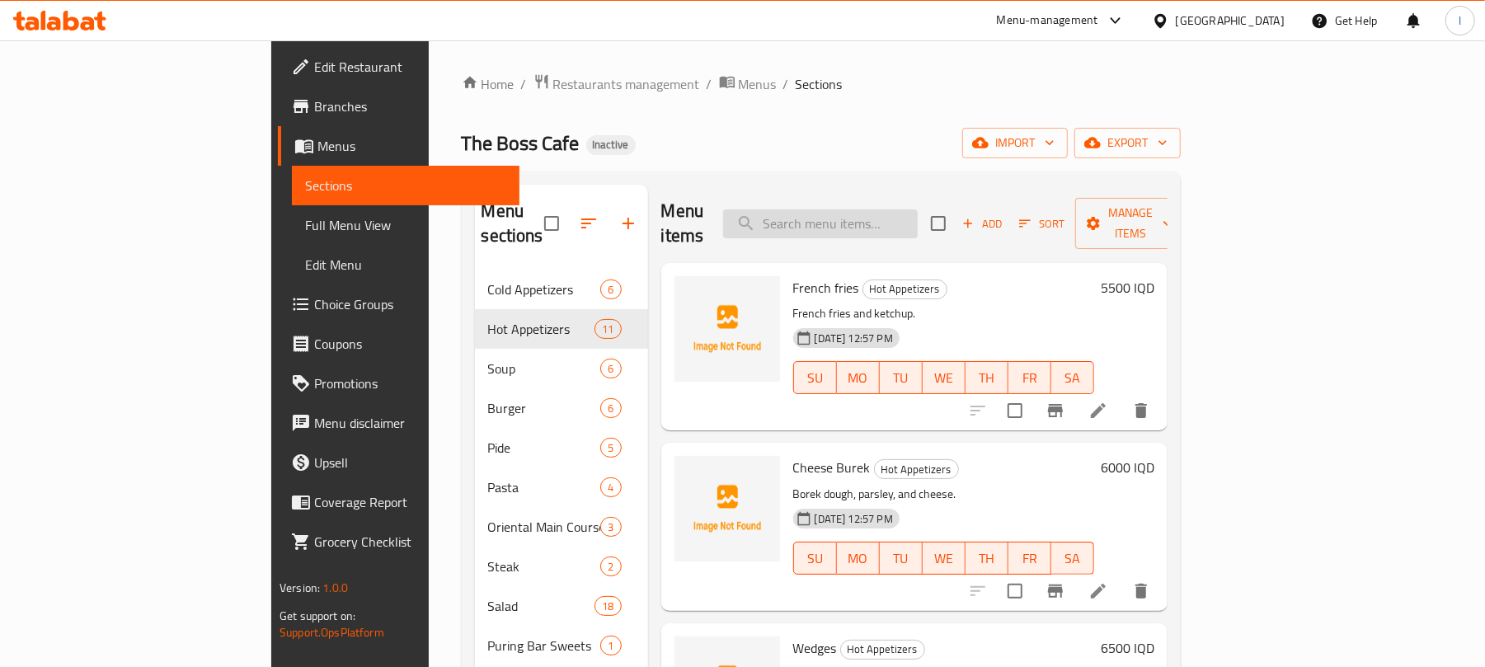
click at [915, 212] on input "search" at bounding box center [820, 223] width 195 height 29
paste input "Sour wings"
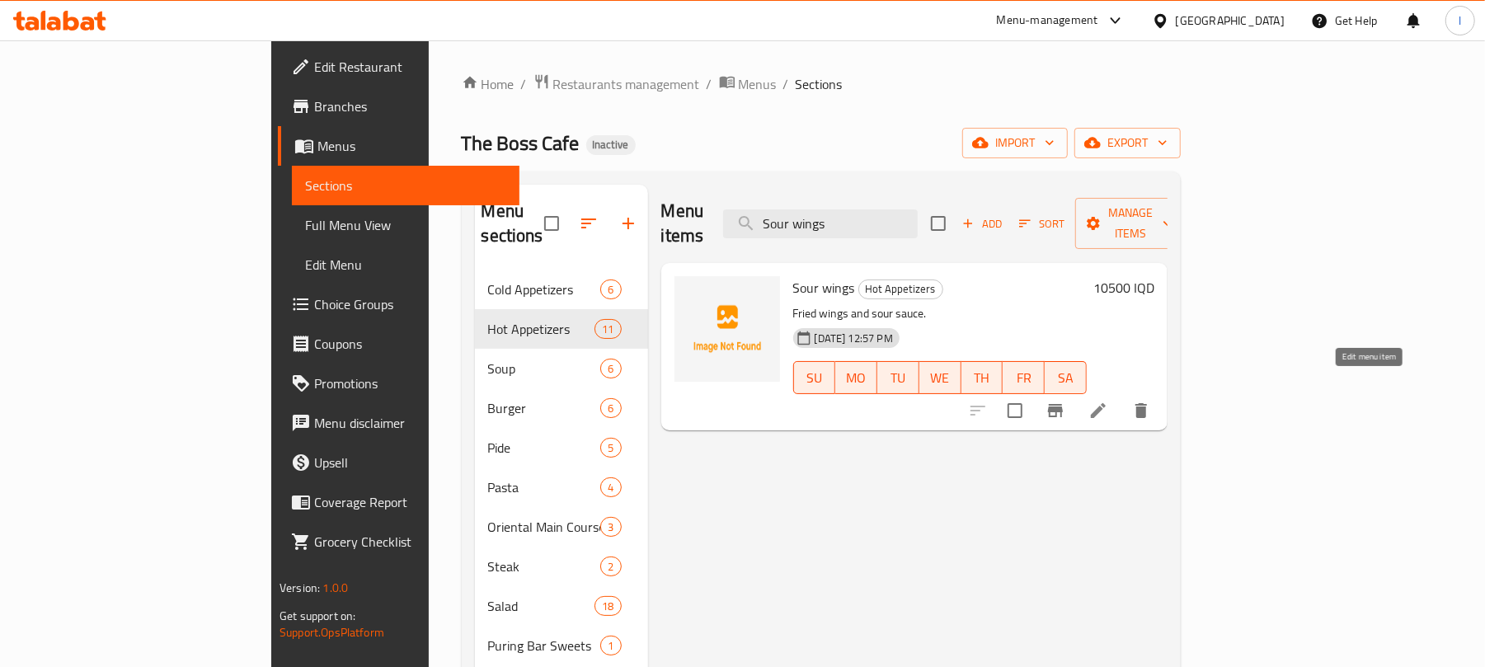
type input "Sour wings"
click at [1108, 401] on icon at bounding box center [1099, 411] width 20 height 20
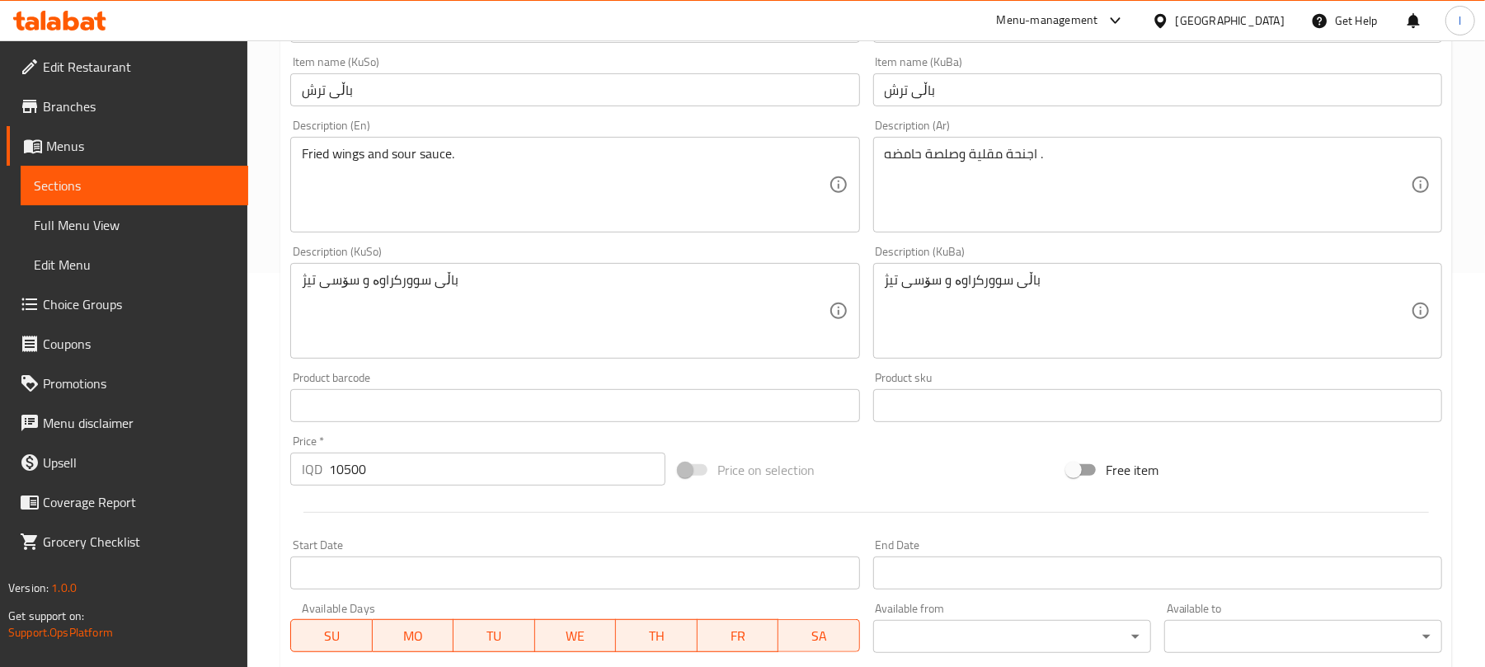
scroll to position [403, 0]
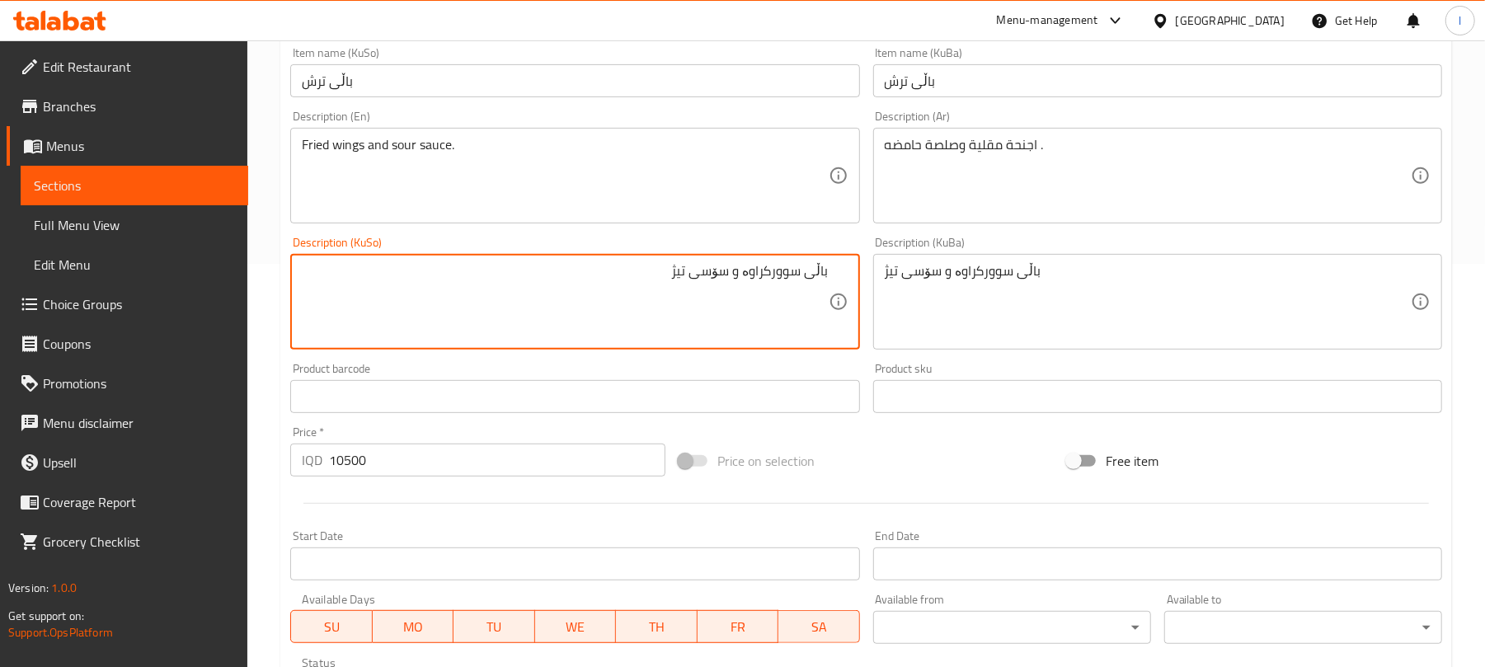
drag, startPoint x: 691, startPoint y: 281, endPoint x: 628, endPoint y: 269, distance: 63.9
click at [628, 269] on textarea "باڵی سوورکراوە و سۆسی تیژ" at bounding box center [565, 302] width 526 height 78
click at [654, 285] on textarea "باڵی سوورکراوە و سۆسی ترش" at bounding box center [565, 302] width 526 height 78
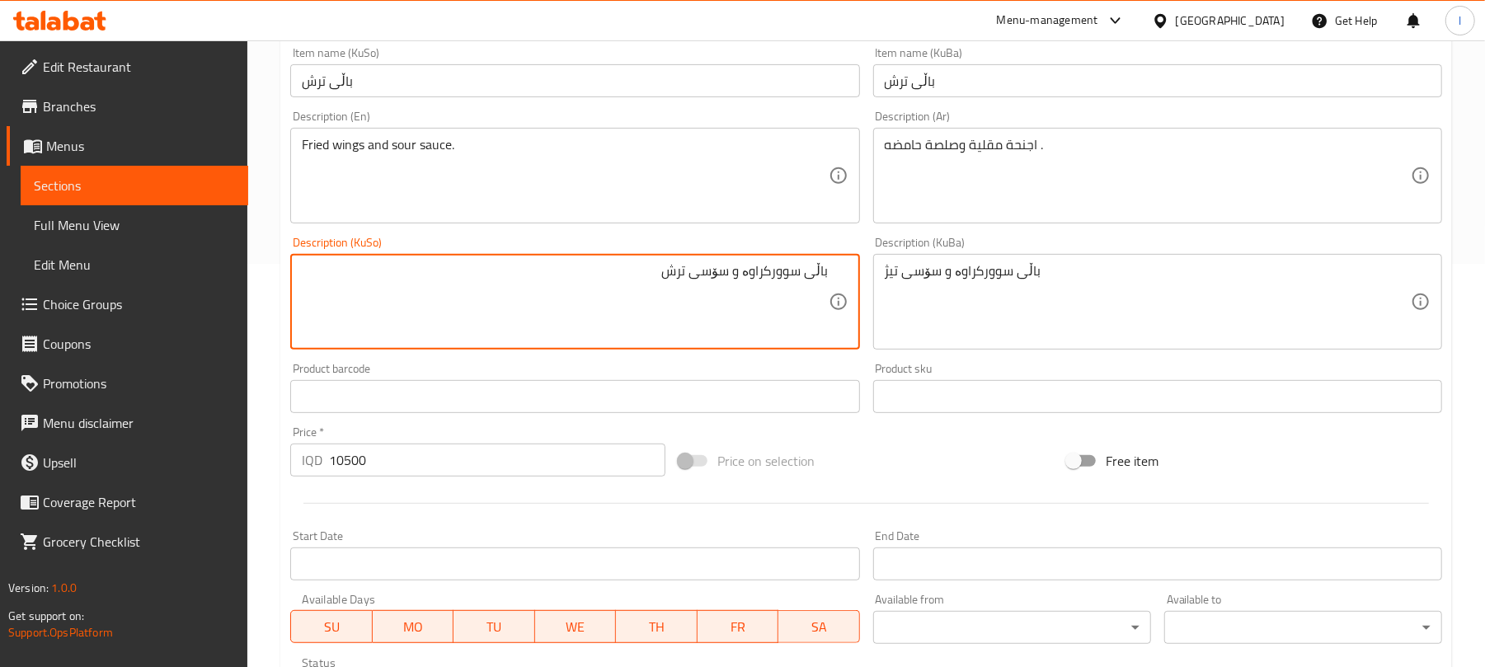
type textarea "باڵی سوورکراوە و سۆسی ترش"
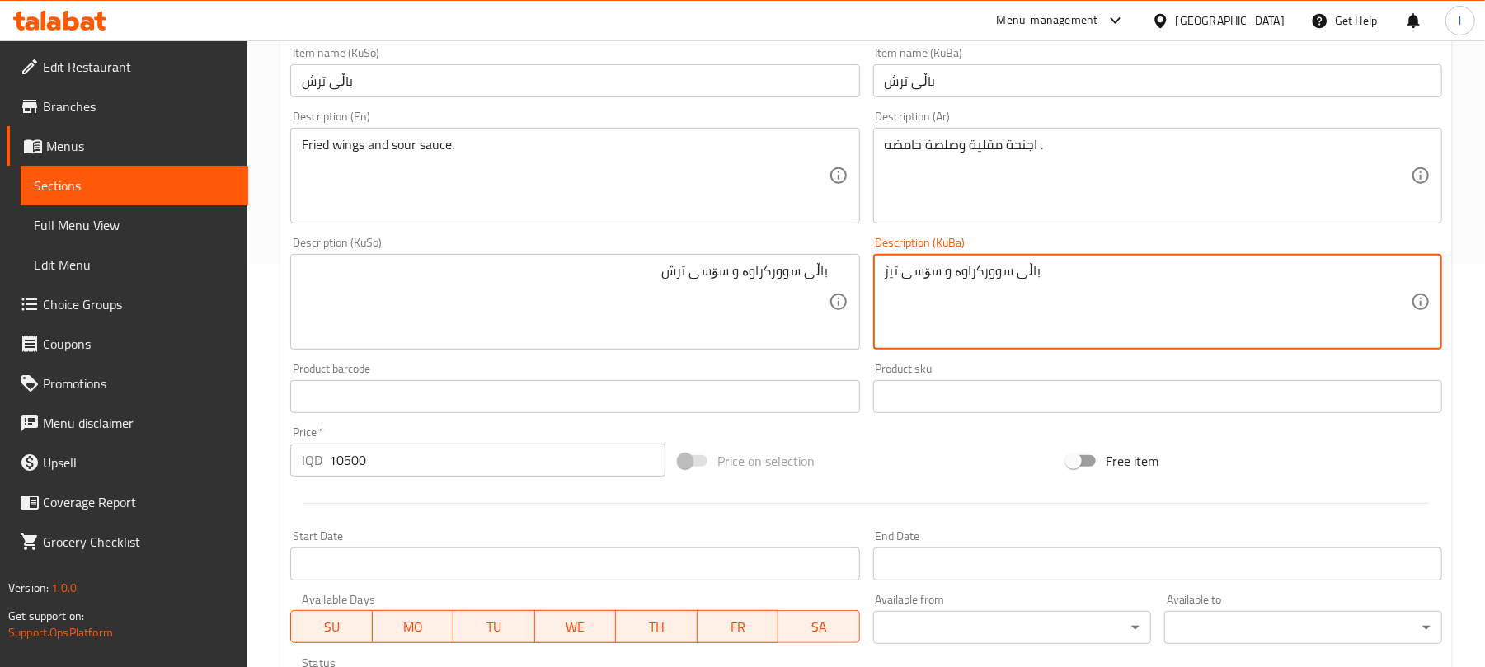
click at [958, 284] on textarea "باڵی سوورکراوە و سۆسی تیژ" at bounding box center [1148, 302] width 526 height 78
paste textarea "رش"
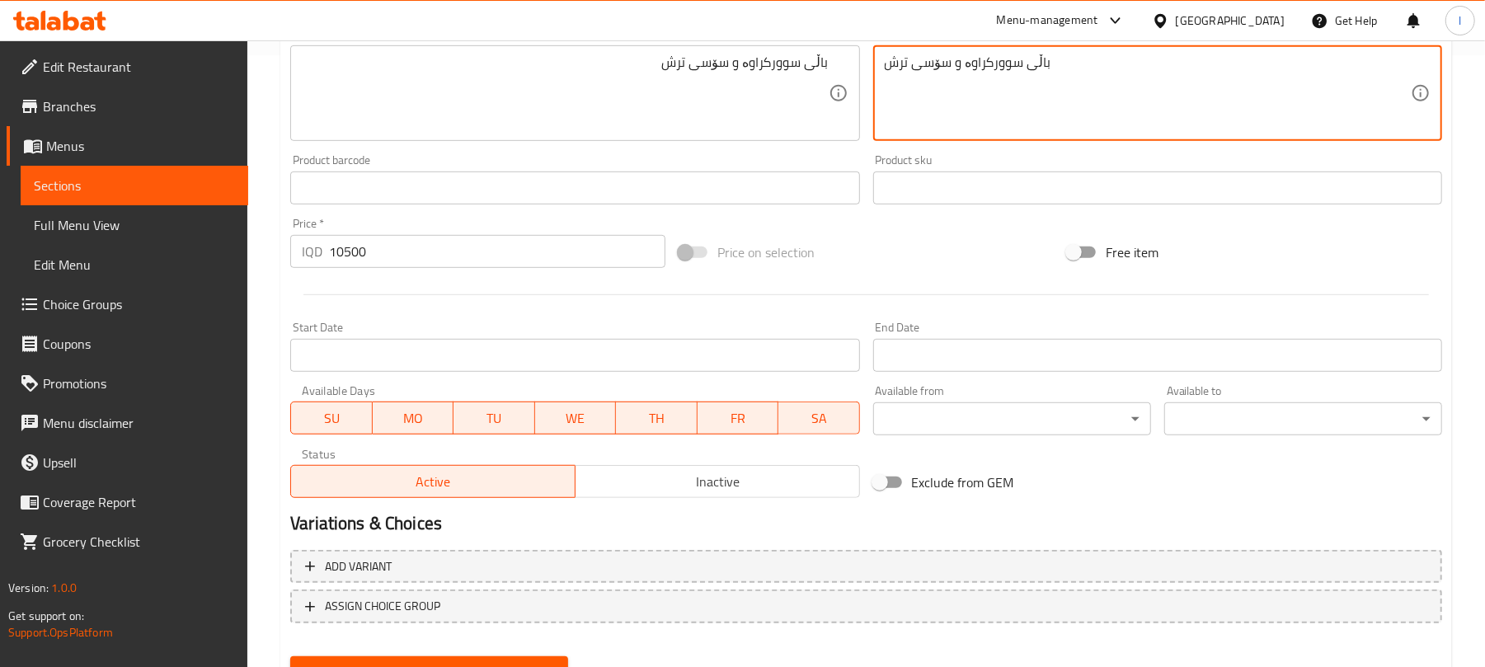
scroll to position [687, 0]
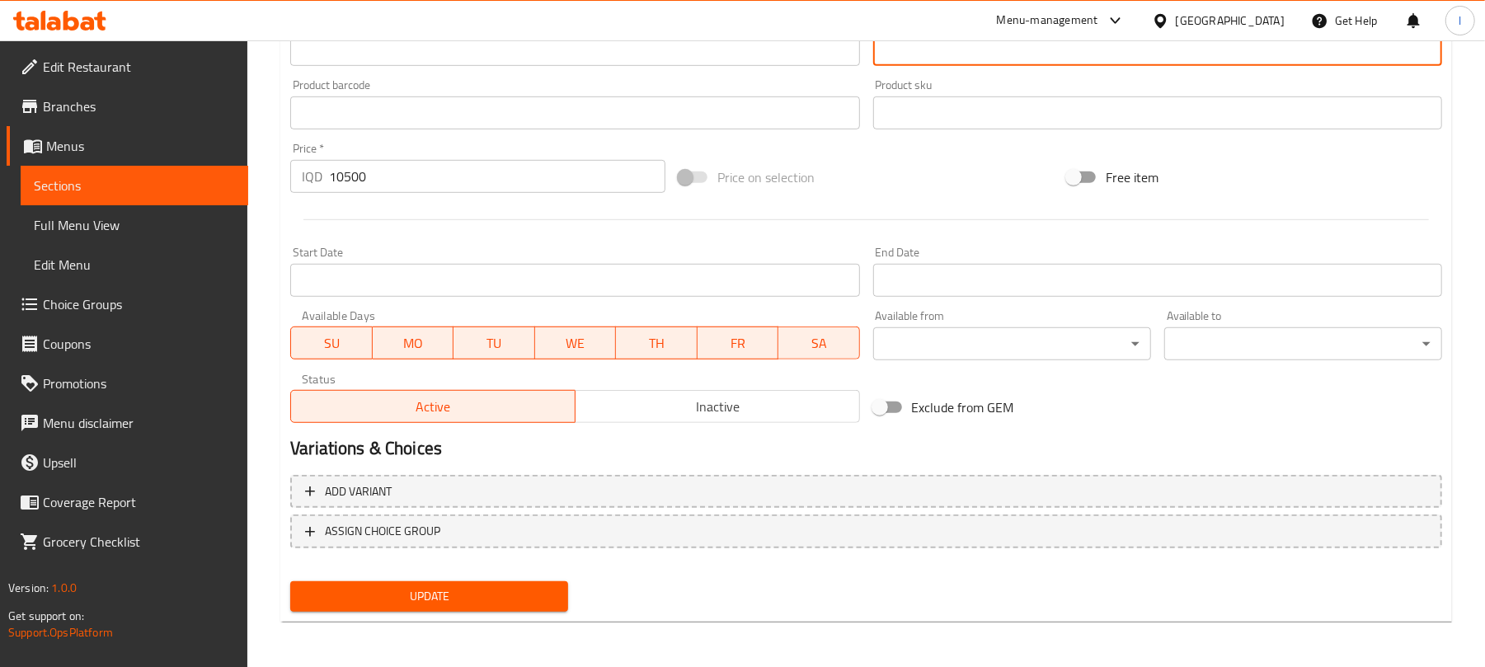
type textarea "باڵی سوورکراوە و سۆسی ترش"
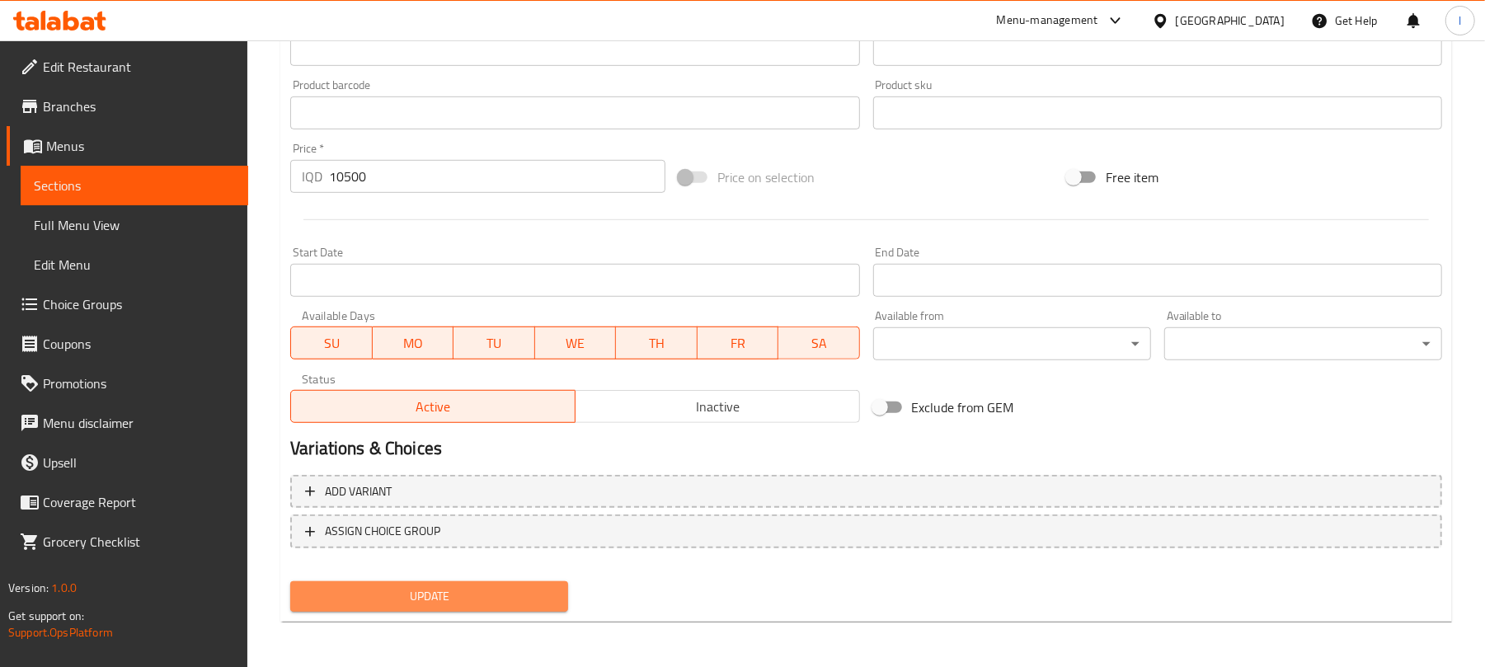
click at [526, 588] on span "Update" at bounding box center [430, 596] width 252 height 21
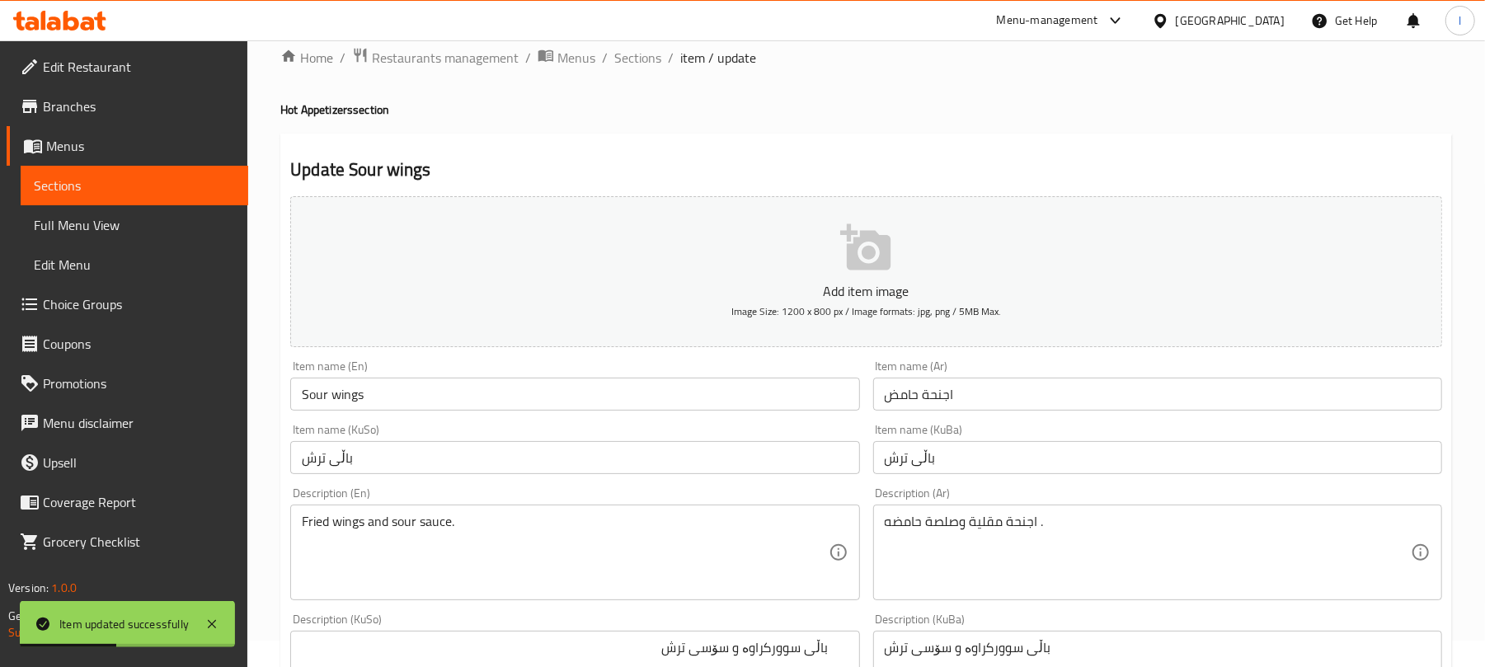
scroll to position [0, 0]
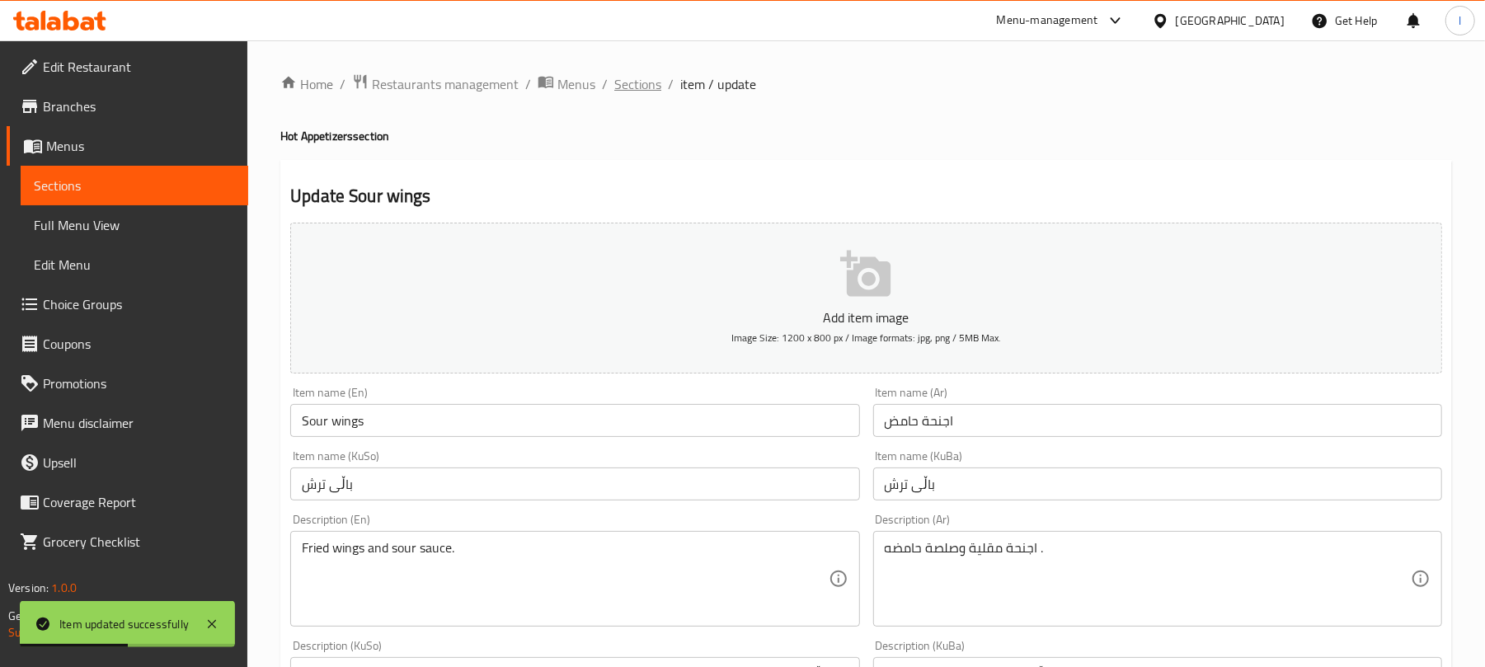
click at [647, 90] on span "Sections" at bounding box center [637, 84] width 47 height 20
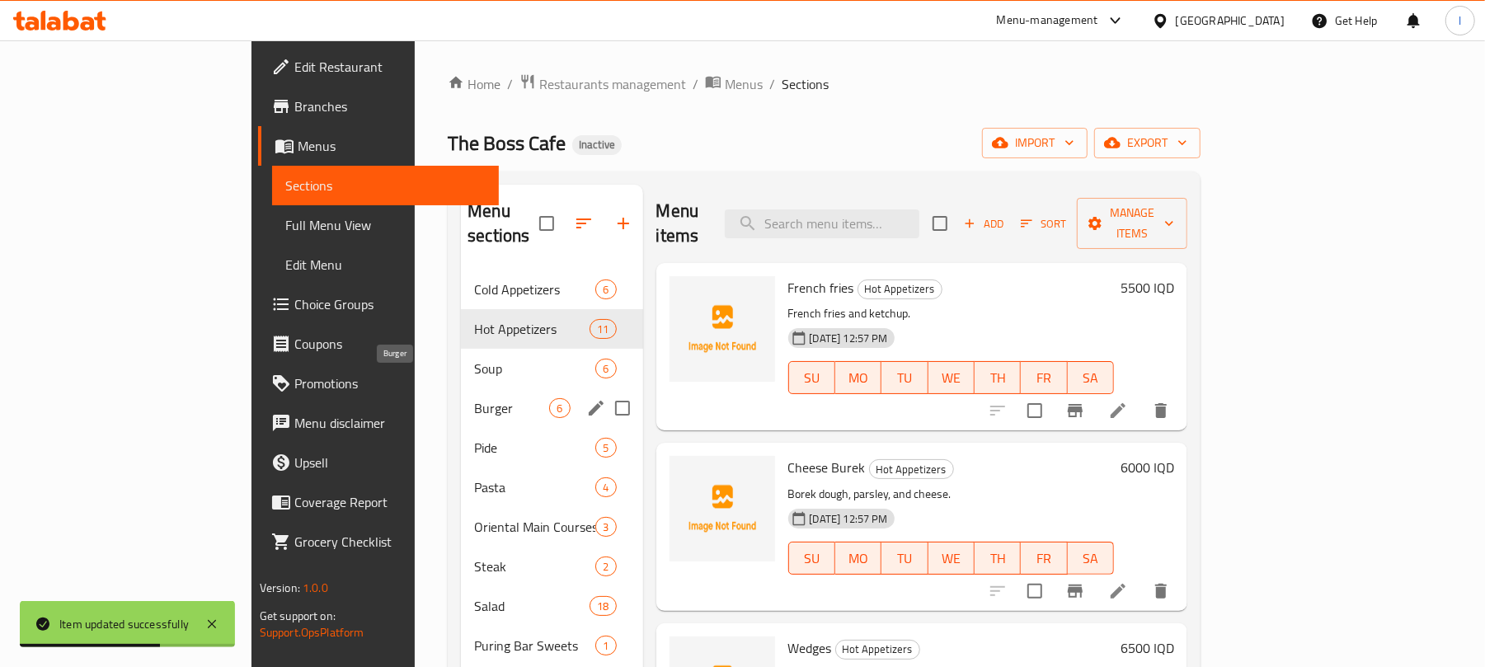
click at [474, 398] on span "Burger" at bounding box center [511, 408] width 75 height 20
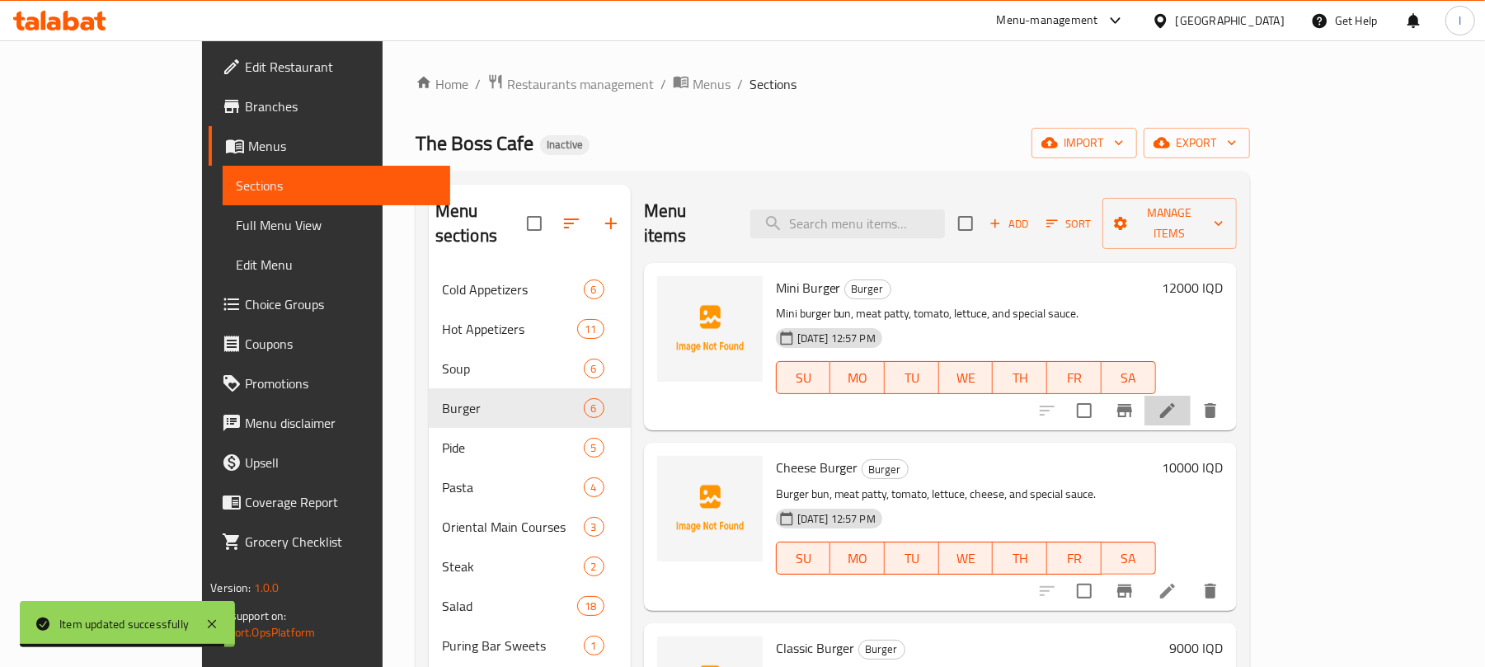
click at [1191, 396] on li at bounding box center [1168, 411] width 46 height 30
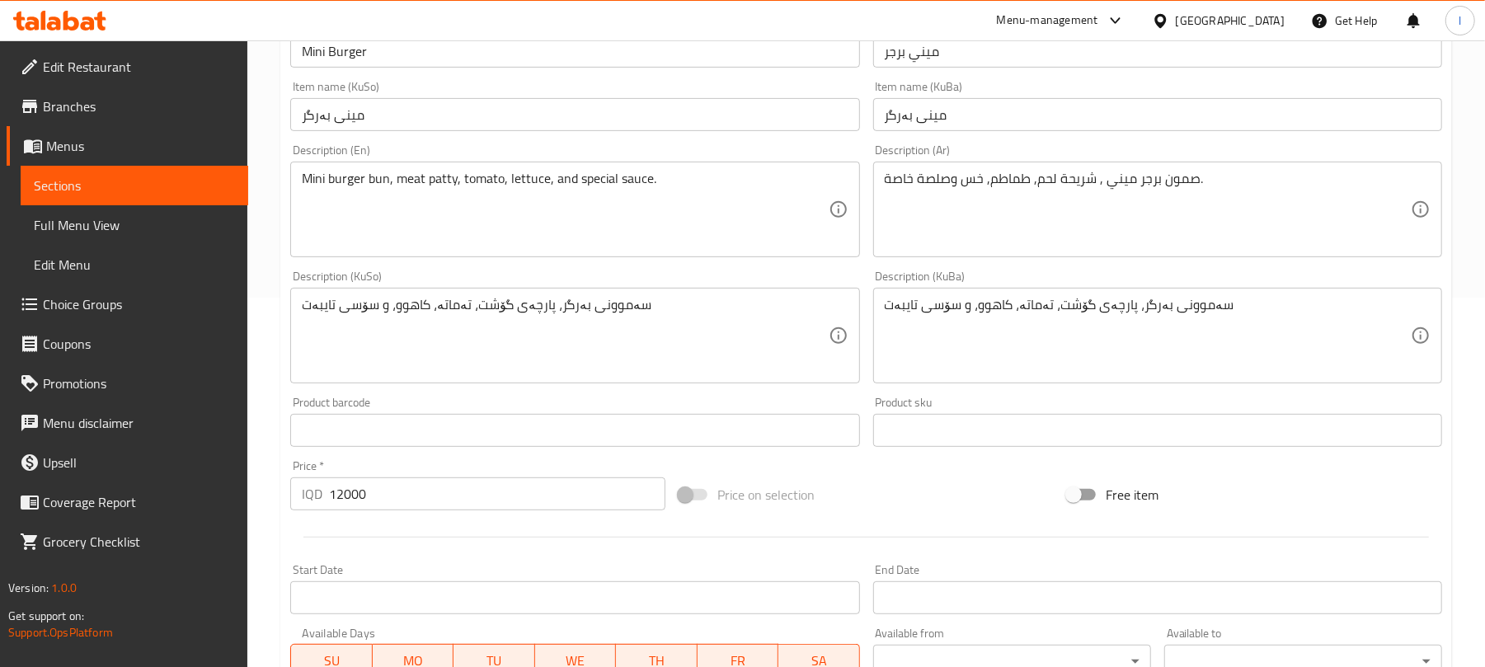
scroll to position [403, 0]
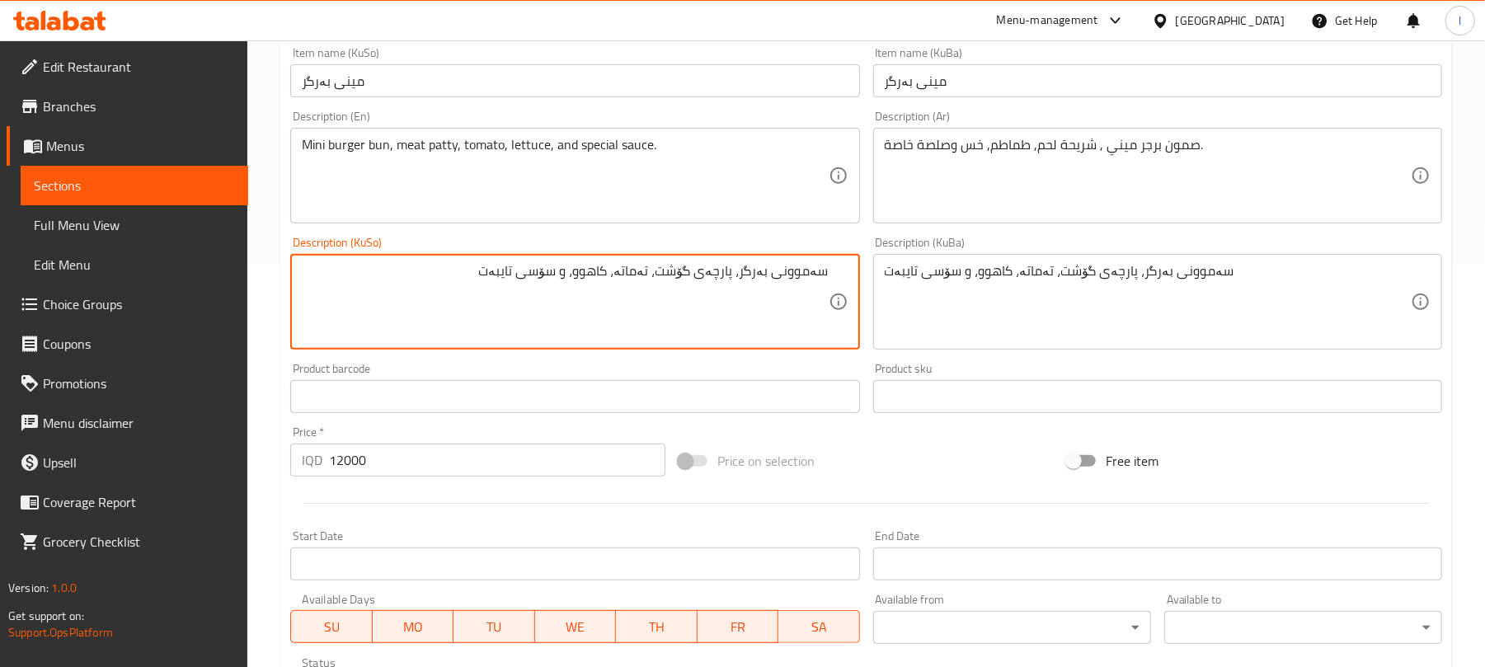
click at [746, 268] on textarea "سەموونی بەرگر، پارچەی گۆشت، تەماتە، کاهوو، و سۆسی تایبەت" at bounding box center [565, 302] width 526 height 78
click at [726, 275] on textarea "سەموونی بەرگری مینی، پارچەی گۆشت، تەماتە، کاهوو، و سۆسی تایبەت" at bounding box center [565, 302] width 526 height 78
type textarea "سەموونی بەرگری مینی، پارچەی گۆشت، تەماتە، کاهوو، و سۆسی تایبەت"
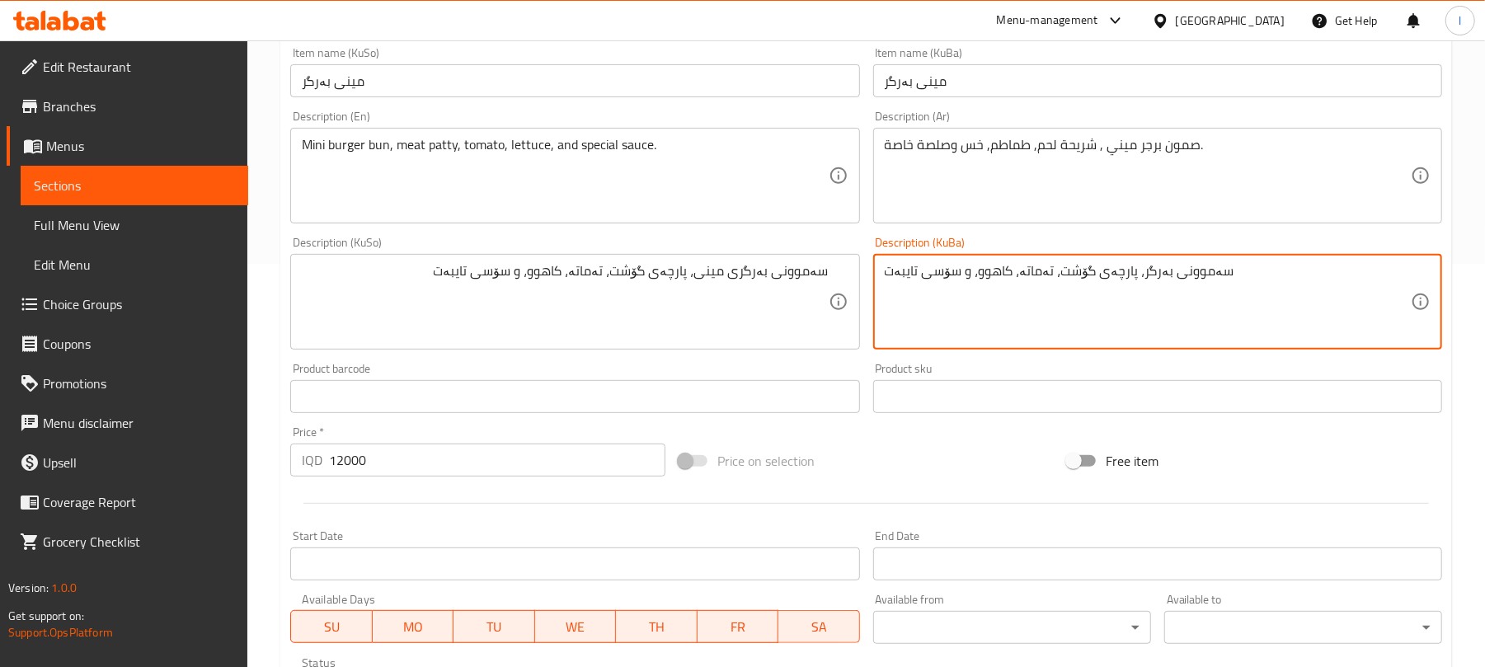
click at [1031, 271] on textarea "سەموونی بەرگر، پارچەی گۆشت، تەماتە، کاهوو، و سۆسی تایبەت" at bounding box center [1148, 302] width 526 height 78
paste textarea "ی مینی"
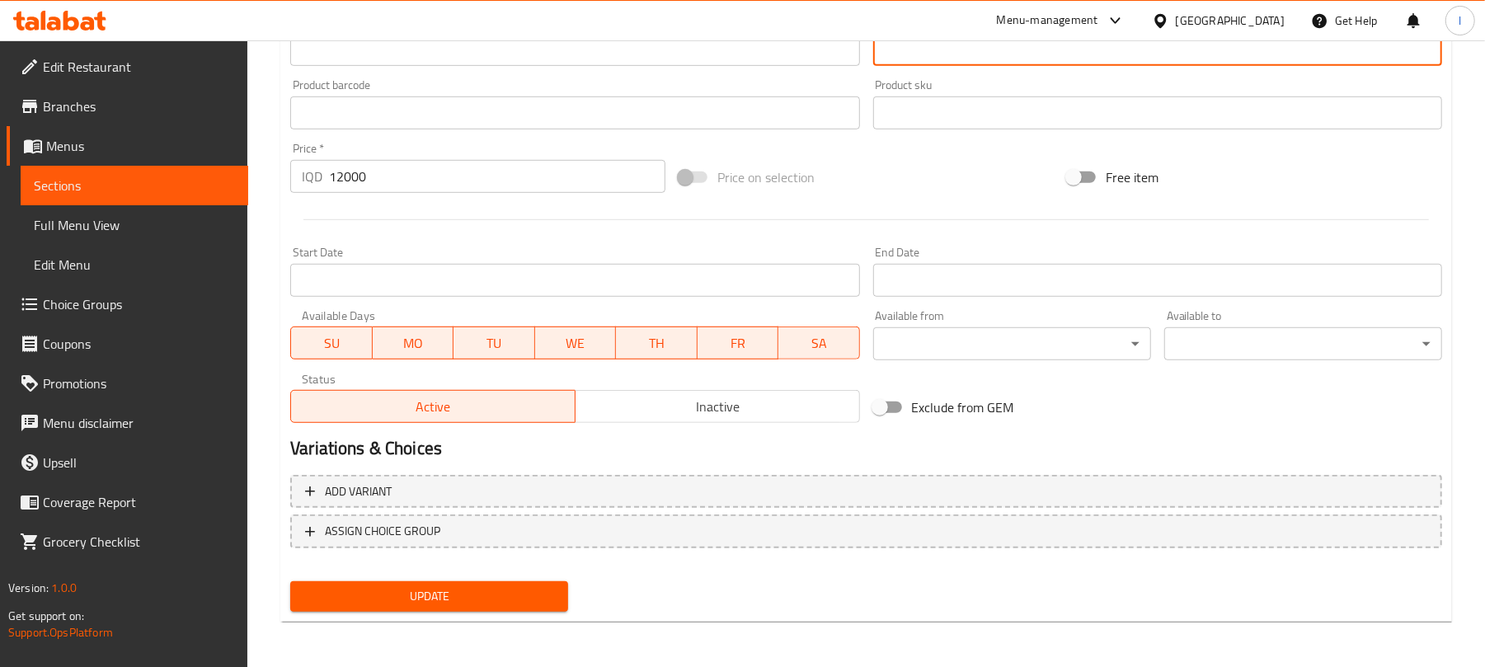
type textarea "سەموونی بەرگری مینی، پارچەی گۆشت، تەماتە، کاهوو، و سۆسی تایبەت"
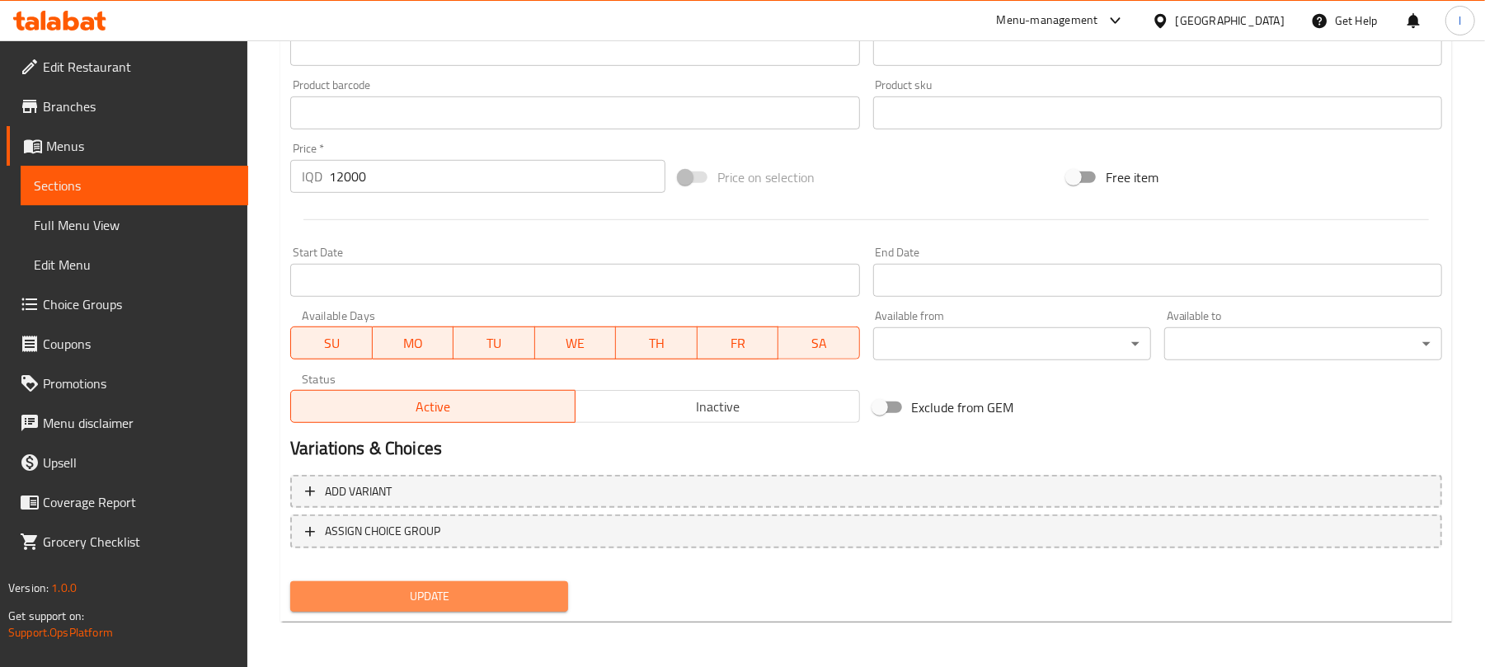
drag, startPoint x: 532, startPoint y: 595, endPoint x: 543, endPoint y: 578, distance: 19.7
click at [531, 595] on span "Update" at bounding box center [430, 596] width 252 height 21
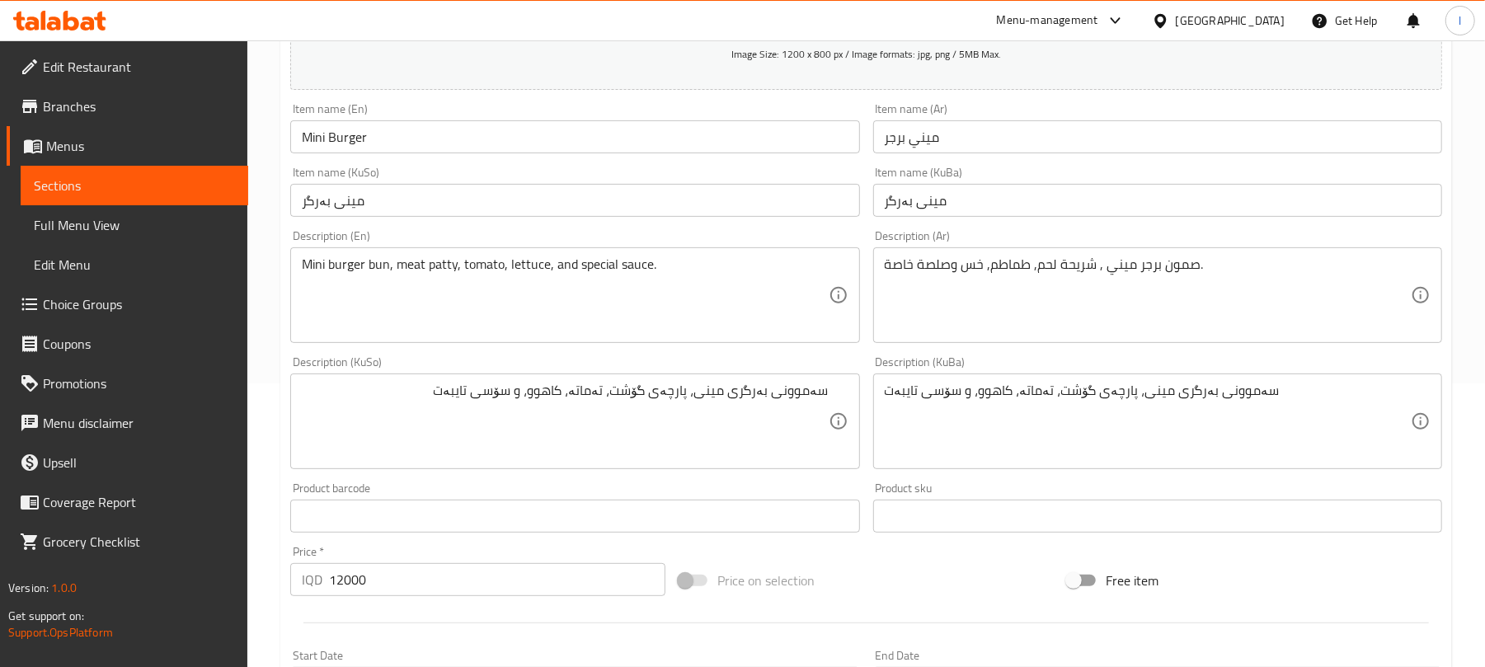
scroll to position [0, 0]
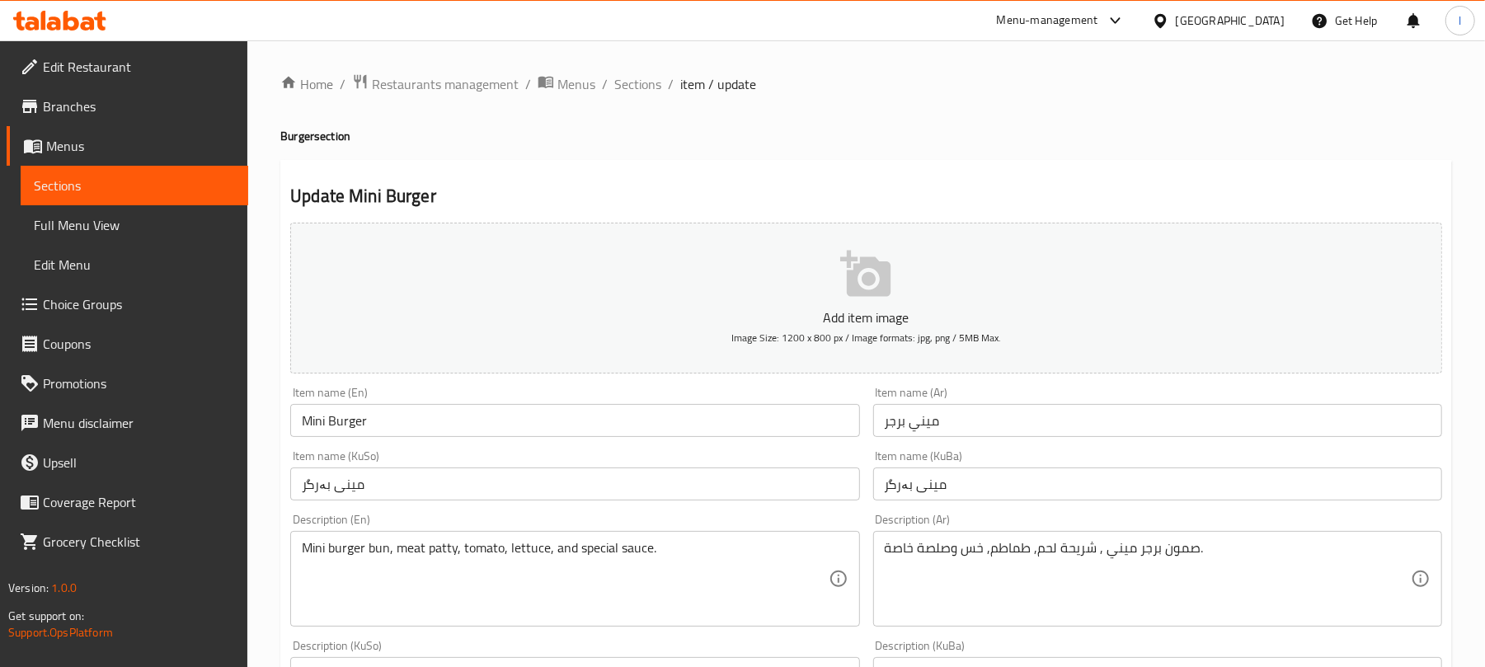
click at [647, 91] on span "Sections" at bounding box center [637, 84] width 47 height 20
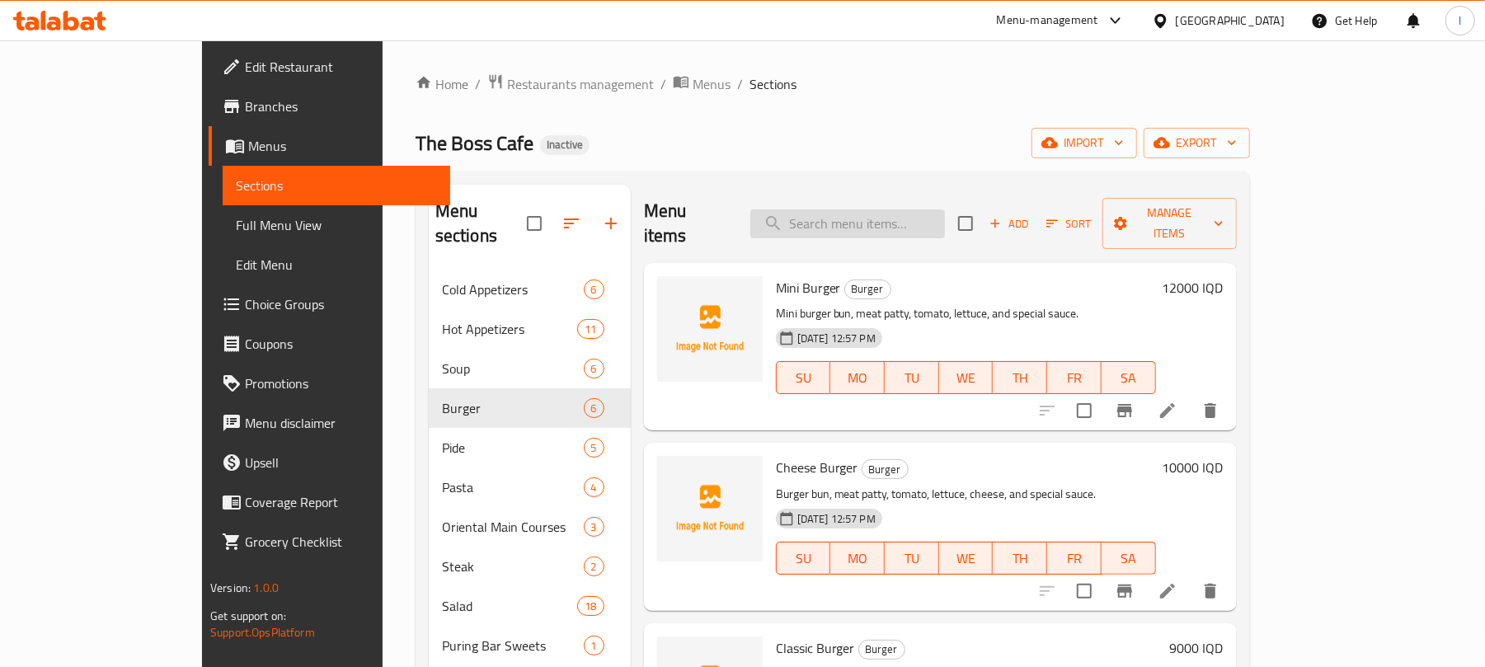
click at [891, 215] on input "search" at bounding box center [848, 223] width 195 height 29
paste input "بيدا جبن - جبن حلوم"
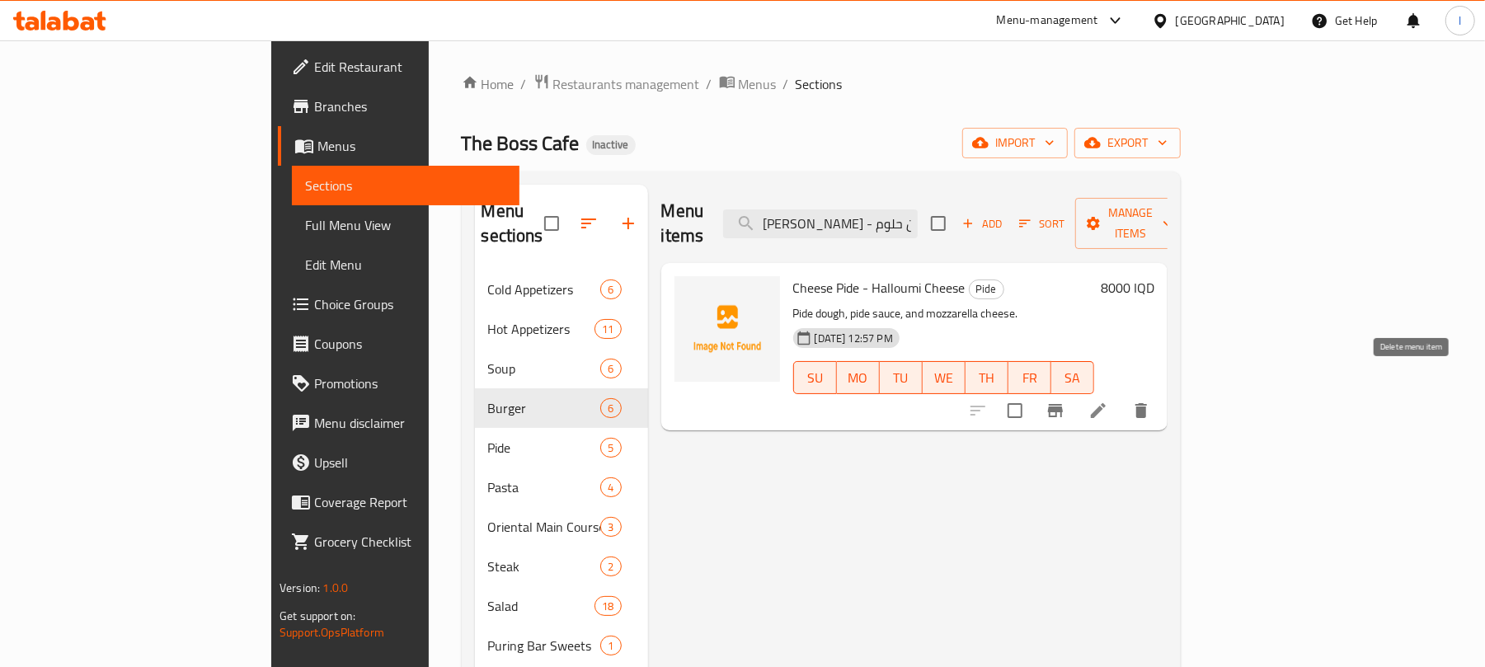
click at [1151, 401] on icon "delete" at bounding box center [1142, 411] width 20 height 20
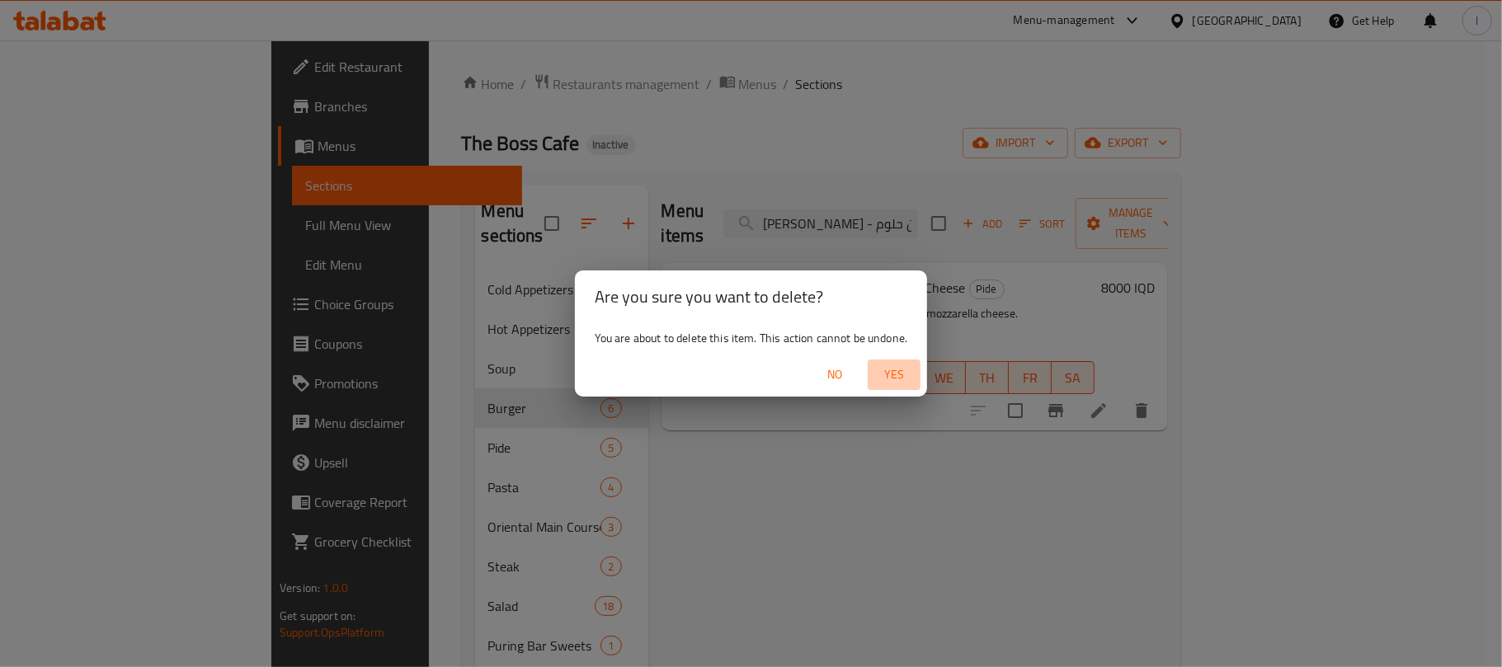
click at [892, 379] on span "Yes" at bounding box center [894, 375] width 40 height 21
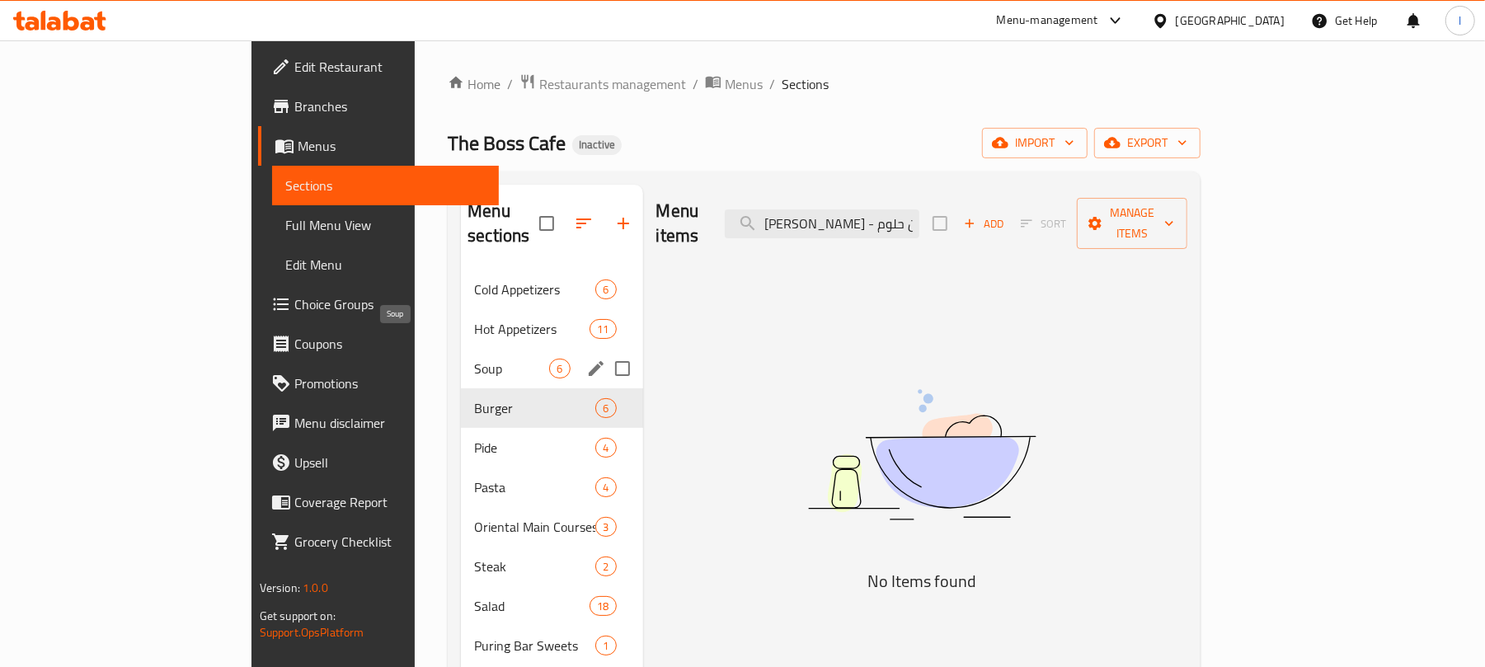
click at [474, 359] on span "Soup" at bounding box center [511, 369] width 75 height 20
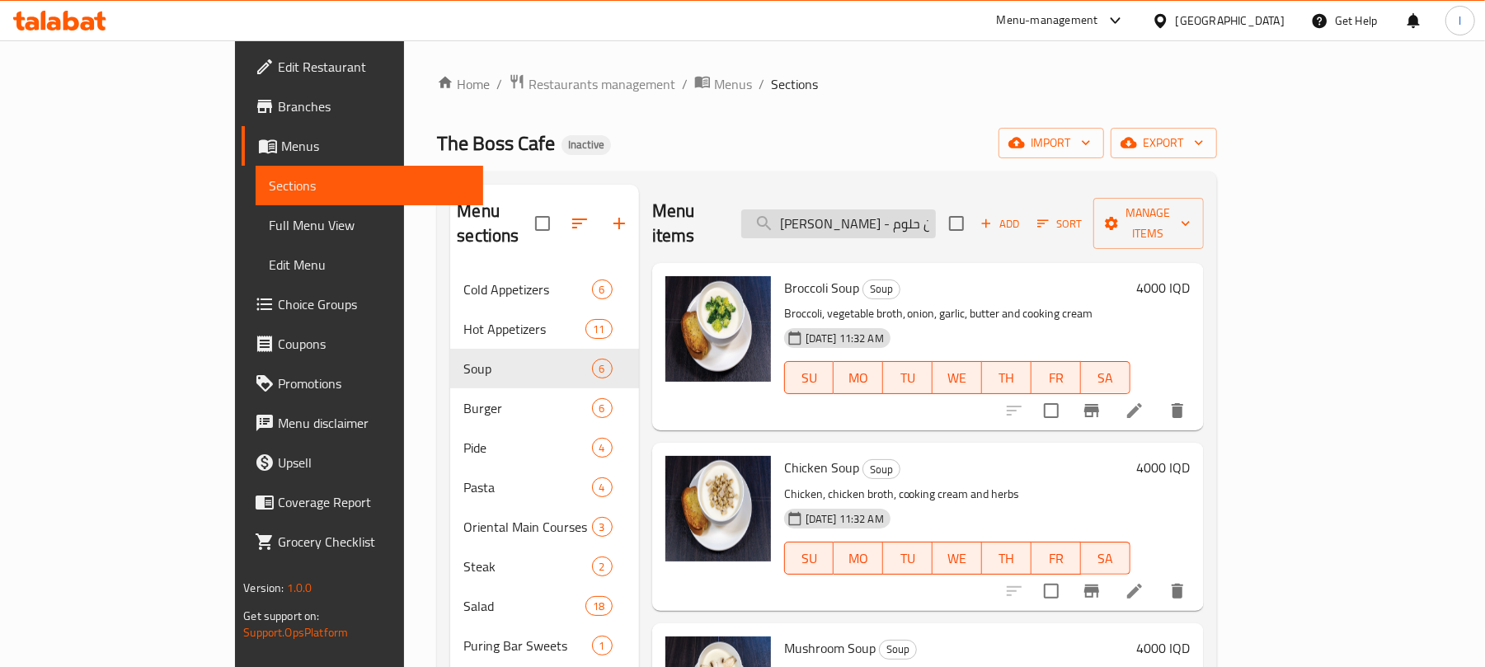
click at [936, 221] on input "بيدا جبن - جبن حلوم" at bounding box center [838, 223] width 195 height 29
drag, startPoint x: 957, startPoint y: 219, endPoint x: 598, endPoint y: 195, distance: 359.6
click at [652, 195] on div "Menu items بيدا جبن - جبن حلوم Add Sort Manage items" at bounding box center [928, 224] width 552 height 78
type input "ب"
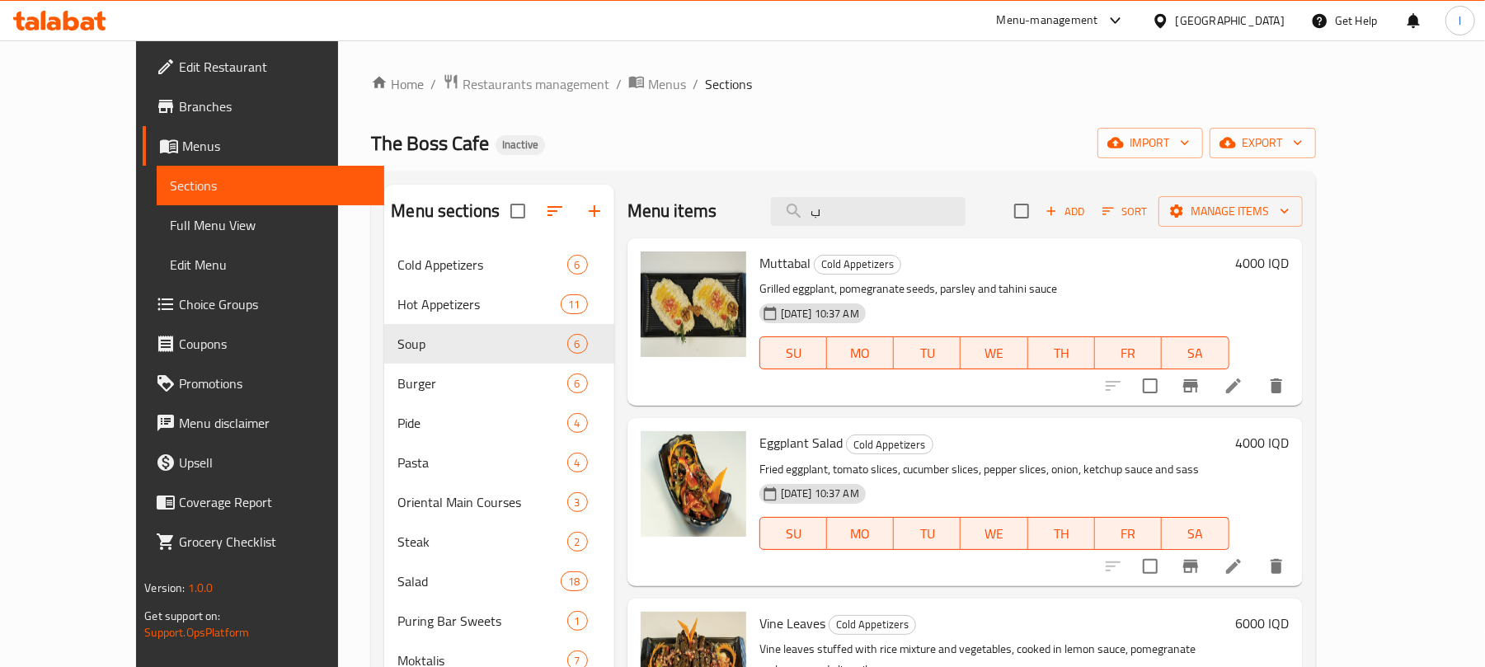
drag, startPoint x: 888, startPoint y: 213, endPoint x: 741, endPoint y: 226, distance: 148.2
click at [741, 226] on div "Menu items ب Add Sort Manage items" at bounding box center [965, 212] width 675 height 54
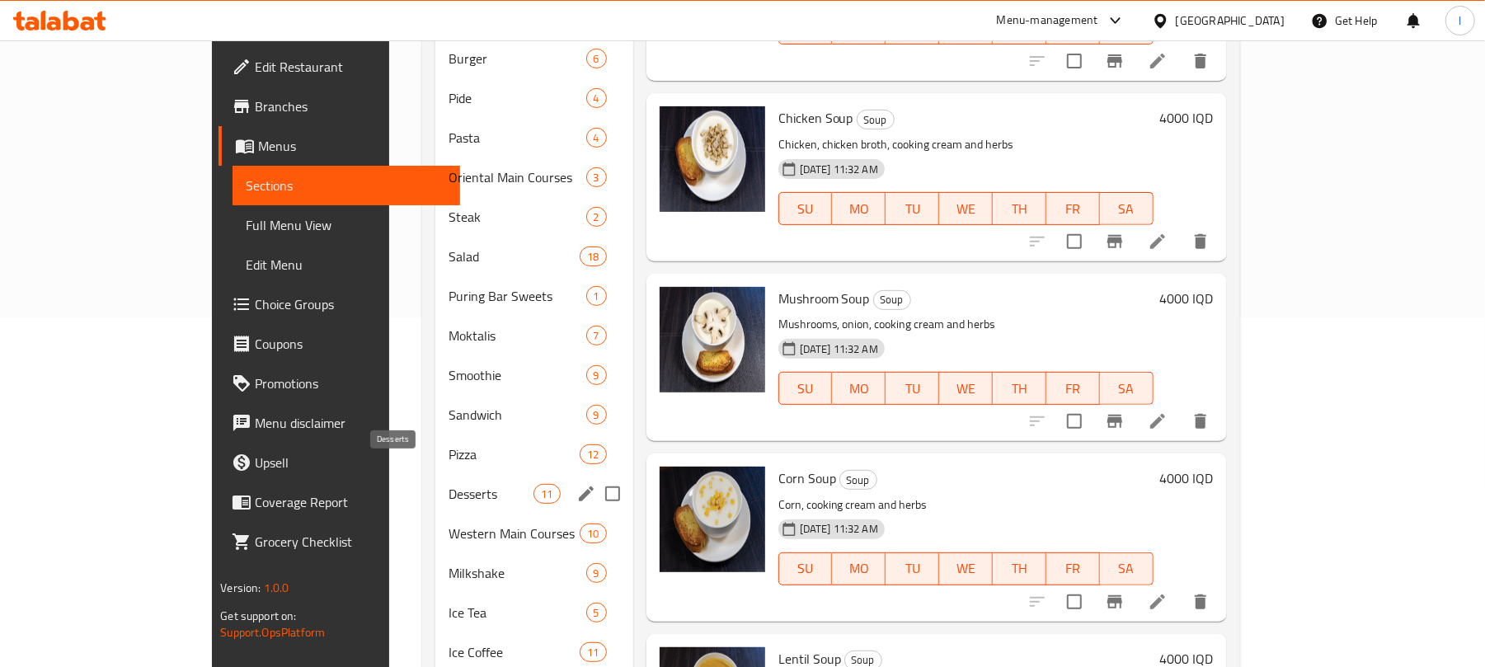
scroll to position [463, 0]
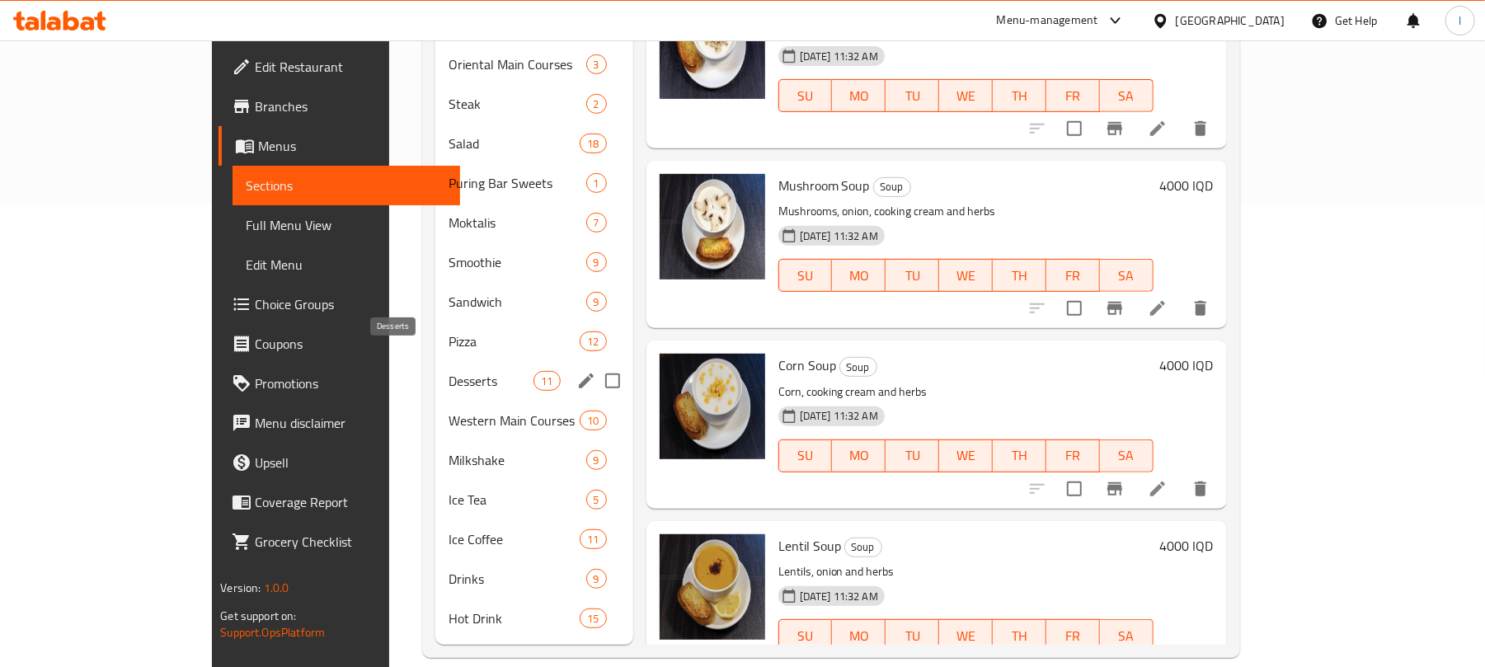
click at [449, 371] on span "Desserts" at bounding box center [492, 381] width 86 height 20
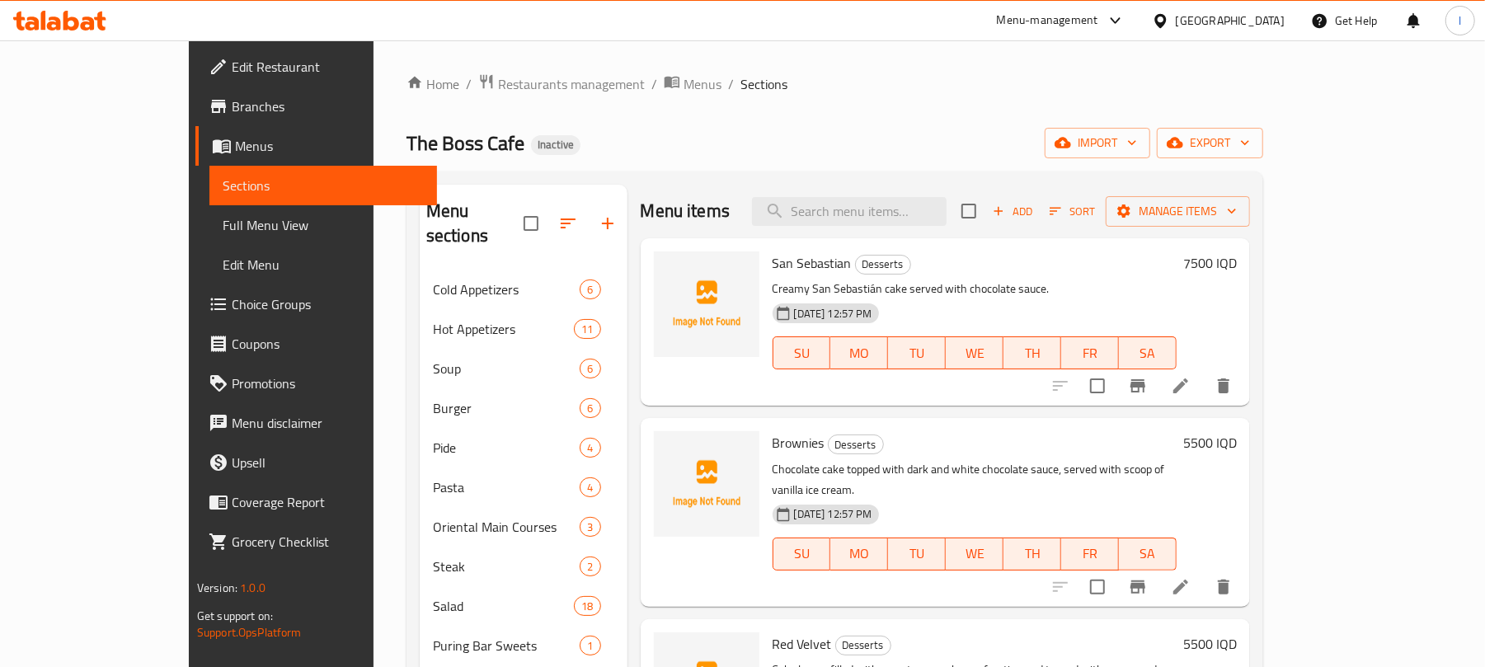
click at [1204, 384] on li at bounding box center [1181, 386] width 46 height 30
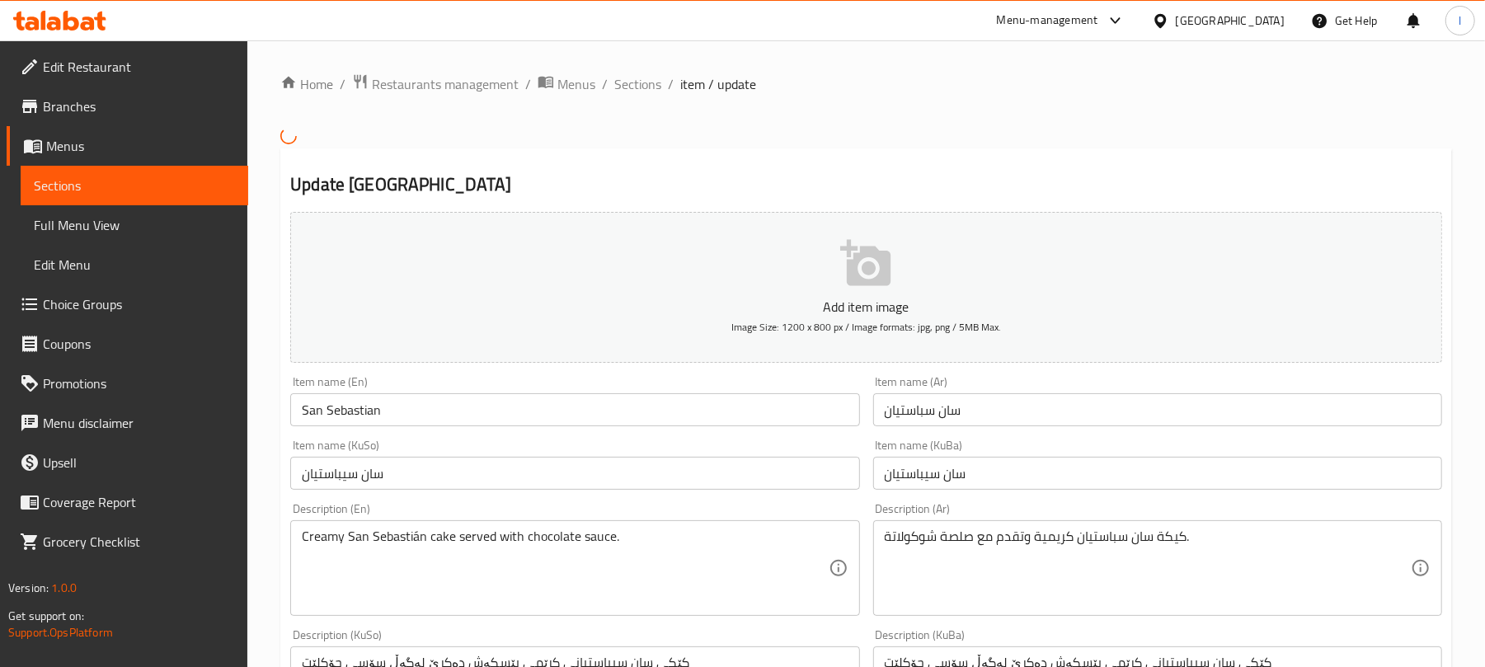
scroll to position [403, 0]
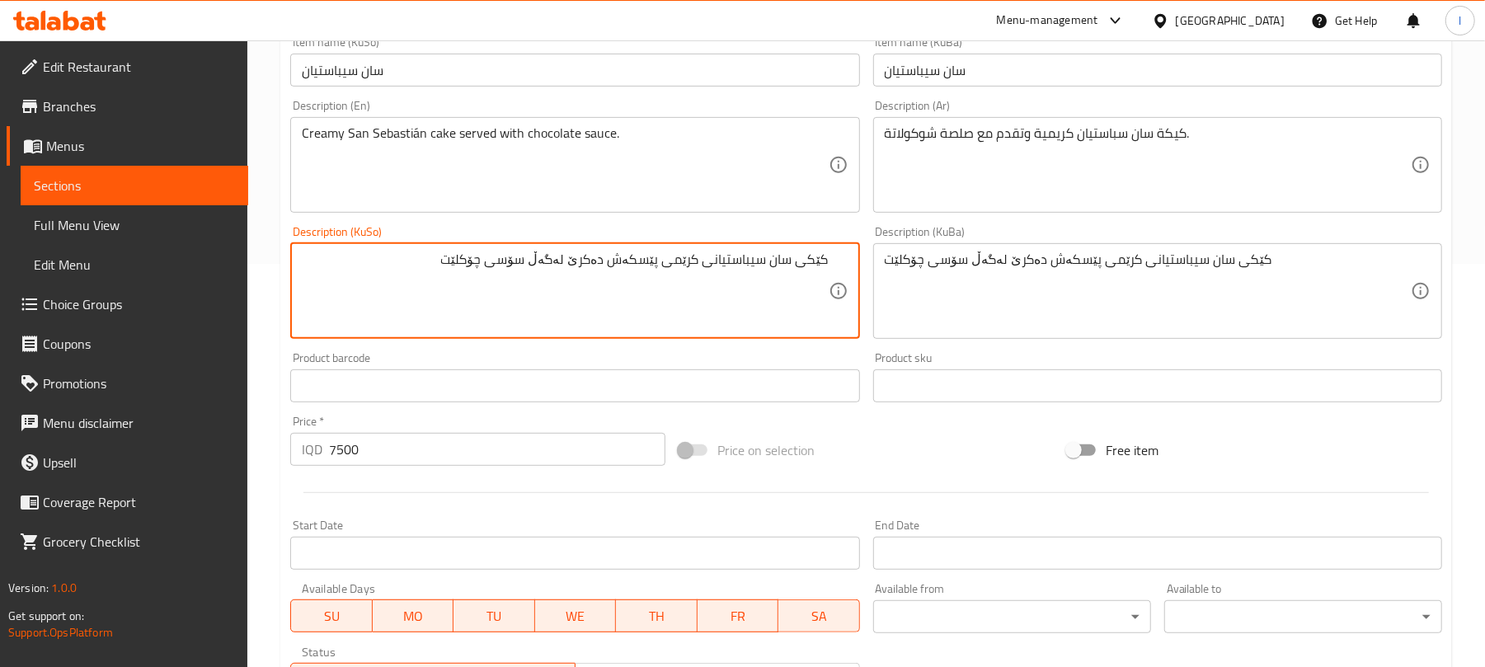
click at [638, 268] on textarea "کێکی سان سیباستیانی کرێمی پێسکەش دەکرێ لەگەڵ سۆسی چۆکلێت" at bounding box center [565, 291] width 526 height 78
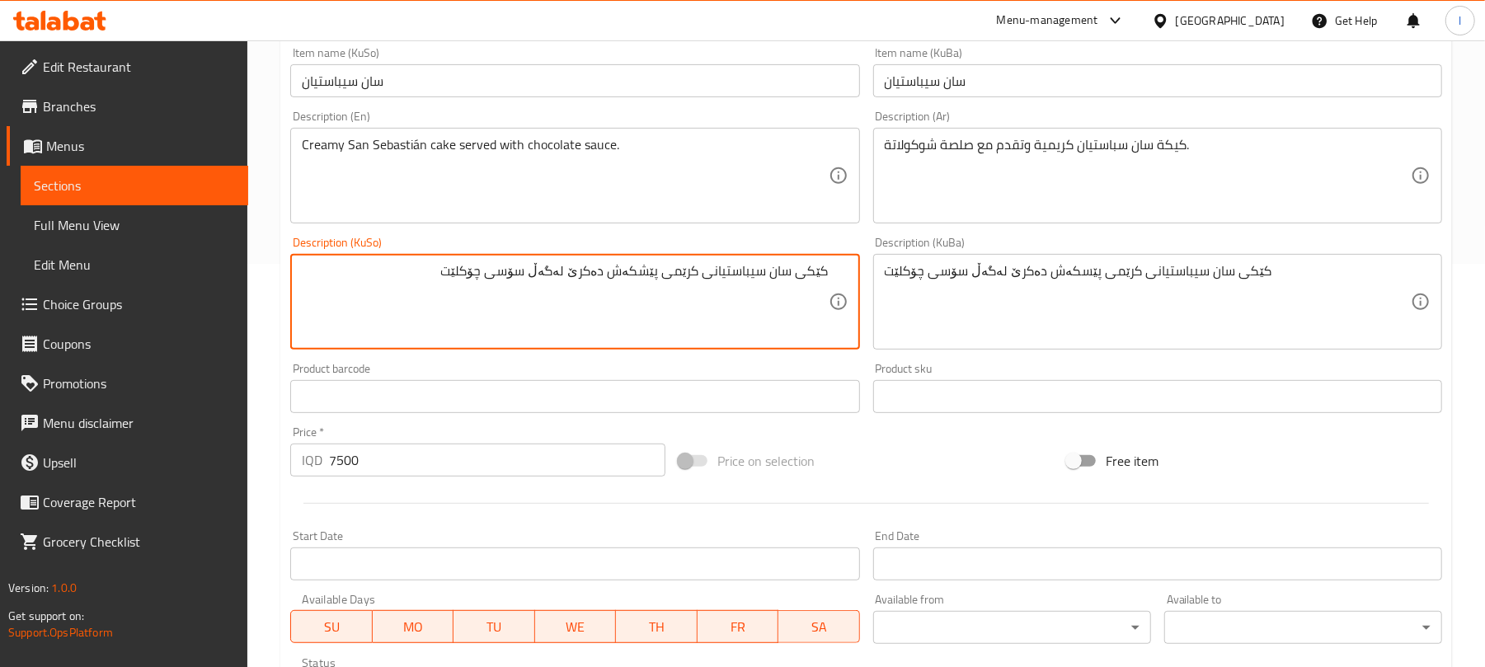
click at [640, 267] on textarea "کێکی سان سیباستیانی کرێمی پێشکەش دەکرێ لەگەڵ سۆسی چۆکلێت" at bounding box center [565, 302] width 526 height 78
type textarea "کێکی سان سیباستیانی کرێمی پێشکەش دەکرێ لەگەڵ سۆسی چۆکلێت"
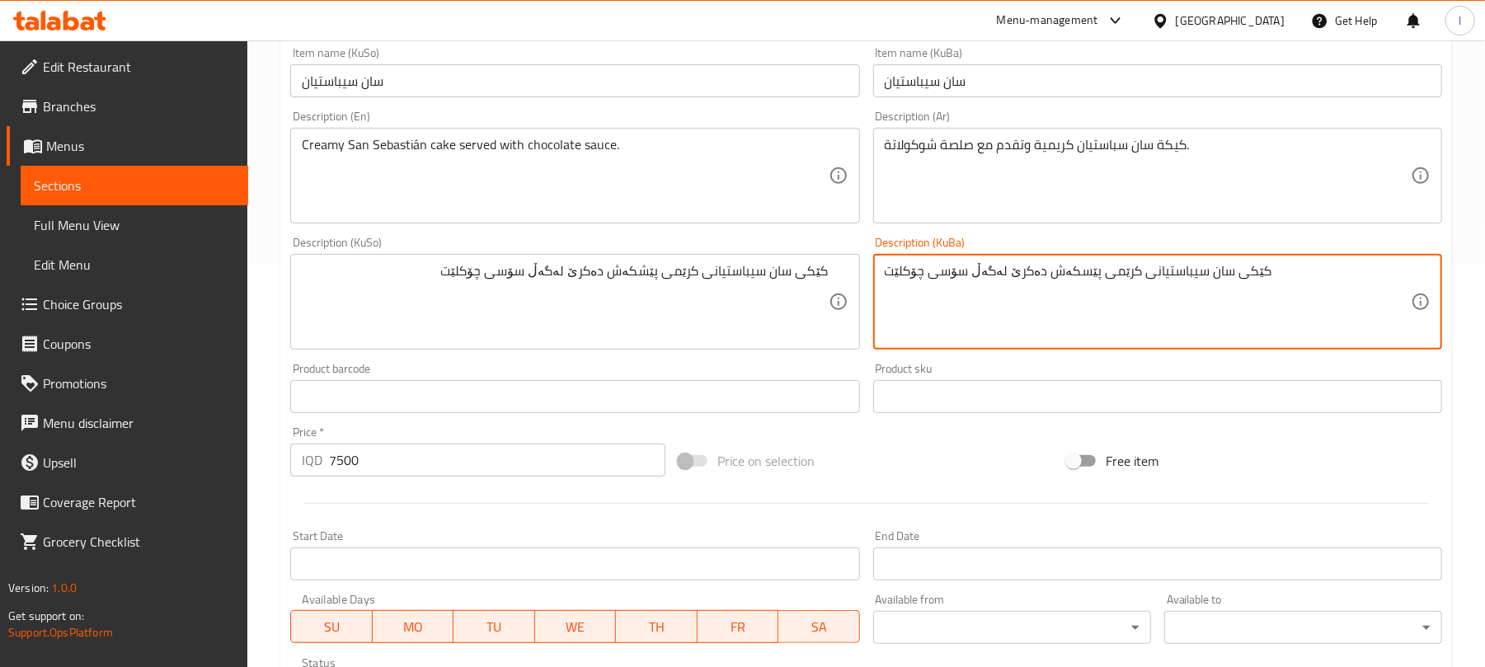
click at [997, 287] on textarea "کێکی سان سیباستیانی کرێمی پێسکەش دەکرێ لەگەڵ سۆسی چۆکلێت" at bounding box center [1148, 302] width 526 height 78
paste textarea
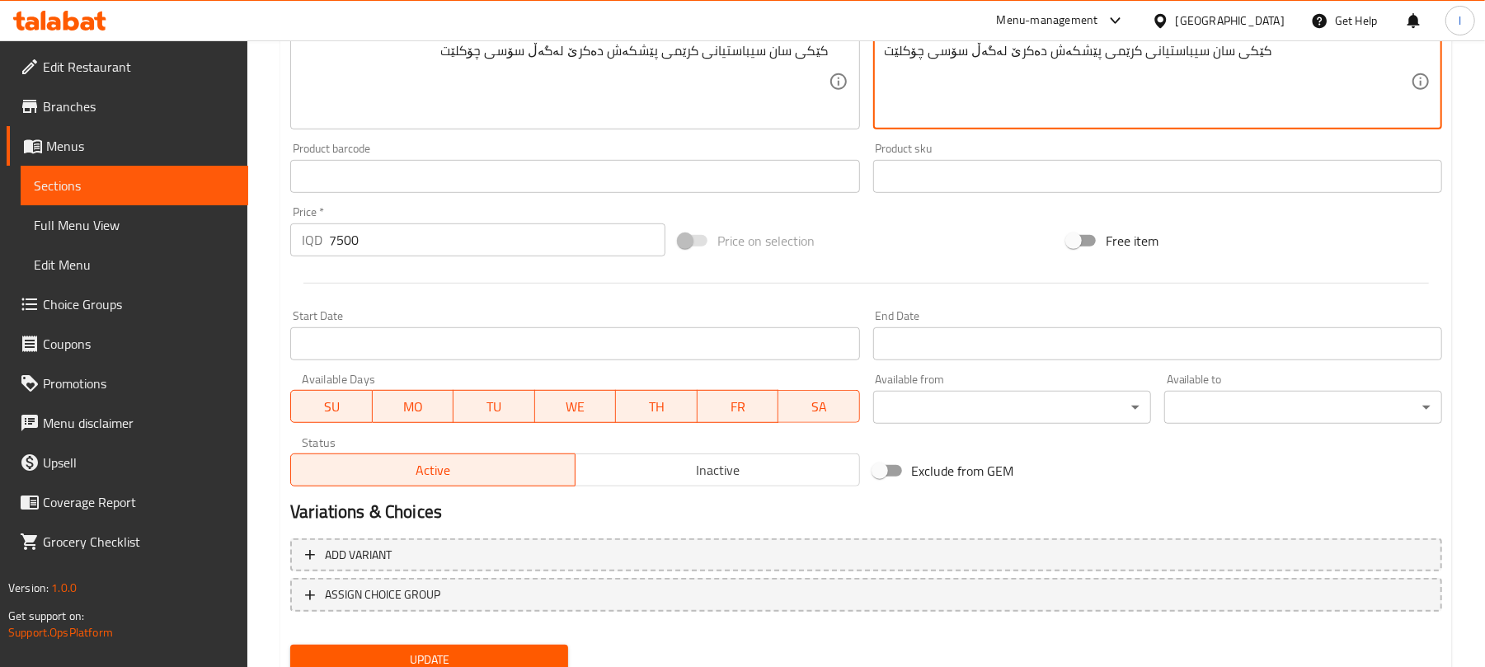
scroll to position [687, 0]
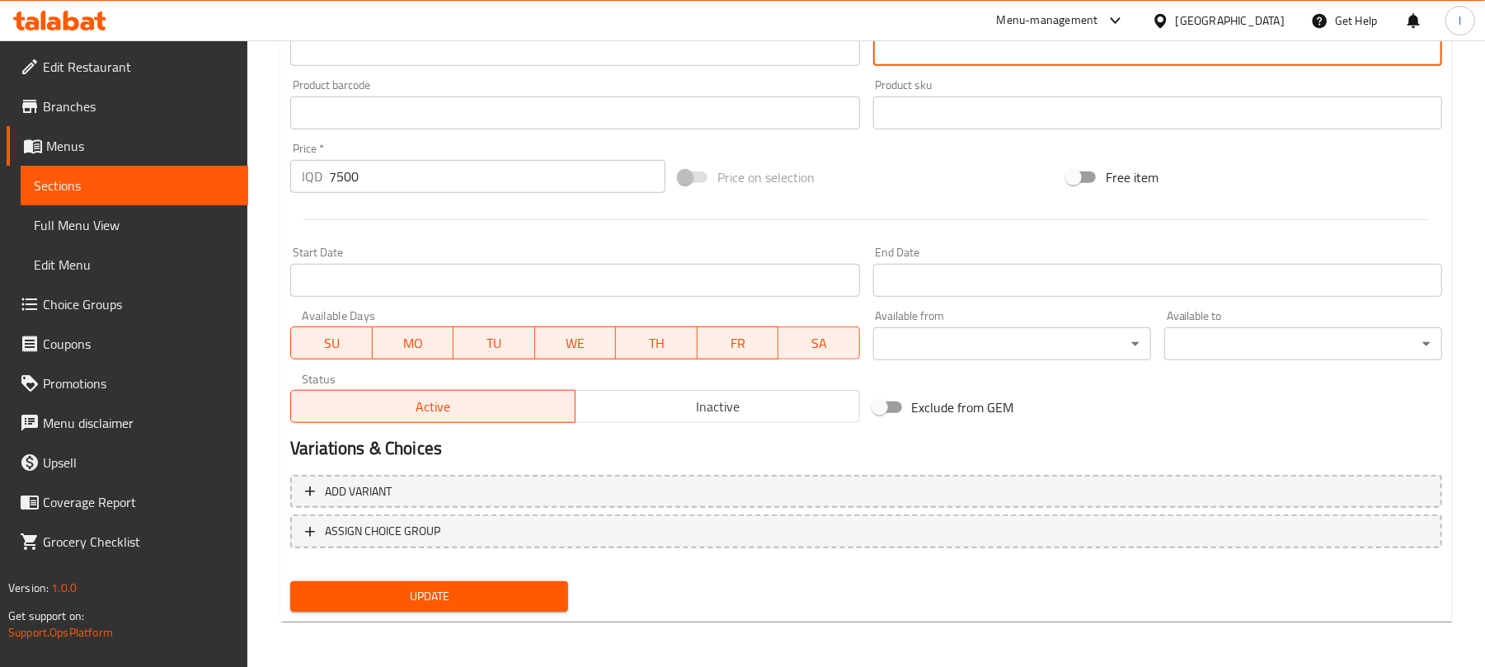
type textarea "کێکی سان سیباستیانی کرێمی پێشکەش دەکرێ لەگەڵ سۆسی چۆکلێت"
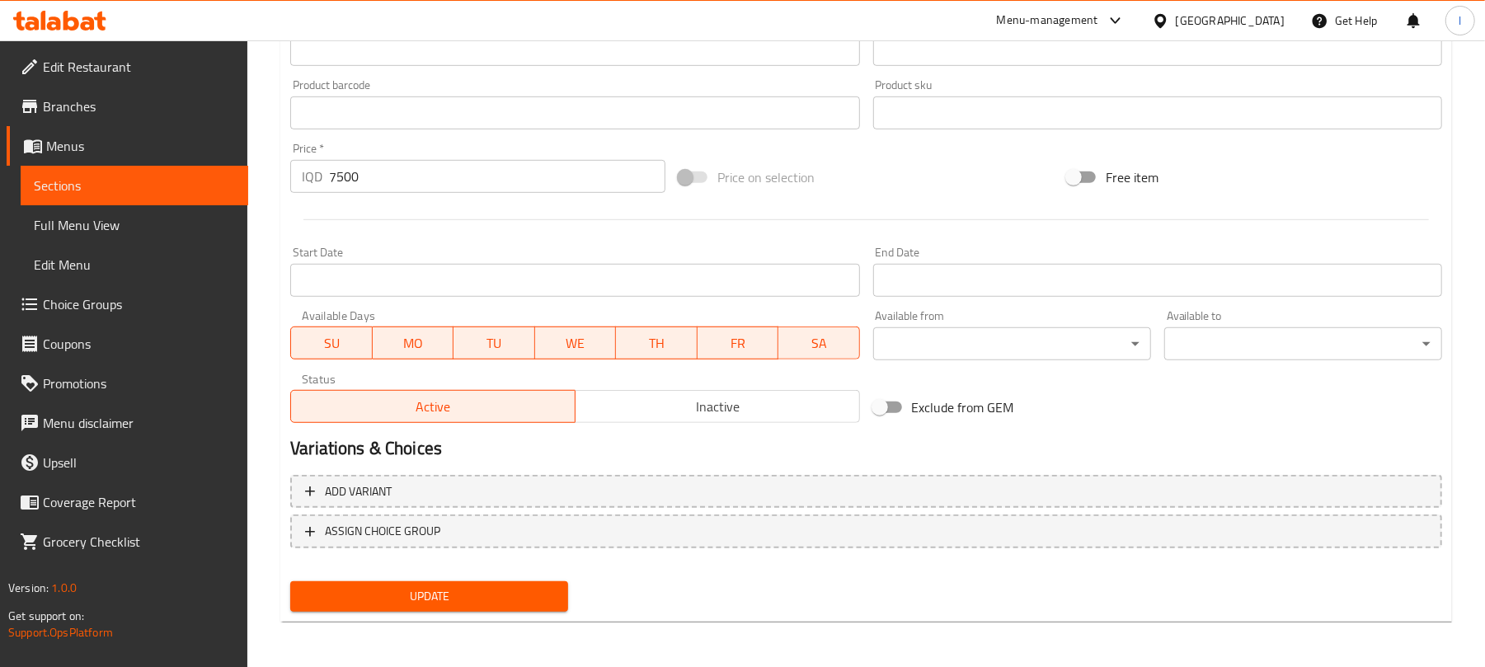
click at [485, 619] on div "Update San Sebastian Add item image Image Size: 1200 x 800 px / Image formats: …" at bounding box center [866, 48] width 1172 height 1150
click at [496, 595] on span "Update" at bounding box center [430, 596] width 252 height 21
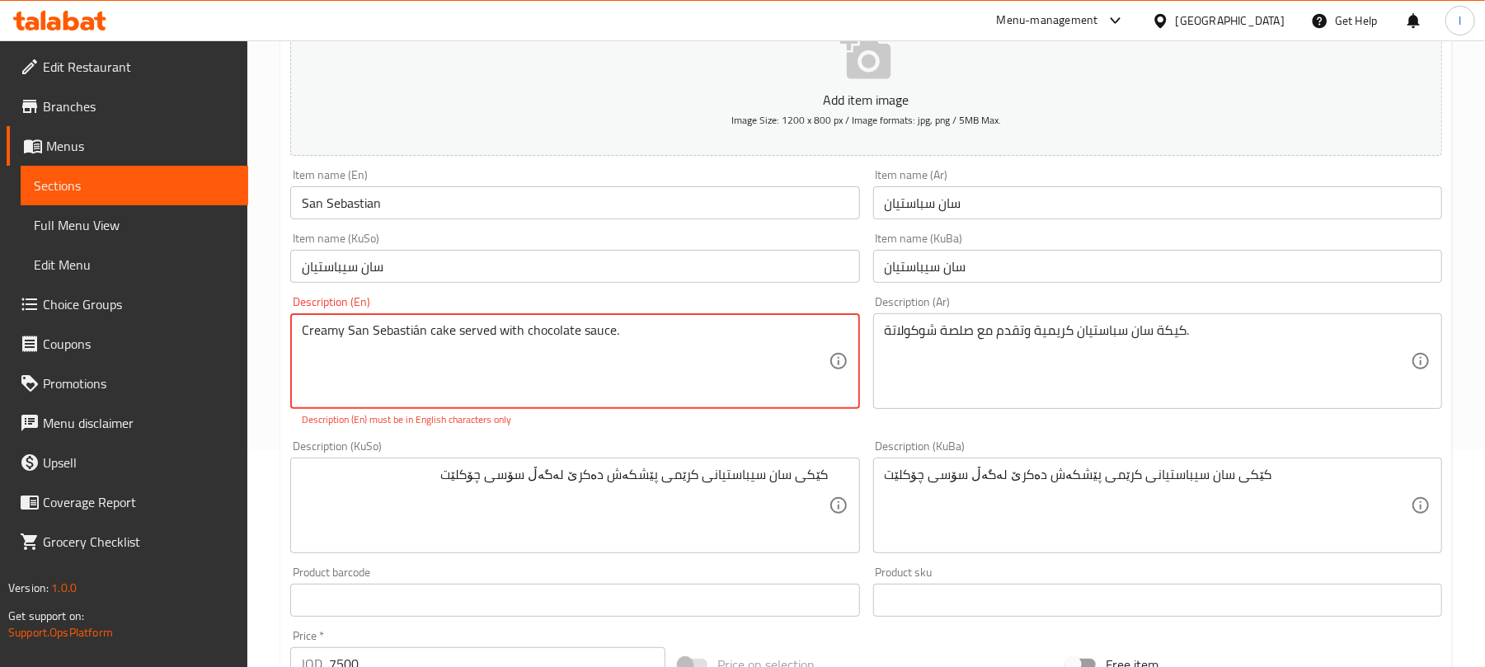
click at [416, 337] on textarea "Creamy San Sebastián cake served with chocolate sauce." at bounding box center [565, 361] width 526 height 78
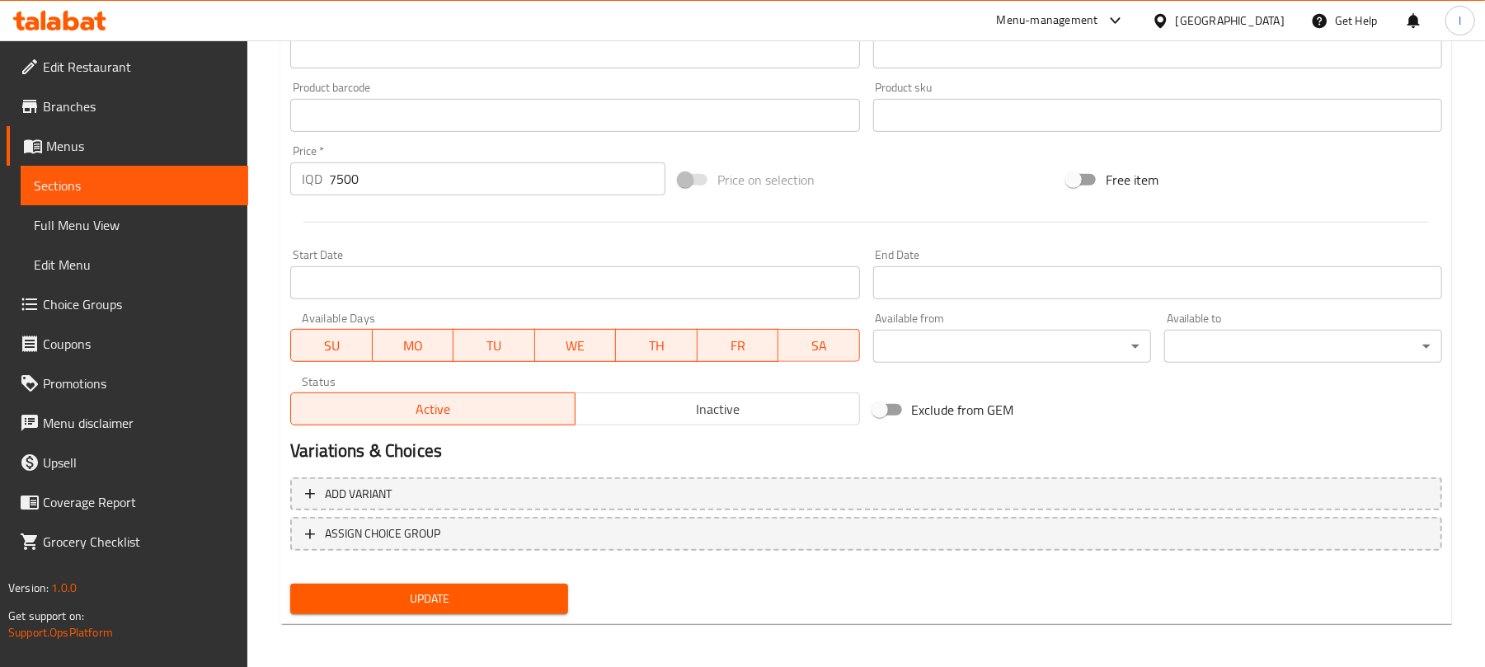
scroll to position [687, 0]
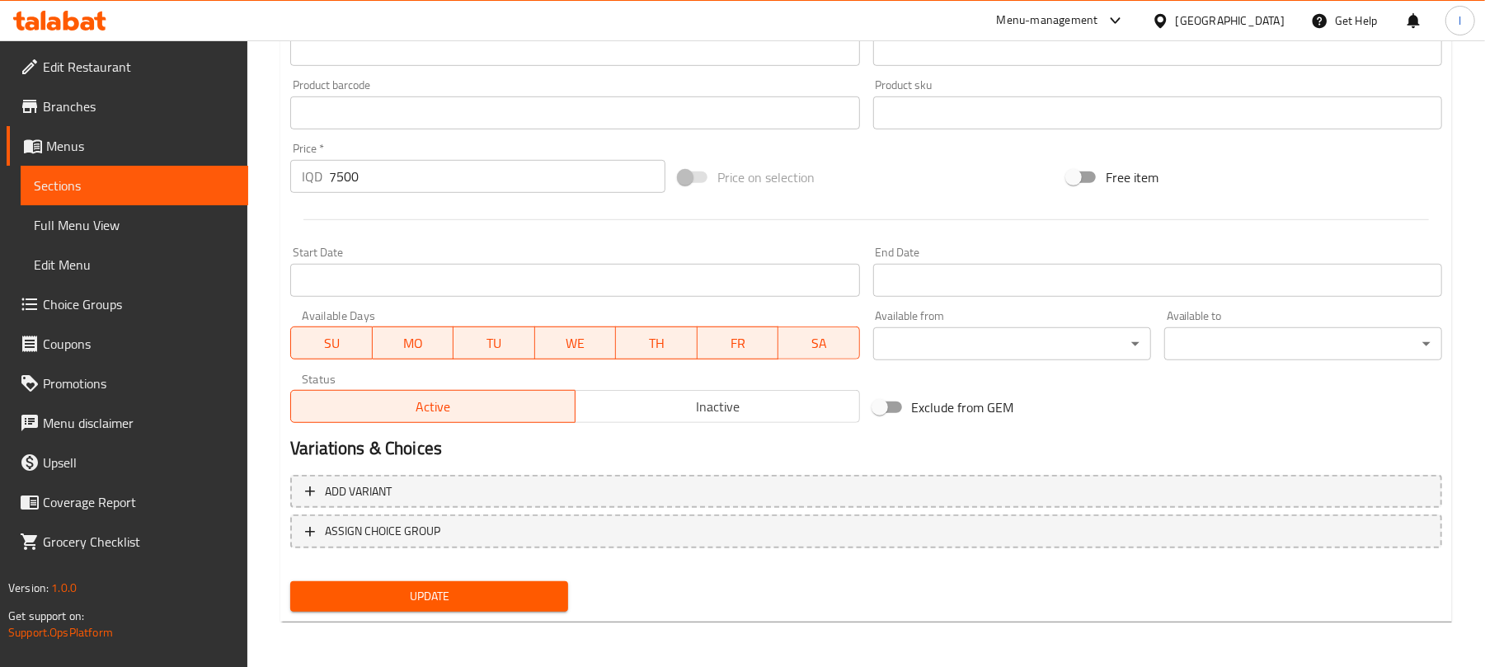
type textarea "Creamy San Sebastian cake served with chocolate sauce."
click at [528, 595] on span "Update" at bounding box center [430, 596] width 252 height 21
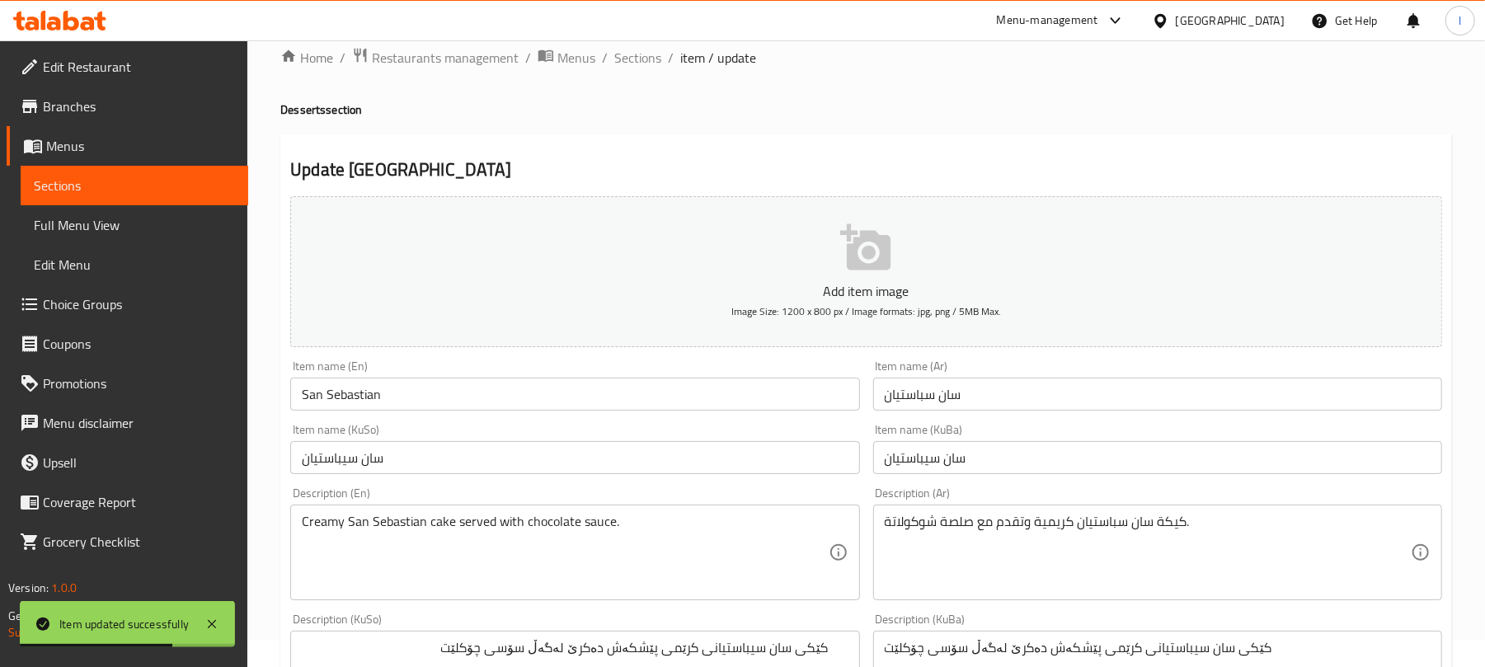
scroll to position [0, 0]
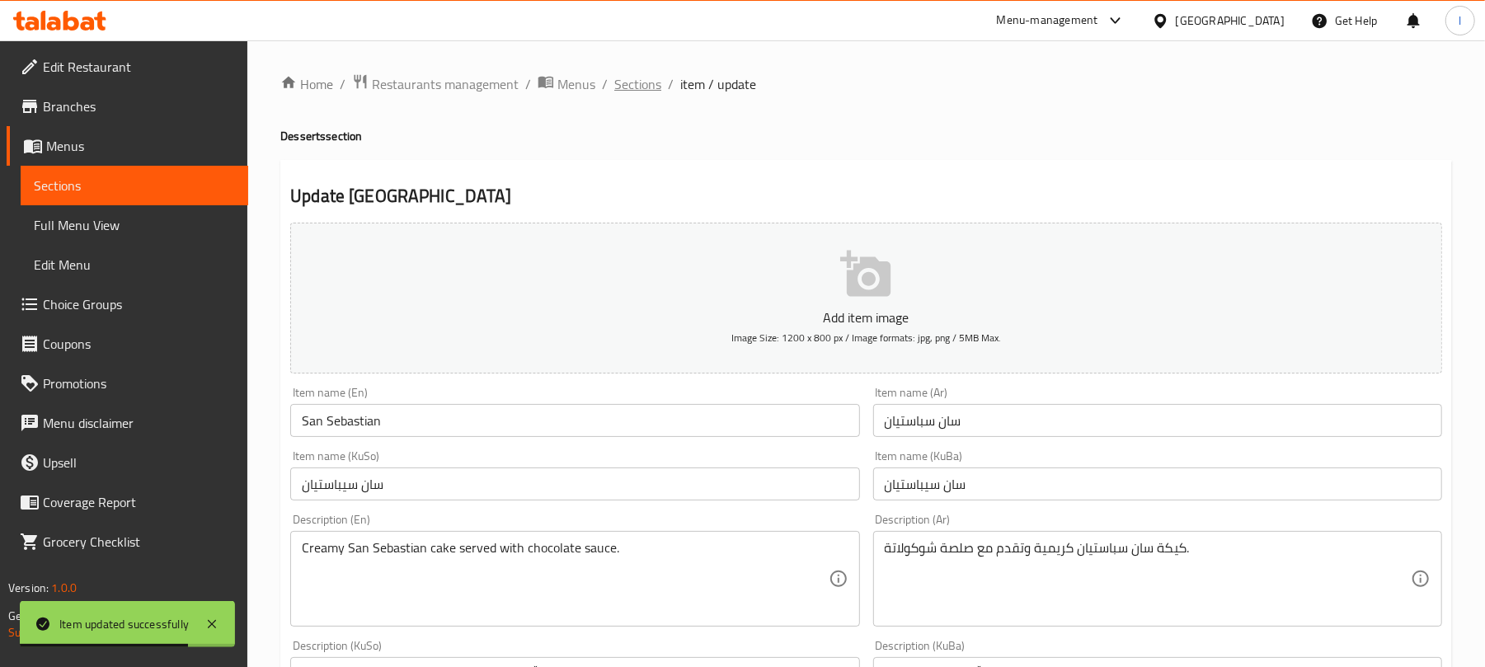
click at [624, 79] on span "Sections" at bounding box center [637, 84] width 47 height 20
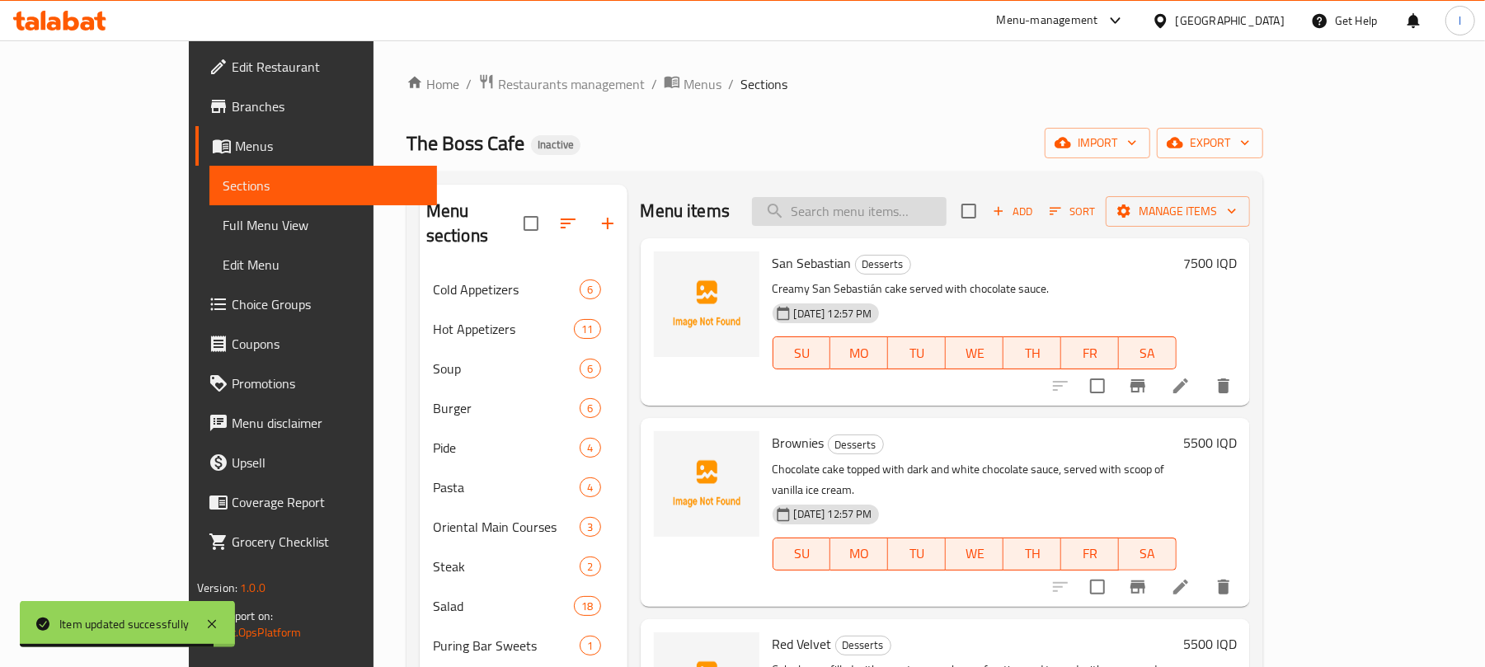
click at [884, 212] on input "search" at bounding box center [849, 211] width 195 height 29
paste input "Red Velvet"
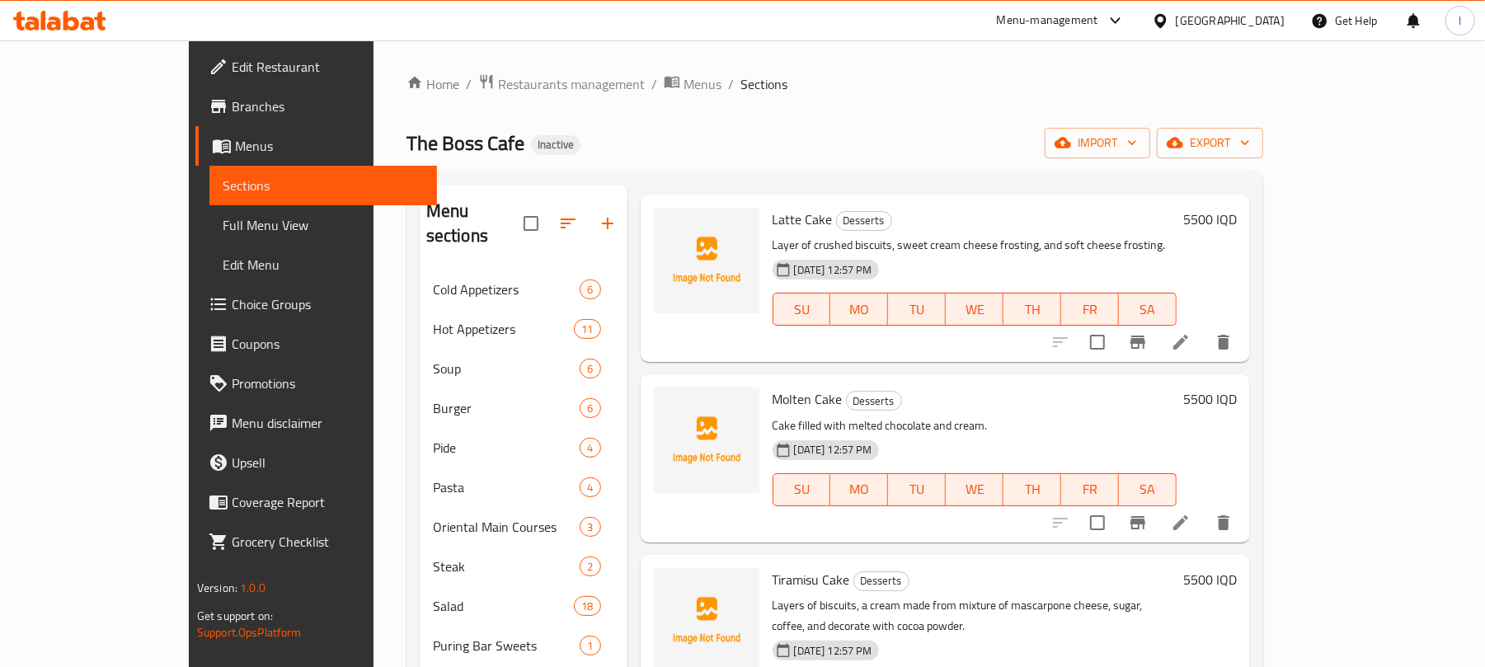
scroll to position [403, 0]
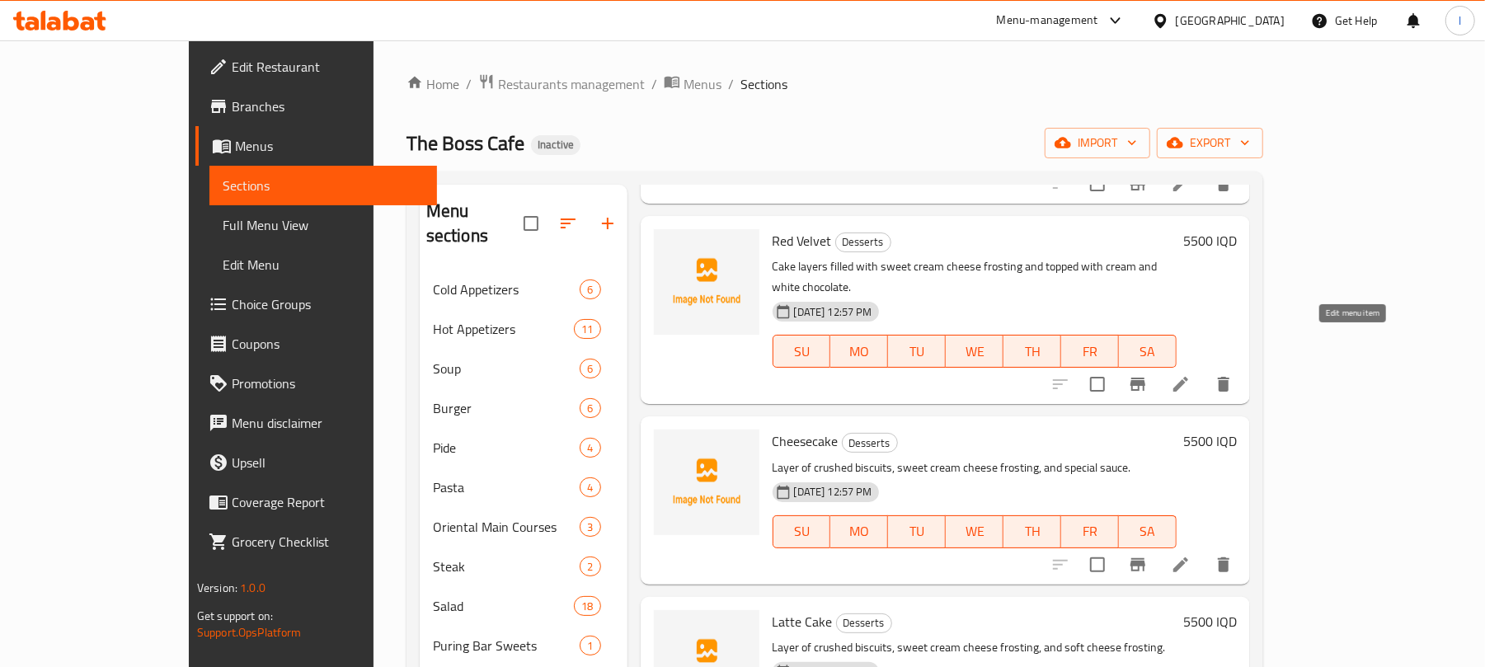
type input "Red Velvet"
click at [1191, 374] on icon at bounding box center [1181, 384] width 20 height 20
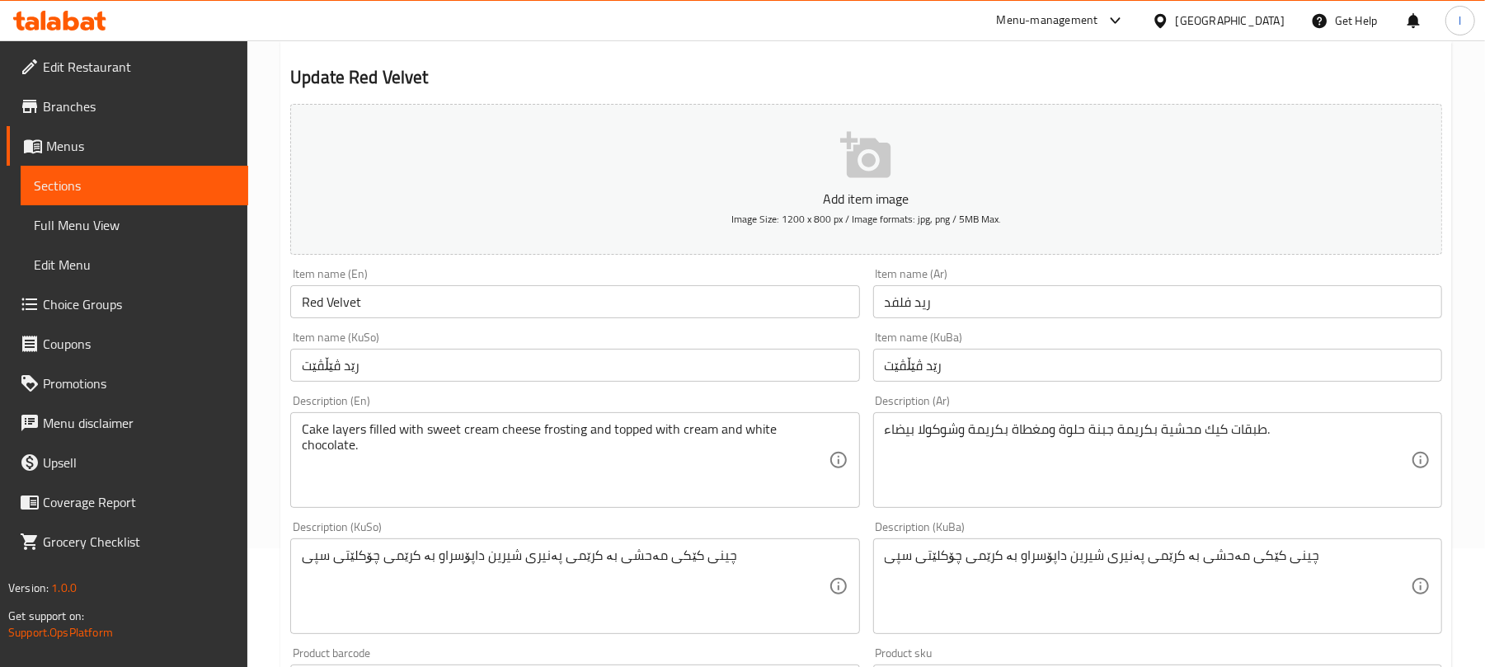
scroll to position [166, 0]
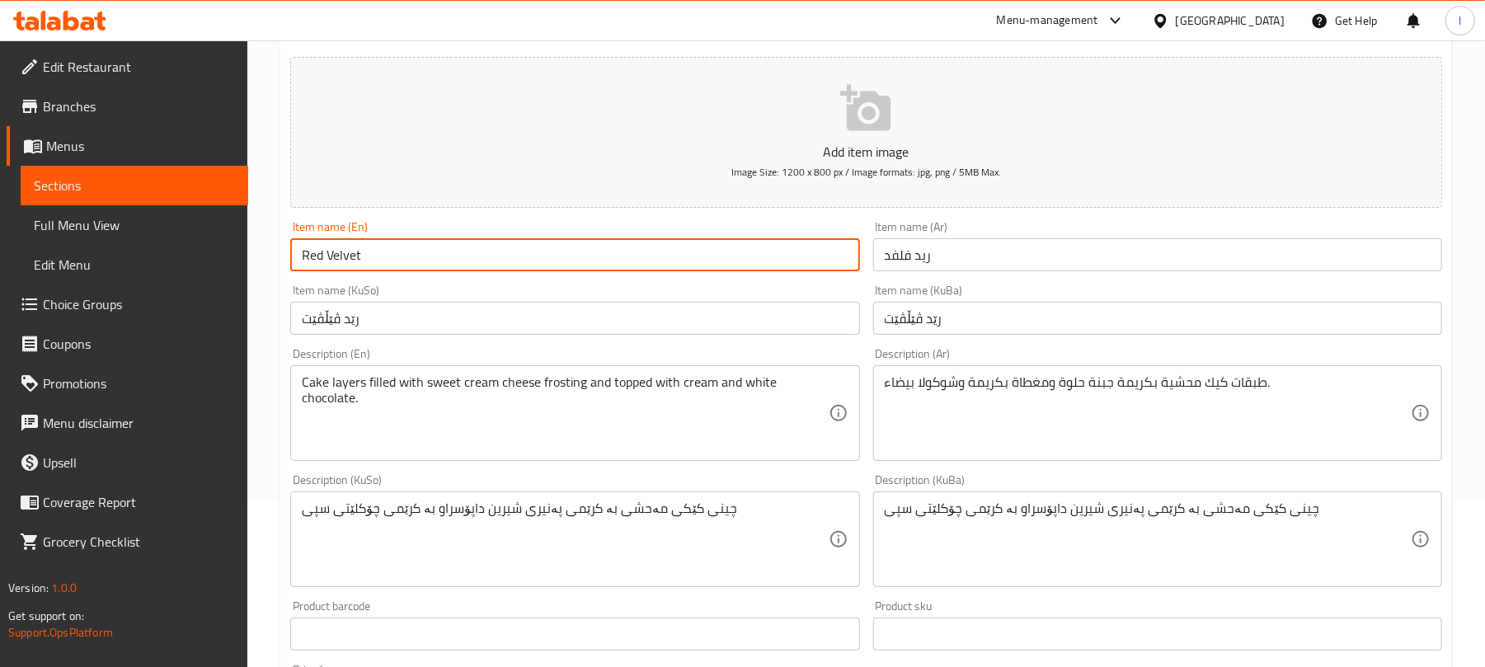
drag, startPoint x: 384, startPoint y: 252, endPoint x: 139, endPoint y: 244, distance: 245.9
click at [139, 244] on div "Edit Restaurant Branches Menus Sections Full Menu View Edit Menu Choice Groups …" at bounding box center [742, 532] width 1485 height 1315
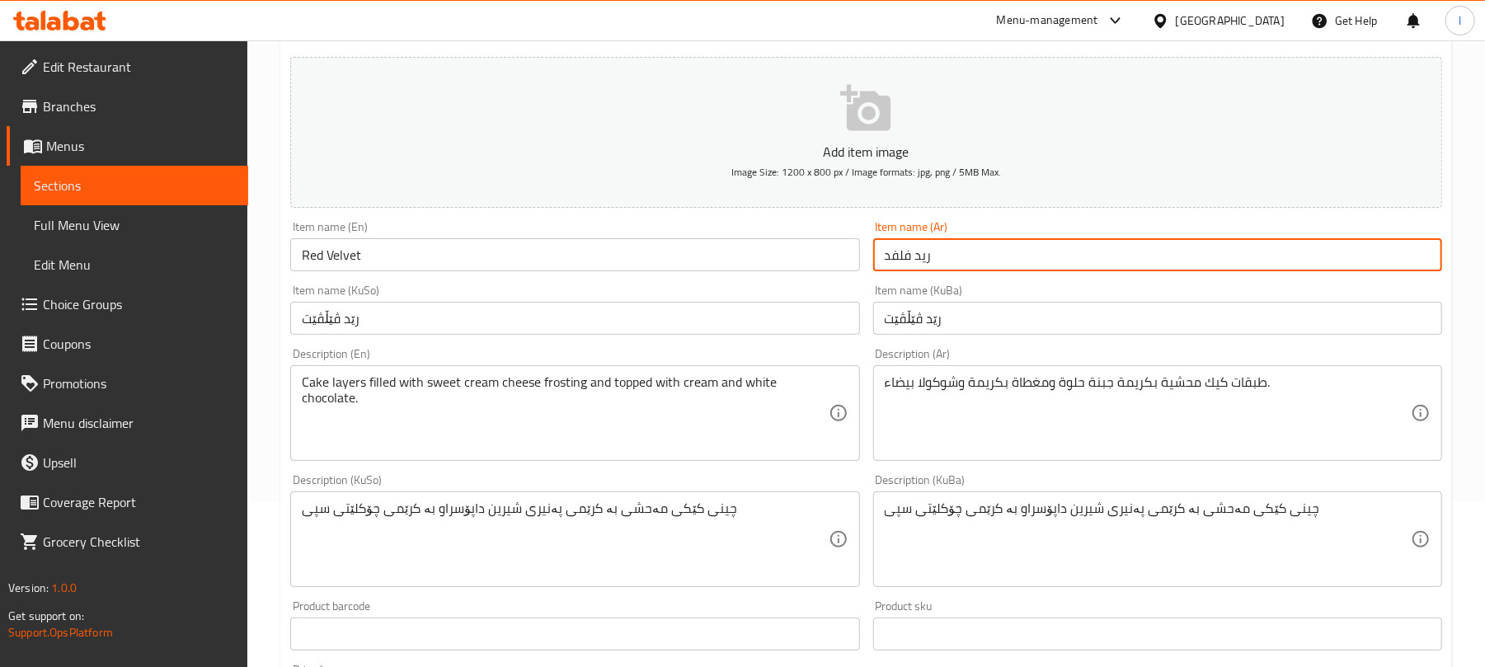
drag, startPoint x: 950, startPoint y: 264, endPoint x: 822, endPoint y: 252, distance: 128.4
click at [822, 252] on div "Add item image Image Size: 1200 x 800 px / Image formats: jpg, png / 5MB Max. I…" at bounding box center [866, 500] width 1165 height 901
paste input "لفت"
type input "ريد فيلفت"
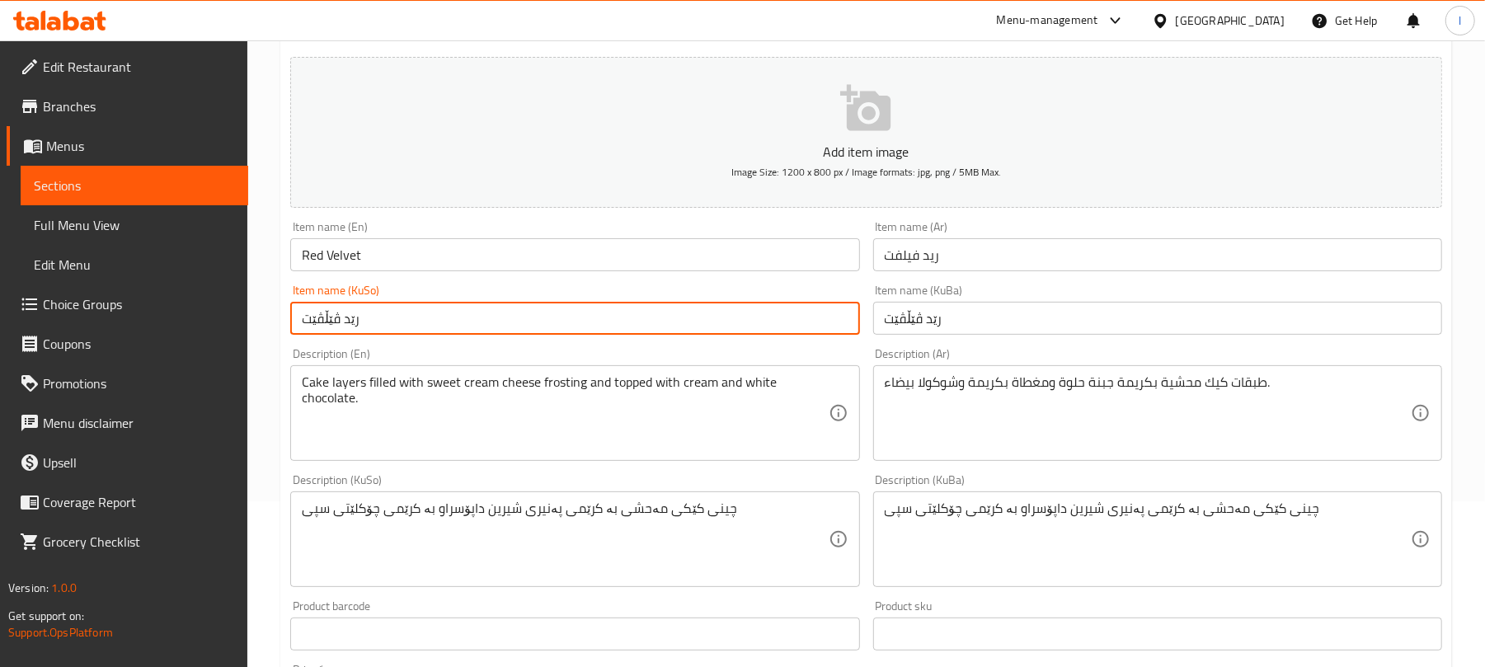
drag, startPoint x: 391, startPoint y: 317, endPoint x: 153, endPoint y: 318, distance: 237.5
click at [153, 318] on div "Edit Restaurant Branches Menus Sections Full Menu View Edit Menu Choice Groups …" at bounding box center [742, 532] width 1485 height 1315
paste input "ل"
type input "رێد ڤیلڤێت"
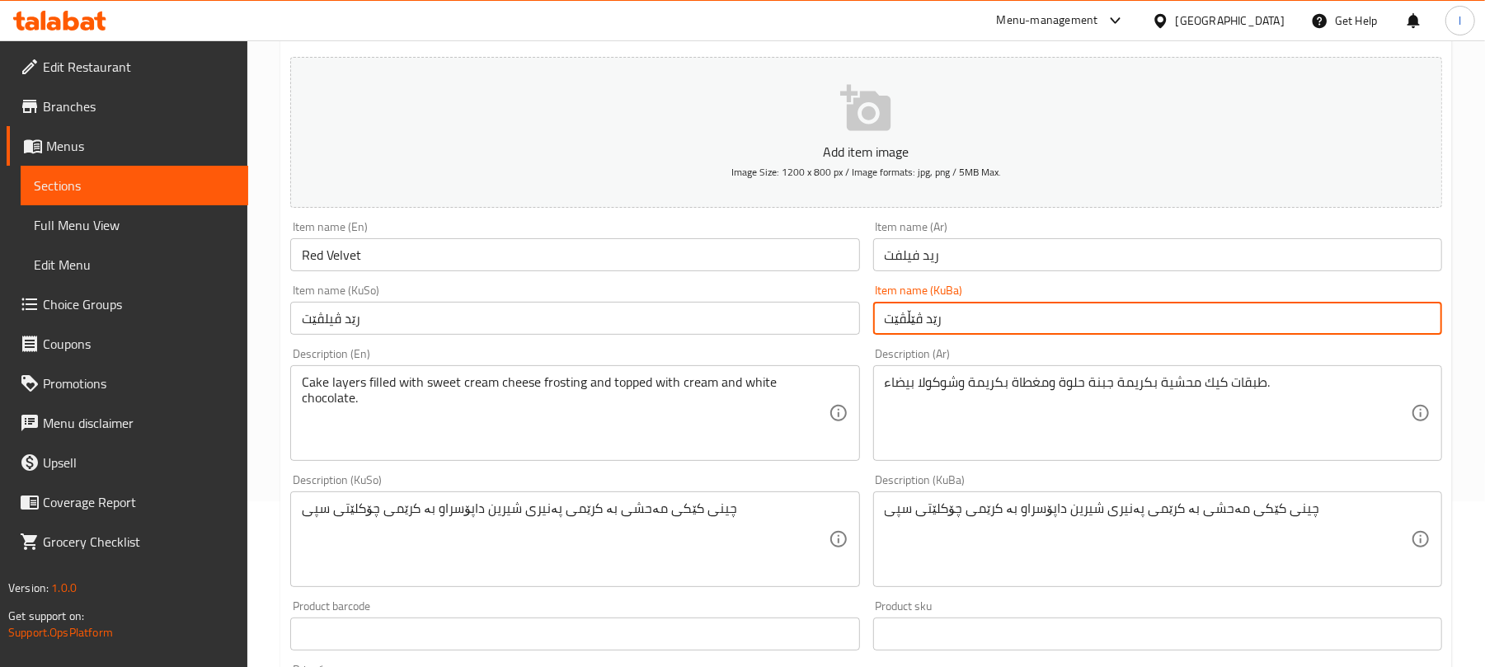
drag, startPoint x: 967, startPoint y: 318, endPoint x: 635, endPoint y: 307, distance: 331.7
click at [635, 307] on div "Add item image Image Size: 1200 x 800 px / Image formats: jpg, png / 5MB Max. I…" at bounding box center [866, 500] width 1165 height 901
paste input "ل"
type input "رێد ڤیلڤێت"
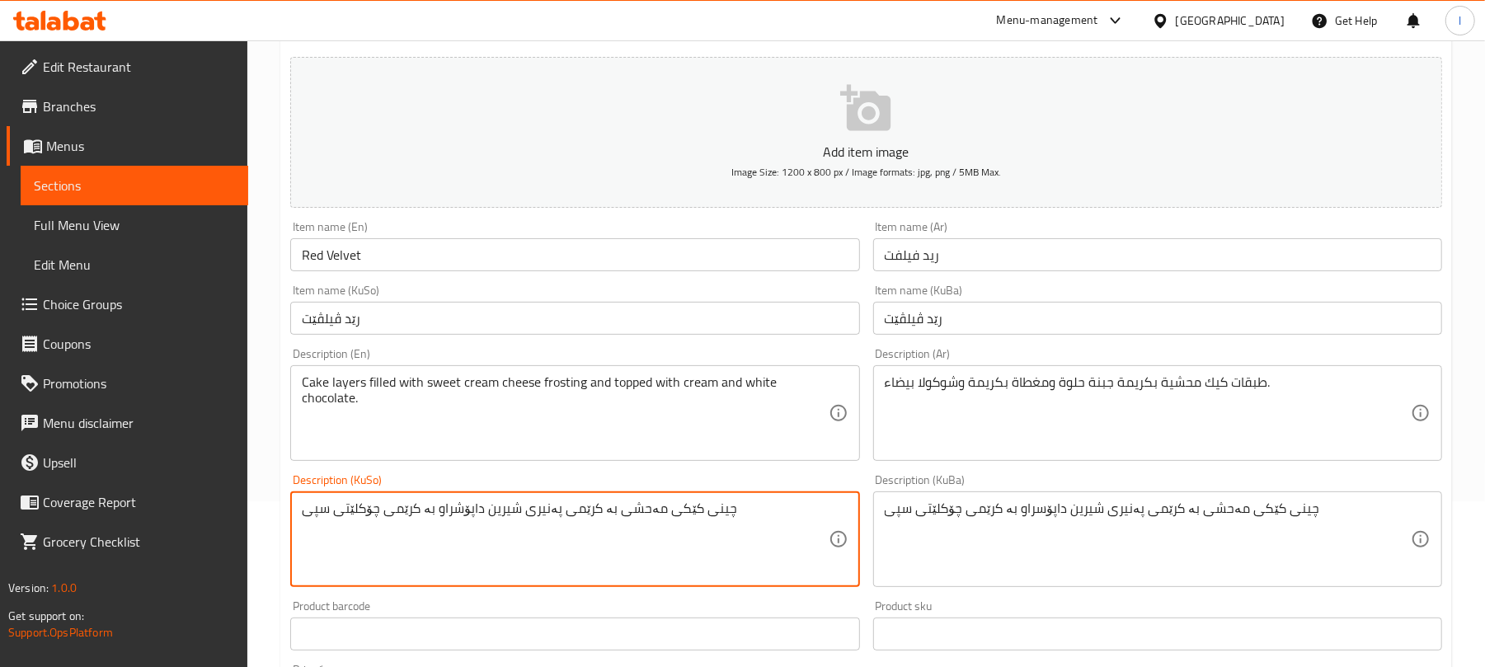
click at [381, 509] on textarea "چینی کێکی مەحشی بە کرێمی پەنیری شیرین داپۆشراو بە کرێمی چۆکلێتی سپی" at bounding box center [565, 540] width 526 height 78
click at [398, 511] on textarea "چینی کێکی مەحشی بە کرێمی پەنیری شیرین داپۆشراو بە کرێم و چۆکلێتی سپی" at bounding box center [565, 540] width 526 height 78
type textarea "چینی کێکی مەحشی بە کرێمی پەنیری شیرین داپۆشراو بە کرێم و چۆکلێتی سپی"
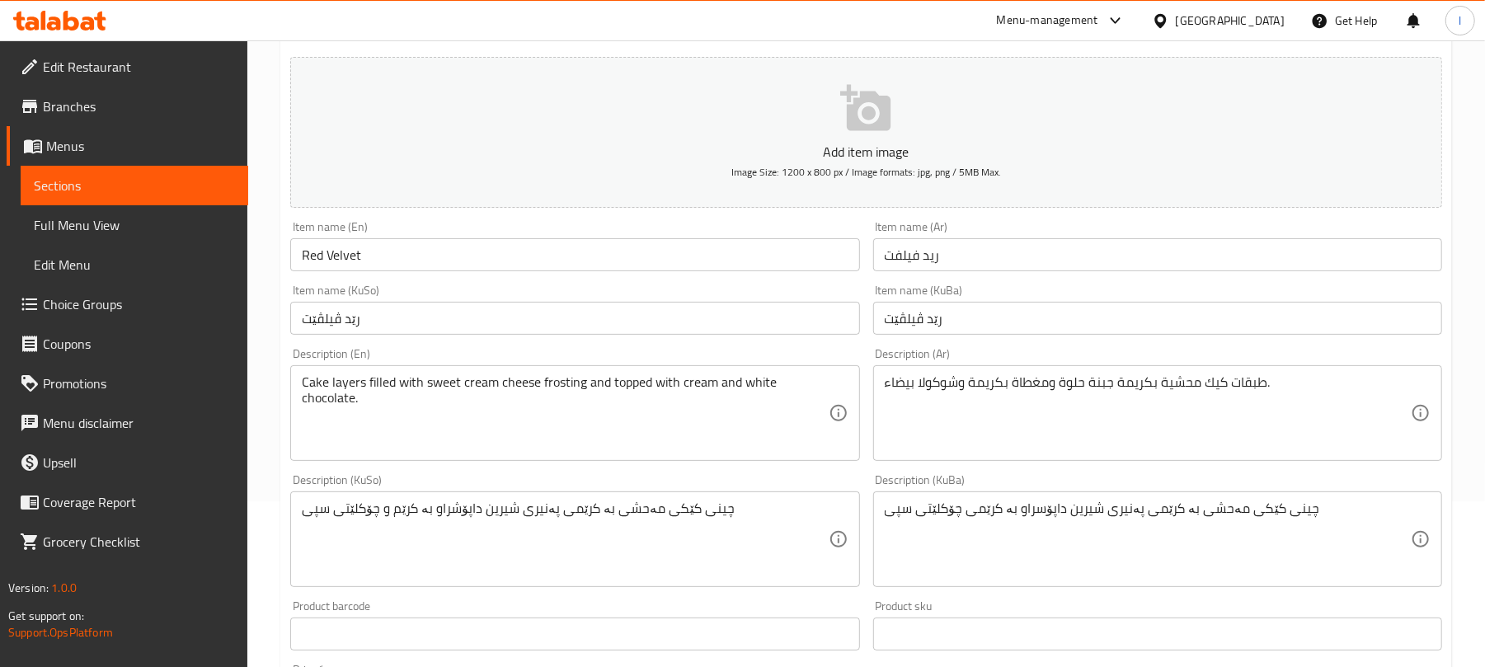
click at [997, 493] on div "چینی کێکی مەحشی بە کرێمی پەنیری شیرین داپۆسراو بە کرێمی چۆکلێتی سپی Description…" at bounding box center [1157, 540] width 569 height 96
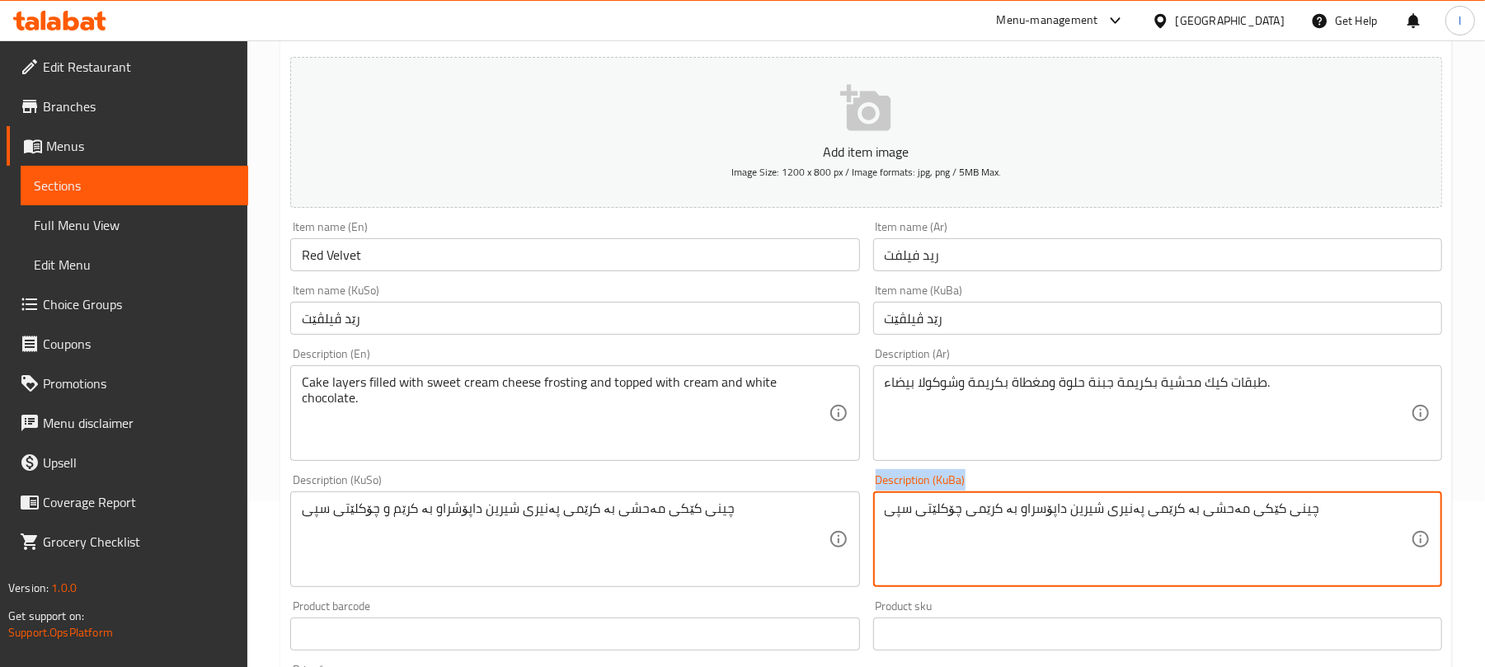
click at [997, 493] on div "چینی کێکی مەحشی بە کرێمی پەنیری شیرین داپۆسراو بە کرێمی چۆکلێتی سپی Description…" at bounding box center [1157, 540] width 569 height 96
click at [1019, 508] on textarea "چینی کێکی مەحشی بە کرێمی پەنیری شیرین داپۆسراو بە کرێمی چۆکلێتی سپی" at bounding box center [1148, 540] width 526 height 78
paste textarea "راو بە کرێم و"
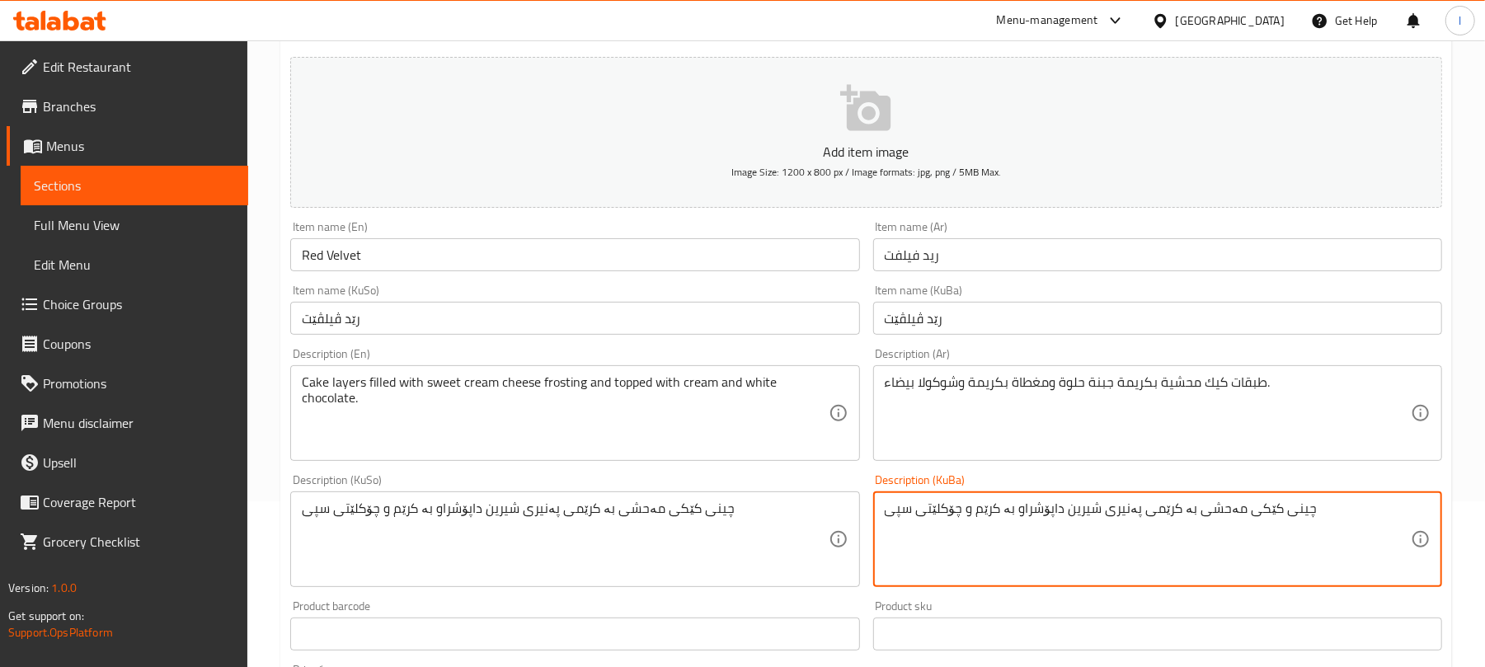
scroll to position [687, 0]
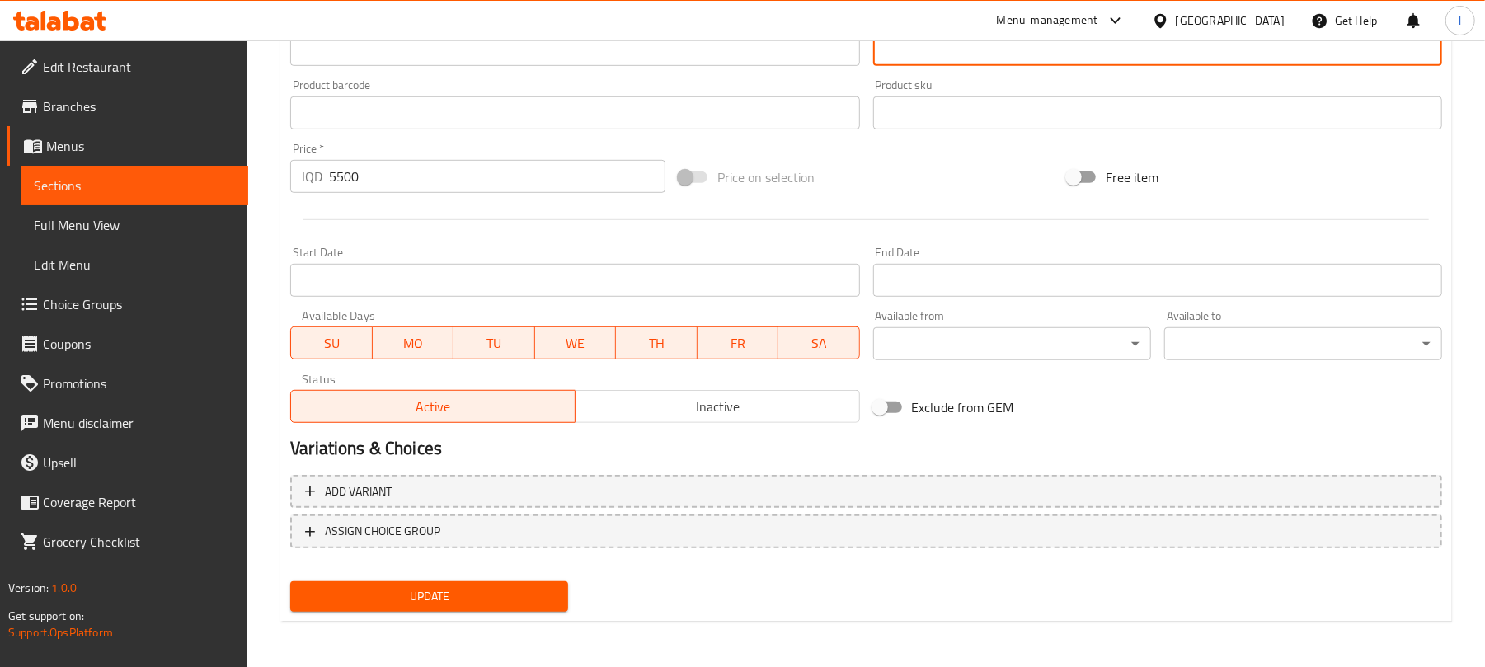
type textarea "چینی کێکی مەحشی بە کرێمی پەنیری شیرین داپۆشراو بە کرێم و چۆکلێتی سپی"
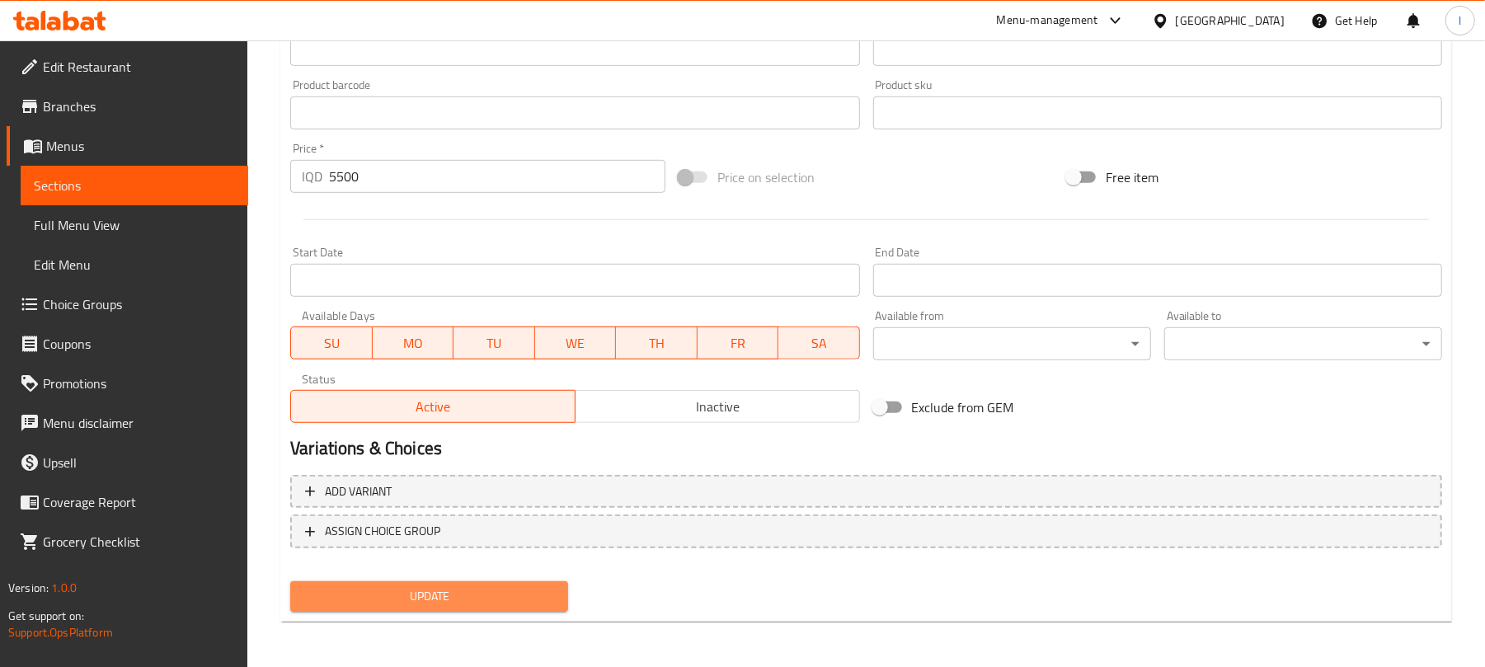
click at [539, 587] on span "Update" at bounding box center [430, 596] width 252 height 21
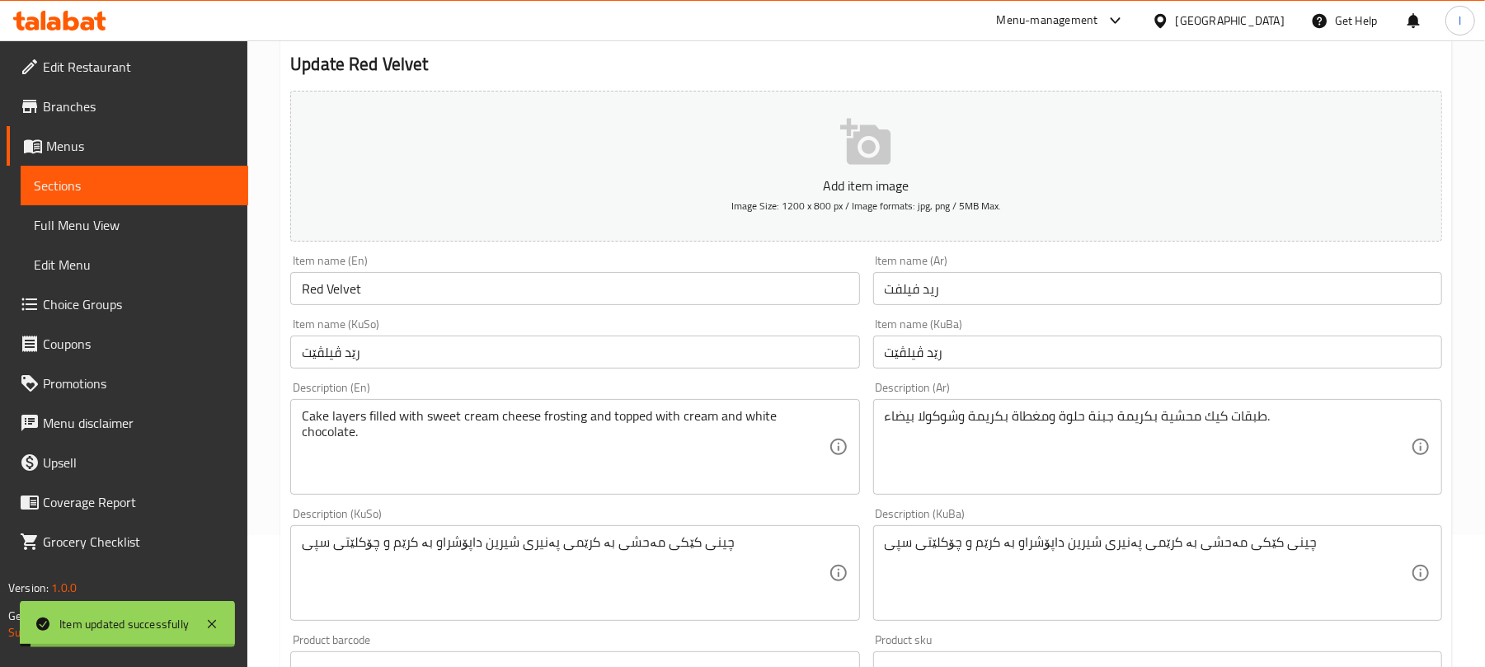
scroll to position [0, 0]
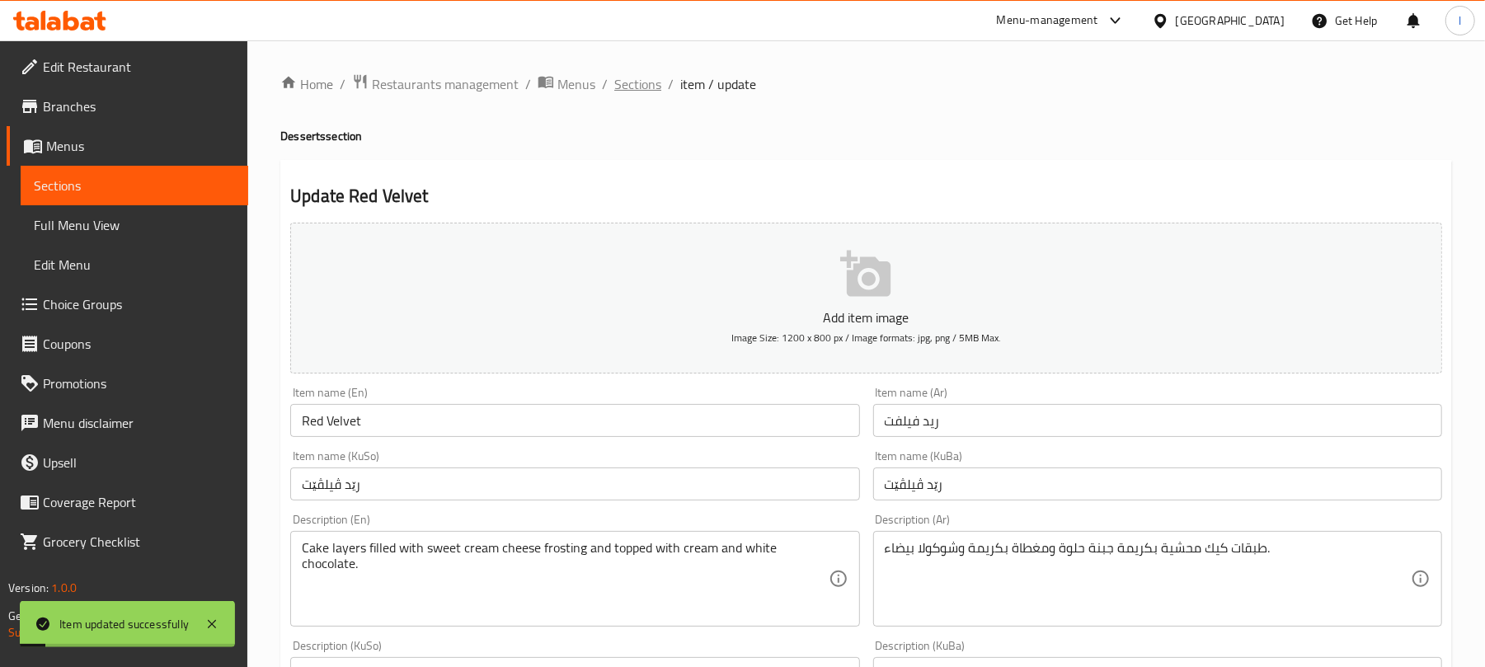
click at [627, 92] on span "Sections" at bounding box center [637, 84] width 47 height 20
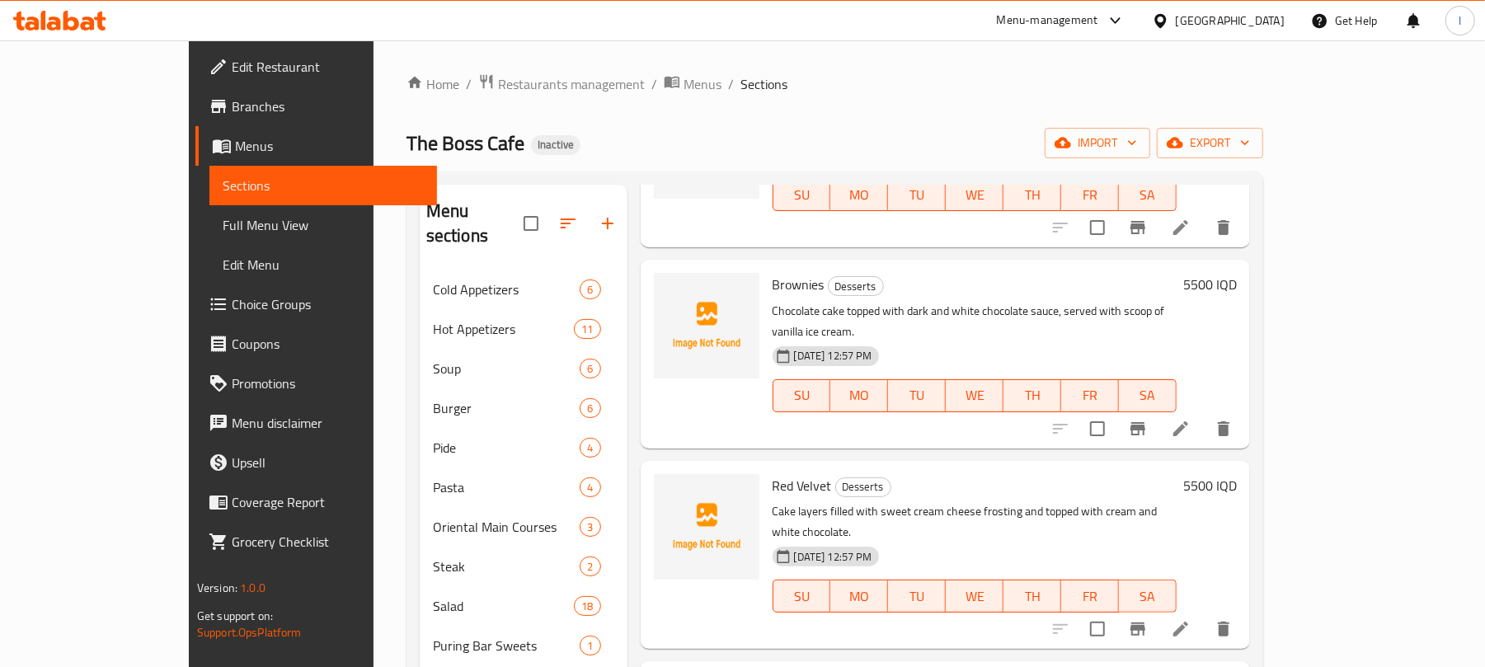
scroll to position [219, 0]
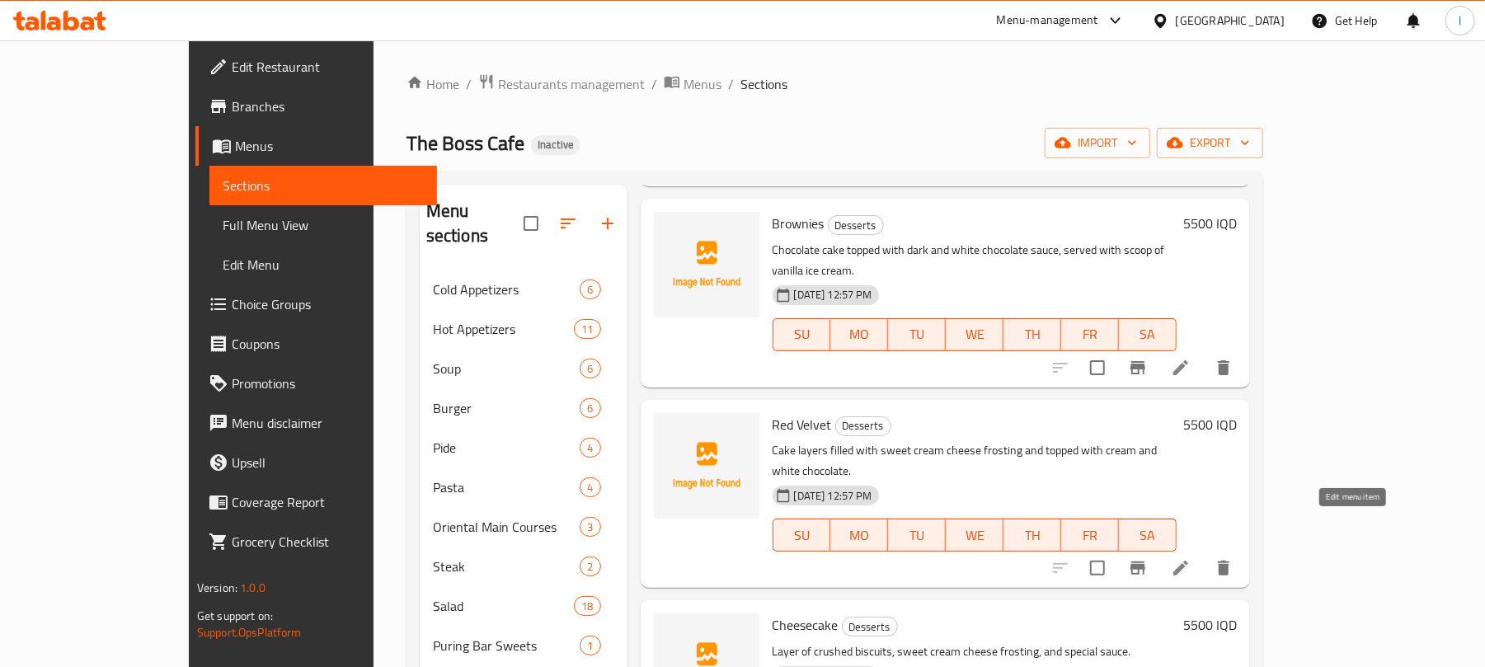
click at [1191, 558] on icon at bounding box center [1181, 568] width 20 height 20
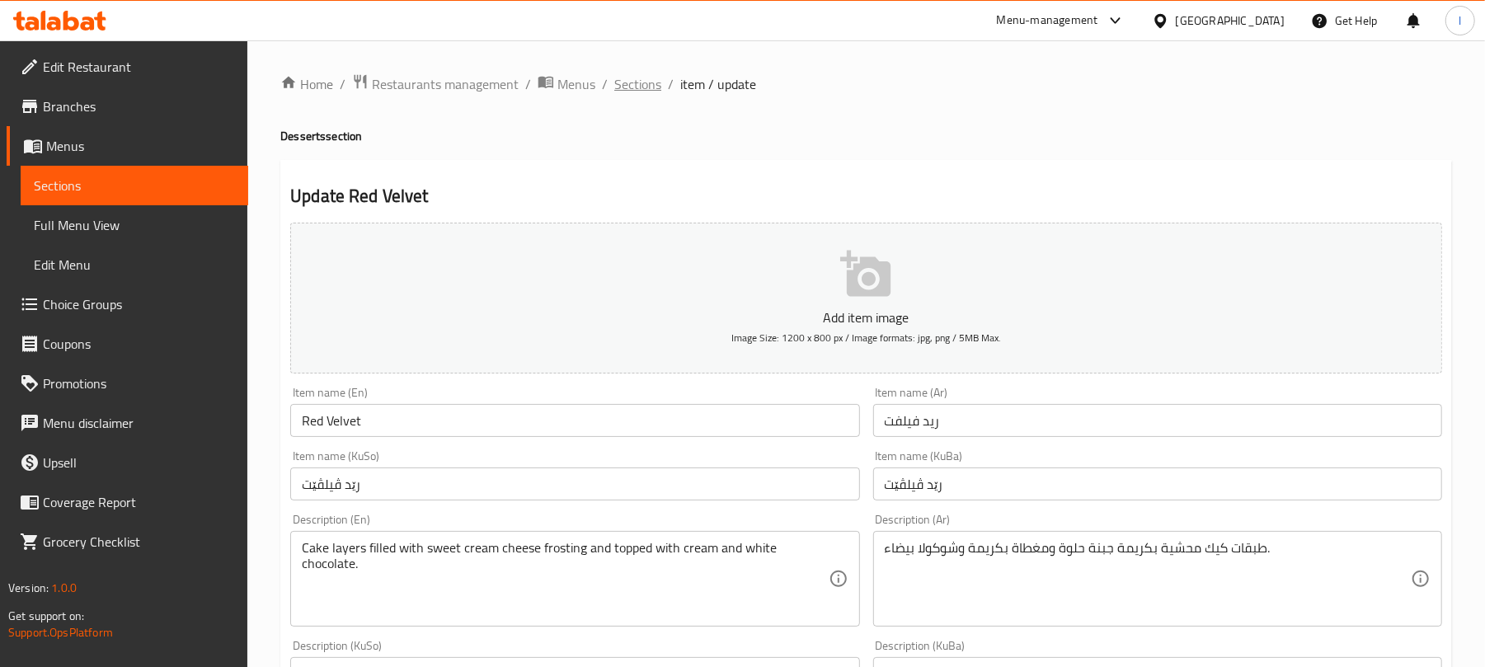
click at [645, 83] on span "Sections" at bounding box center [637, 84] width 47 height 20
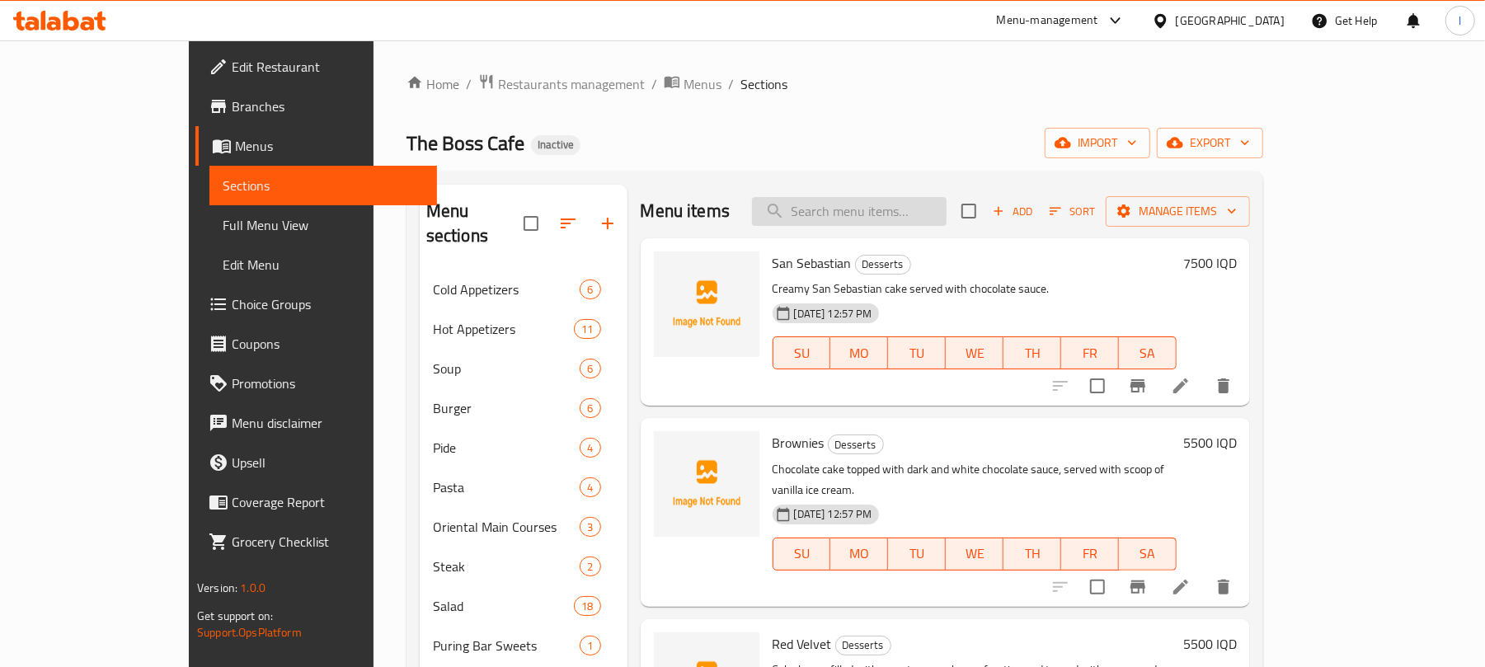
click at [885, 200] on input "search" at bounding box center [849, 211] width 195 height 29
paste input "Cheesecake"
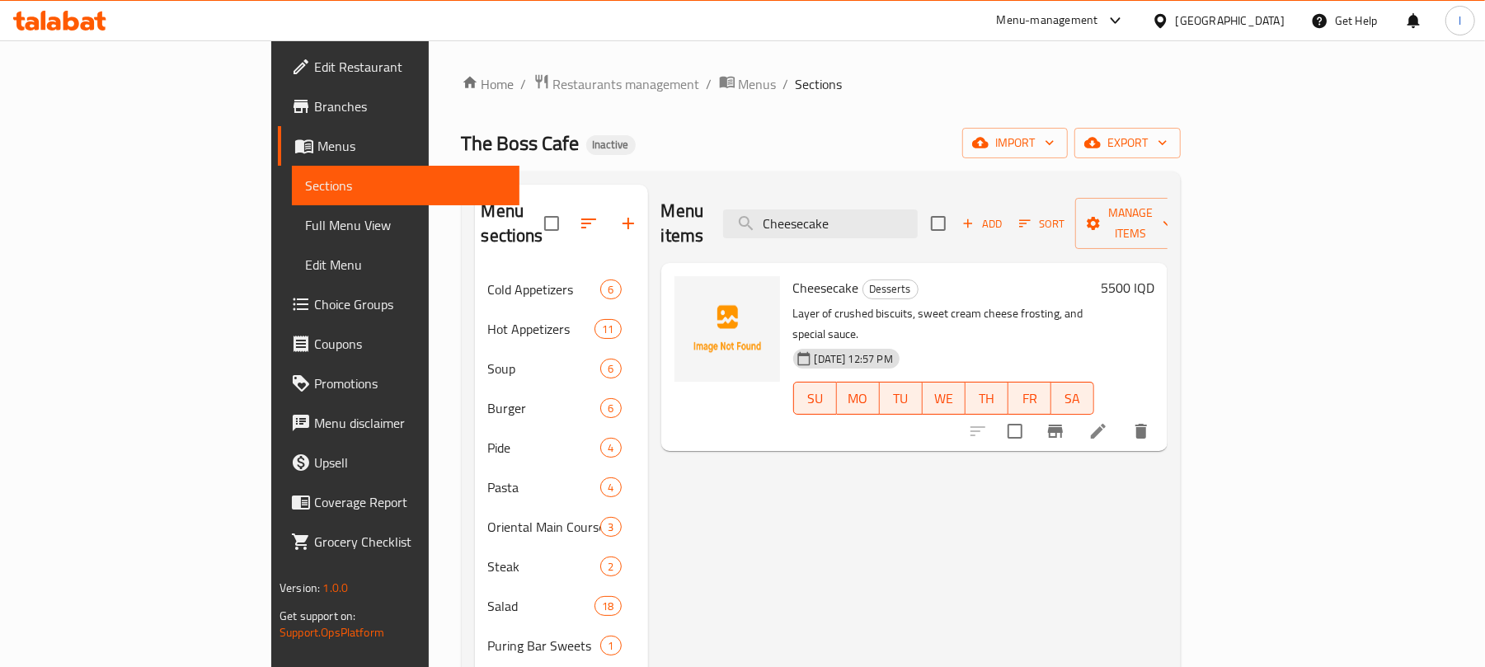
type input "Cheesecake"
click at [1122, 416] on li at bounding box center [1098, 431] width 46 height 30
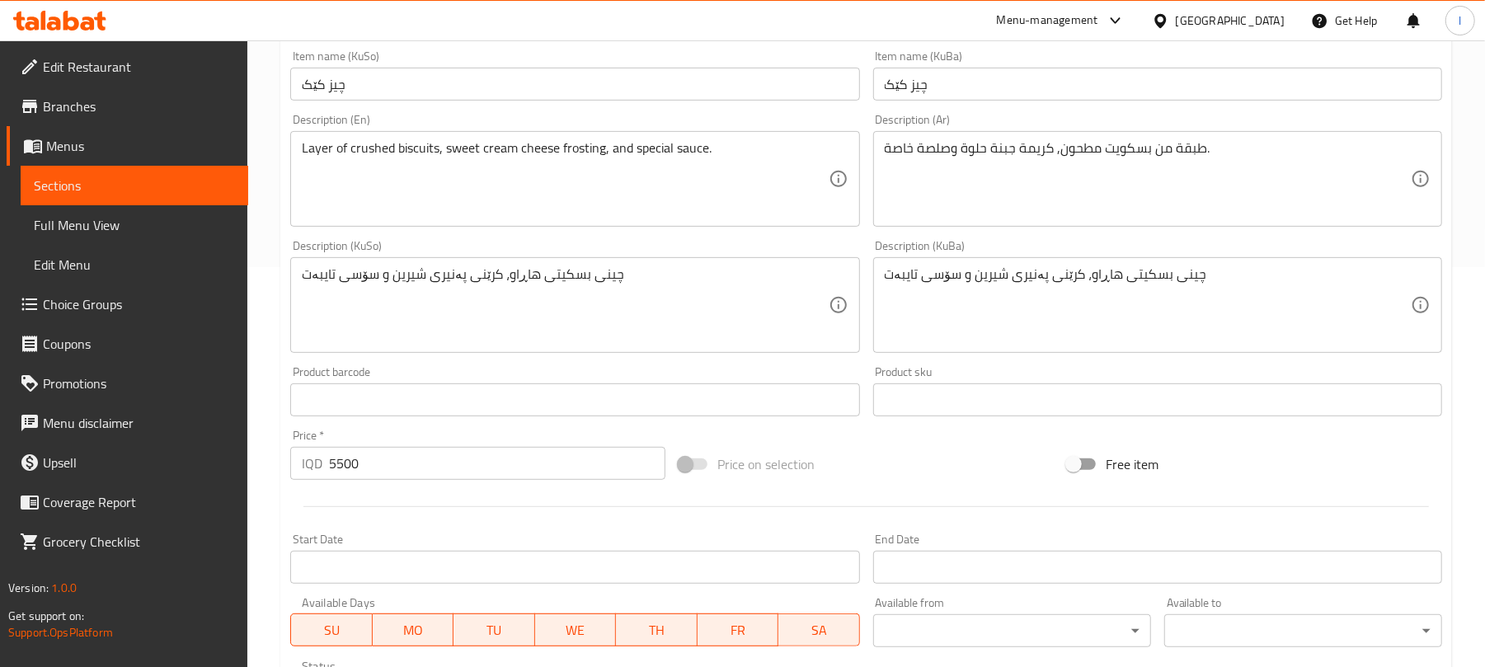
scroll to position [403, 0]
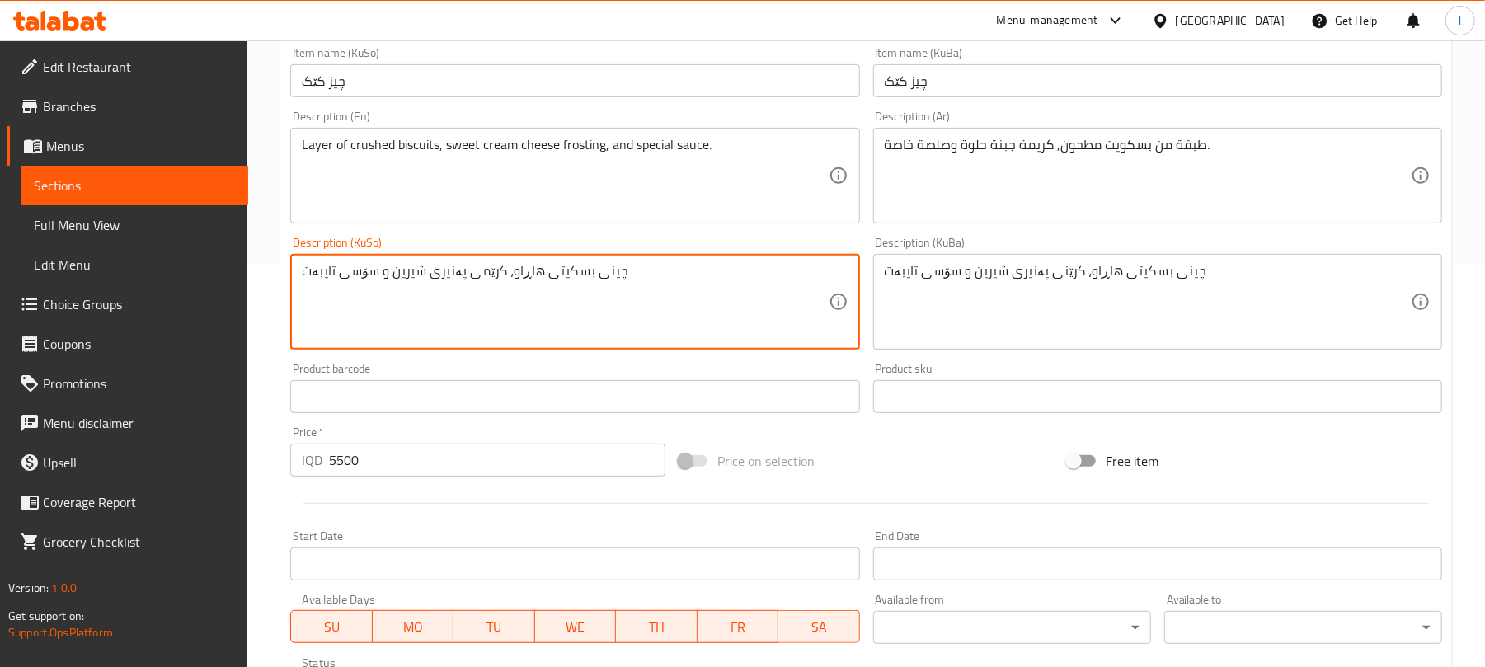
click at [515, 275] on textarea "چینی بسکیتی هاڕاو، کرێمی پەنیری شیرین و سۆسی تایبەت" at bounding box center [565, 302] width 526 height 78
type textarea "چینی بسکیتی هاڕاو، کرێمی پەنیری شیرین و سۆسی تایبەت"
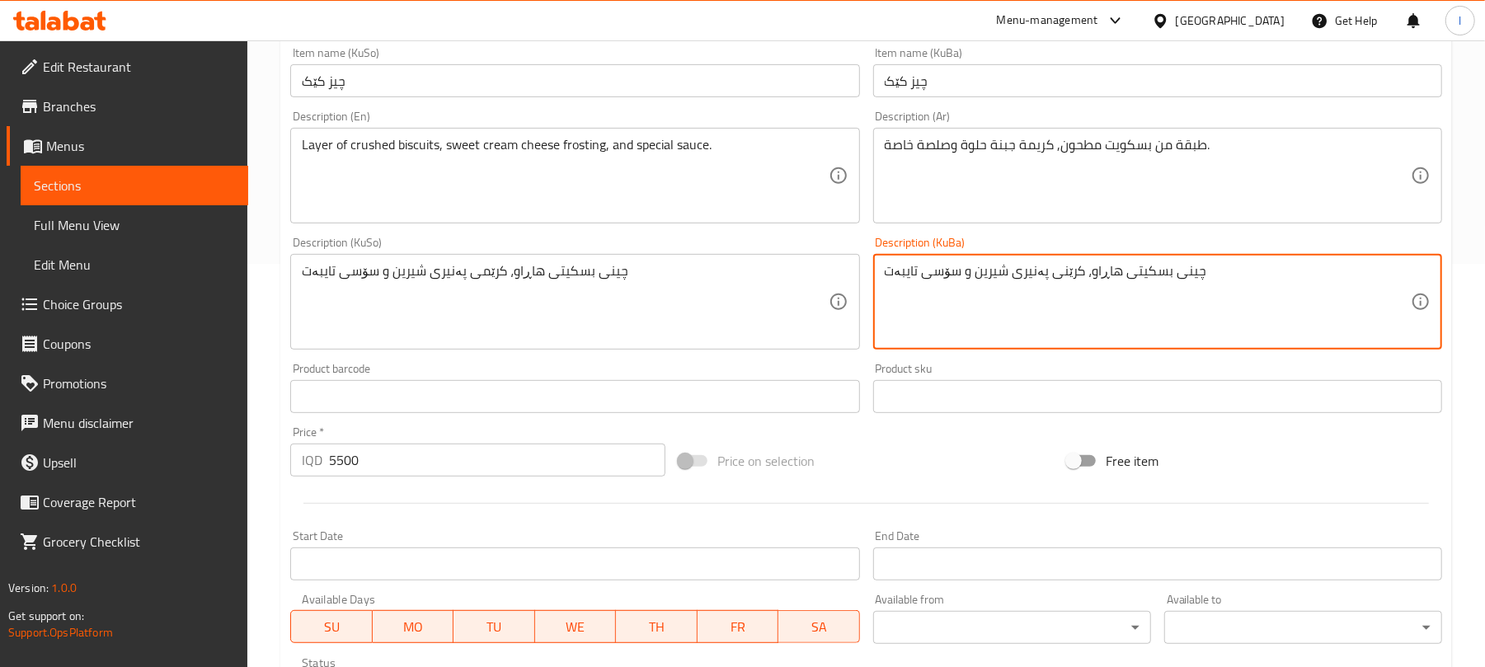
click at [1044, 285] on textarea "چینی بسکیتی هاڕاو، کرێنی پەنیری شیرین و سۆسی تایبەت" at bounding box center [1148, 302] width 526 height 78
paste textarea
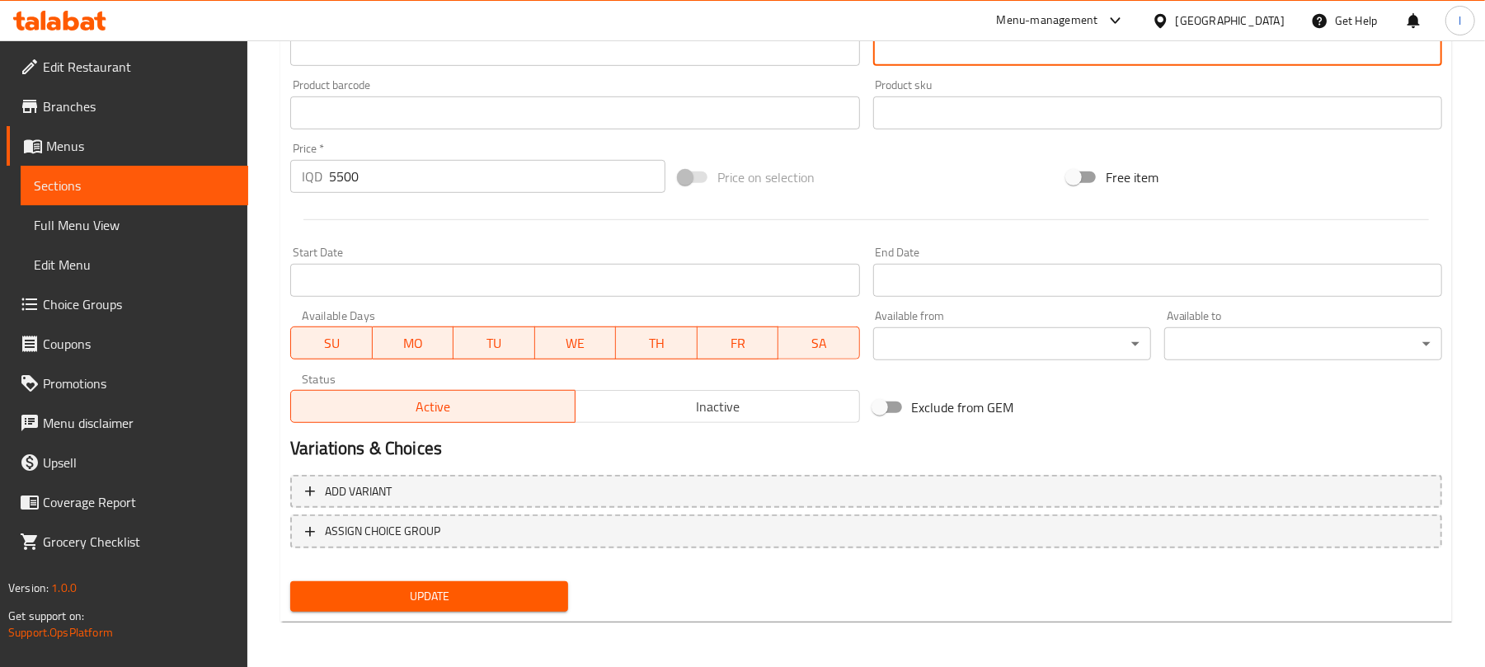
type textarea "چینی بسکیتی هاڕاو، کرێمی پەنیری شیرین و سۆسی تایبەت"
click at [523, 602] on span "Update" at bounding box center [430, 596] width 252 height 21
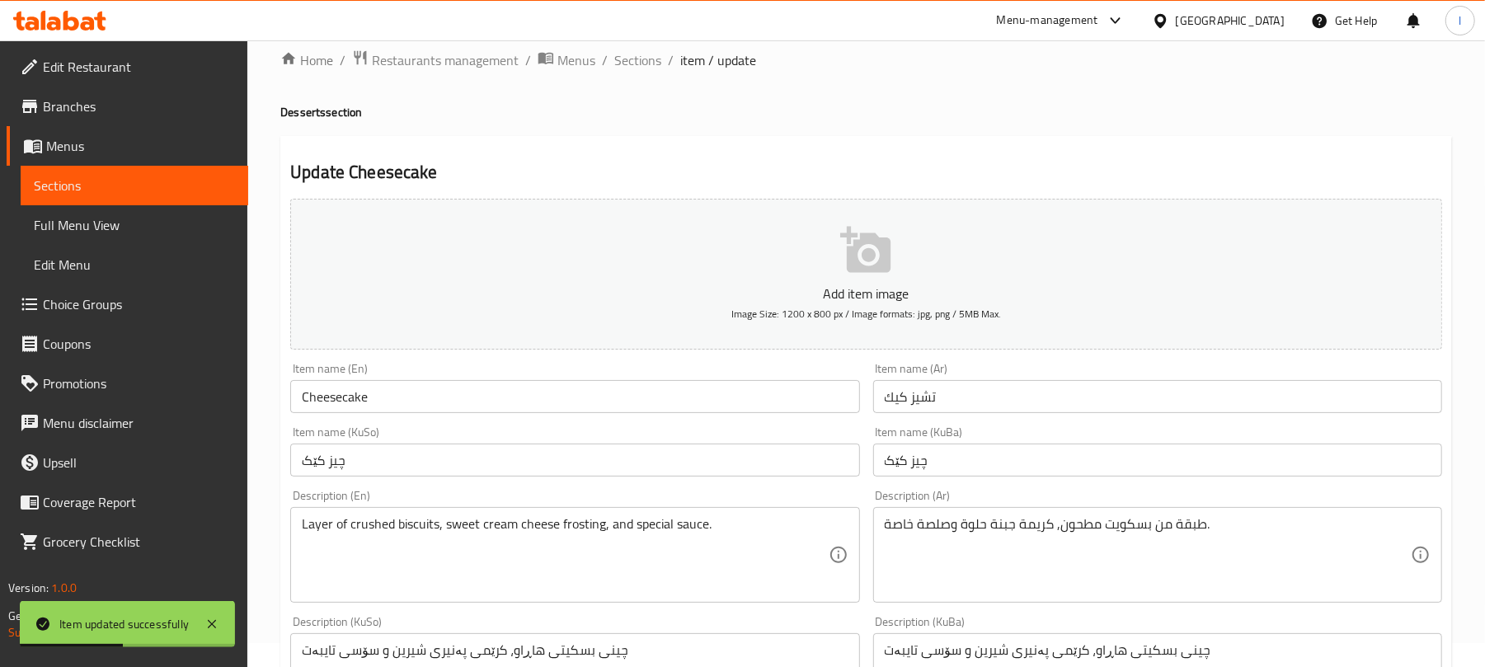
scroll to position [0, 0]
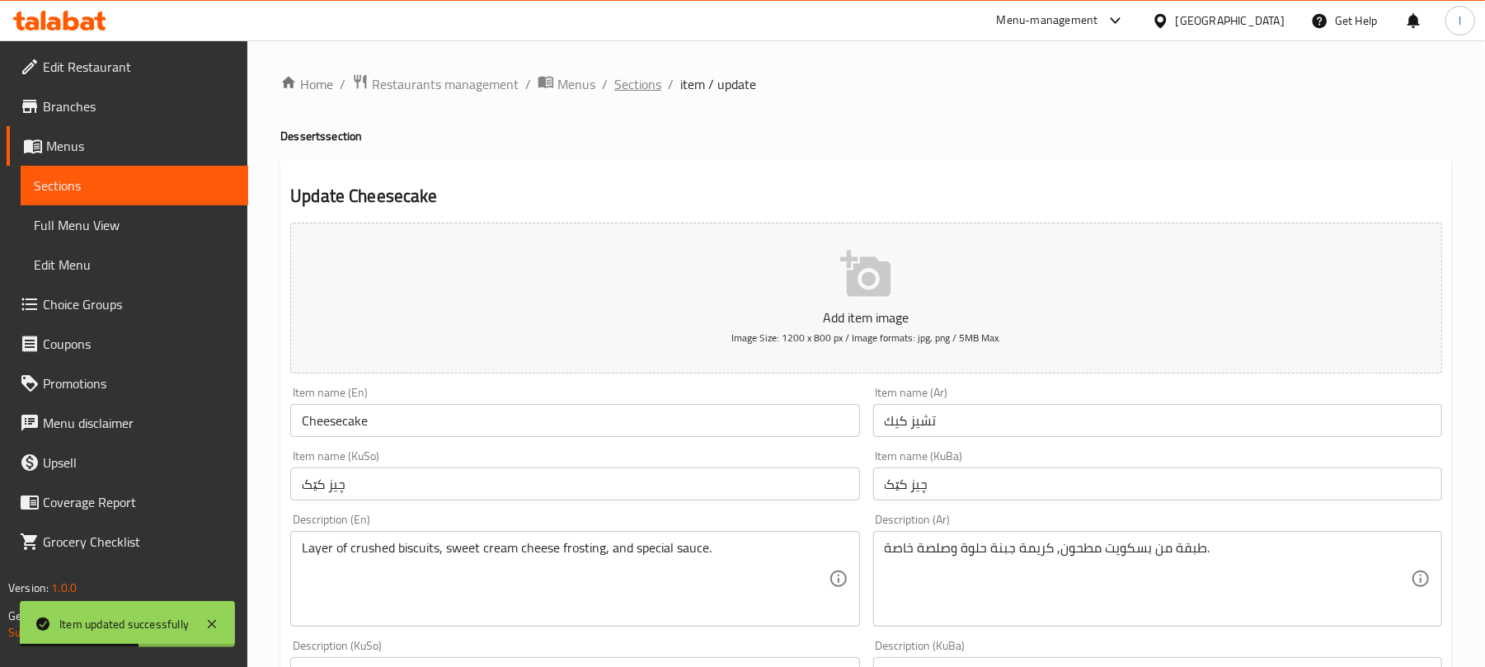
click at [645, 80] on span "Sections" at bounding box center [637, 84] width 47 height 20
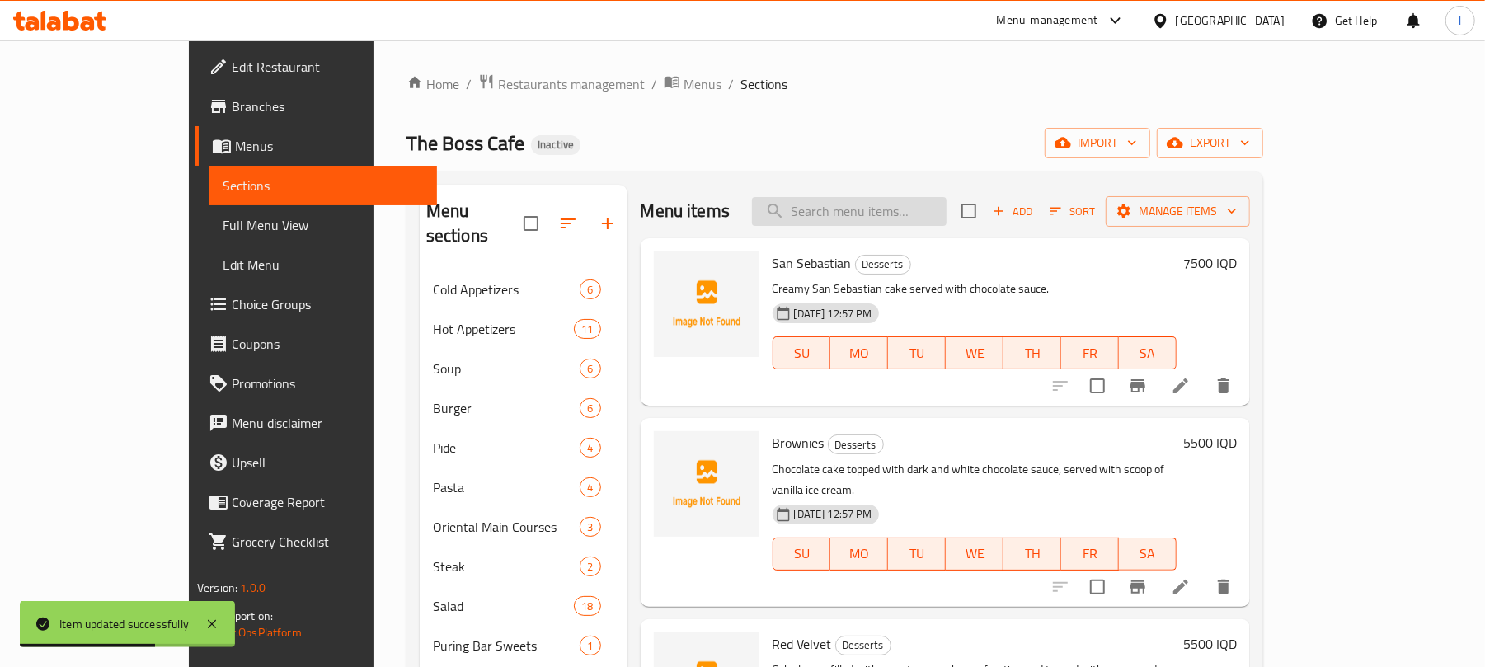
click at [894, 224] on input "search" at bounding box center [849, 211] width 195 height 29
paste input "Latte Cake"
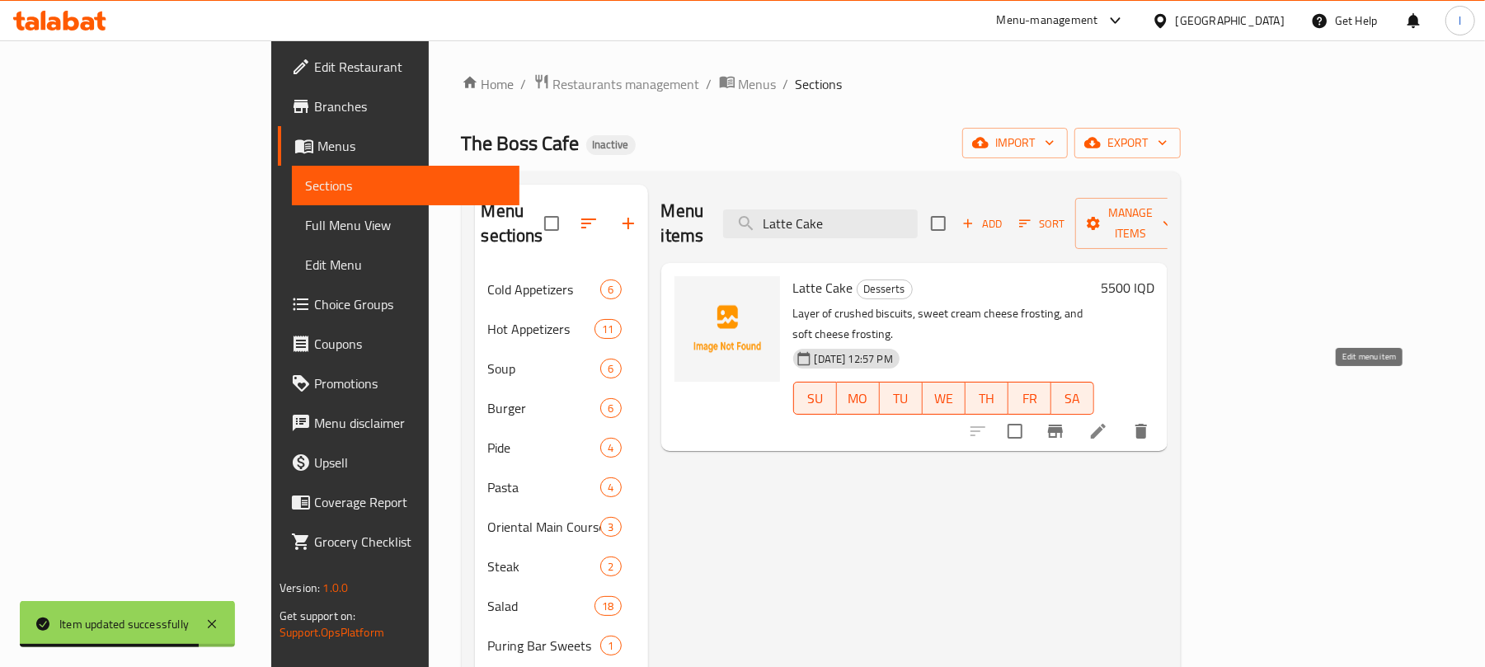
type input "Latte Cake"
click at [1108, 421] on icon at bounding box center [1099, 431] width 20 height 20
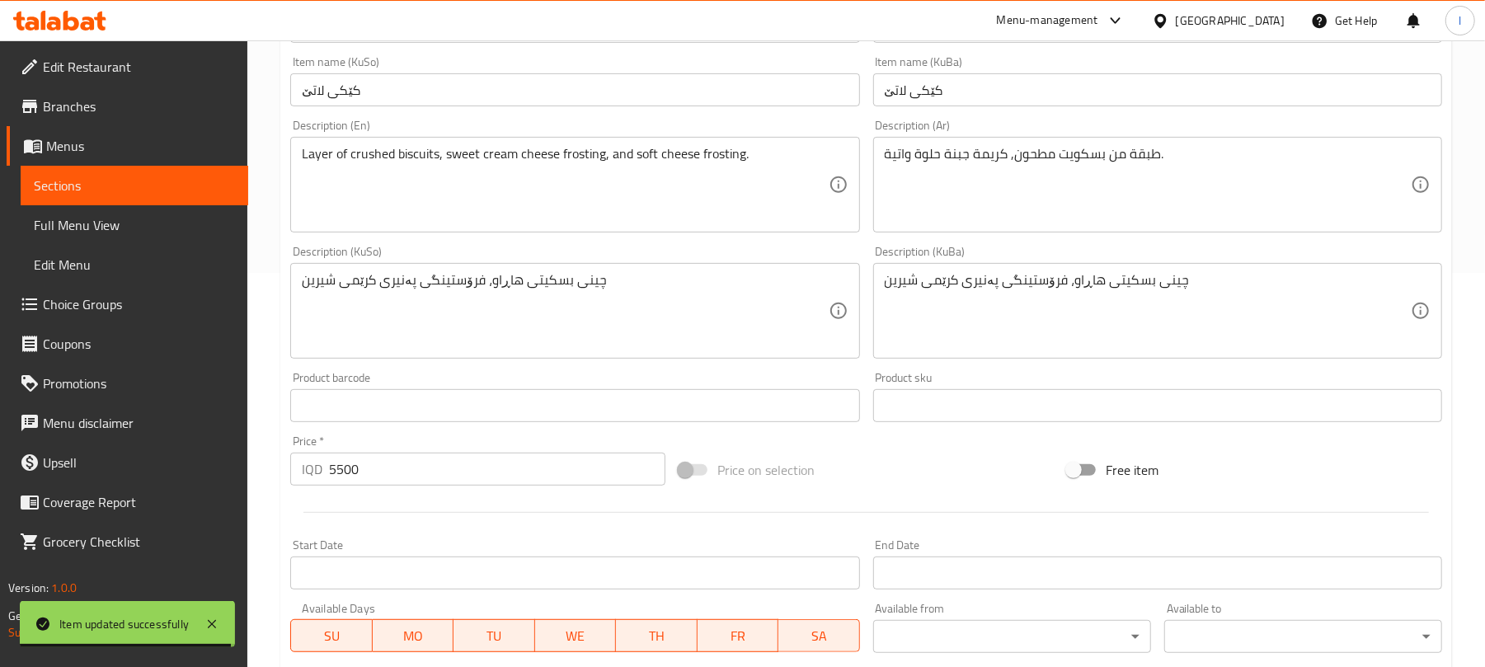
scroll to position [403, 0]
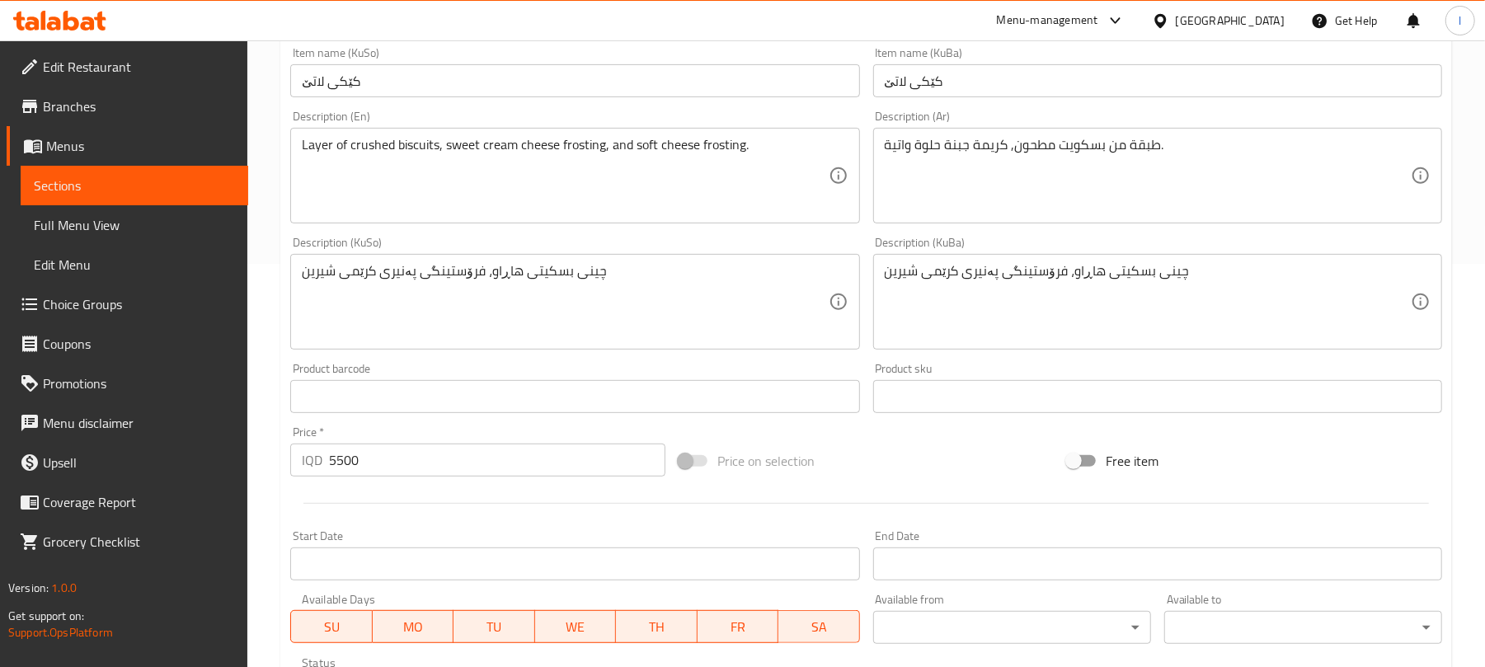
click at [618, 256] on div "چینی بسکیتی هاڕاو، فرۆستینگی پەنیری کرێمی شیرین Description (KuSo)" at bounding box center [574, 302] width 569 height 96
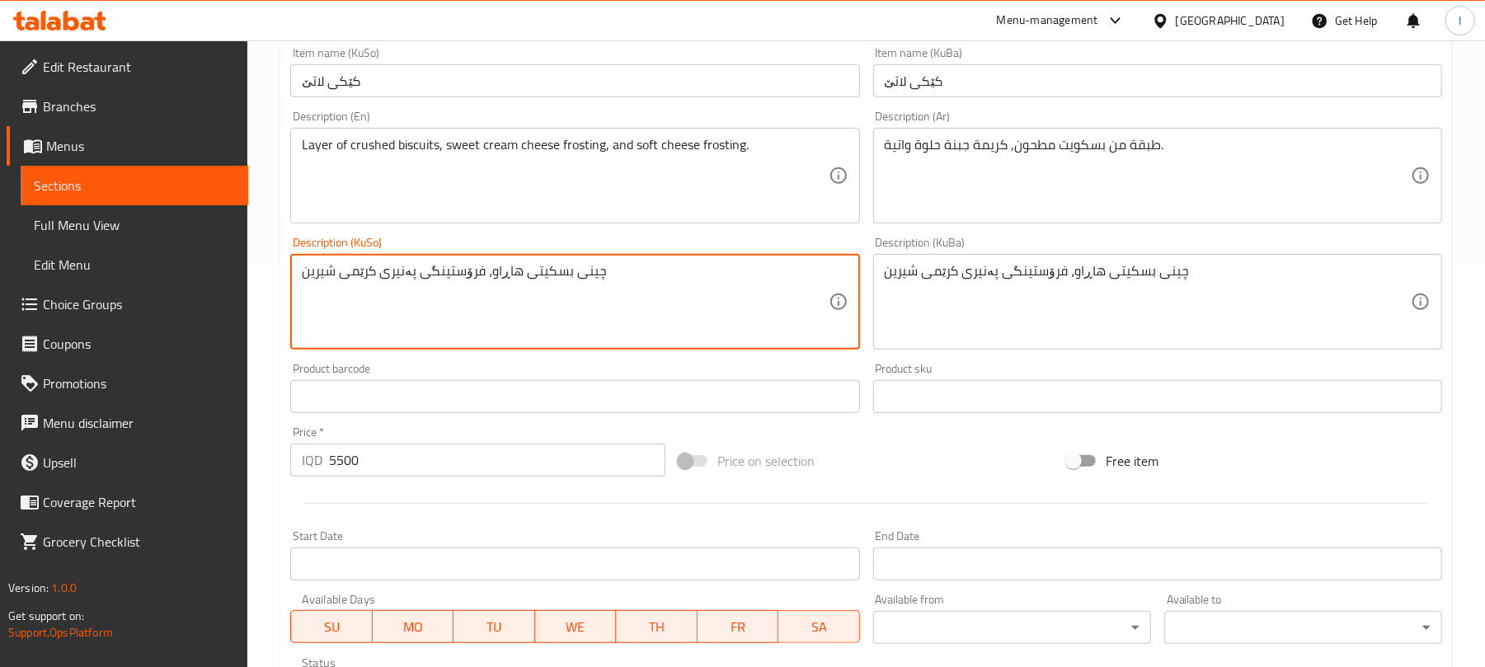
click at [630, 272] on textarea "چینی بسکیتی هاڕاو، فرۆستینگی پەنیری کرێمی شیرین" at bounding box center [565, 302] width 526 height 78
drag, startPoint x: 604, startPoint y: 271, endPoint x: 503, endPoint y: 280, distance: 101.0
click at [503, 280] on textarea "چینی بسکیتی هاڕاو، فرۆستینگی پەنیری کرێمی شیرین" at bounding box center [565, 302] width 526 height 78
drag, startPoint x: 643, startPoint y: 271, endPoint x: 572, endPoint y: 274, distance: 71.0
click at [572, 274] on textarea "چینی بسکیتی هاڕاو، فرۆستینگی پەنیری" at bounding box center [565, 302] width 526 height 78
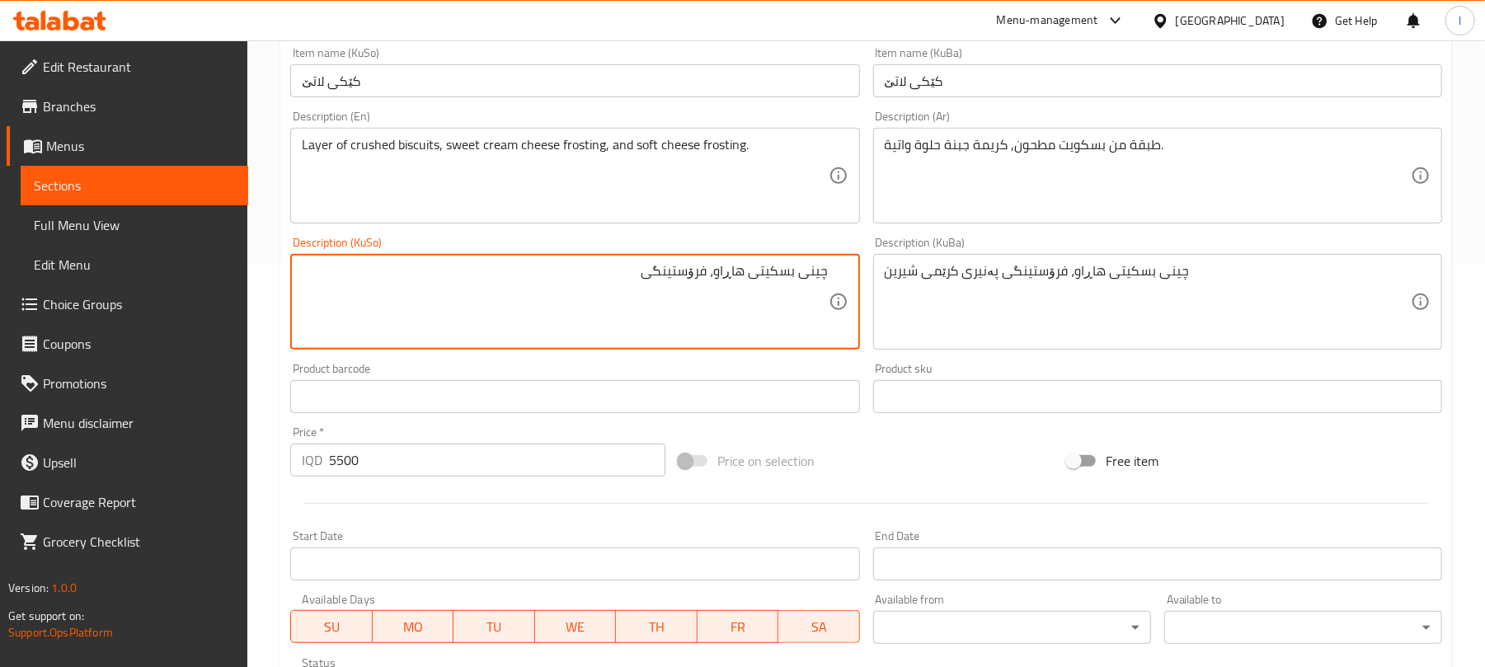
click at [711, 274] on textarea "چینی بسکیتی هاڕاو، فرۆستینگی" at bounding box center [565, 302] width 526 height 78
click at [689, 278] on textarea "چینی بسکیتی هاڕاو، کرێمی پەنیری شیرین فرۆستینگی" at bounding box center [565, 302] width 526 height 78
type textarea "چینی بسکیتی هاڕاو، کرێمی پەنیری شیرین فرۆستینگی"
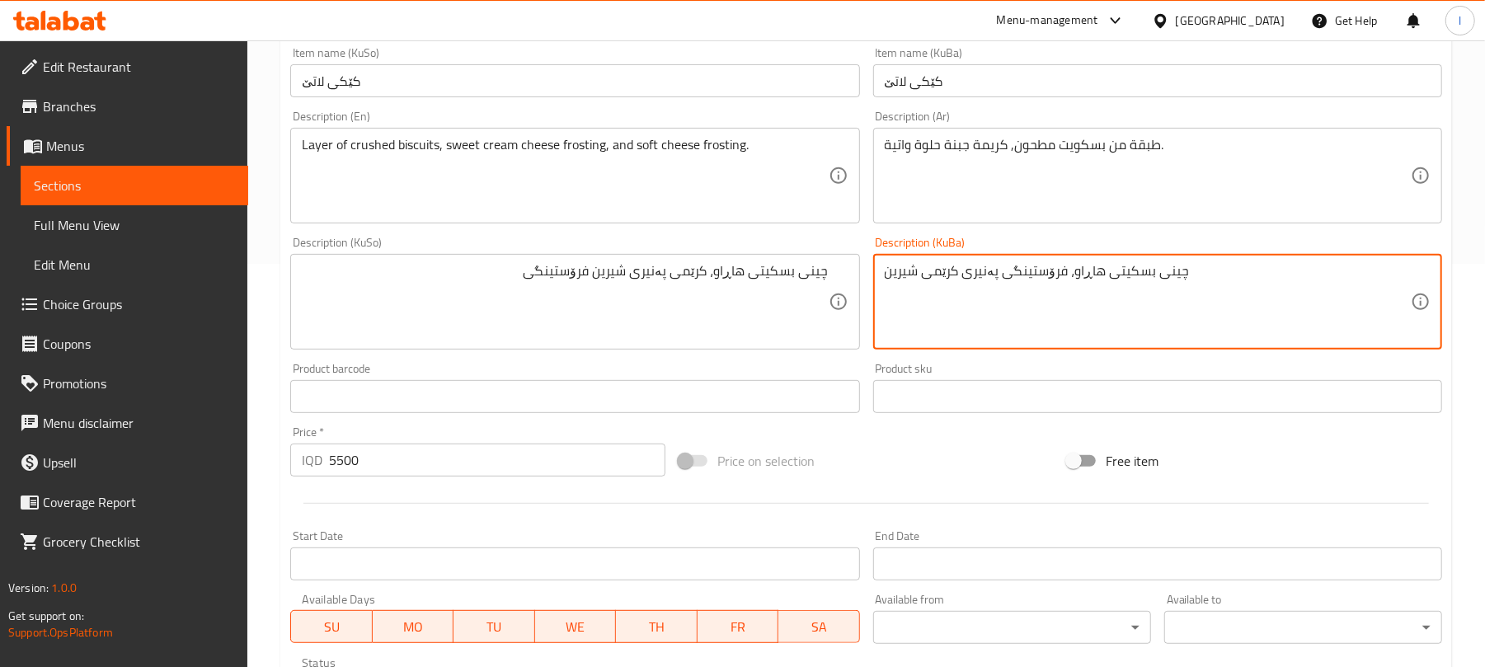
click at [935, 284] on textarea "چینی بسکیتی هاڕاو، فرۆستینگی پەنیری کرێمی شیرین" at bounding box center [1148, 302] width 526 height 78
paste textarea "کرێمی پەنیری شیرین فرۆستینگی"
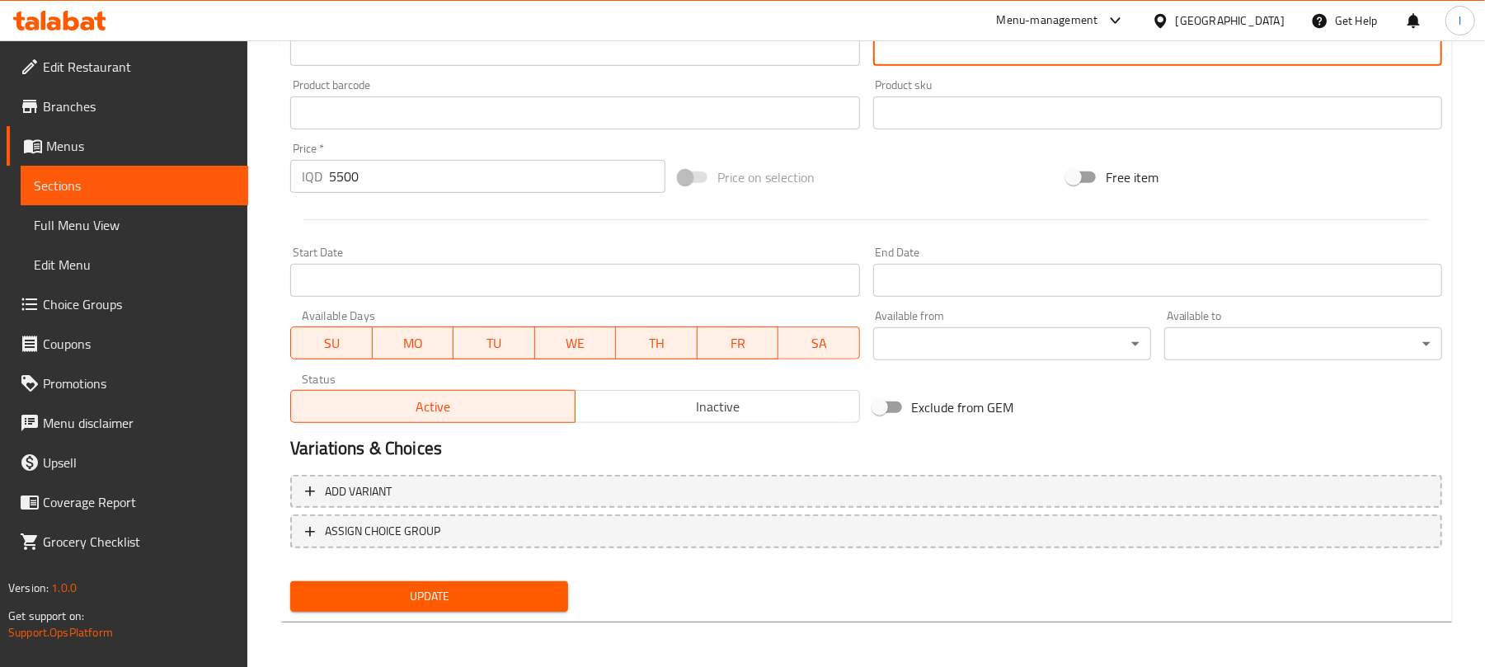
type textarea "چینی بسکیتی هاڕاو، کرێمی پەنیری شیرین فرۆستینگی"
click at [516, 588] on span "Update" at bounding box center [430, 596] width 252 height 21
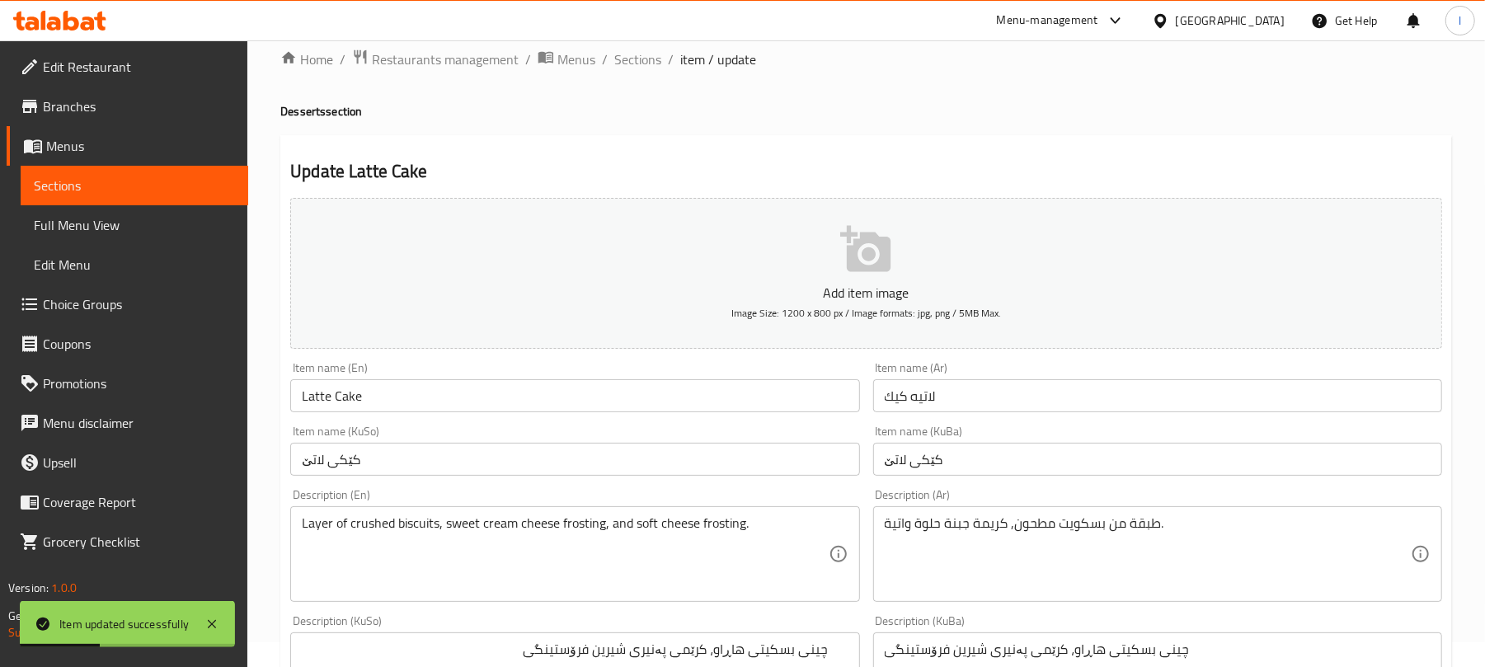
scroll to position [0, 0]
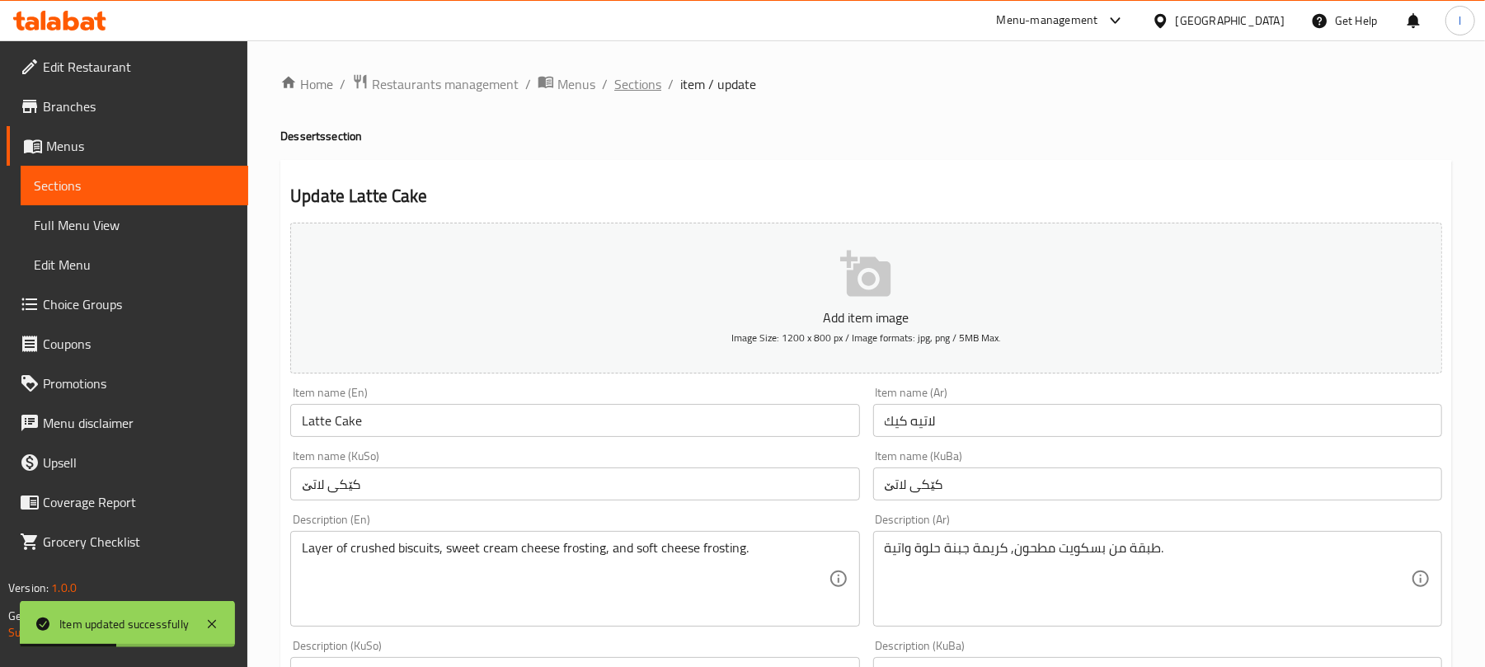
click at [642, 79] on span "Sections" at bounding box center [637, 84] width 47 height 20
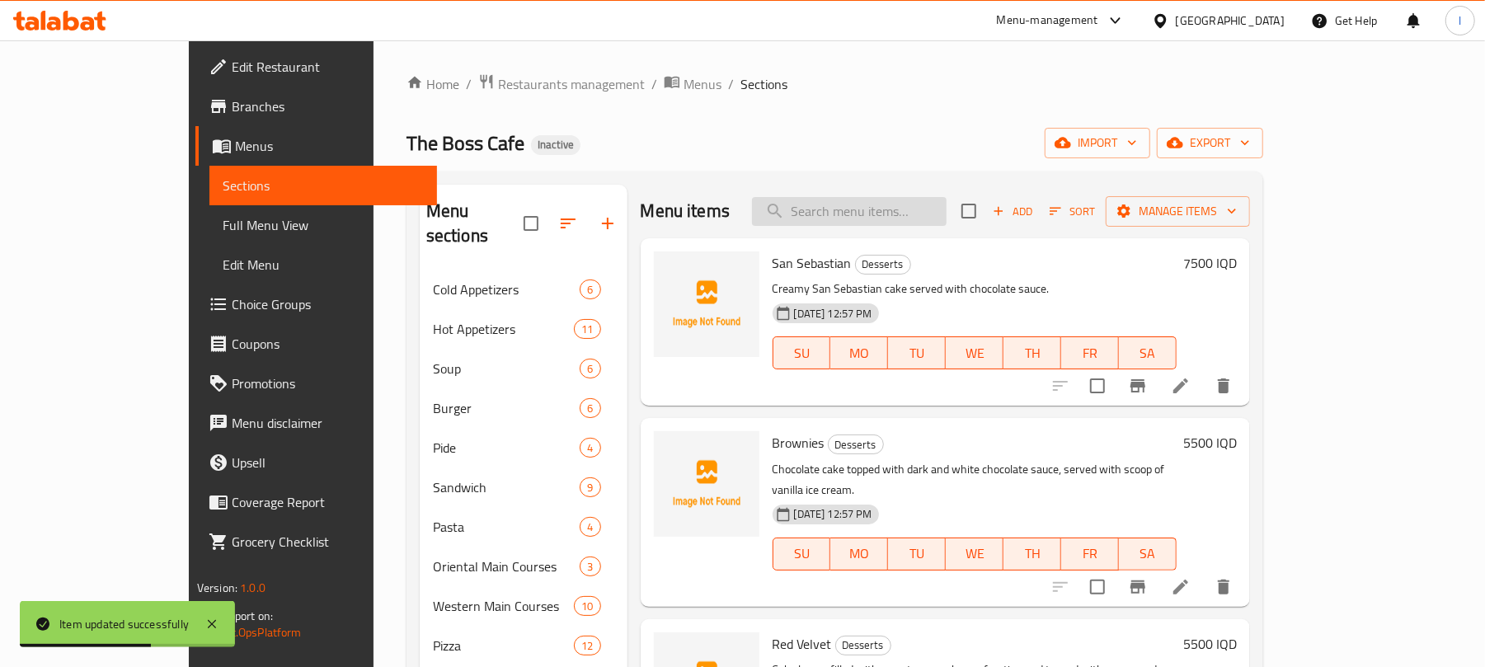
click at [901, 201] on input "search" at bounding box center [849, 211] width 195 height 29
paste input "Tiramisu Cake"
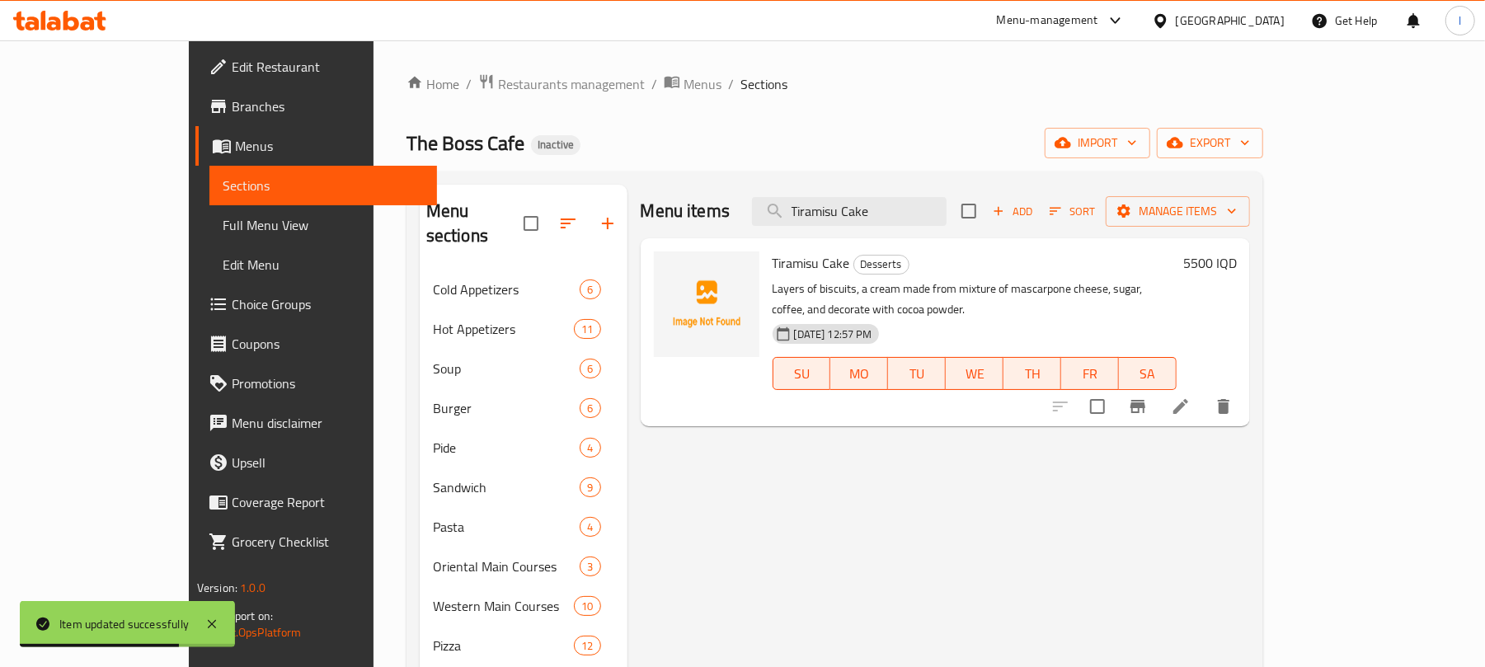
type input "Tiramisu Cake"
click at [1191, 397] on icon at bounding box center [1181, 407] width 20 height 20
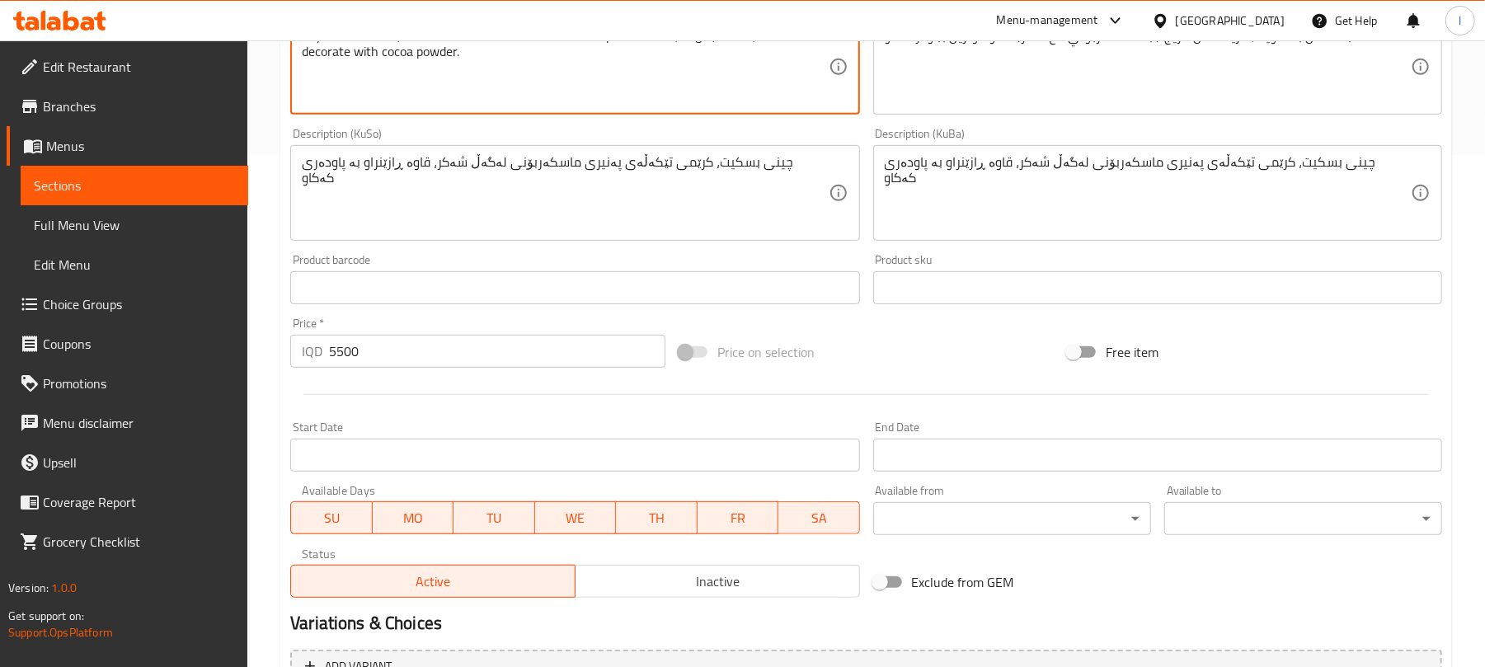
scroll to position [687, 0]
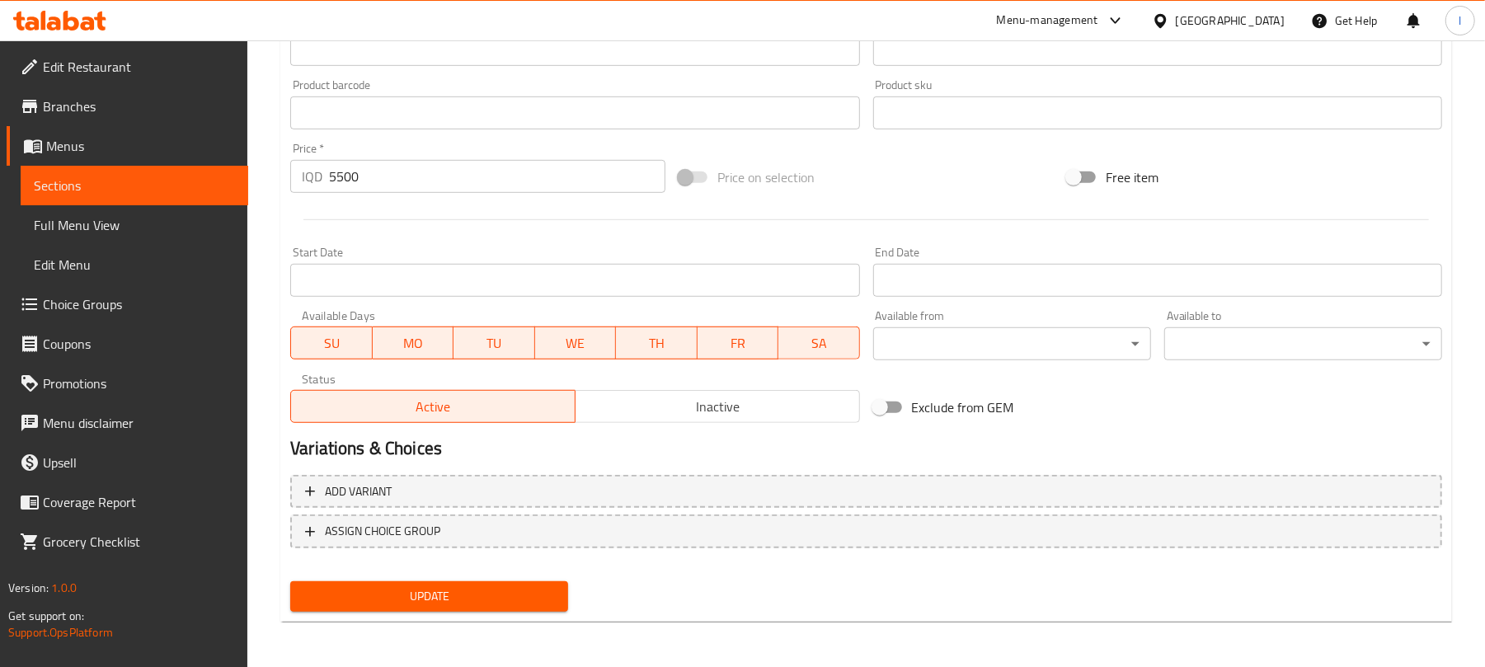
type textarea "Layers of biscuits, cream made from mixture of mascarpone cheese, sugar, coffee…"
click at [485, 587] on span "Update" at bounding box center [430, 596] width 252 height 21
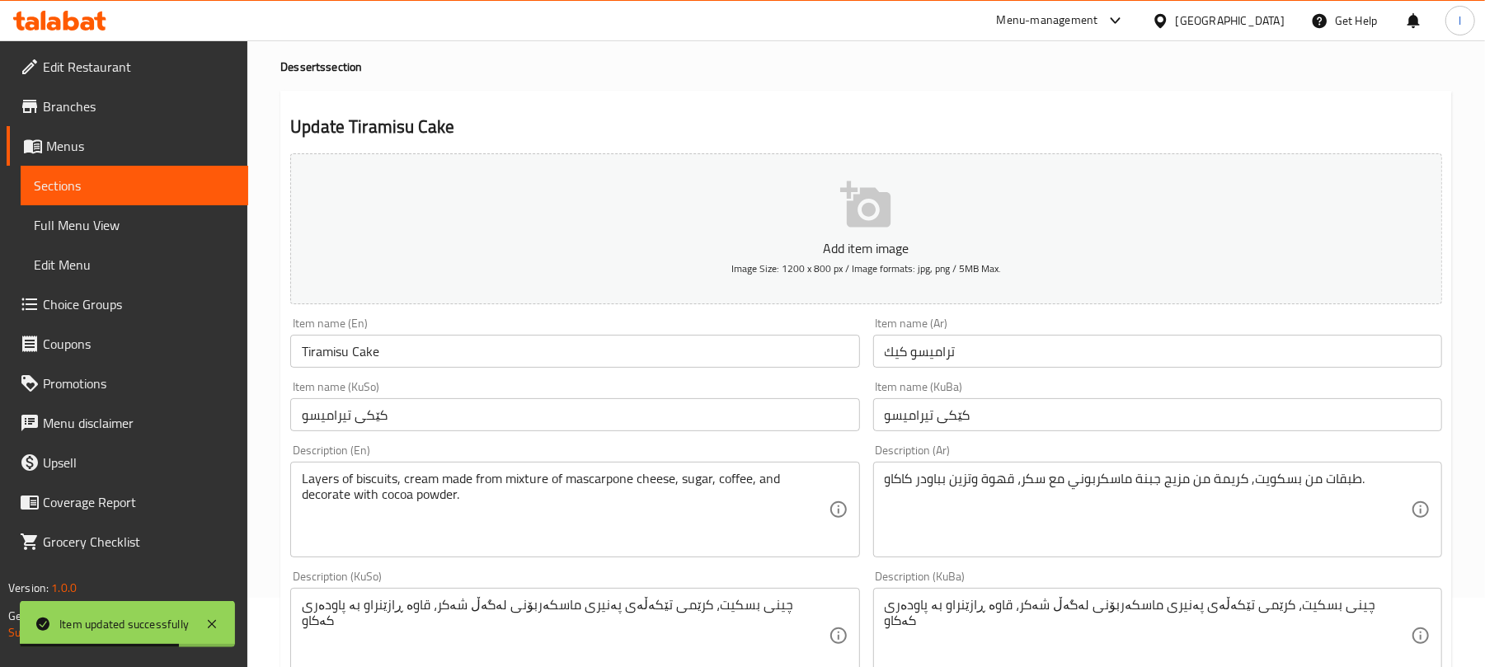
scroll to position [0, 0]
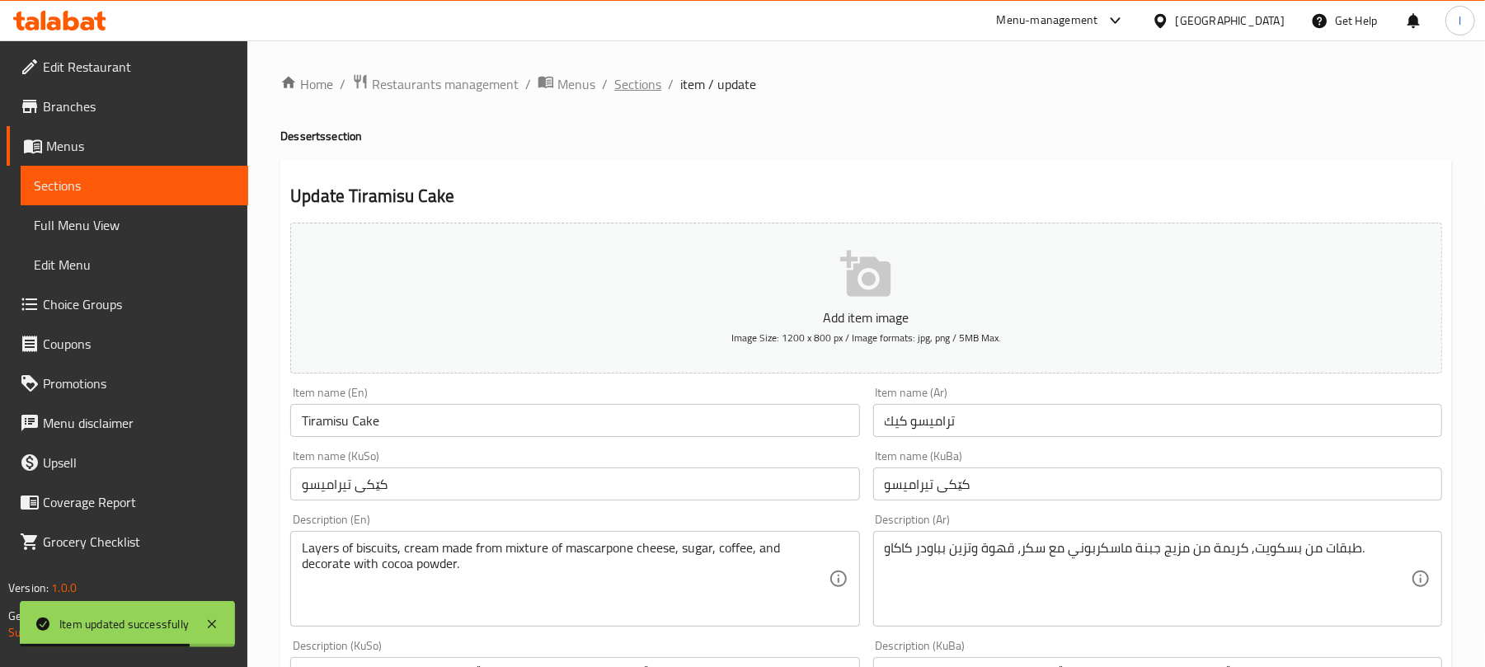
click at [624, 91] on span "Sections" at bounding box center [637, 84] width 47 height 20
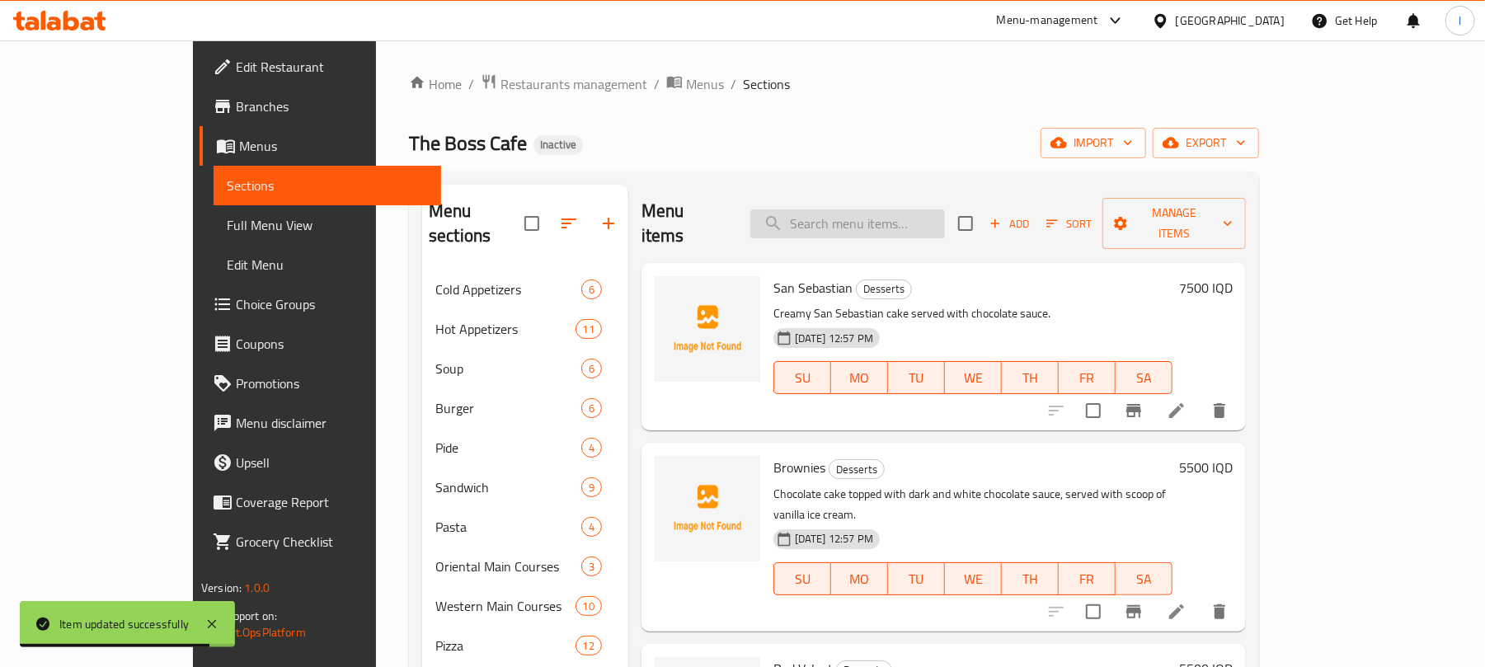
click at [895, 214] on input "search" at bounding box center [848, 223] width 195 height 29
paste input "Coffee Latte"
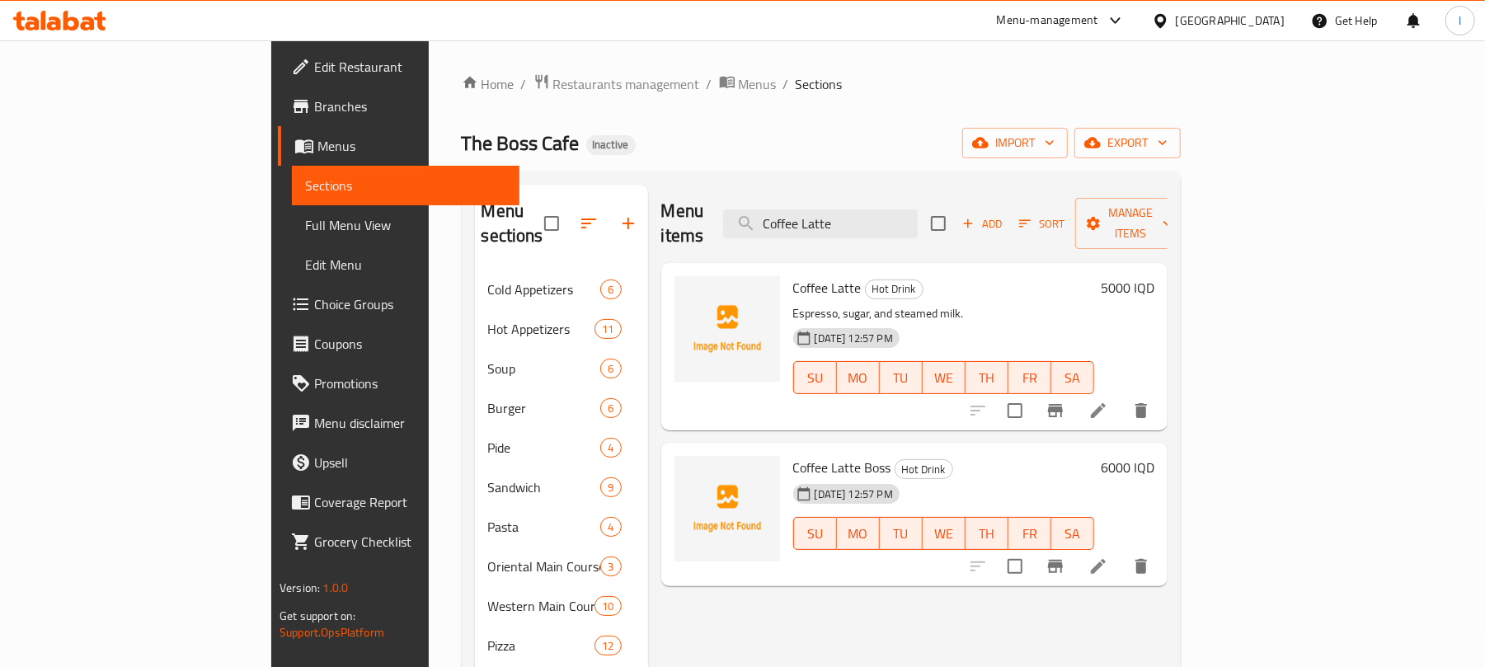
type input "Coffee Latte"
click at [1122, 396] on li at bounding box center [1098, 411] width 46 height 30
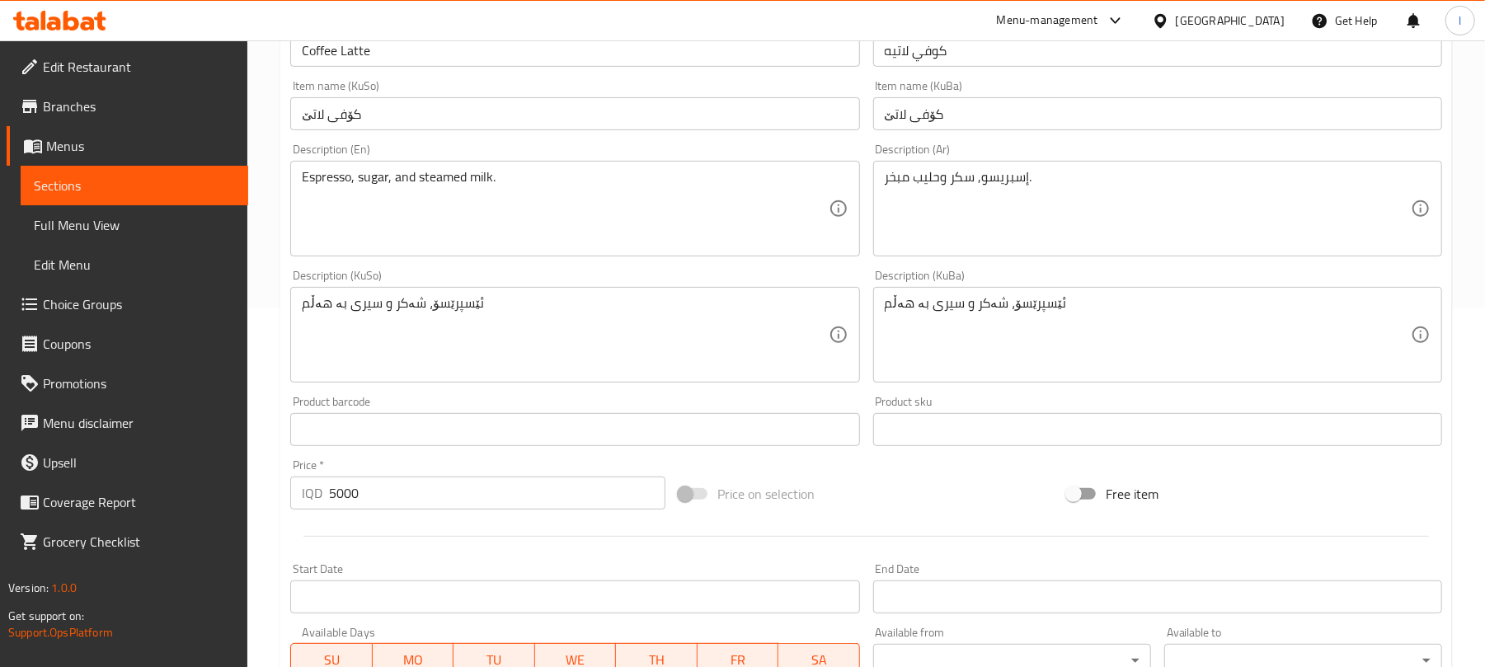
scroll to position [403, 0]
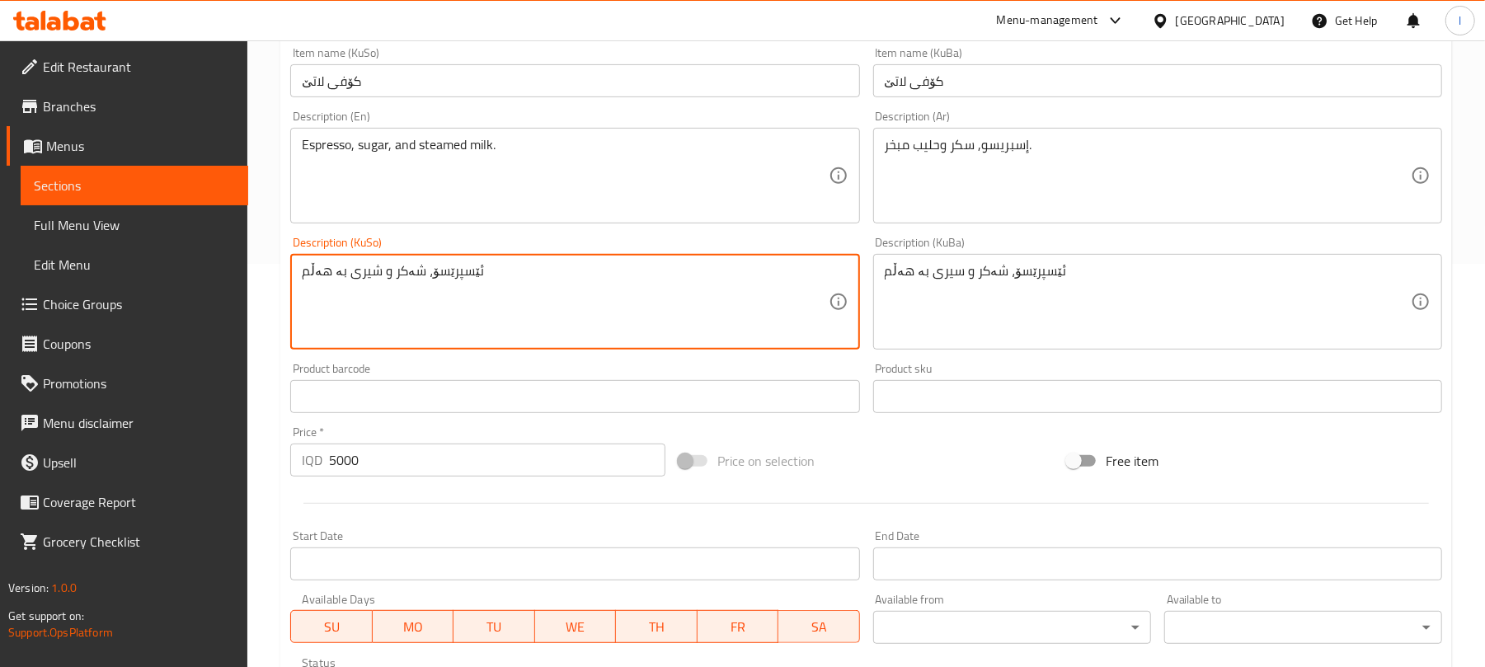
click at [367, 271] on textarea "ئێسپرێسۆ، شەکر و شیری بە هەڵم" at bounding box center [565, 302] width 526 height 78
type textarea "ئێسپرێسۆ، شەکر و شیری بە هەڵم"
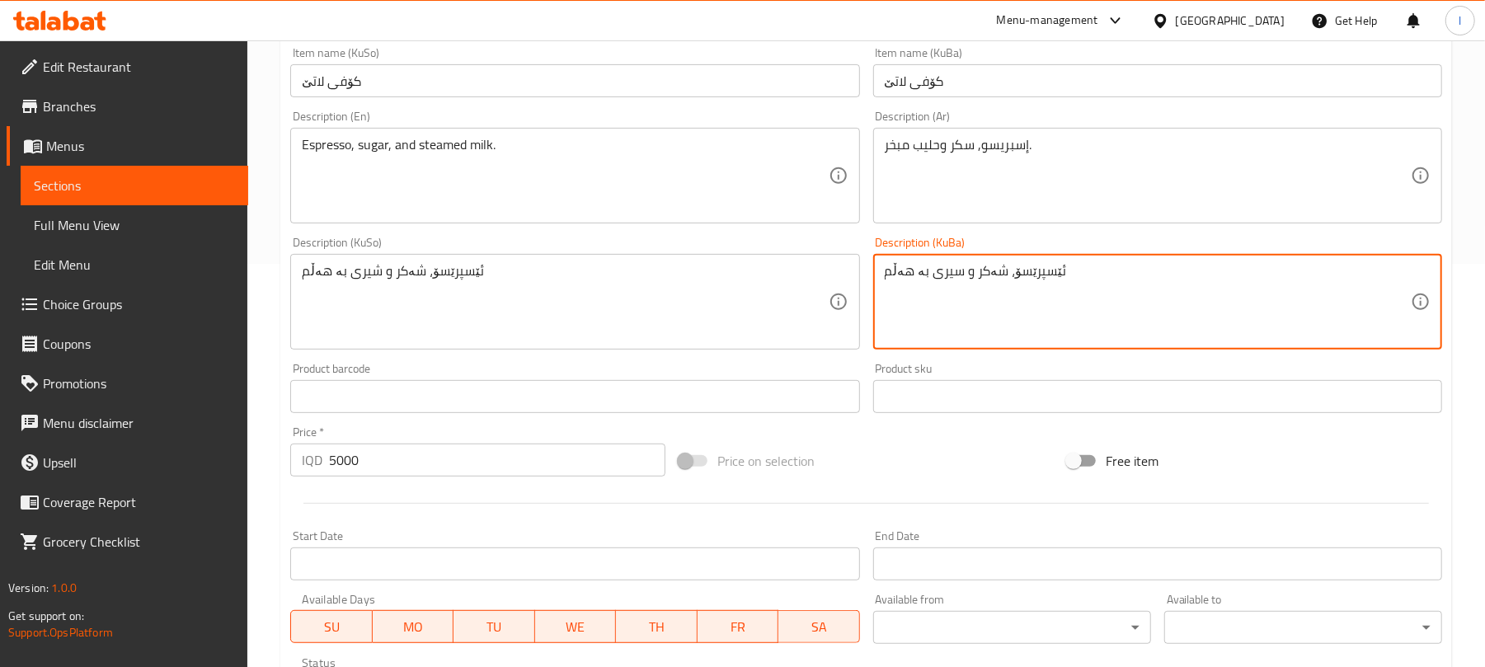
click at [955, 280] on textarea "ئێسپرێسۆ، شەکر و سیری بە هەڵم" at bounding box center [1148, 302] width 526 height 78
paste textarea
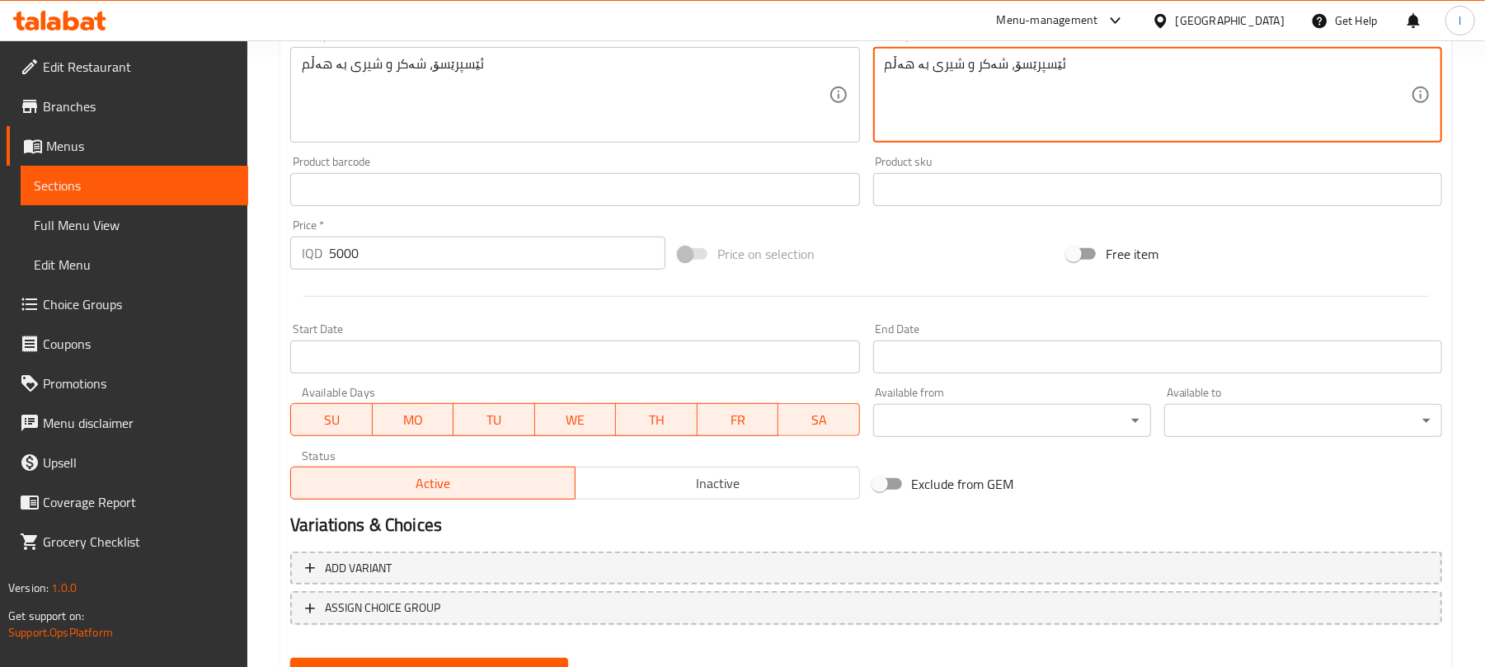
scroll to position [687, 0]
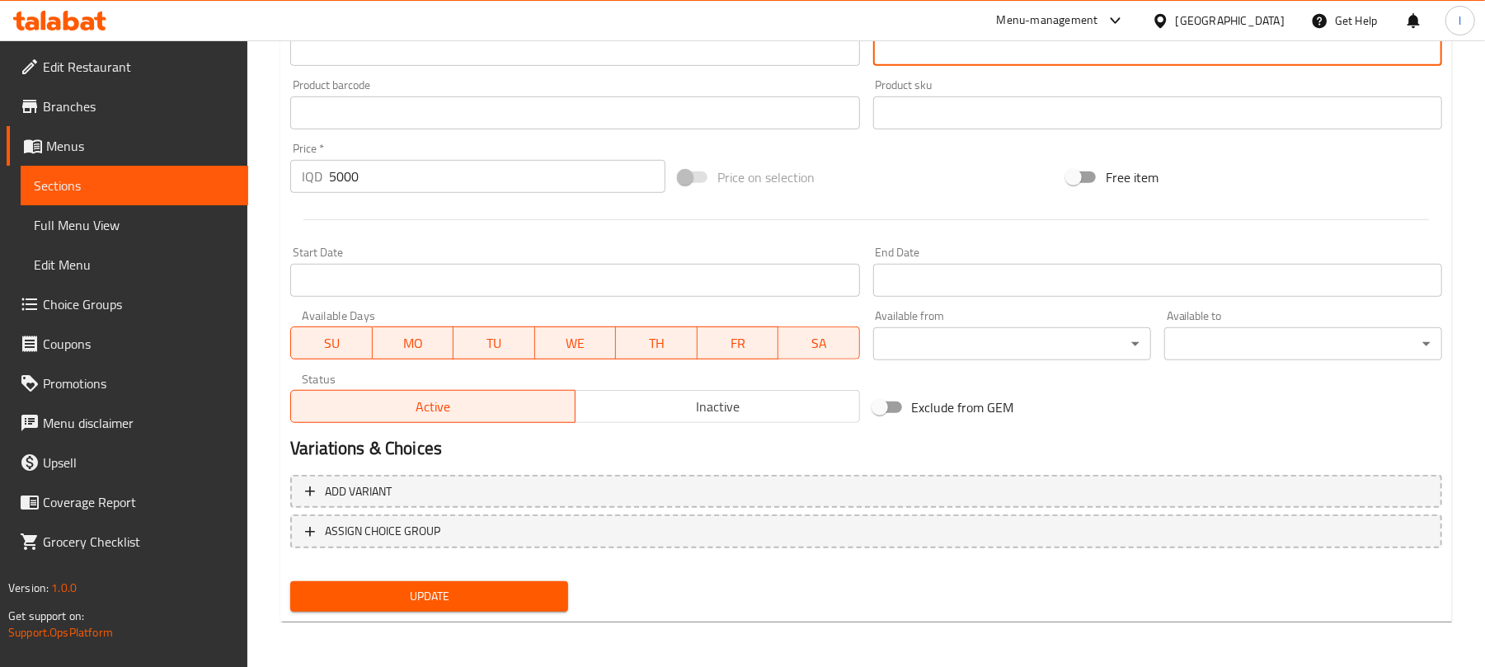
type textarea "ئێسپرێسۆ، شەکر و شیری بە هەڵم"
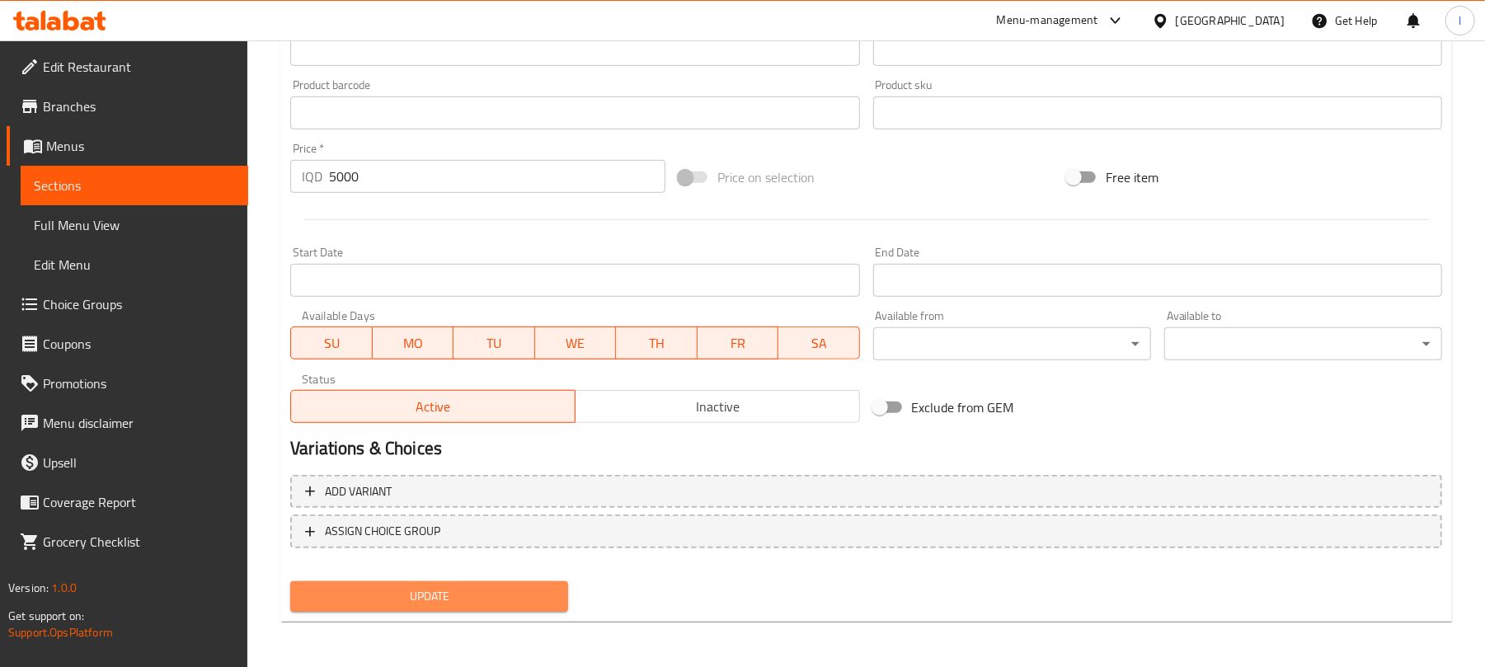
click at [487, 597] on span "Update" at bounding box center [430, 596] width 252 height 21
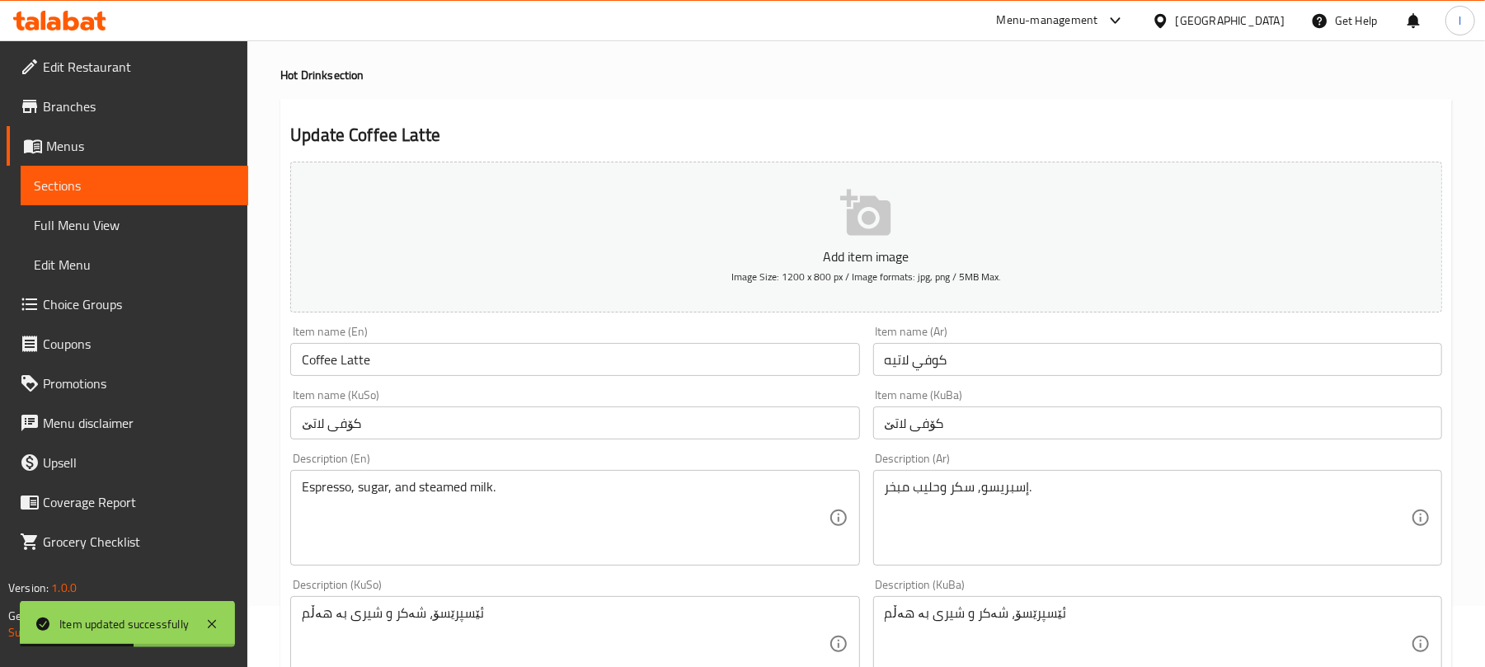
scroll to position [0, 0]
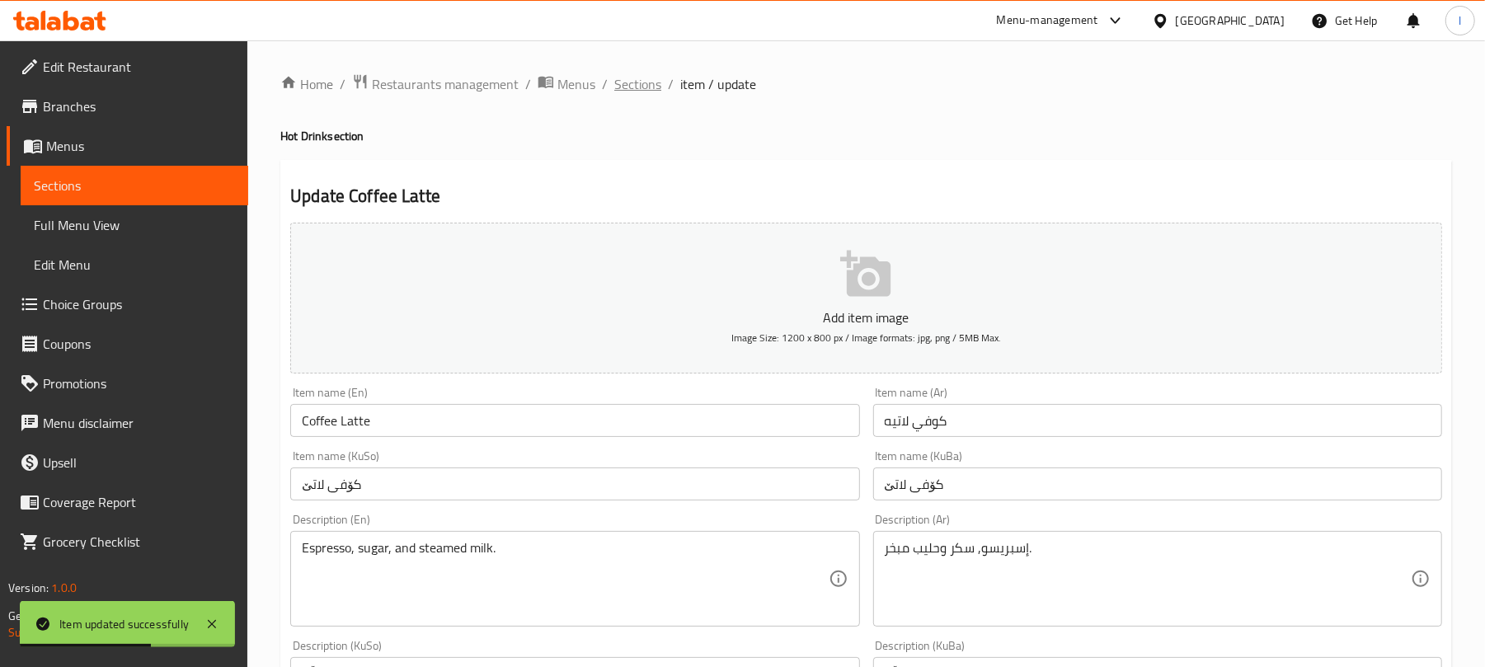
click at [644, 89] on span "Sections" at bounding box center [637, 84] width 47 height 20
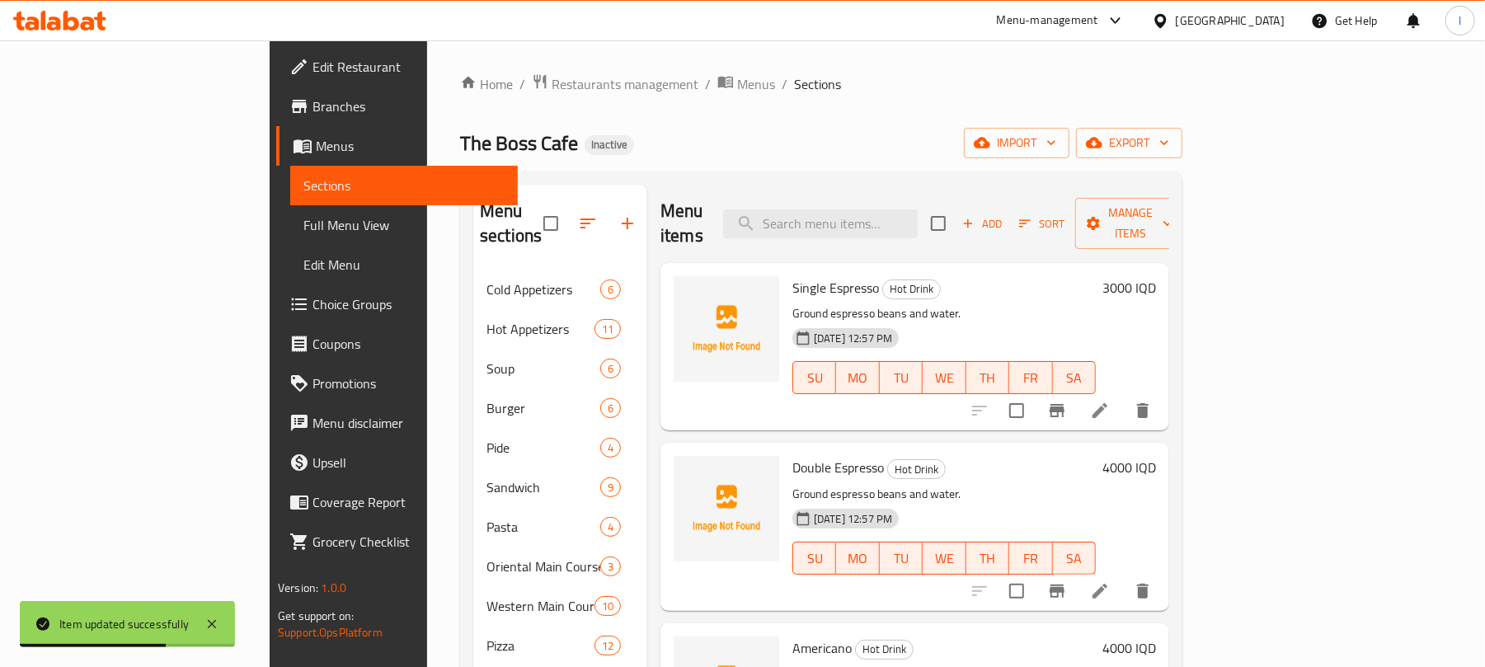
click at [919, 196] on div "Menu items Add Sort Manage items" at bounding box center [915, 224] width 509 height 78
drag, startPoint x: 919, startPoint y: 196, endPoint x: 919, endPoint y: 208, distance: 11.5
click at [919, 199] on div "Menu items Add Sort Manage items" at bounding box center [915, 224] width 509 height 78
click at [918, 209] on input "search" at bounding box center [820, 223] width 195 height 29
paste input "Nescafe"
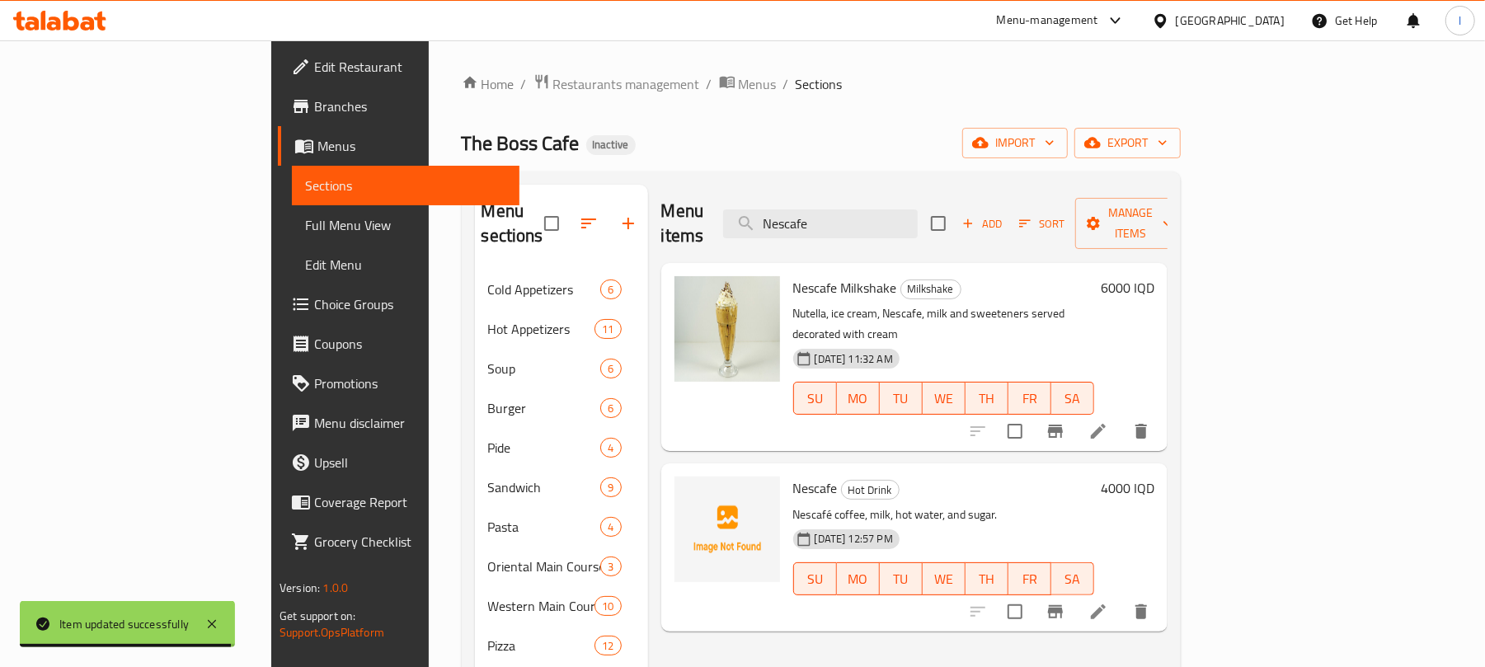
type input "Nescafe"
click at [1108, 602] on icon at bounding box center [1099, 612] width 20 height 20
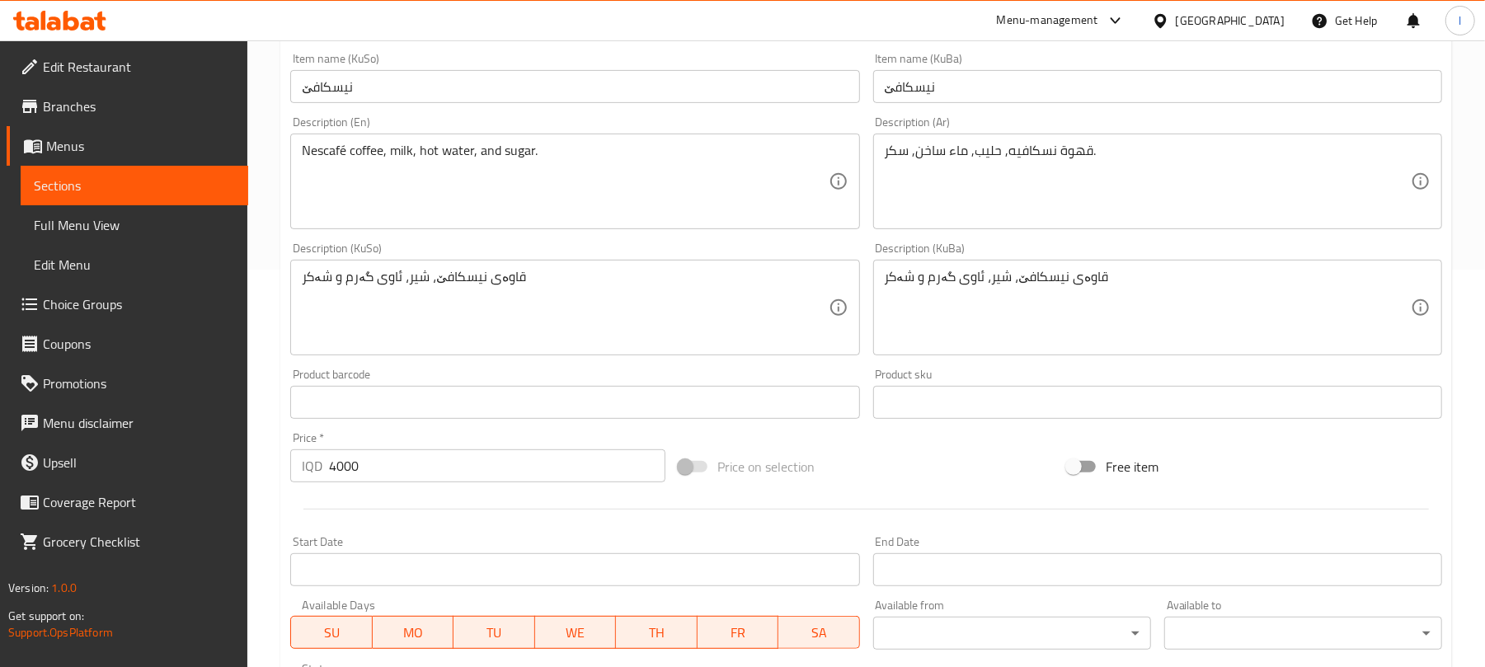
scroll to position [403, 0]
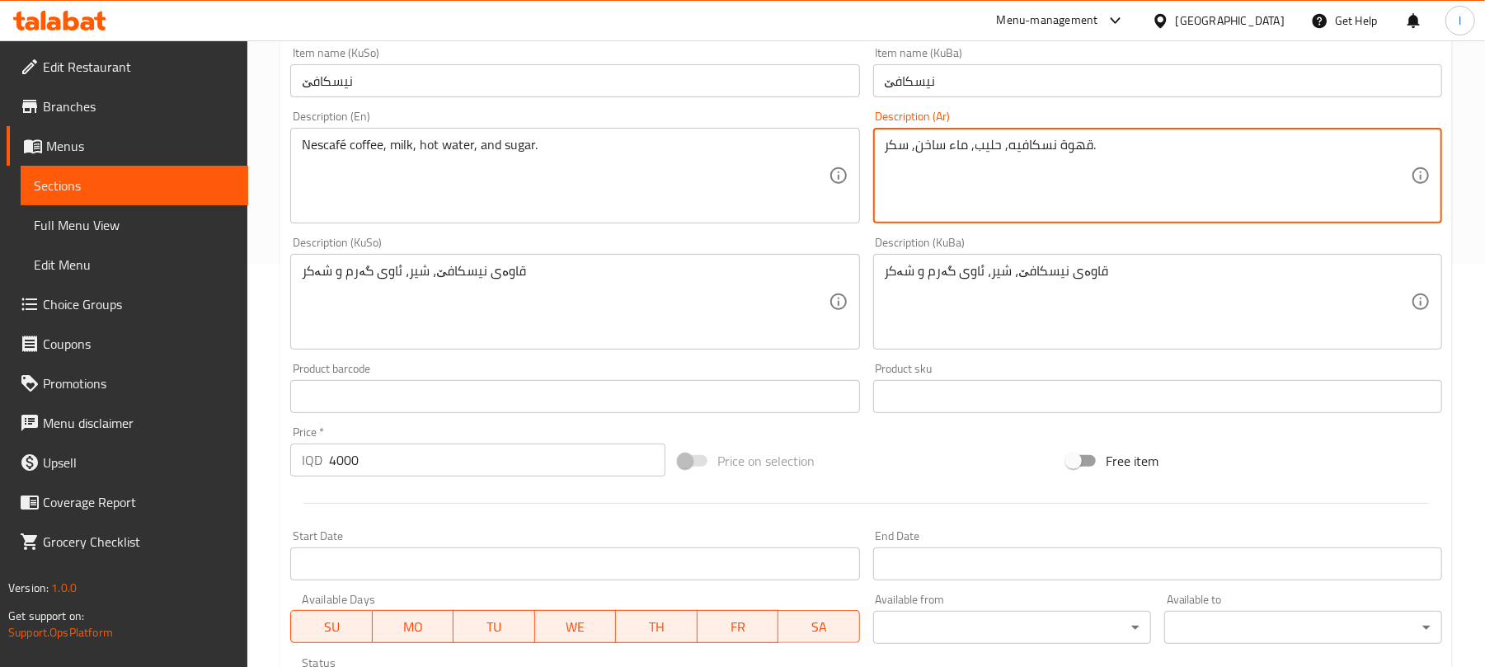
click at [907, 145] on textarea "قهوة نسكافيه, حليب, ماء ساخن, سكر." at bounding box center [1148, 176] width 526 height 78
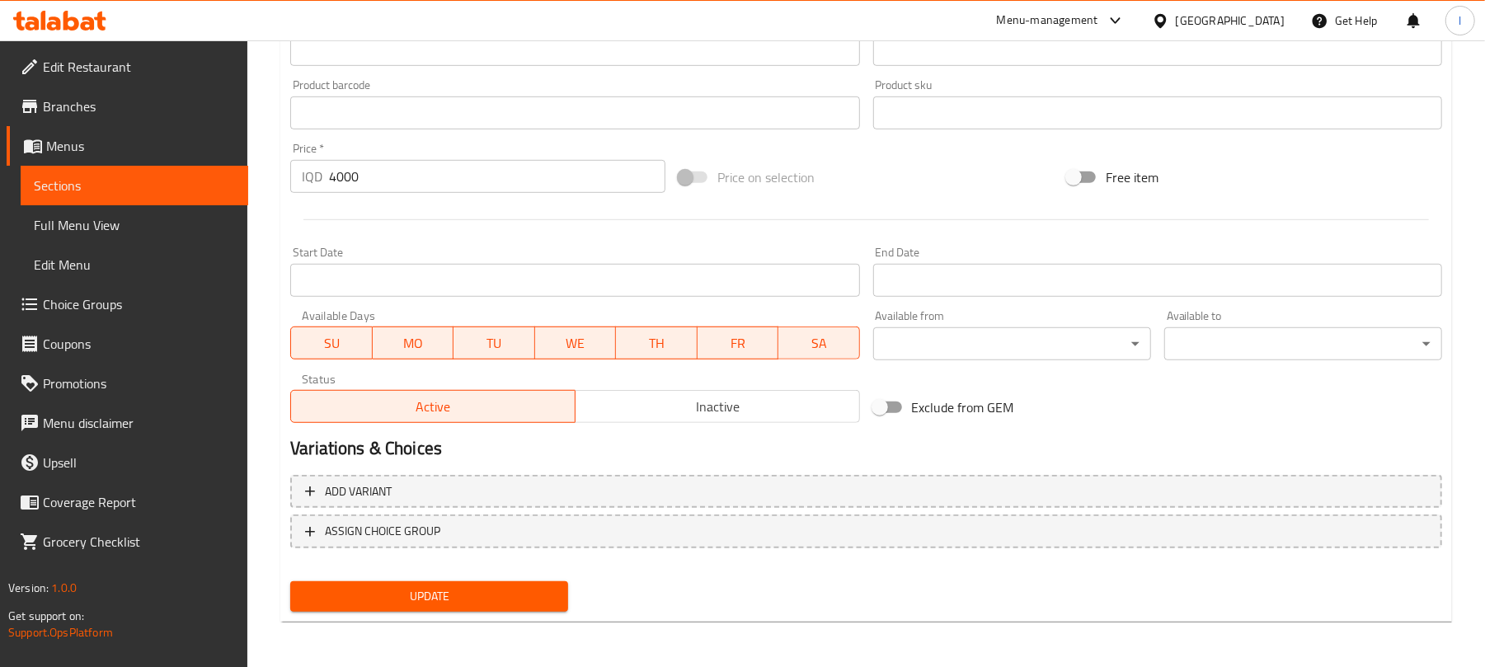
type textarea "قهوة نسكافيه, حليب, ماء ساخن وسكر."
click at [515, 599] on span "Update" at bounding box center [430, 596] width 252 height 21
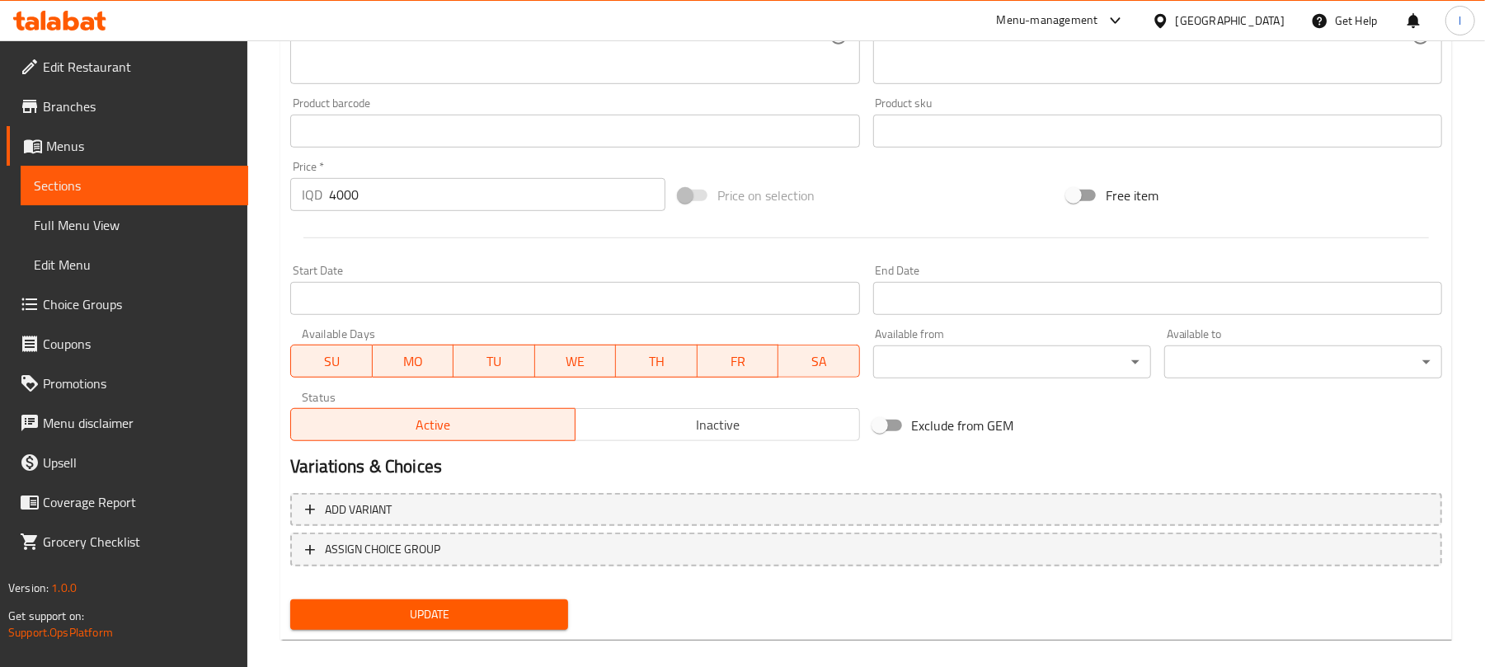
scroll to position [218, 0]
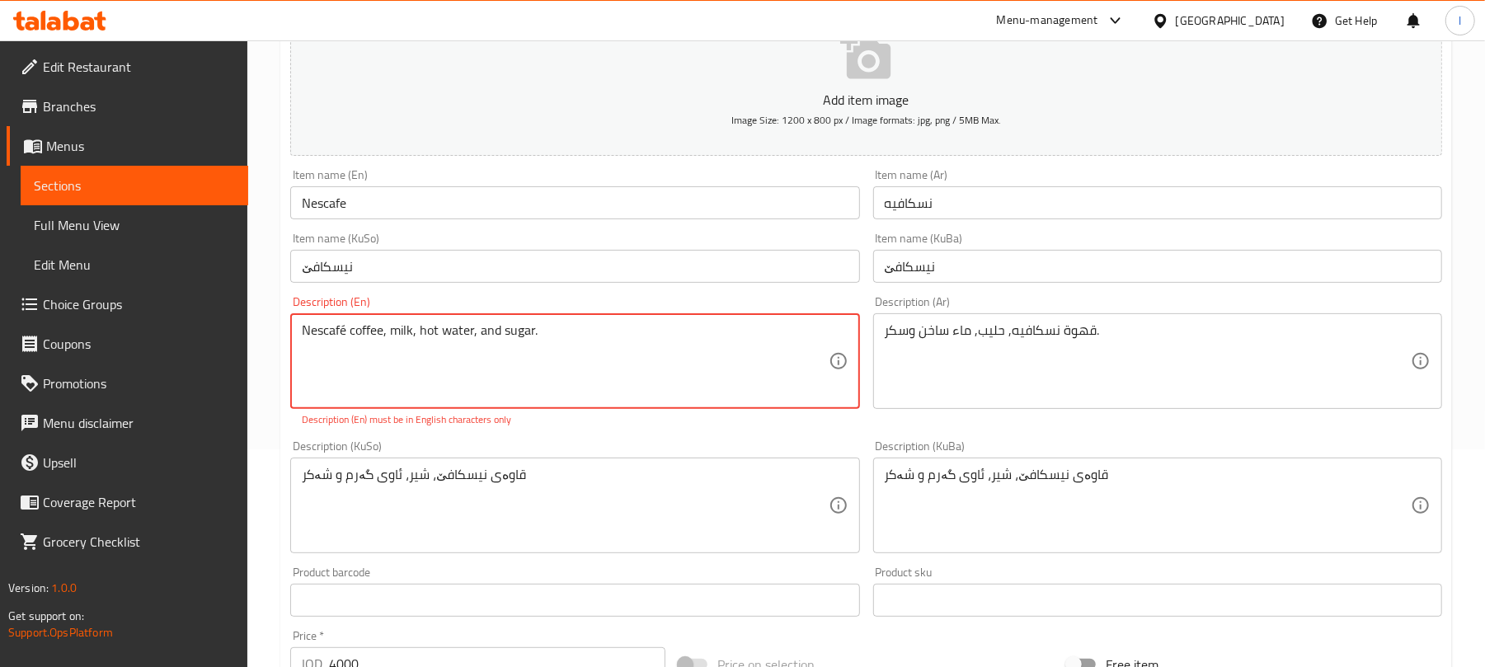
click at [345, 331] on textarea "Nescafé coffee, milk, hot water, and sugar." at bounding box center [565, 361] width 526 height 78
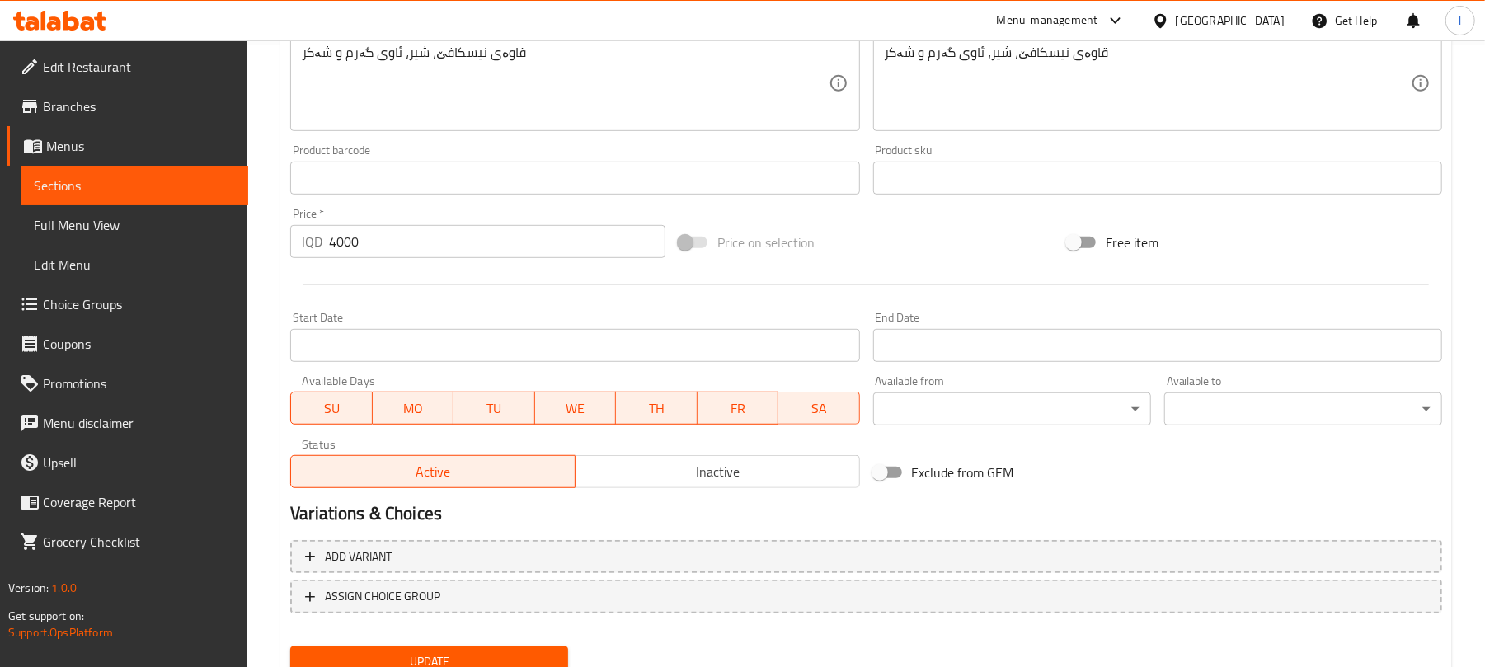
scroll to position [687, 0]
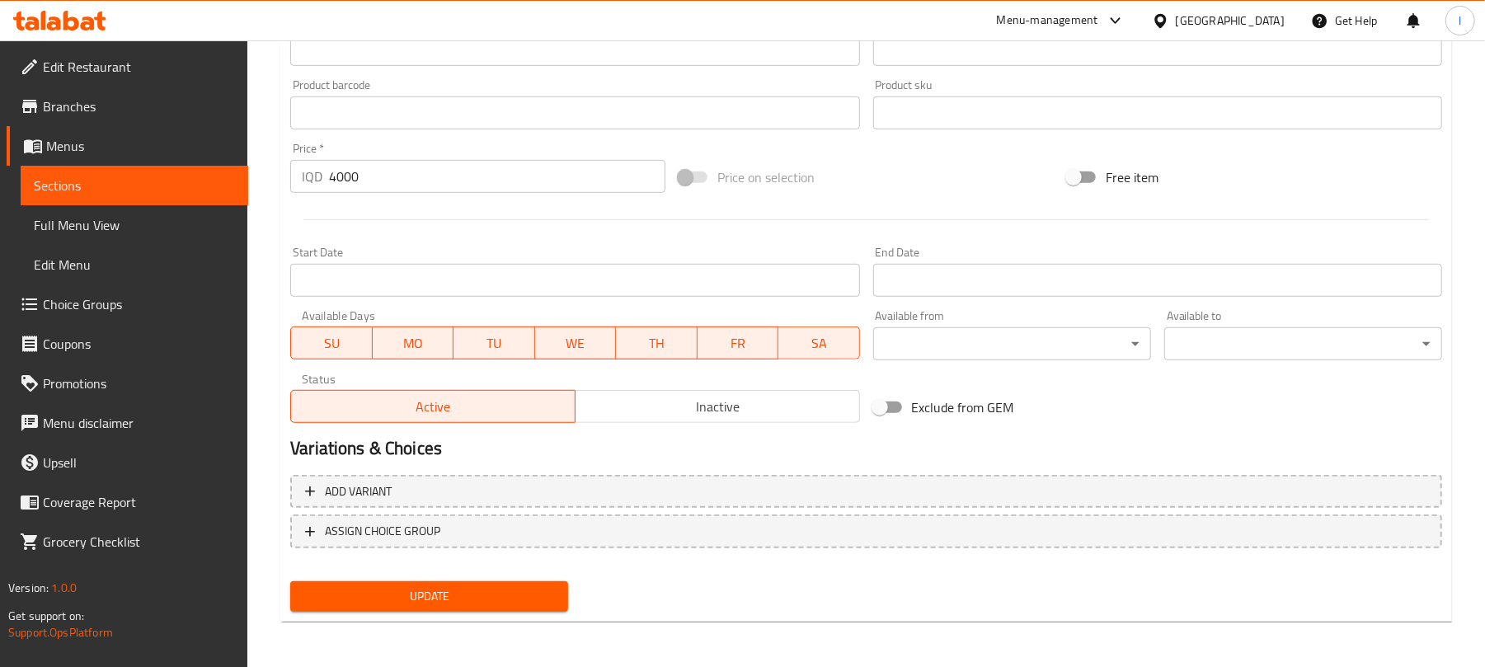
type textarea "Nescafe coffee, milk, hot water, and sugar."
click at [498, 597] on span "Update" at bounding box center [430, 596] width 252 height 21
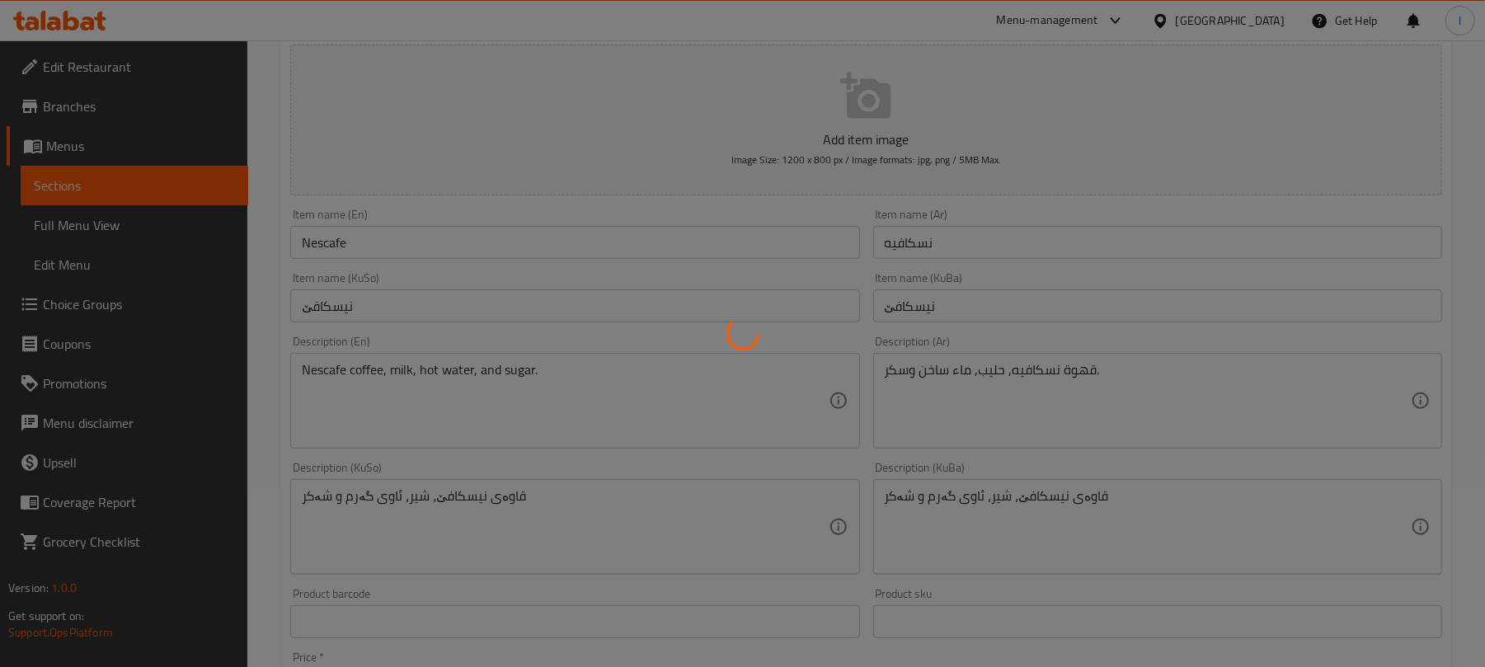
scroll to position [0, 0]
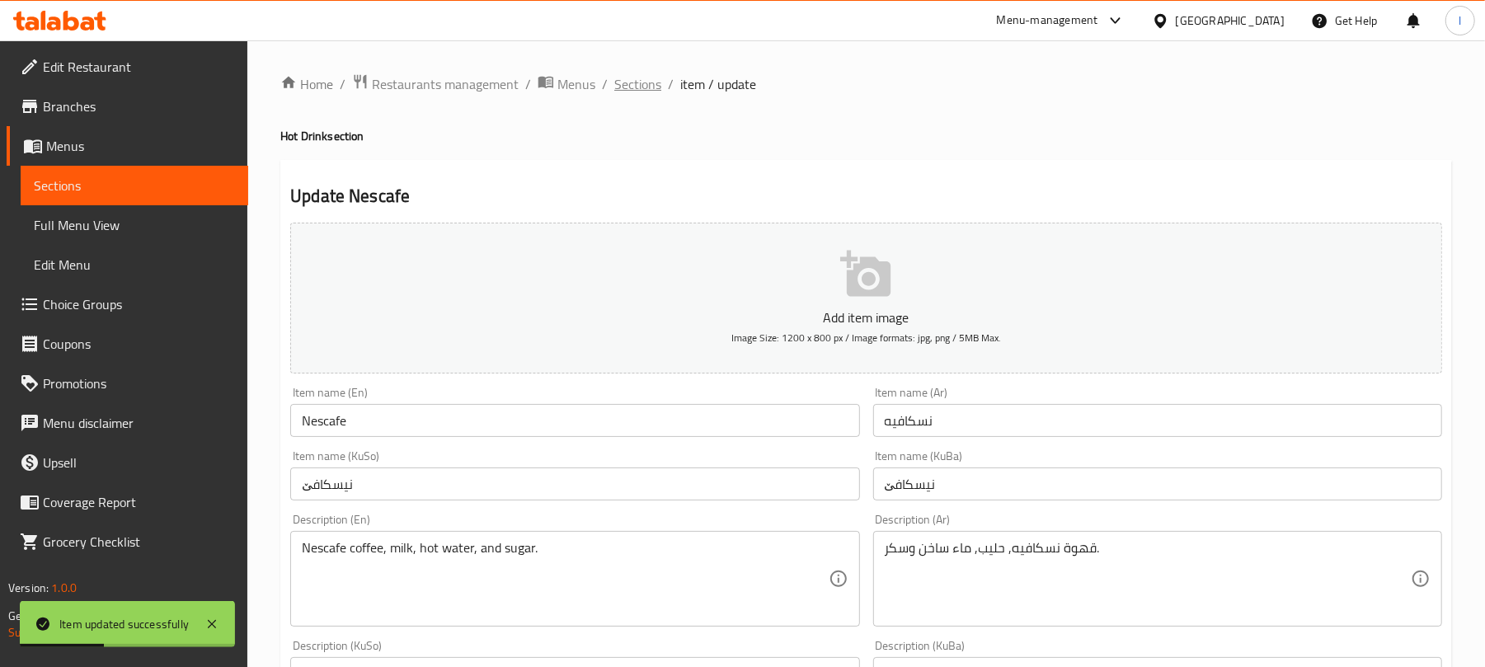
click at [644, 83] on span "Sections" at bounding box center [637, 84] width 47 height 20
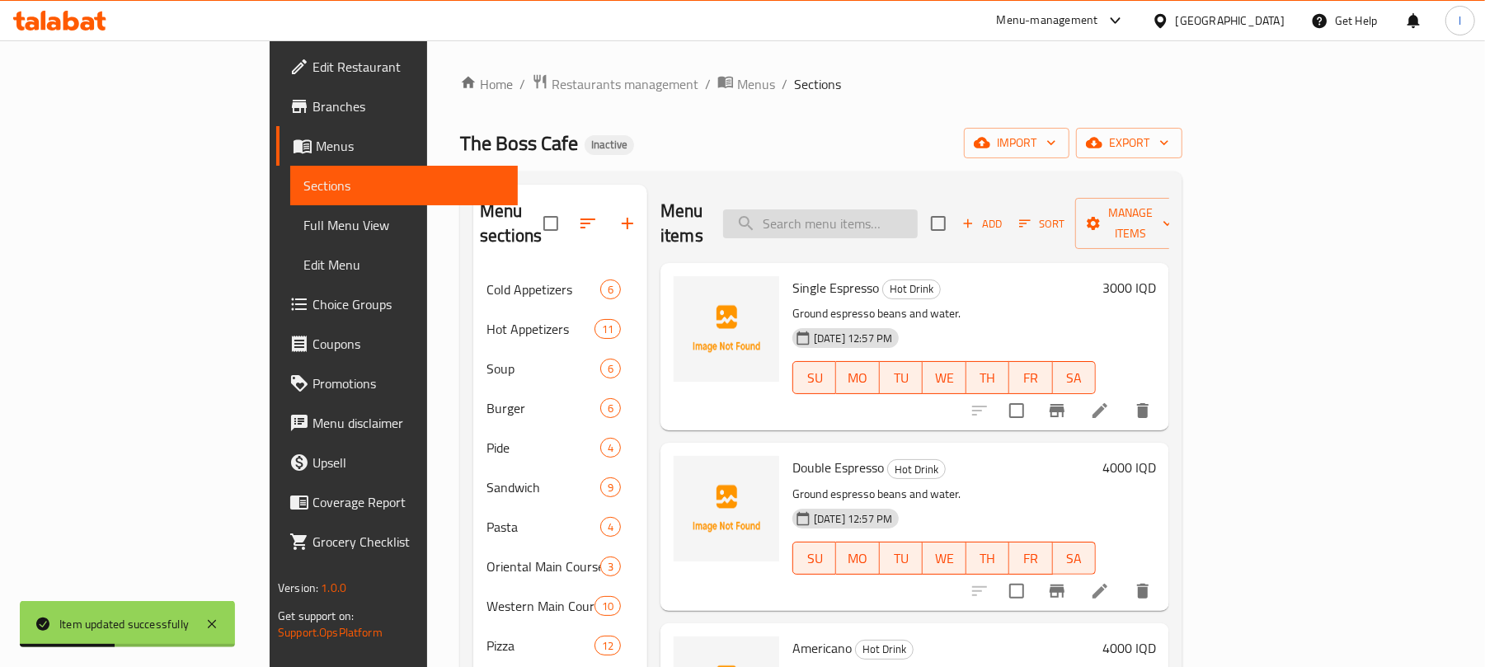
click at [898, 209] on input "search" at bounding box center [820, 223] width 195 height 29
paste input "Coffee Latte Boss"
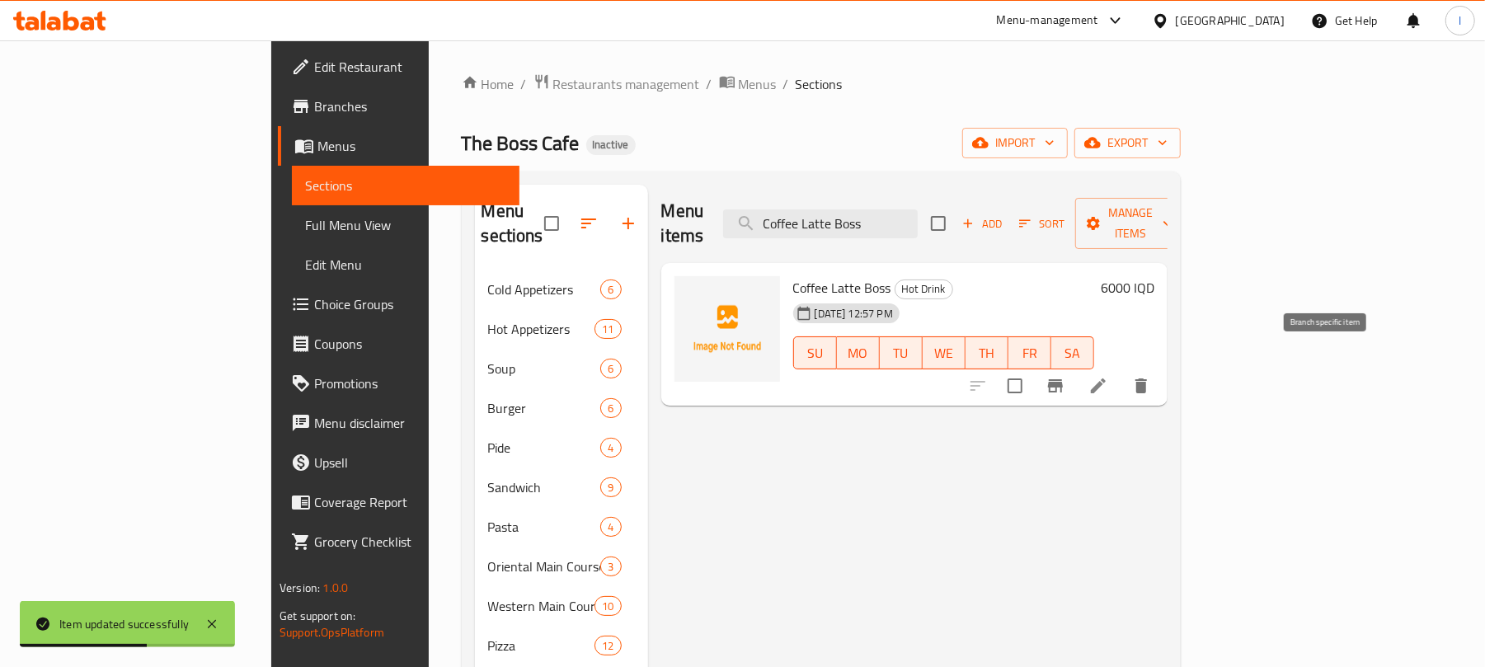
type input "Coffee Latte Boss"
click at [1075, 366] on button "Branch-specific-item" at bounding box center [1056, 386] width 40 height 40
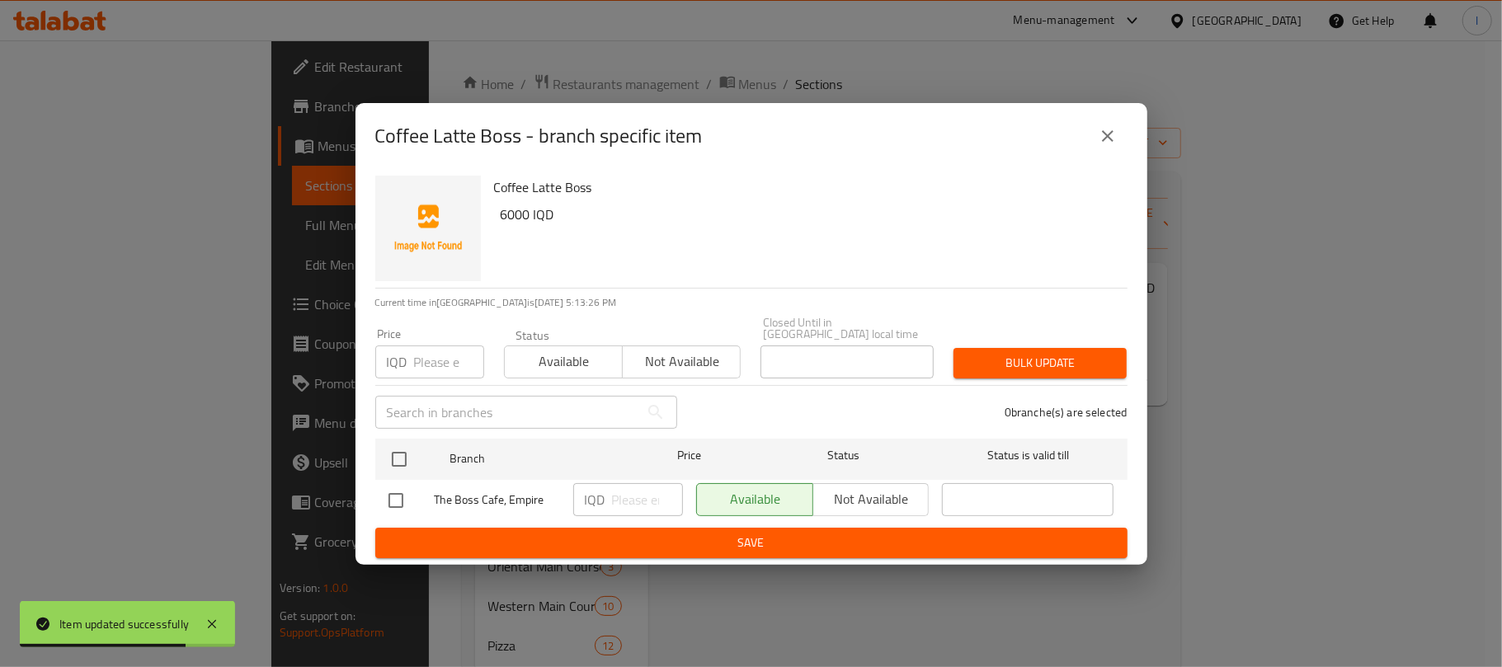
click at [1092, 134] on button "close" at bounding box center [1108, 136] width 40 height 40
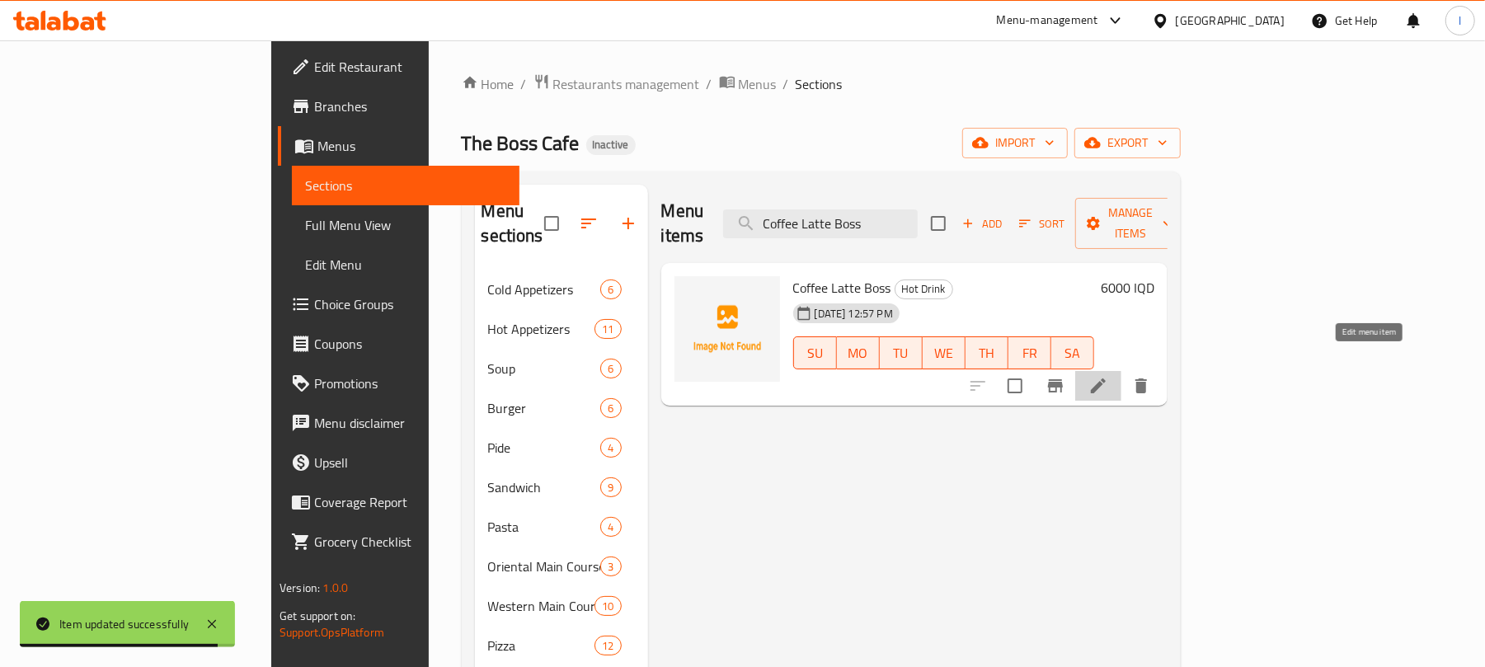
click at [1108, 376] on icon at bounding box center [1099, 386] width 20 height 20
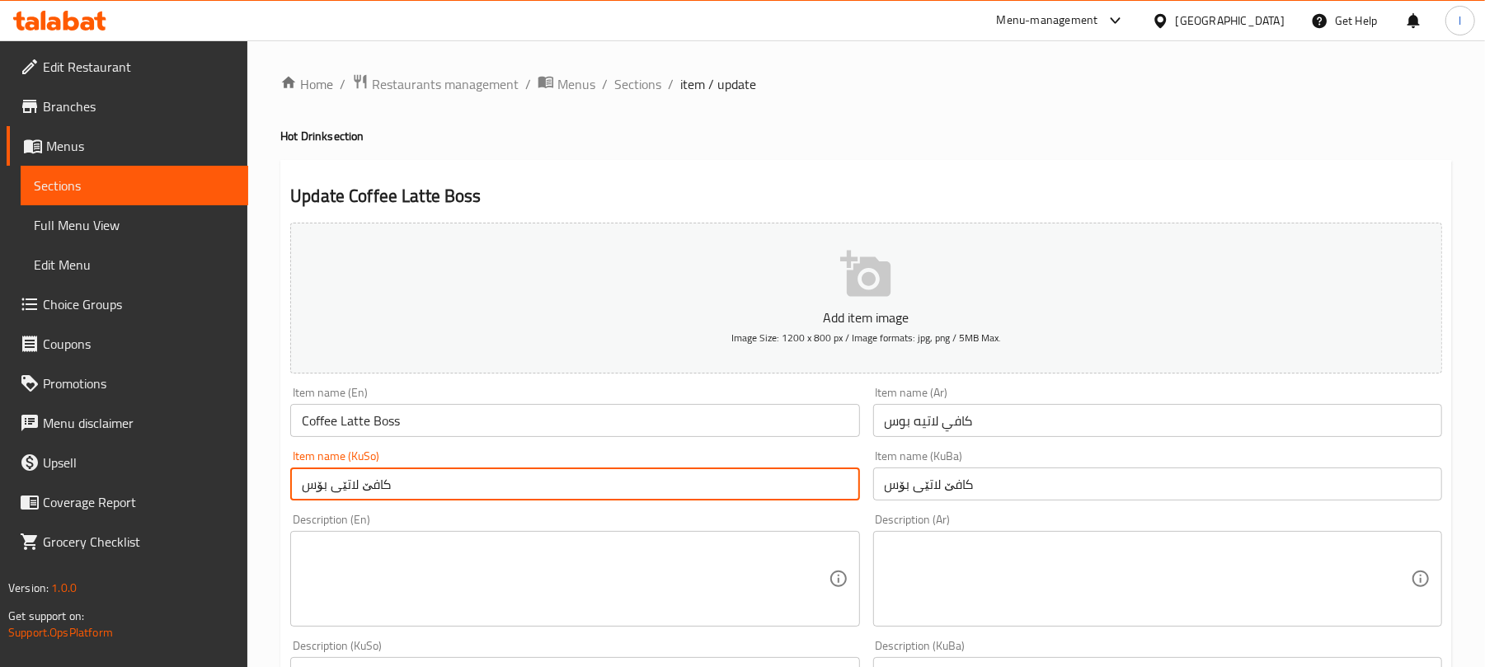
click at [454, 482] on input "کافێ لاتێی بۆس" at bounding box center [574, 484] width 569 height 33
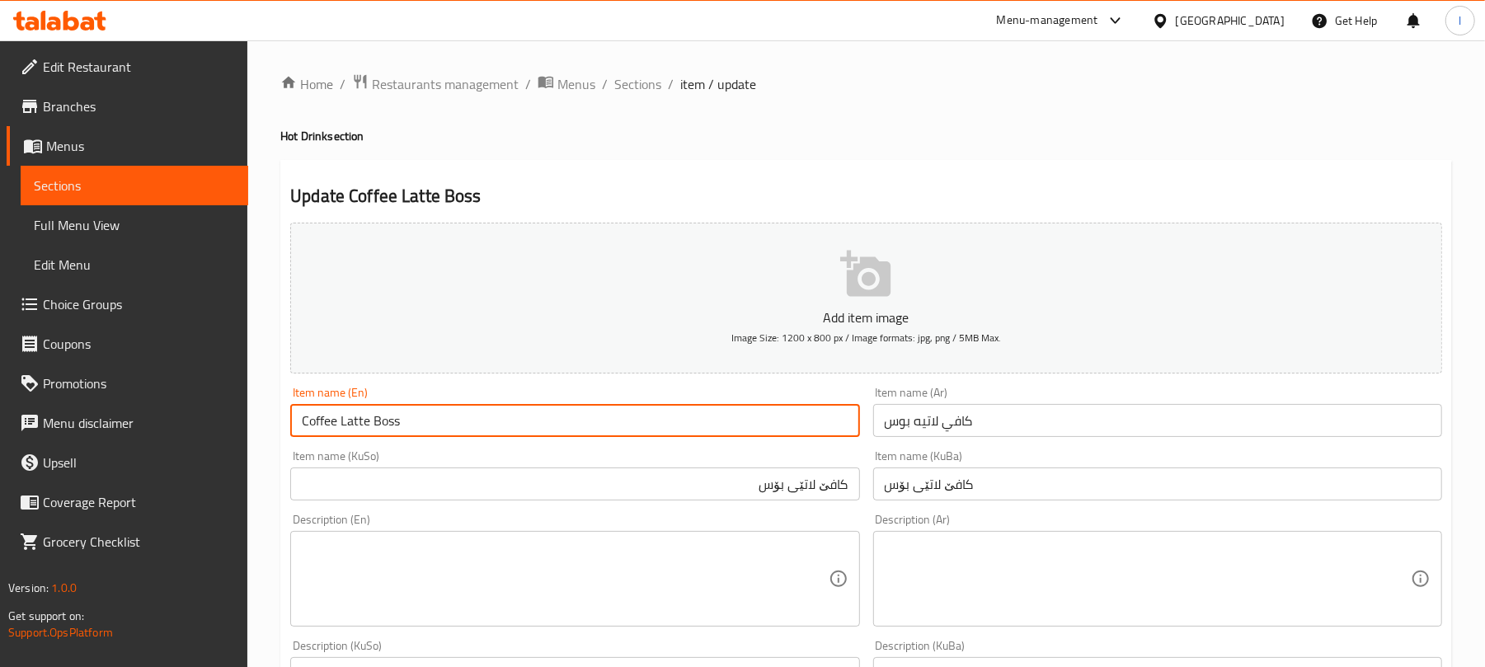
drag, startPoint x: 334, startPoint y: 420, endPoint x: 252, endPoint y: 413, distance: 82.7
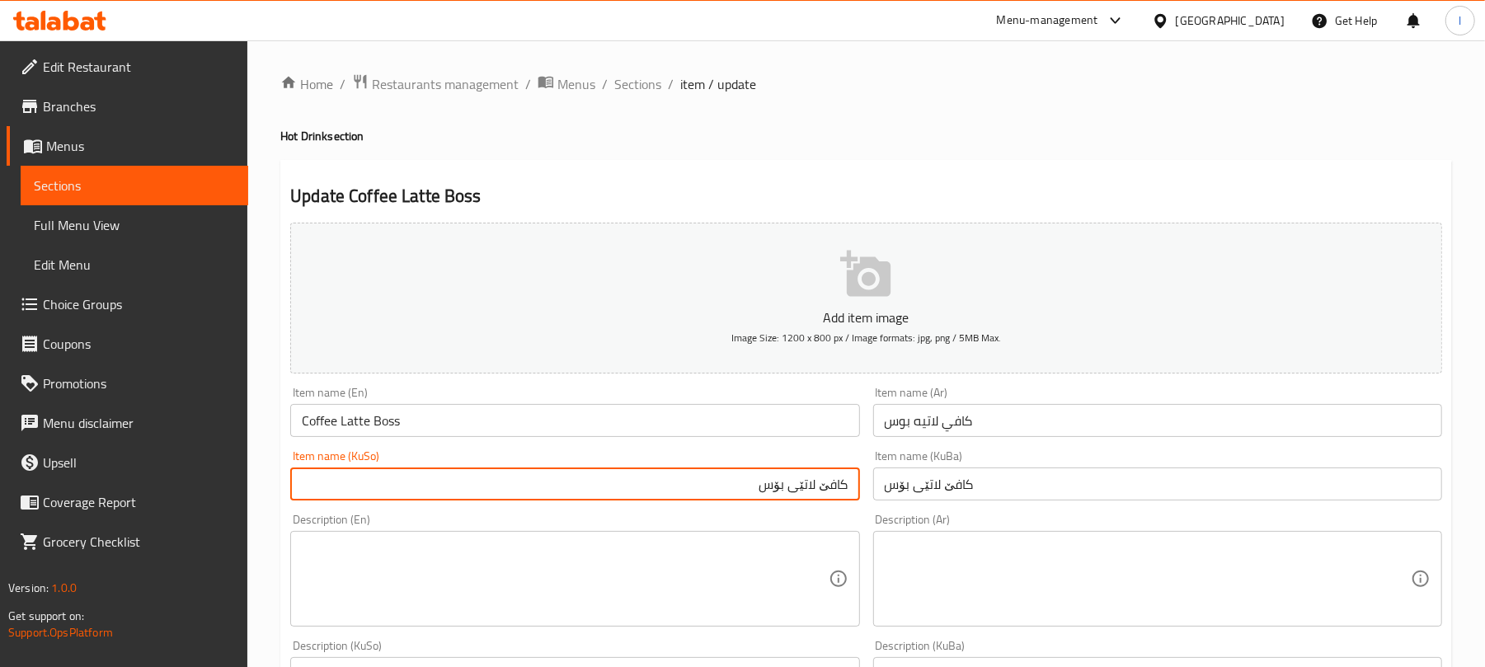
drag, startPoint x: 825, startPoint y: 489, endPoint x: 872, endPoint y: 473, distance: 49.6
click at [872, 473] on div "Add item image Image Size: 1200 x 800 px / Image formats: jpg, png / 5MB Max. I…" at bounding box center [866, 666] width 1165 height 901
click at [808, 493] on input "قاوەی لاتێی بۆس" at bounding box center [574, 484] width 569 height 33
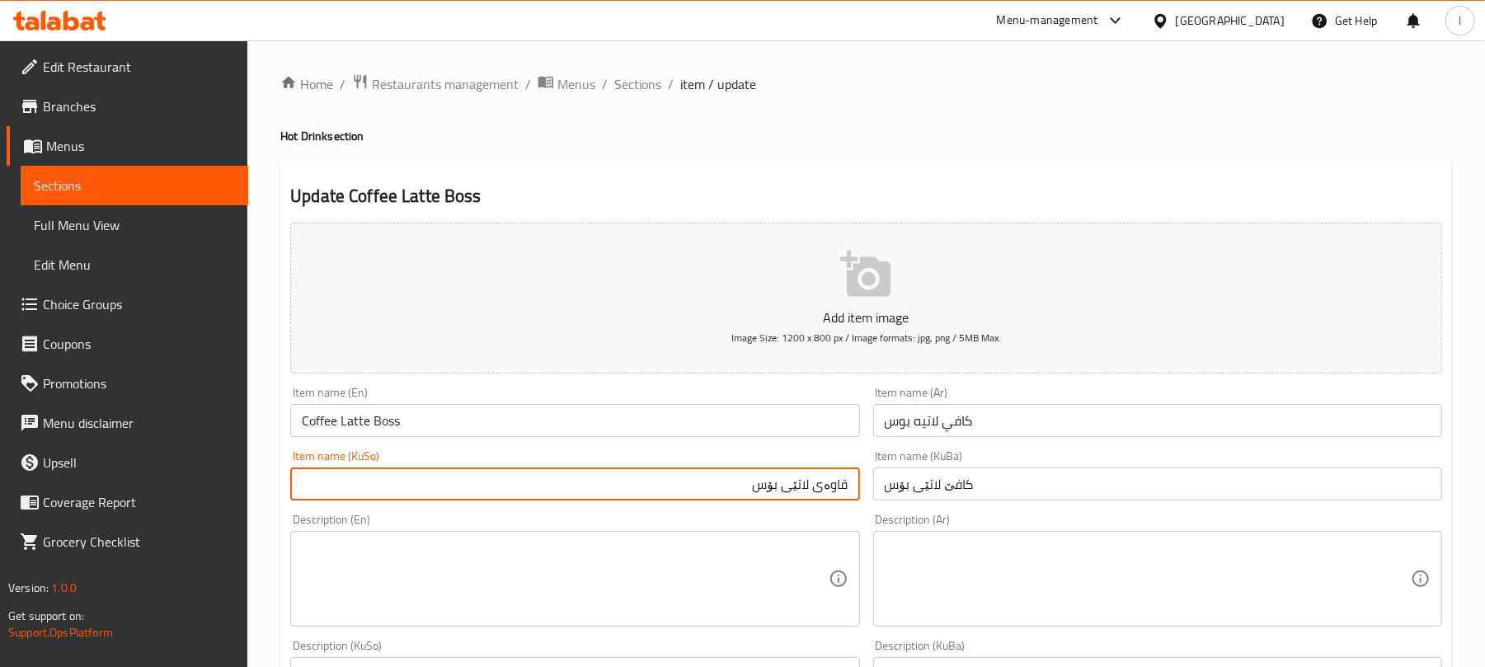
type input "قاوەی لاتێی بۆس"
click at [925, 483] on input "کافێ لاتێی بۆس" at bounding box center [1157, 484] width 569 height 33
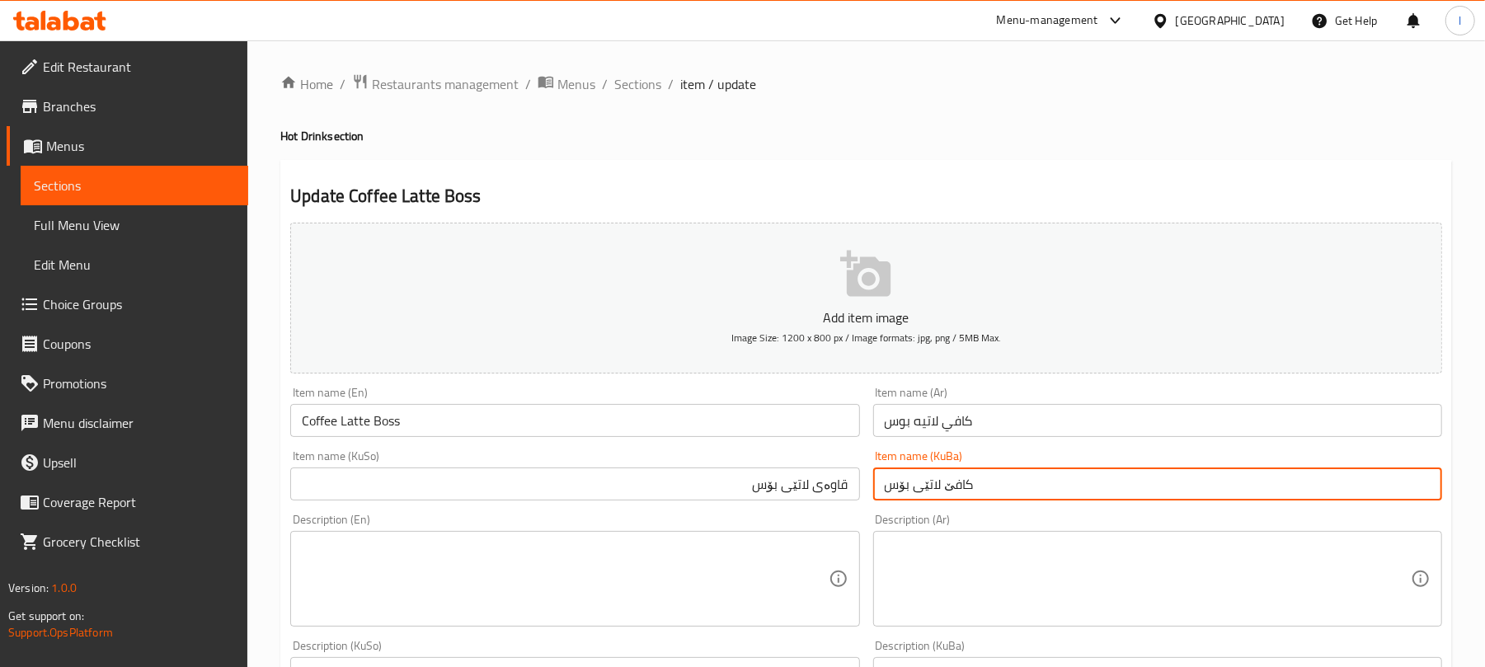
click at [925, 483] on input "کافێ لاتێی بۆس" at bounding box center [1157, 484] width 569 height 33
paste input "قاوەی"
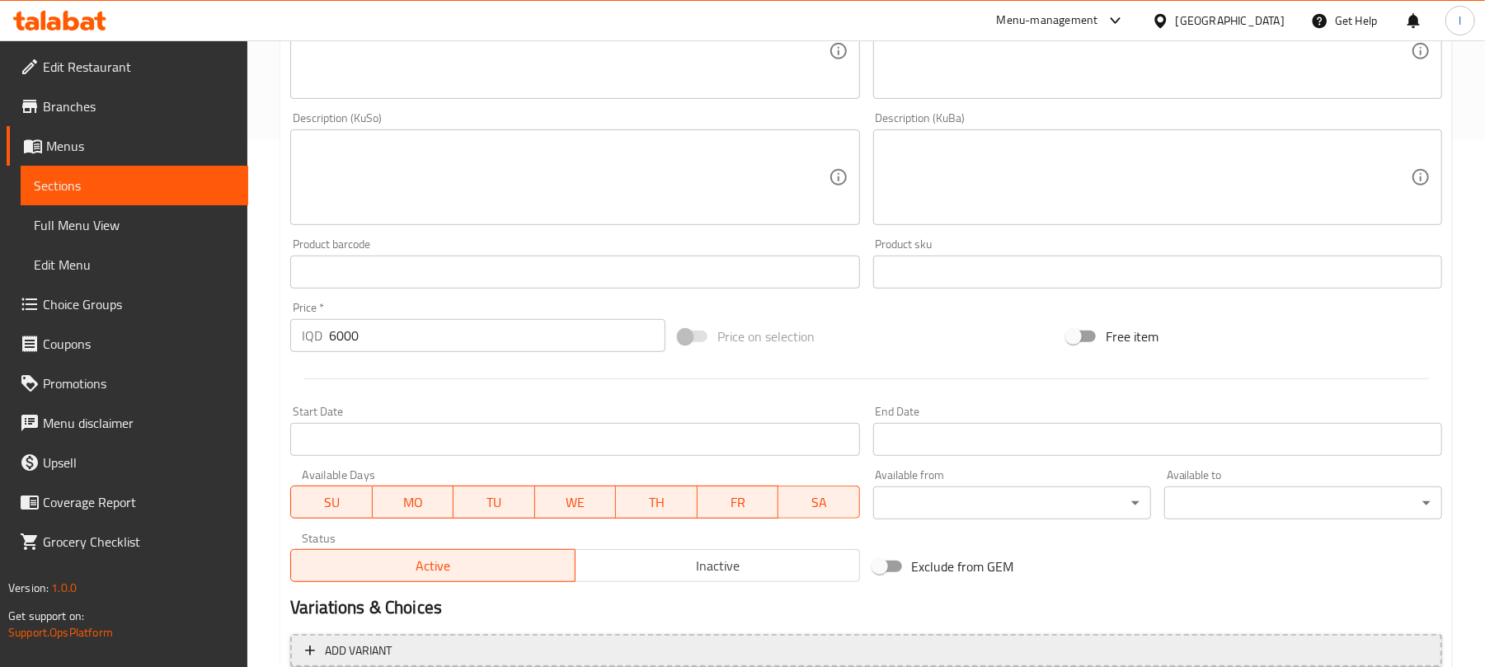
scroll to position [687, 0]
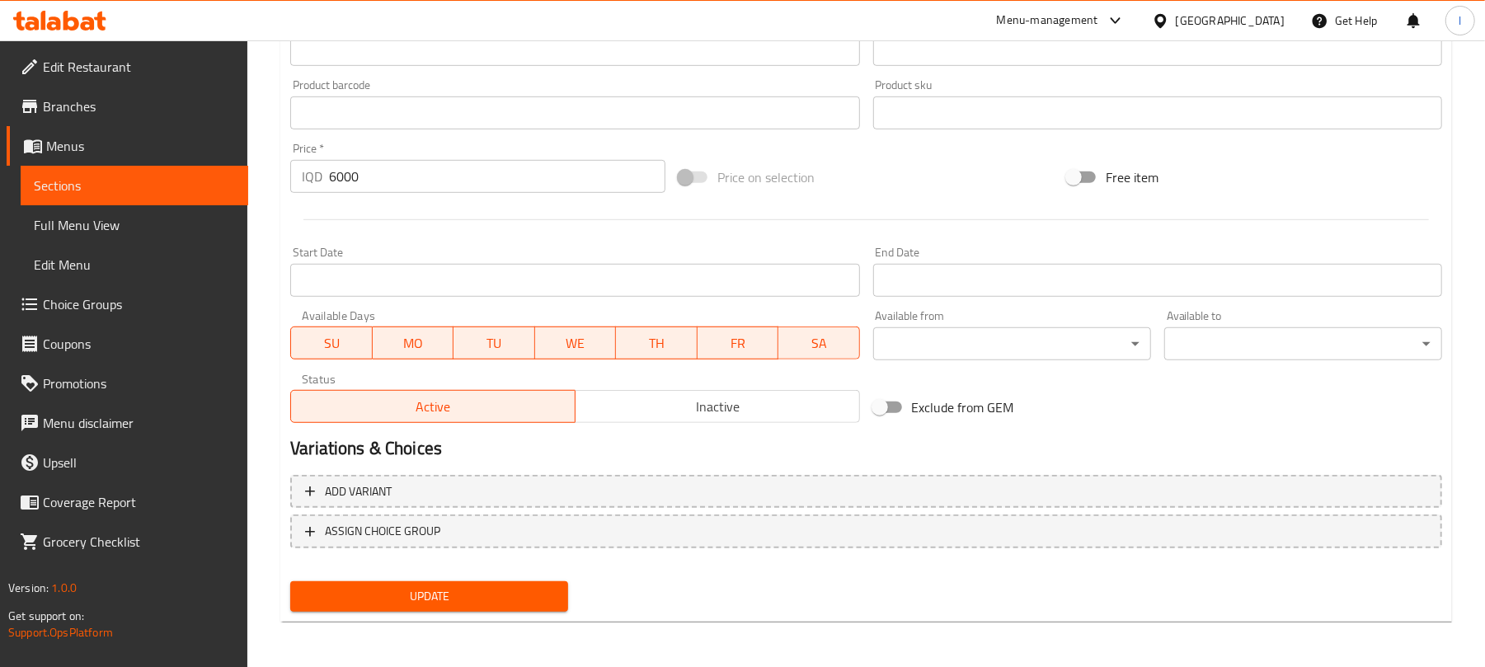
type input "قاوەی لاتێی بۆس"
click at [539, 589] on span "Update" at bounding box center [430, 596] width 252 height 21
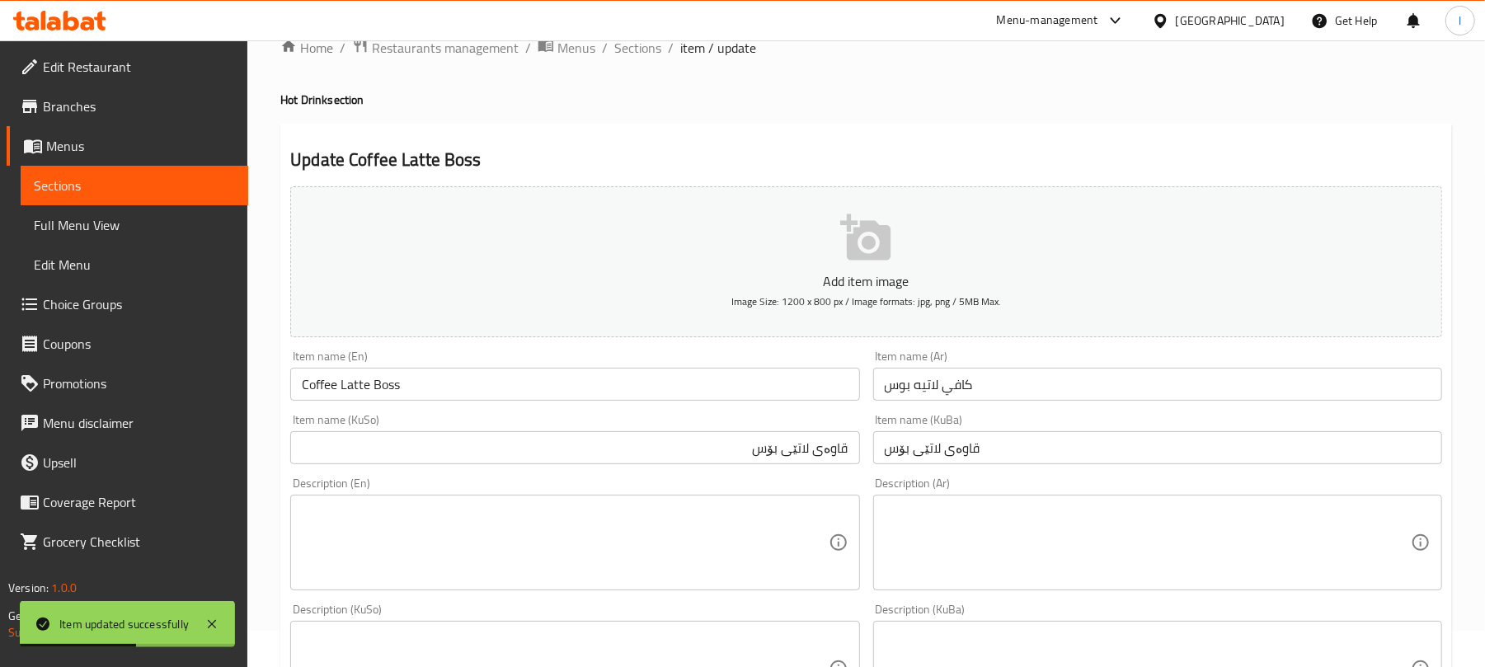
scroll to position [0, 0]
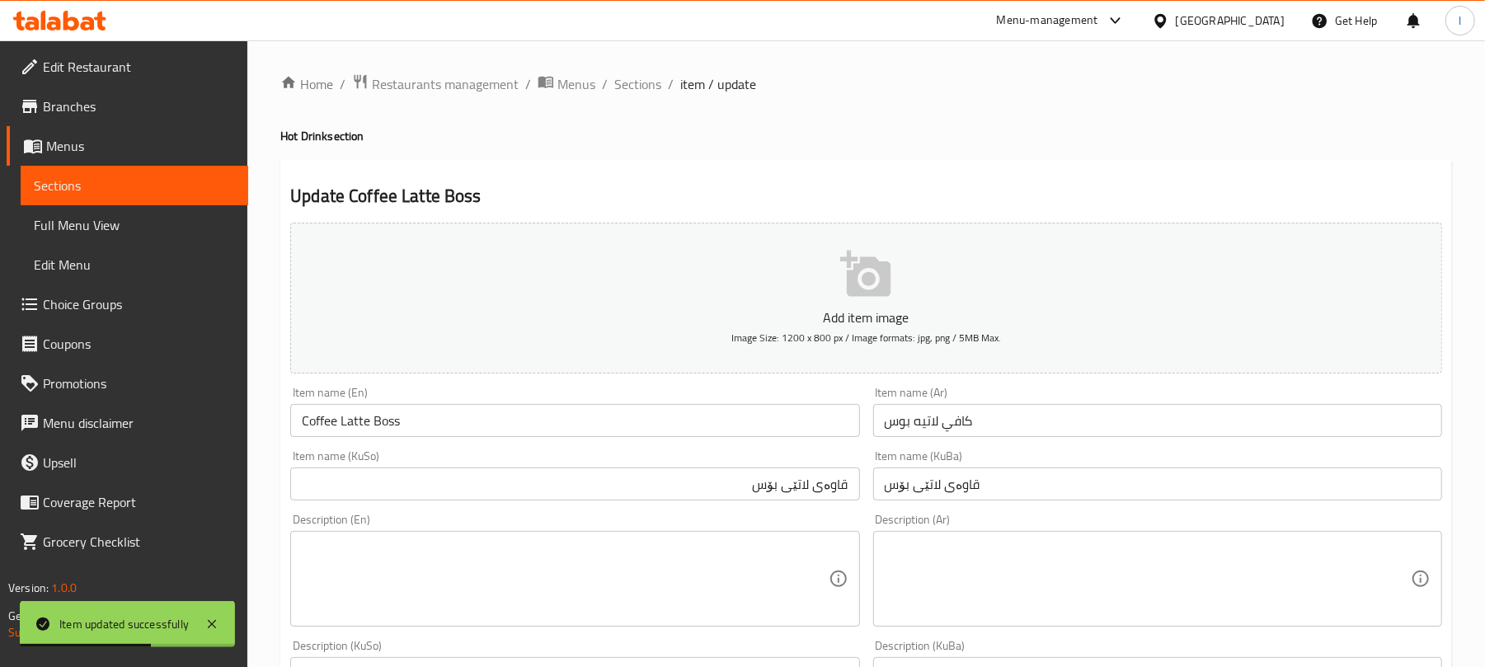
click at [640, 84] on span "Sections" at bounding box center [637, 84] width 47 height 20
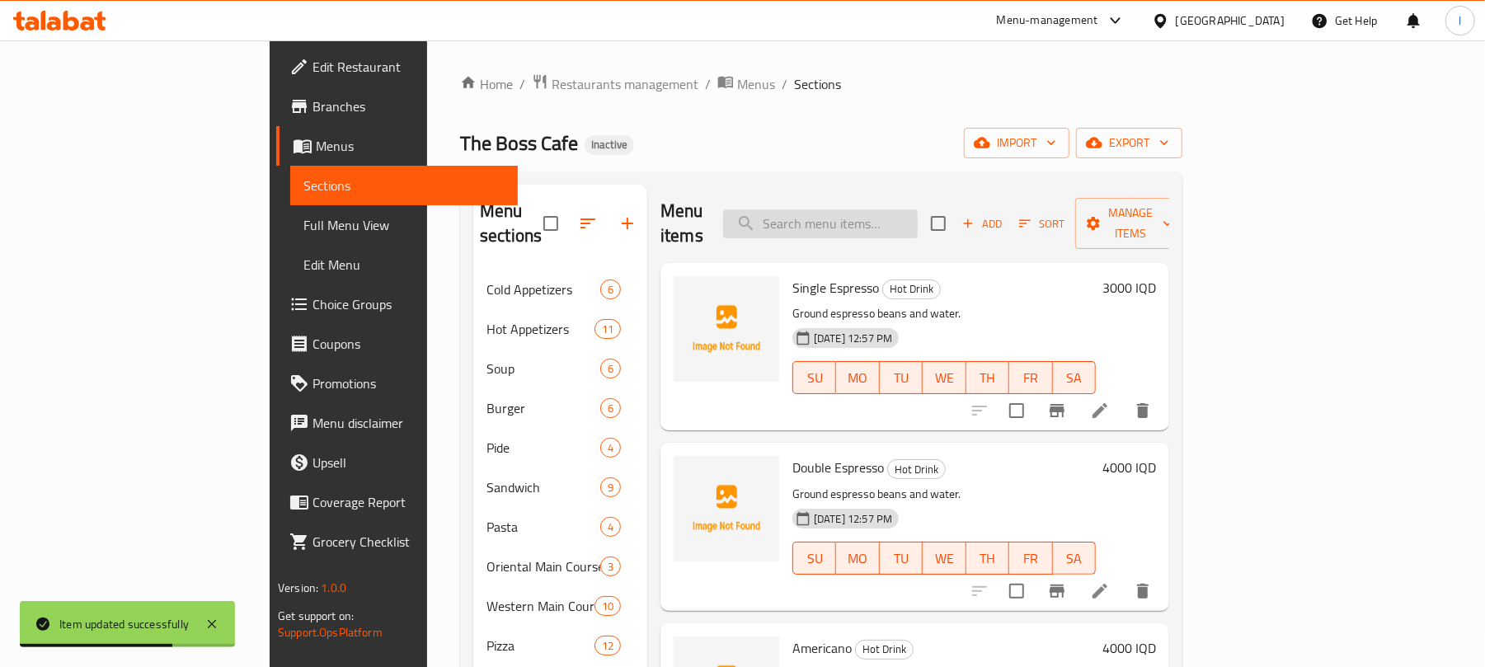
click at [918, 212] on input "search" at bounding box center [820, 223] width 195 height 29
paste input "Kurdish Coffee"
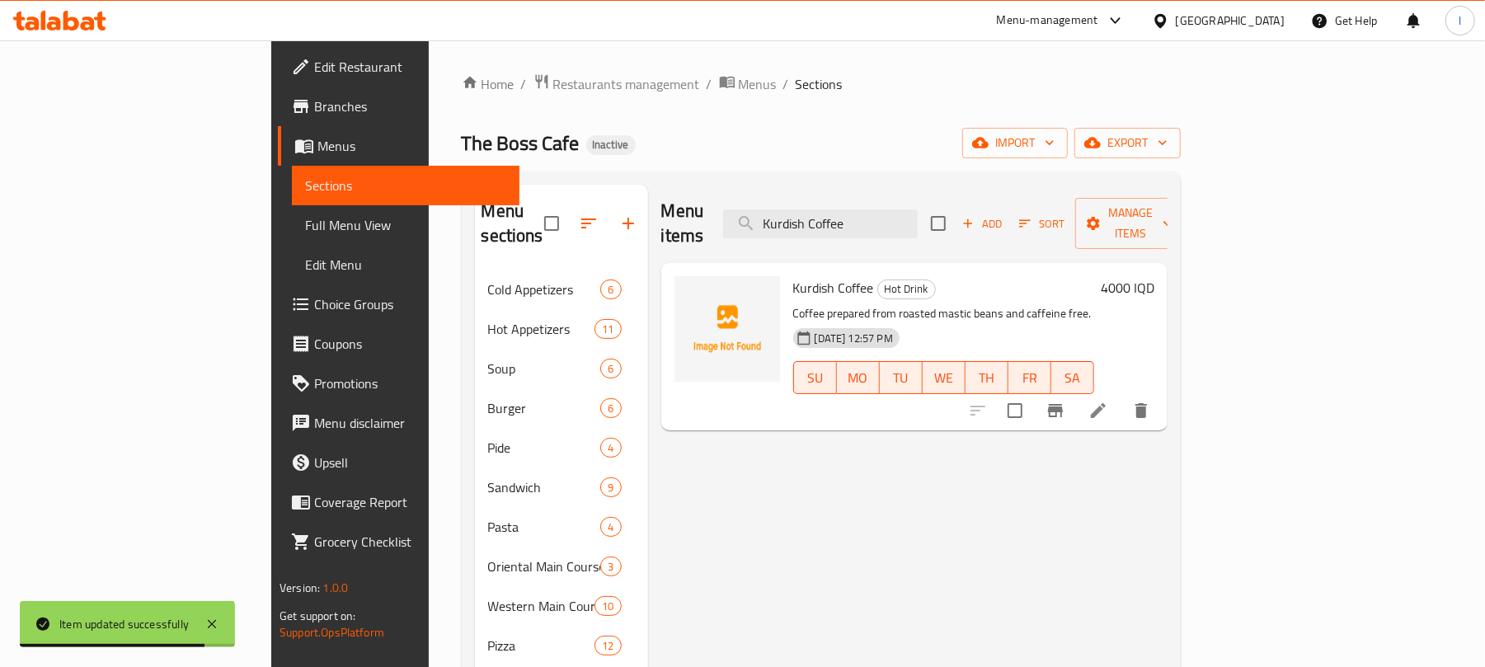
type input "Kurdish Coffee"
click at [1122, 396] on li at bounding box center [1098, 411] width 46 height 30
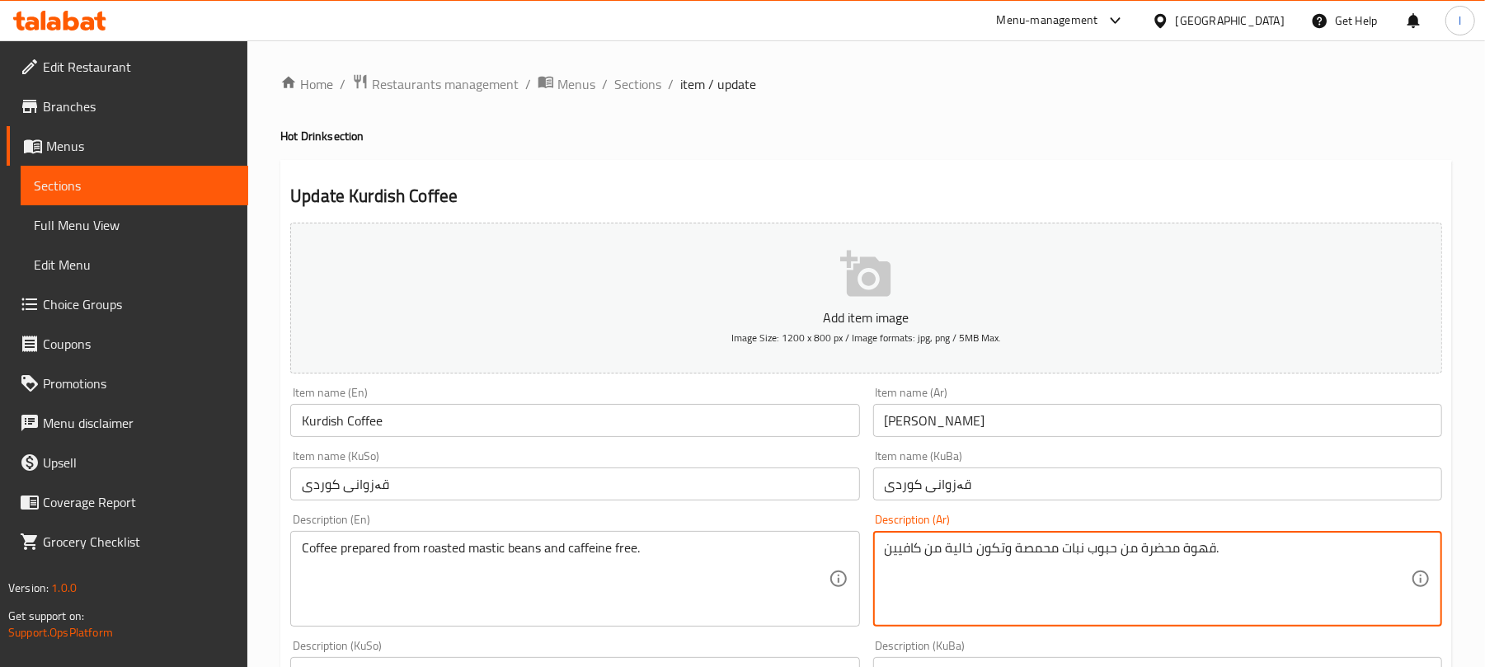
drag, startPoint x: 1084, startPoint y: 548, endPoint x: 1062, endPoint y: 548, distance: 21.5
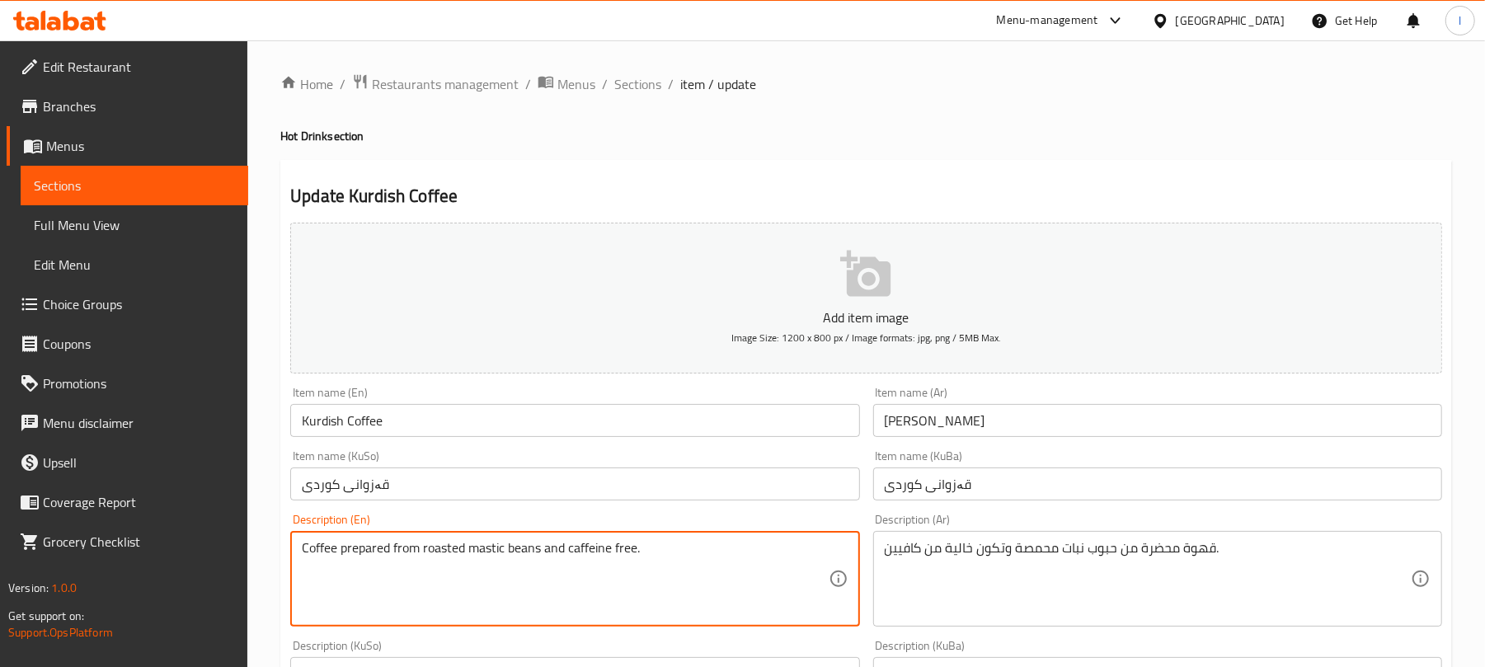
drag, startPoint x: 472, startPoint y: 549, endPoint x: 506, endPoint y: 548, distance: 33.9
paste textarea "plants"
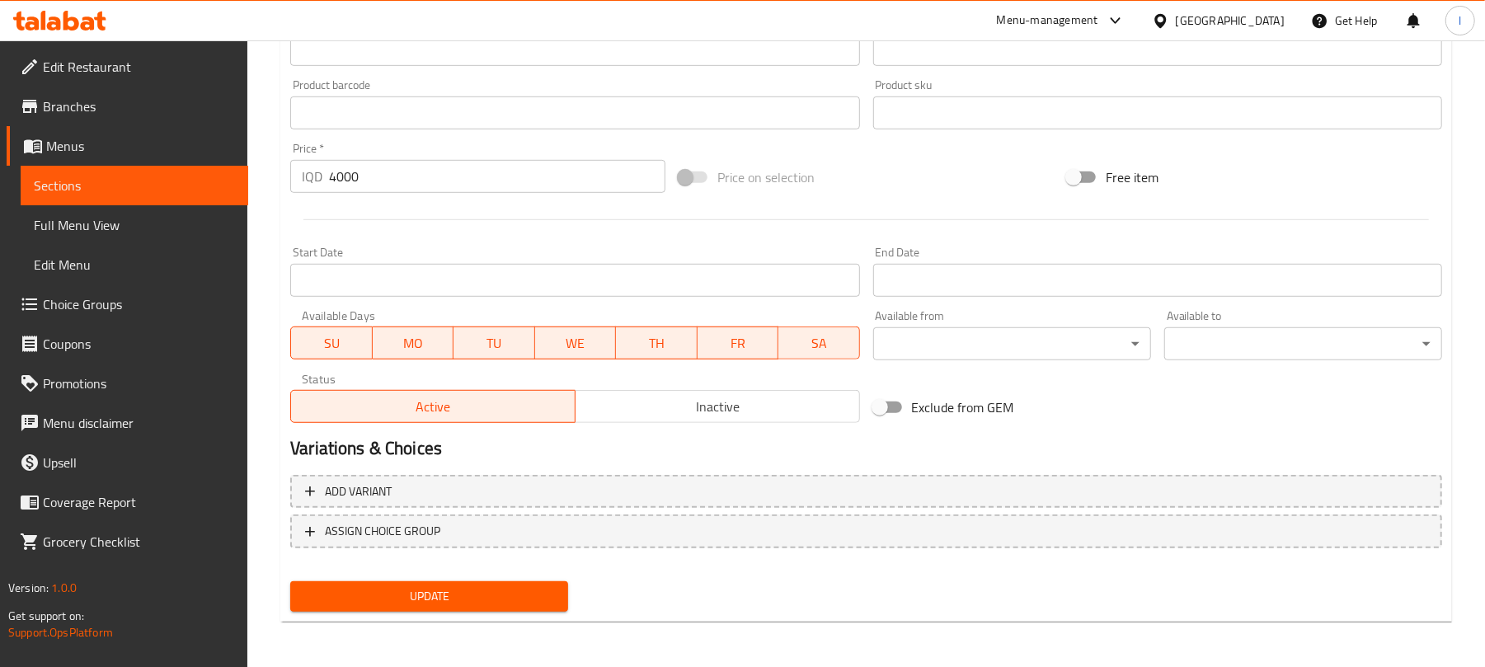
type textarea "Coffee prepared from roasted plants beans and caffeine free."
click at [522, 589] on span "Update" at bounding box center [430, 596] width 252 height 21
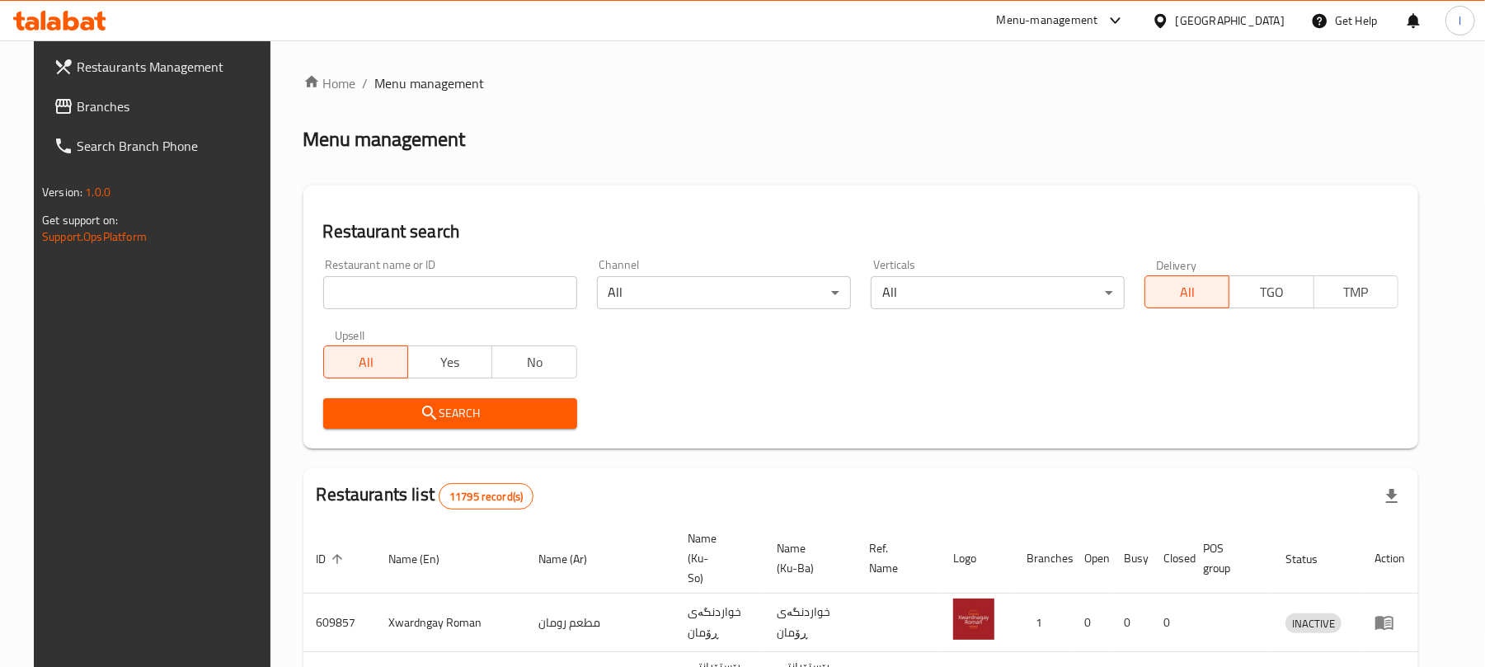
click at [341, 274] on div "Restaurant name or ID Restaurant name or ID" at bounding box center [450, 284] width 254 height 50
click at [371, 292] on input "search" at bounding box center [450, 292] width 254 height 33
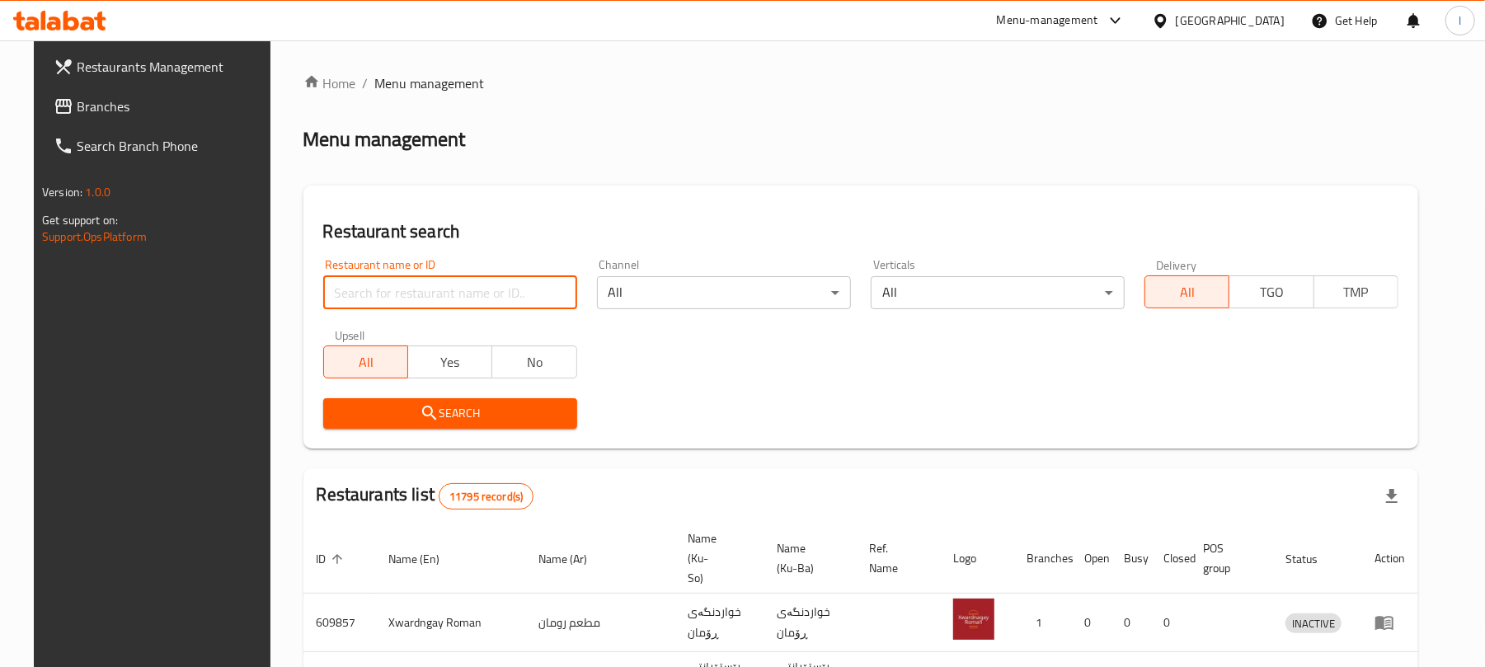
paste input "Lano Fast Food"
type input "Lano Fast Food"
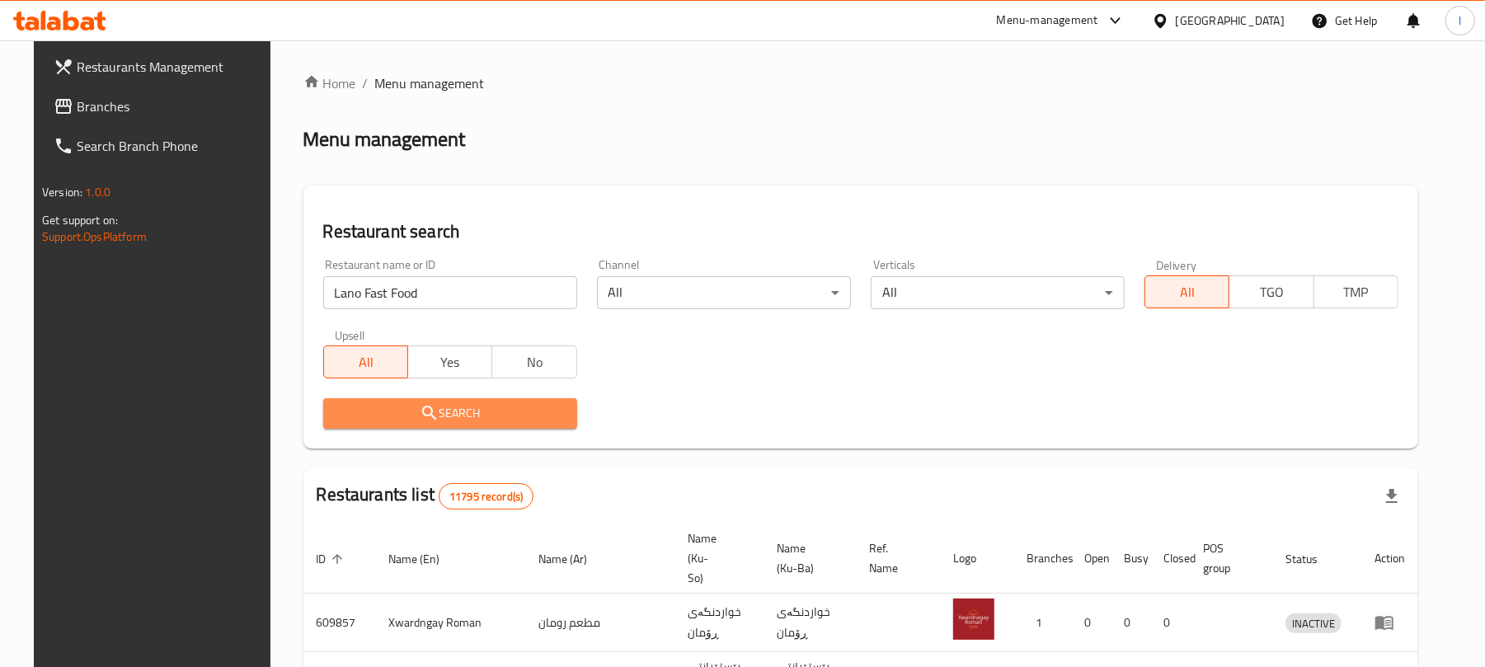
click at [492, 422] on span "Search" at bounding box center [450, 413] width 228 height 21
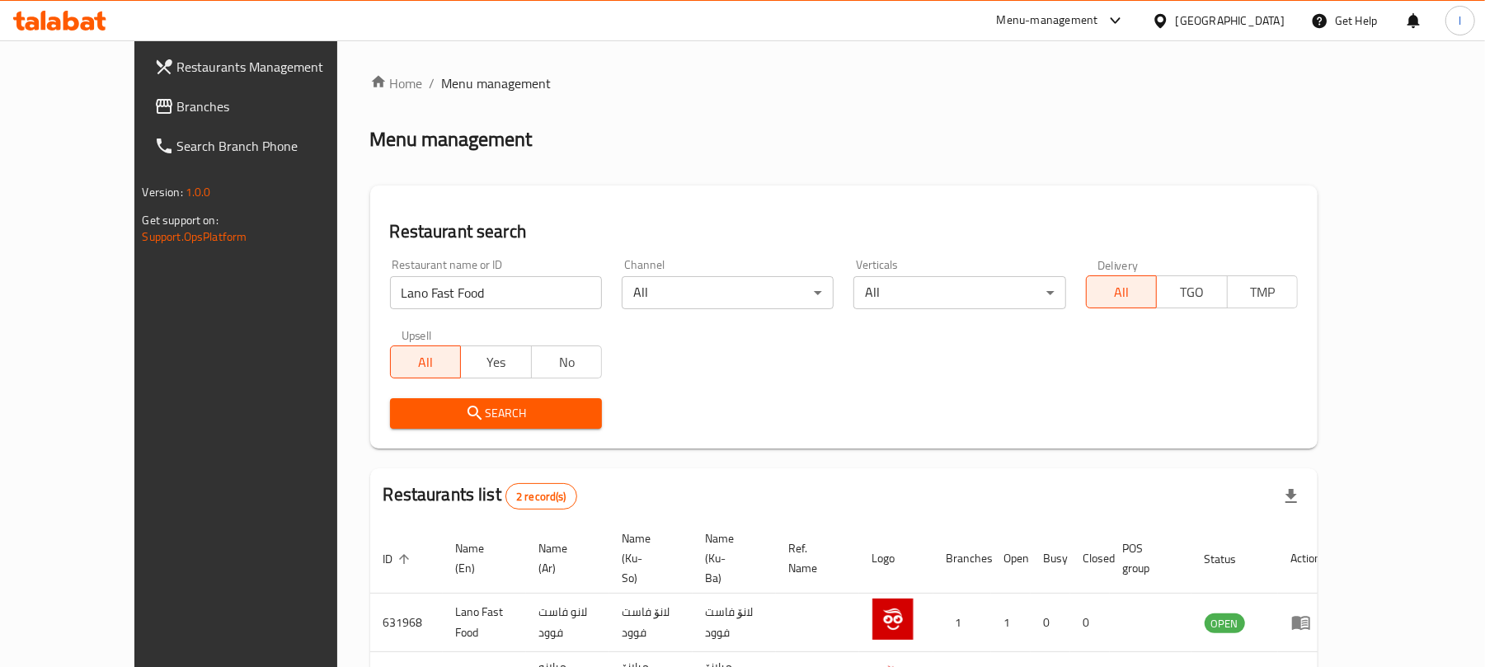
scroll to position [96, 0]
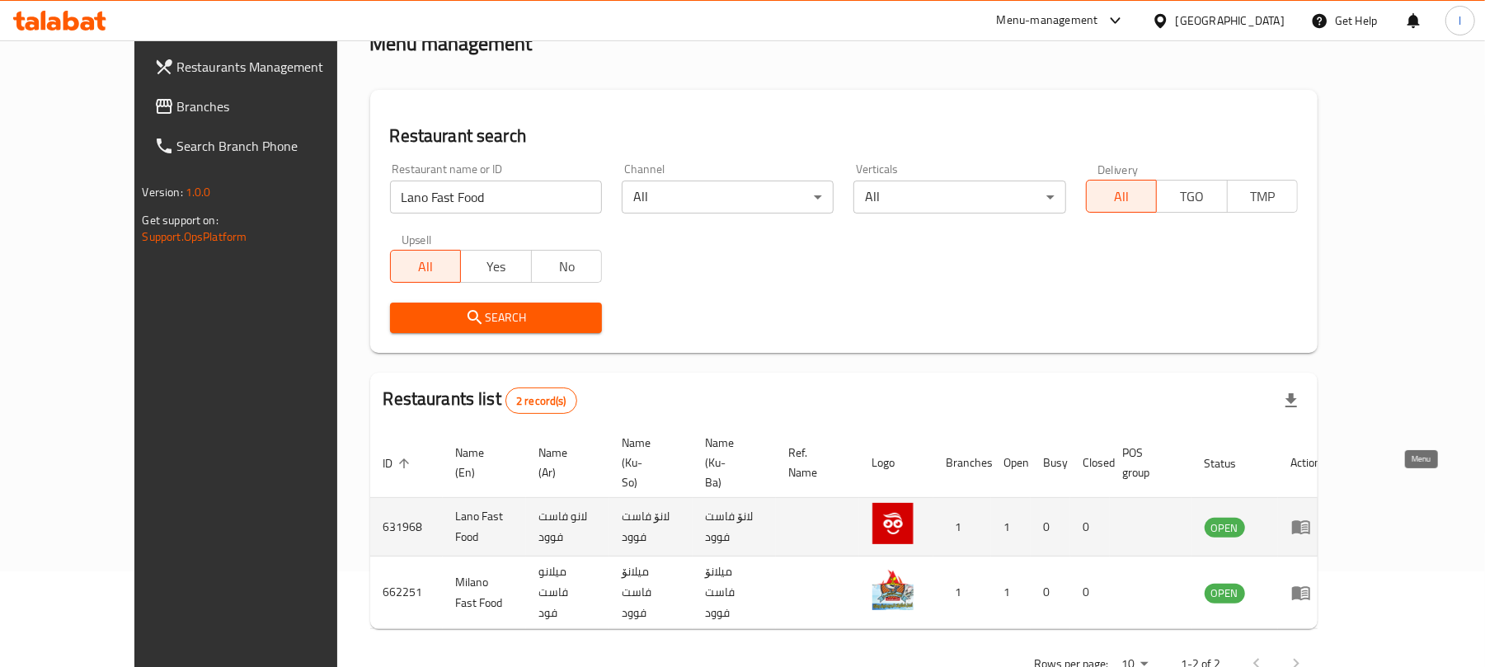
click at [1311, 521] on icon "enhanced table" at bounding box center [1301, 528] width 18 height 14
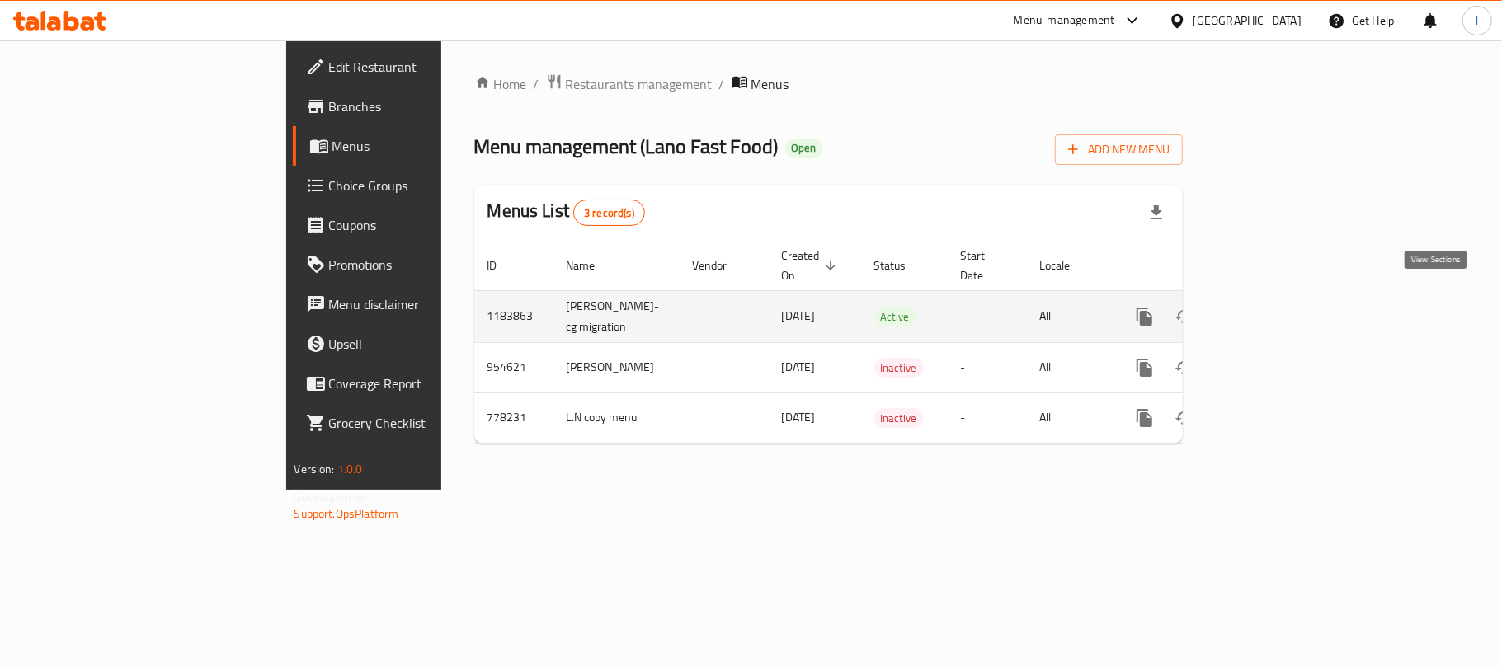
click at [1283, 297] on link "enhanced table" at bounding box center [1264, 317] width 40 height 40
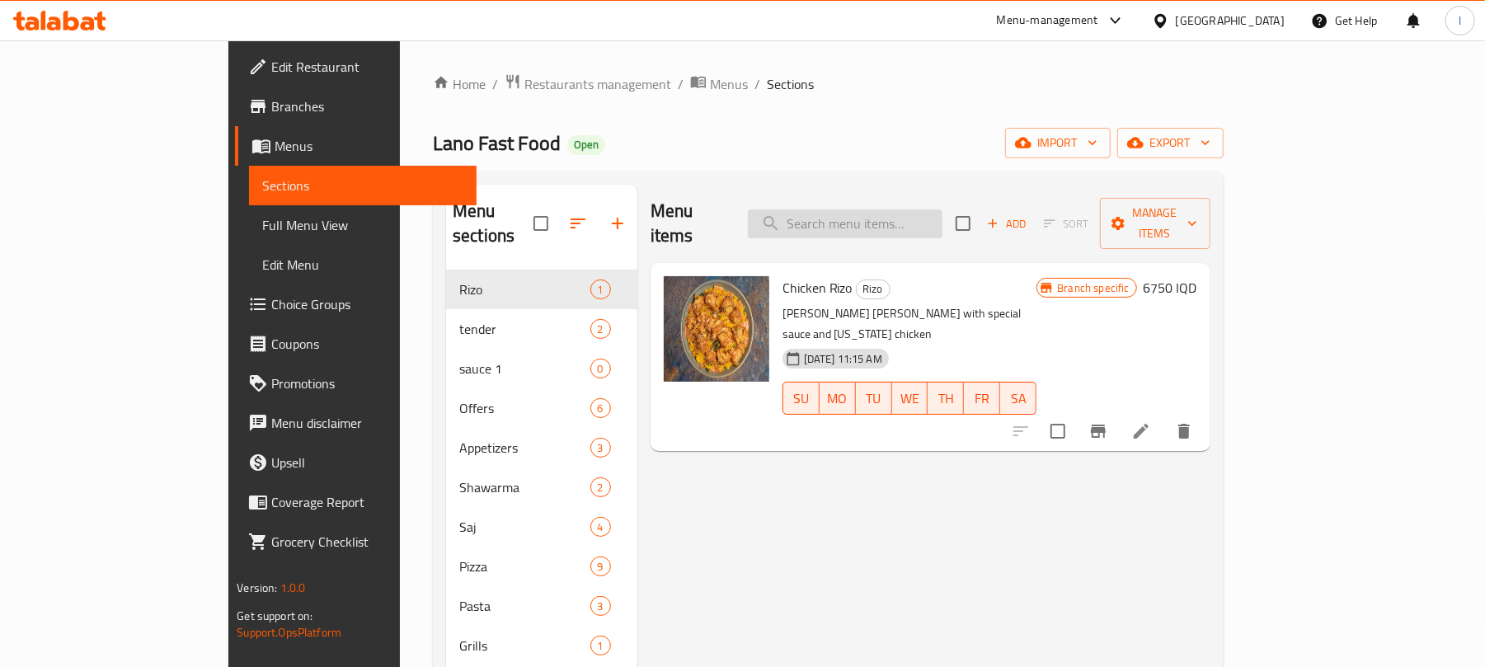
click at [943, 209] on input "search" at bounding box center [845, 223] width 195 height 29
paste input "Tender"
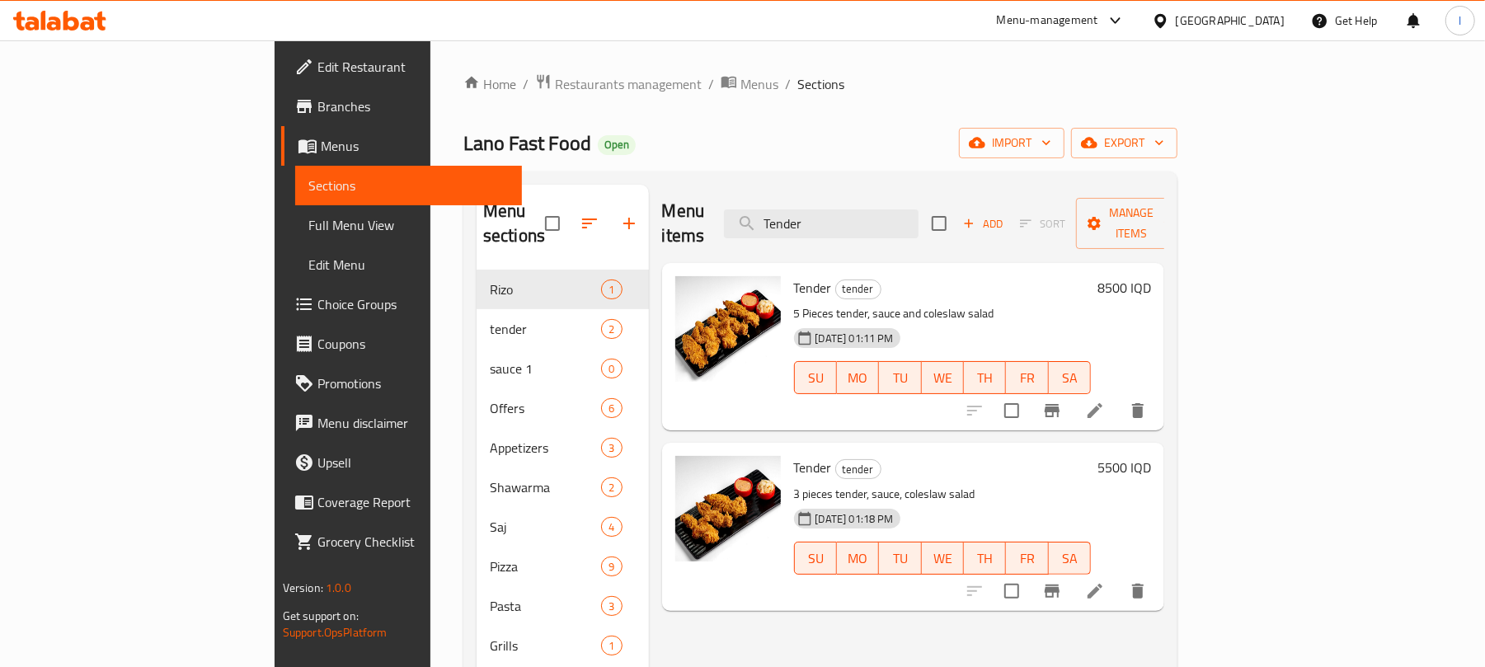
type input "Tender"
click at [1105, 581] on icon at bounding box center [1095, 591] width 20 height 20
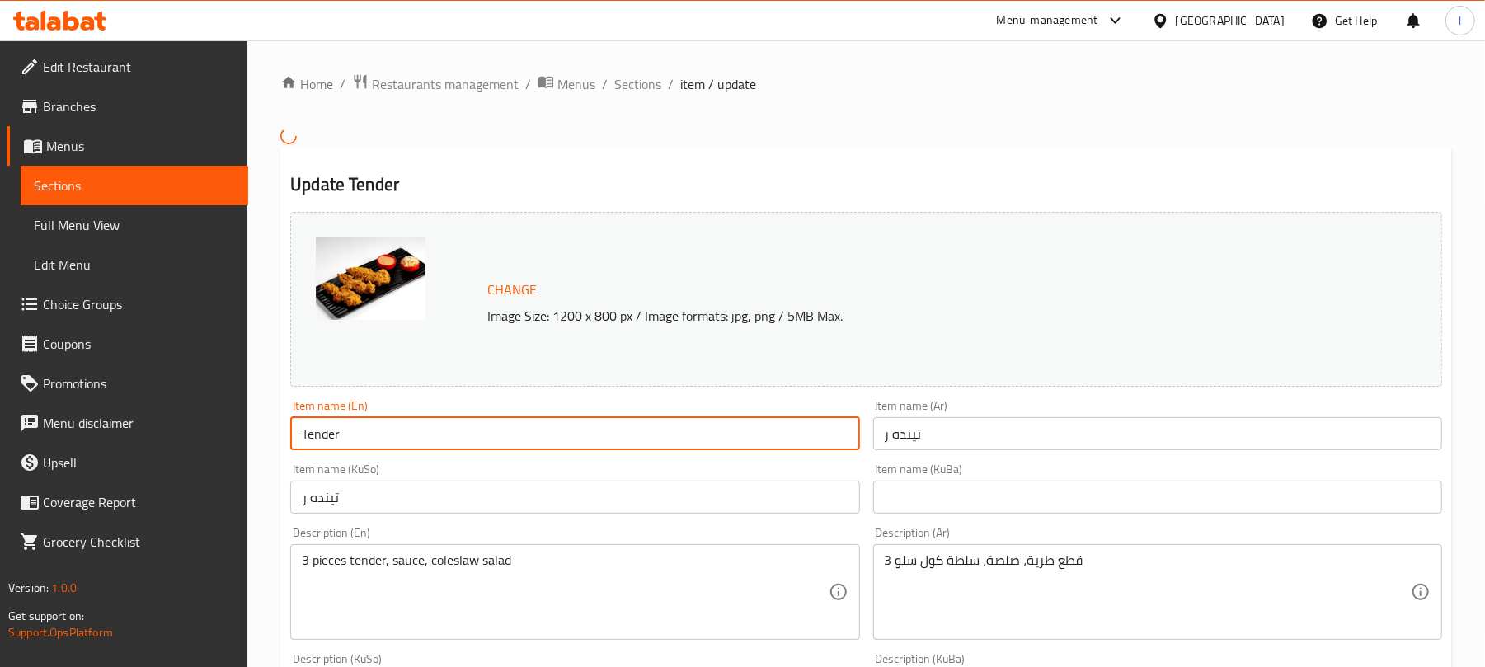
click at [345, 426] on input "Tender" at bounding box center [574, 433] width 569 height 33
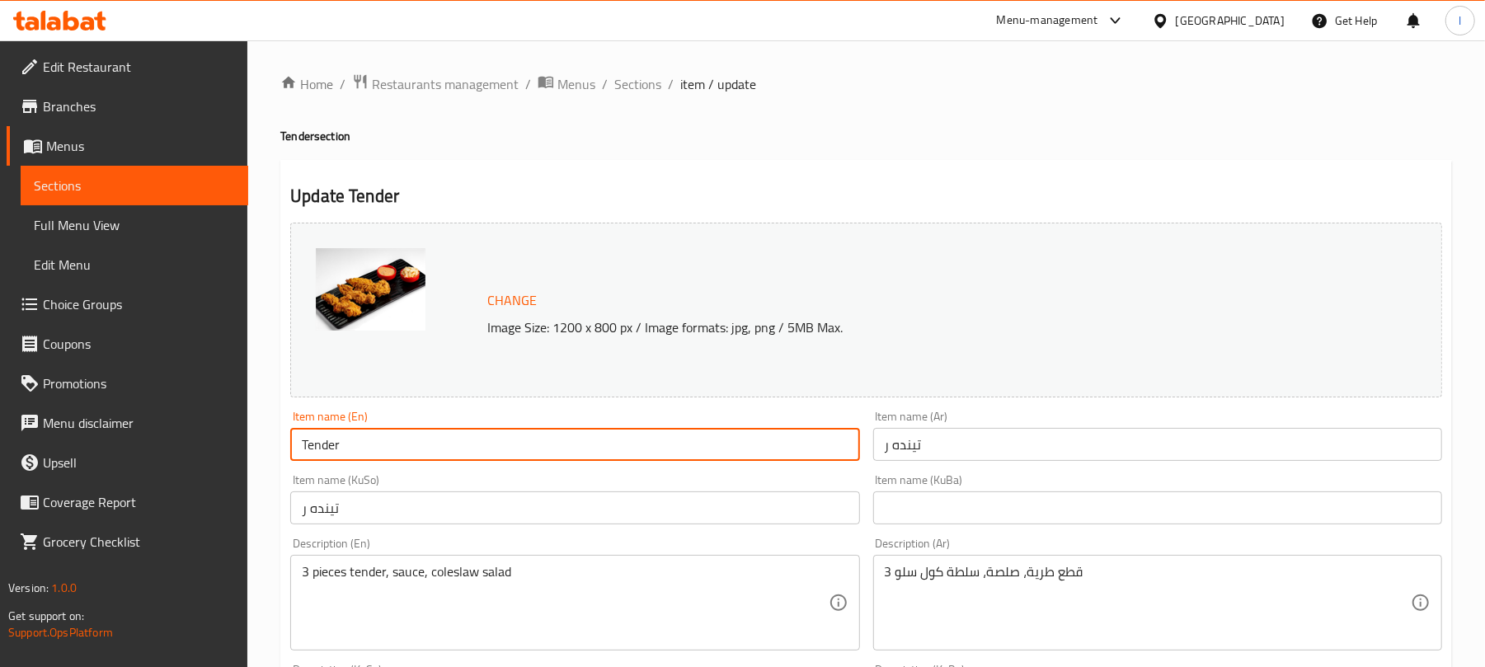
click at [355, 444] on input "Tender" at bounding box center [574, 444] width 569 height 33
click at [388, 440] on input "Tender - 3 piece" at bounding box center [574, 444] width 569 height 33
type input "Tender - 3 piece"
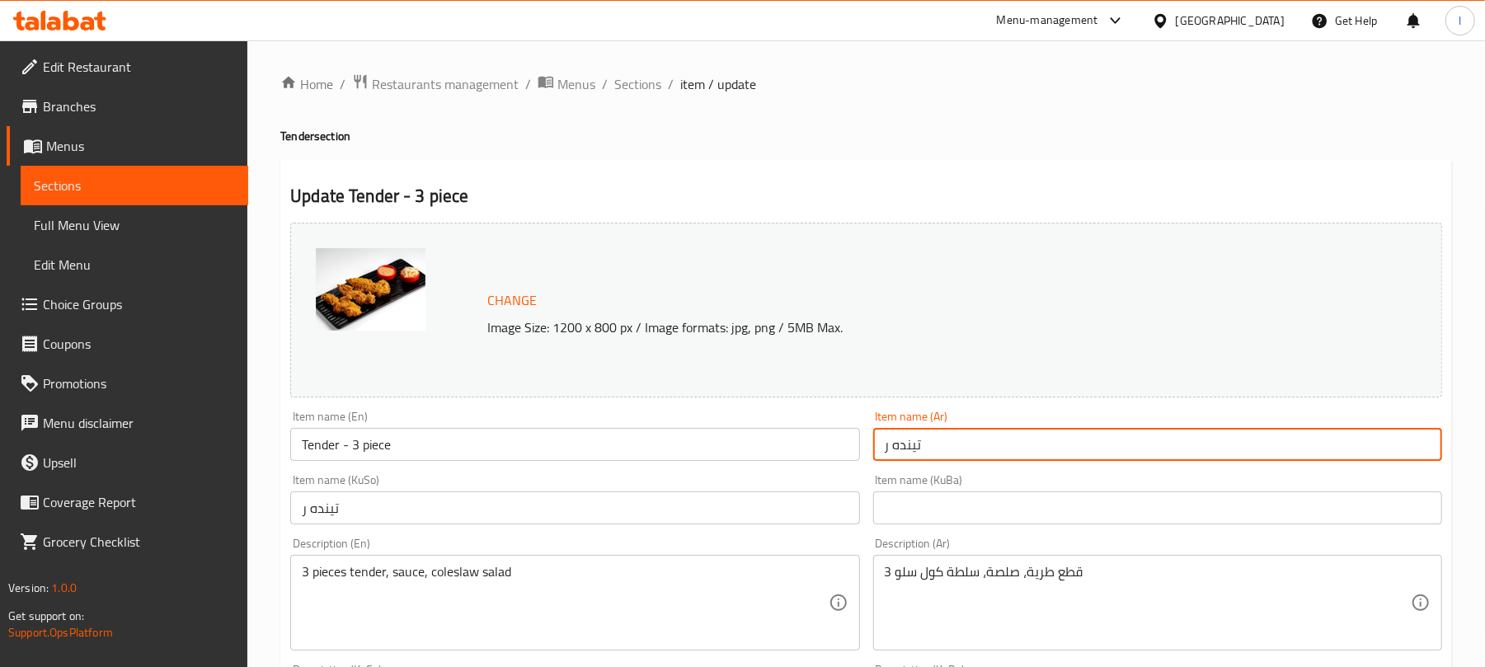
drag, startPoint x: 934, startPoint y: 439, endPoint x: 787, endPoint y: 432, distance: 147.0
click at [787, 432] on div "Change Image Size: 1200 x 800 px / Image formats: jpg, png / 5MB Max. Item name…" at bounding box center [866, 678] width 1165 height 925
paste input "د"
paste input "5 قطع"
drag, startPoint x: 1400, startPoint y: 444, endPoint x: 1389, endPoint y: 445, distance: 10.8
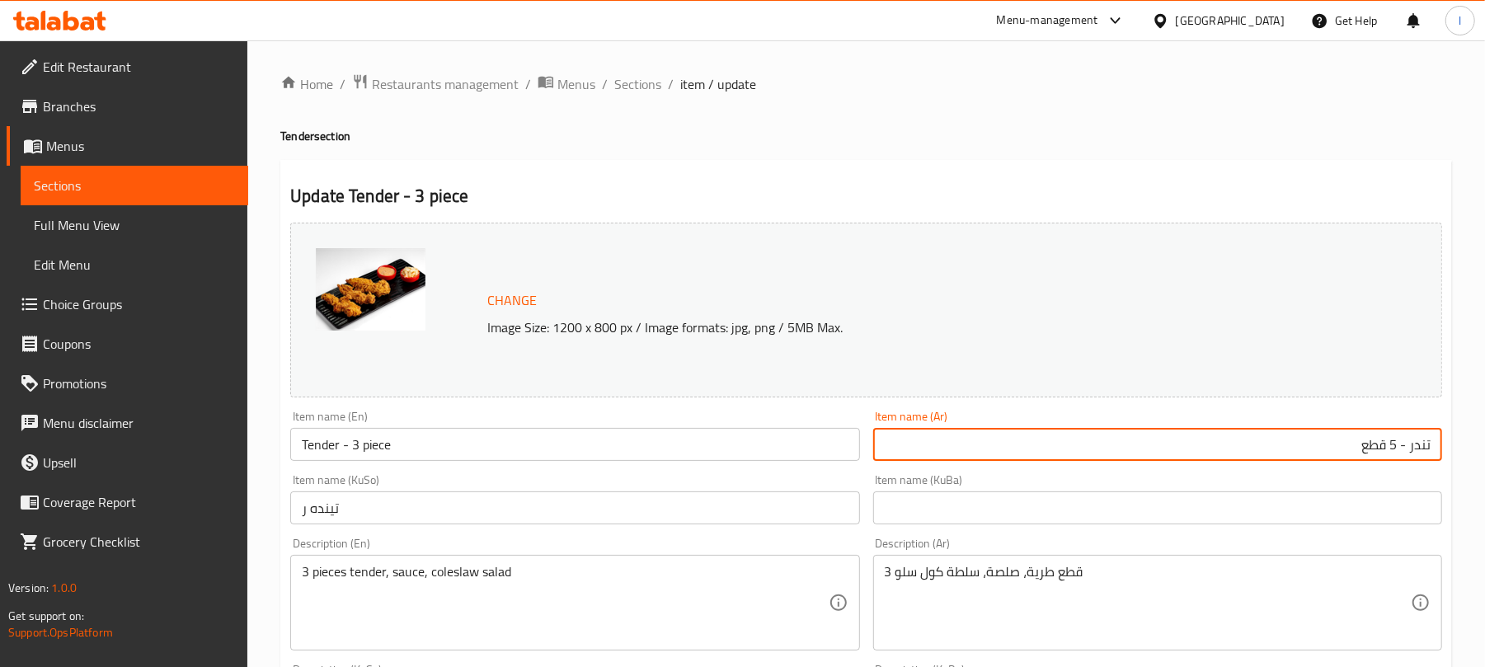
click at [1389, 445] on input "تندر - 5 قطع" at bounding box center [1157, 444] width 569 height 33
type input "تندر - 3 قطع"
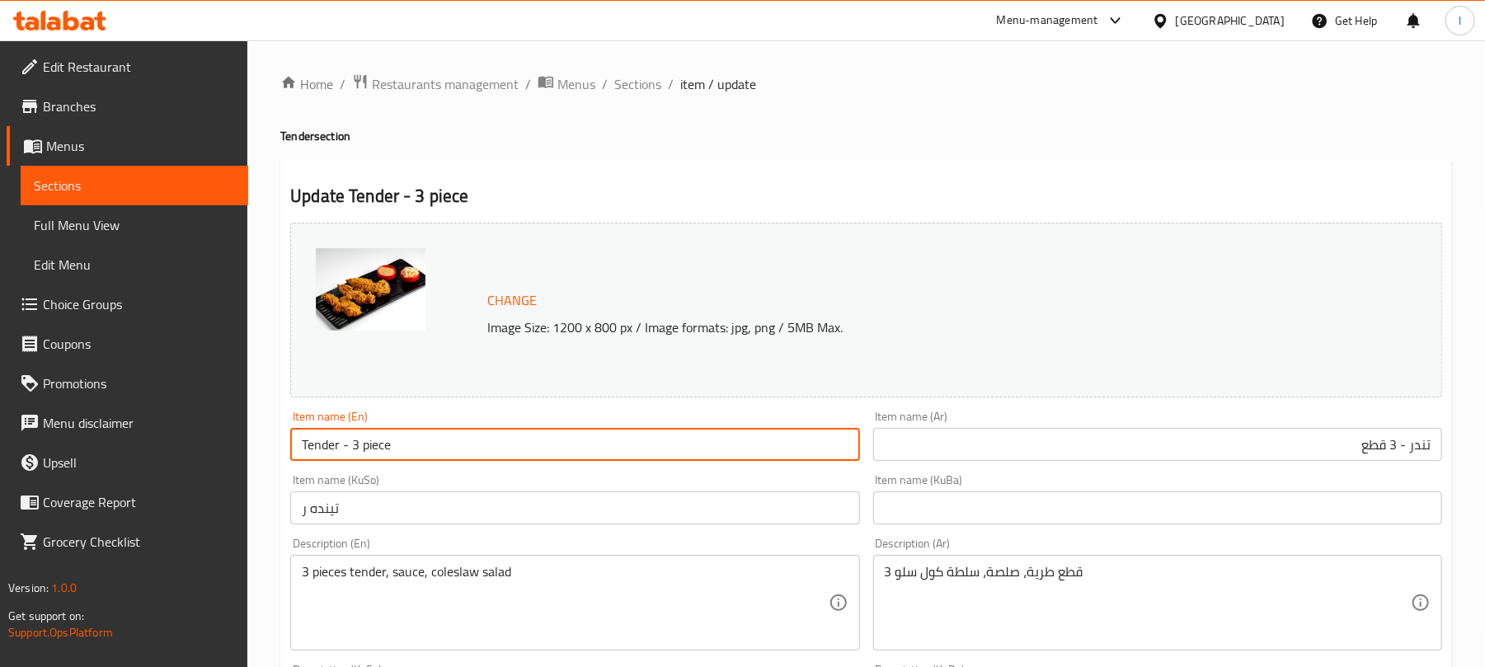
click at [411, 449] on input "Tender - 3 piece" at bounding box center [574, 444] width 569 height 33
drag, startPoint x: 363, startPoint y: 442, endPoint x: 464, endPoint y: 455, distance: 101.5
click at [464, 455] on input "Tender - 3 piece" at bounding box center [574, 444] width 569 height 33
paste input "Pieces"
type input "Tender - 3 Pieces"
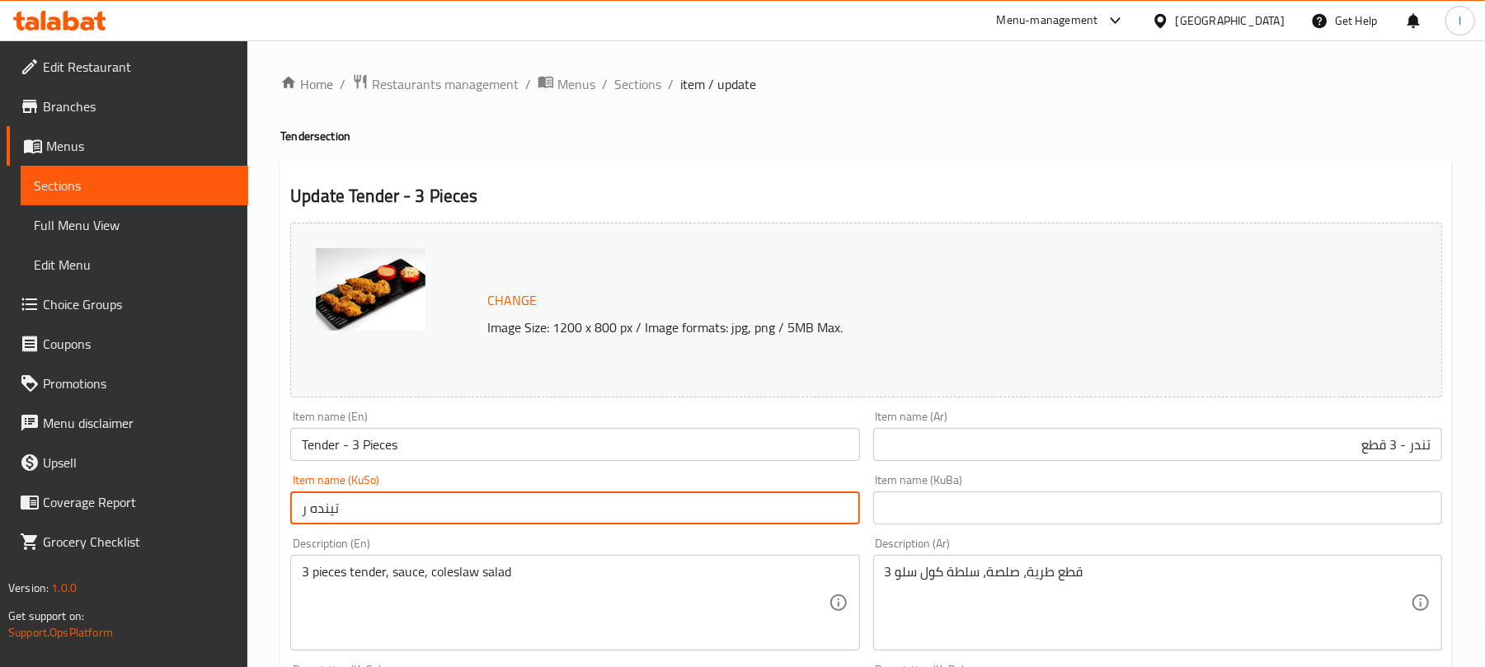
drag, startPoint x: 410, startPoint y: 518, endPoint x: 122, endPoint y: 518, distance: 287.8
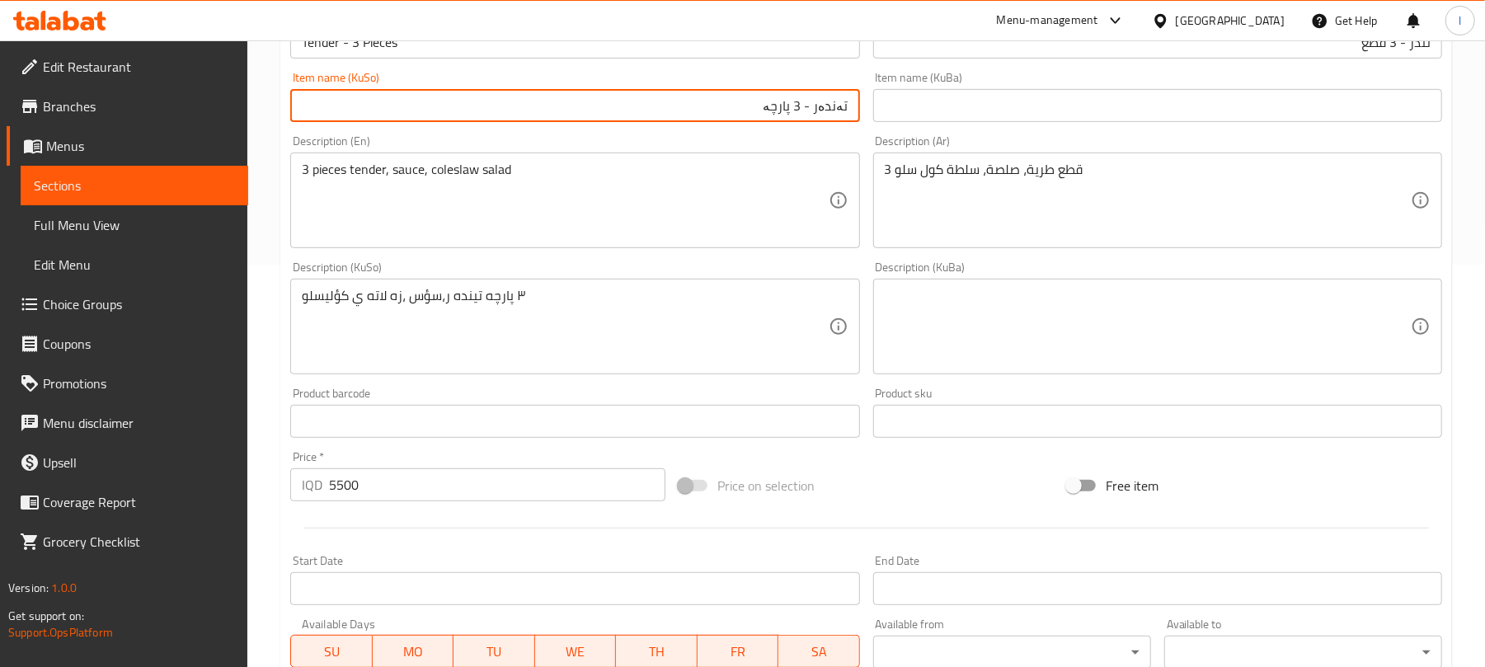
scroll to position [403, 0]
type input "تەندەر - 3 پارچە"
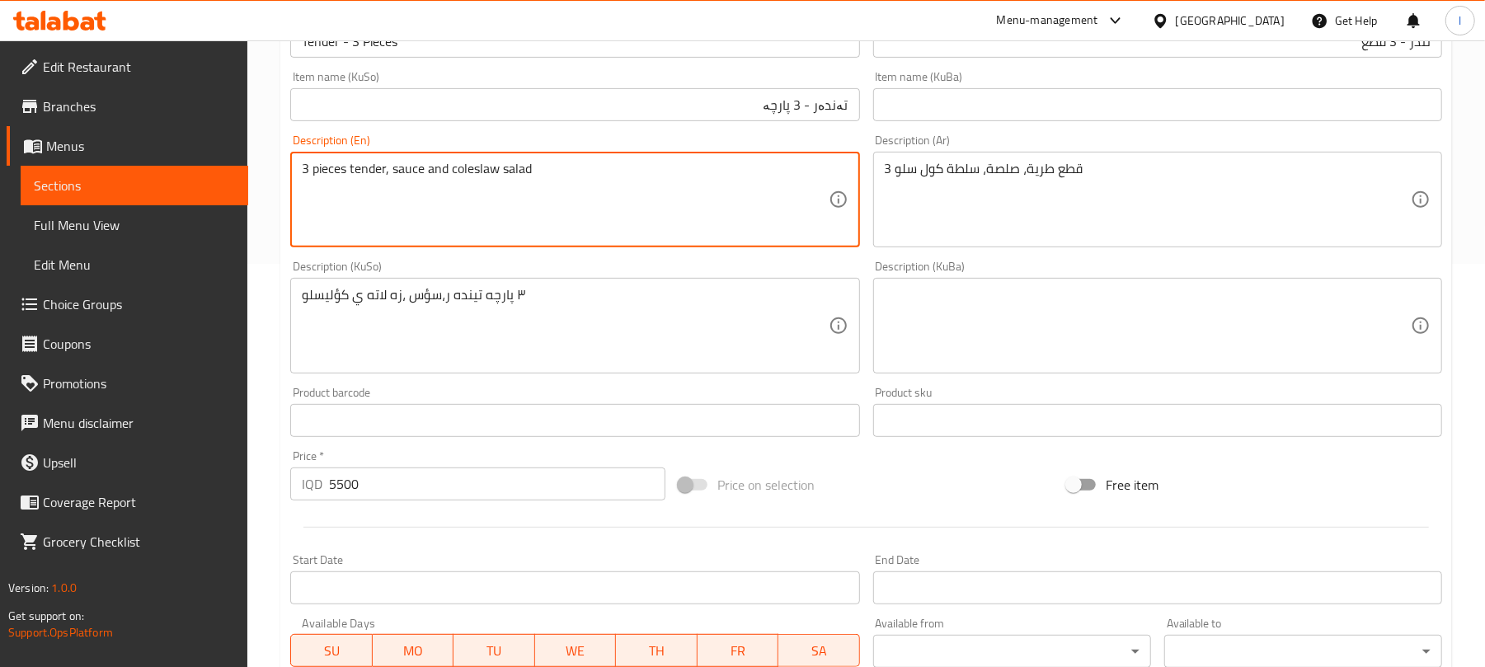
click at [503, 175] on textarea "3 pieces tender, sauce and coleslaw salad" at bounding box center [565, 200] width 526 height 78
type textarea "3 pieces tender, sauce and coleslaw salad"
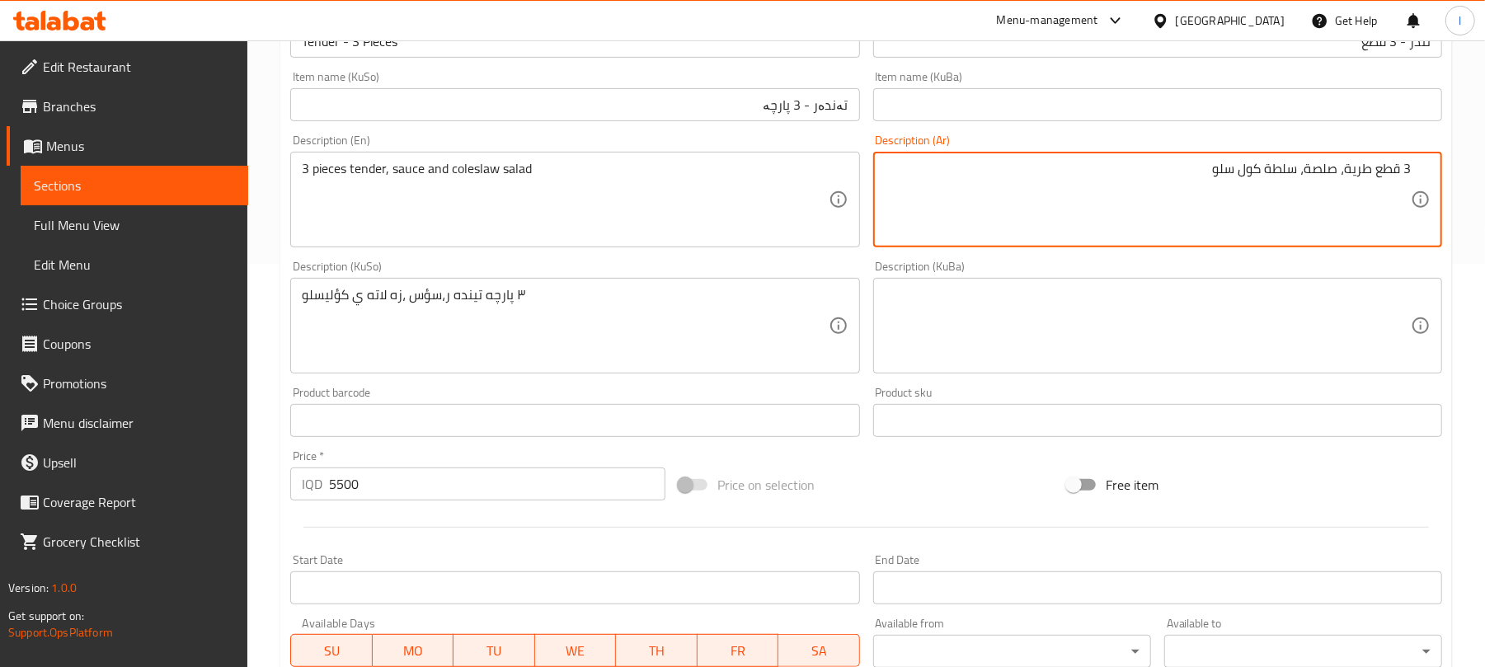
drag, startPoint x: 1212, startPoint y: 168, endPoint x: 1498, endPoint y: 142, distance: 287.4
paste textarea "لحم طري، صلصة و"
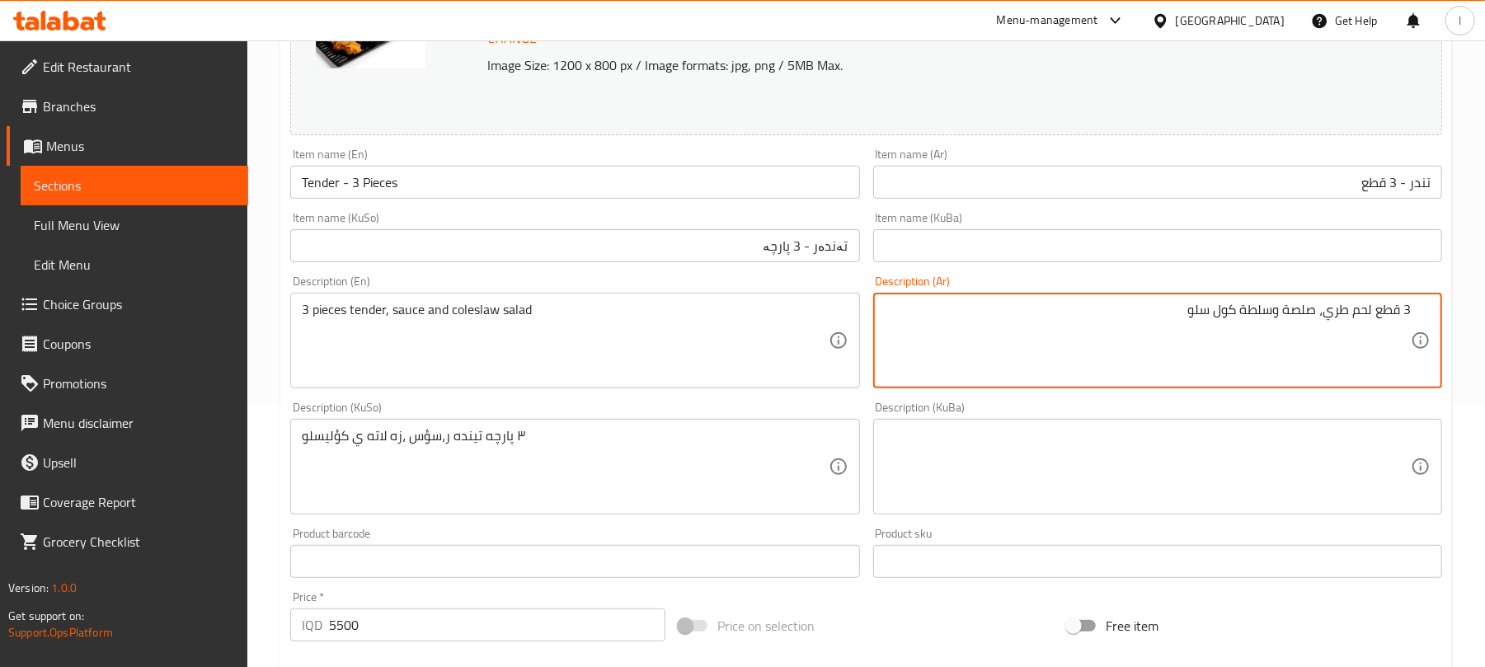
scroll to position [224, 0]
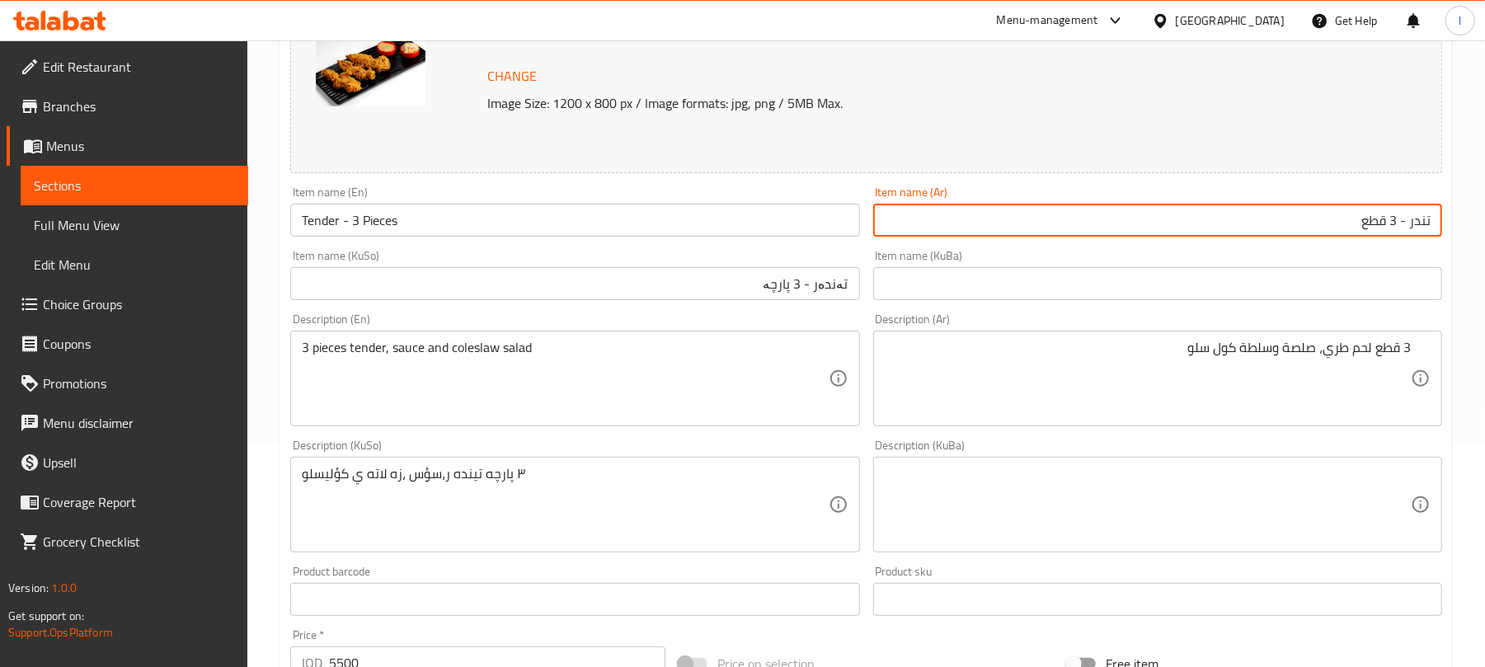
drag, startPoint x: 1409, startPoint y: 228, endPoint x: 1442, endPoint y: 218, distance: 34.4
click at [1439, 218] on input "تندر - 3 قطع" at bounding box center [1157, 220] width 569 height 33
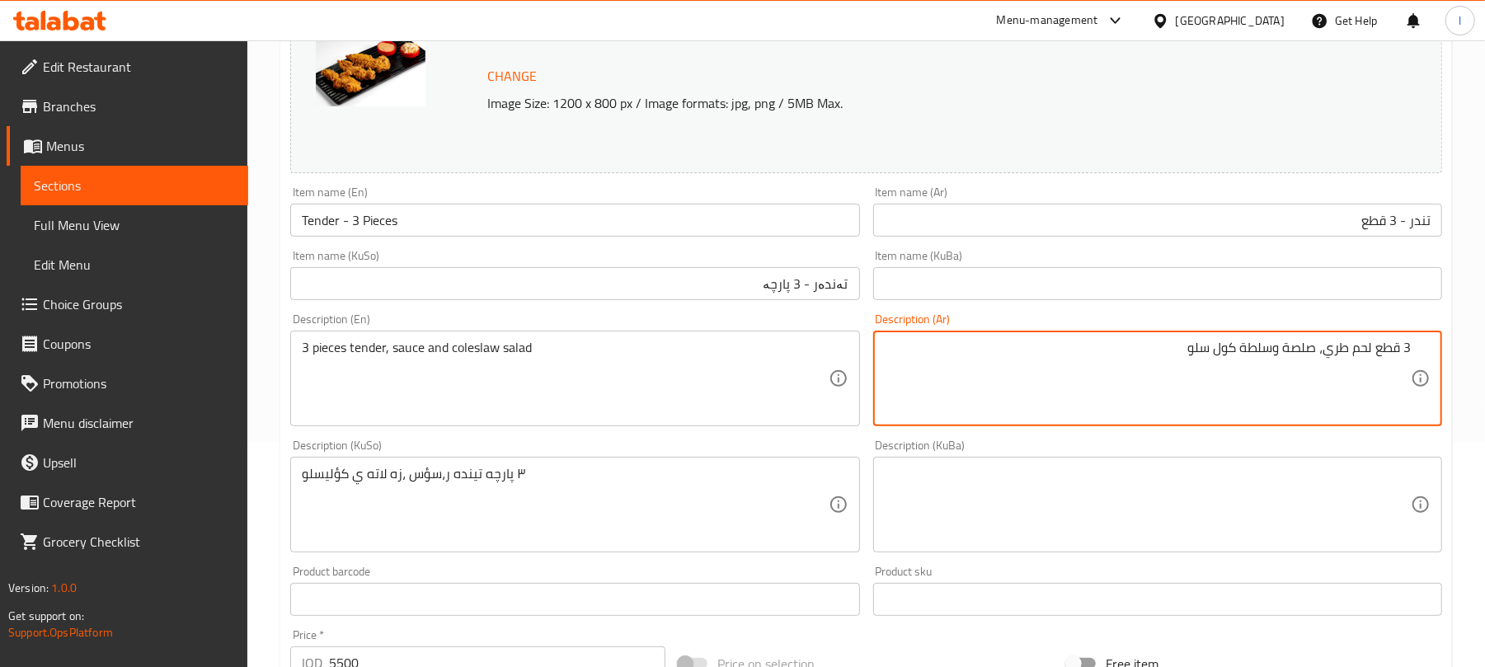
drag, startPoint x: 1371, startPoint y: 348, endPoint x: 1327, endPoint y: 354, distance: 44.1
paste textarea "تندر"
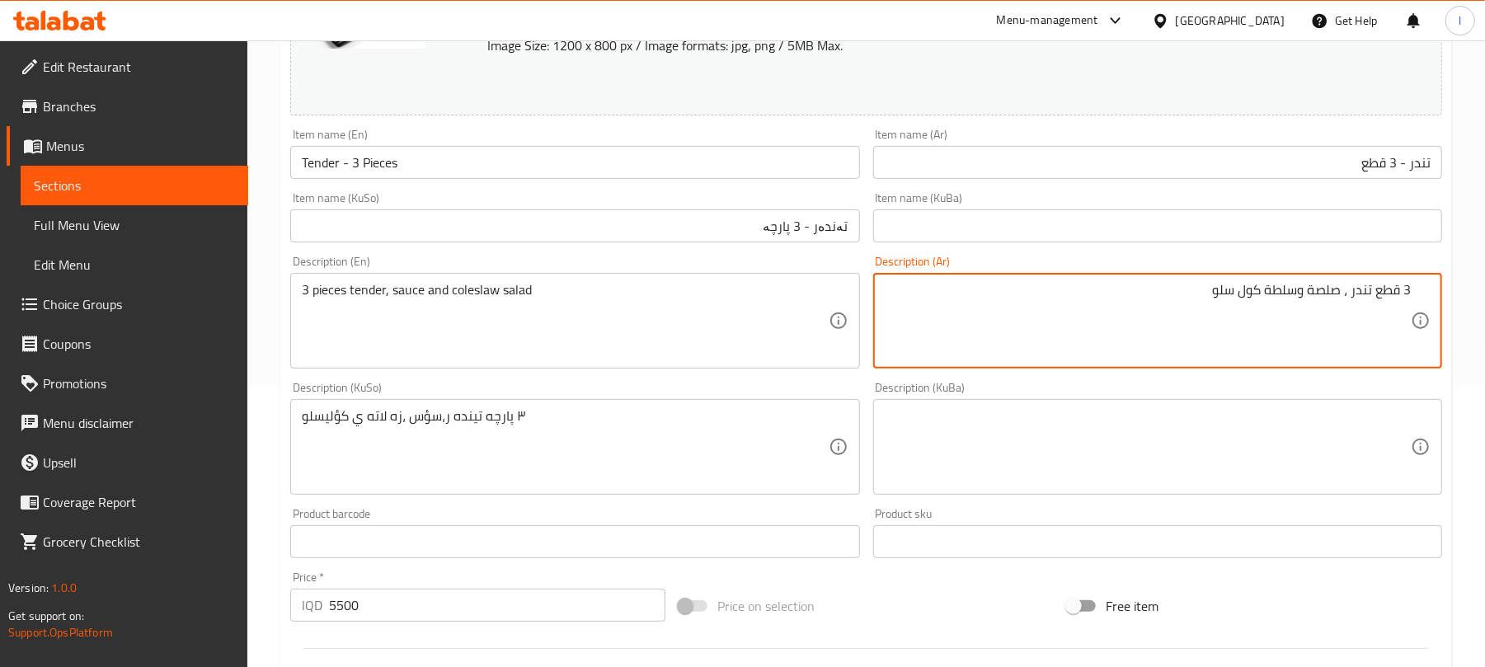
scroll to position [297, 0]
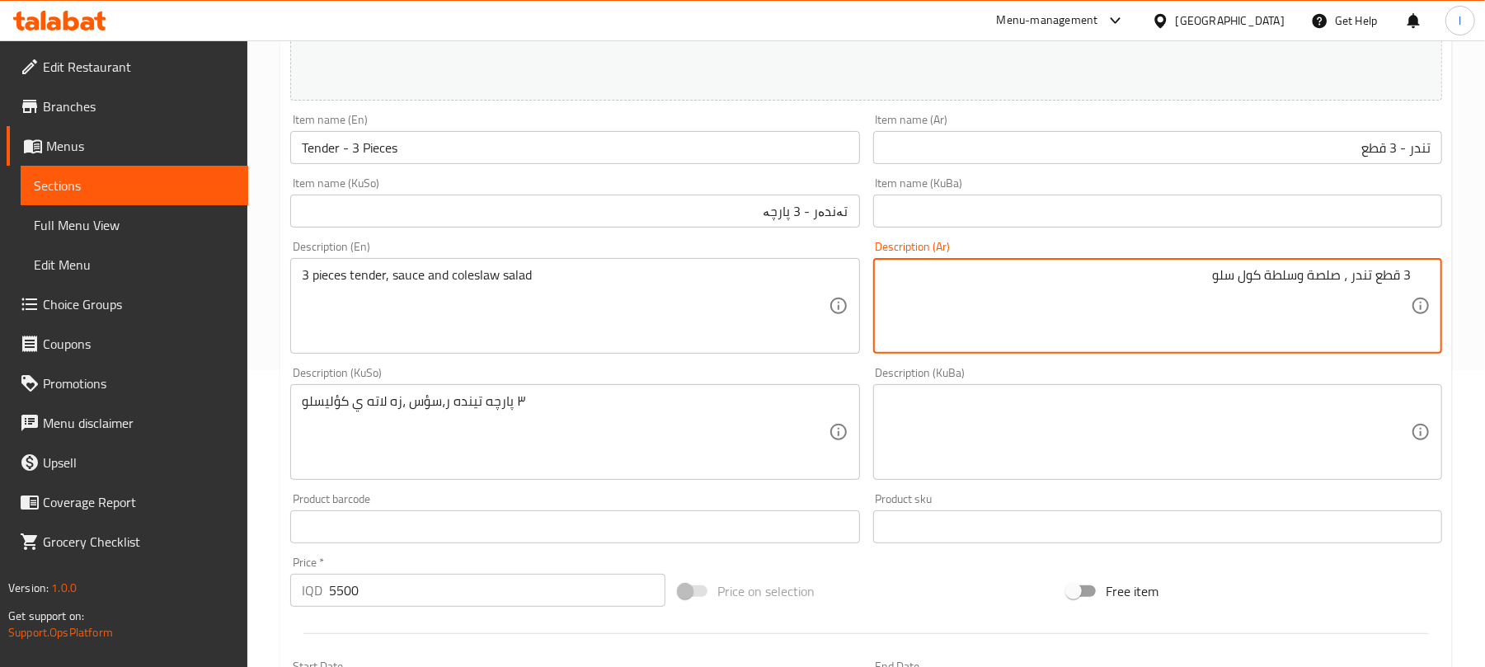
type textarea "3 قطع تندر ، صلصة وسلطة كول سلو"
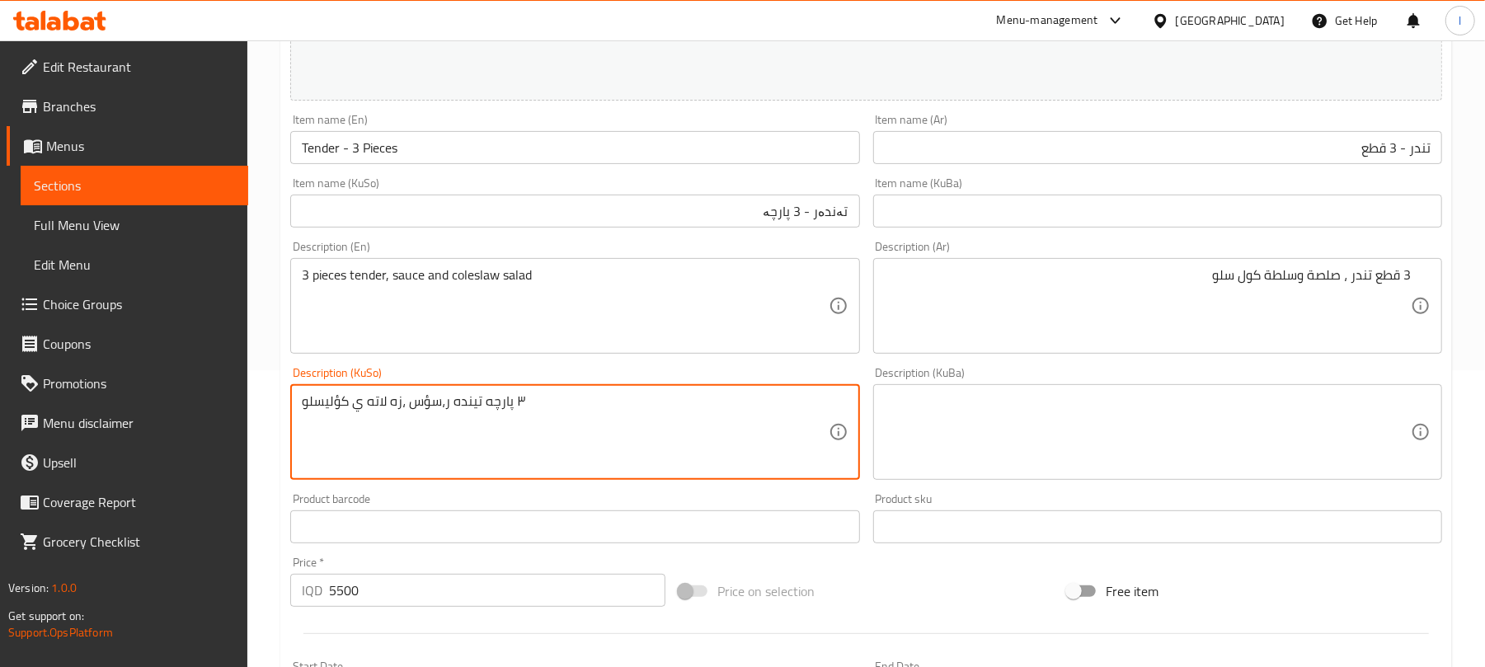
drag, startPoint x: 543, startPoint y: 397, endPoint x: 289, endPoint y: 403, distance: 254.1
click at [369, 384] on div "Description (KuSo) ٣ پارچه تينده ر،سؤس ،زه لاته ي كؤليسلو Description (KuSo)" at bounding box center [574, 423] width 569 height 113
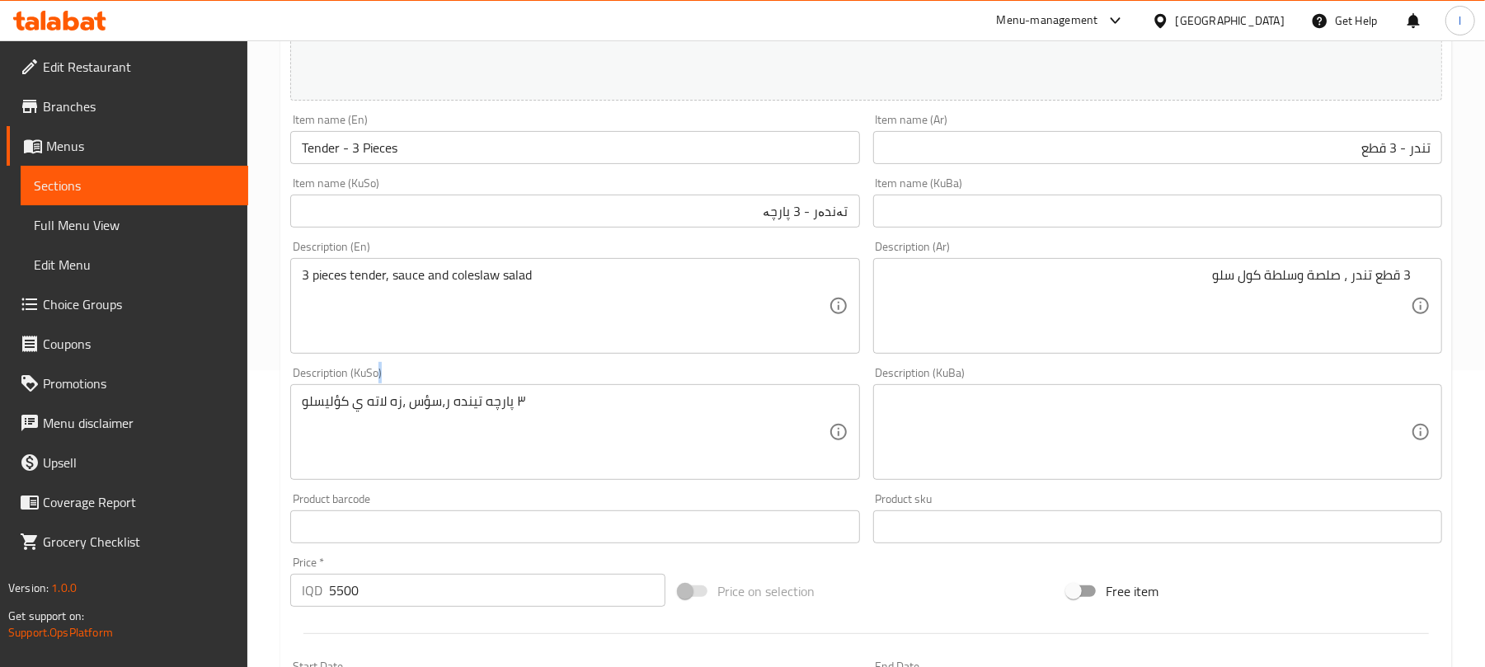
click at [369, 384] on div "Description (KuSo) ٣ پارچه تينده ر،سؤس ،زه لاته ي كؤليسلو Description (KuSo)" at bounding box center [574, 423] width 569 height 113
click at [388, 391] on div "٣ پارچه تينده ر،سؤس ،زه لاته ي كؤليسلو Description (KuSo)" at bounding box center [574, 432] width 569 height 96
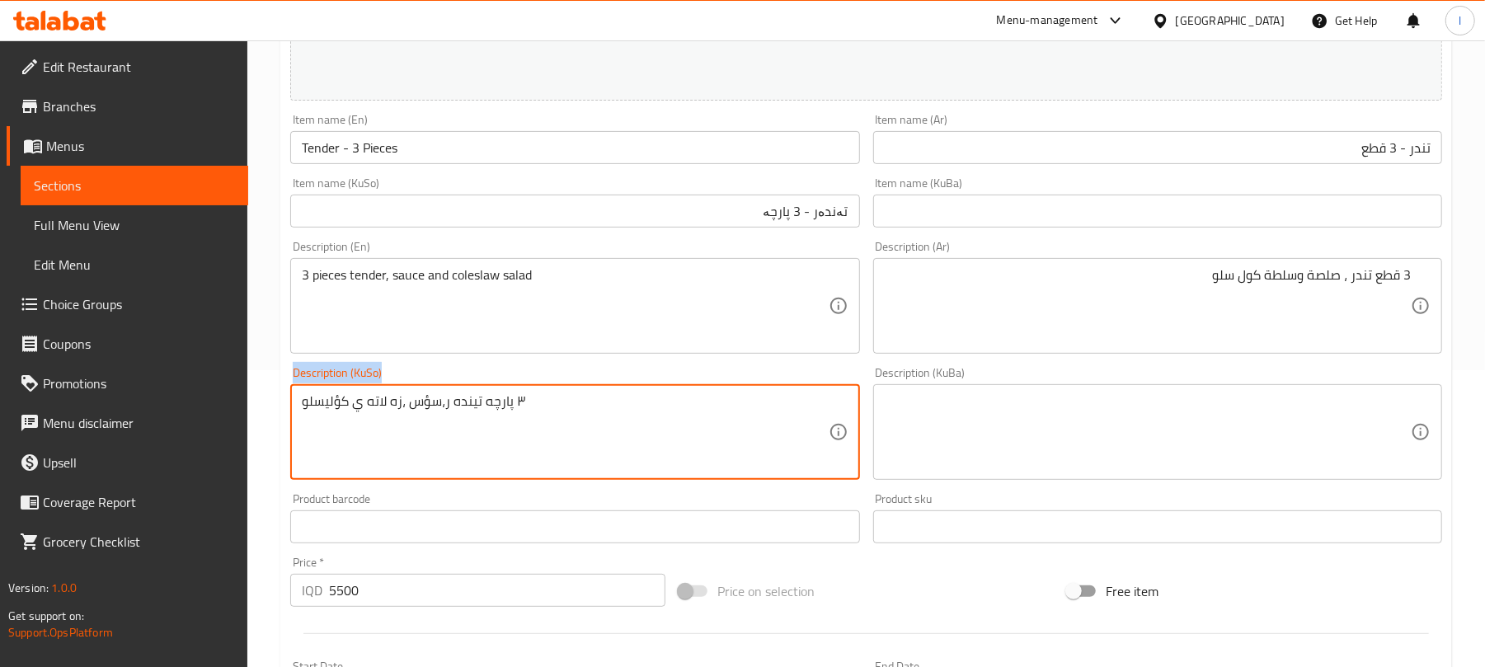
click at [388, 391] on div "٣ پارچه تينده ر،سؤس ،زه لاته ي كؤليسلو Description (KuSo)" at bounding box center [574, 432] width 569 height 96
click at [413, 409] on textarea "٣ پارچه تينده ر،سؤس ،زه لاته ي كؤليسلو" at bounding box center [565, 432] width 526 height 78
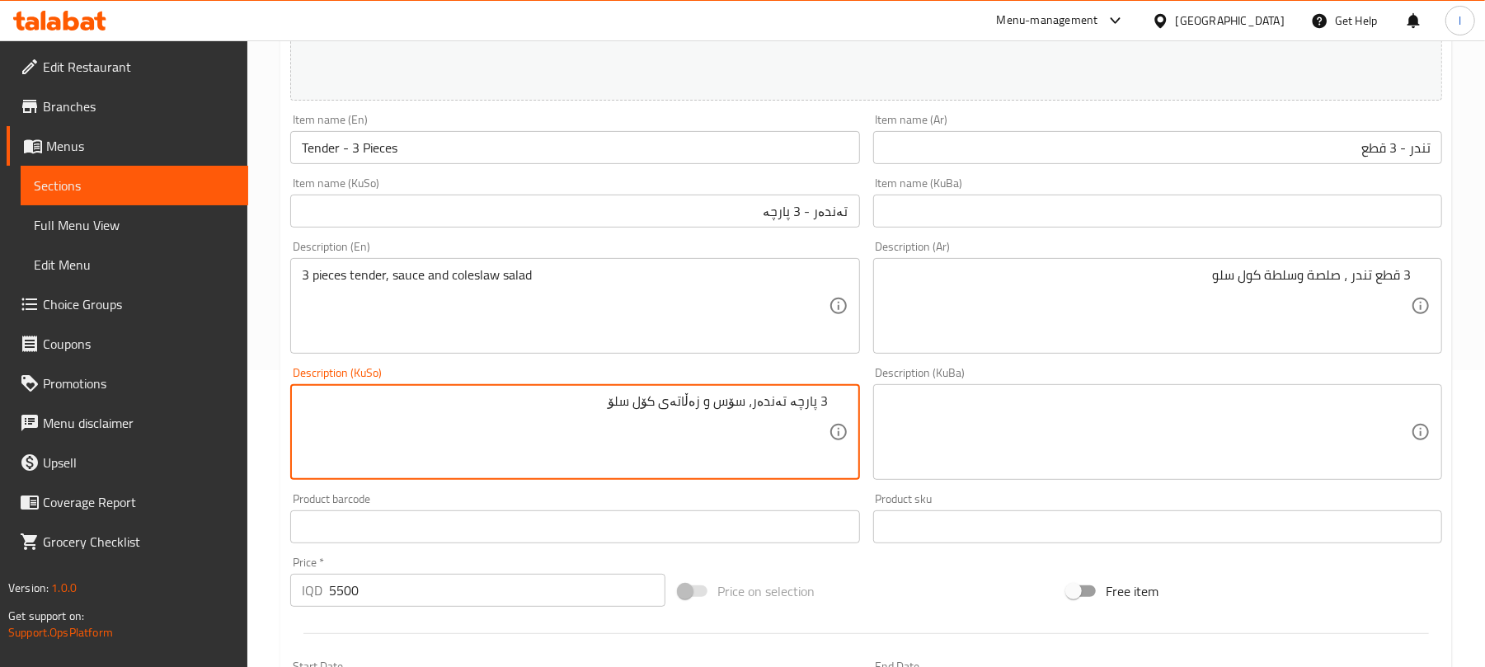
drag, startPoint x: 671, startPoint y: 409, endPoint x: 610, endPoint y: 409, distance: 60.2
click at [610, 409] on textarea "3 پارچە تەندەر، سۆس و زەڵاتەی کۆل سلۆ" at bounding box center [565, 432] width 526 height 78
click at [678, 411] on textarea "3 پارچە تەندەر، سۆس و زەڵاتەی کۆل سلۆ" at bounding box center [565, 432] width 526 height 78
drag, startPoint x: 674, startPoint y: 407, endPoint x: 594, endPoint y: 404, distance: 80.1
click at [594, 404] on textarea "3 پارچە تەندەر، سۆس و زەڵاتەی کۆل سلۆ" at bounding box center [565, 432] width 526 height 78
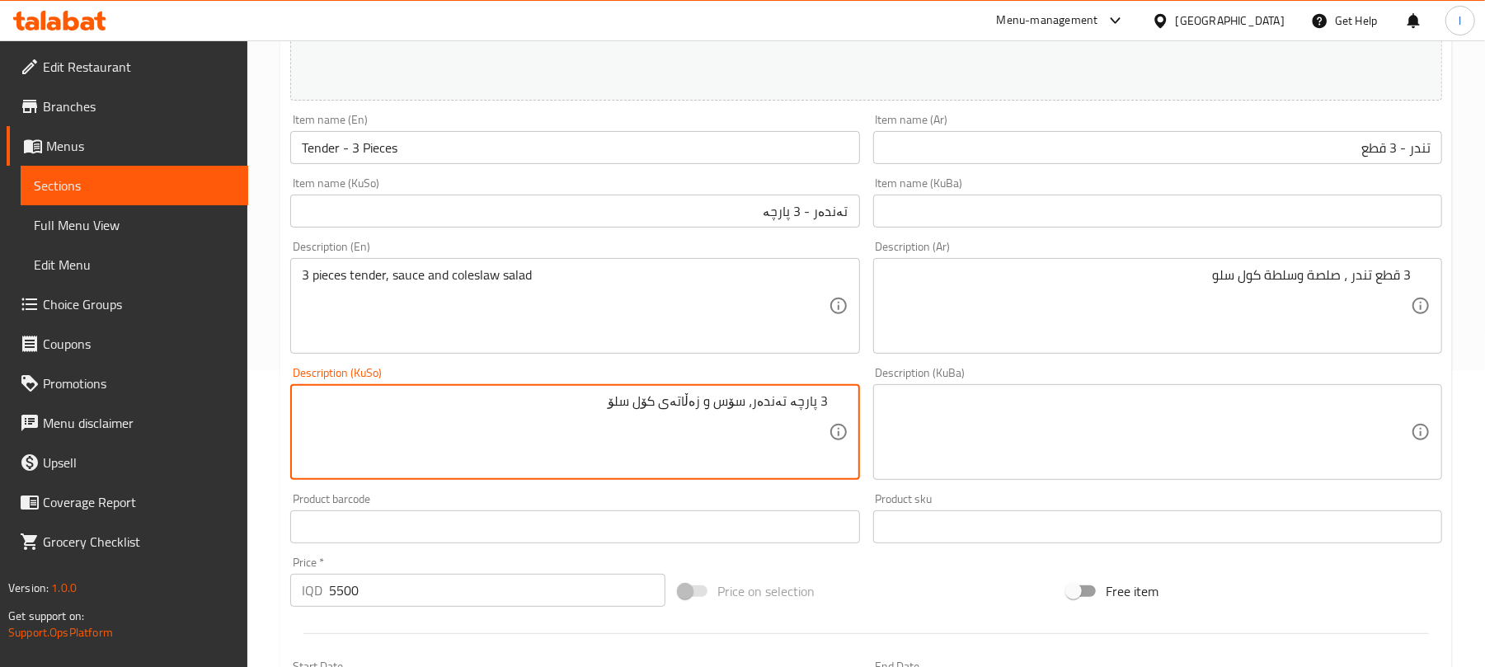
type textarea "3 پارچە تەندەر، سۆس و زەڵاتەی کۆل سلۆ"
click at [710, 456] on textarea "3 پارچە تەندەر، سۆس و زەڵاتەی کۆل سلۆ" at bounding box center [565, 432] width 526 height 78
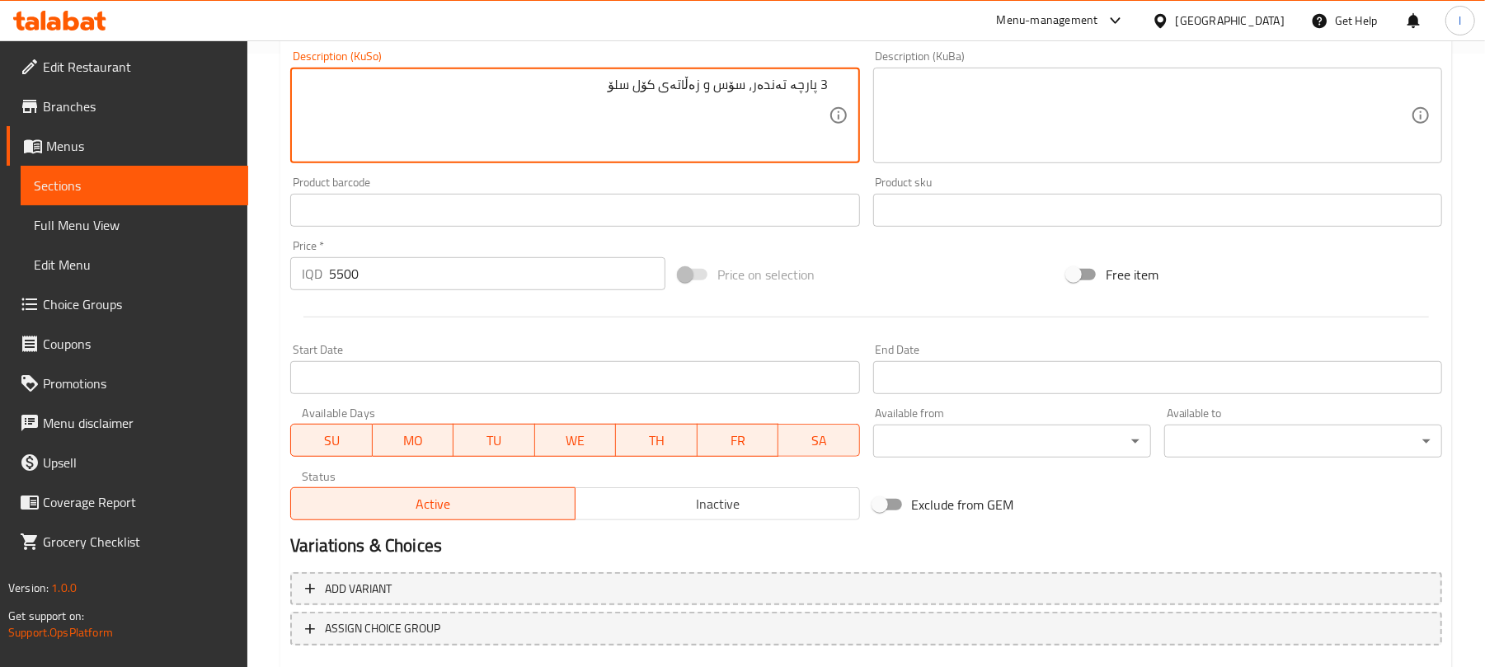
scroll to position [710, 0]
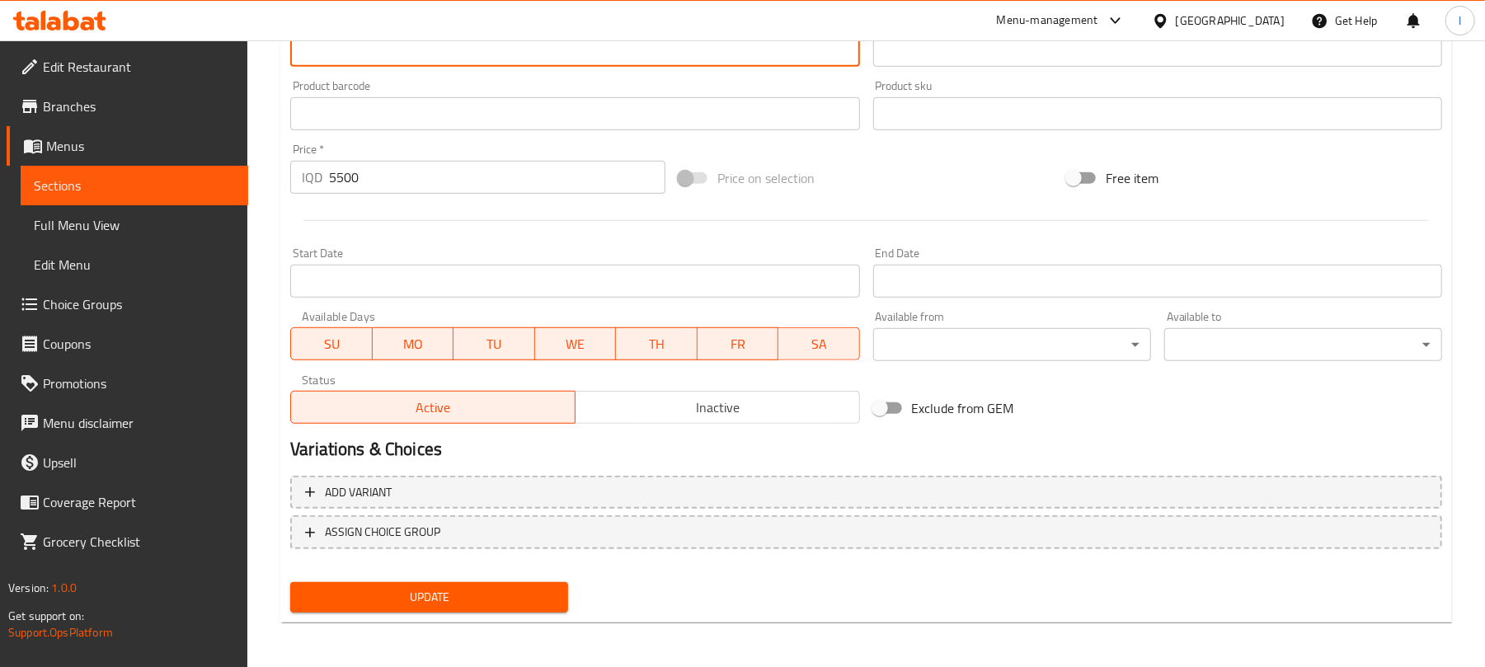
click at [457, 594] on span "Update" at bounding box center [430, 597] width 252 height 21
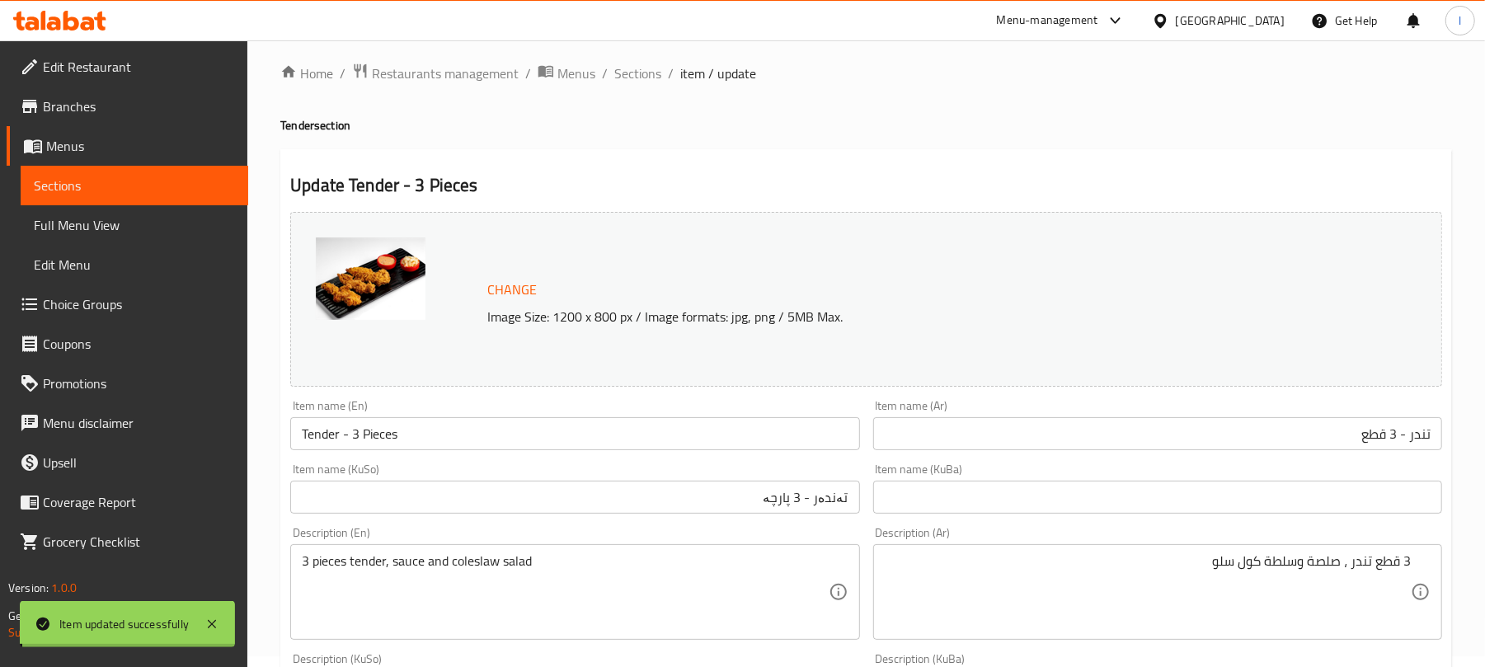
scroll to position [0, 0]
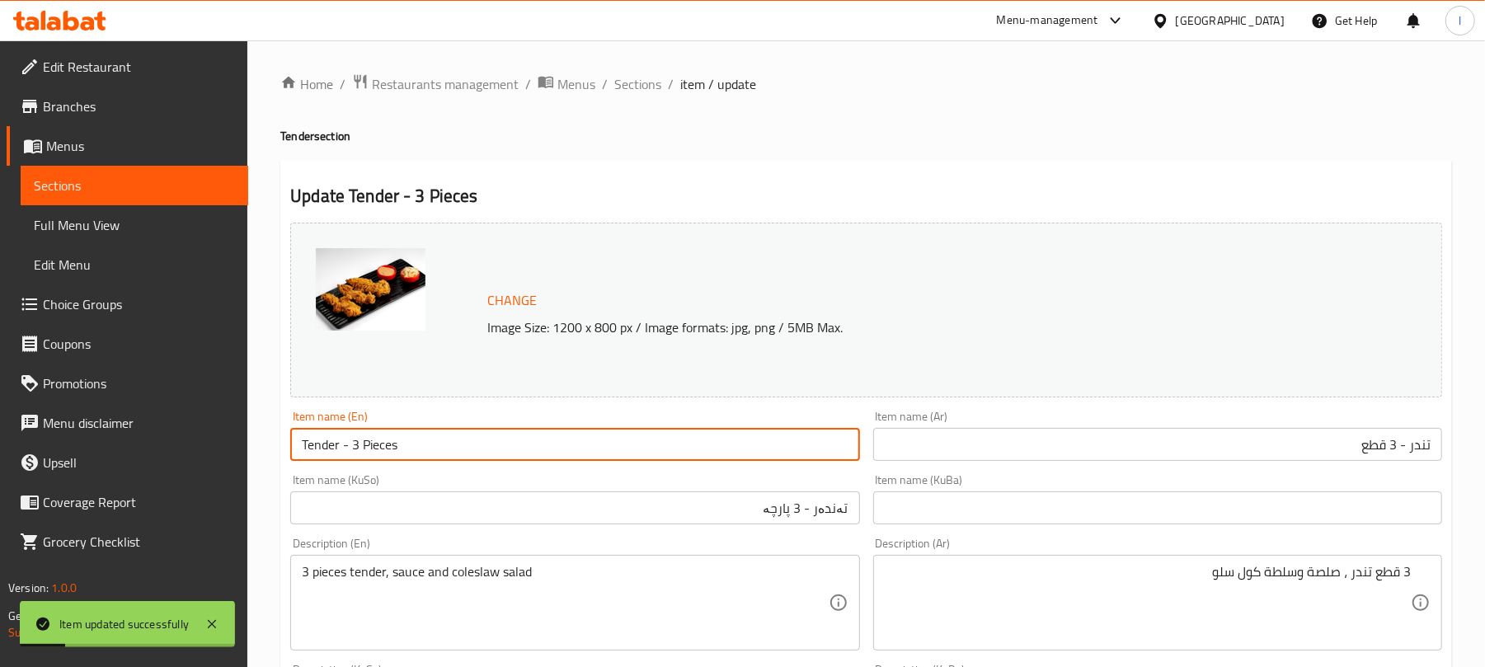
drag, startPoint x: 410, startPoint y: 449, endPoint x: 158, endPoint y: 414, distance: 253.9
click at [123, 226] on span "Full Menu View" at bounding box center [134, 225] width 201 height 20
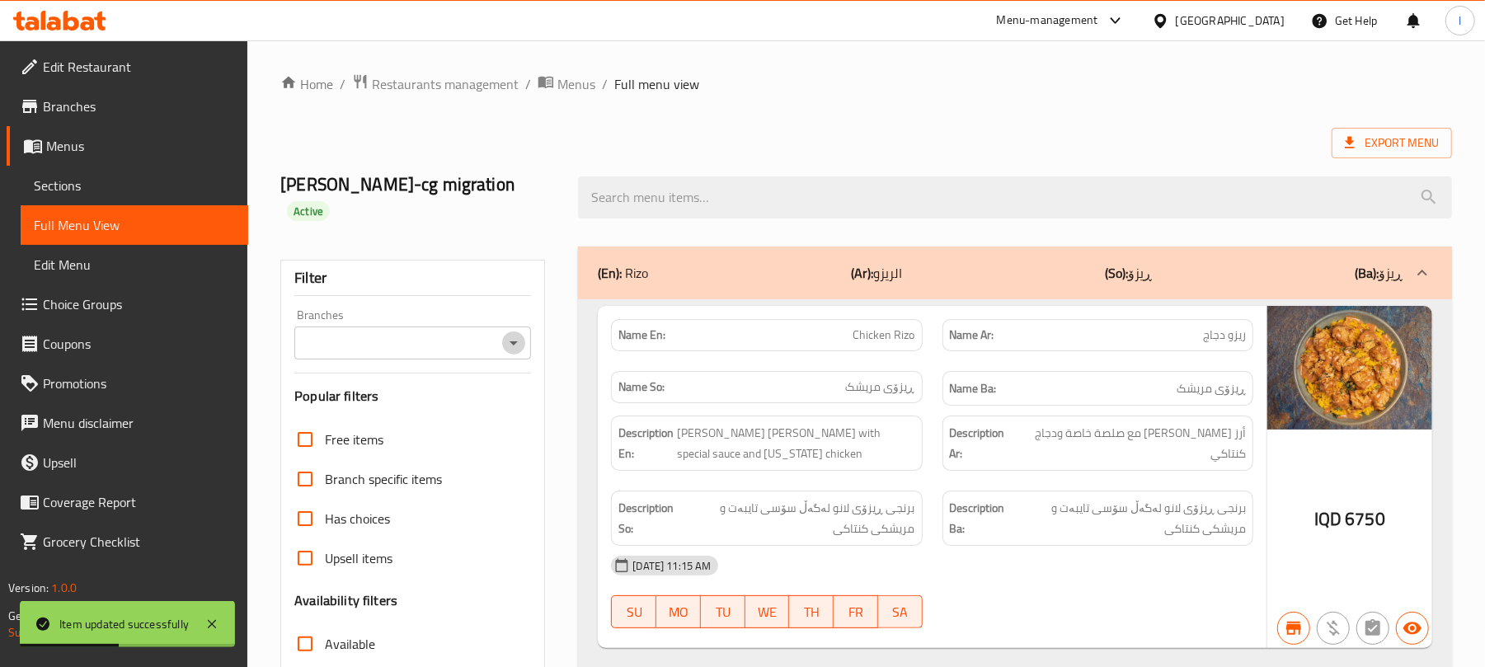
click at [515, 333] on icon "Open" at bounding box center [514, 343] width 20 height 20
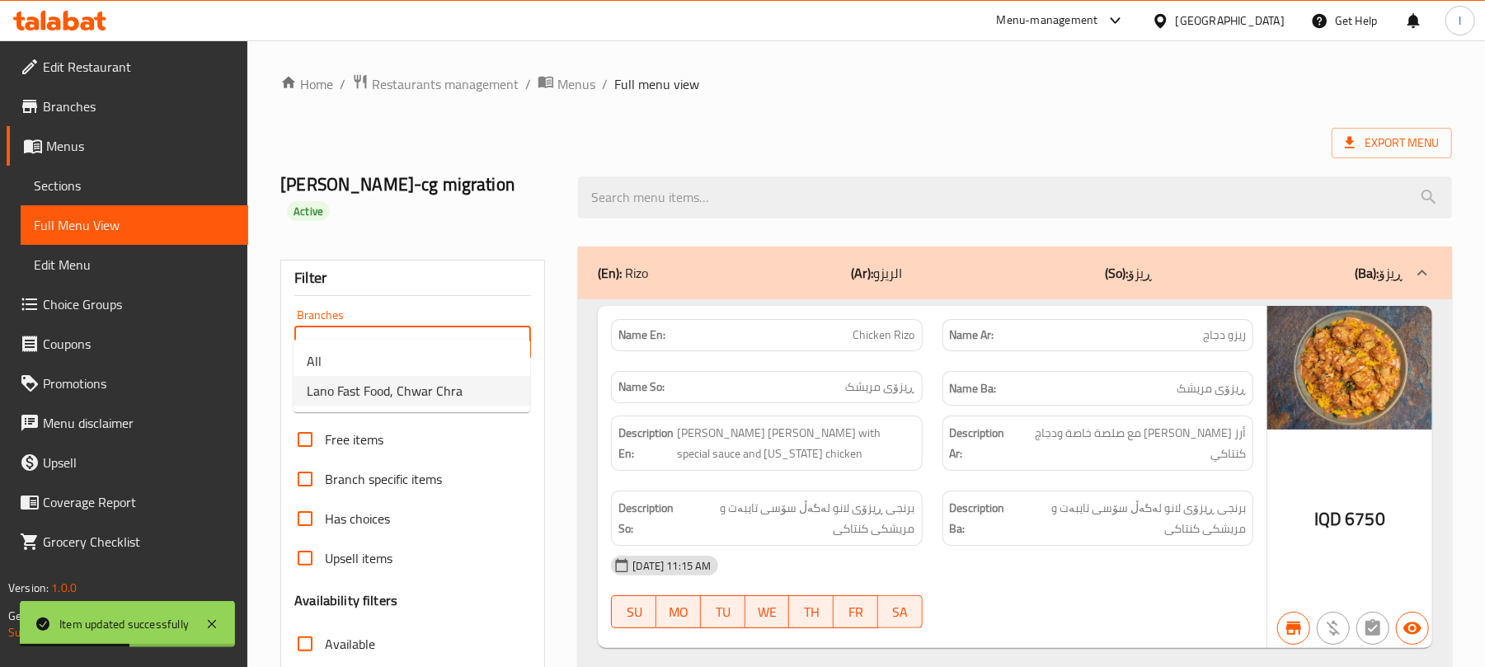
click at [431, 381] on span "Lano Fast Food, Chwar Chra" at bounding box center [385, 391] width 156 height 20
type input "Lano Fast Food, Chwar Chra"
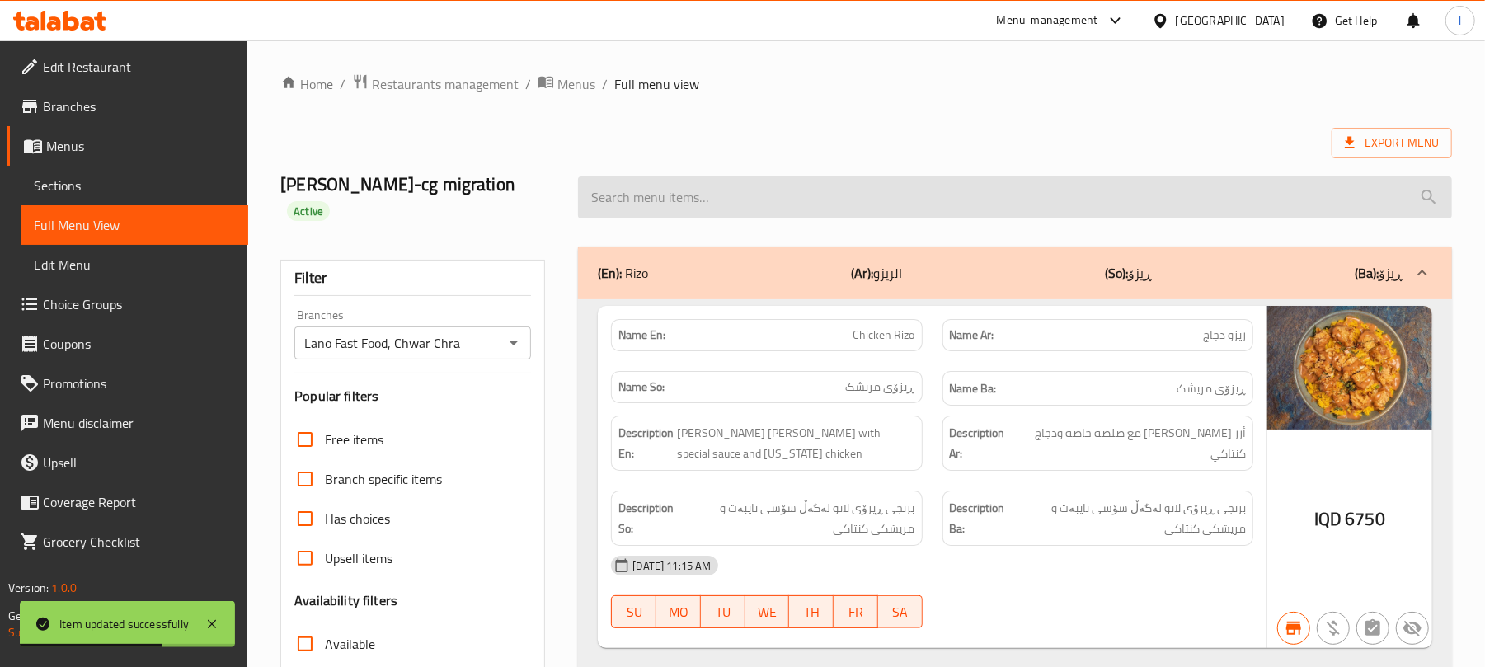
click at [618, 189] on input "search" at bounding box center [1015, 197] width 874 height 42
paste input "Tender - 3 Pieces"
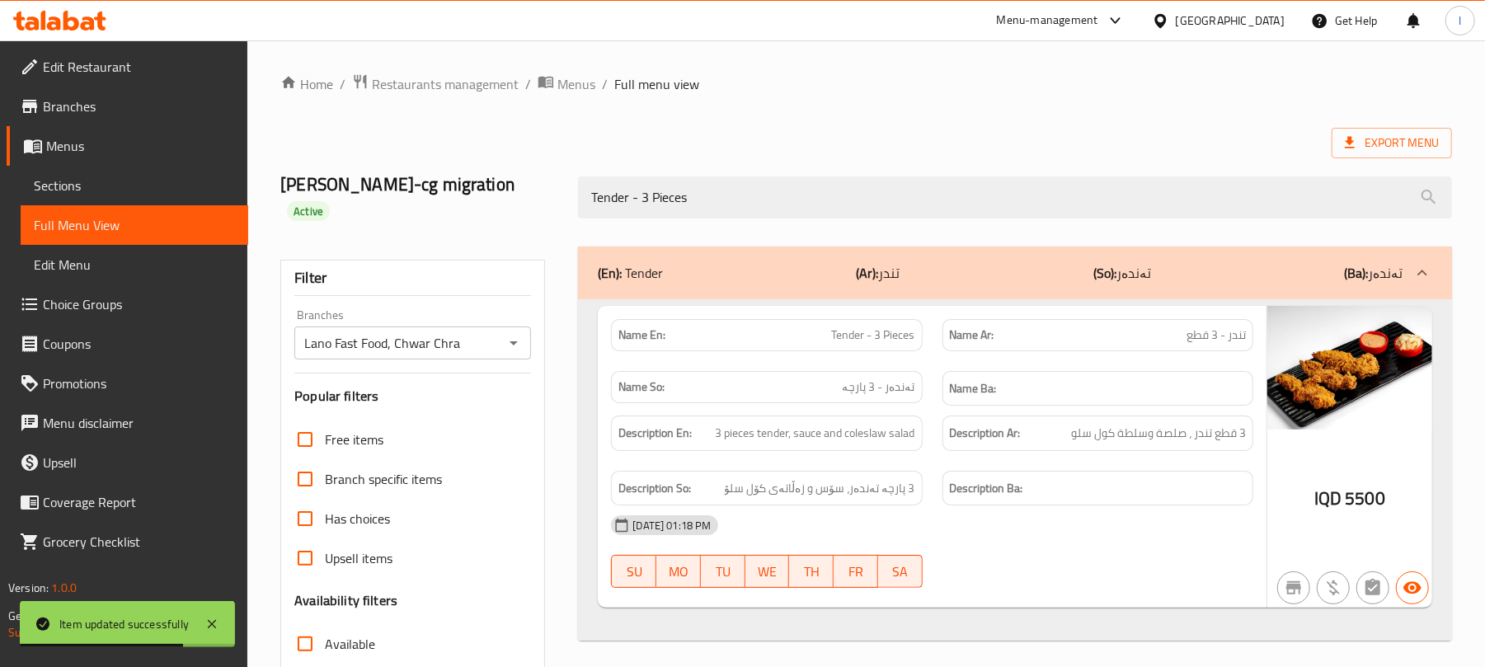
scroll to position [212, 0]
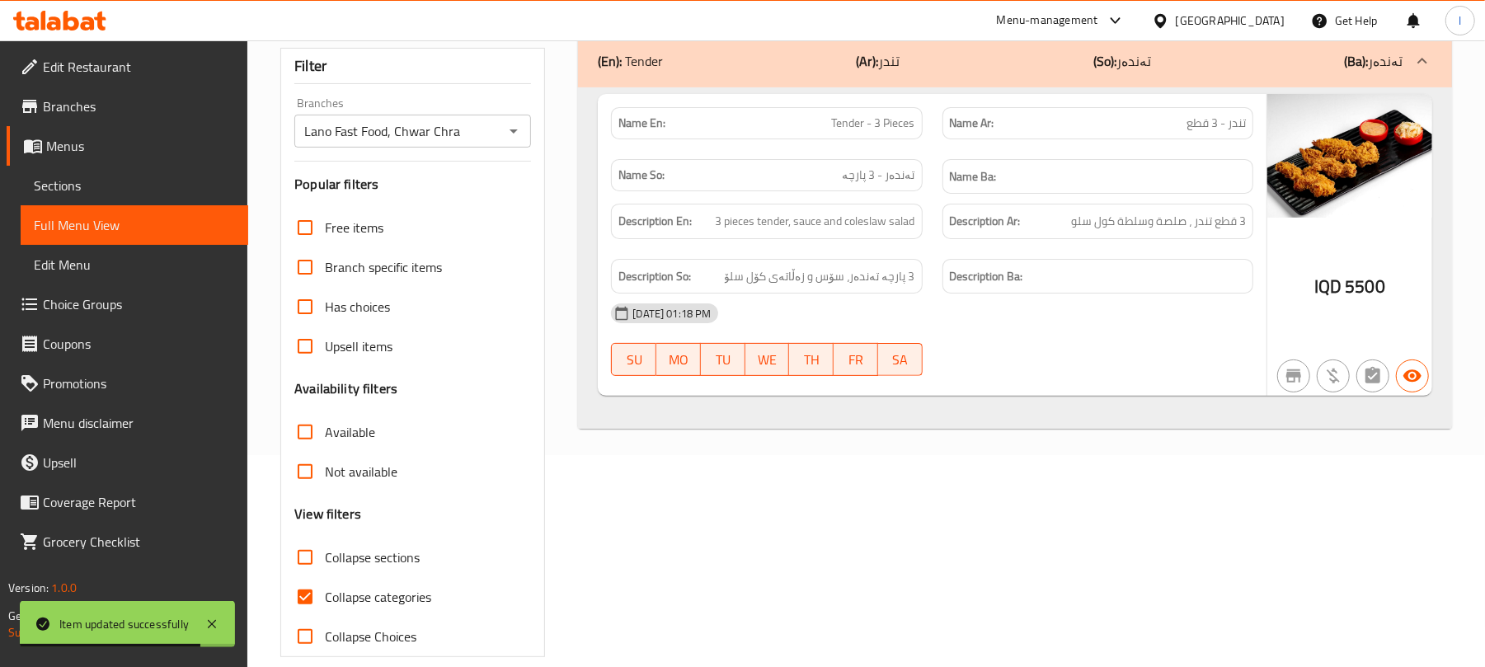
type input "Tender - 3 Pieces"
click at [313, 577] on input "Collapse categories" at bounding box center [305, 597] width 40 height 40
checkbox input "false"
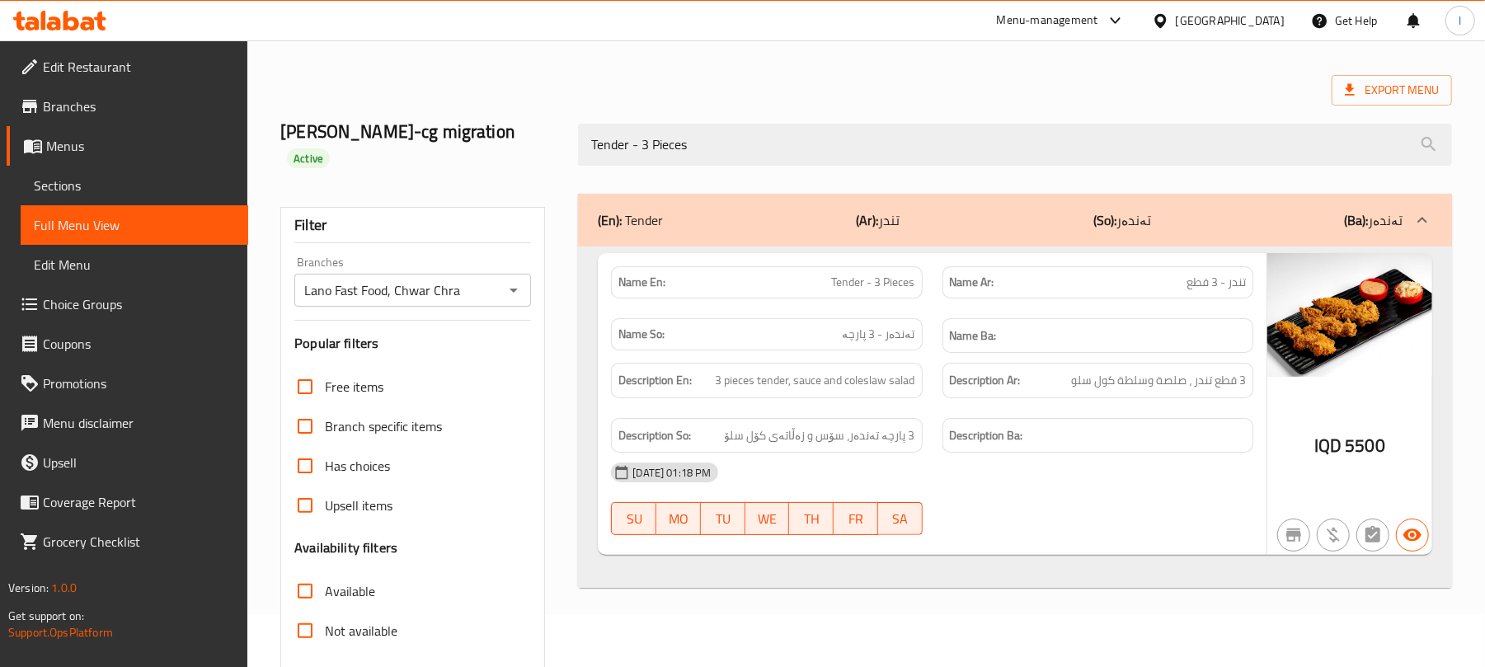
scroll to position [0, 0]
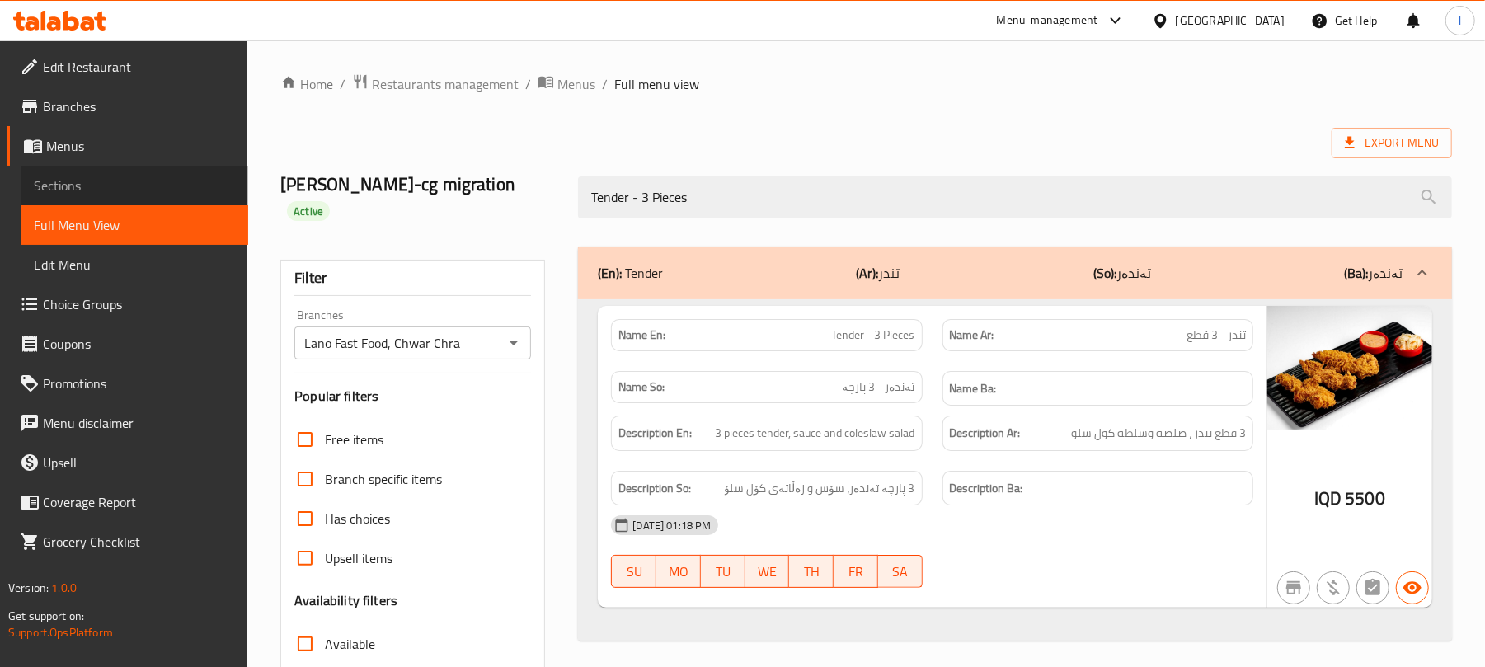
click at [61, 192] on span "Sections" at bounding box center [134, 186] width 201 height 20
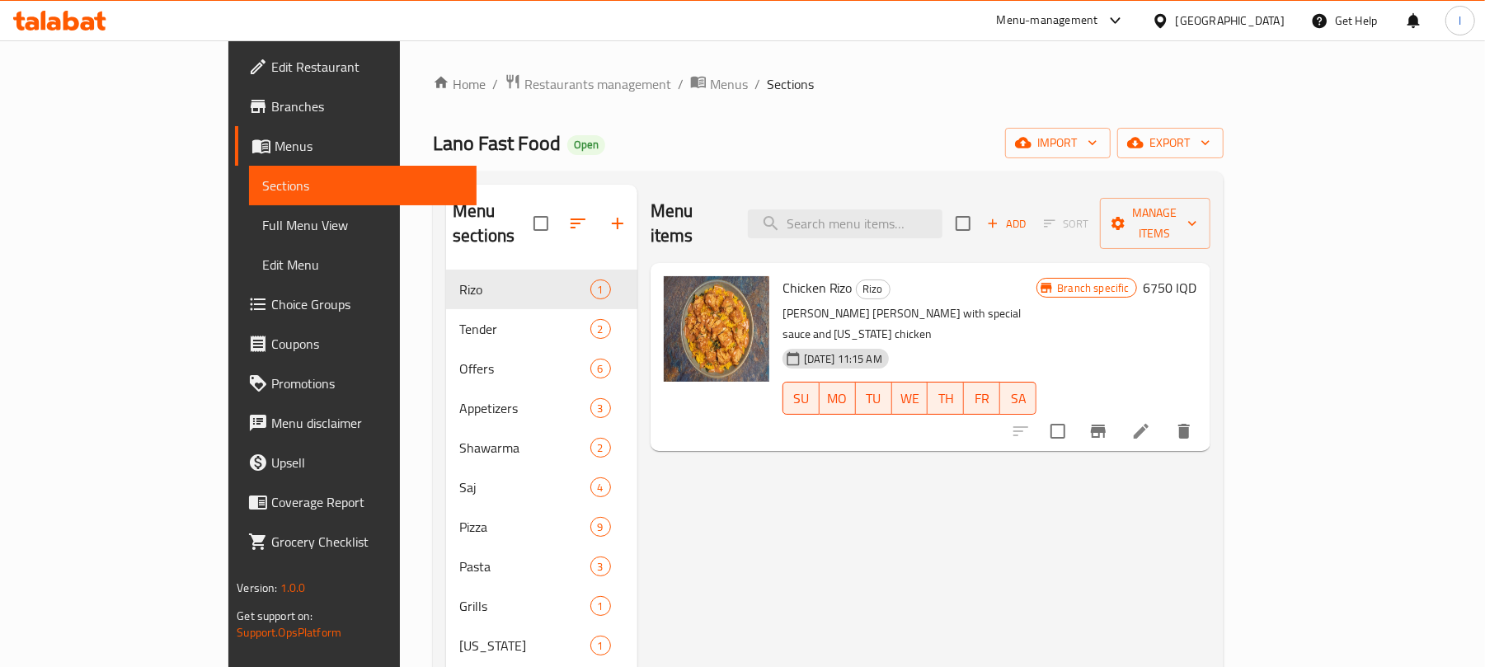
click at [262, 228] on span "Full Menu View" at bounding box center [362, 225] width 201 height 20
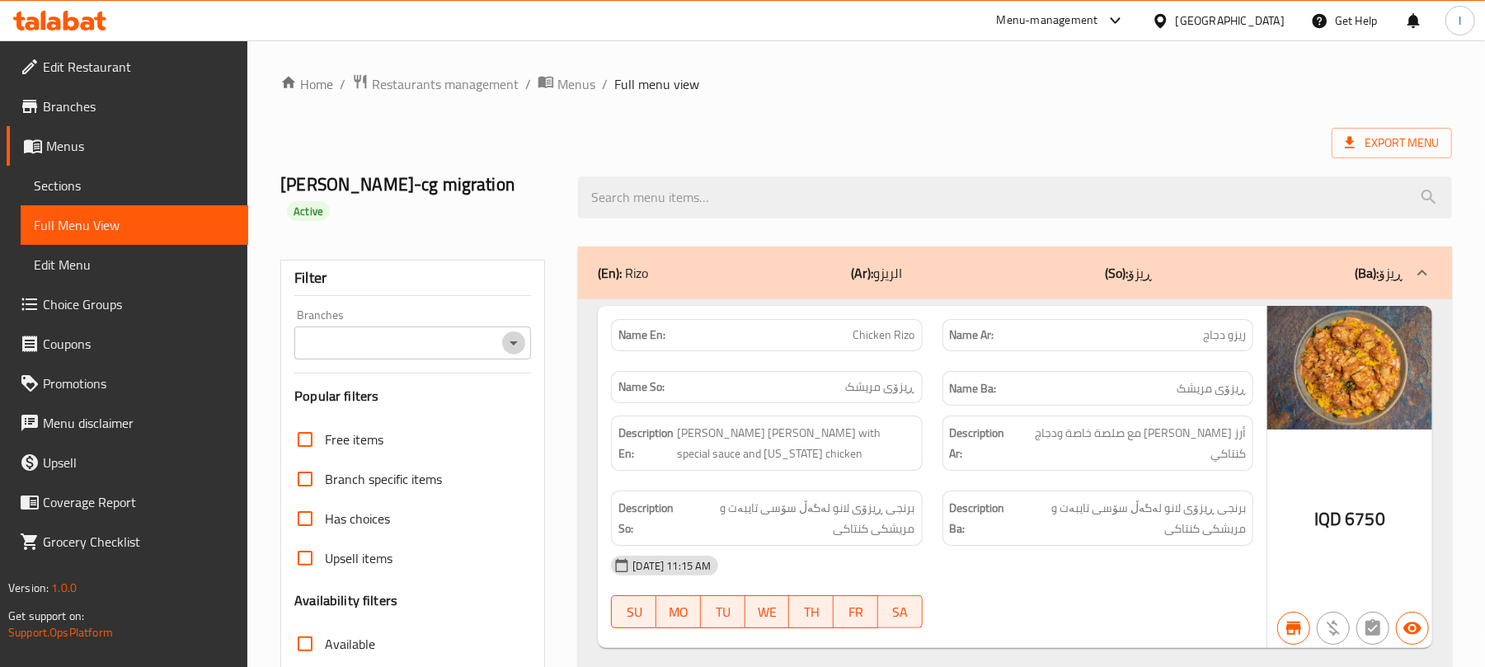
click at [508, 333] on icon "Open" at bounding box center [514, 343] width 20 height 20
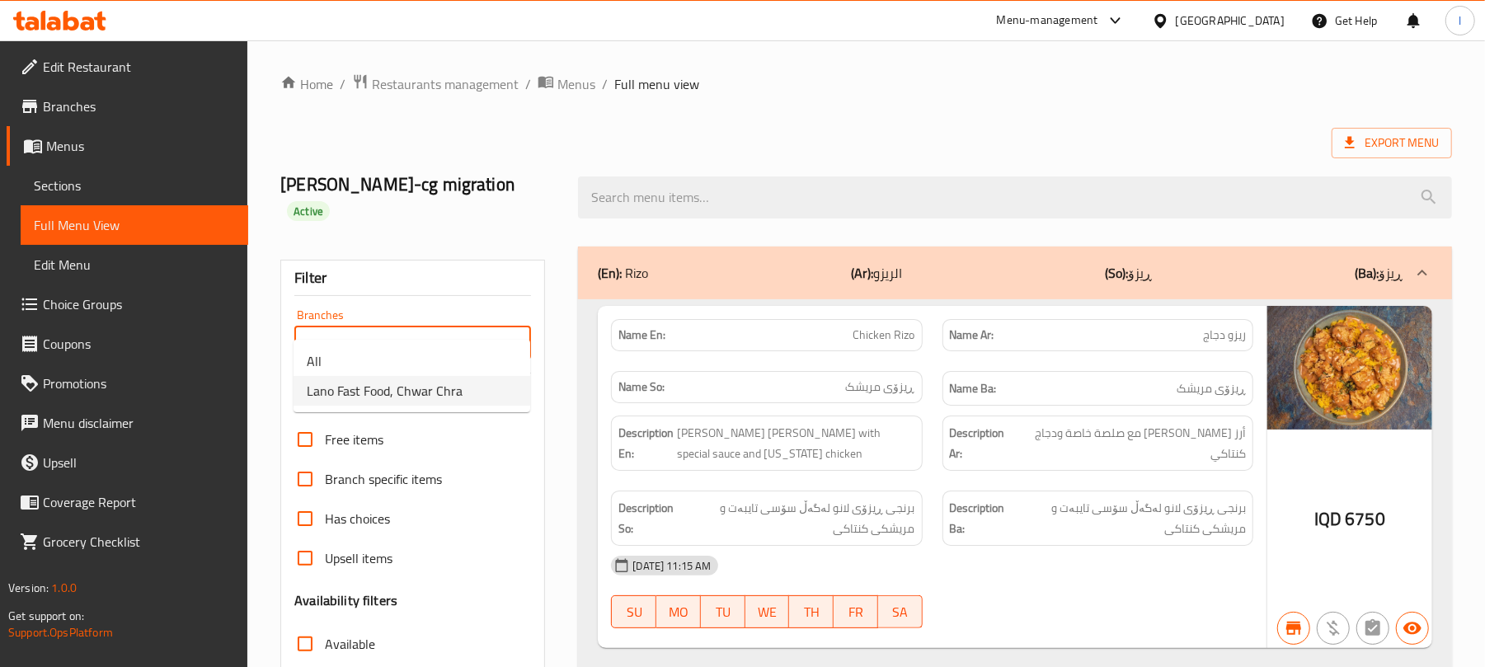
click at [424, 381] on span "Lano Fast Food, Chwar Chra" at bounding box center [385, 391] width 156 height 20
type input "Lano Fast Food, Chwar Chra"
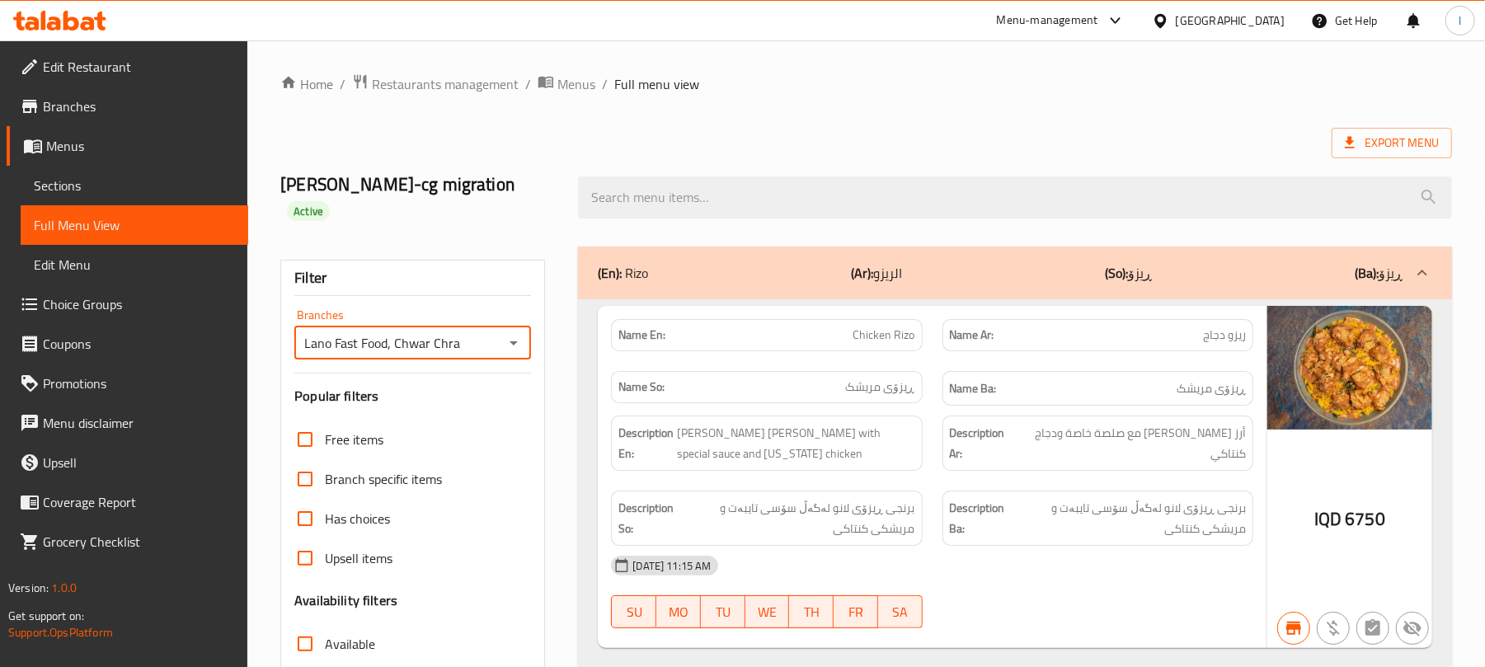
click at [644, 167] on div at bounding box center [1015, 198] width 894 height 62
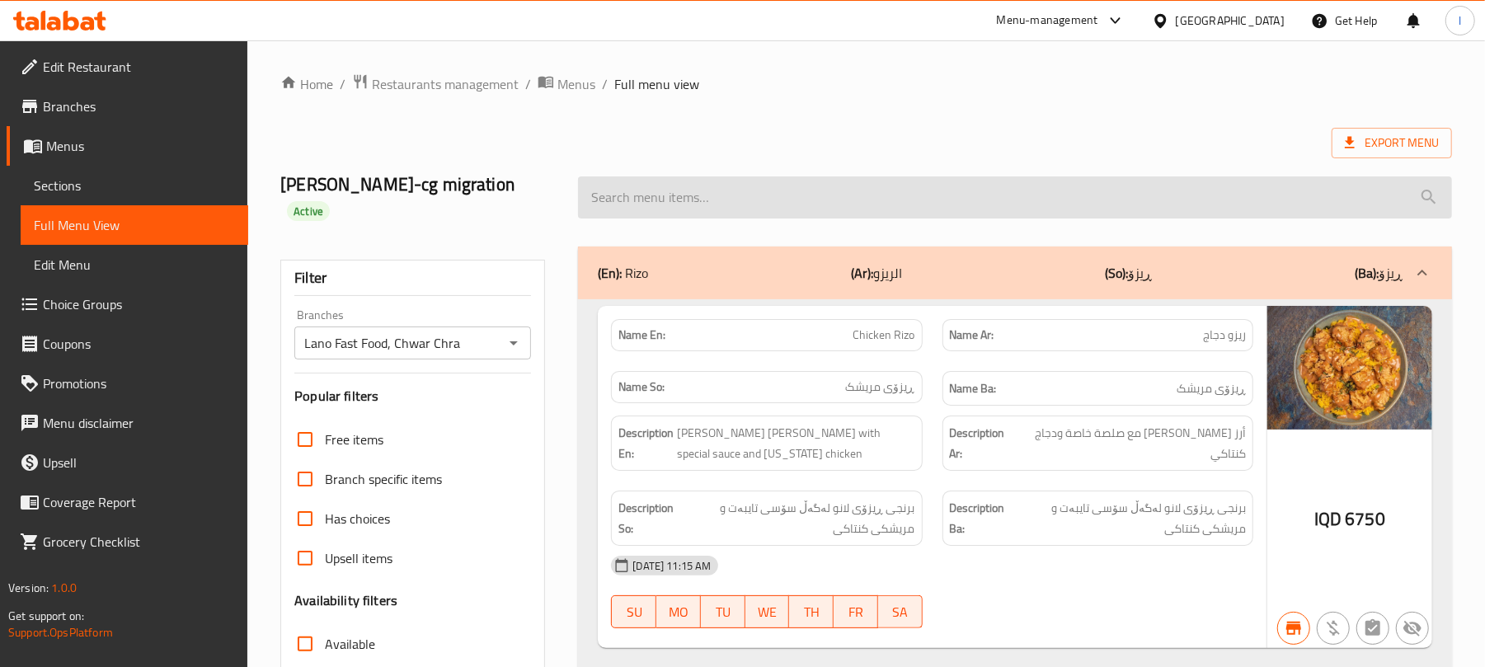
click at [658, 176] on input "search" at bounding box center [1015, 197] width 874 height 42
paste input "Mixed Pizza"
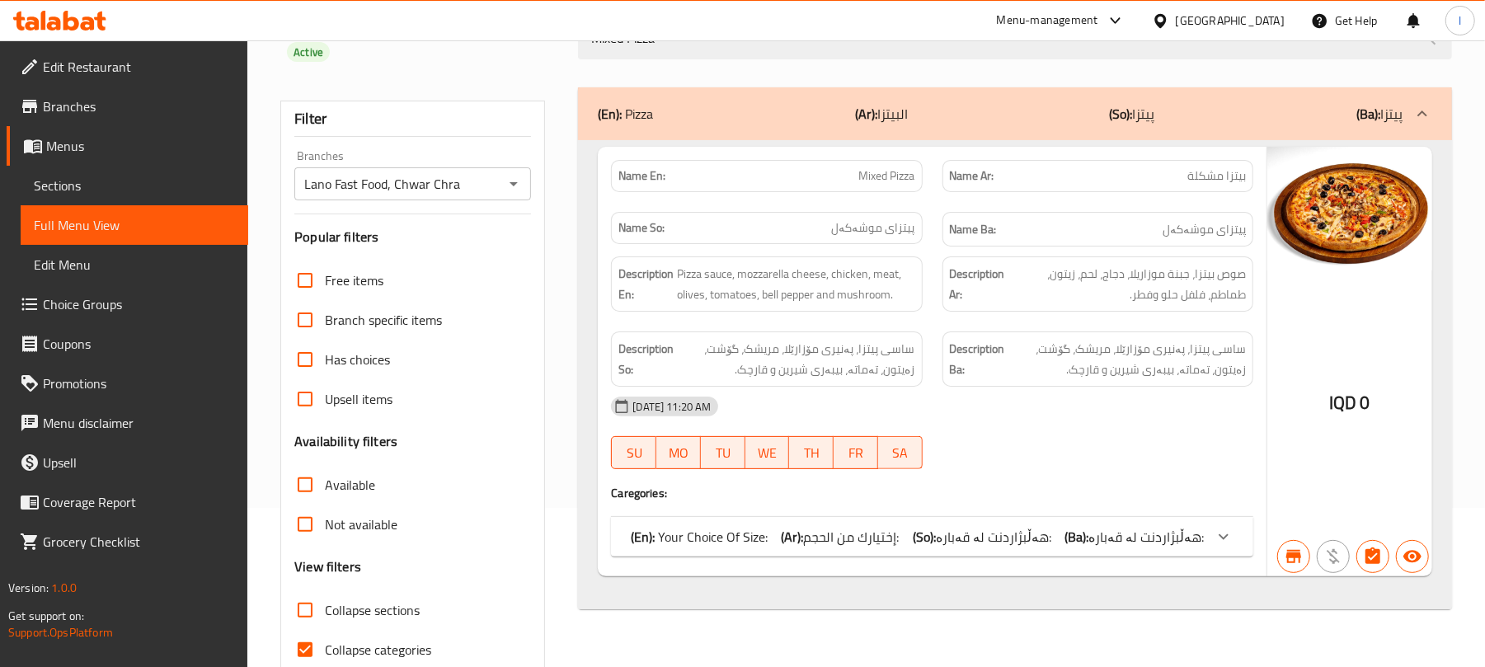
scroll to position [212, 0]
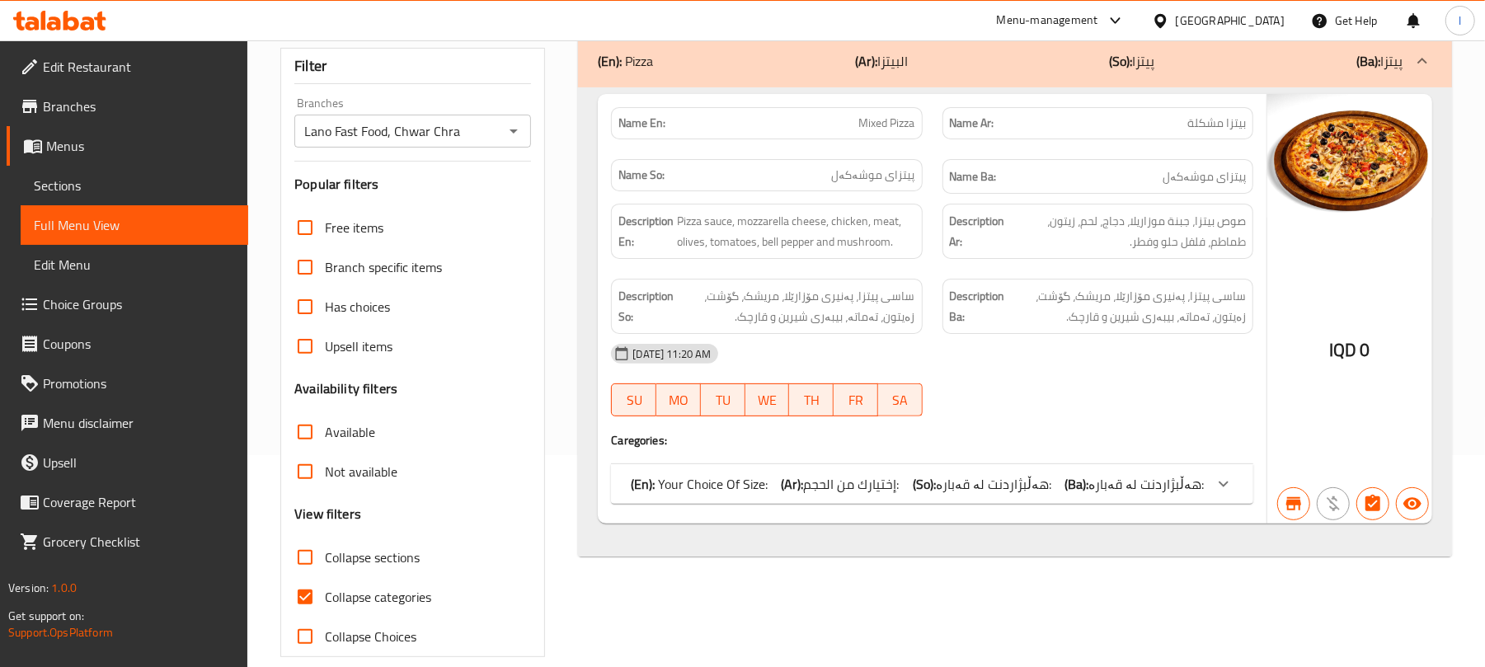
type input "Mixed Pizza"
click at [294, 577] on input "Collapse categories" at bounding box center [305, 597] width 40 height 40
checkbox input "false"
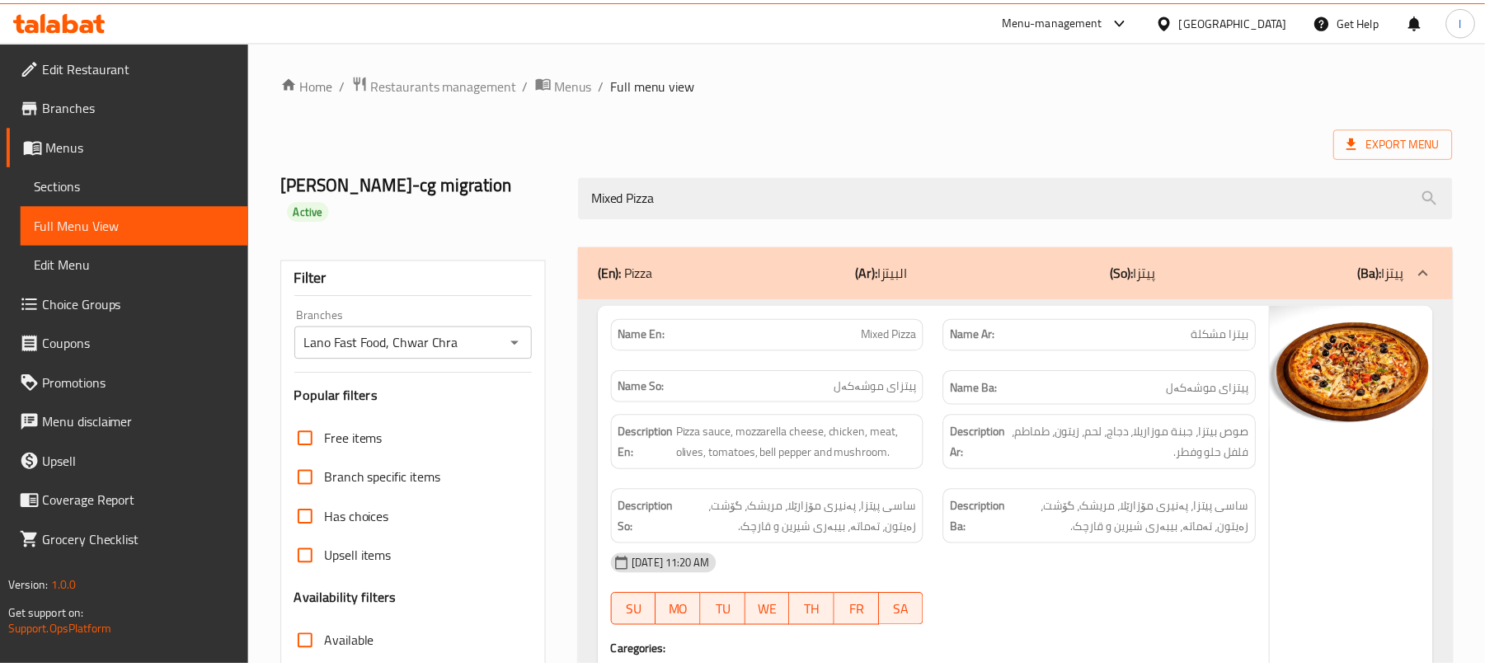
scroll to position [348, 0]
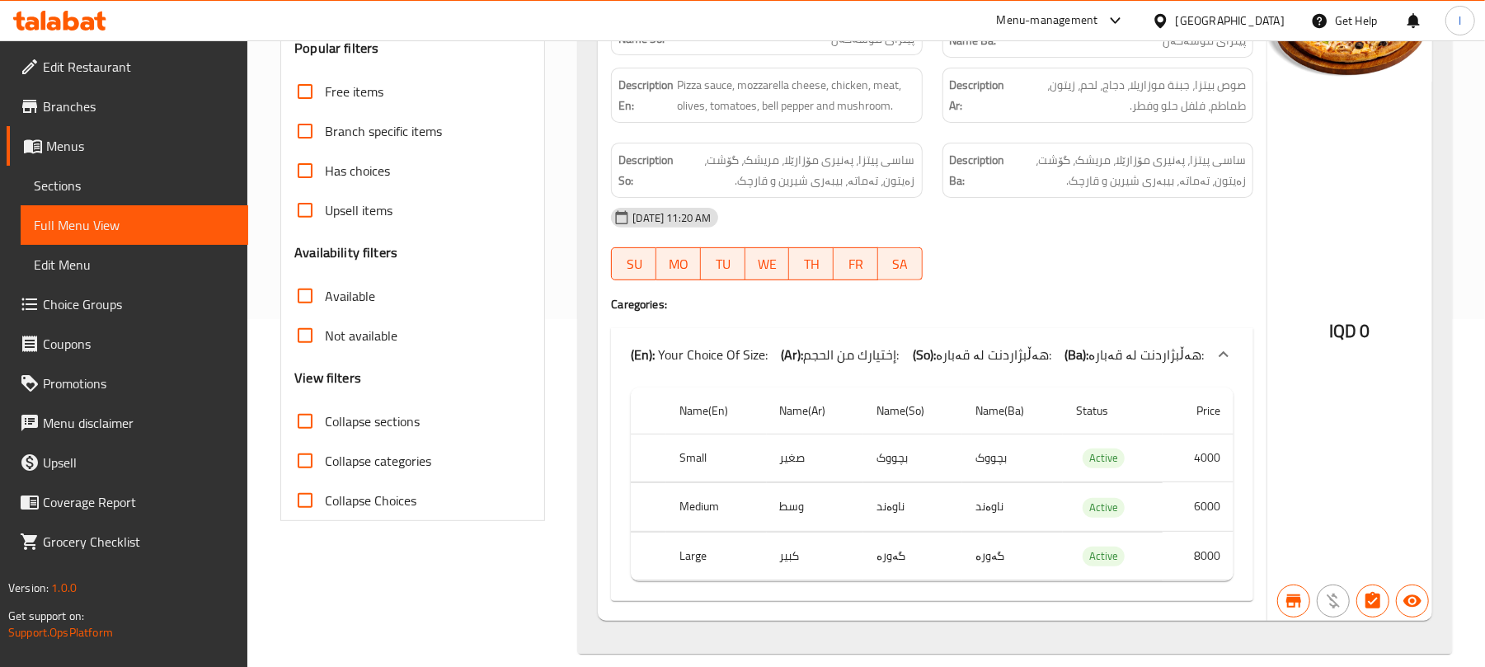
click at [56, 178] on span "Sections" at bounding box center [134, 186] width 201 height 20
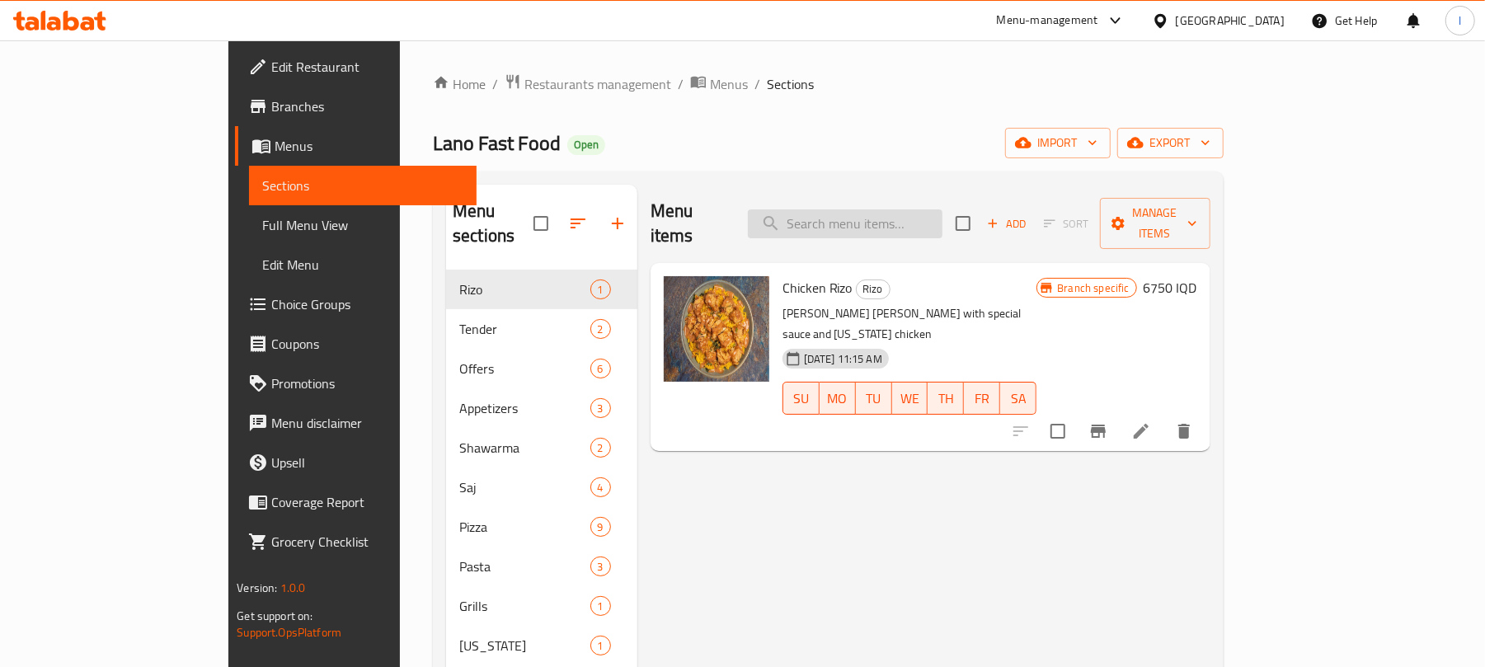
click at [879, 222] on input "search" at bounding box center [845, 223] width 195 height 29
paste input "BBQ Burger"
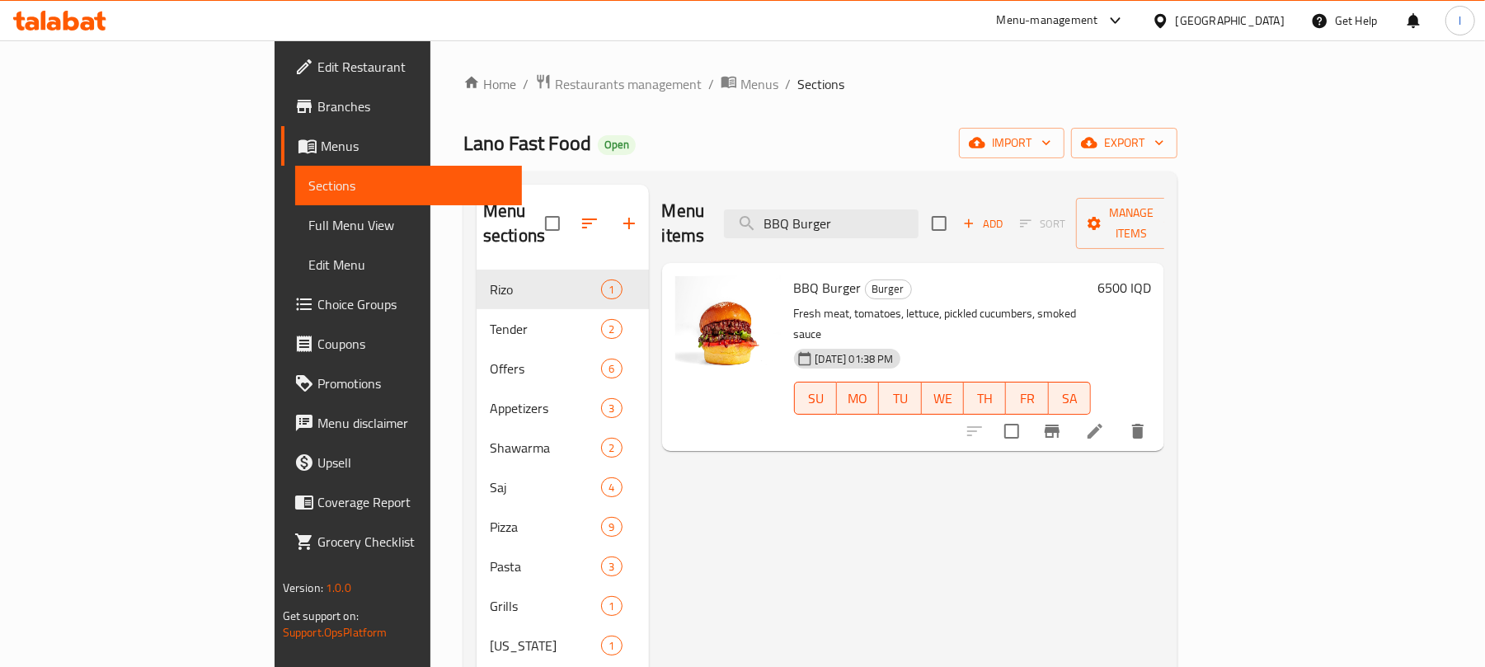
type input "BBQ Burger"
click at [1118, 416] on li at bounding box center [1095, 431] width 46 height 30
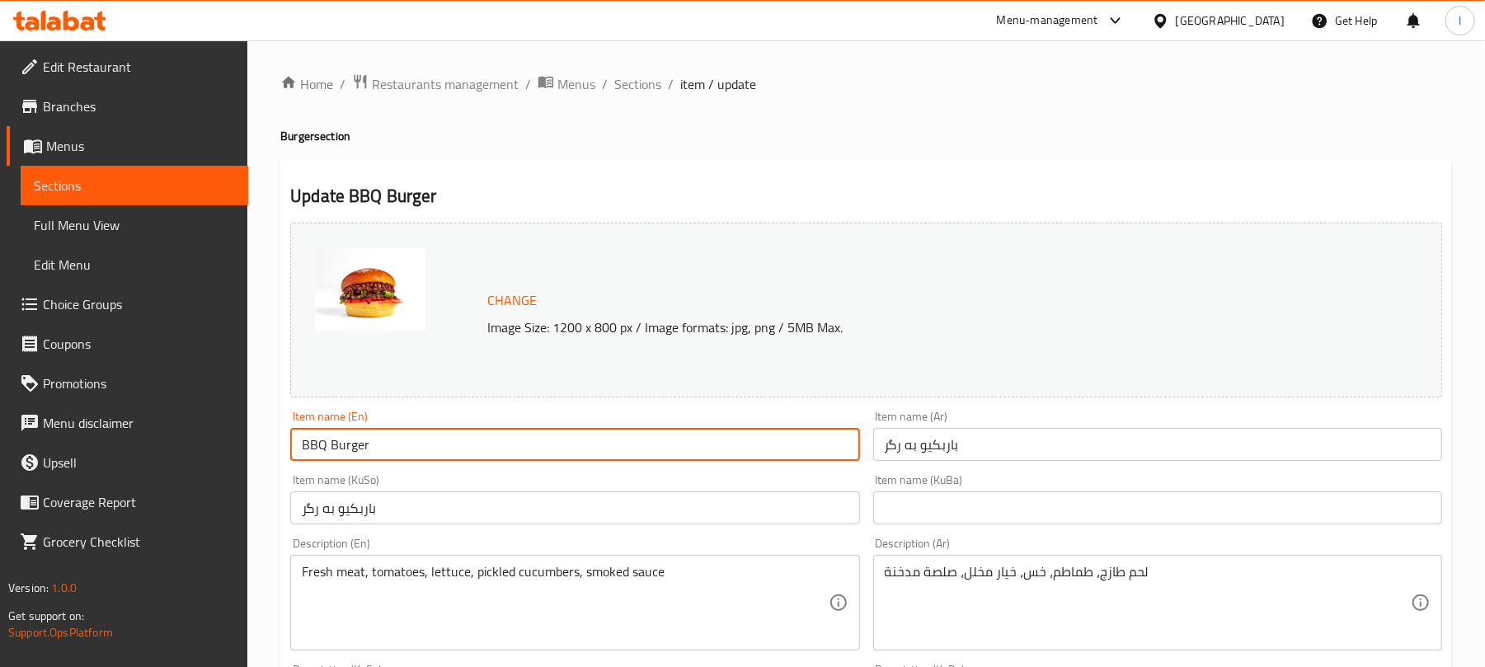
drag, startPoint x: 378, startPoint y: 456, endPoint x: 229, endPoint y: 460, distance: 148.5
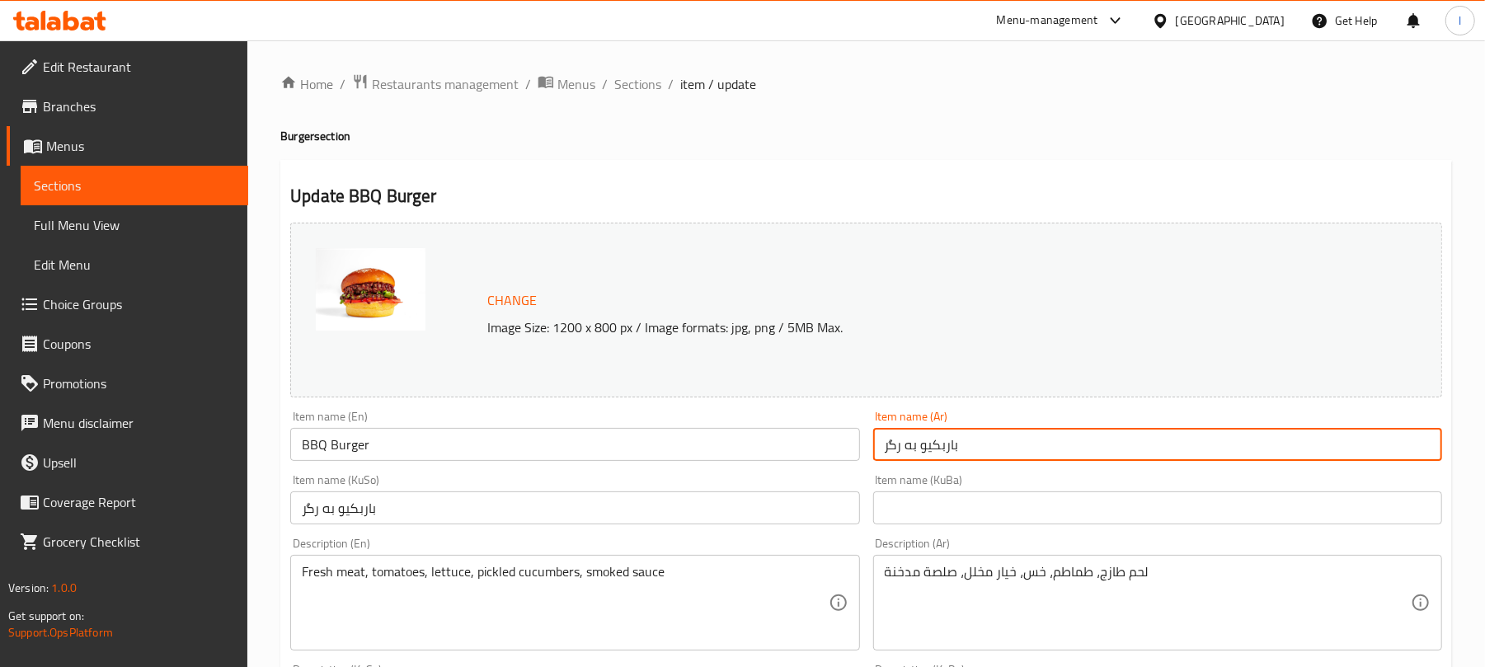
drag, startPoint x: 978, startPoint y: 434, endPoint x: 727, endPoint y: 447, distance: 251.1
click at [727, 447] on div "Change Image Size: 1200 x 800 px / Image formats: jpg, png / 5MB Max. Item name…" at bounding box center [866, 678] width 1165 height 925
paste input "جر باربيكيو"
type input "برجر باربيكيو"
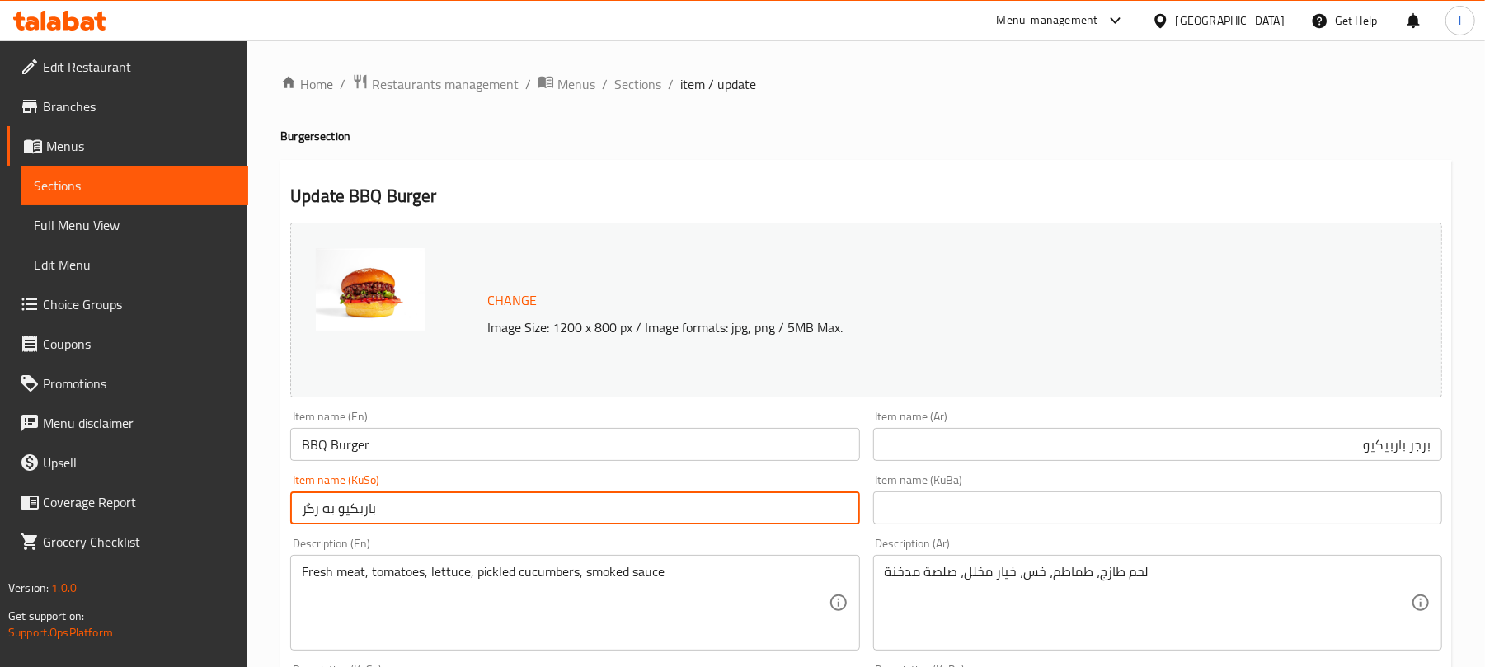
drag, startPoint x: 396, startPoint y: 505, endPoint x: 139, endPoint y: 505, distance: 257.3
type input "[PERSON_NAME]"
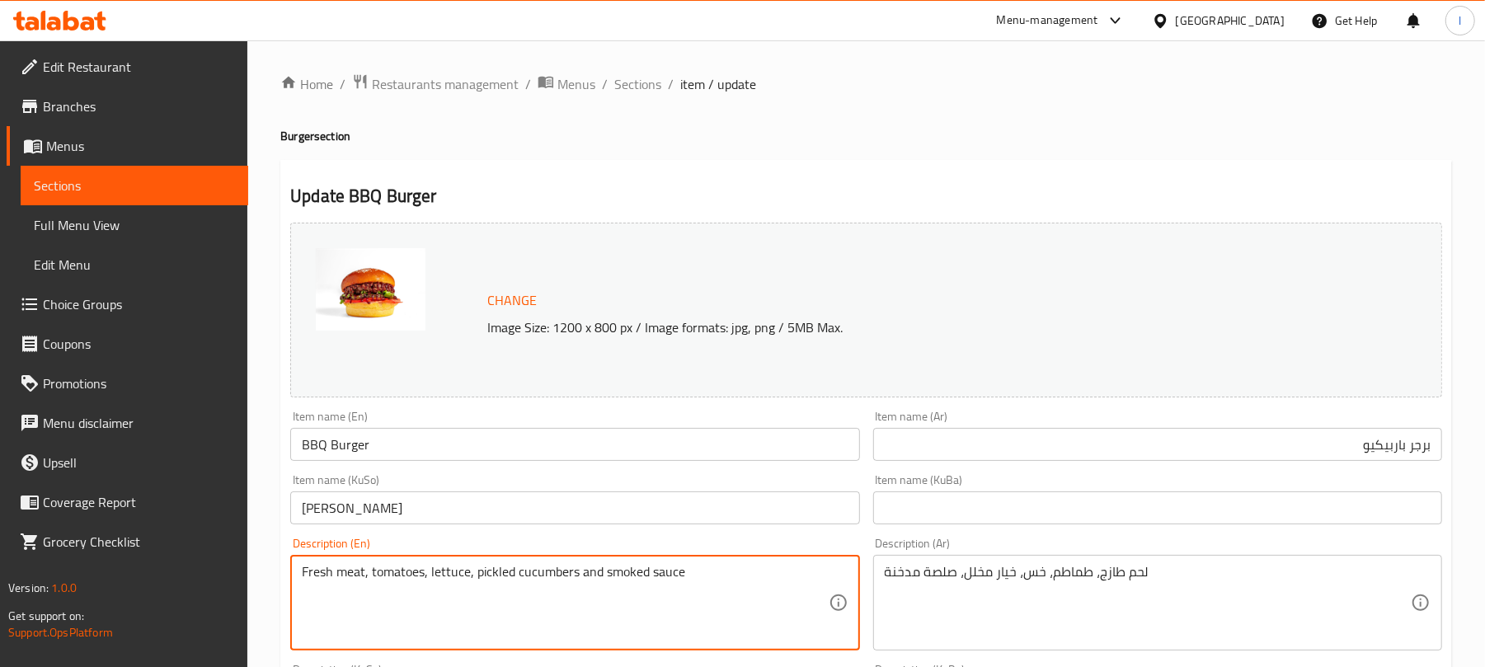
click at [592, 577] on textarea "Fresh meat, tomatoes, lettuce, pickled cucumbers and smoked sauce" at bounding box center [565, 603] width 526 height 78
type textarea "Fresh meat, tomatoes, lettuce, pickled cucumbers and smoked sauce"
click at [1016, 572] on textarea "لحم طازج، طماطم، خس، خيار مخلل، صلصة مدخنة" at bounding box center [1148, 603] width 526 height 78
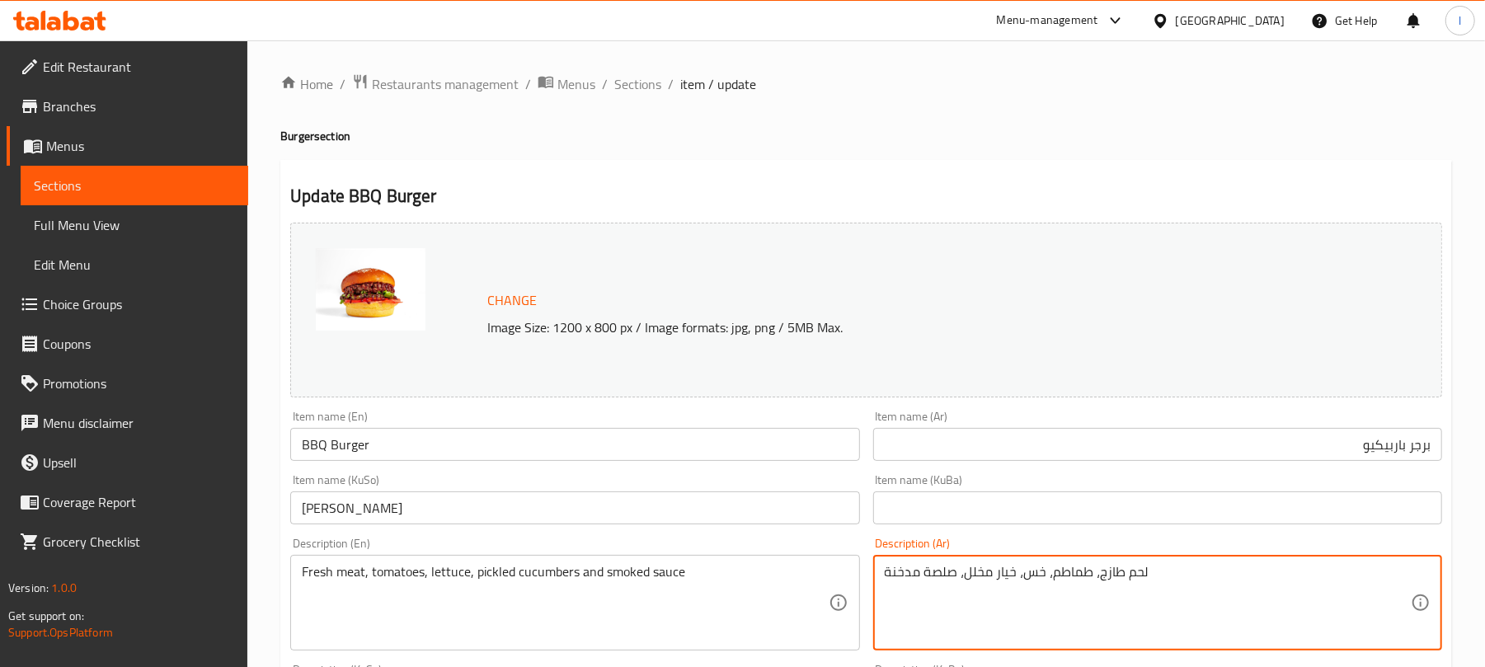
click at [1016, 572] on textarea "لحم طازج، طماطم، خس، خيار مخلل، صلصة مدخنة" at bounding box center [1148, 603] width 526 height 78
paste textarea "و"
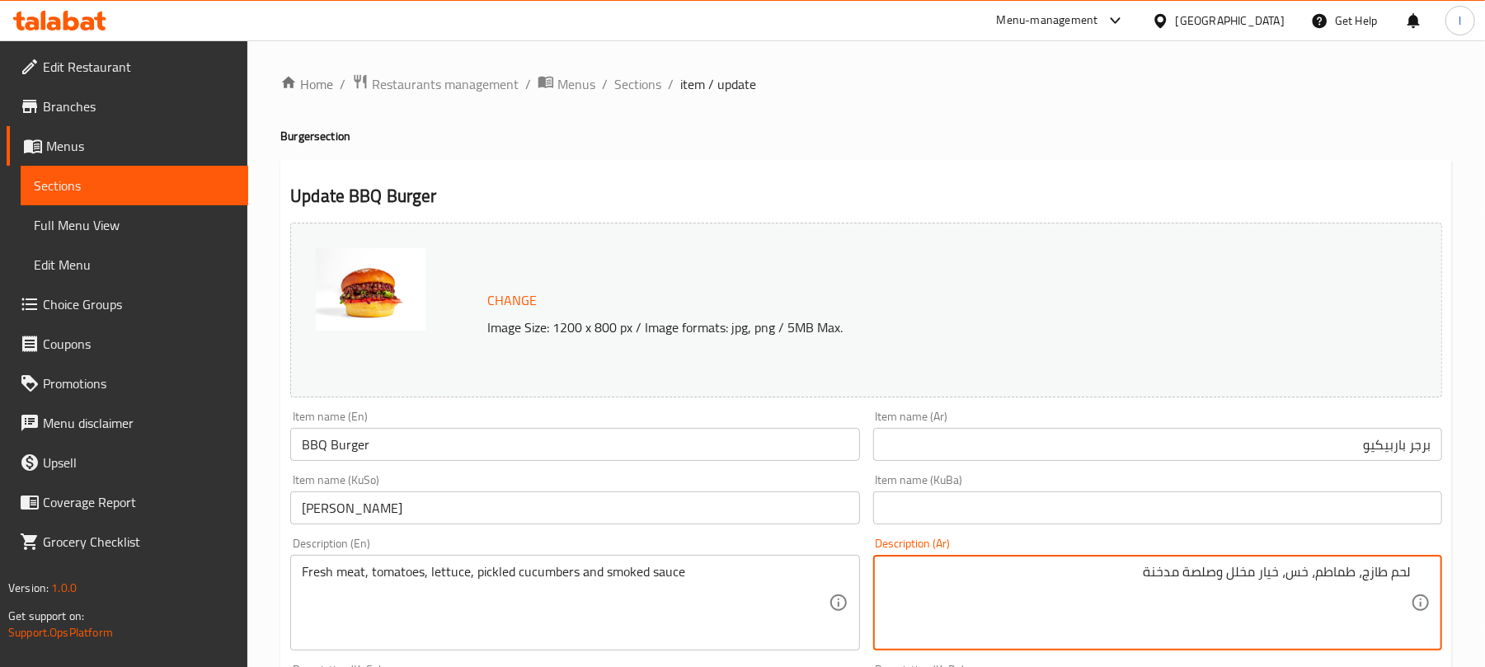
scroll to position [264, 0]
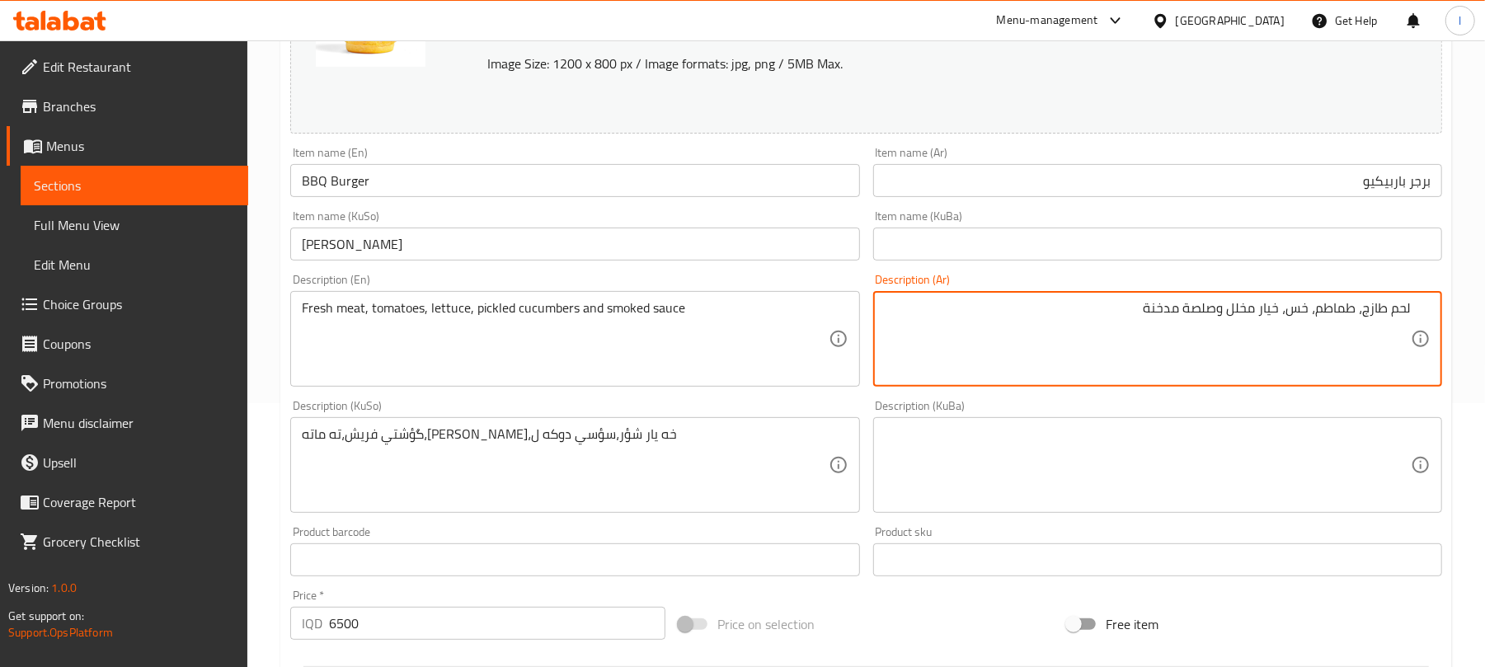
type textarea "لحم طازج، طماطم، خس، خيار مخلل وصلصة مدخنة"
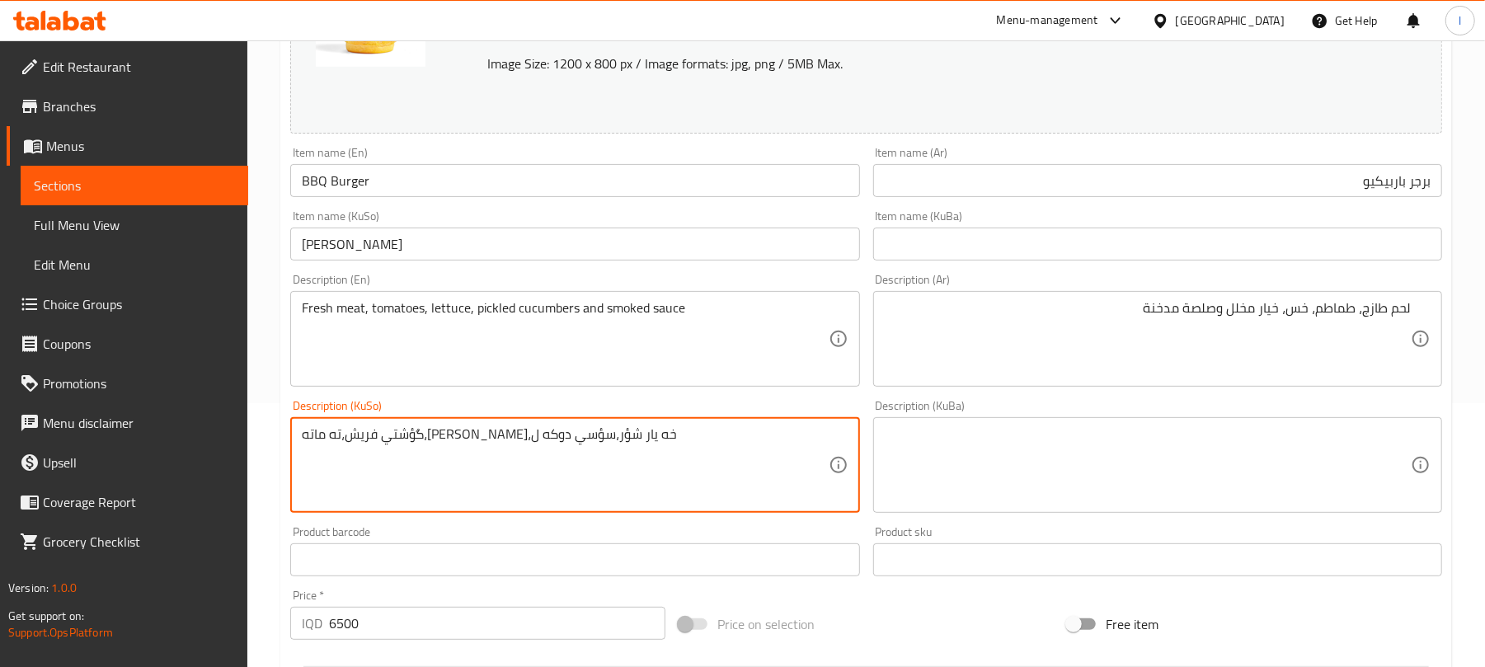
drag, startPoint x: 644, startPoint y: 446, endPoint x: 90, endPoint y: 417, distance: 555.0
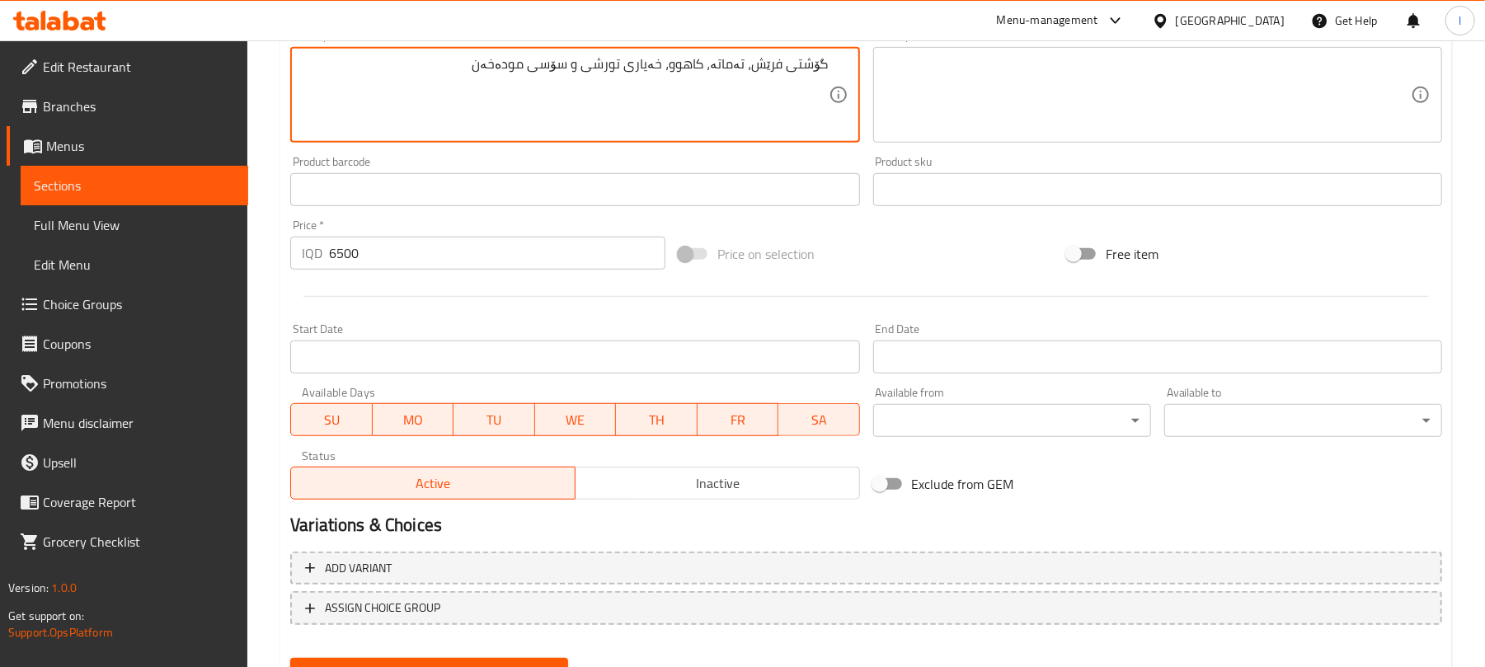
scroll to position [710, 0]
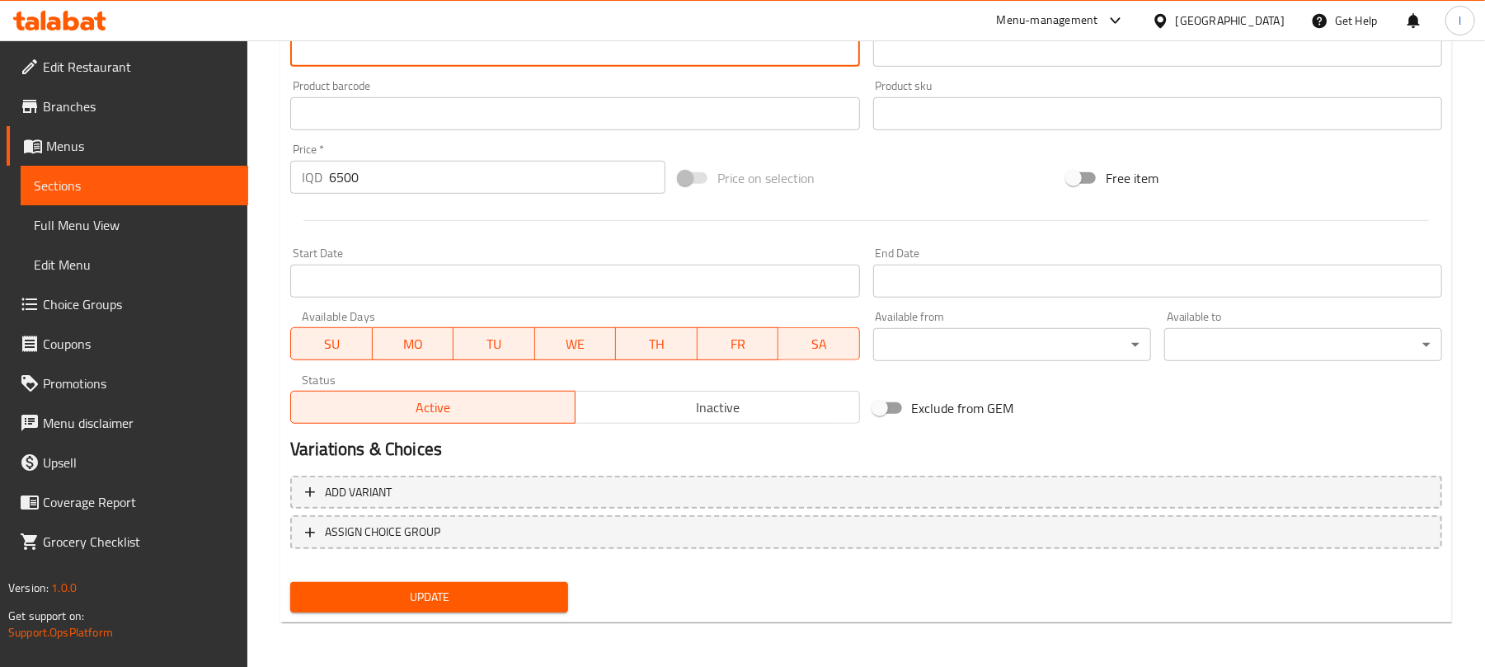
type textarea "گۆشتی فرێش، تەماتە، کاهوو، خەیاری تورشی و سۆسی مودەخەن"
click at [380, 588] on span "Update" at bounding box center [430, 597] width 252 height 21
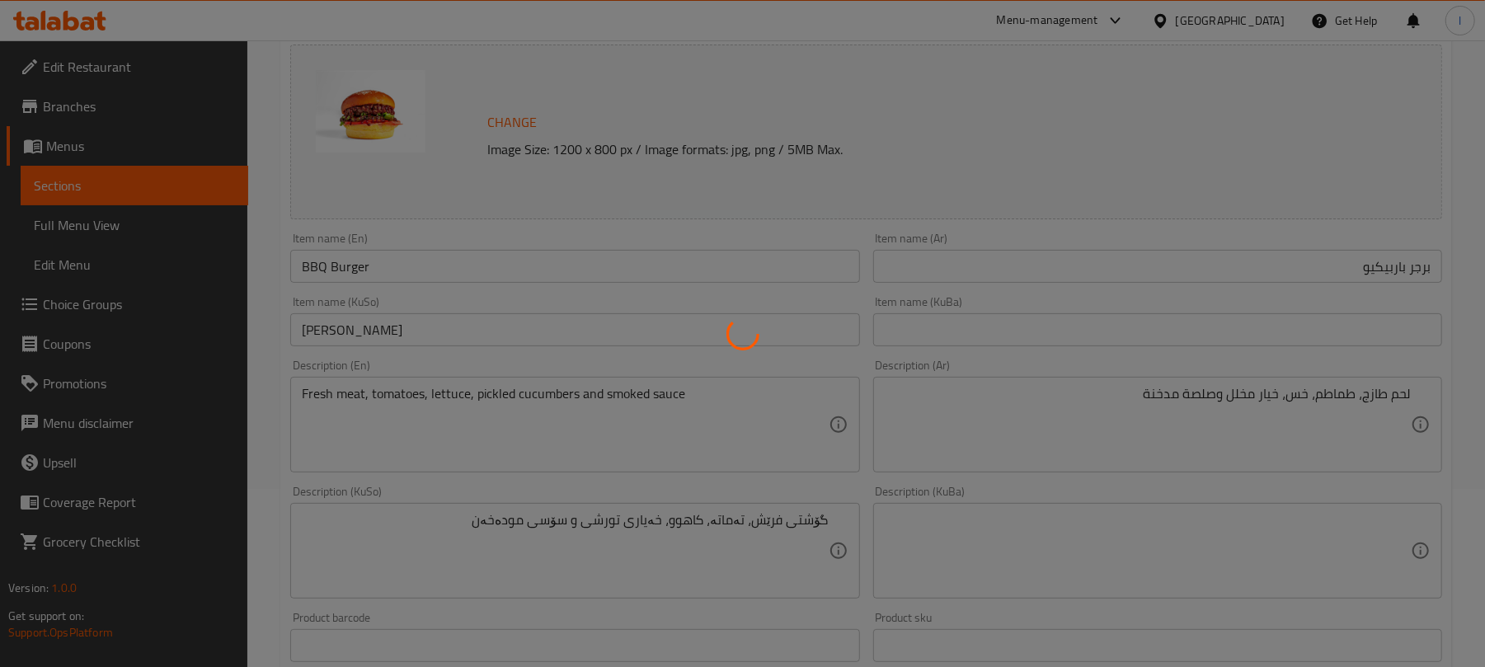
scroll to position [0, 0]
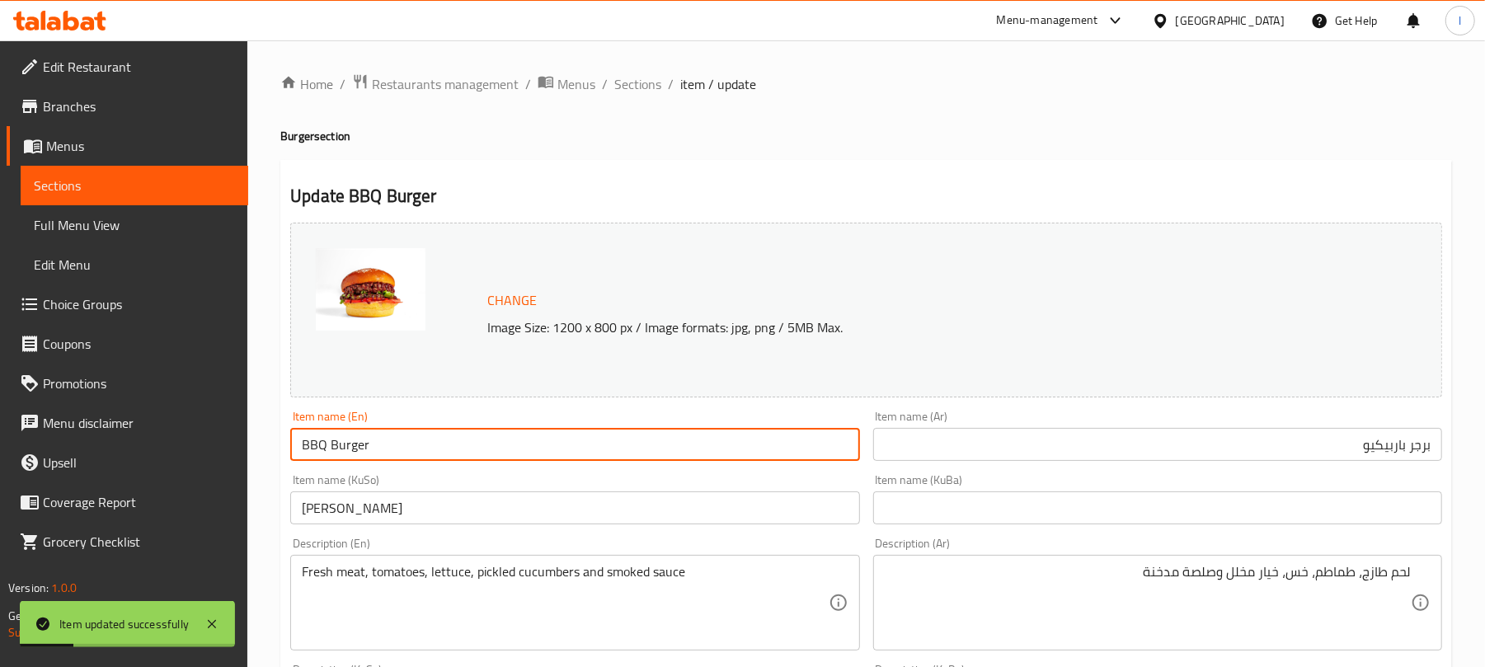
drag, startPoint x: 387, startPoint y: 453, endPoint x: 199, endPoint y: 444, distance: 188.3
click at [134, 216] on span "Full Menu View" at bounding box center [134, 225] width 201 height 20
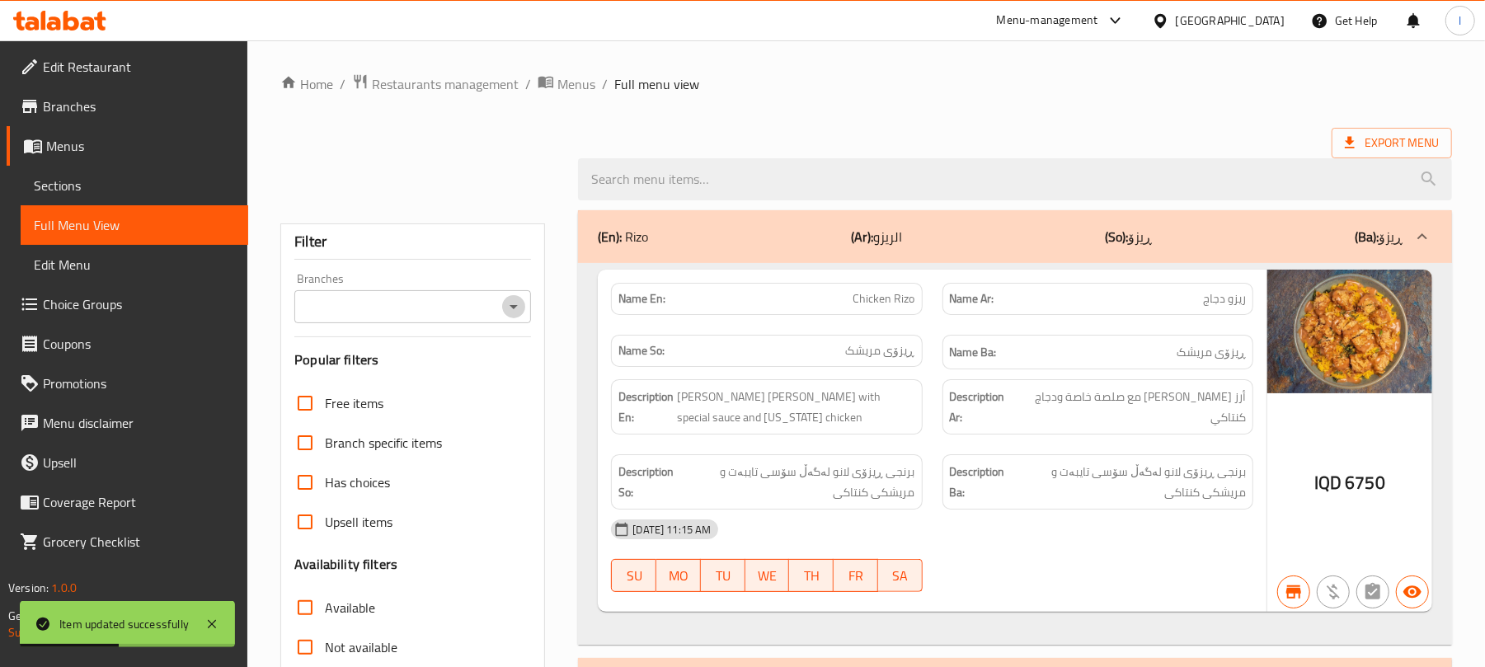
click at [512, 307] on icon "Open" at bounding box center [514, 307] width 8 height 4
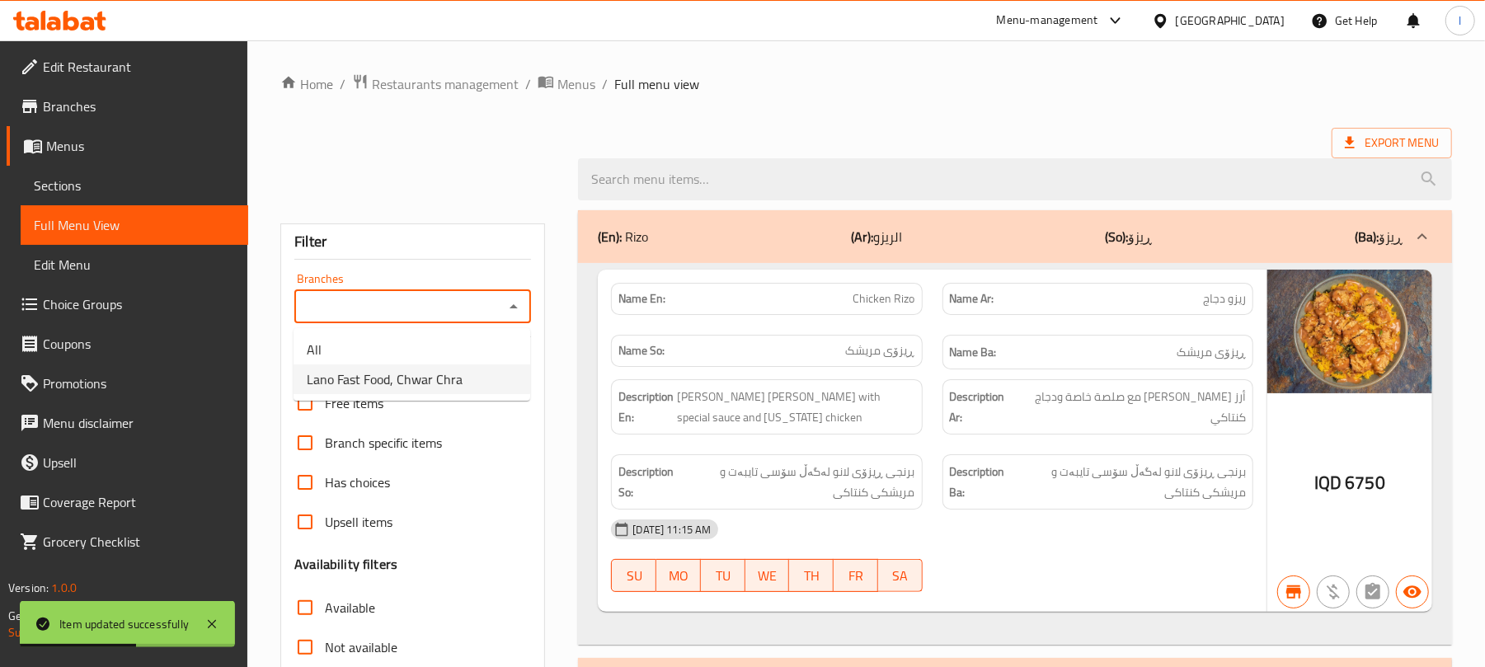
click at [388, 388] on span "Lano Fast Food, Chwar Chra" at bounding box center [385, 379] width 156 height 20
type input "Lano Fast Food, Chwar Chra"
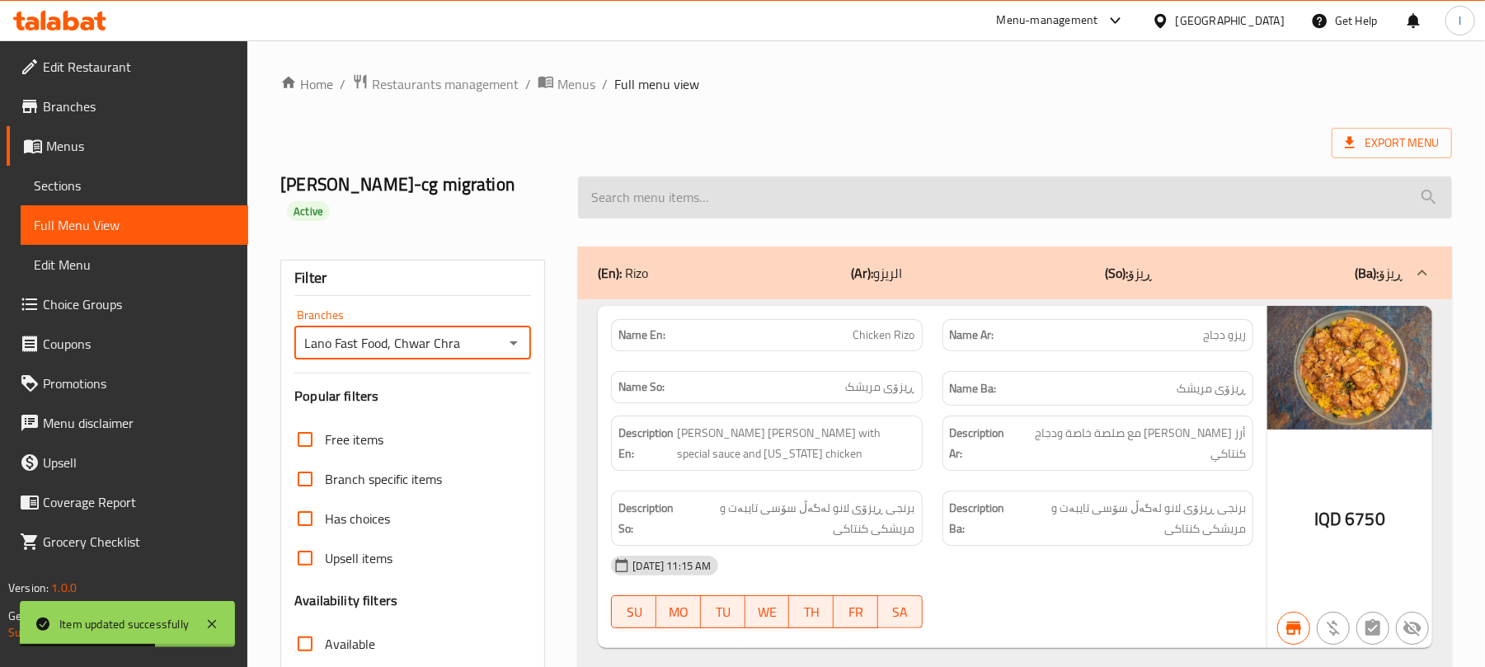
click at [640, 176] on input "search" at bounding box center [1015, 197] width 874 height 42
paste input "BBQ Burger"
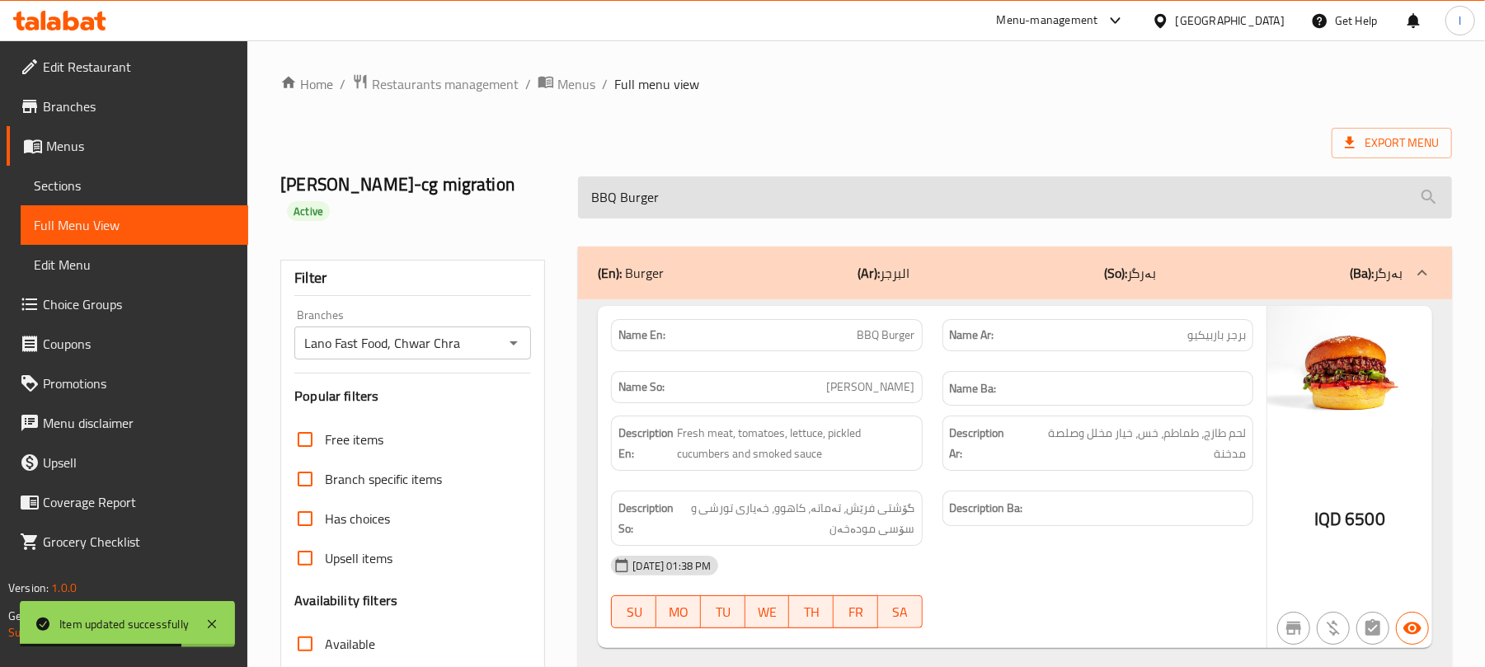
scroll to position [212, 0]
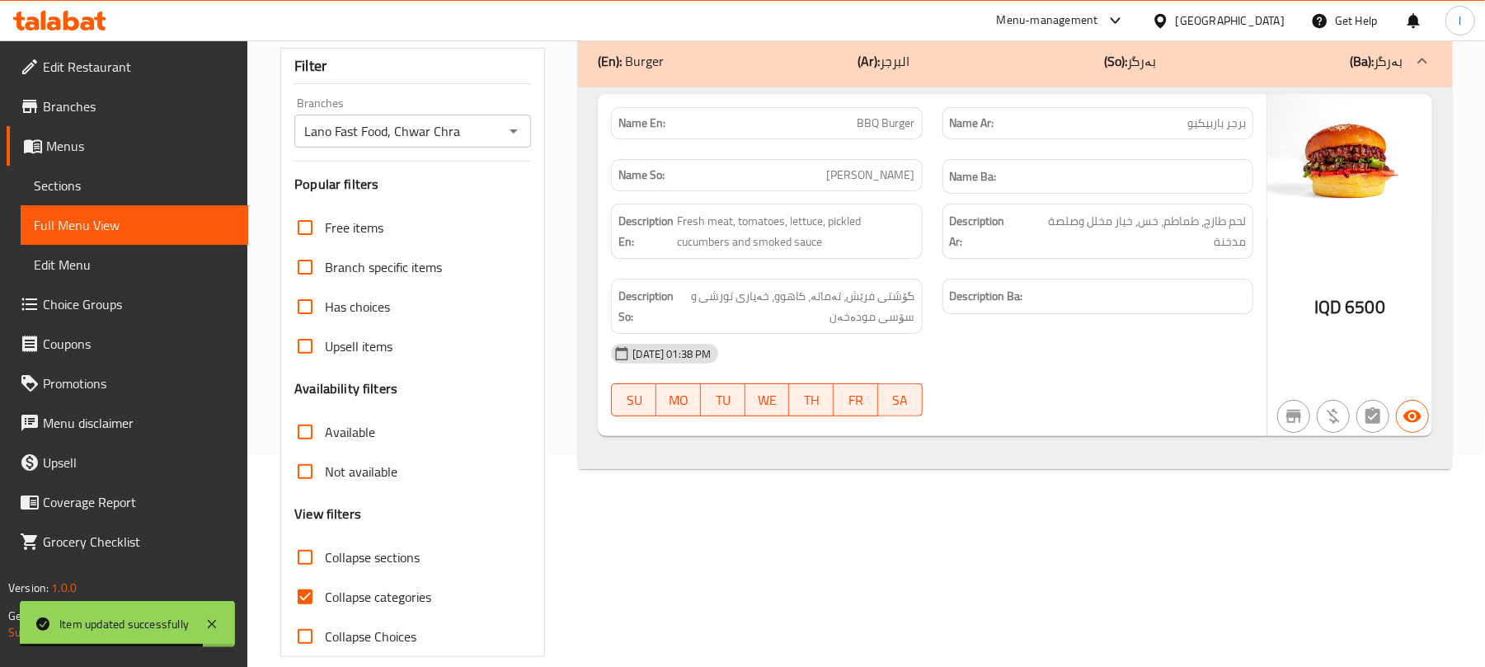
type input "BBQ Burger"
click at [317, 577] on input "Collapse categories" at bounding box center [305, 597] width 40 height 40
checkbox input "false"
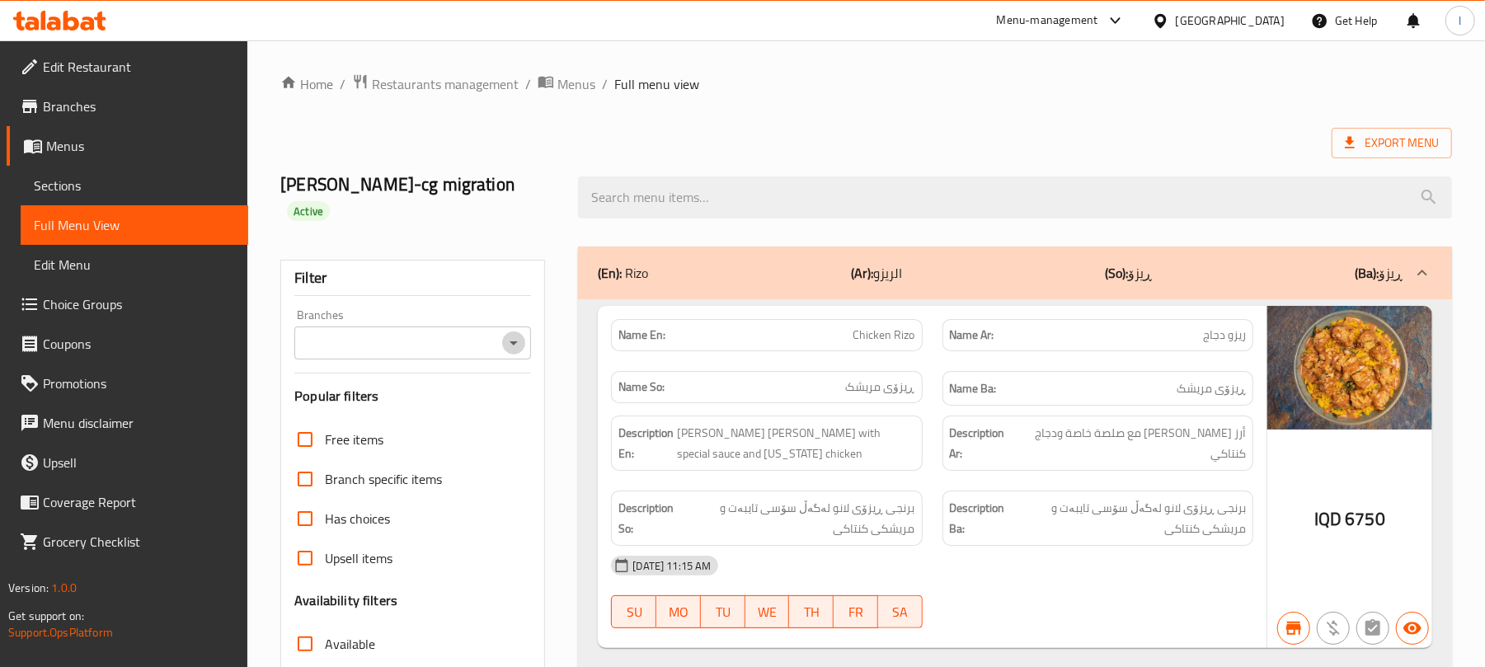
click at [504, 333] on icon "Open" at bounding box center [514, 343] width 20 height 20
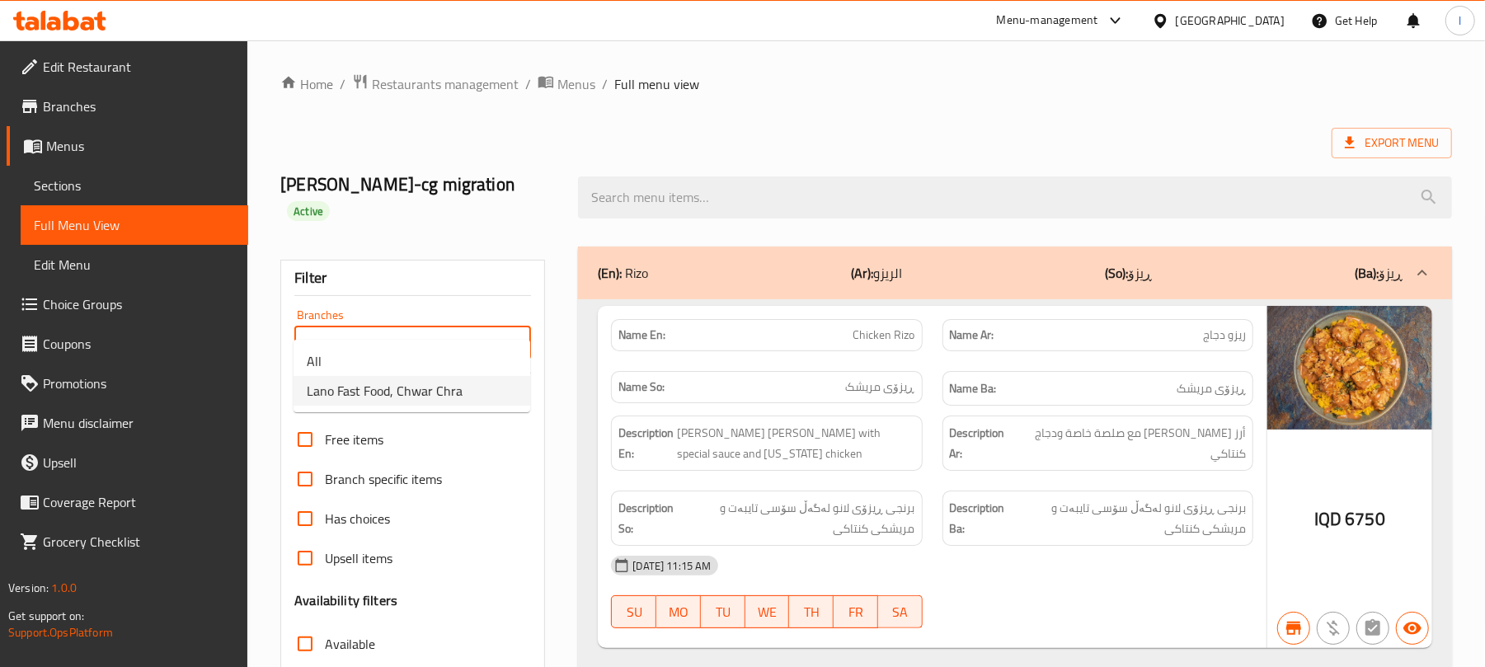
click at [449, 381] on span "Lano Fast Food, Chwar Chra" at bounding box center [385, 391] width 156 height 20
type input "Lano Fast Food, Chwar Chra"
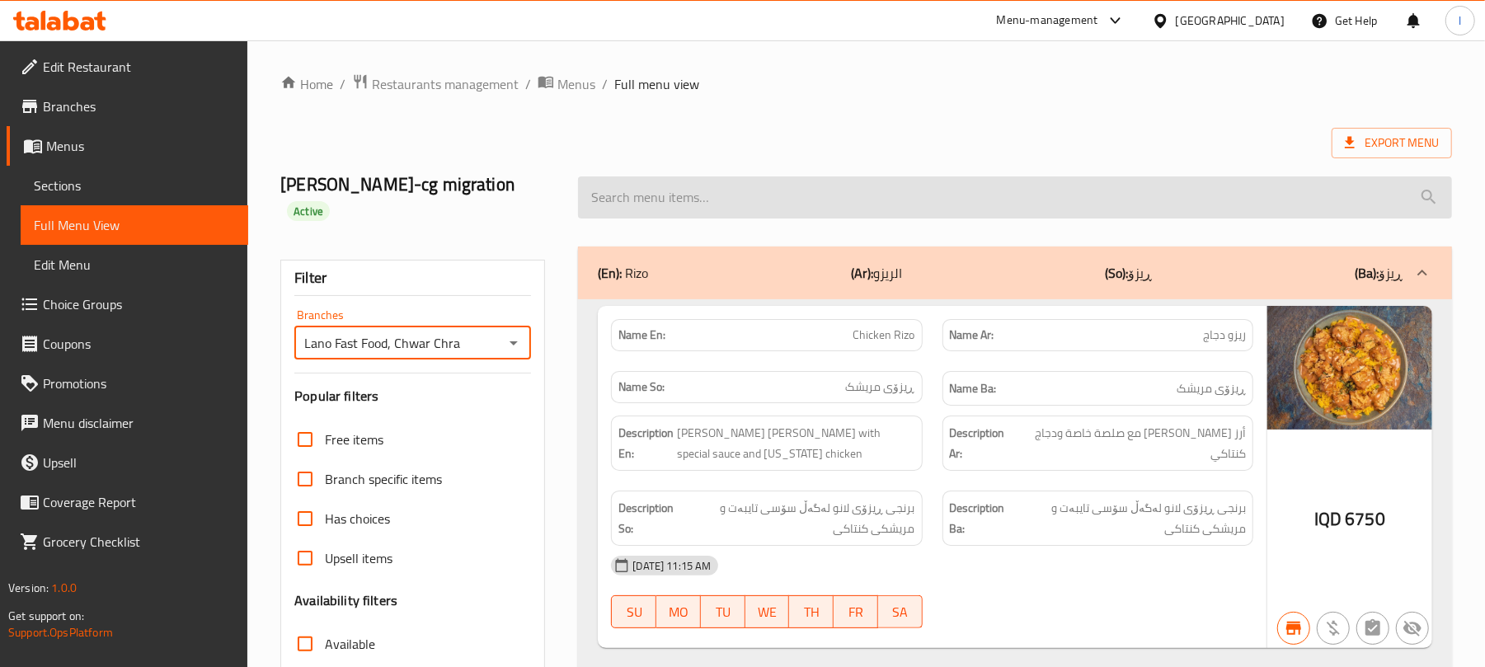
click at [617, 176] on input "search" at bounding box center [1015, 197] width 874 height 42
paste input "Garlic"
type input "Garlic"
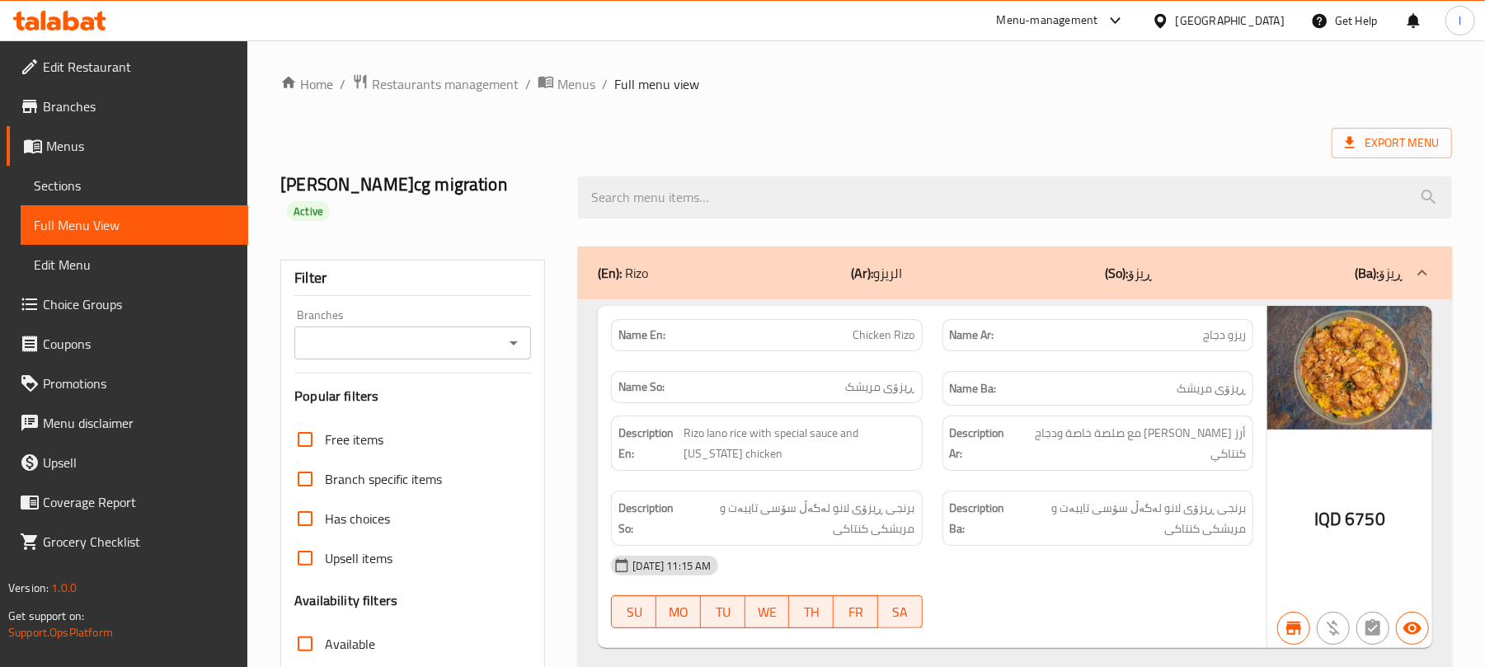
click at [513, 333] on icon "Open" at bounding box center [514, 343] width 20 height 20
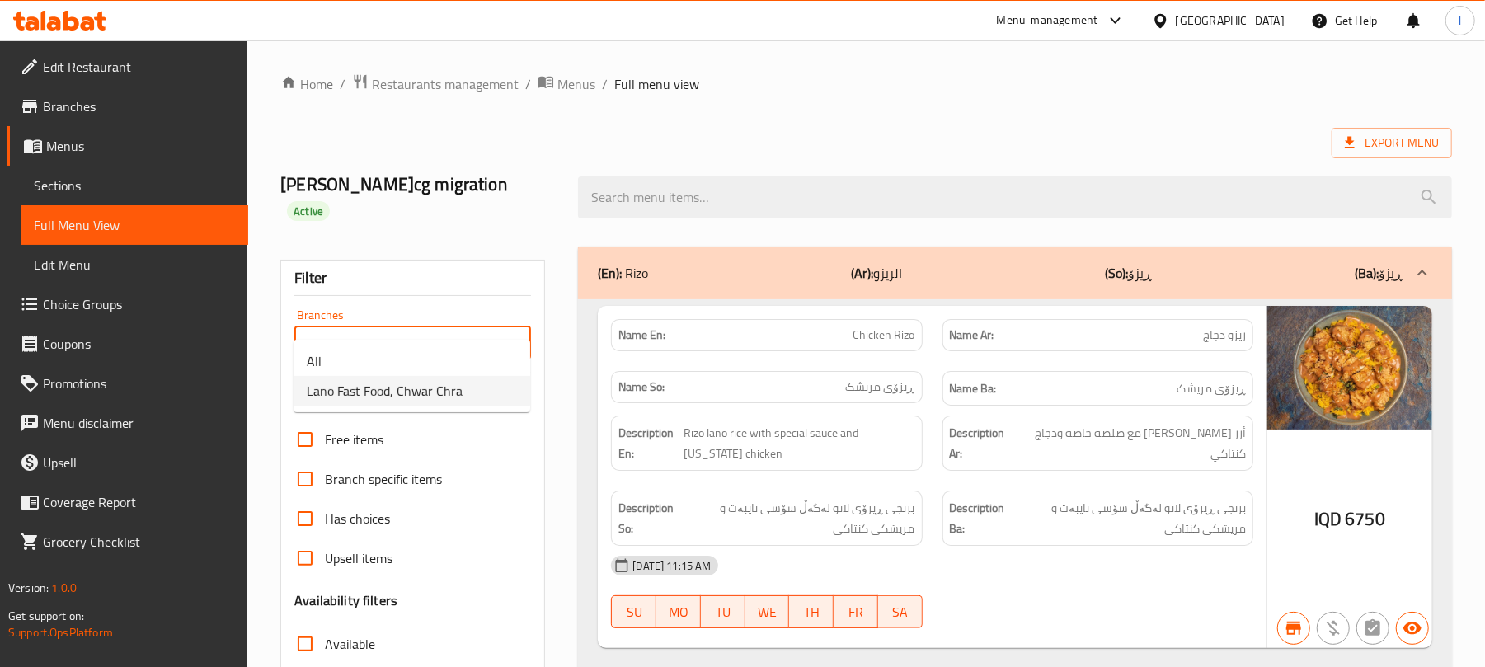
click at [429, 391] on span "Lano Fast Food, Chwar Chra" at bounding box center [385, 391] width 156 height 20
type input "Lano Fast Food, Chwar Chra"
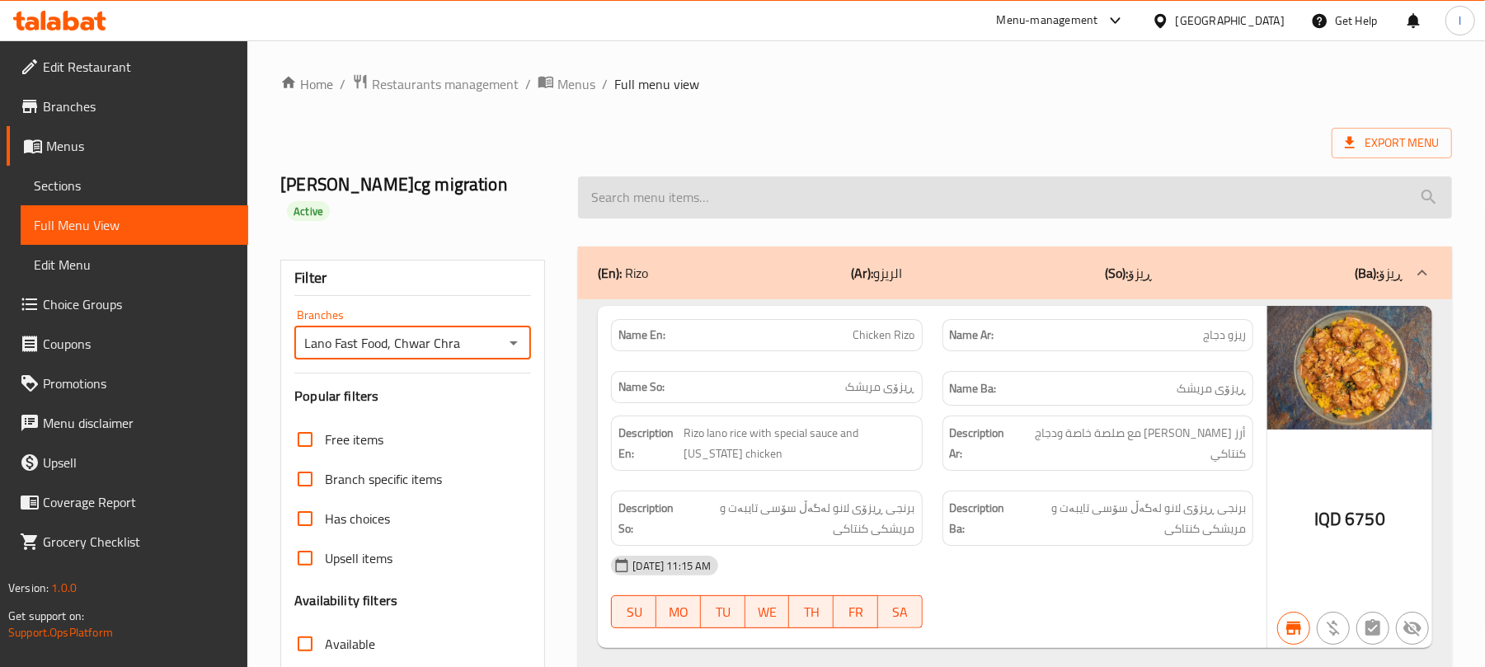
click at [643, 180] on input "search" at bounding box center [1015, 197] width 874 height 42
paste input "Garlic"
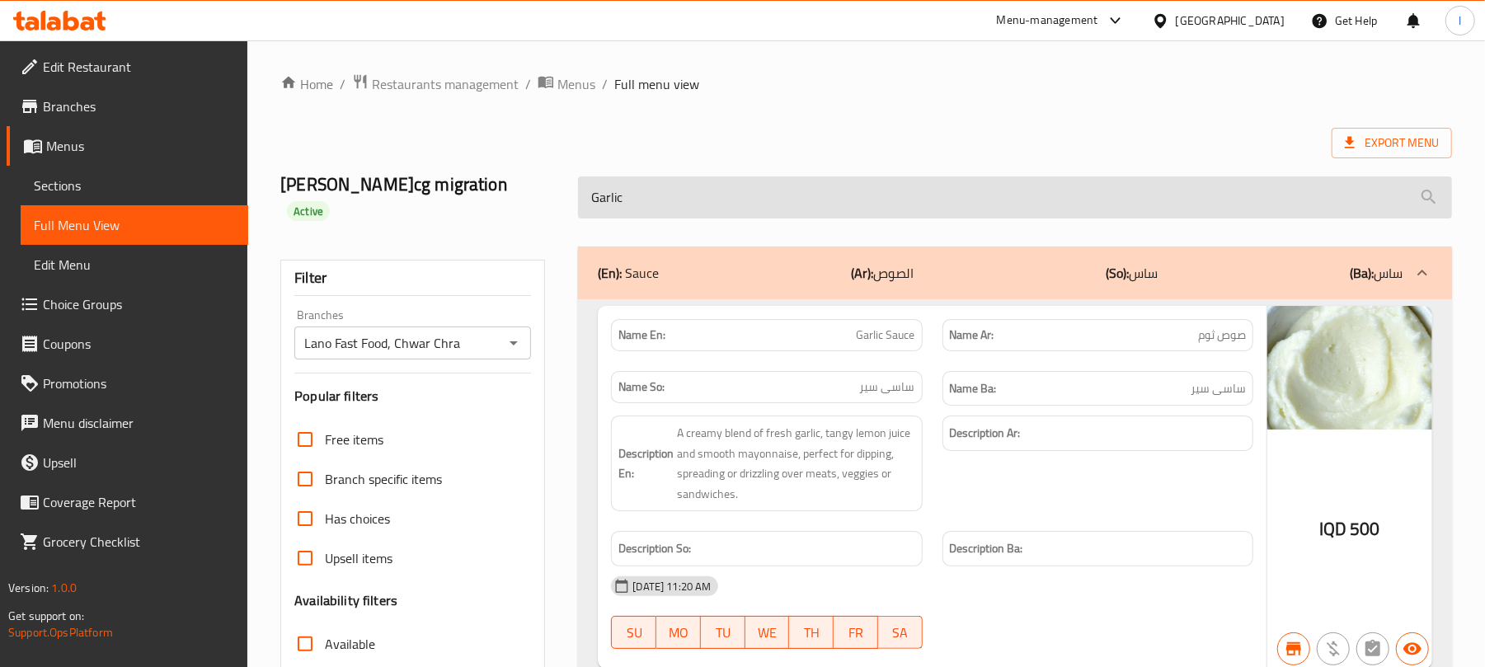
scroll to position [212, 0]
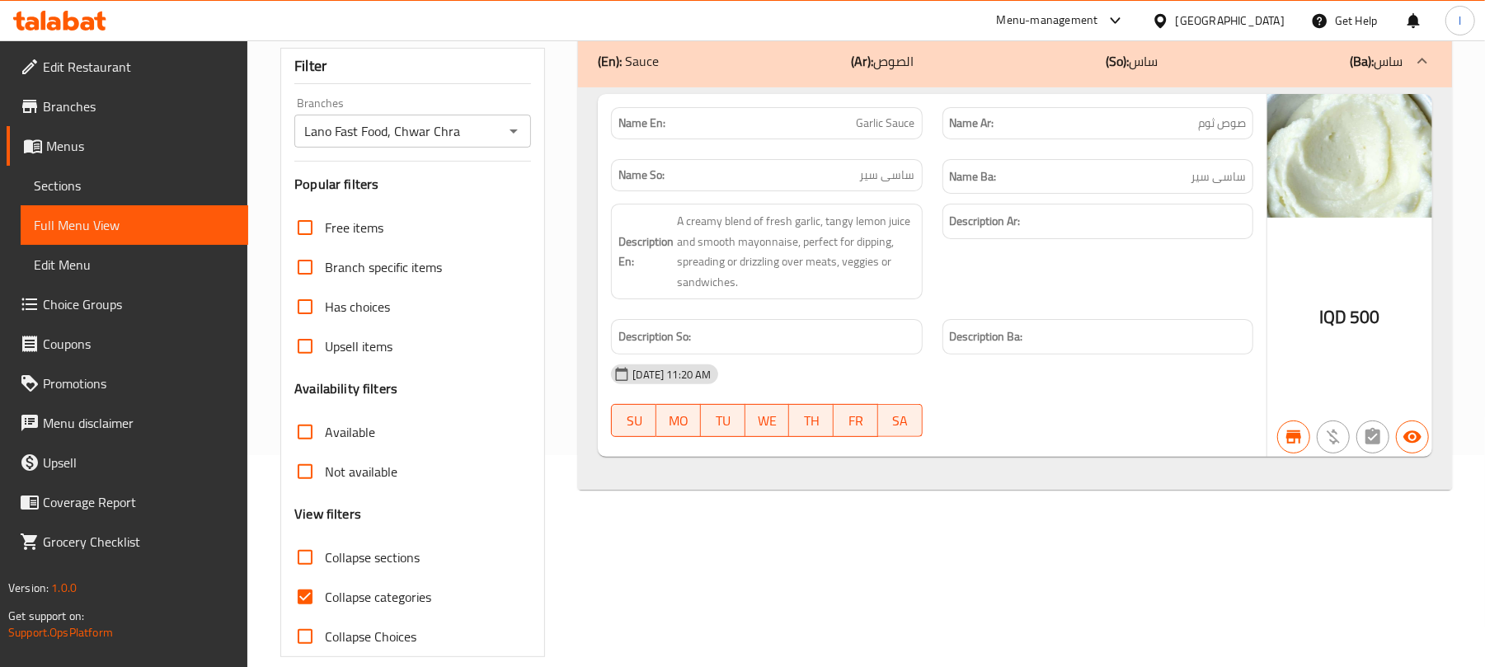
type input "Garlic"
click at [76, 176] on span "Sections" at bounding box center [134, 186] width 201 height 20
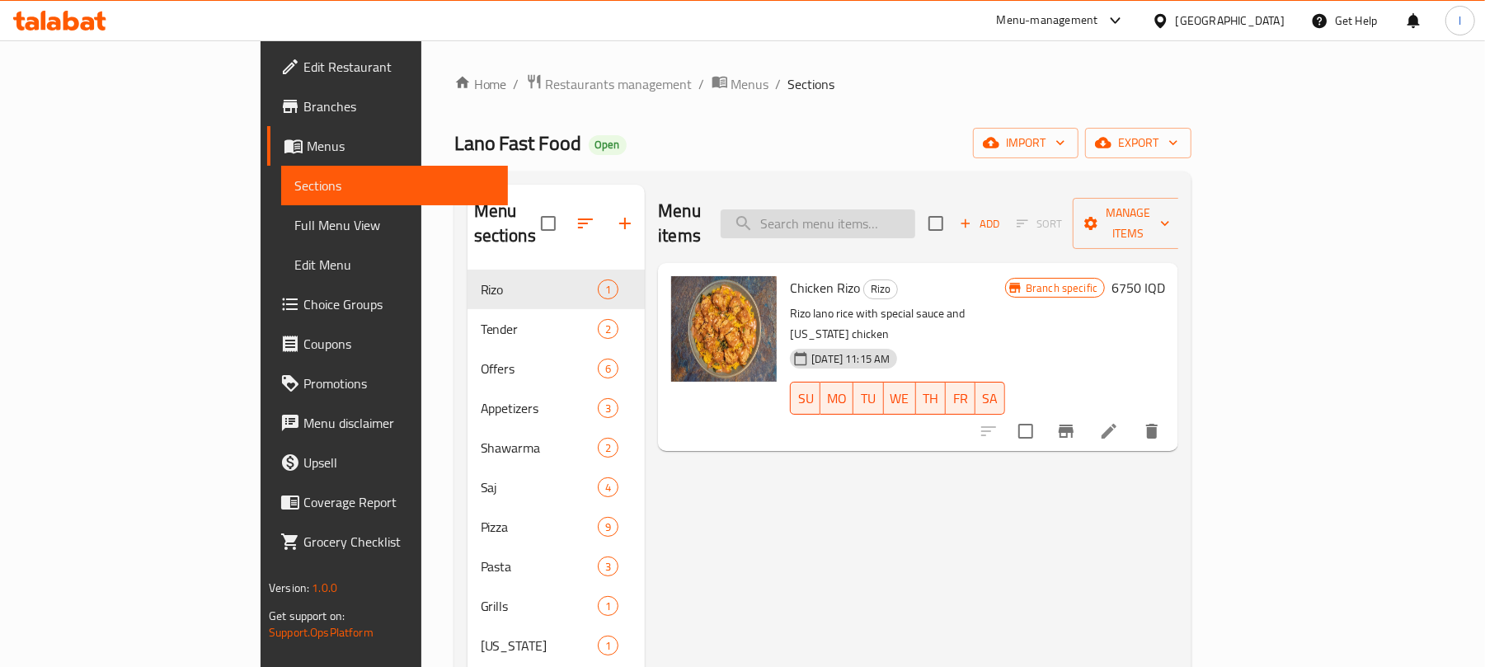
click at [882, 209] on input "search" at bounding box center [818, 223] width 195 height 29
paste input "Garlic"
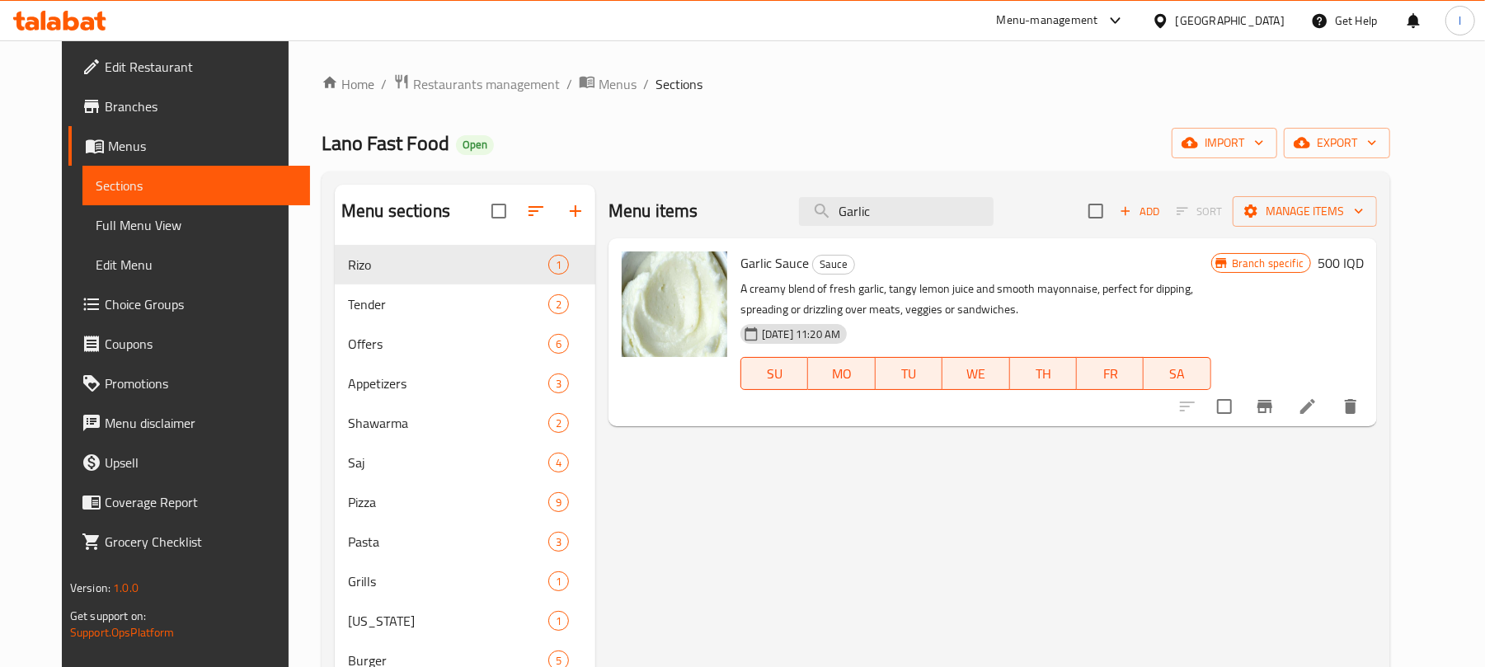
type input "Garlic"
drag, startPoint x: 912, startPoint y: 212, endPoint x: 455, endPoint y: 148, distance: 461.3
click at [455, 148] on div "Home / Restaurants management / Menus / Sections Lano Fast Food Open import exp…" at bounding box center [856, 485] width 1069 height 825
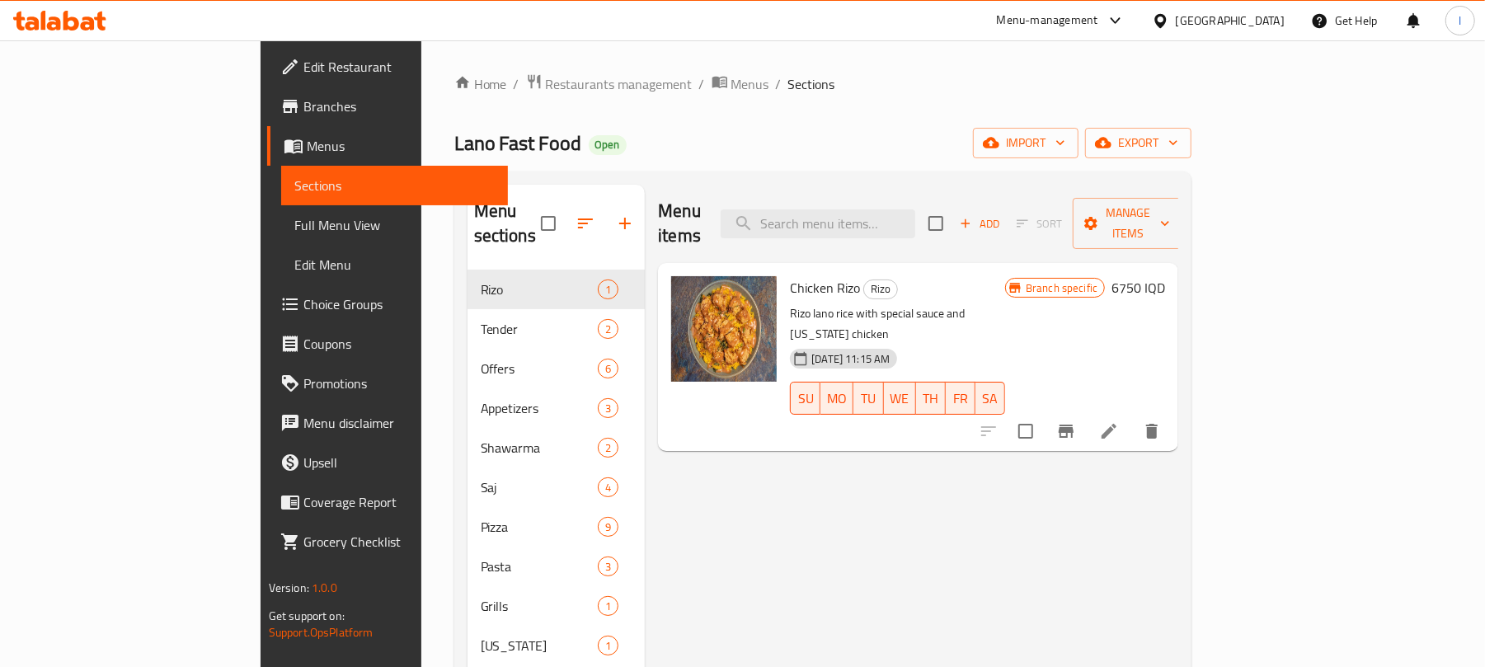
scroll to position [265, 0]
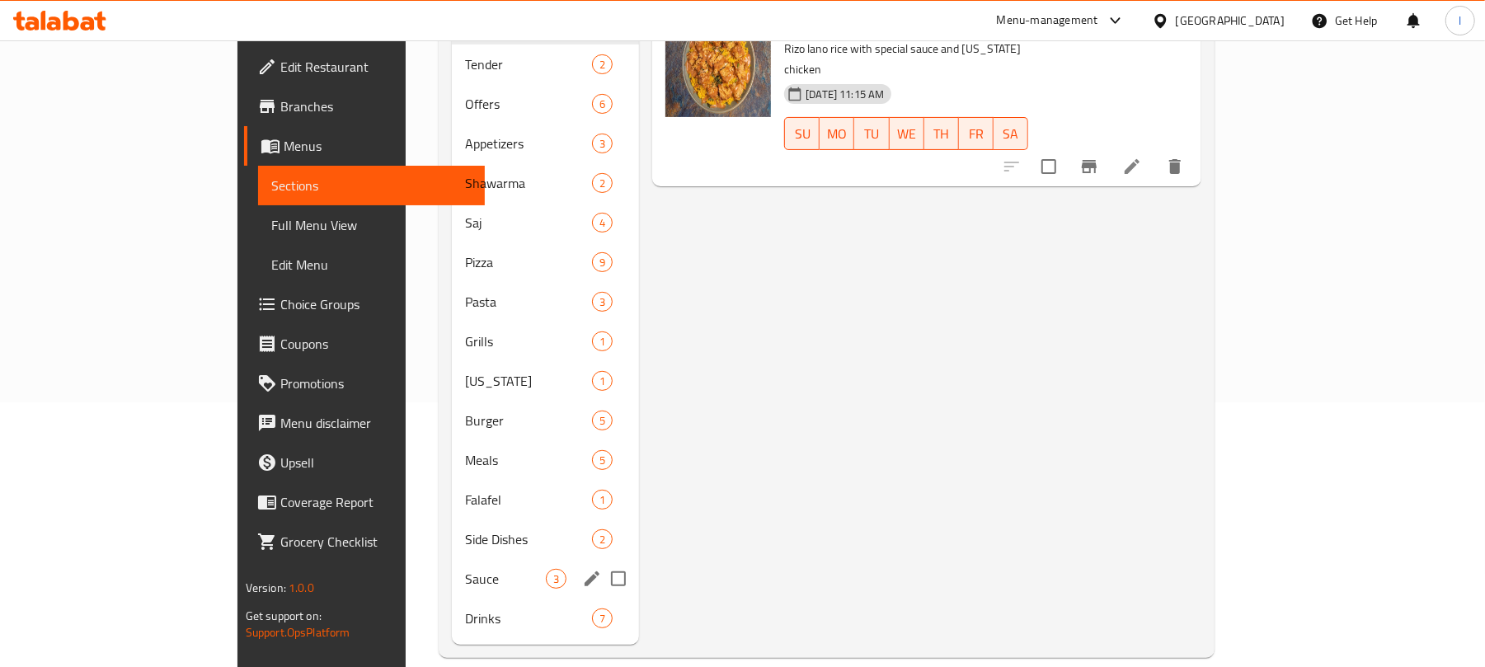
click at [452, 559] on div "Sauce 3" at bounding box center [545, 579] width 187 height 40
